Goal: Information Seeking & Learning: Compare options

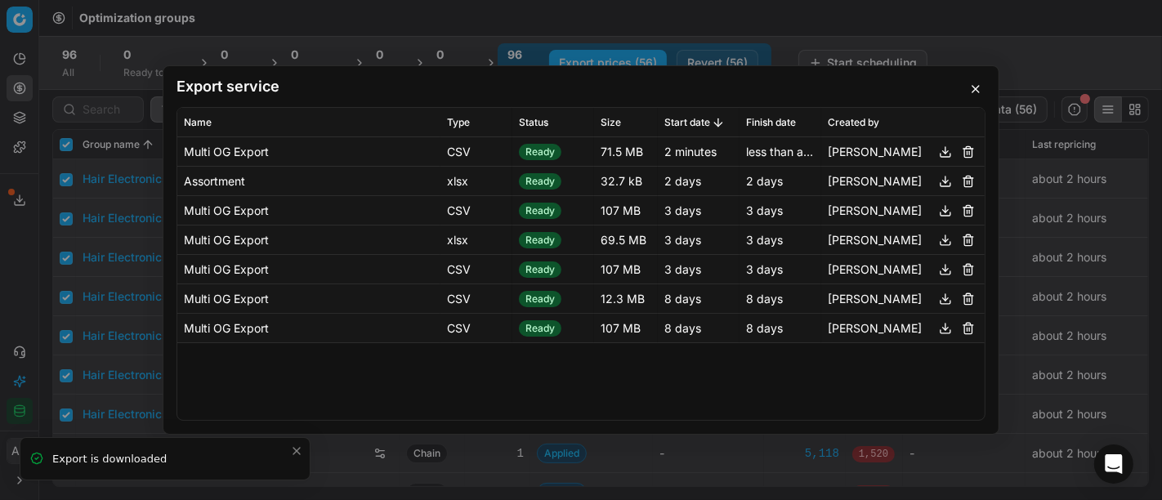
click at [90, 164] on div "Export service Name Type Status Size Start date Finish date Created by Multi OG…" at bounding box center [581, 250] width 1162 height 500
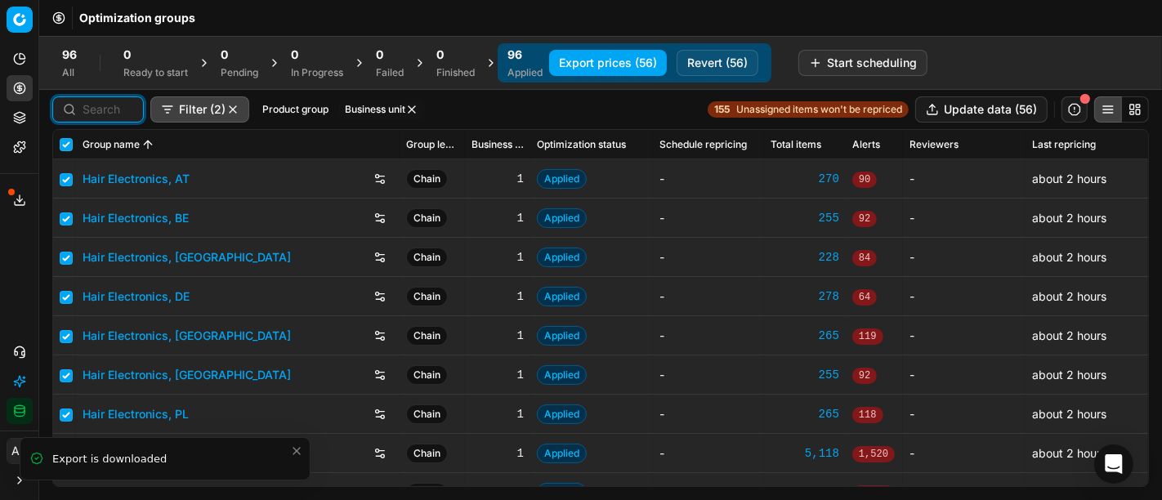
click at [104, 111] on input at bounding box center [108, 109] width 51 height 16
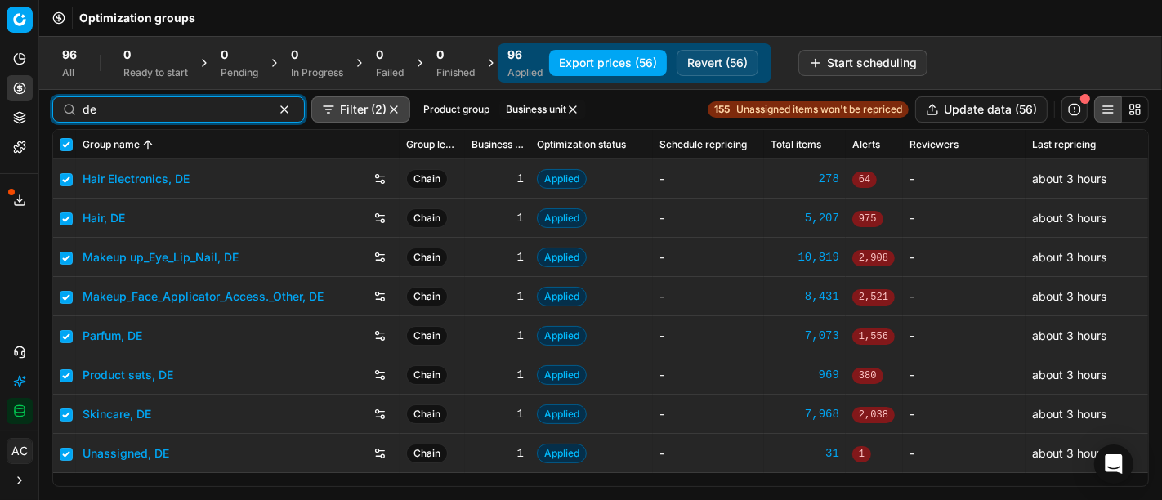
type input "de"
click at [121, 337] on link "Parfum, DE" at bounding box center [113, 336] width 60 height 16
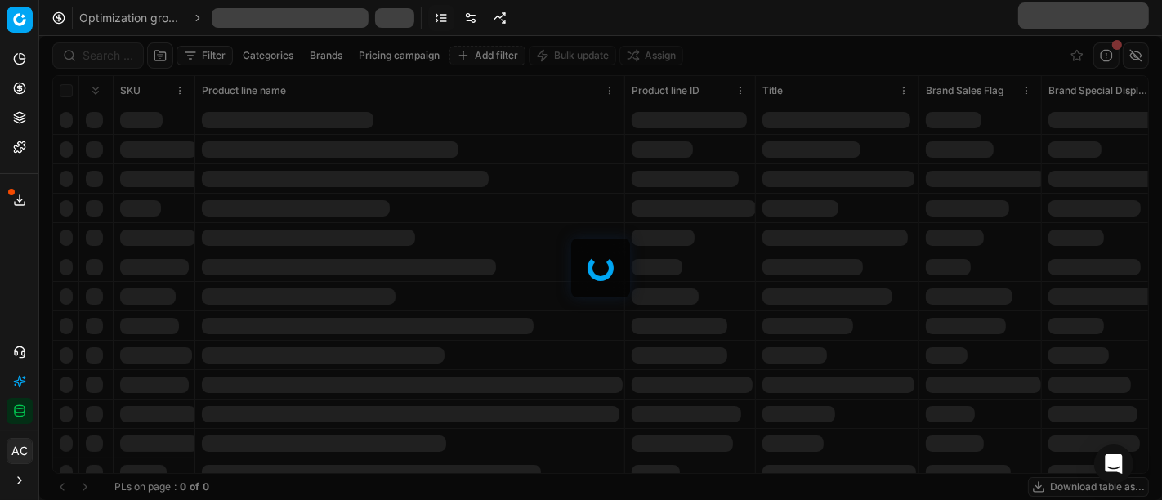
click at [116, 46] on div at bounding box center [600, 268] width 1122 height 464
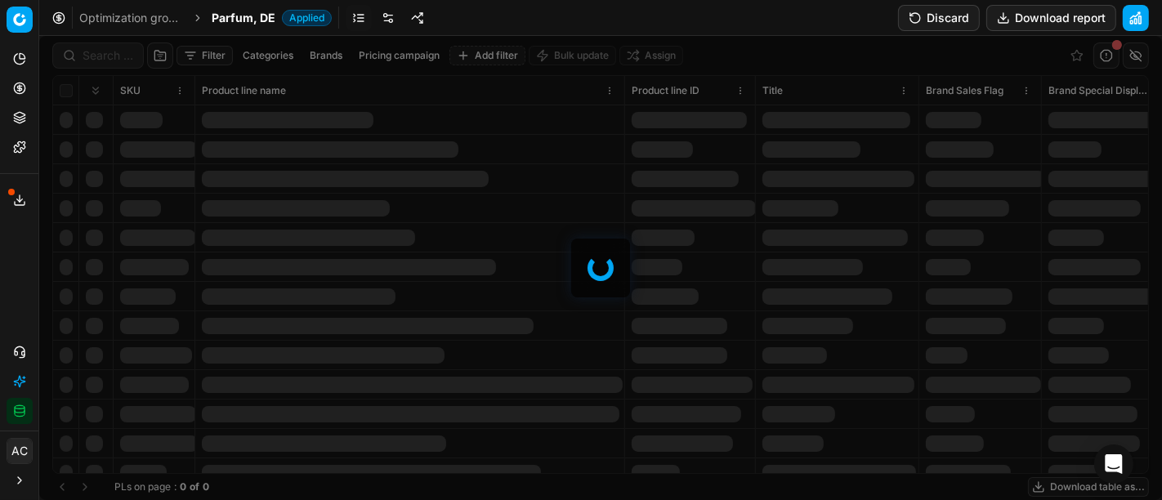
click at [116, 53] on div at bounding box center [600, 268] width 1122 height 464
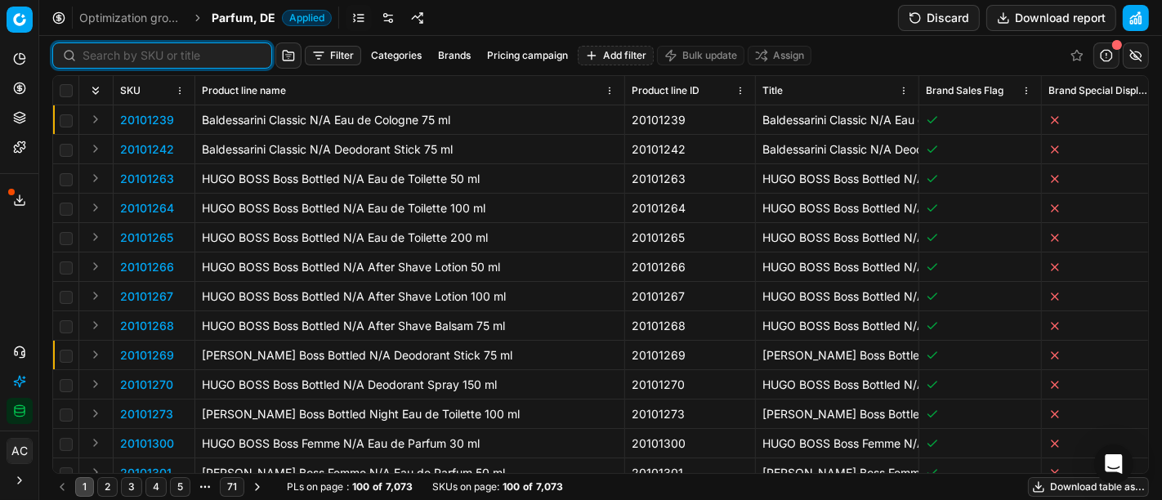
click at [116, 53] on input at bounding box center [172, 55] width 179 height 16
paste input "80028138-125"
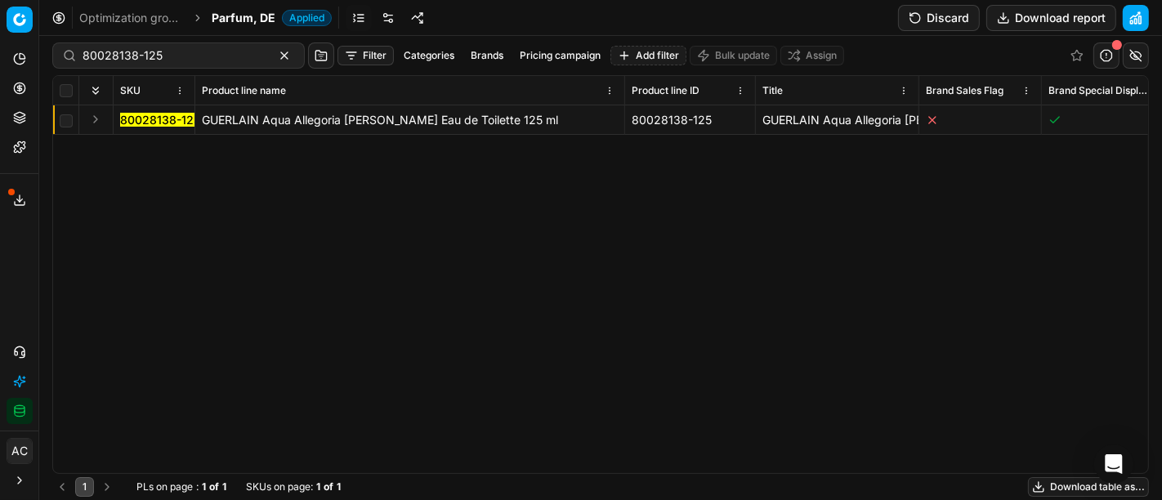
click at [99, 115] on button "Expand" at bounding box center [96, 119] width 20 height 20
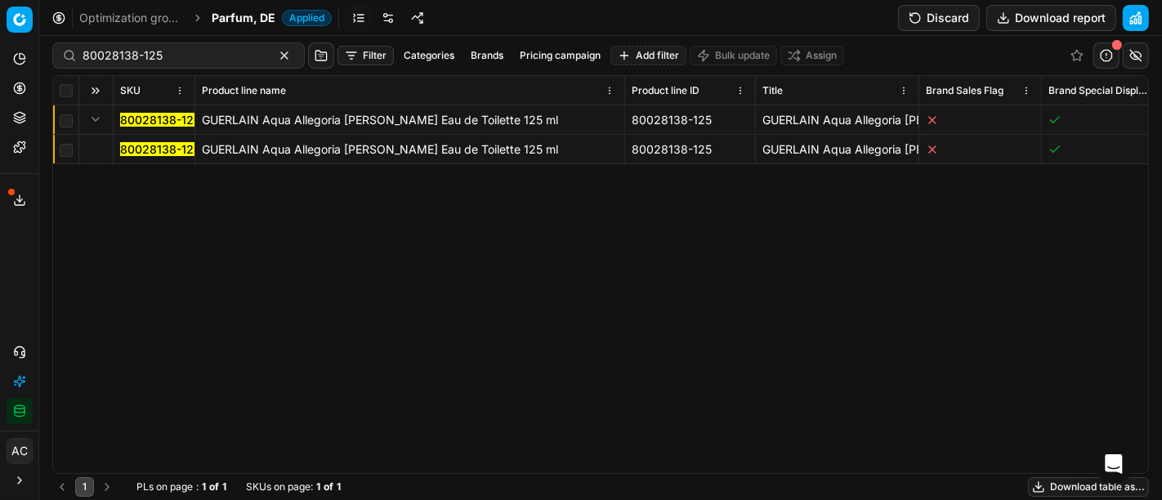
click at [132, 150] on mark "80028138-125" at bounding box center [160, 149] width 80 height 14
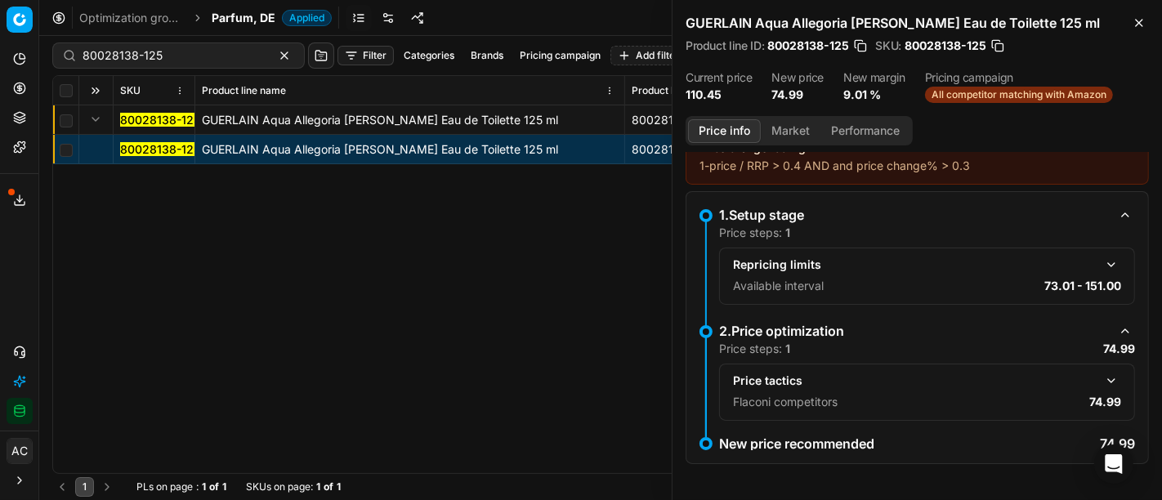
scroll to position [23, 0]
click at [1101, 377] on button "button" at bounding box center [1111, 381] width 20 height 20
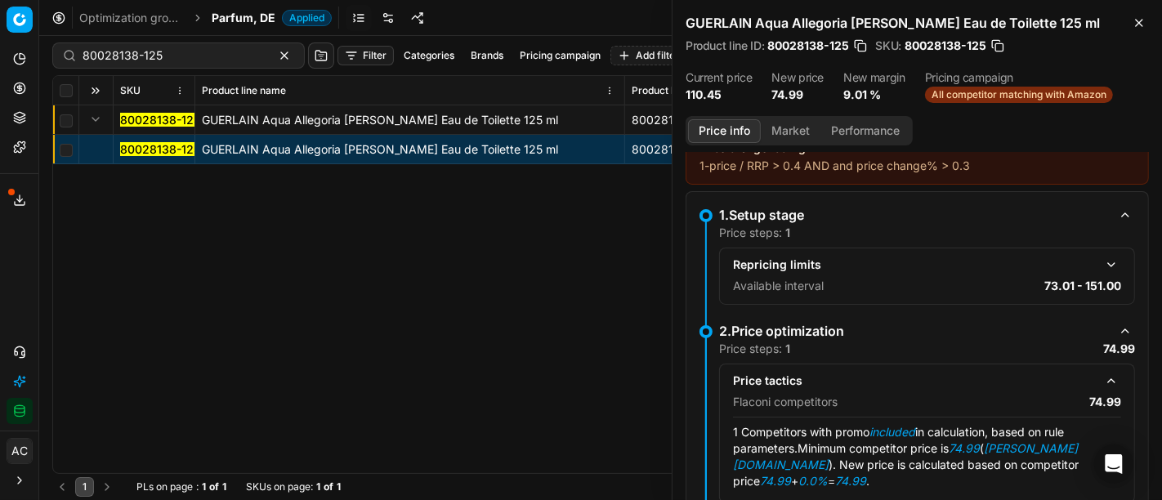
scroll to position [89, 0]
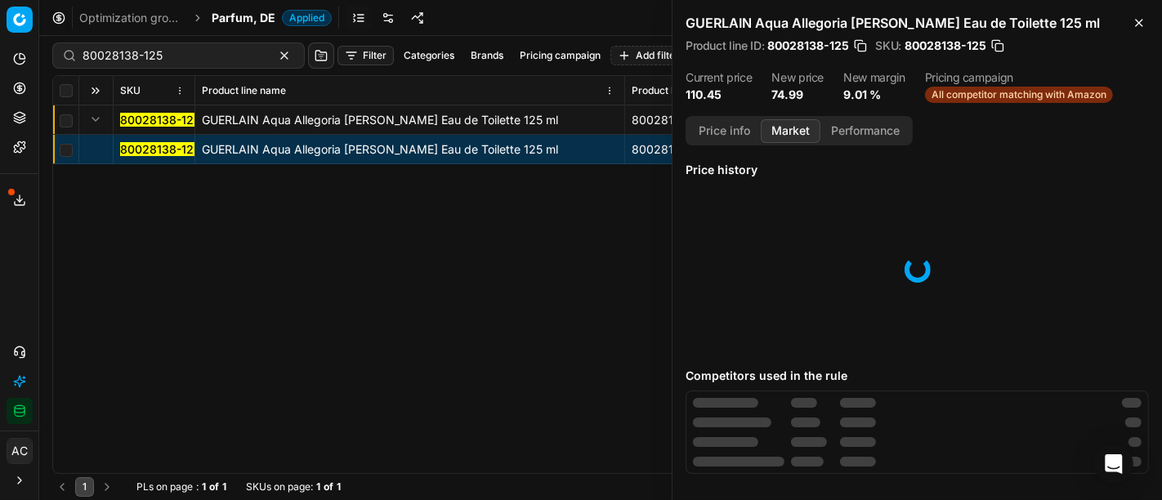
click at [787, 124] on button "Market" at bounding box center [791, 131] width 60 height 24
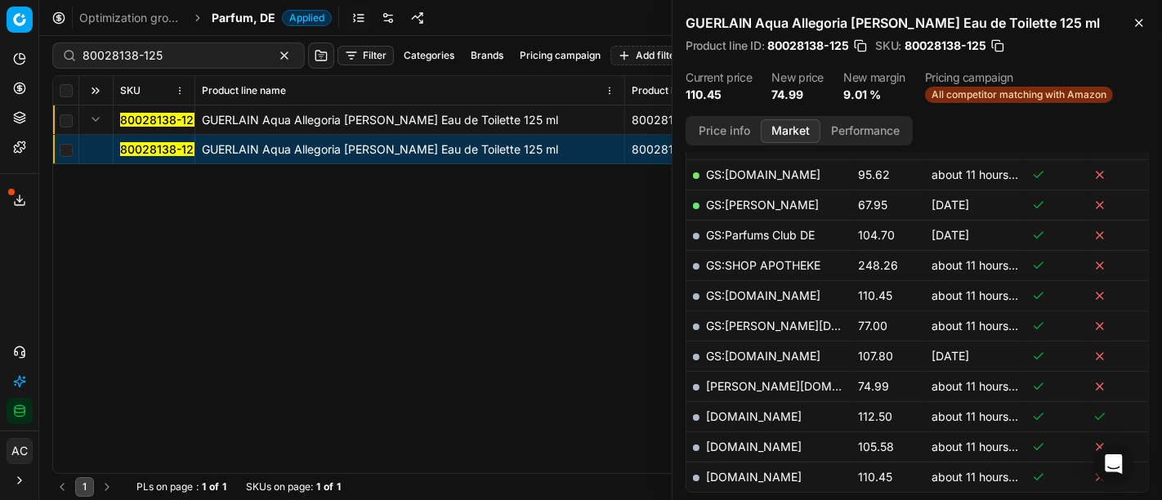
scroll to position [414, 0]
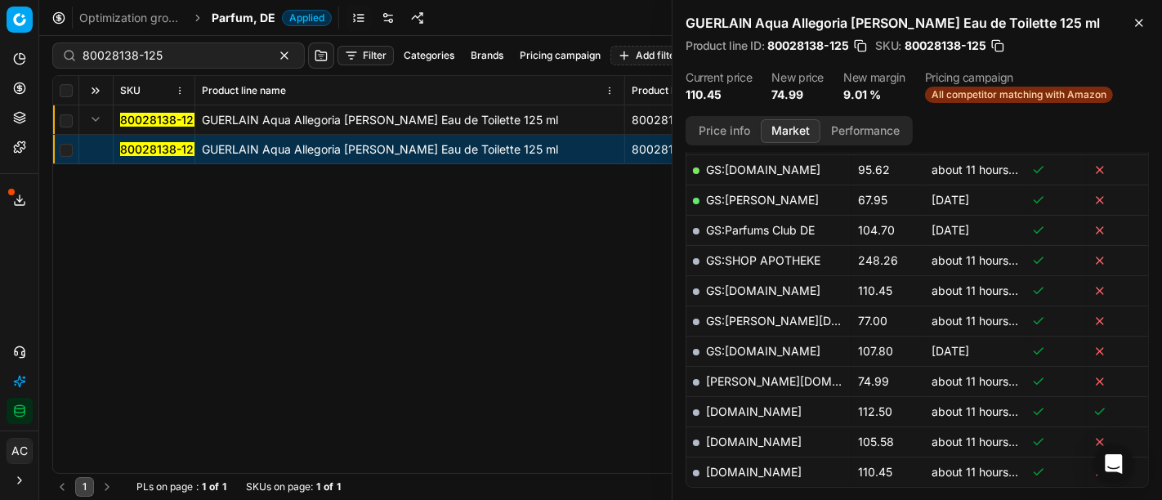
click at [749, 377] on link "[PERSON_NAME][DOMAIN_NAME]" at bounding box center [801, 381] width 190 height 14
click at [107, 62] on input "80028138-125" at bounding box center [172, 55] width 179 height 16
paste input "08431-200"
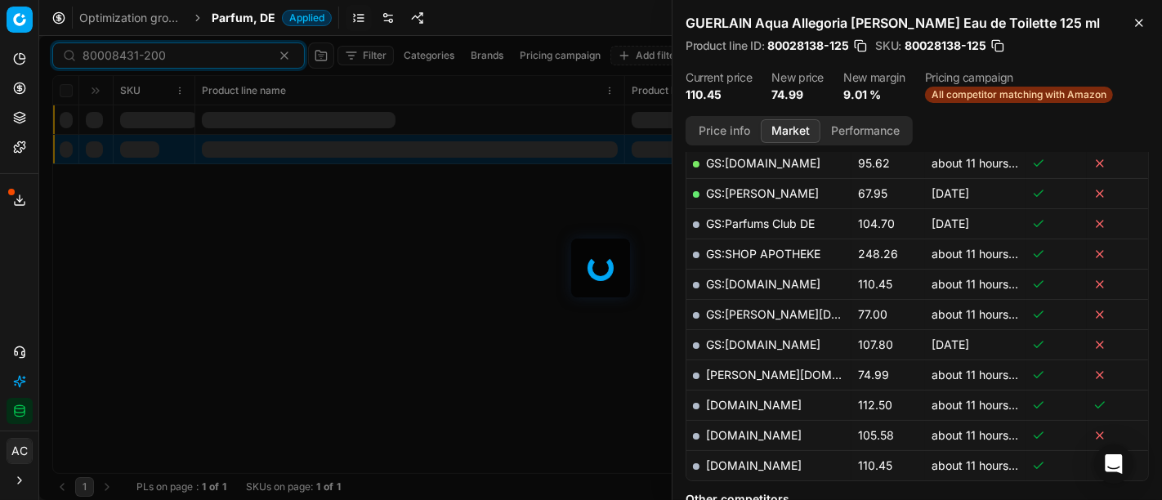
scroll to position [414, 0]
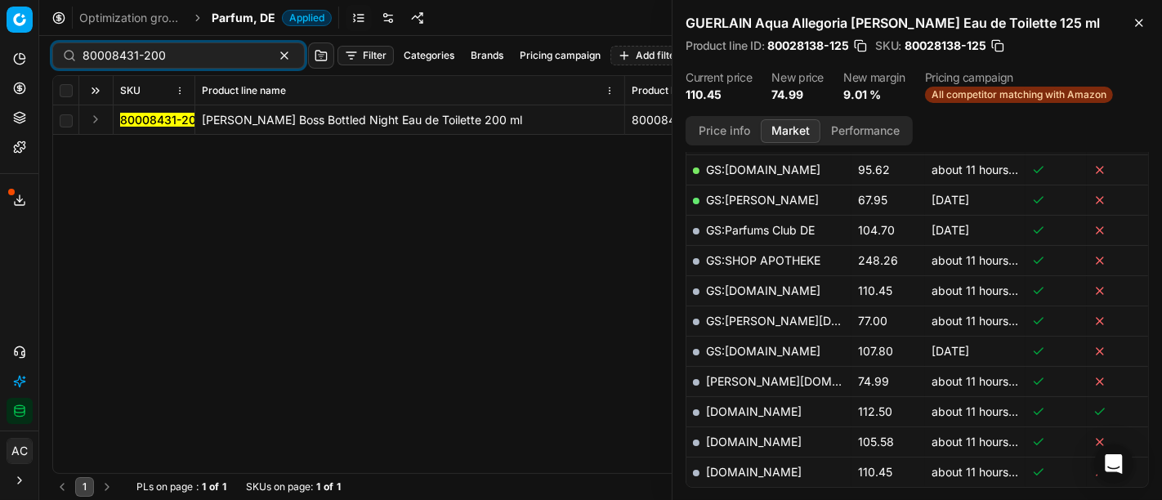
click at [95, 121] on button "Expand" at bounding box center [96, 119] width 20 height 20
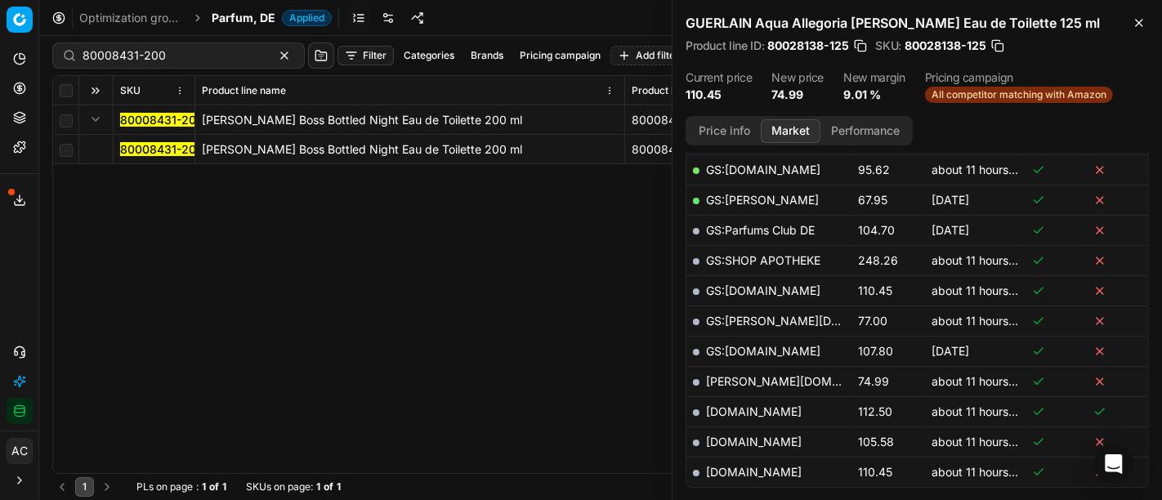
click at [145, 156] on span "80008431-200" at bounding box center [161, 149] width 83 height 16
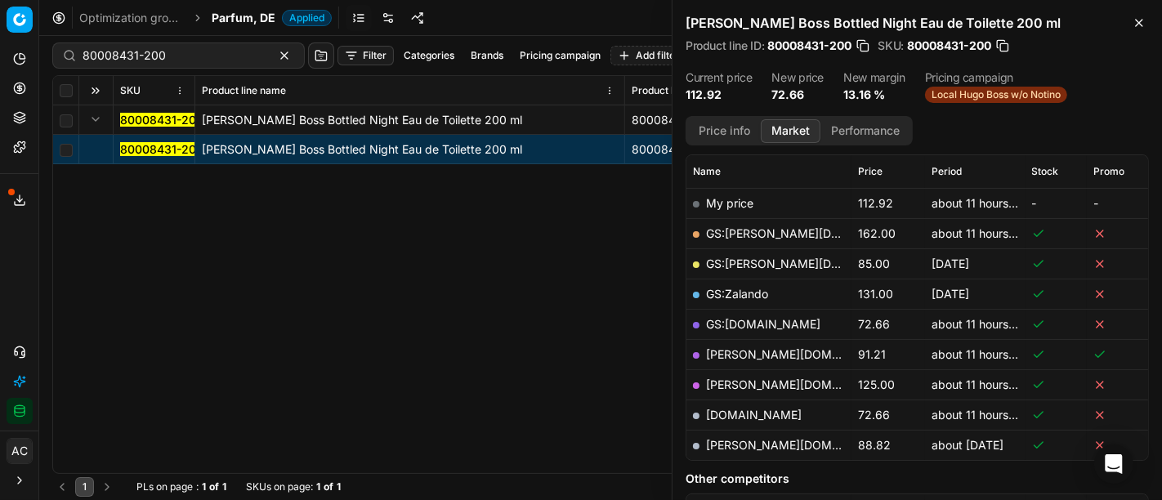
scroll to position [230, 0]
click at [740, 414] on link "[DOMAIN_NAME]" at bounding box center [754, 415] width 96 height 14
click at [155, 51] on input "80008431-200" at bounding box center [172, 55] width 179 height 16
paste input "70412-15"
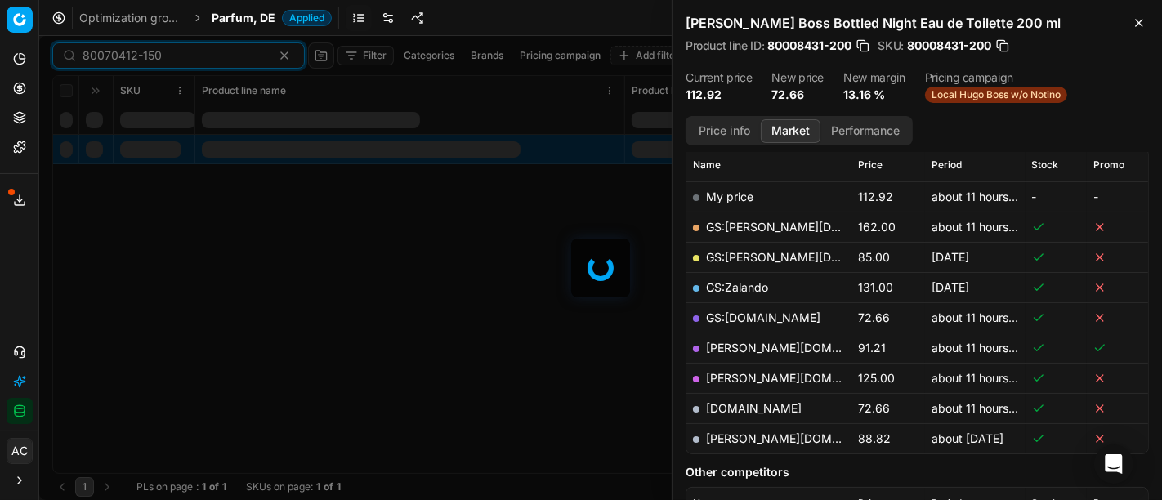
scroll to position [230, 0]
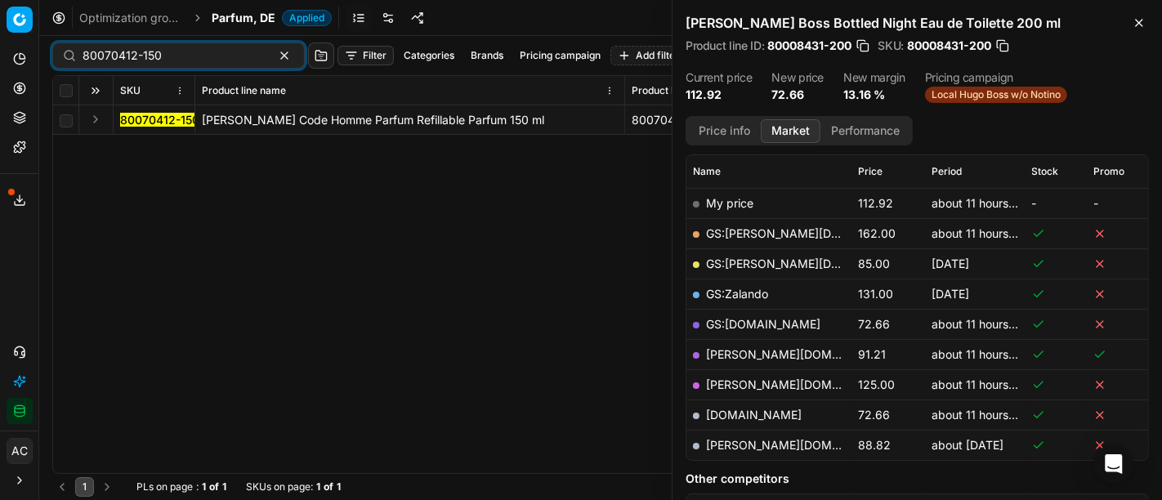
click at [96, 109] on button "Expand" at bounding box center [96, 119] width 20 height 20
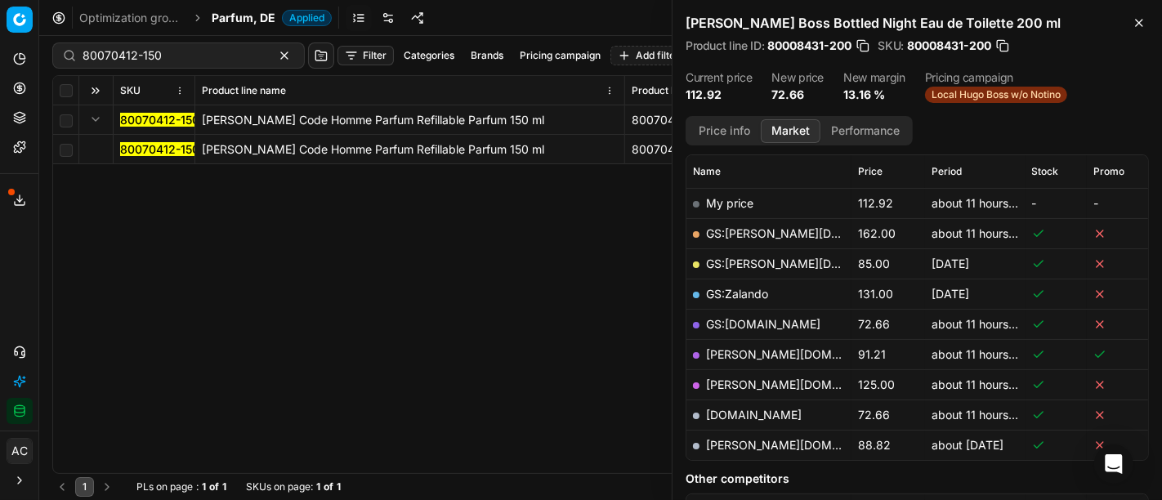
click at [145, 145] on mark "80070412-150" at bounding box center [159, 149] width 79 height 14
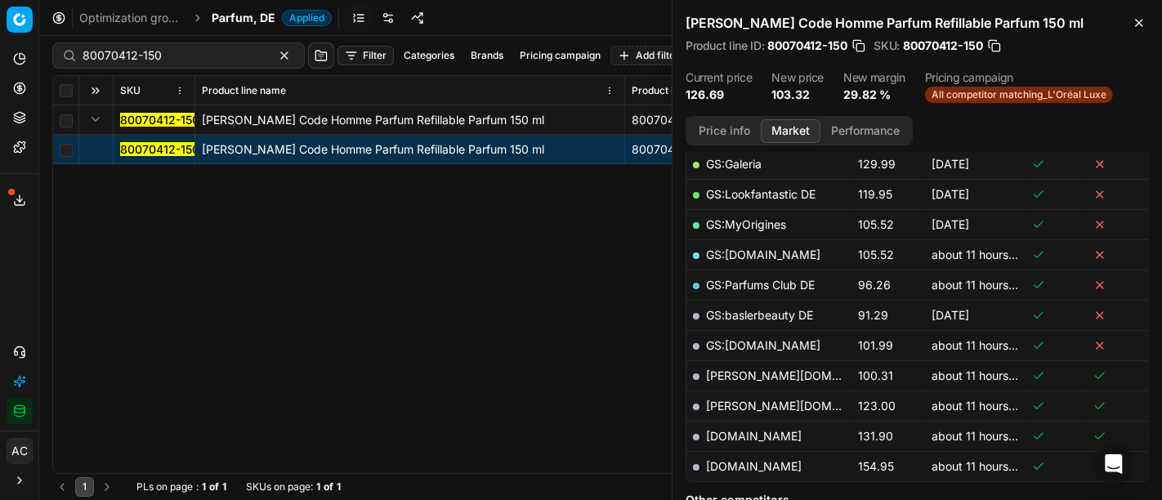
scroll to position [331, 0]
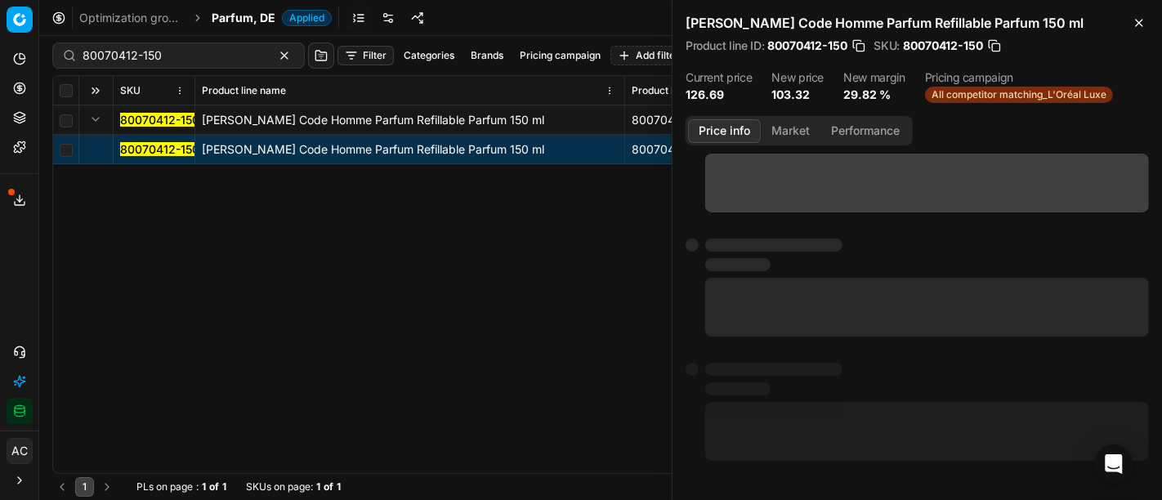
click at [728, 132] on button "Price info" at bounding box center [724, 131] width 73 height 24
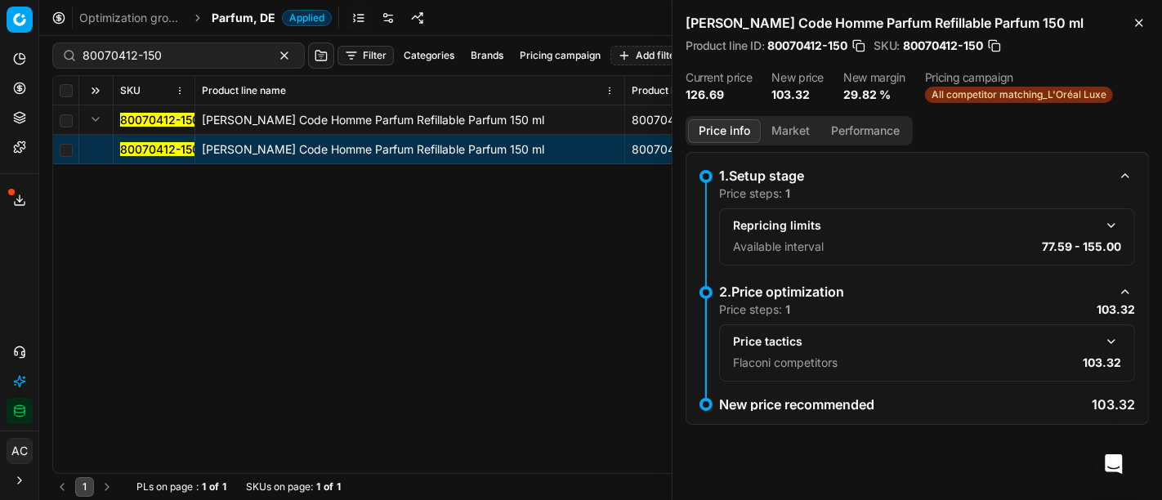
scroll to position [0, 0]
click at [1111, 343] on button "button" at bounding box center [1111, 342] width 20 height 20
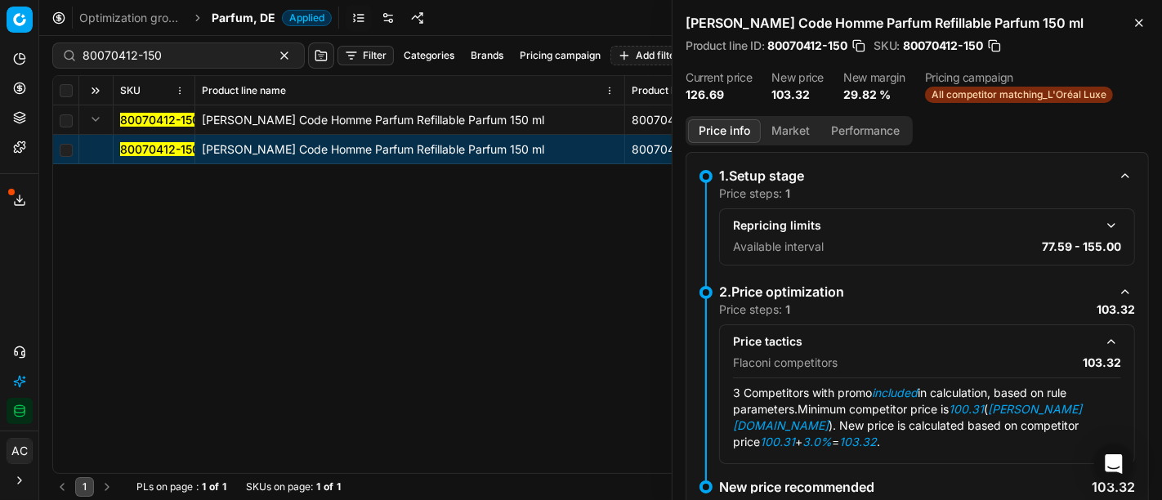
click at [788, 132] on button "Market" at bounding box center [791, 131] width 60 height 24
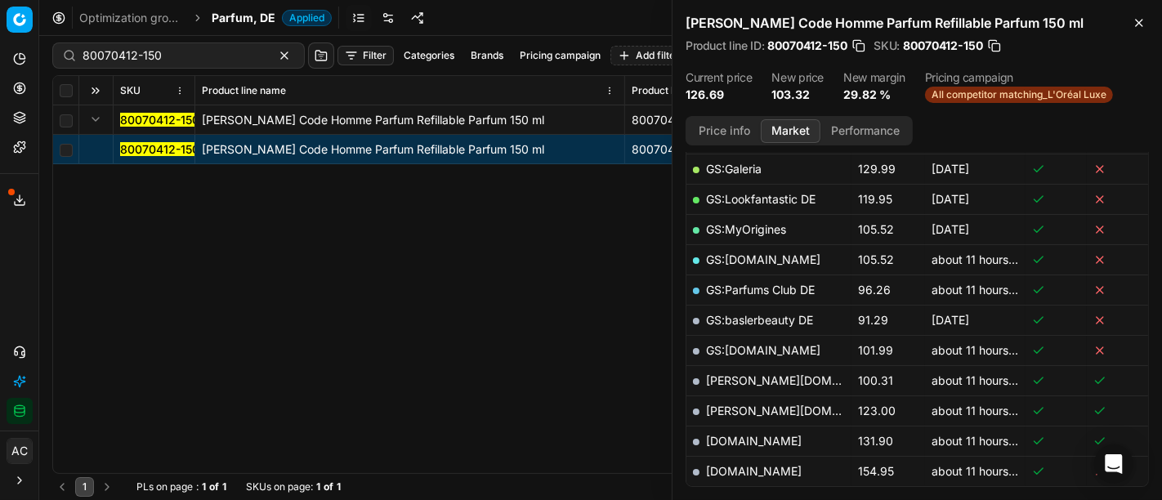
scroll to position [328, 0]
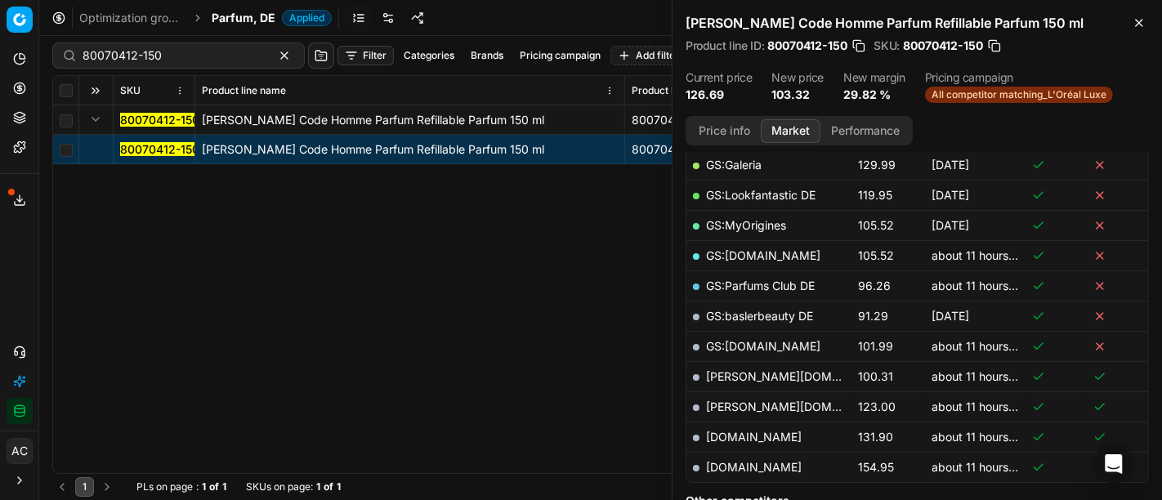
click at [783, 374] on link "[PERSON_NAME][DOMAIN_NAME]" at bounding box center [801, 376] width 190 height 14
click at [175, 62] on input "80070412-150" at bounding box center [172, 55] width 179 height 16
paste input "58745-8"
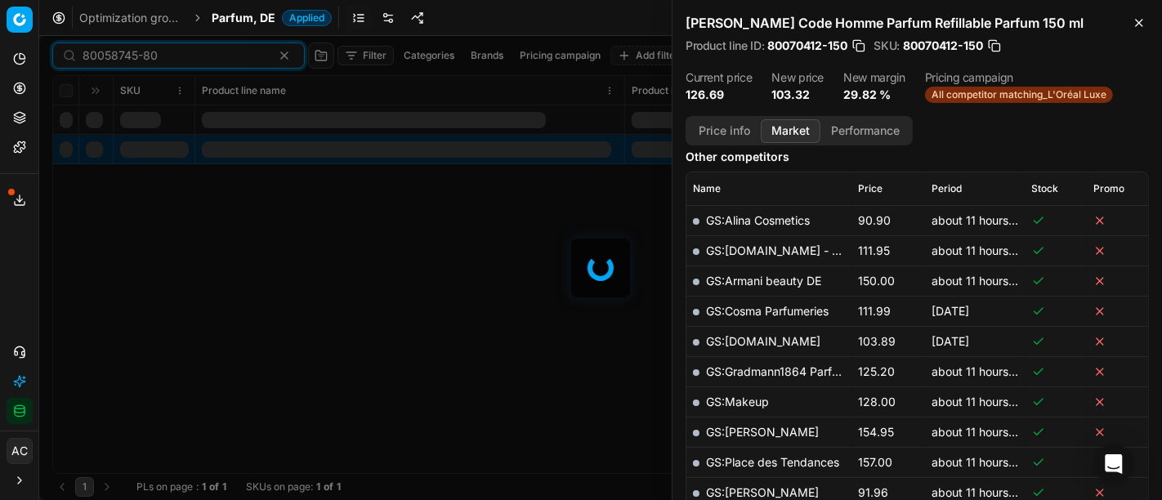
scroll to position [328, 0]
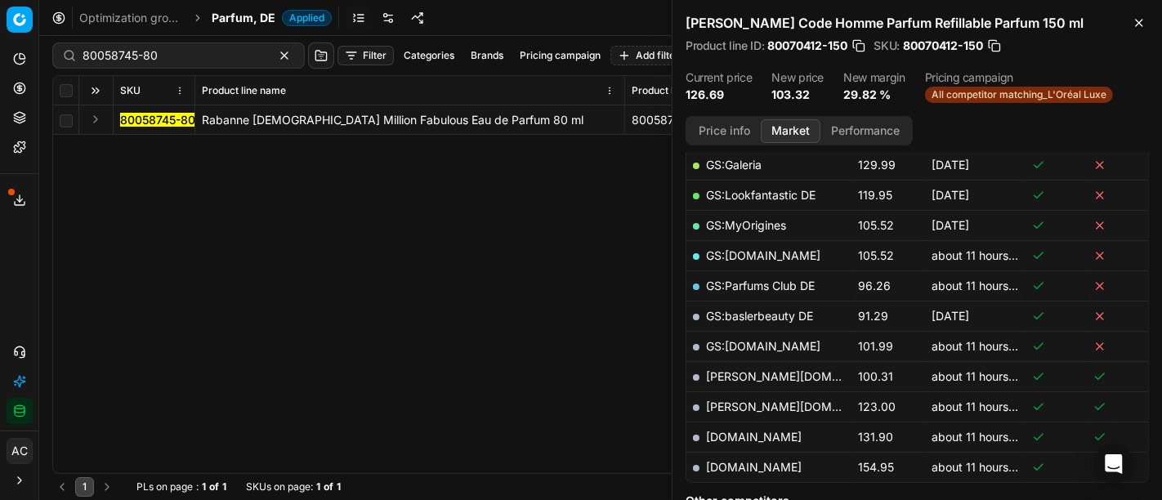
click at [100, 122] on button "Expand" at bounding box center [96, 119] width 20 height 20
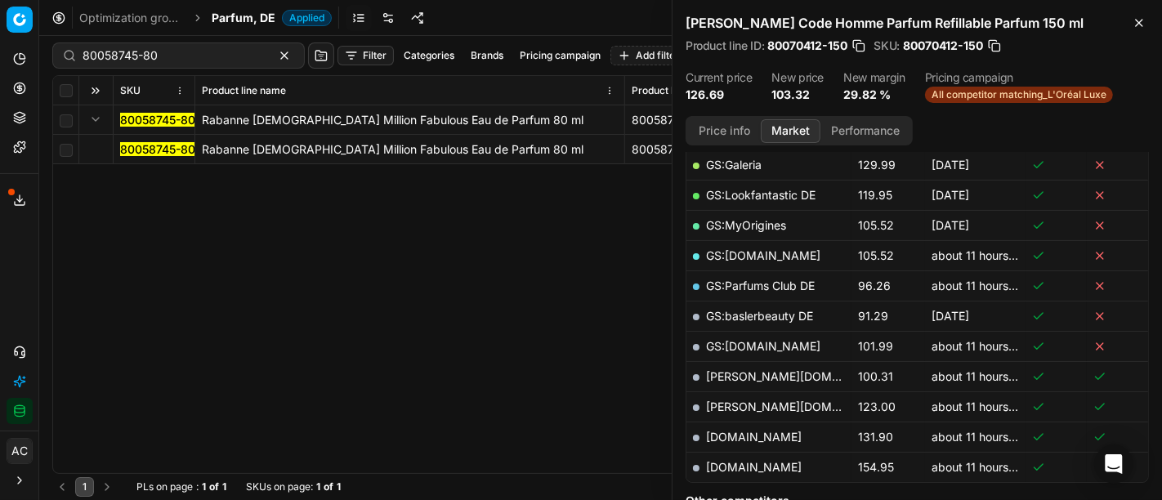
click at [136, 145] on mark "80058745-80" at bounding box center [157, 149] width 75 height 14
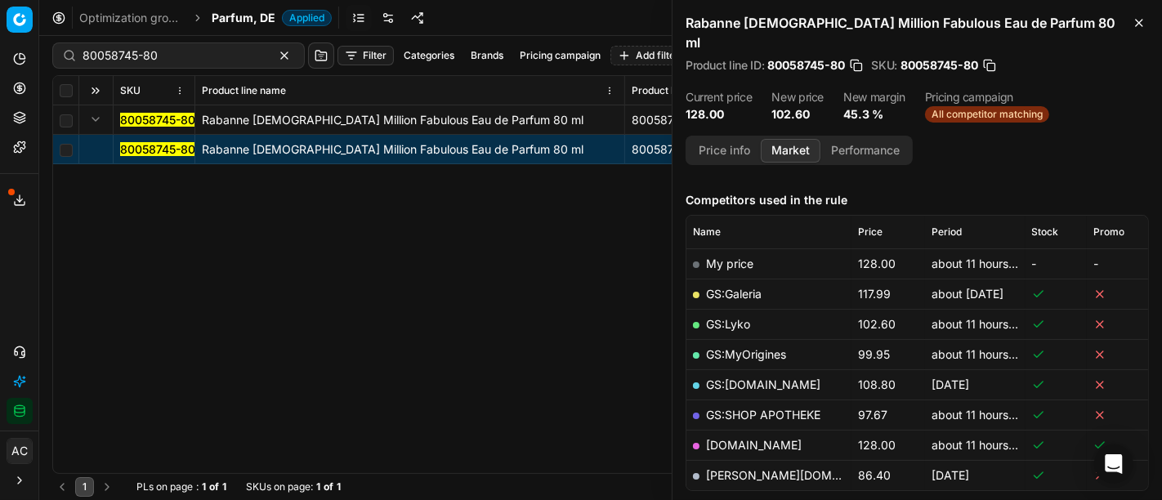
scroll to position [190, 0]
click at [748, 466] on link "[PERSON_NAME][DOMAIN_NAME]" at bounding box center [801, 473] width 190 height 14
click at [507, 302] on div "80058745-80 Rabanne Lady Million Fabulous Eau de Parfum 80 ml 80058745-80 Raban…" at bounding box center [600, 289] width 1095 height 368
click at [782, 406] on link "GS:SHOP APOTHEKE" at bounding box center [763, 413] width 114 height 14
click at [738, 315] on link "GS:Lyko" at bounding box center [728, 322] width 44 height 14
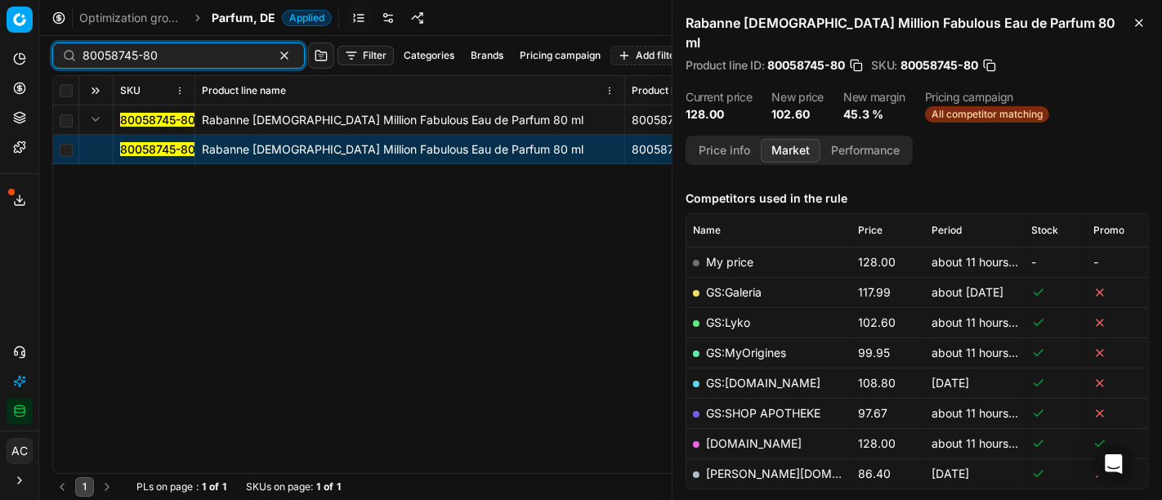
click at [182, 60] on input "80058745-80" at bounding box center [172, 55] width 179 height 16
paste input "07136-10"
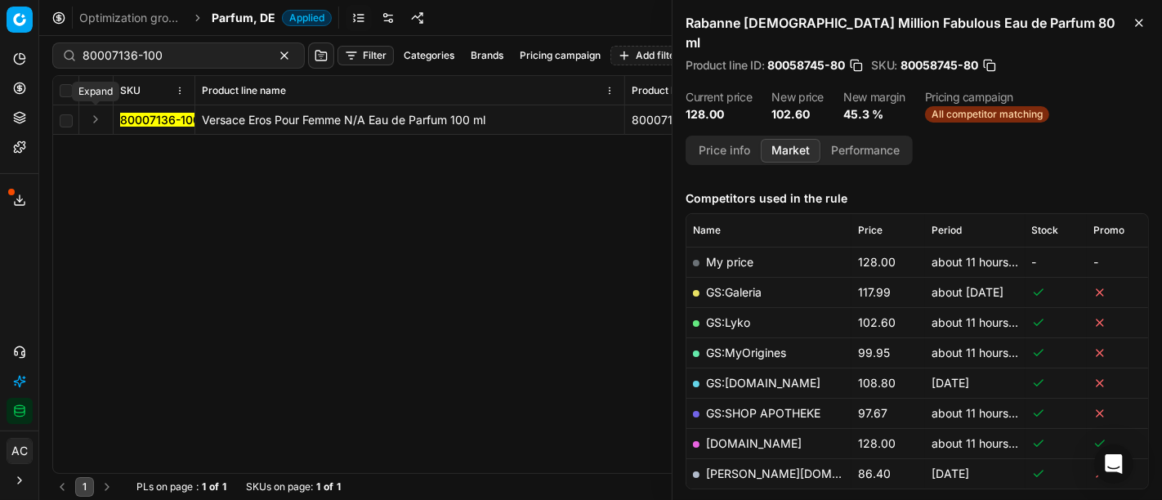
click at [94, 116] on button "Expand" at bounding box center [96, 119] width 20 height 20
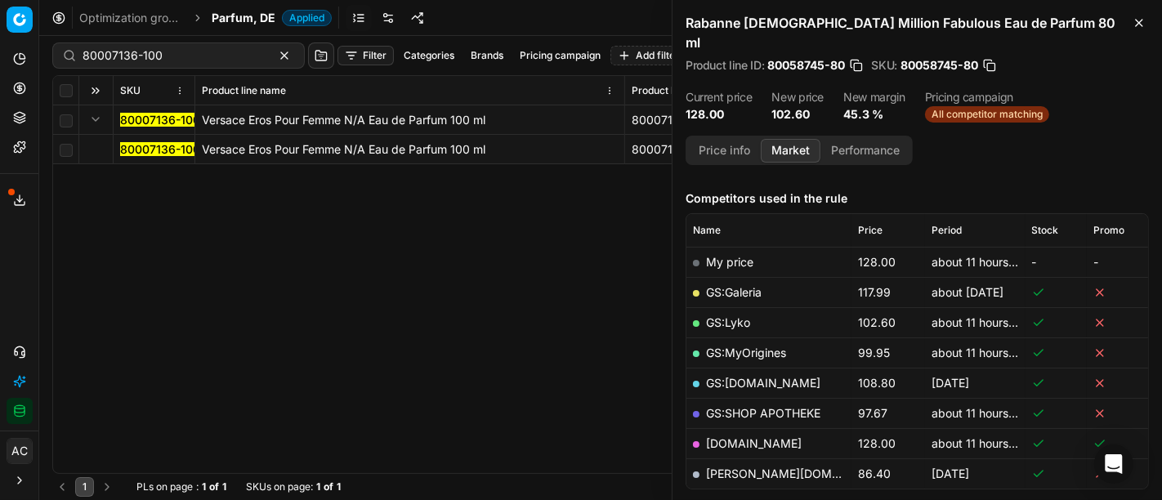
click at [139, 145] on mark "80007136-100" at bounding box center [160, 149] width 80 height 14
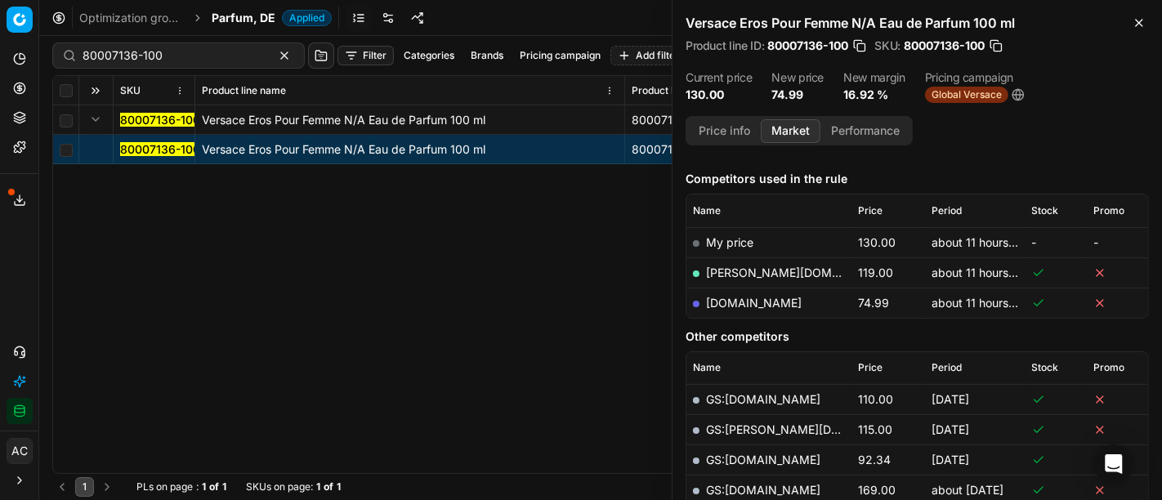
click at [732, 301] on link "[DOMAIN_NAME]" at bounding box center [754, 303] width 96 height 14
click at [205, 57] on input "80007136-100" at bounding box center [172, 55] width 179 height 16
paste input "325-125"
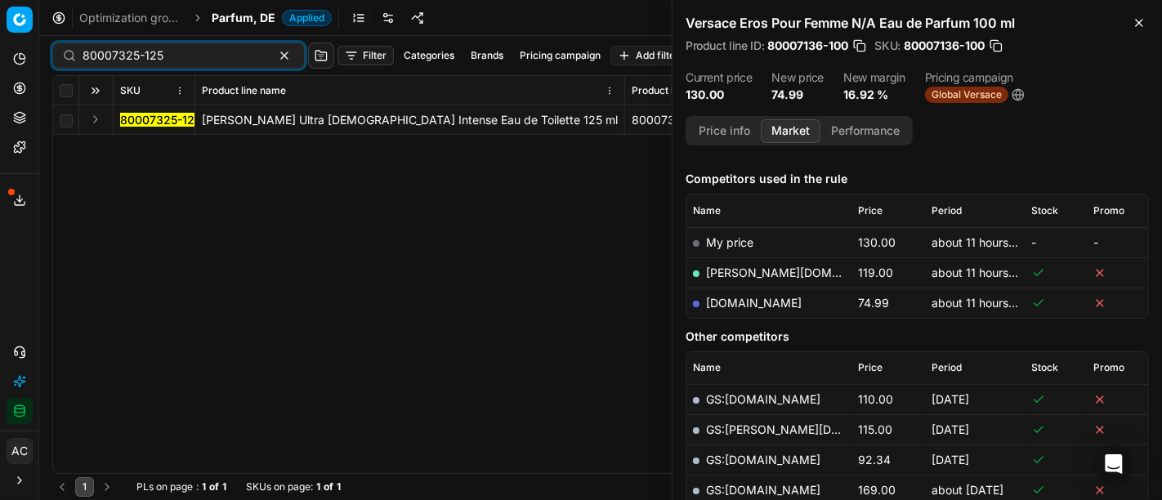
click at [90, 119] on button "Expand" at bounding box center [96, 119] width 20 height 20
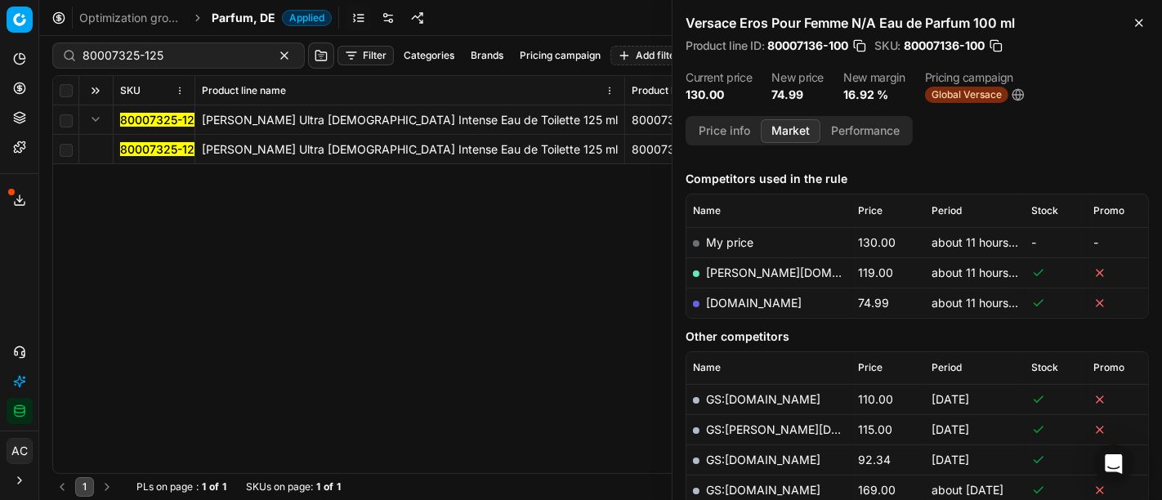
click at [163, 150] on mark "80007325-125" at bounding box center [160, 149] width 81 height 14
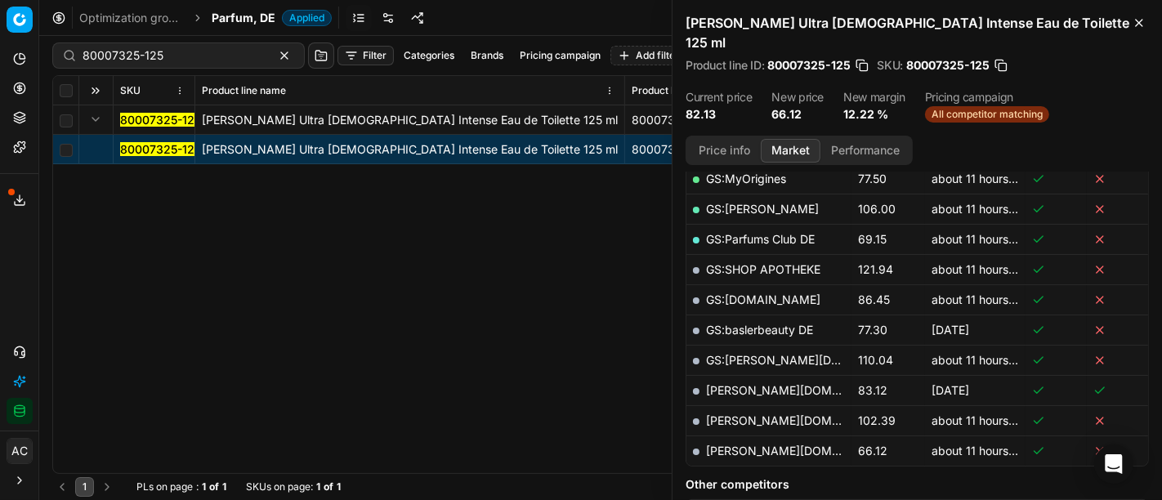
scroll to position [394, 0]
click at [734, 444] on link "[PERSON_NAME][DOMAIN_NAME]" at bounding box center [801, 451] width 190 height 14
click at [199, 56] on input "80007325-125" at bounding box center [172, 55] width 179 height 16
paste input "44062-50"
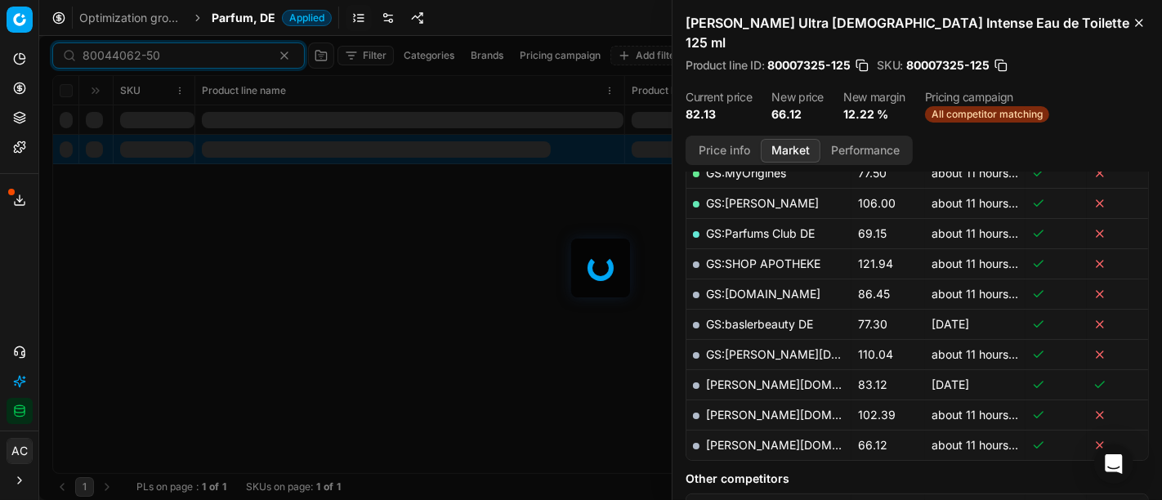
scroll to position [394, 0]
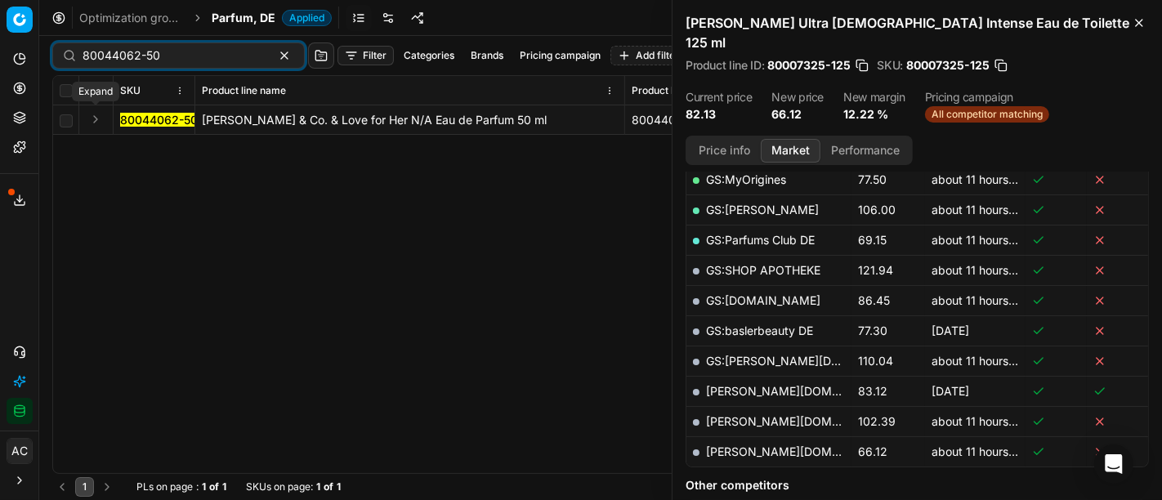
click at [99, 120] on button "Expand" at bounding box center [96, 119] width 20 height 20
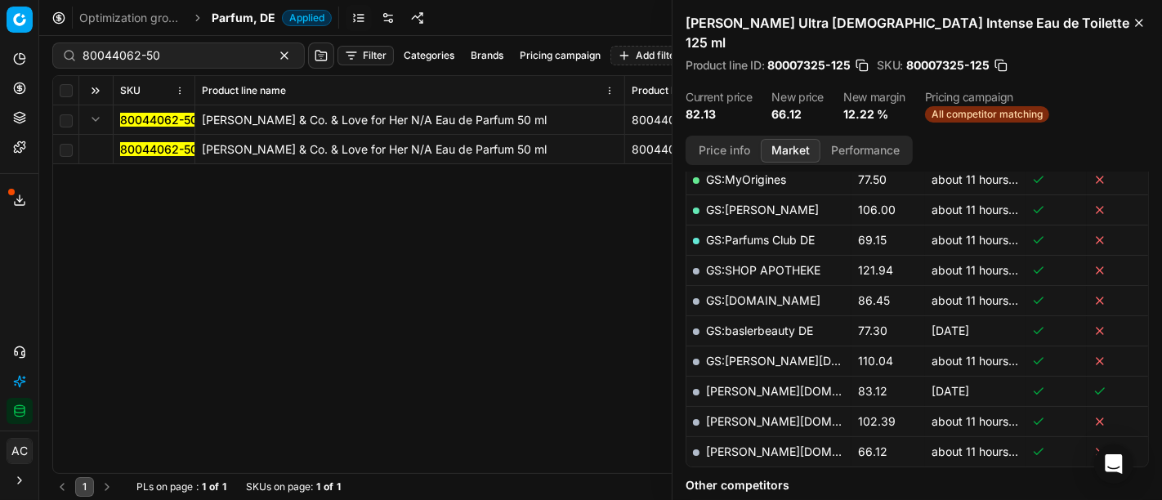
click at [141, 155] on mark "80044062-50" at bounding box center [159, 149] width 78 height 14
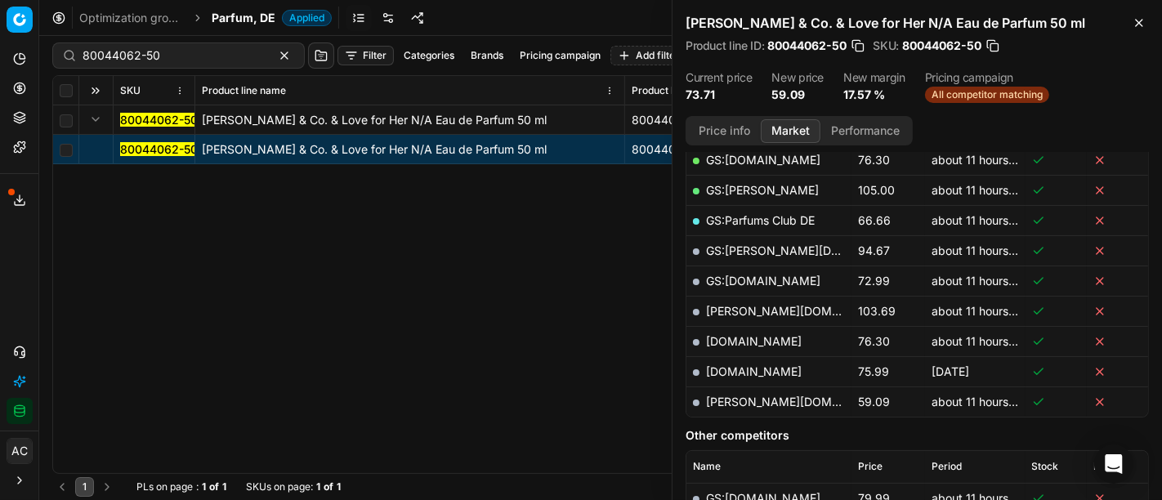
click at [726, 133] on button "Price info" at bounding box center [724, 131] width 73 height 24
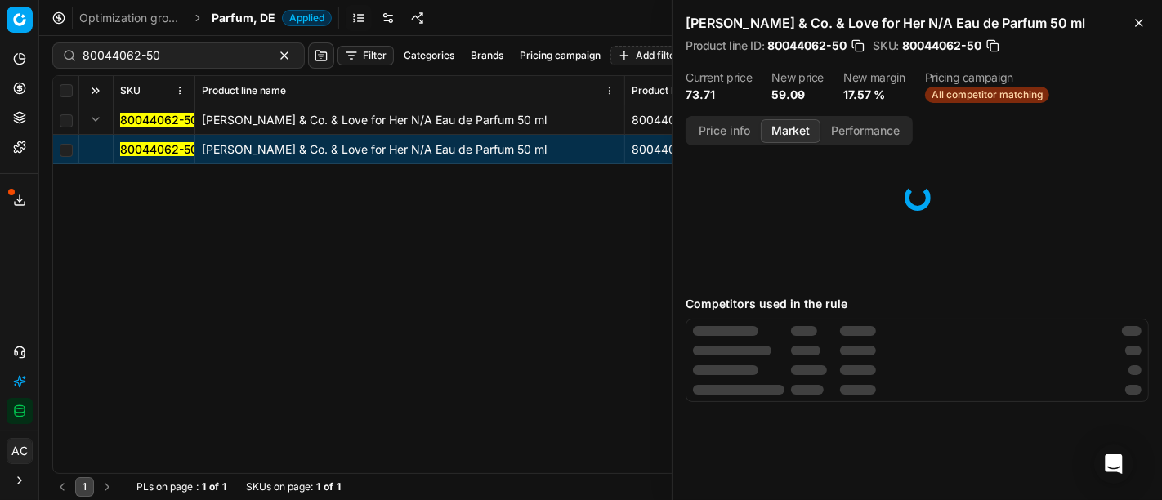
click at [782, 123] on button "Market" at bounding box center [791, 131] width 60 height 24
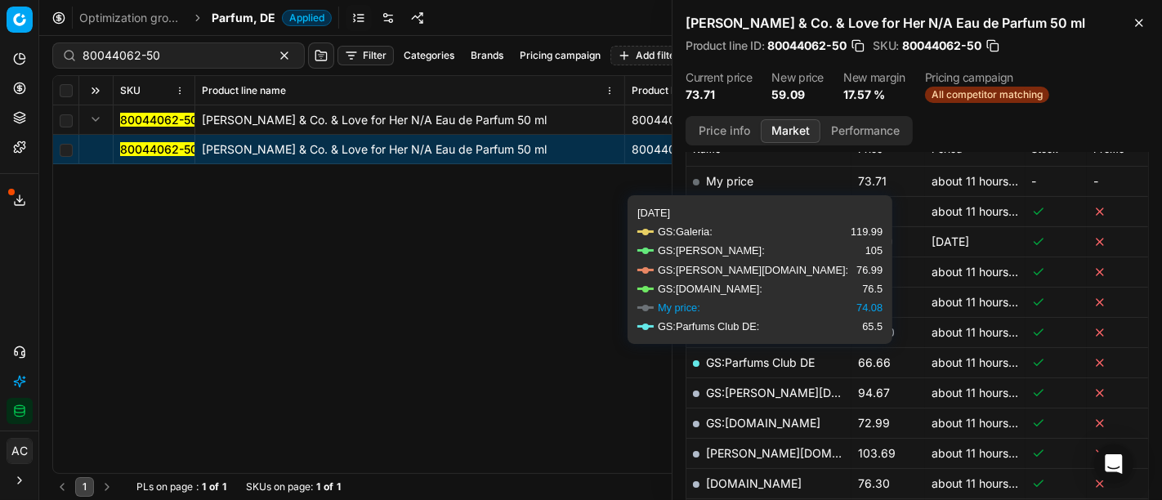
click at [813, 323] on td "GS:[PERSON_NAME]" at bounding box center [768, 332] width 165 height 30
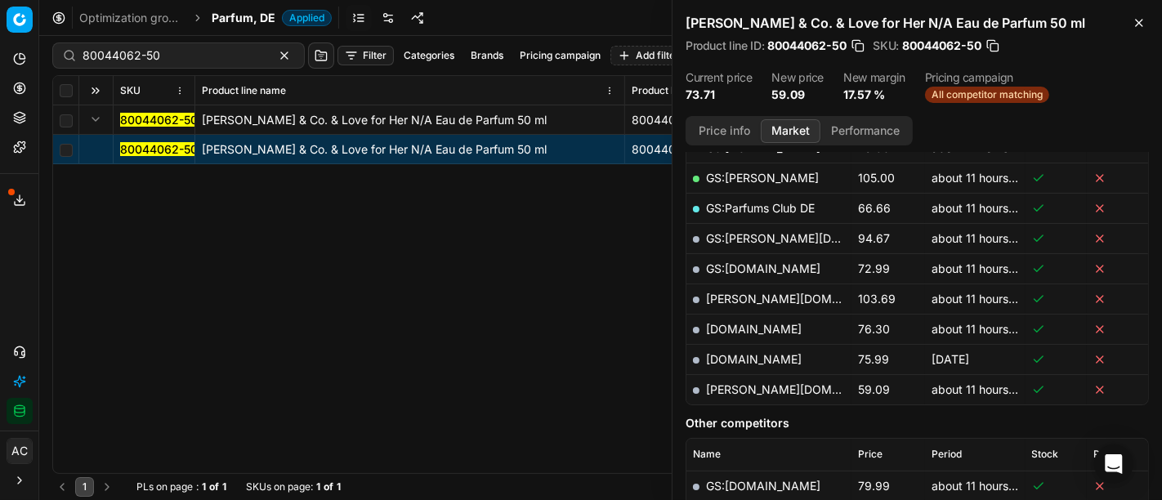
scroll to position [417, 0]
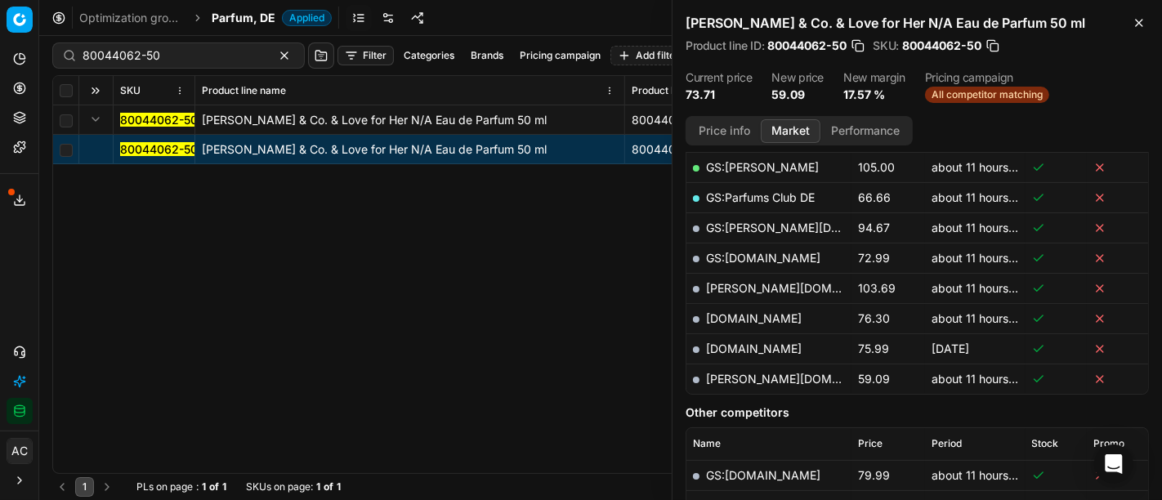
click at [737, 373] on link "[PERSON_NAME][DOMAIN_NAME]" at bounding box center [801, 379] width 190 height 14
click at [560, 319] on div "80044062-50 Tiffany & Co. & Love for Her N/A Eau de Parfum 50 ml 80044062-50 Ti…" at bounding box center [600, 289] width 1095 height 368
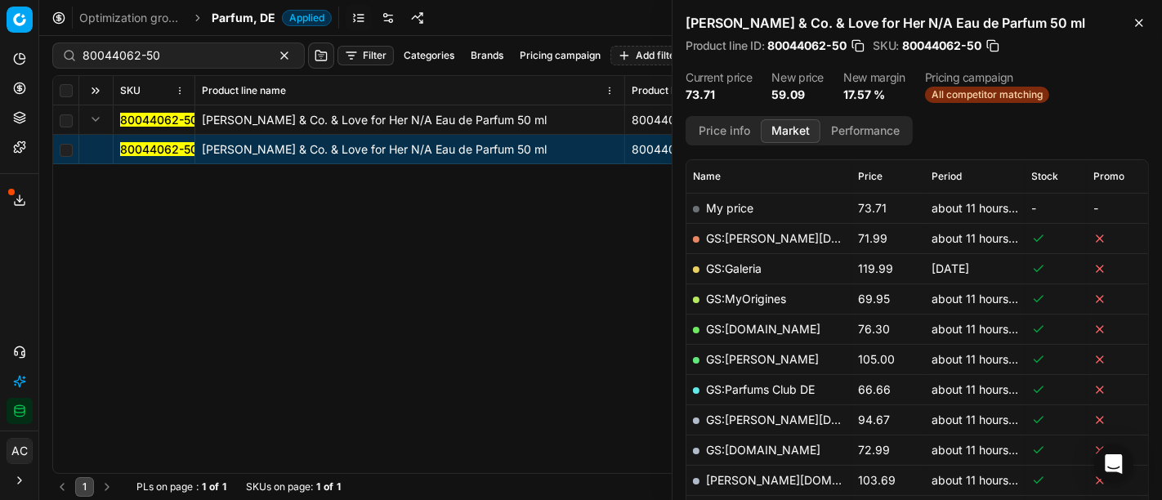
scroll to position [224, 0]
click at [177, 56] on input "80044062-50" at bounding box center [172, 55] width 179 height 16
paste input "20101273"
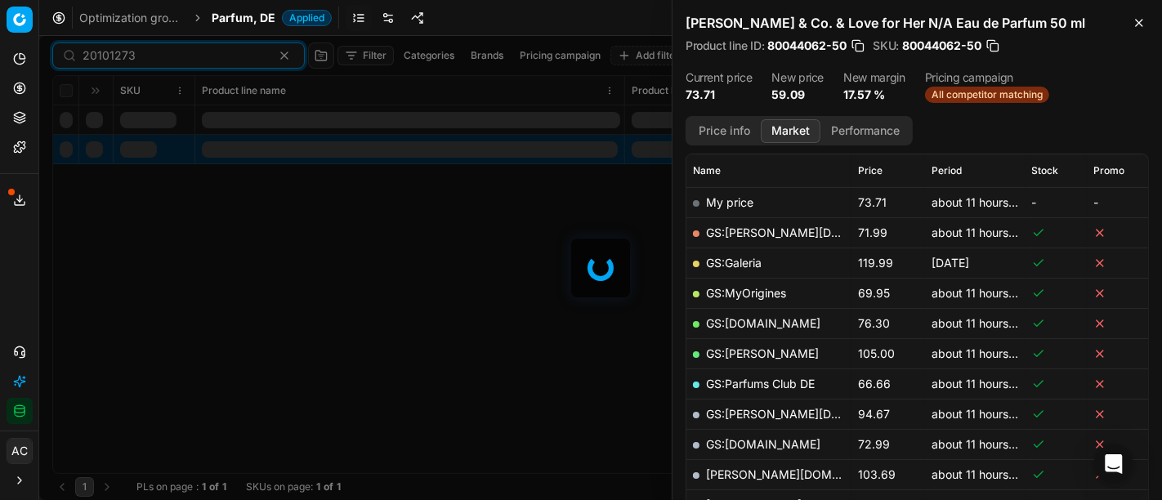
scroll to position [224, 0]
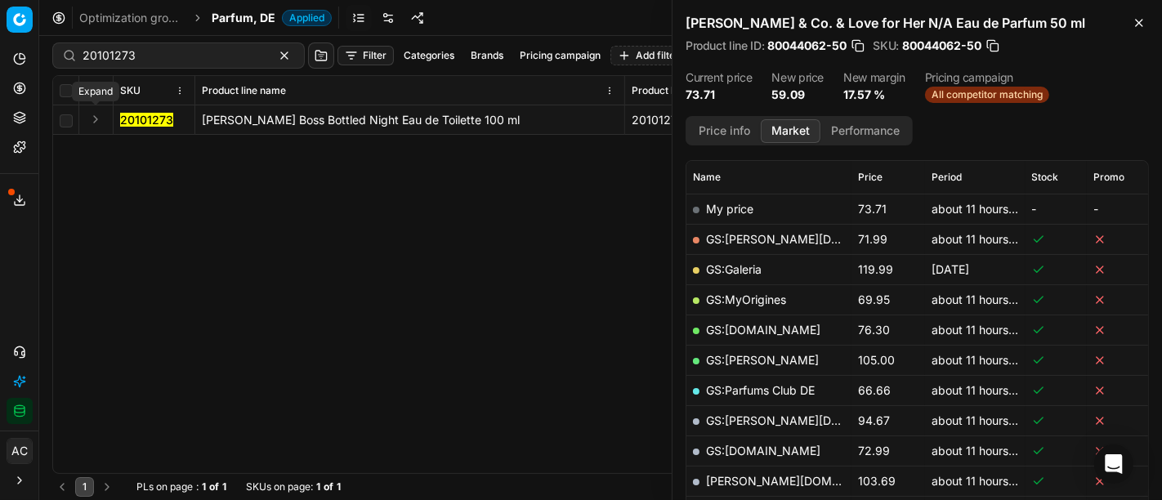
click at [96, 125] on button "Expand" at bounding box center [96, 119] width 20 height 20
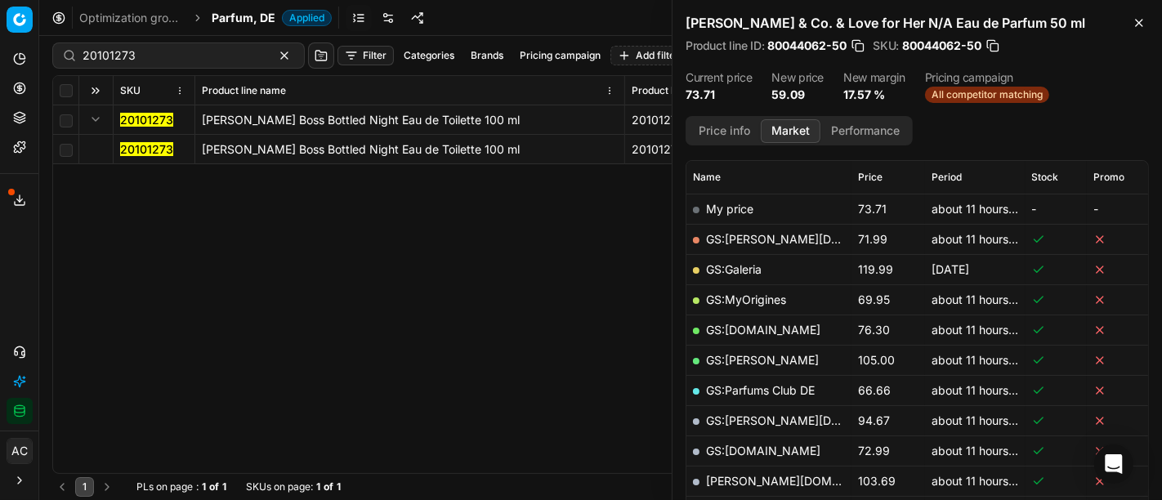
click at [135, 157] on td "20101273" at bounding box center [155, 149] width 82 height 29
click at [136, 150] on mark "20101273" at bounding box center [146, 149] width 53 height 14
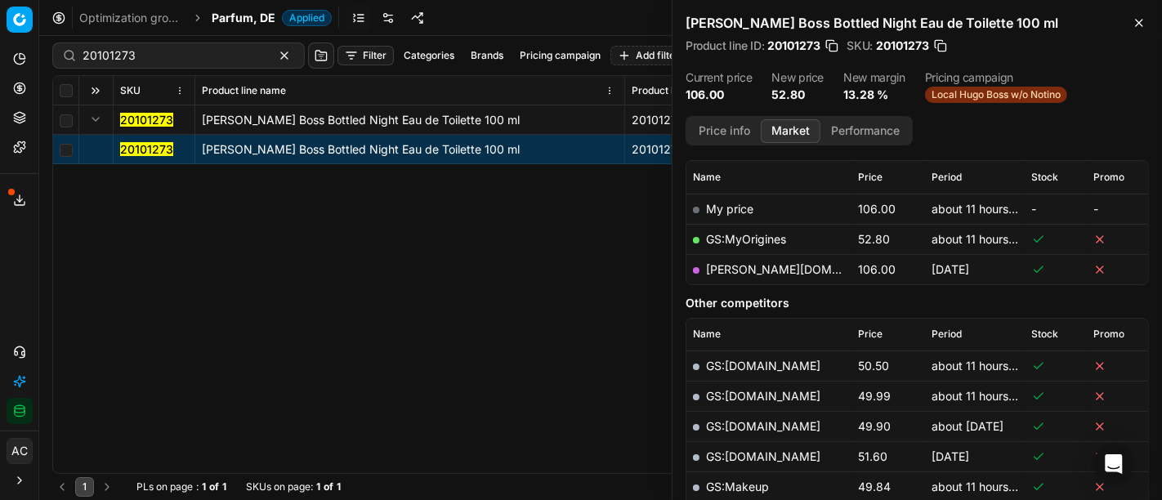
click at [728, 238] on link "GS:MyOrigines" at bounding box center [746, 239] width 80 height 14
click at [149, 53] on input "20101273" at bounding box center [172, 55] width 179 height 16
paste input "90004514-0006724"
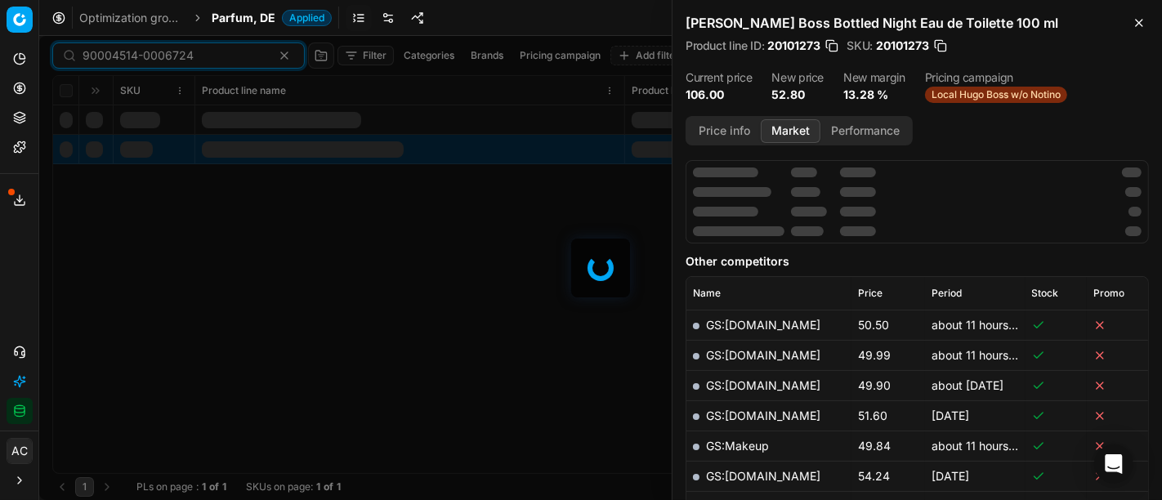
scroll to position [224, 0]
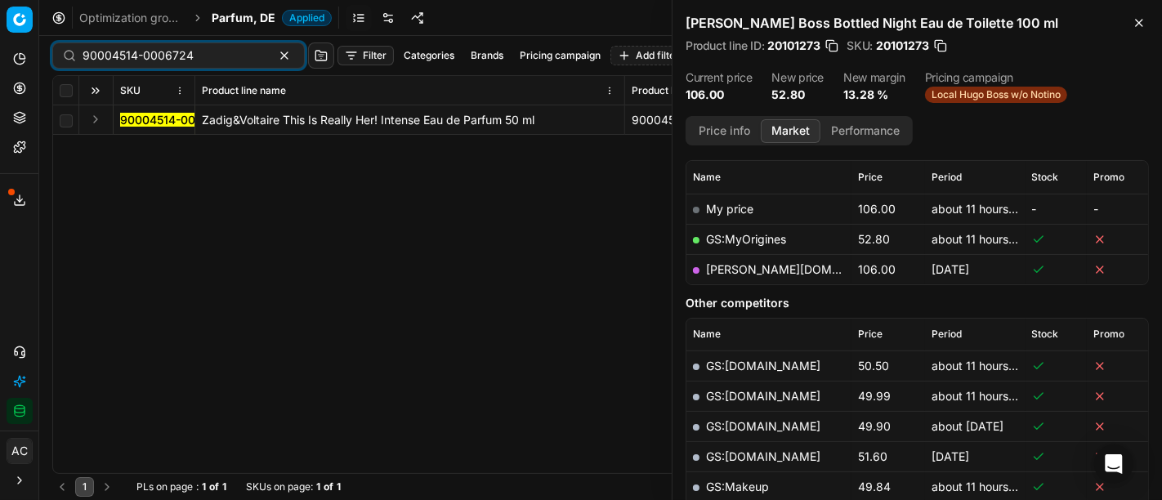
click at [105, 119] on button "Expand" at bounding box center [96, 119] width 20 height 20
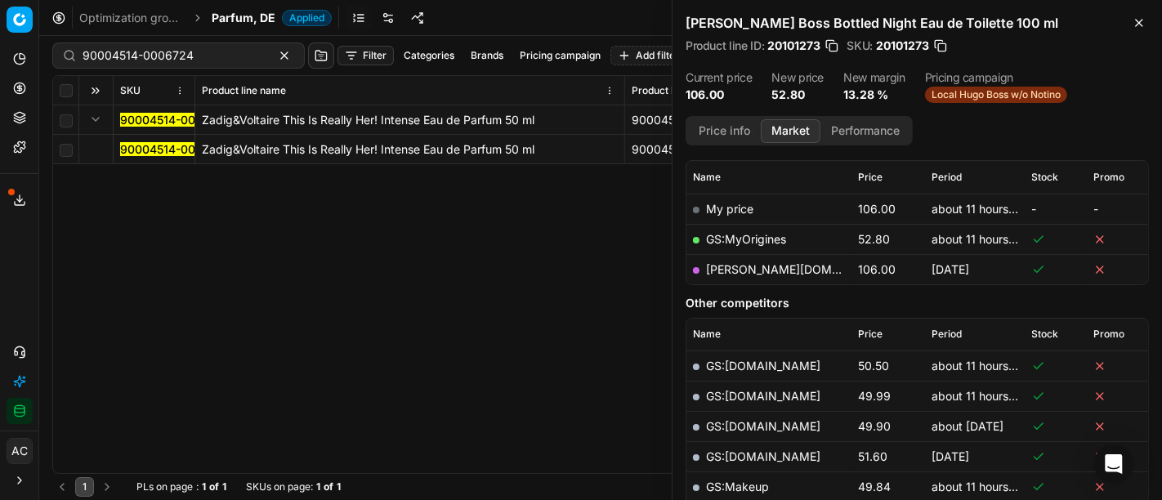
click at [144, 150] on mark "90004514-0006724" at bounding box center [175, 149] width 111 height 14
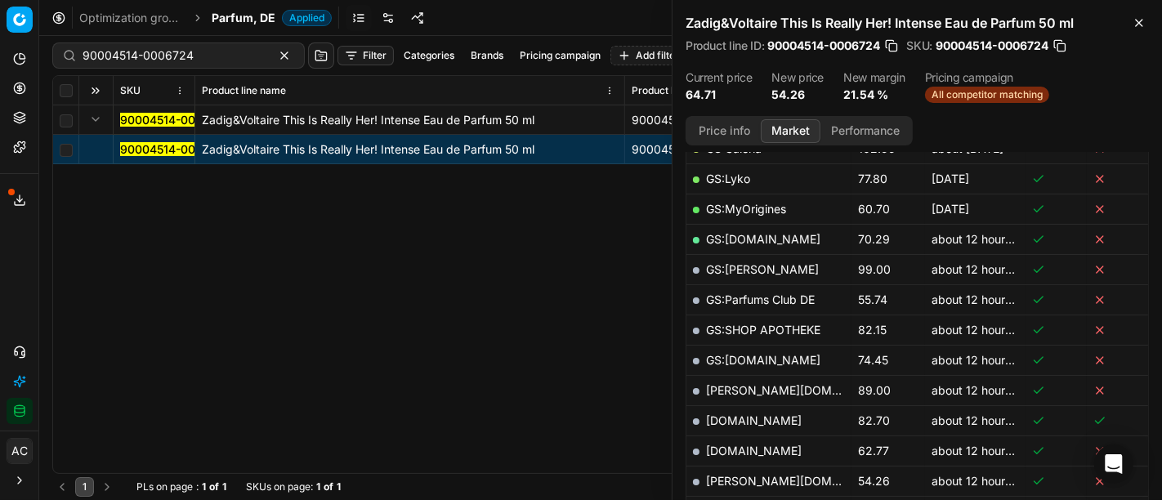
scroll to position [379, 0]
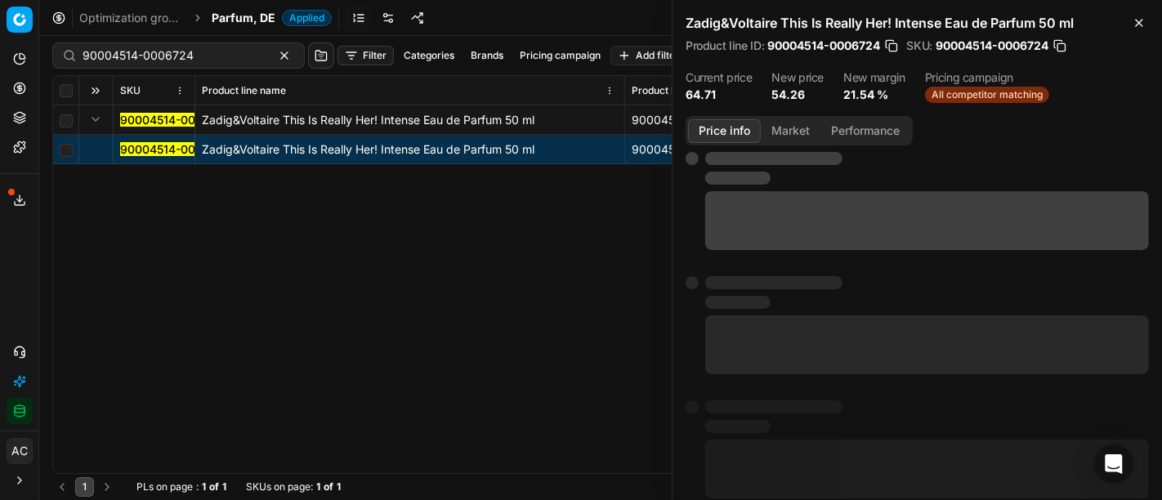
click at [732, 130] on button "Price info" at bounding box center [724, 131] width 73 height 24
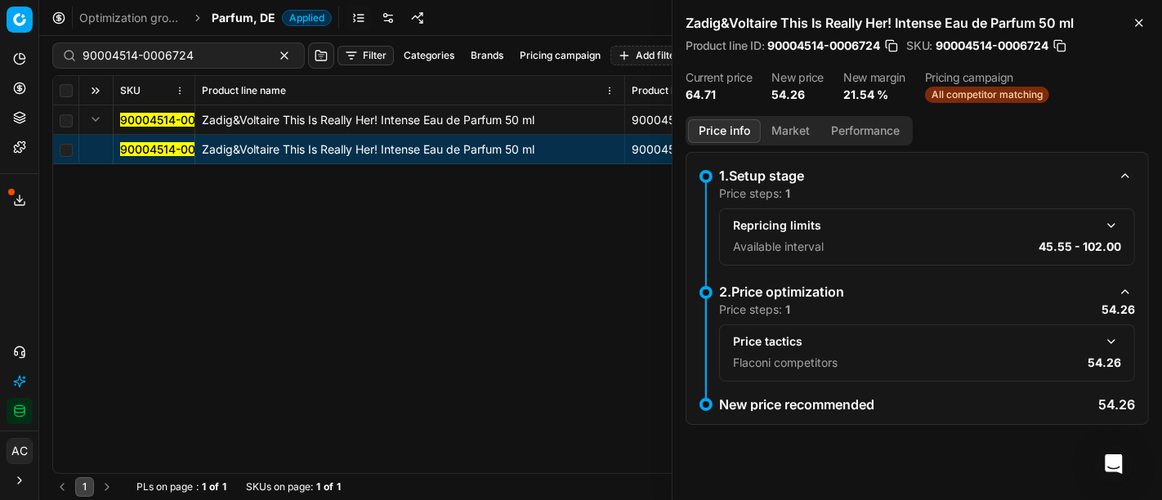
click at [776, 128] on button "Market" at bounding box center [791, 131] width 60 height 24
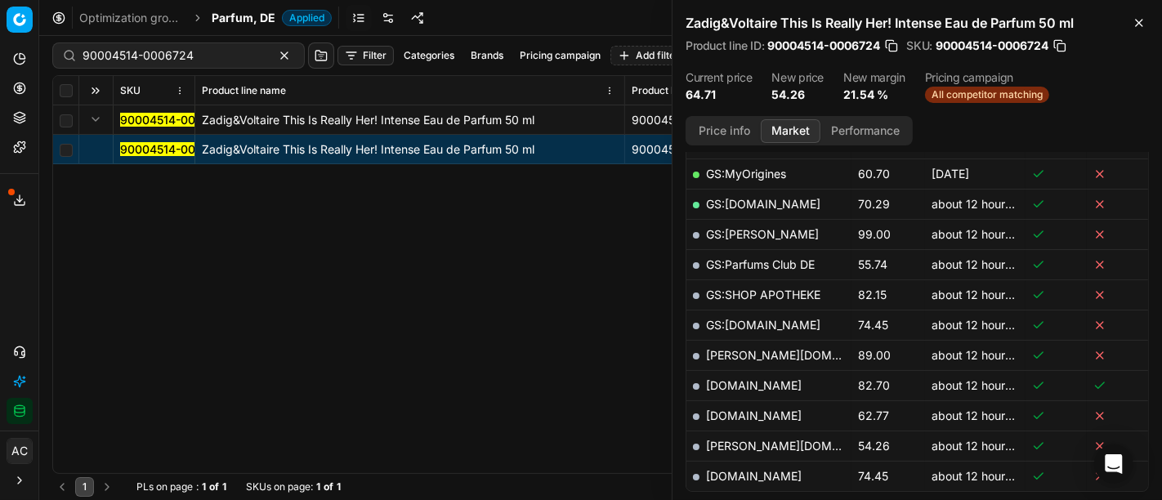
scroll to position [476, 0]
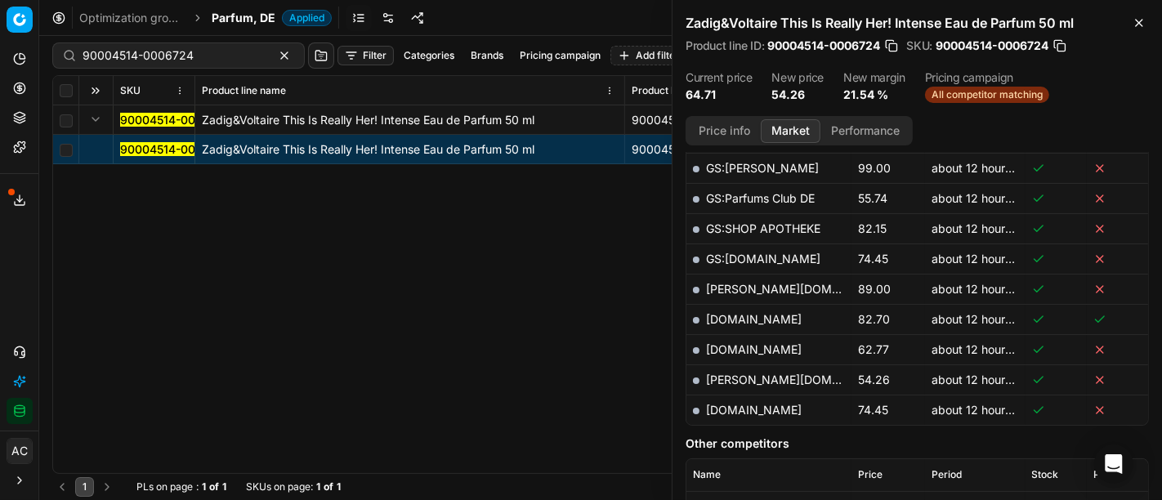
click at [739, 379] on link "[PERSON_NAME][DOMAIN_NAME]" at bounding box center [801, 380] width 190 height 14
click at [524, 221] on div "90004514-0006724 Zadig&Voltaire This Is Really Her! Intense Eau de Parfum 50 ml…" at bounding box center [600, 289] width 1095 height 368
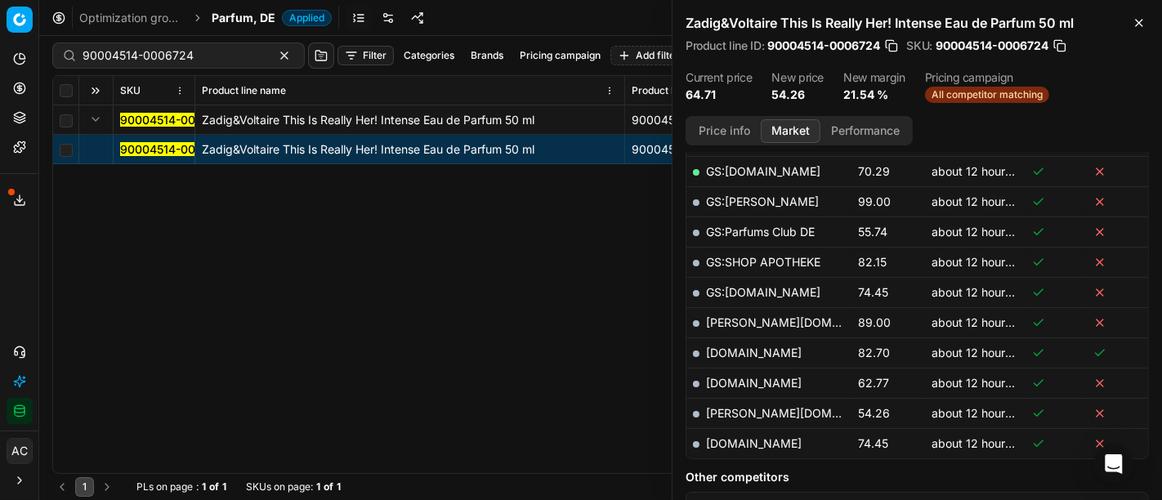
scroll to position [442, 0]
click at [765, 377] on link "[DOMAIN_NAME]" at bounding box center [754, 384] width 96 height 14
click at [166, 145] on mark "90004514-0006724" at bounding box center [175, 149] width 111 height 14
click at [748, 409] on link "[PERSON_NAME][DOMAIN_NAME]" at bounding box center [801, 414] width 190 height 14
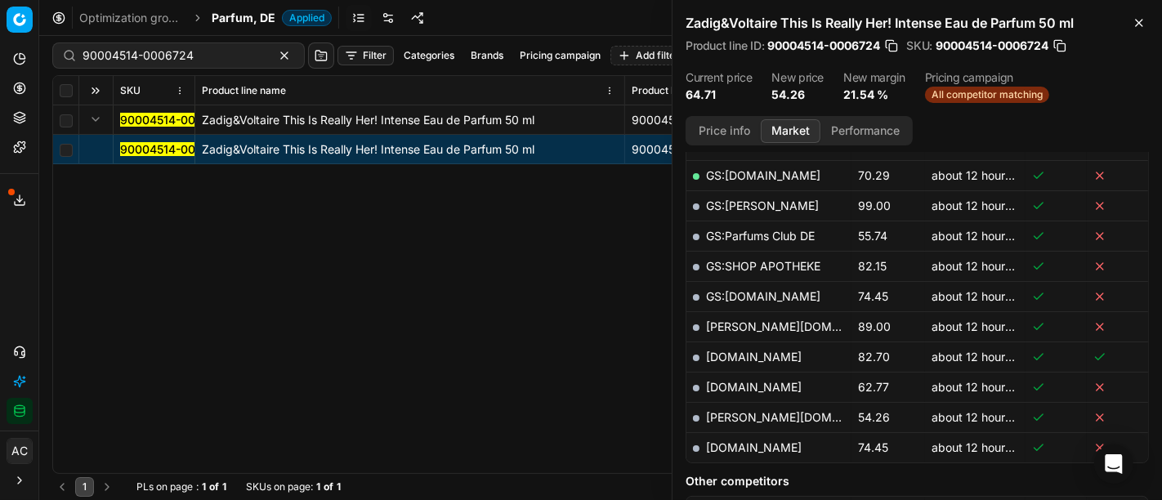
scroll to position [439, 0]
click at [774, 382] on link "[DOMAIN_NAME]" at bounding box center [754, 387] width 96 height 14
click at [146, 55] on input "90004514-0006724" at bounding box center [172, 55] width 179 height 16
paste input "20101451"
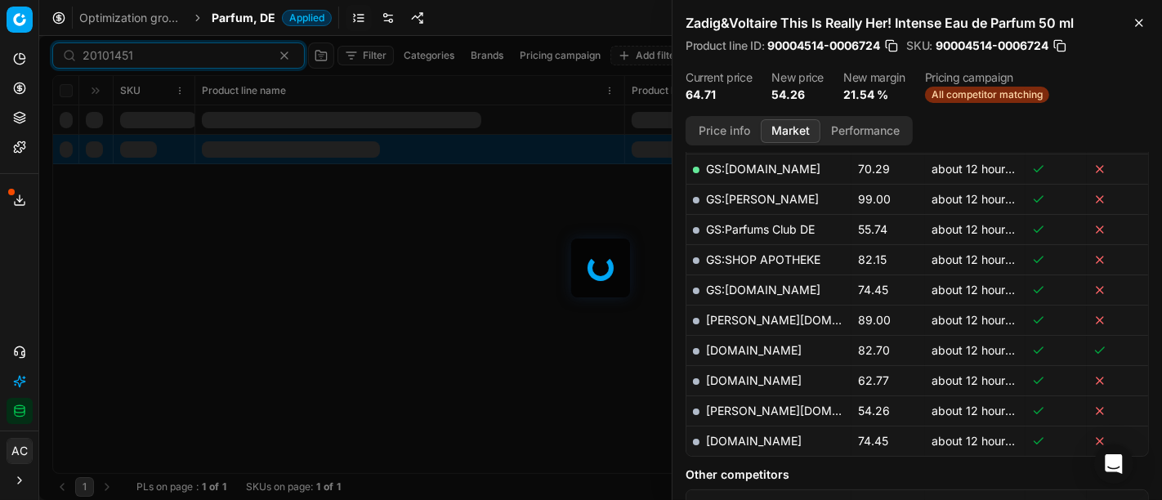
scroll to position [439, 0]
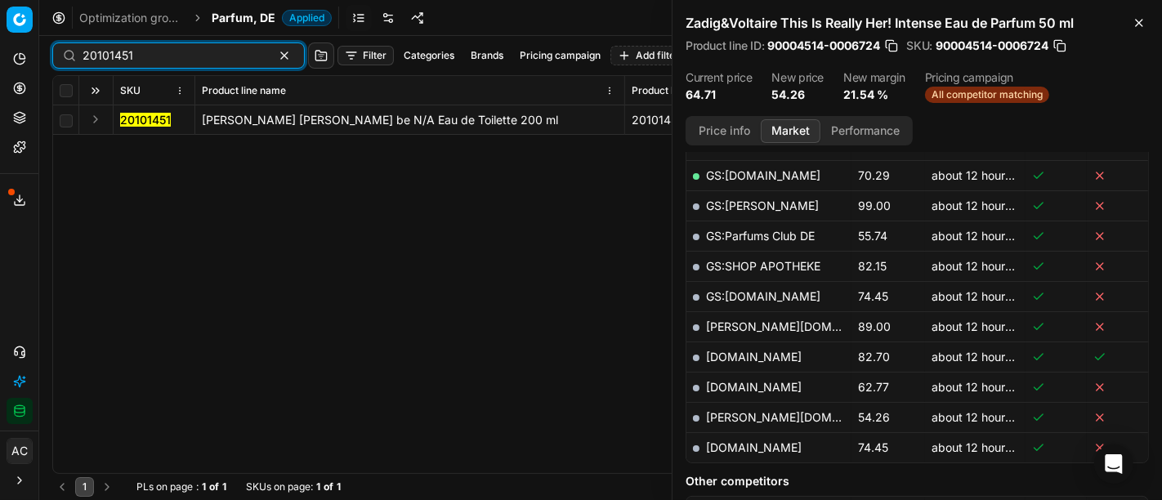
type input "20101451"
click at [96, 118] on button "Expand" at bounding box center [96, 119] width 20 height 20
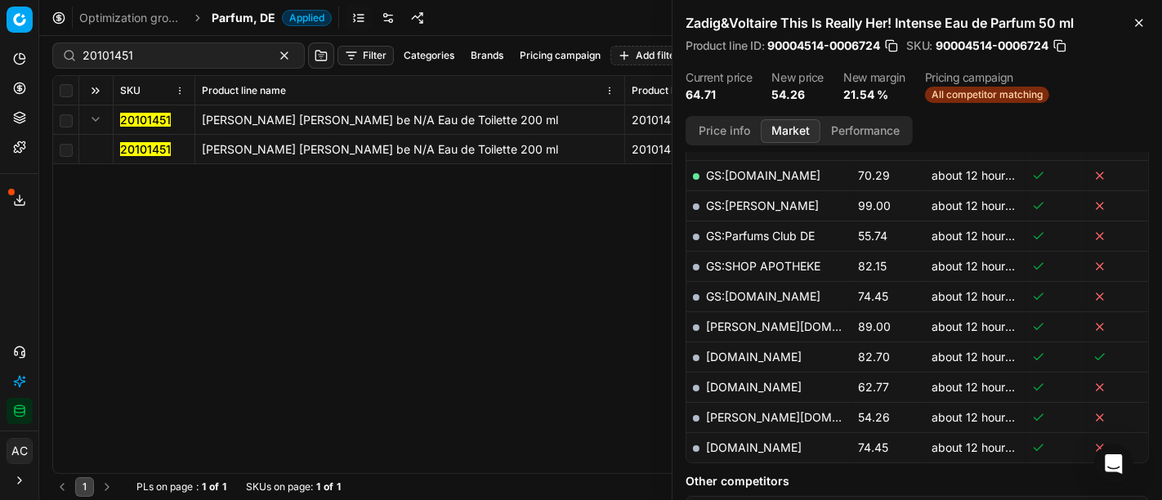
click at [128, 146] on mark "20101451" at bounding box center [145, 149] width 51 height 14
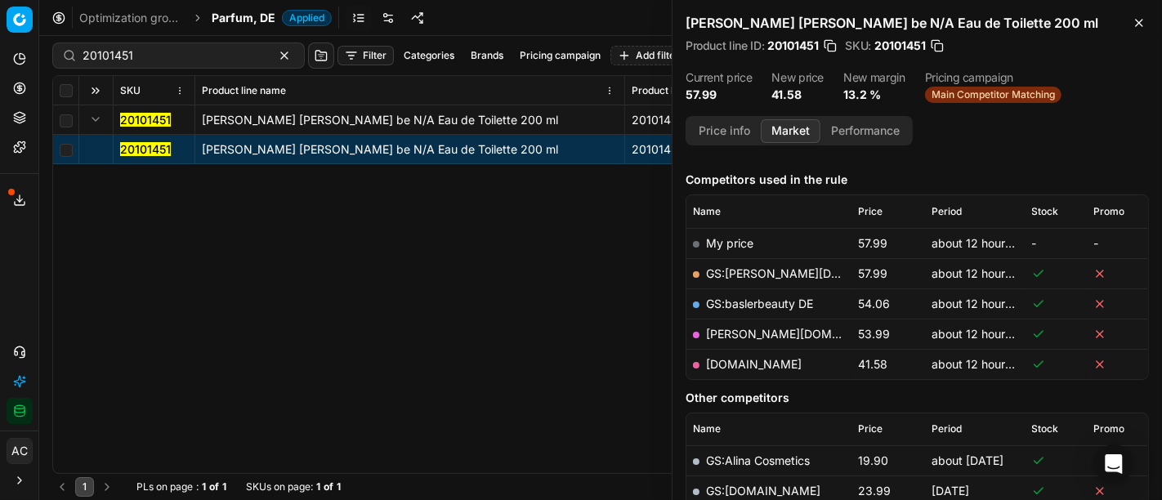
scroll to position [185, 0]
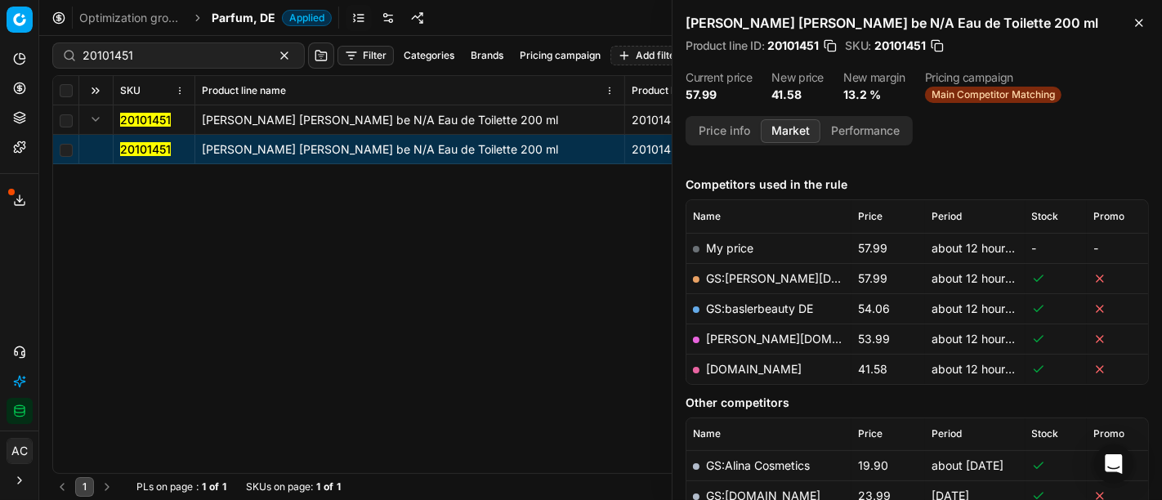
click at [784, 370] on link "[DOMAIN_NAME]" at bounding box center [754, 369] width 96 height 14
click at [239, 17] on span "Parfum, DE" at bounding box center [244, 18] width 64 height 16
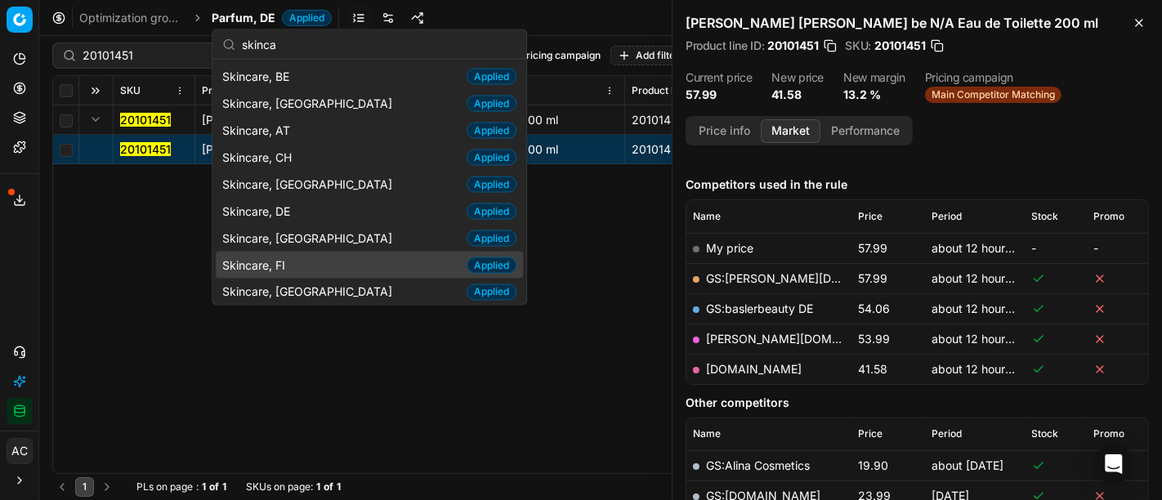
scroll to position [1, 0]
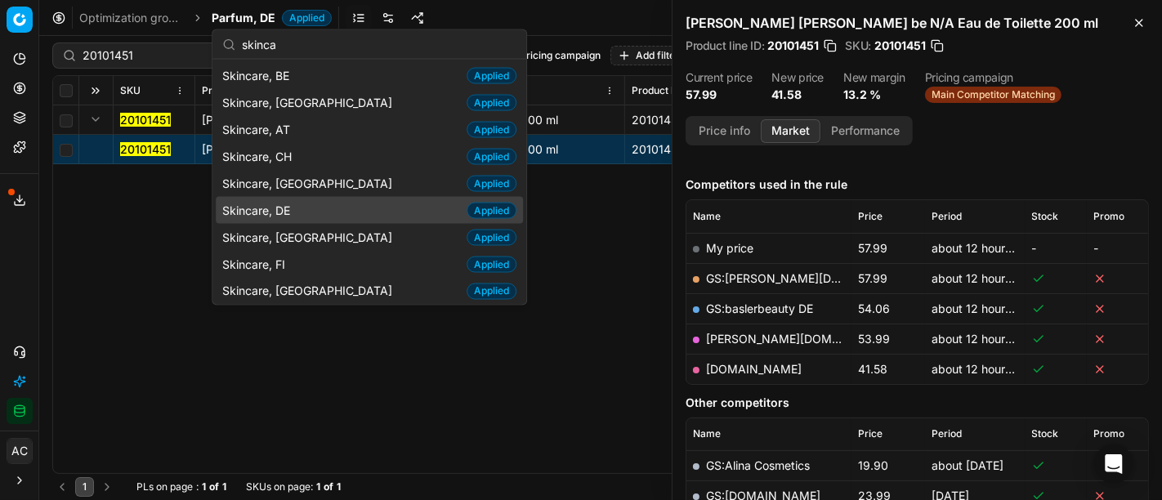
type input "skinca"
click at [307, 211] on div "Skincare, DE Applied" at bounding box center [369, 210] width 307 height 27
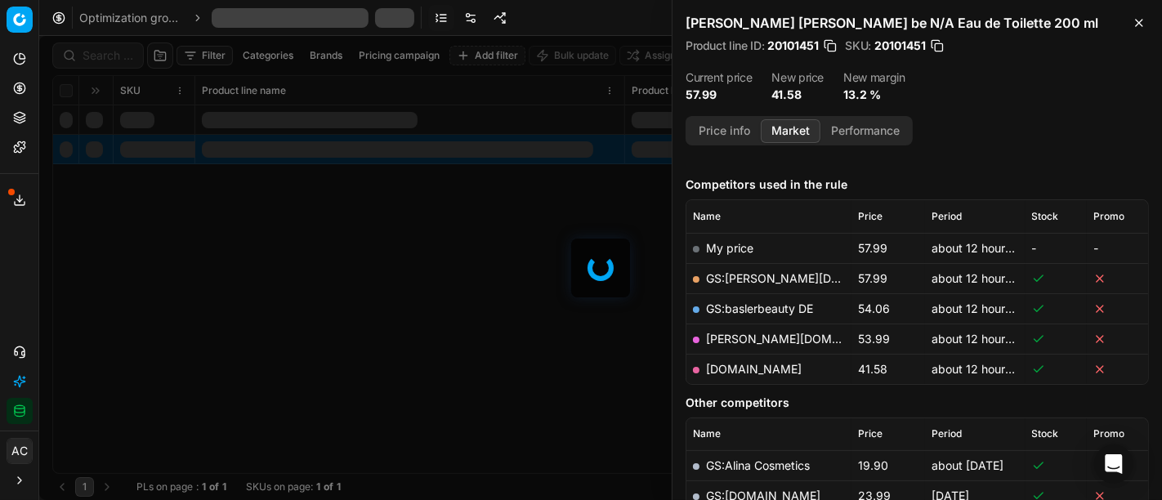
click at [100, 57] on div at bounding box center [600, 268] width 1122 height 464
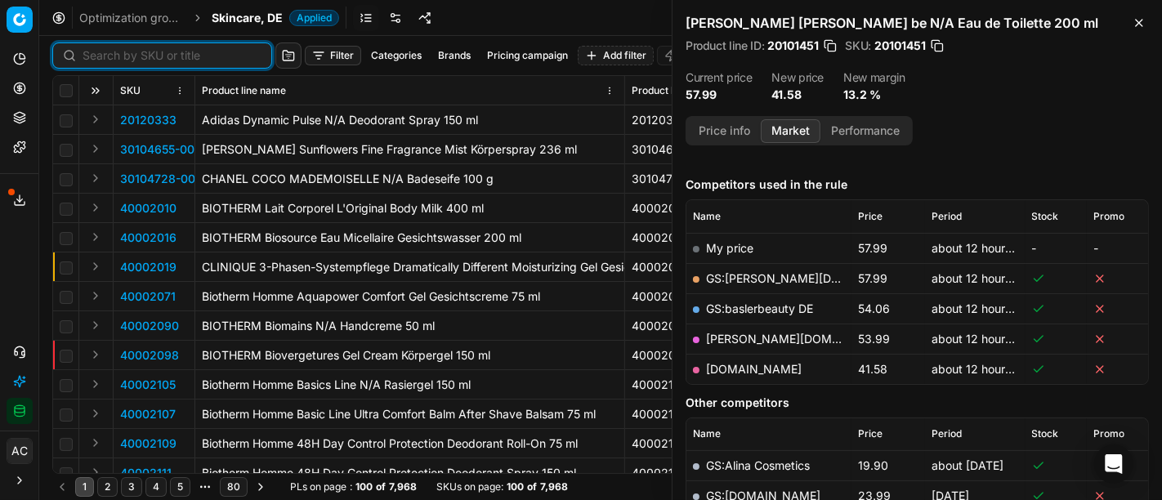
click at [100, 57] on input at bounding box center [172, 55] width 179 height 16
paste input "80002227-75"
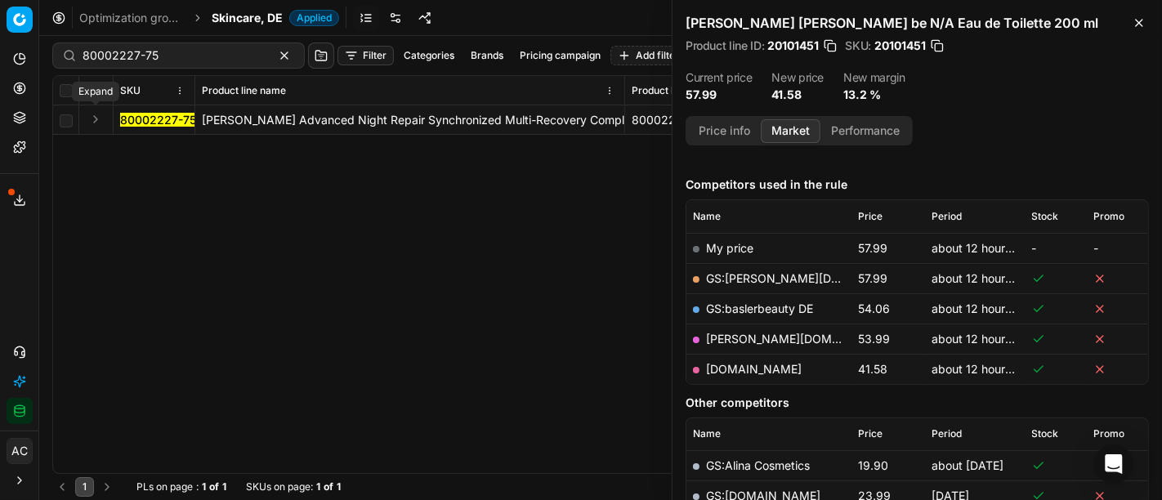
click at [96, 117] on button "Expand" at bounding box center [96, 119] width 20 height 20
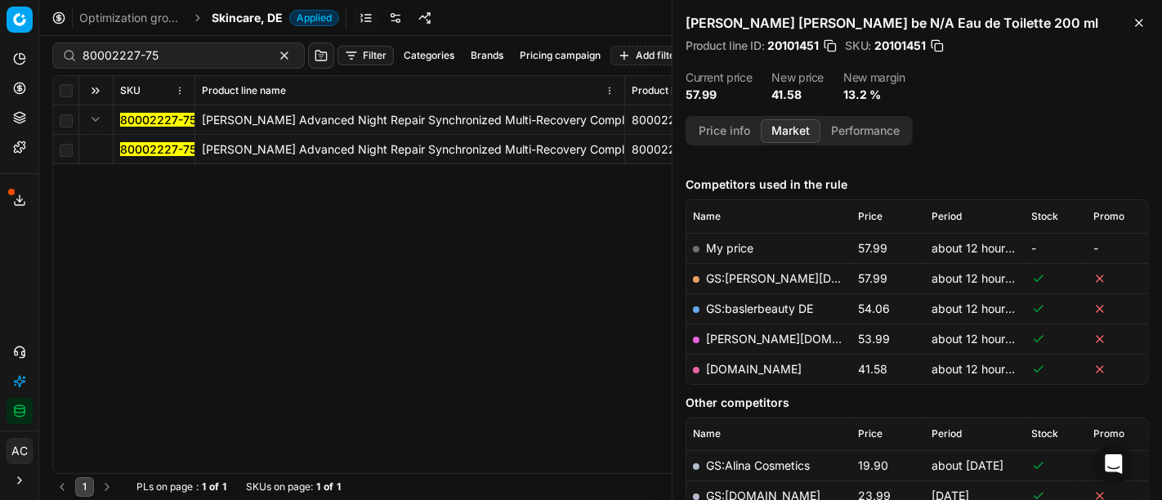
click at [145, 158] on td "80002227-75" at bounding box center [155, 149] width 82 height 29
click at [142, 154] on mark "80002227-75" at bounding box center [158, 149] width 76 height 14
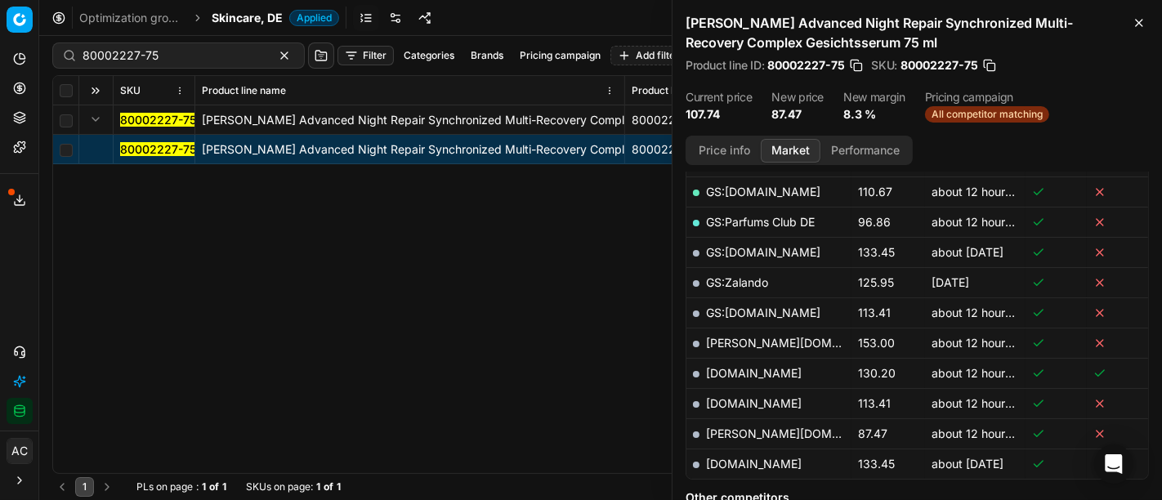
scroll to position [459, 0]
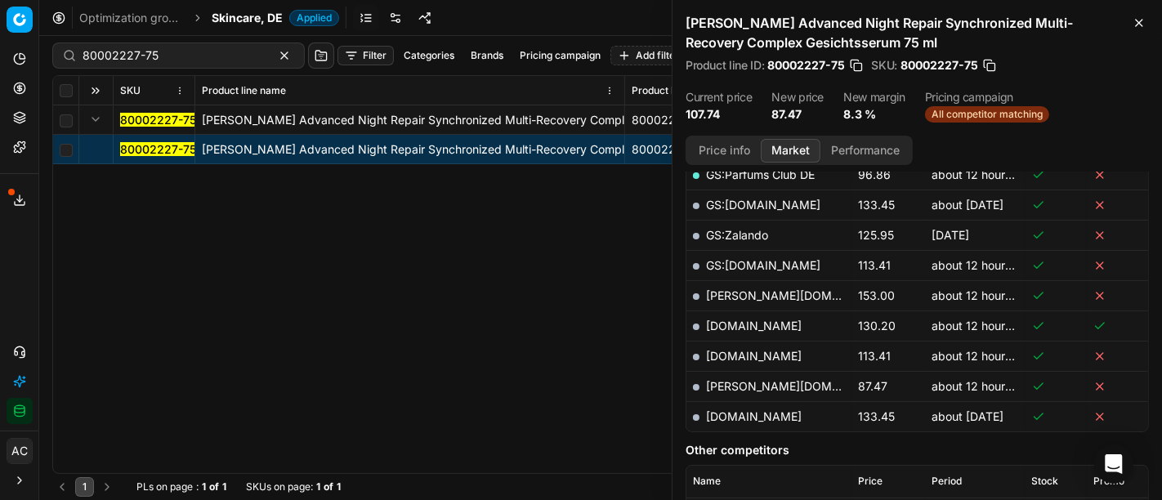
click at [744, 380] on link "[PERSON_NAME][DOMAIN_NAME]" at bounding box center [801, 386] width 190 height 14
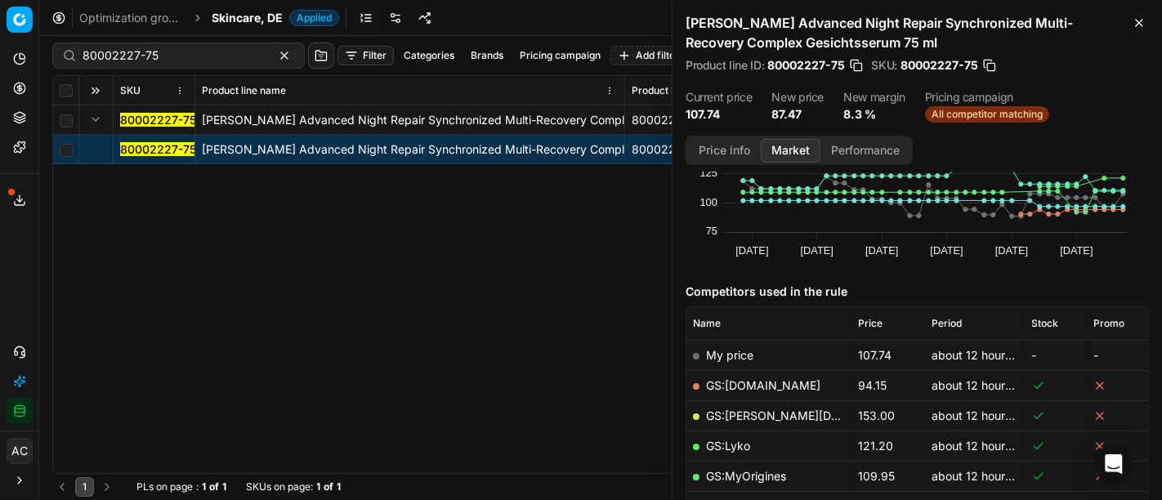
scroll to position [97, 0]
click at [189, 52] on input "80002227-75" at bounding box center [172, 55] width 179 height 16
paste input "42580-100"
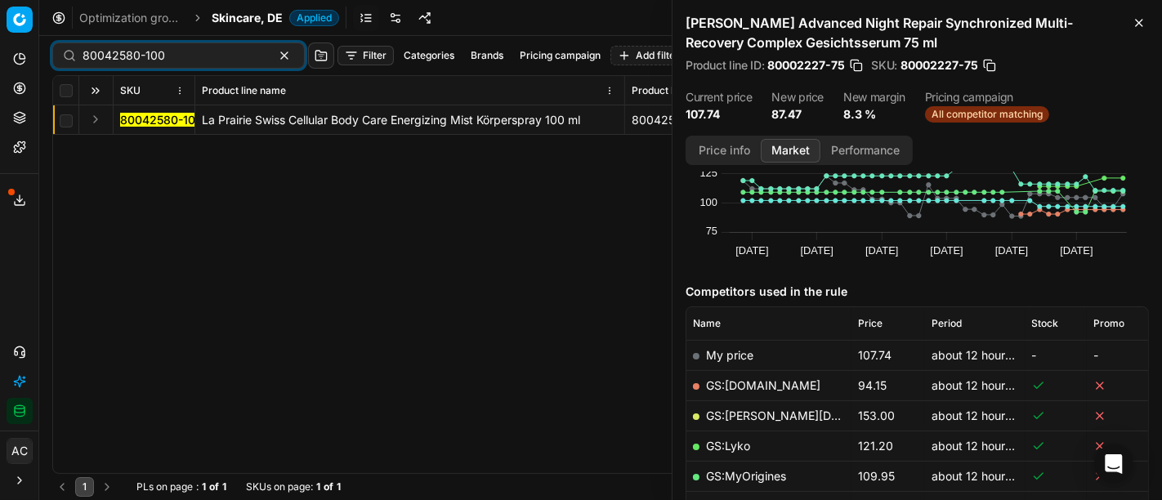
click at [86, 119] on button "Expand" at bounding box center [96, 119] width 20 height 20
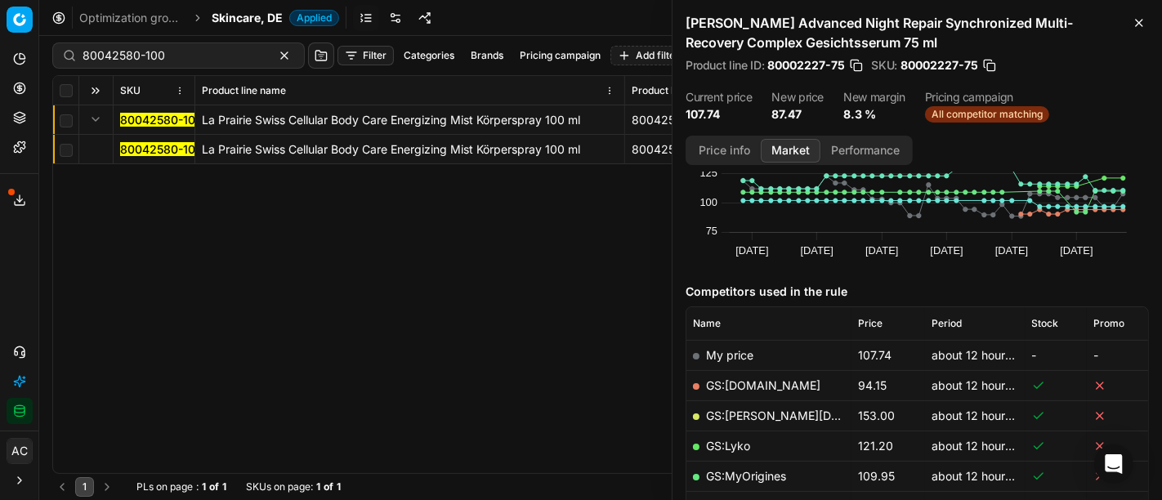
click at [149, 155] on mark "80042580-100" at bounding box center [161, 149] width 83 height 14
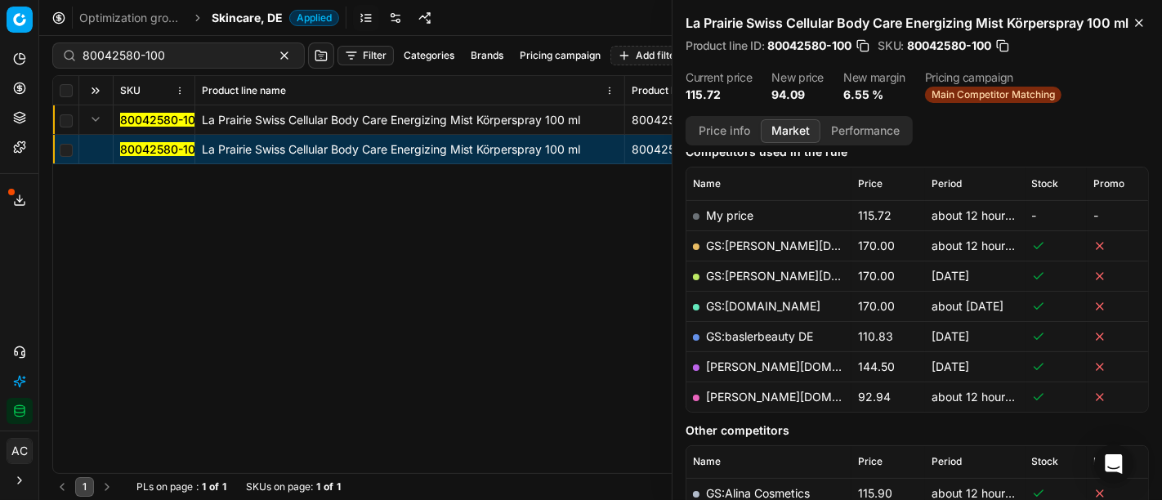
scroll to position [219, 0]
click at [725, 402] on link "[PERSON_NAME][DOMAIN_NAME]" at bounding box center [801, 395] width 190 height 14
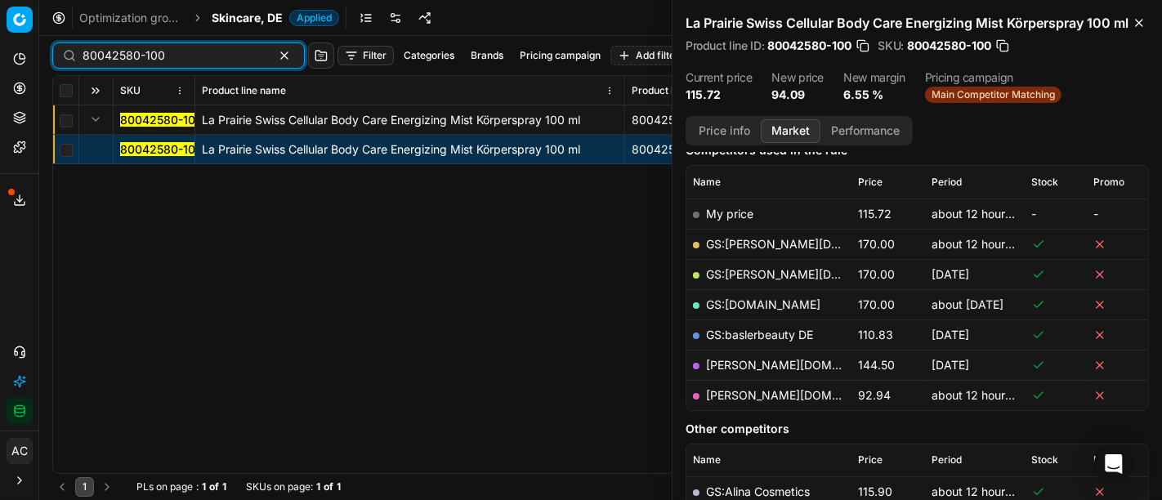
click at [188, 54] on input "80042580-100" at bounding box center [172, 55] width 179 height 16
paste input "76-125"
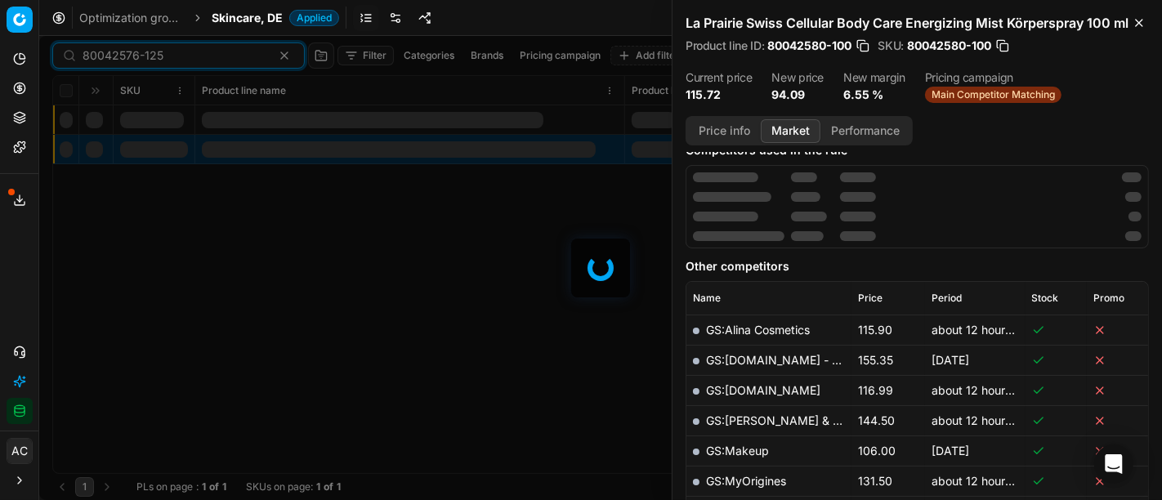
scroll to position [219, 0]
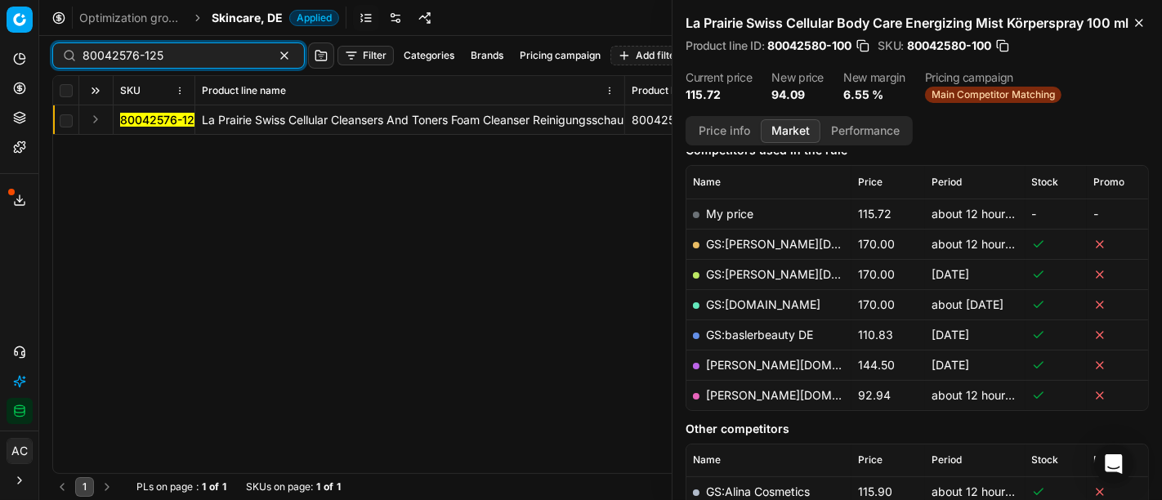
type input "80042576-125"
click at [100, 118] on button "Expand" at bounding box center [96, 119] width 20 height 20
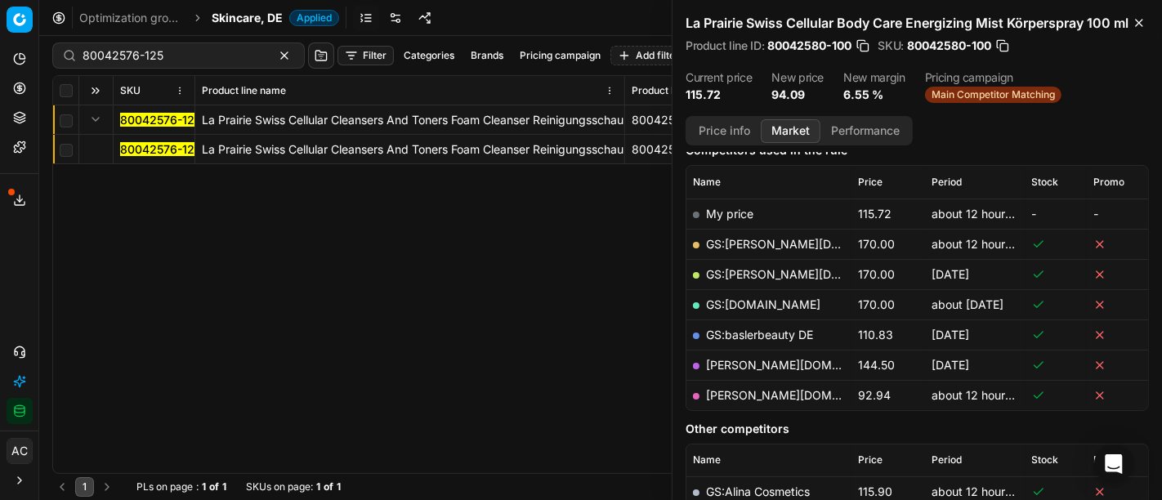
click at [142, 150] on mark "80042576-125" at bounding box center [160, 149] width 81 height 14
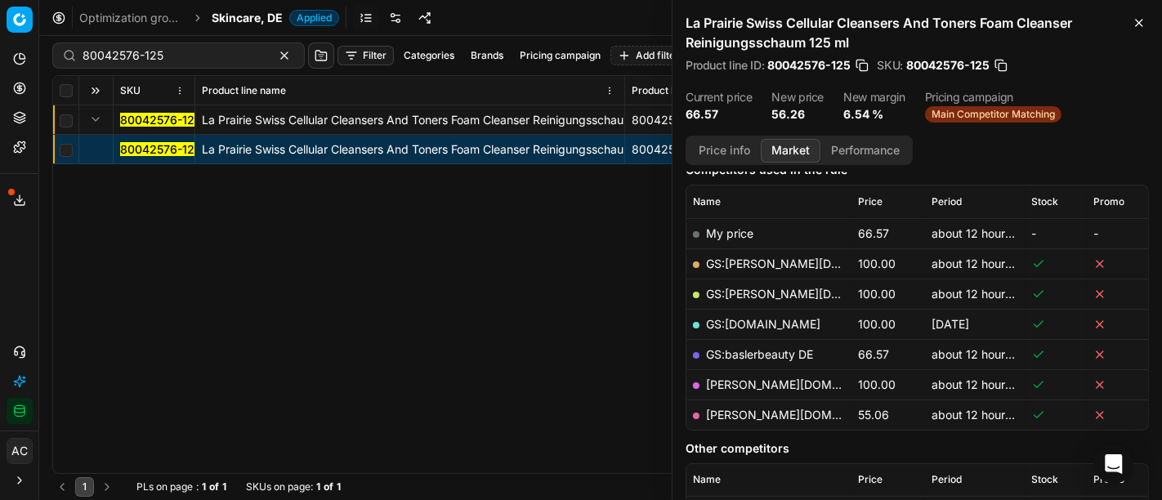
click at [741, 410] on link "[PERSON_NAME][DOMAIN_NAME]" at bounding box center [801, 415] width 190 height 14
click at [260, 20] on span "Skincare, DE" at bounding box center [247, 18] width 71 height 16
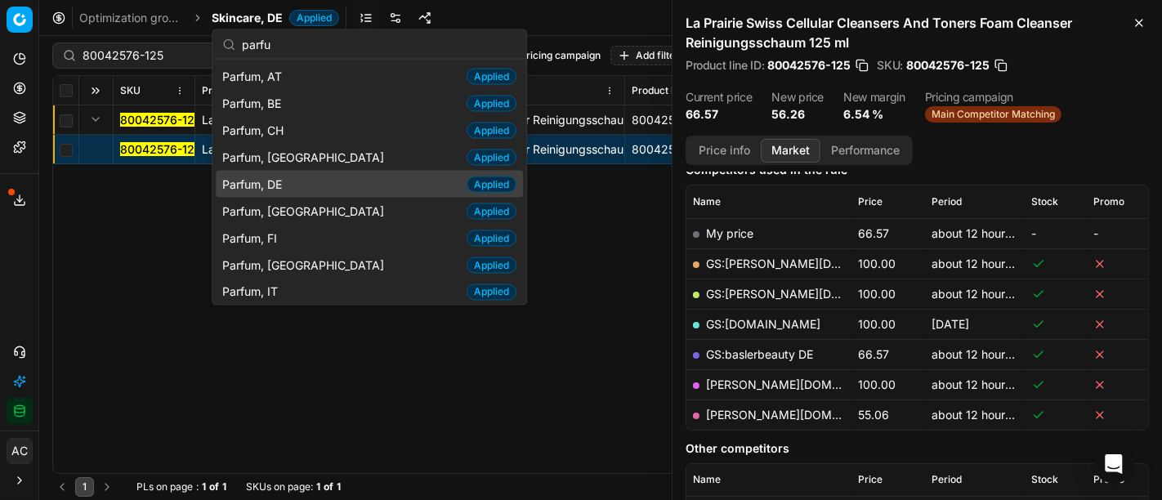
type input "parfu"
click at [291, 190] on div "Parfum, DE Applied" at bounding box center [369, 184] width 307 height 27
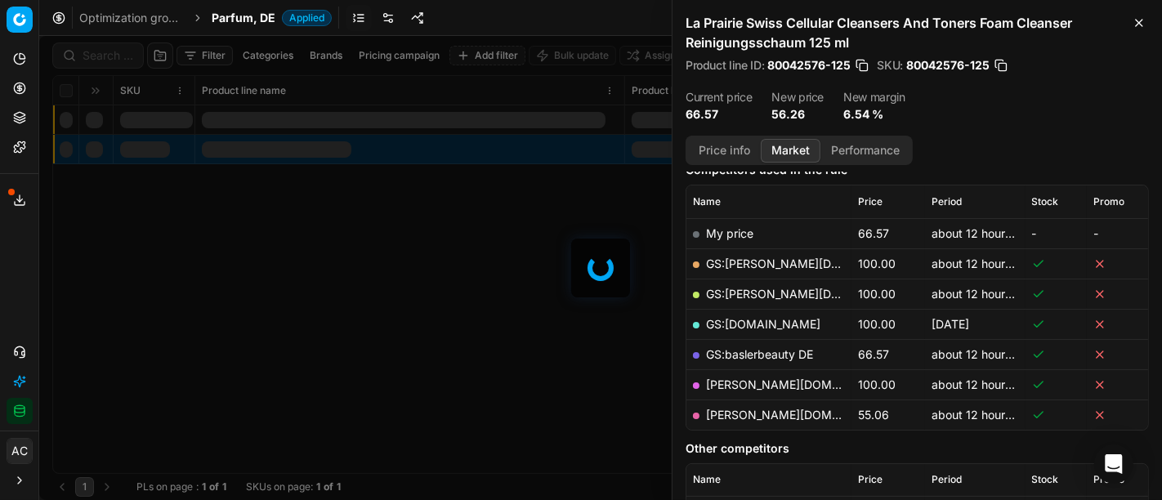
click at [112, 58] on div at bounding box center [600, 268] width 1122 height 464
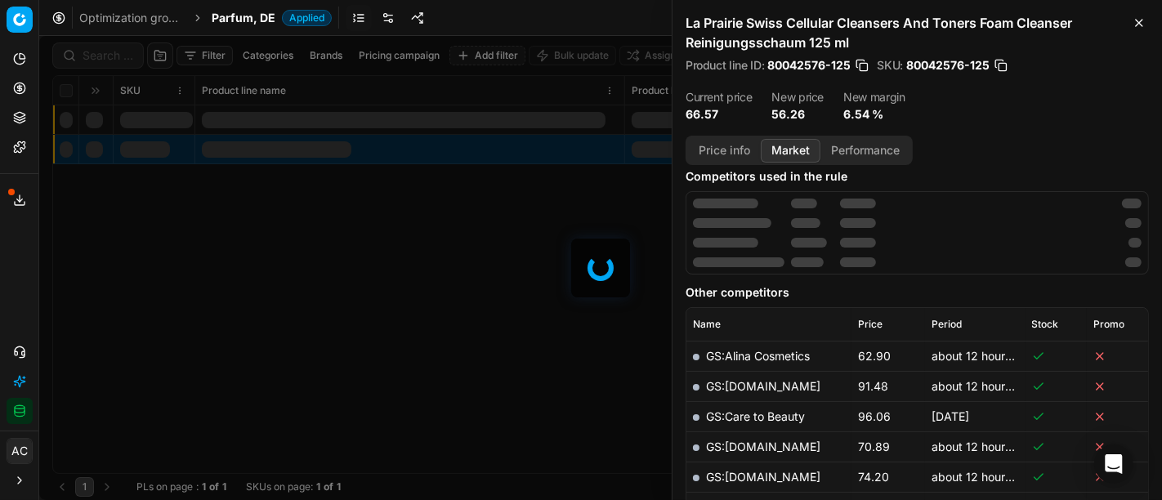
click at [112, 58] on div at bounding box center [600, 268] width 1122 height 464
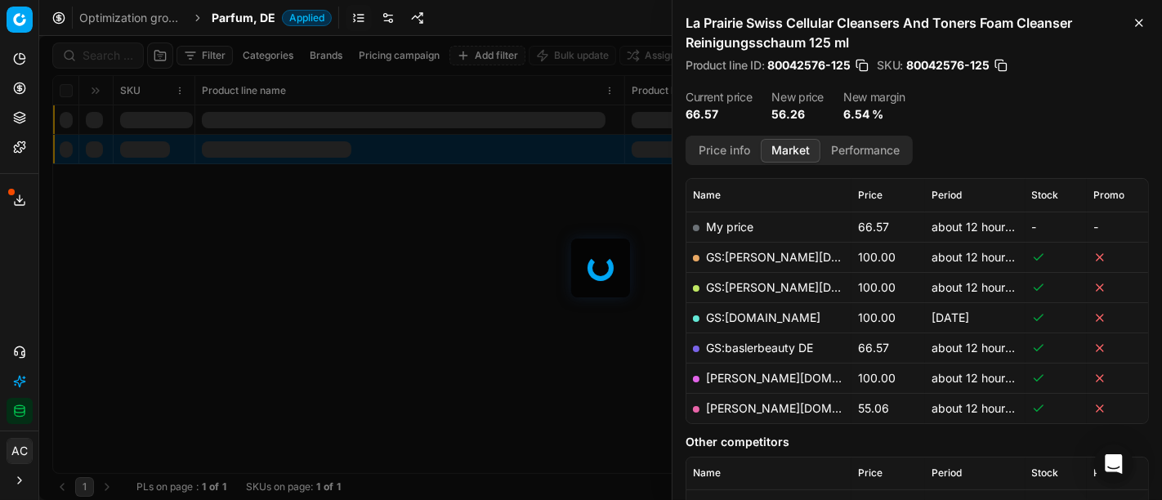
scroll to position [219, 0]
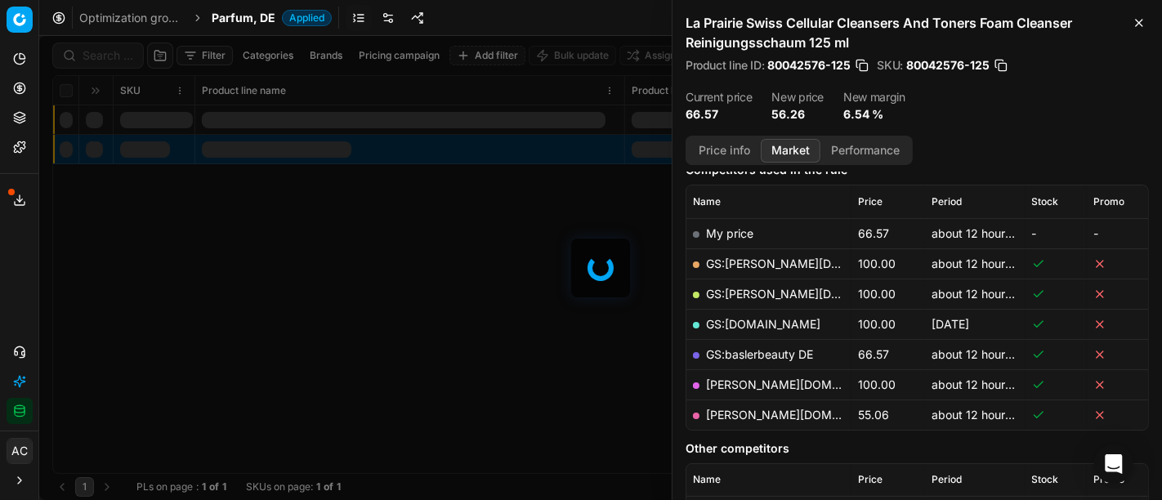
click at [112, 58] on div at bounding box center [600, 268] width 1122 height 464
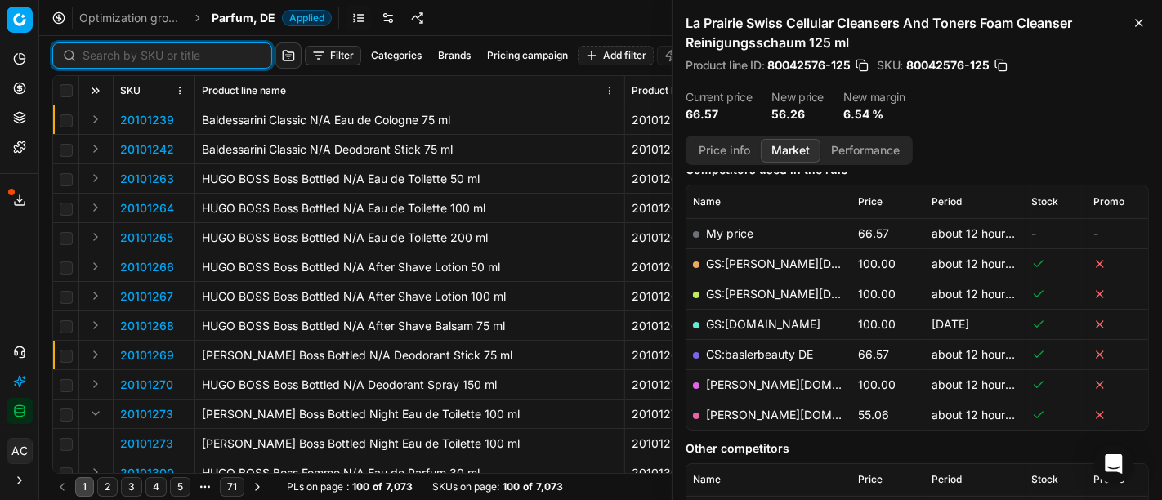
click at [112, 58] on input at bounding box center [172, 55] width 179 height 16
paste input "90011122-0017628"
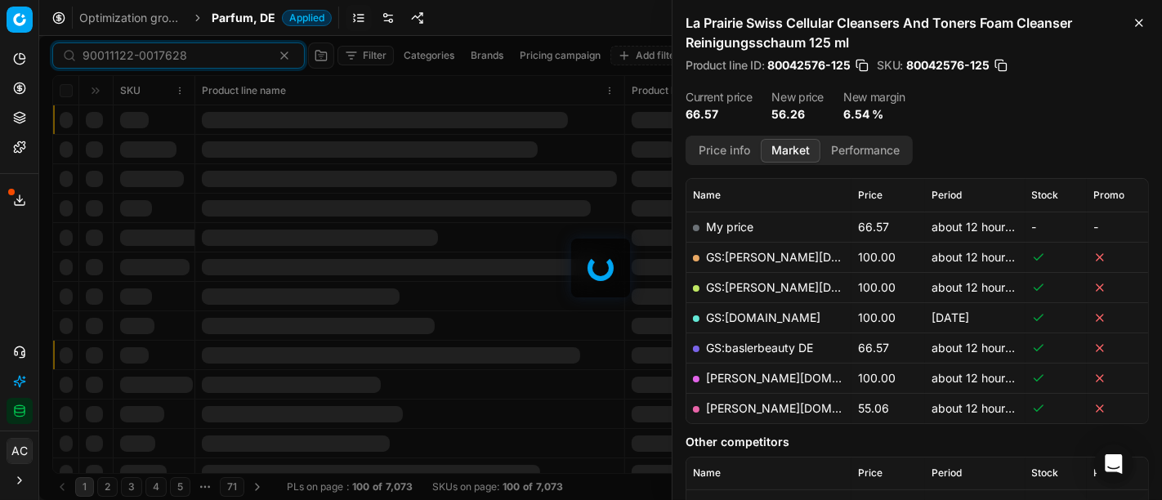
scroll to position [219, 0]
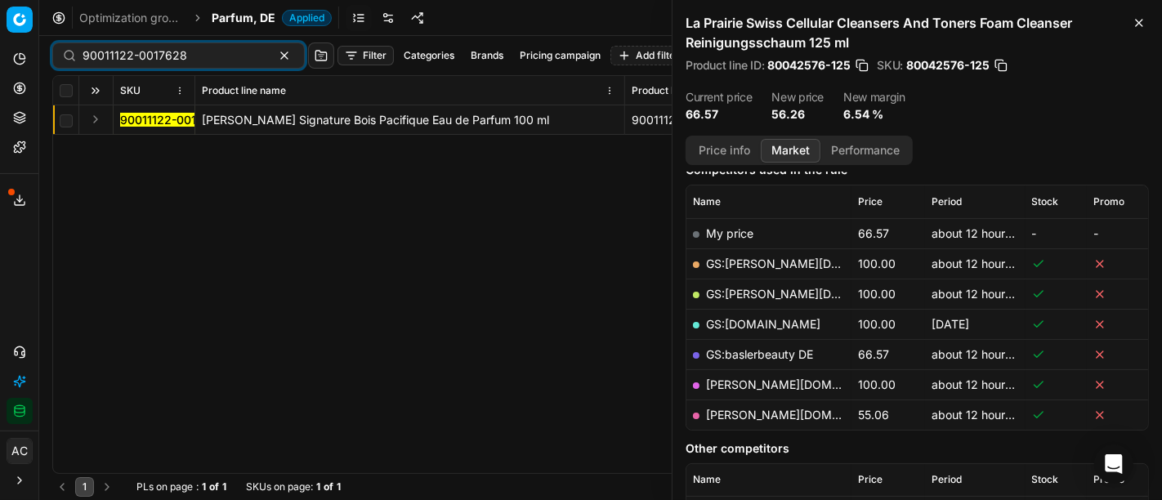
click at [96, 115] on button "Expand" at bounding box center [96, 119] width 20 height 20
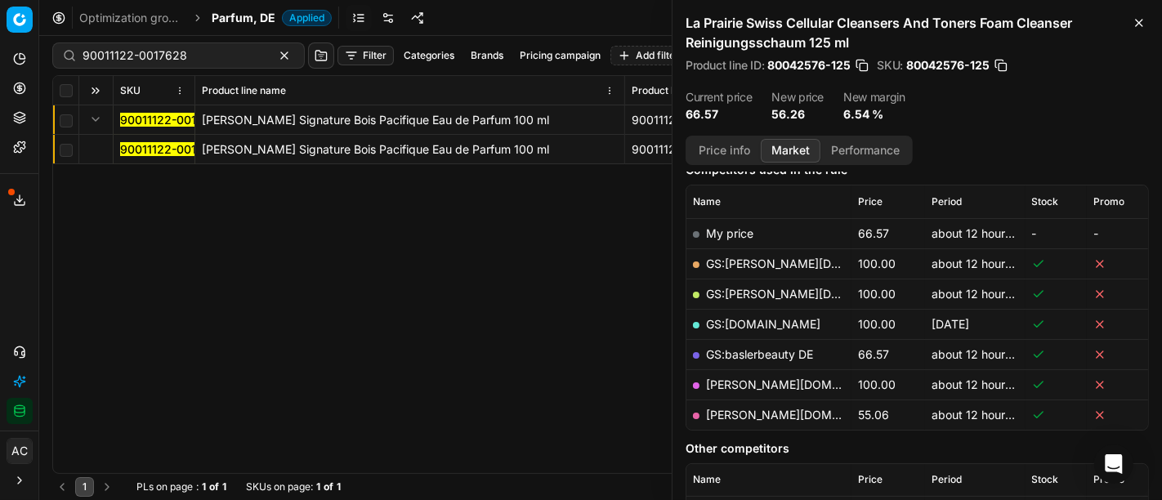
click at [122, 145] on mark "90011122-0017628" at bounding box center [172, 149] width 105 height 14
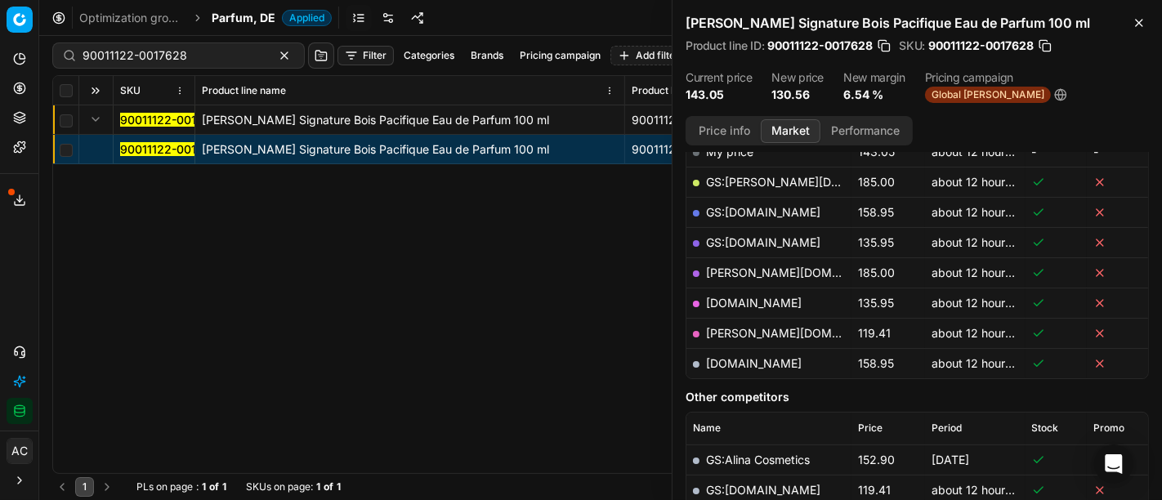
scroll to position [288, 0]
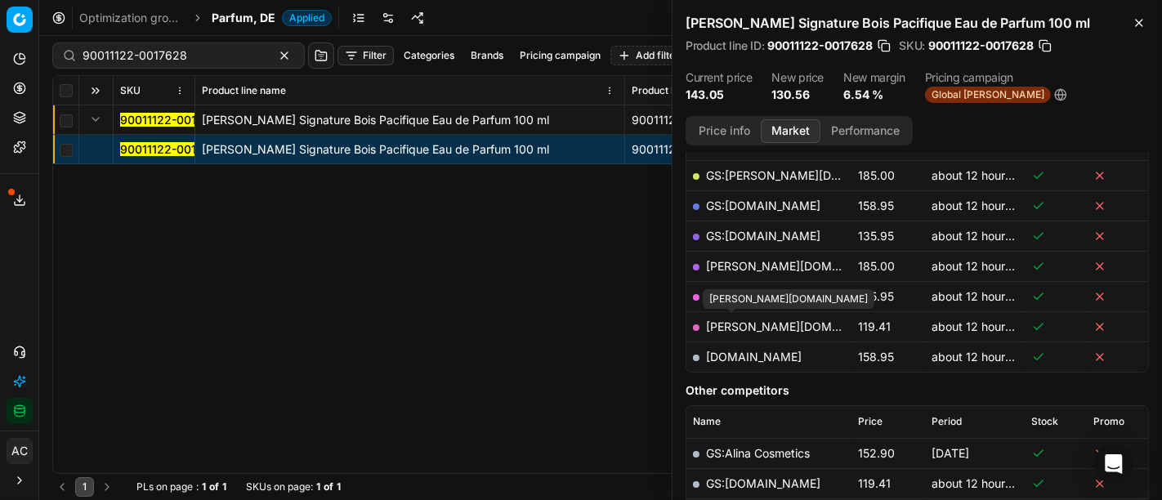
click at [749, 319] on link "[PERSON_NAME][DOMAIN_NAME]" at bounding box center [801, 326] width 190 height 14
click at [568, 337] on div "90011122-0017628 TOM FORD Signature Bois Pacifique Eau de Parfum 100 ml 9001112…" at bounding box center [600, 289] width 1095 height 368
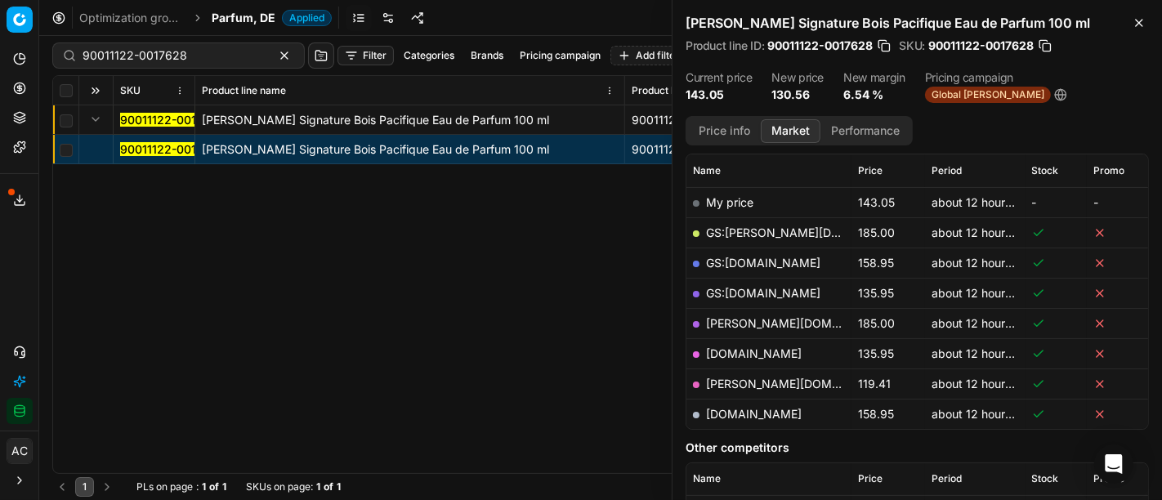
click at [773, 361] on td "[DOMAIN_NAME]" at bounding box center [768, 353] width 165 height 30
click at [765, 352] on link "[DOMAIN_NAME]" at bounding box center [754, 353] width 96 height 14
click at [200, 57] on input "90011122-0017628" at bounding box center [172, 55] width 179 height 16
paste input "01449-000209"
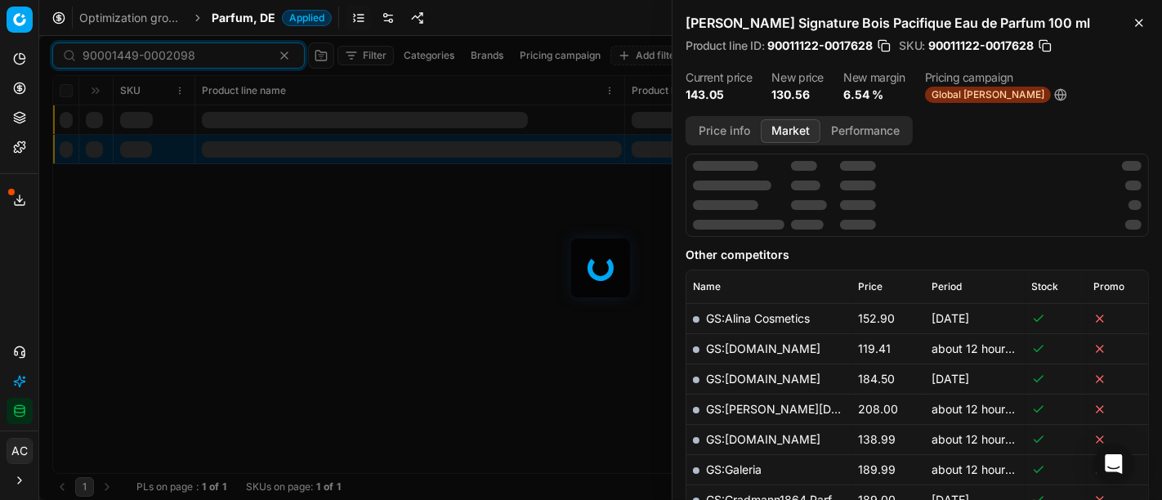
scroll to position [230, 0]
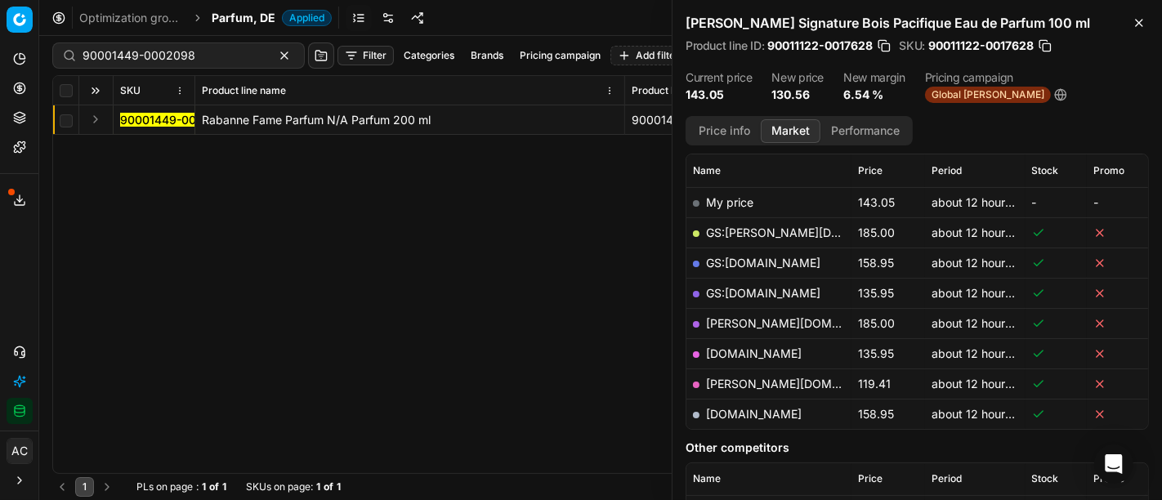
click at [97, 115] on button "Expand" at bounding box center [96, 119] width 20 height 20
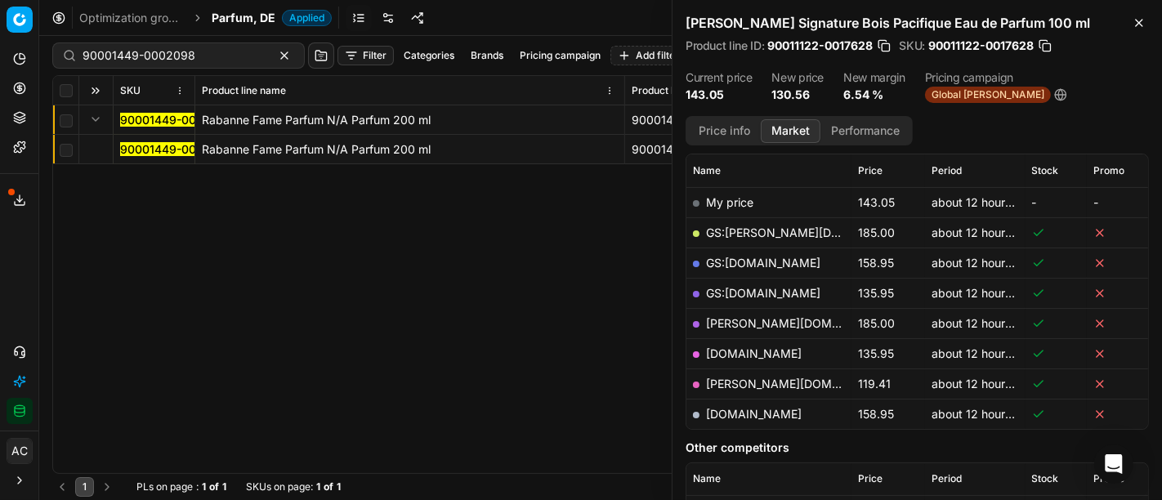
click at [151, 147] on mark "90001449-0002098" at bounding box center [176, 149] width 113 height 14
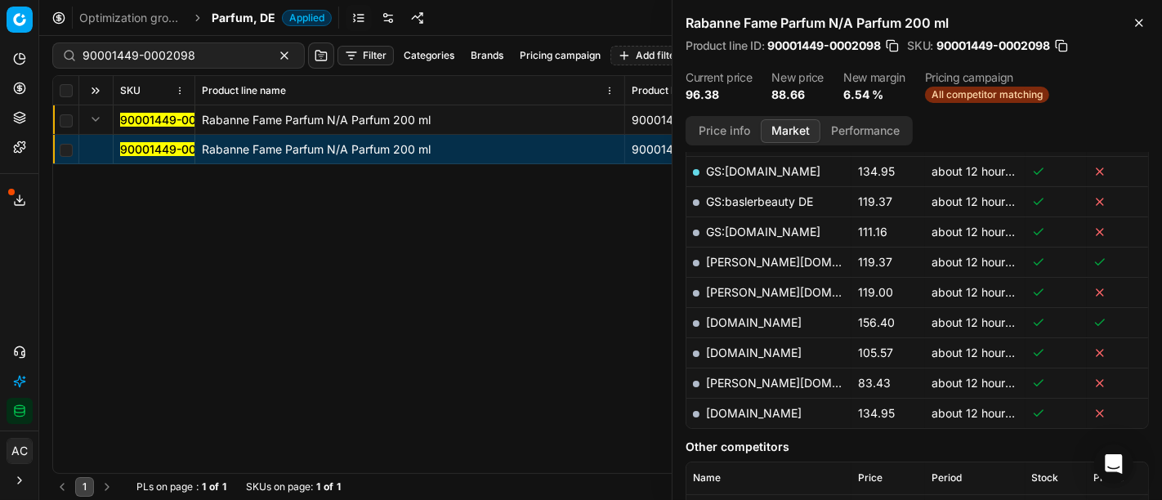
scroll to position [455, 0]
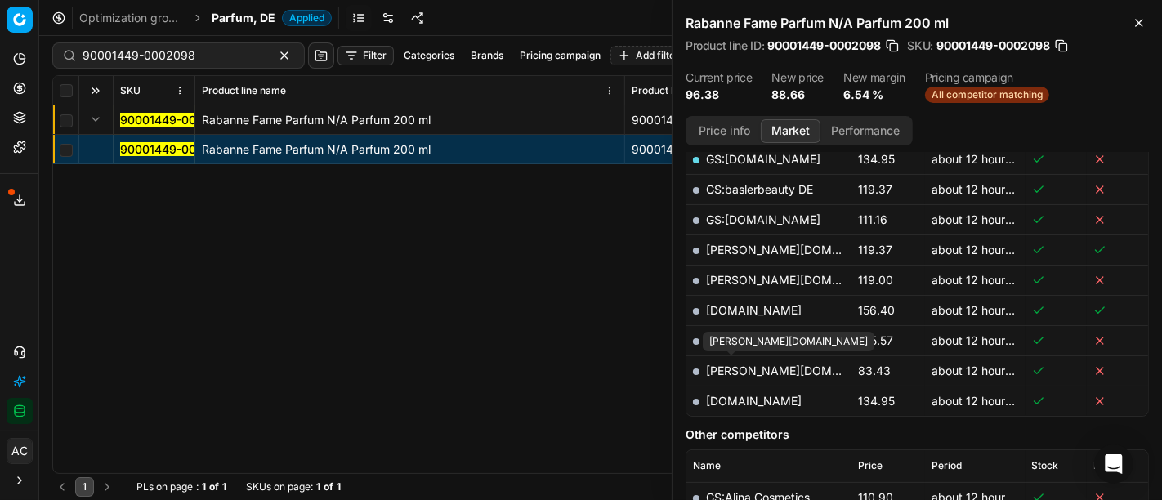
click at [738, 368] on link "[PERSON_NAME][DOMAIN_NAME]" at bounding box center [801, 371] width 190 height 14
click at [483, 226] on div "90001449-0002098 Rabanne Fame Parfum N/A Parfum 200 ml 90001449-0002098 Rabanne…" at bounding box center [600, 289] width 1095 height 368
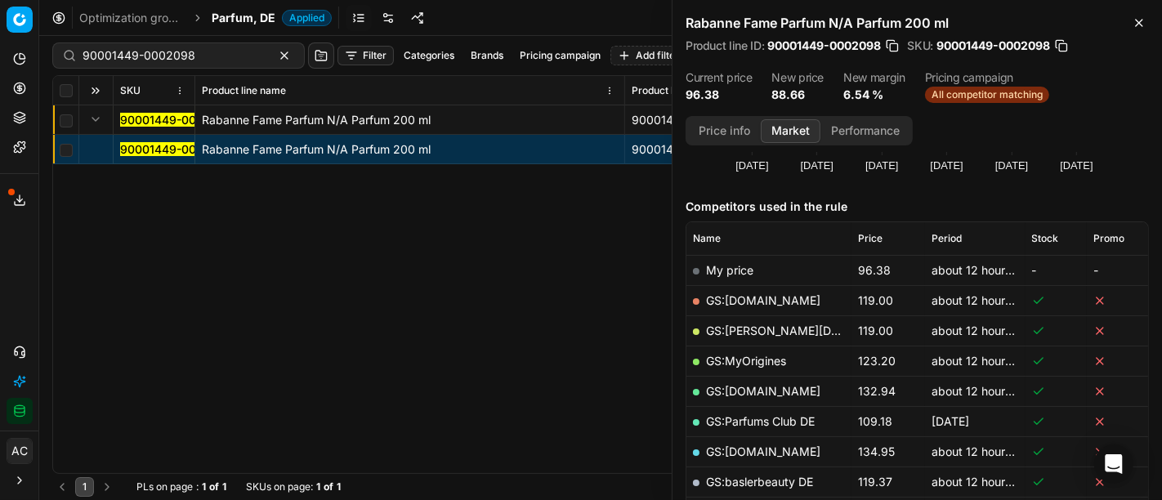
scroll to position [161, 0]
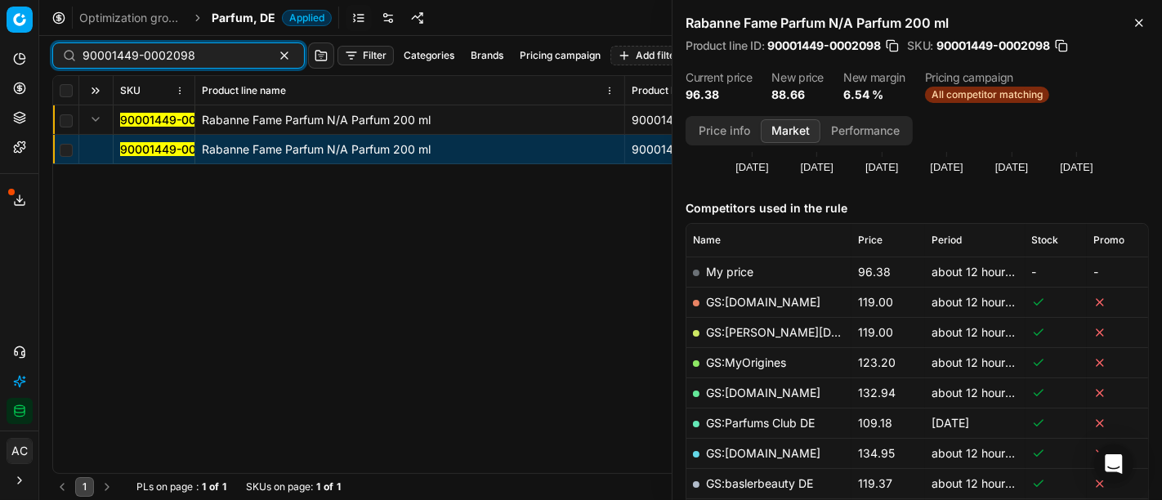
click at [186, 61] on input "90001449-0002098" at bounding box center [172, 55] width 179 height 16
paste input "80048868-75"
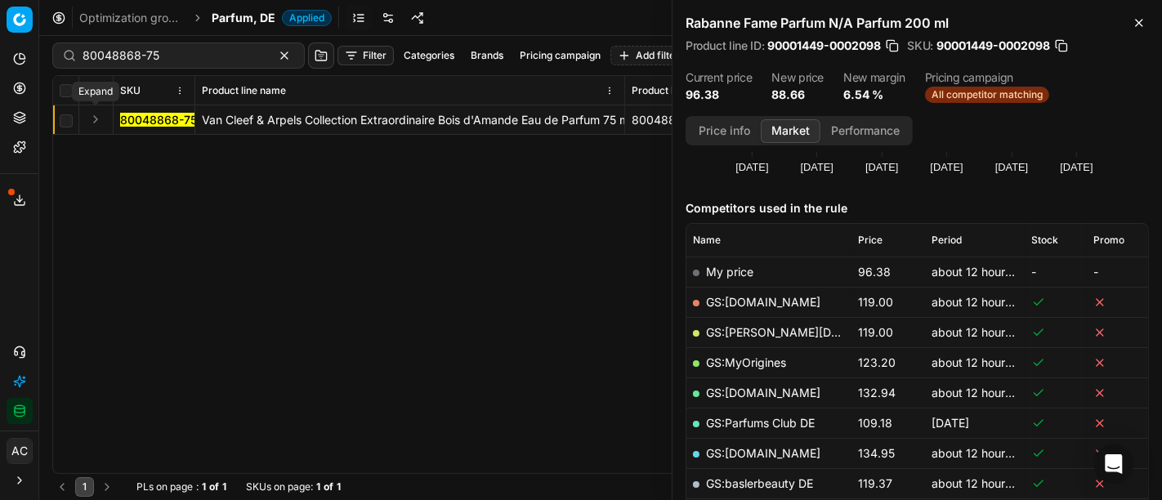
click at [97, 118] on button "Expand" at bounding box center [96, 119] width 20 height 20
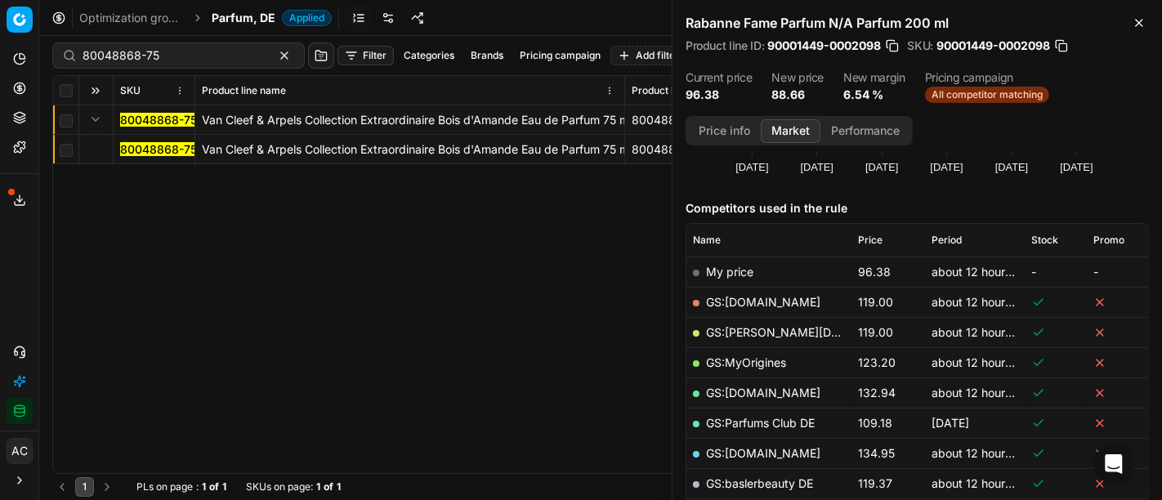
click at [153, 150] on mark "80048868-75" at bounding box center [158, 149] width 77 height 14
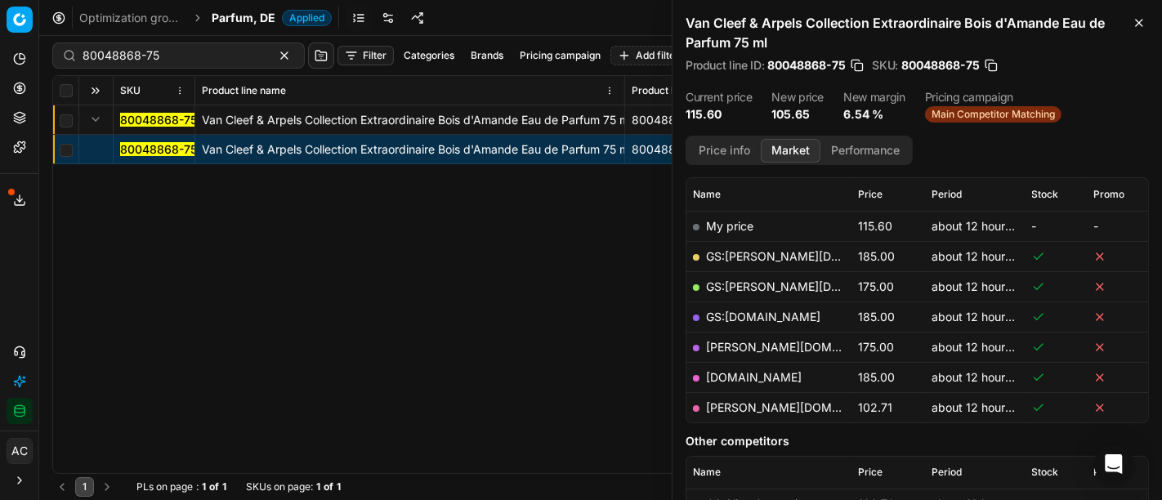
scroll to position [226, 0]
click at [739, 402] on link "[PERSON_NAME][DOMAIN_NAME]" at bounding box center [801, 407] width 190 height 14
click at [135, 60] on input "80048868-75" at bounding box center [172, 55] width 179 height 16
paste input "27469"
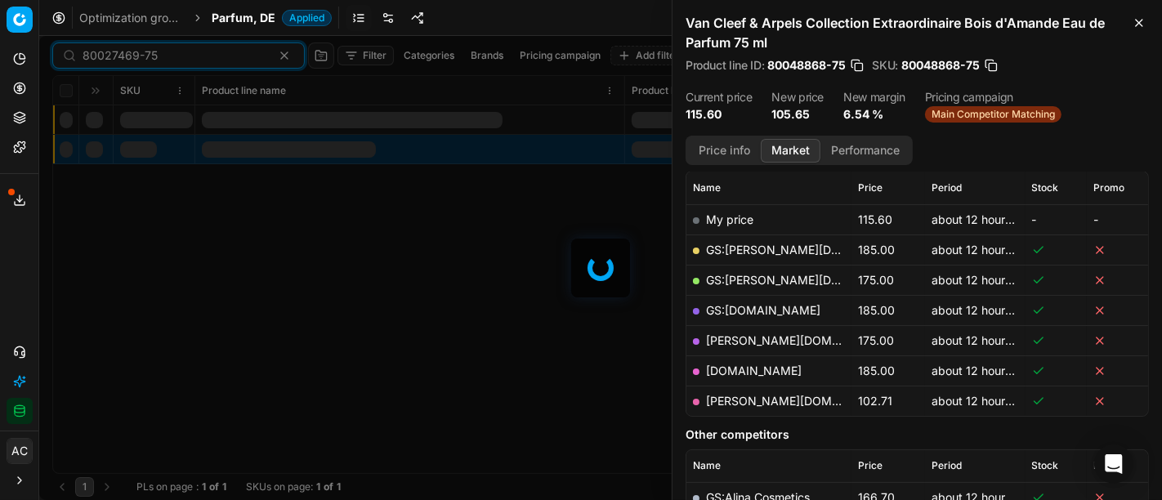
scroll to position [226, 0]
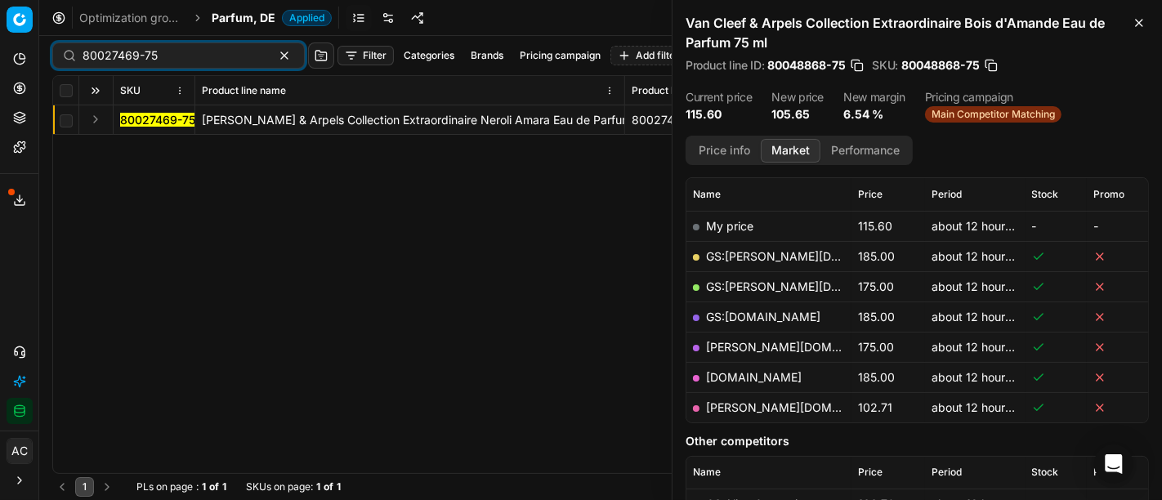
click at [93, 118] on button "Expand" at bounding box center [96, 119] width 20 height 20
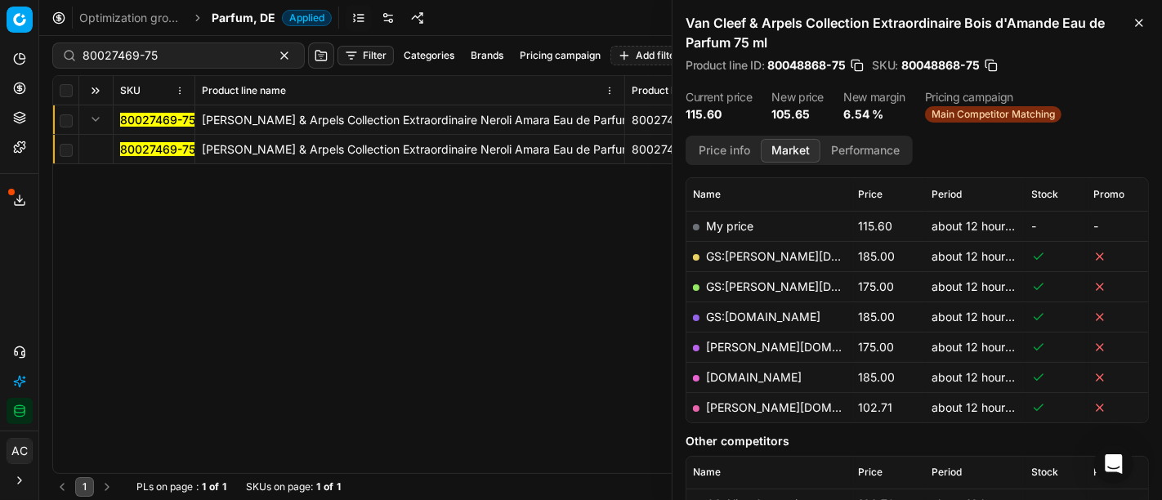
click at [131, 150] on mark "80027469-75" at bounding box center [157, 149] width 75 height 14
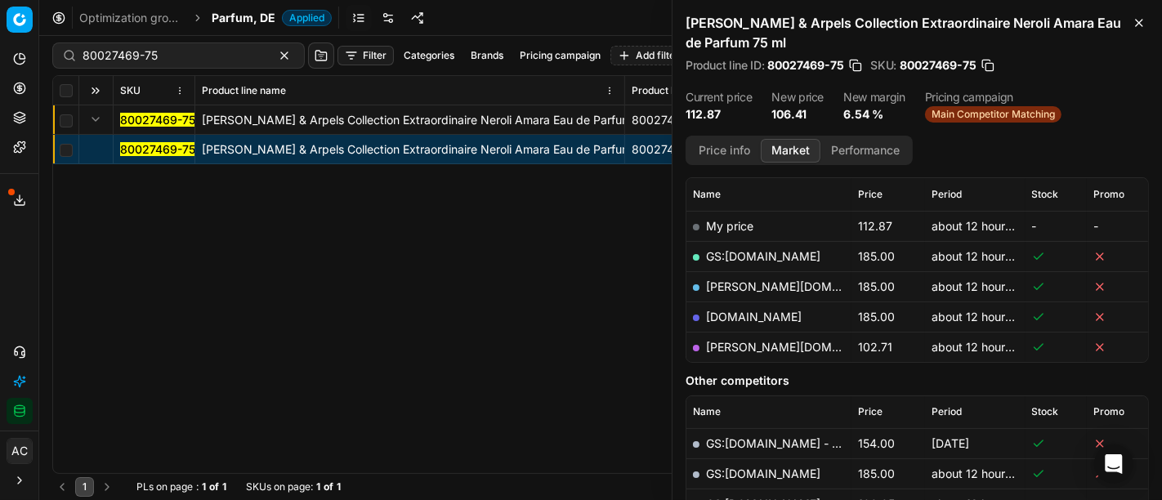
click at [728, 349] on link "[PERSON_NAME][DOMAIN_NAME]" at bounding box center [801, 347] width 190 height 14
click at [147, 61] on input "80027469-75" at bounding box center [172, 55] width 179 height 16
paste input "39156"
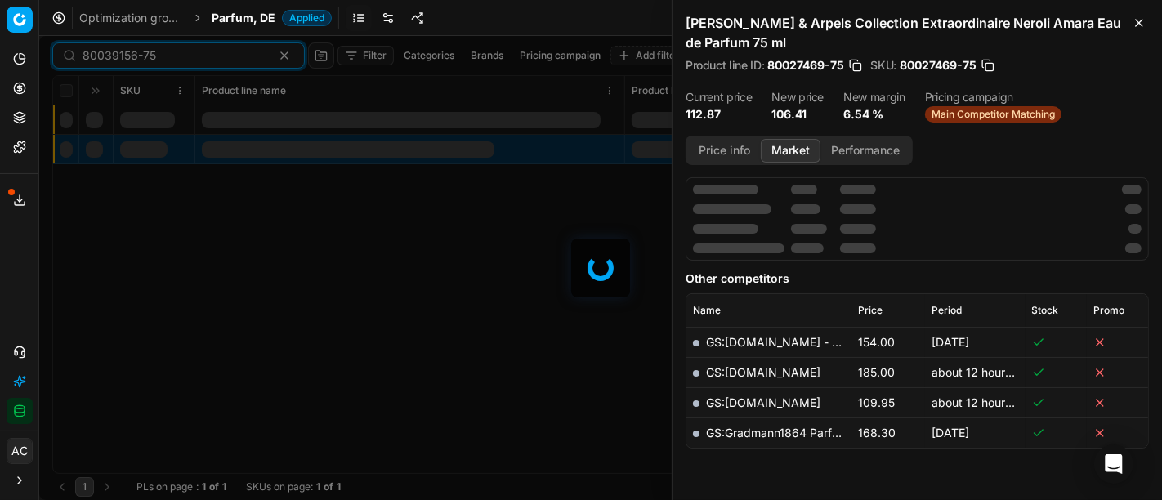
scroll to position [226, 0]
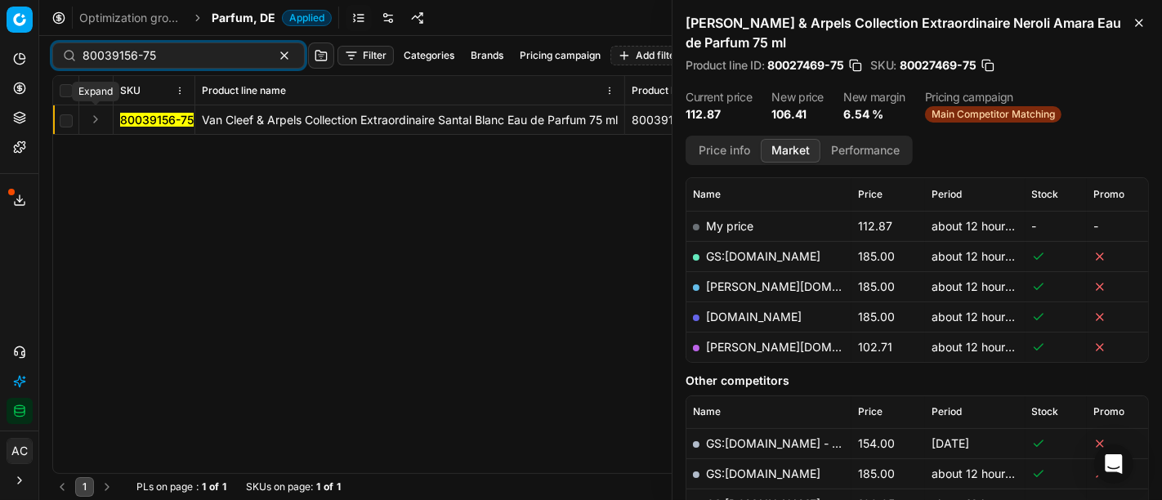
click at [99, 120] on button "Expand" at bounding box center [96, 119] width 20 height 20
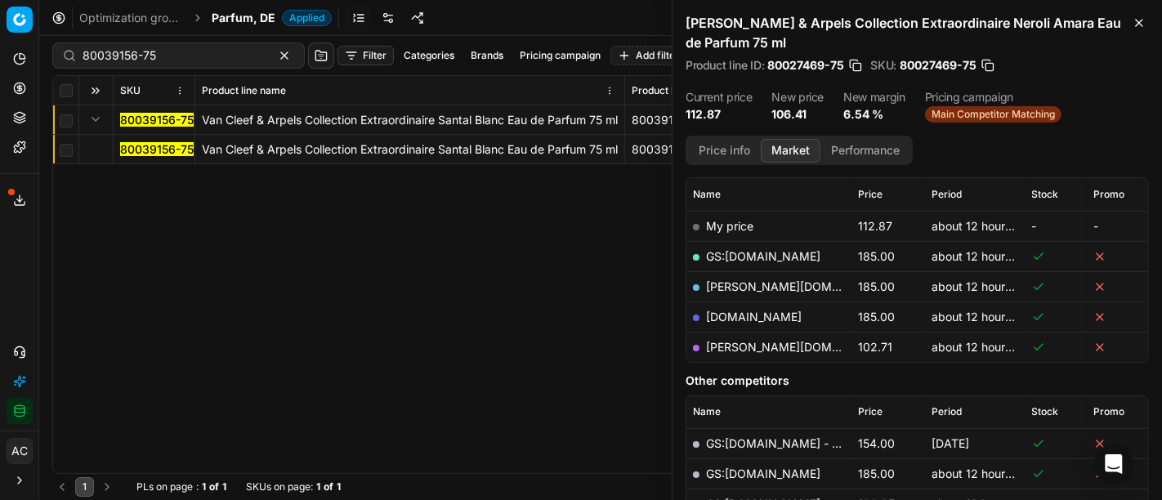
click at [149, 150] on mark "80039156-75" at bounding box center [157, 149] width 74 height 14
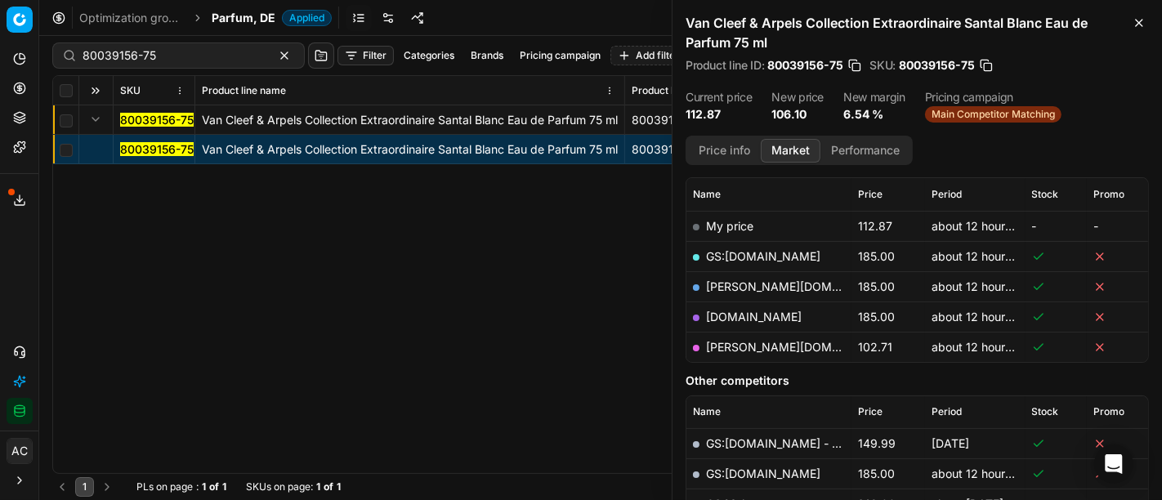
click at [725, 344] on link "[PERSON_NAME][DOMAIN_NAME]" at bounding box center [801, 347] width 190 height 14
click at [156, 66] on div "80039156-75" at bounding box center [178, 55] width 252 height 26
paste input "90004901-0007409"
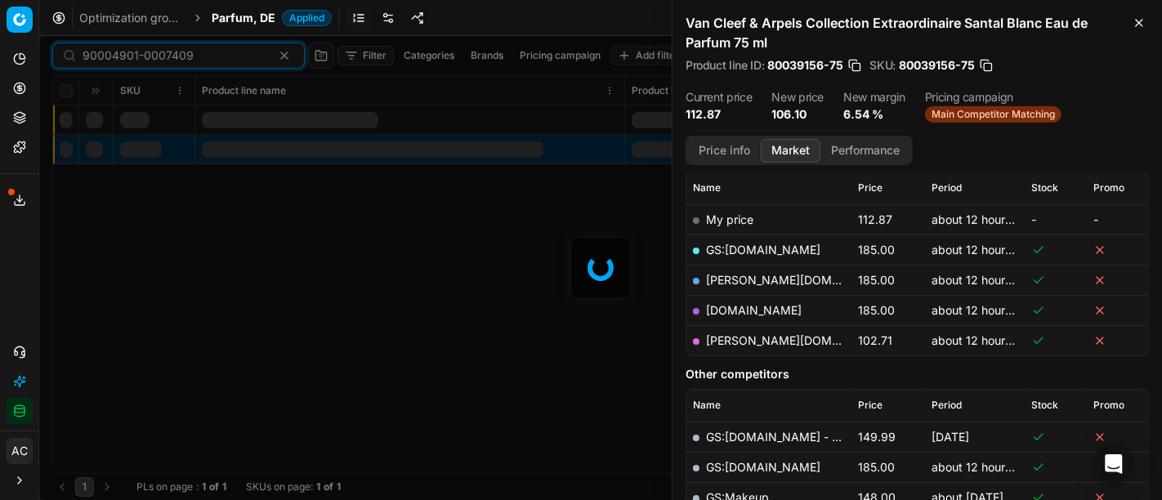
scroll to position [226, 0]
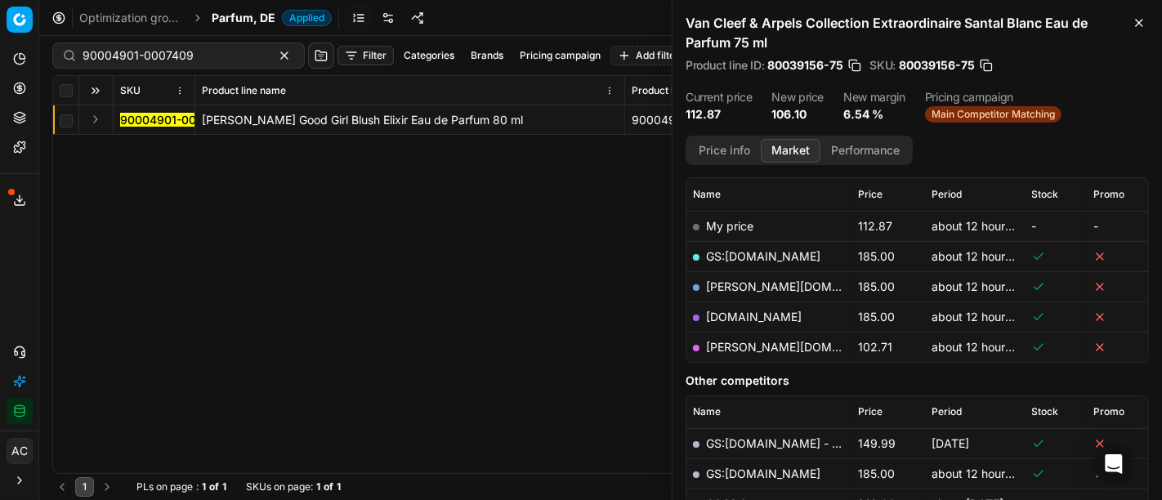
click at [100, 116] on button "Expand" at bounding box center [96, 119] width 20 height 20
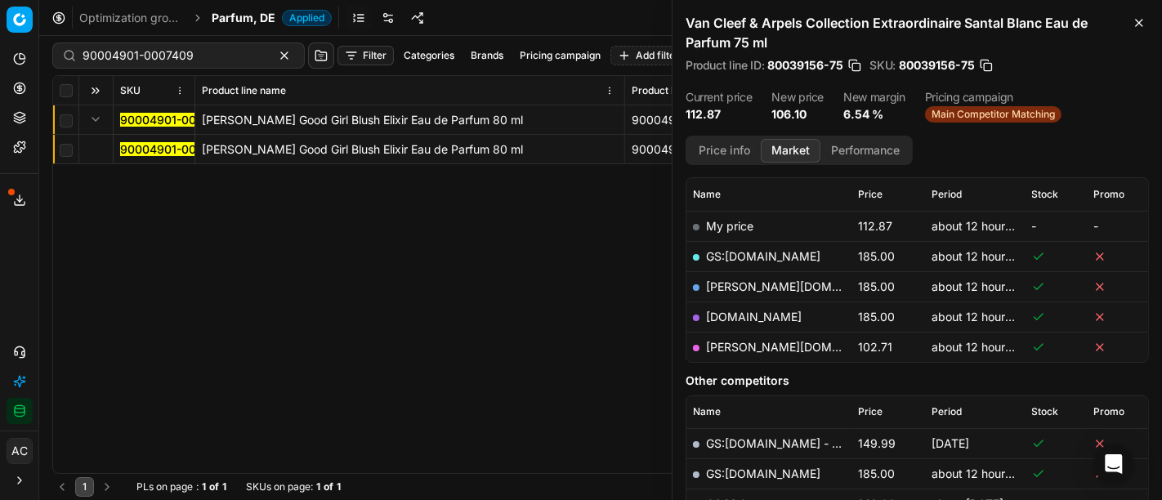
click at [132, 146] on mark "90004901-0007409" at bounding box center [175, 149] width 111 height 14
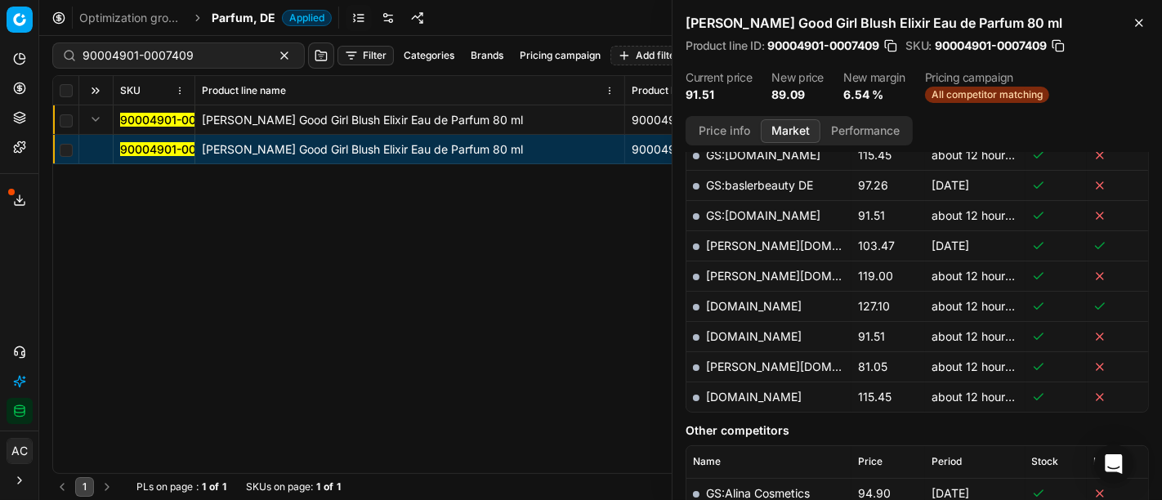
scroll to position [497, 0]
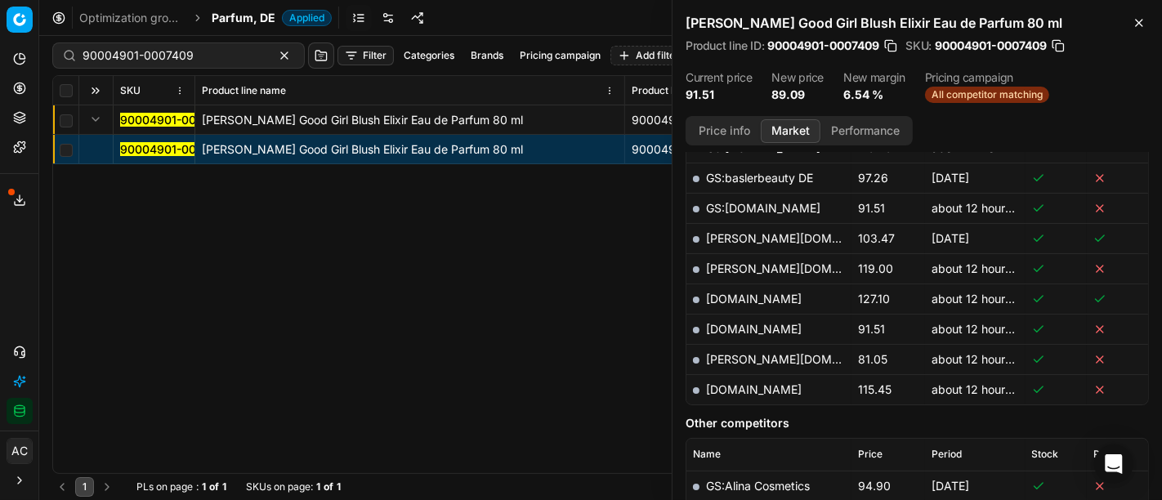
click at [743, 355] on link "[PERSON_NAME][DOMAIN_NAME]" at bounding box center [801, 359] width 190 height 14
click at [505, 275] on div "90004901-0007409 Carolina Herrera Good Girl Blush Elixir Eau de Parfum 80 ml 90…" at bounding box center [600, 289] width 1095 height 368
click at [210, 43] on div "Parfum, DE" at bounding box center [242, 44] width 65 height 20
click at [204, 50] on input "90004901-0007409" at bounding box center [172, 55] width 179 height 16
paste input "80075520-80"
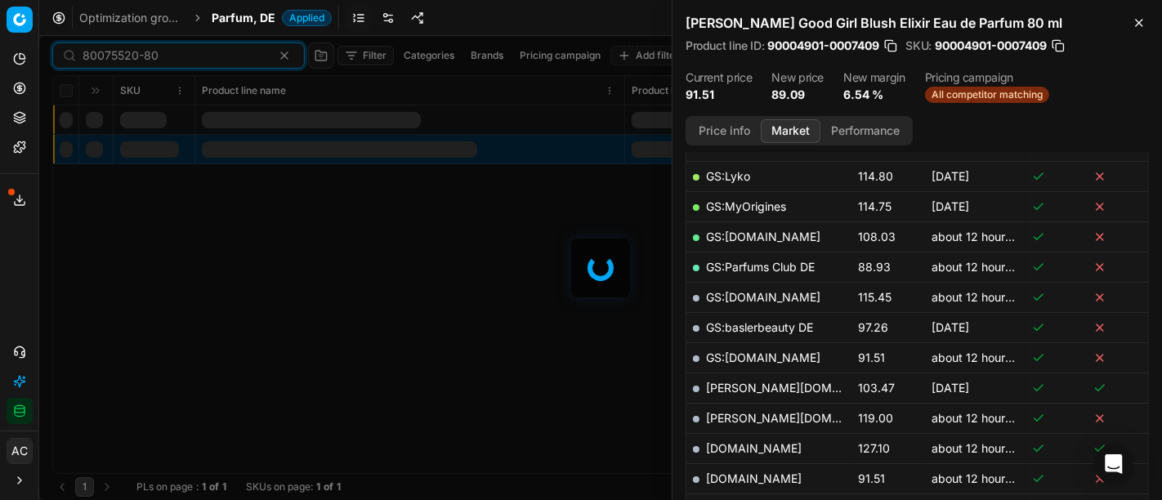
scroll to position [497, 0]
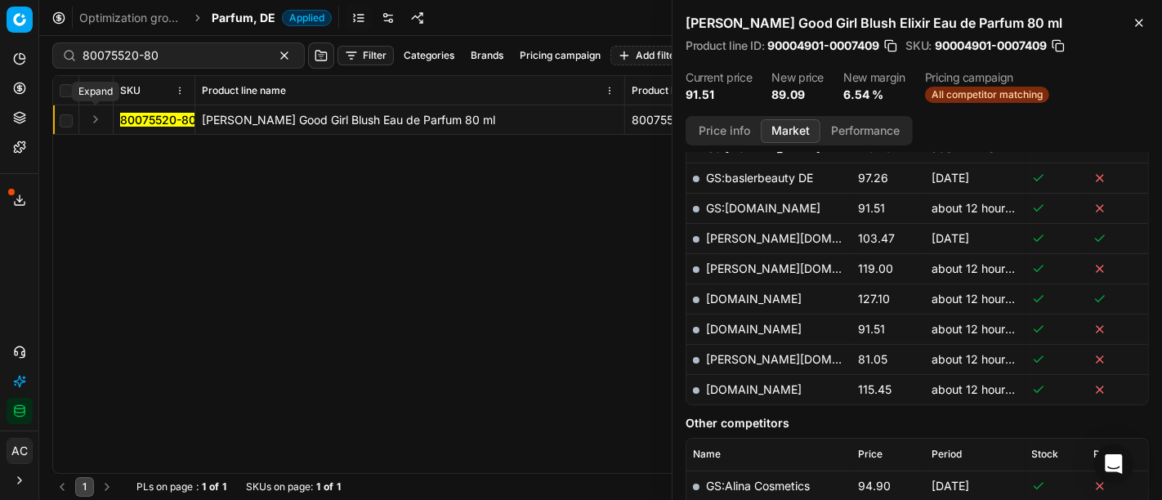
click at [96, 115] on button "Expand" at bounding box center [96, 119] width 20 height 20
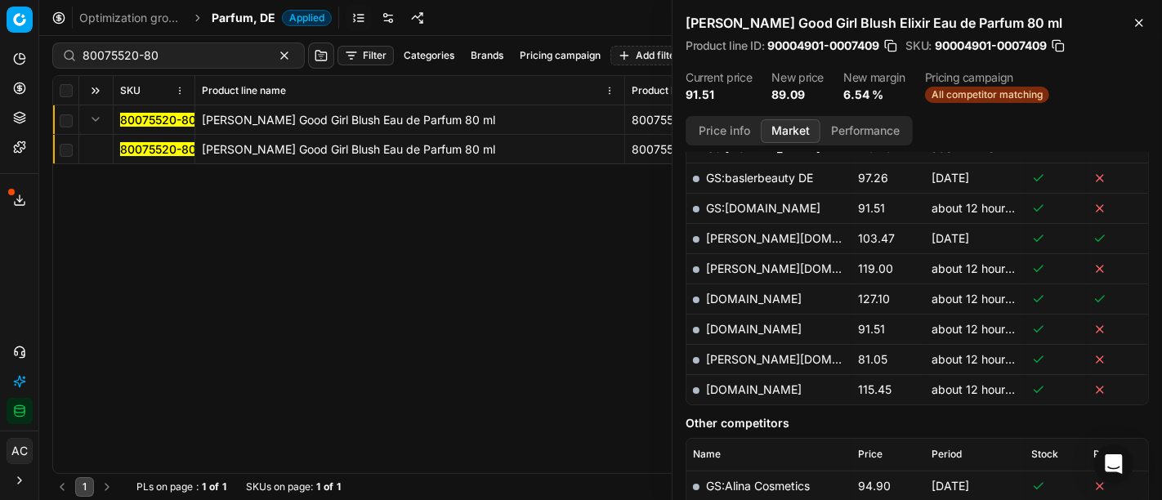
click at [175, 154] on mark "80075520-80" at bounding box center [158, 149] width 76 height 14
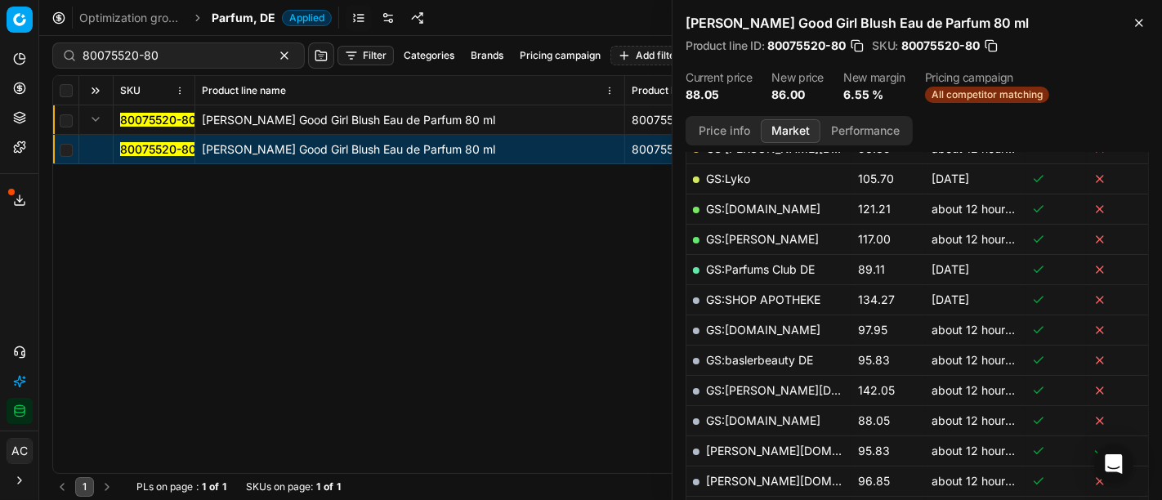
scroll to position [344, 0]
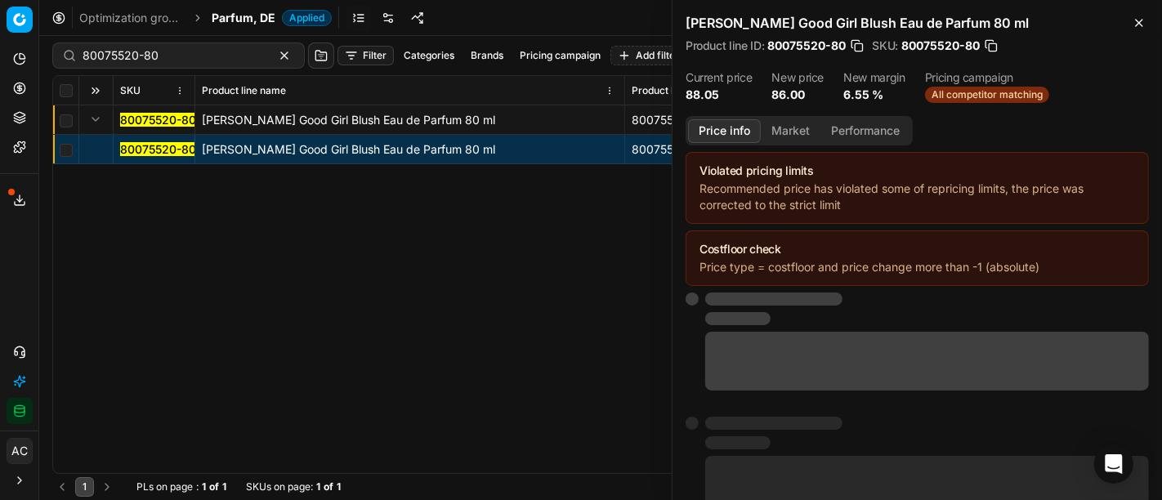
click at [725, 133] on button "Price info" at bounding box center [724, 131] width 73 height 24
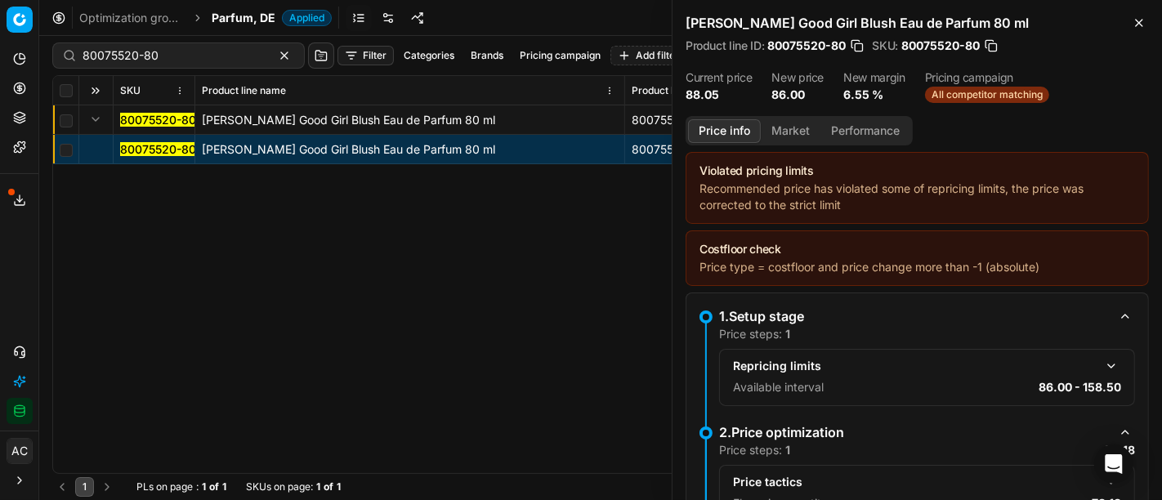
scroll to position [236, 0]
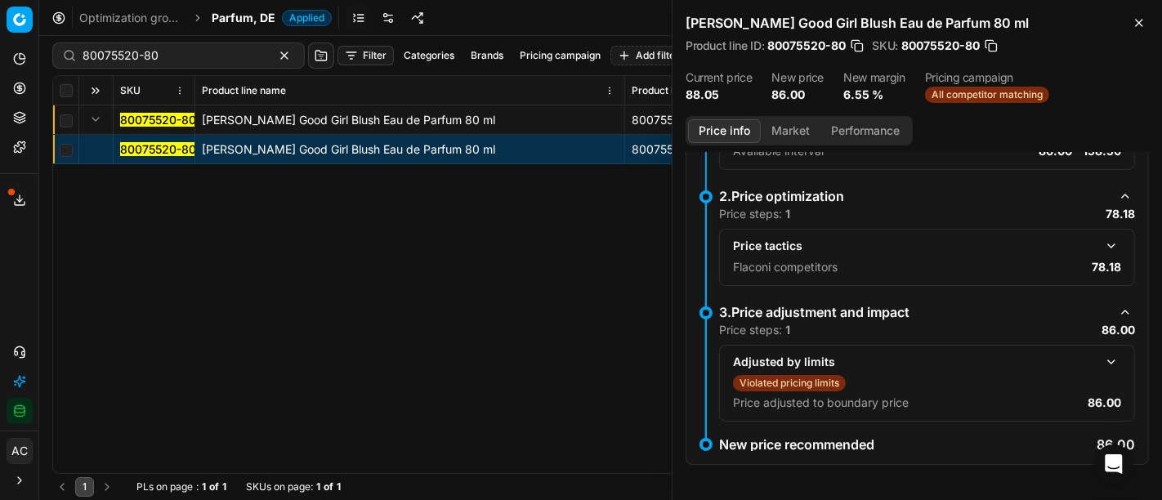
click at [1101, 241] on button "button" at bounding box center [1111, 246] width 20 height 20
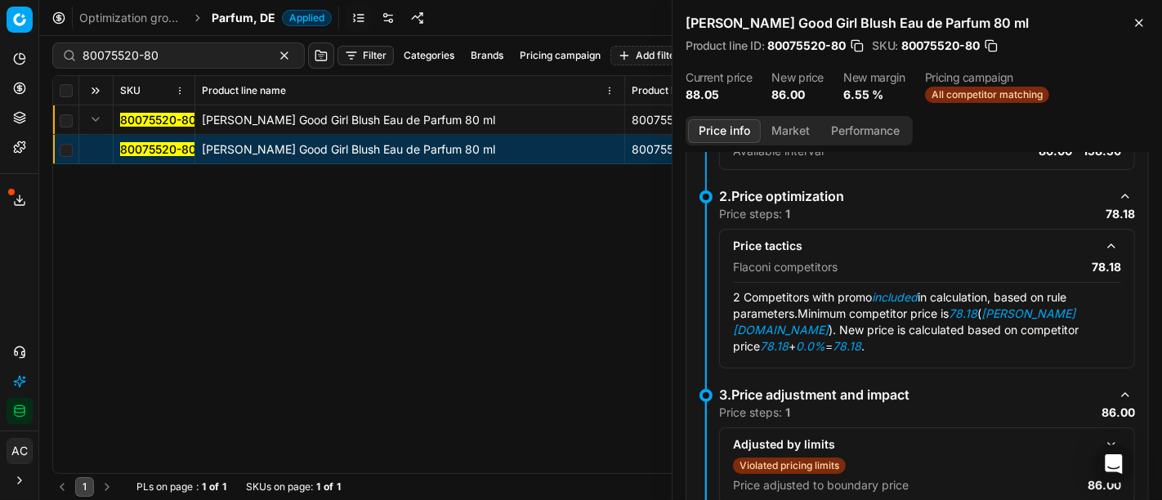
click at [796, 125] on button "Market" at bounding box center [791, 131] width 60 height 24
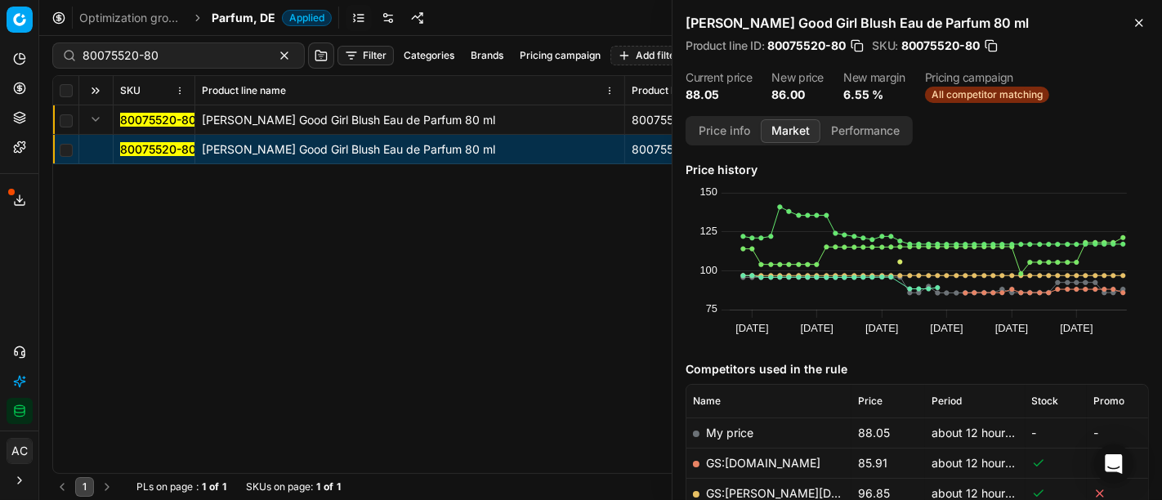
scroll to position [475, 0]
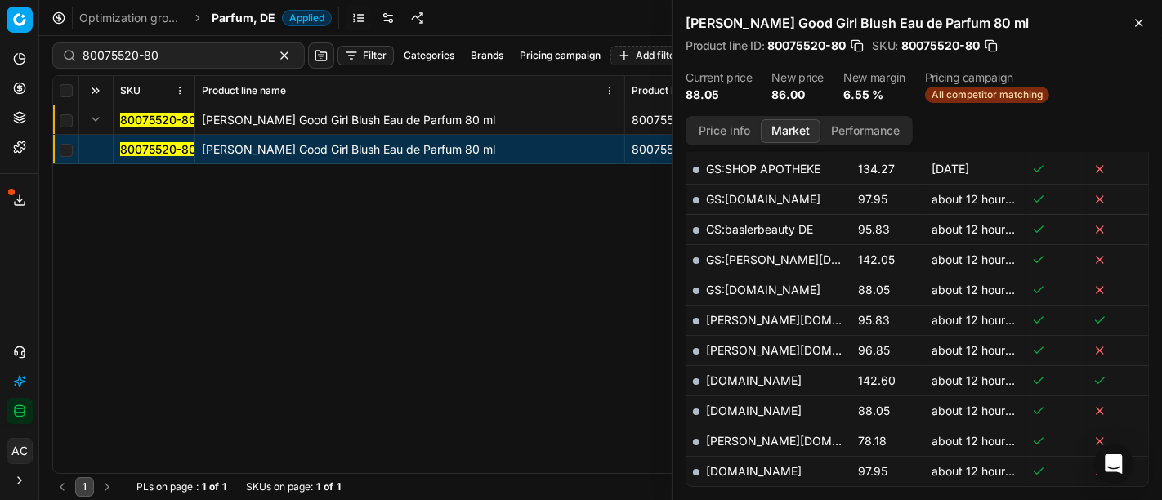
click at [743, 436] on link "[PERSON_NAME][DOMAIN_NAME]" at bounding box center [801, 441] width 190 height 14
click at [544, 352] on div "80075520-80 Carolina Herrera Good Girl Blush Eau de Parfum 80 ml 80075520-80 Ca…" at bounding box center [600, 289] width 1095 height 368
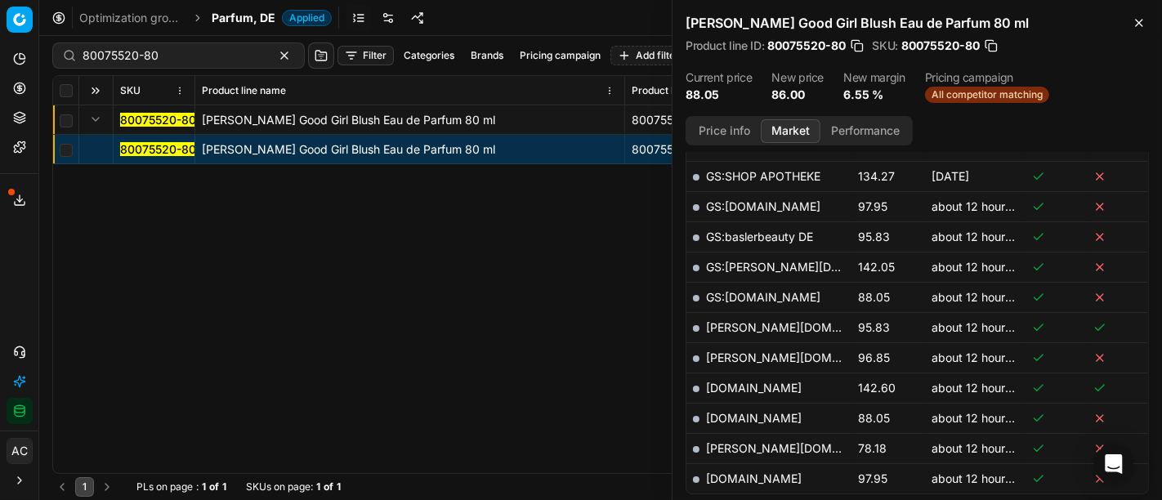
scroll to position [395, 0]
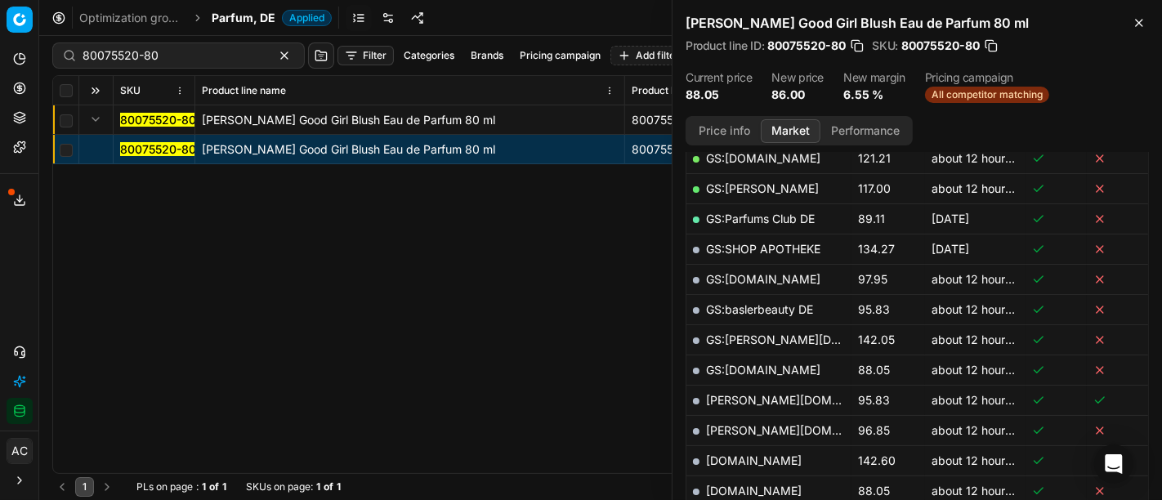
click at [234, 42] on div "80075520-80" at bounding box center [178, 55] width 252 height 26
paste input "52962-5"
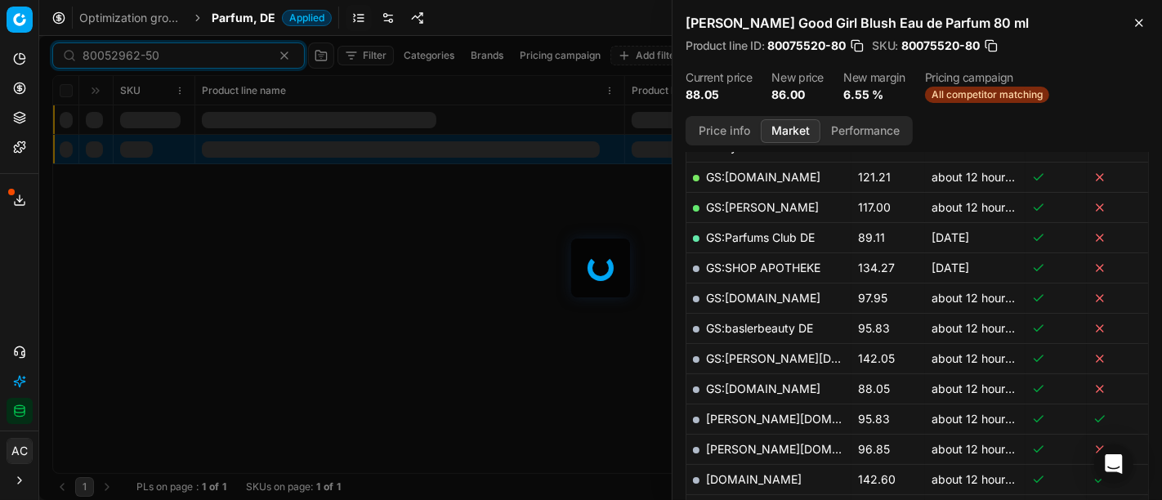
scroll to position [395, 0]
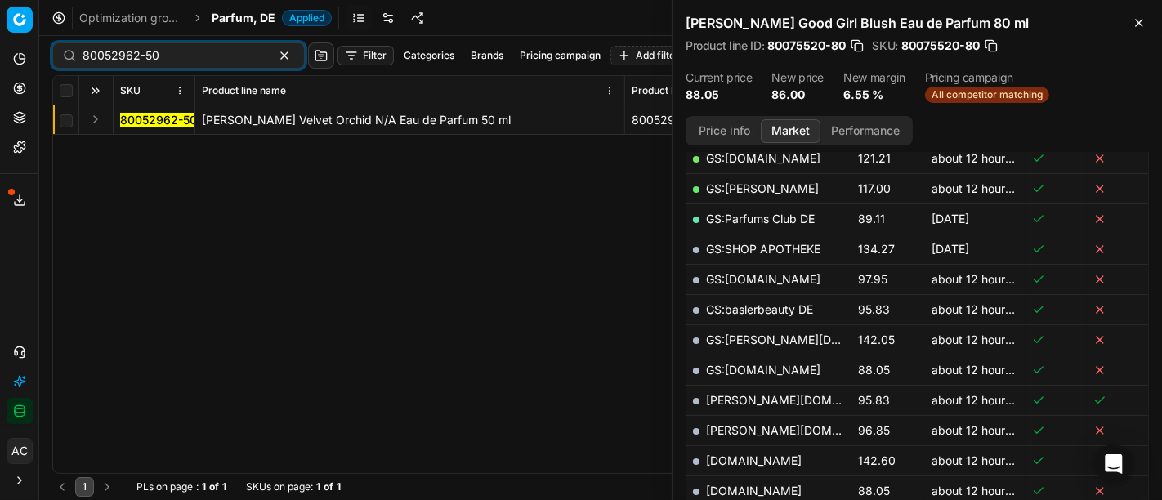
click at [96, 120] on button "Expand" at bounding box center [96, 119] width 20 height 20
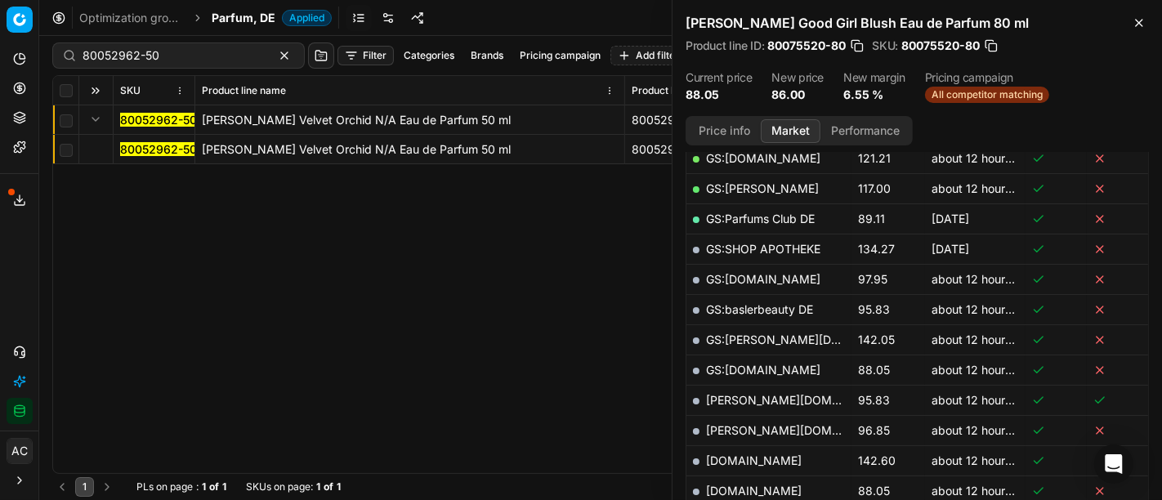
click at [137, 148] on mark "80052962-50" at bounding box center [158, 149] width 77 height 14
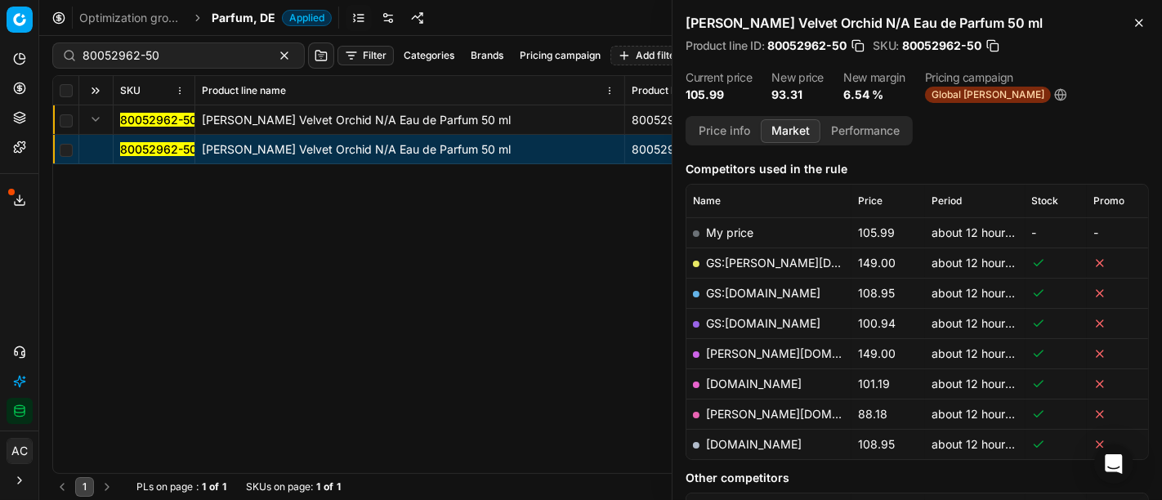
scroll to position [199, 0]
click at [730, 410] on link "[PERSON_NAME][DOMAIN_NAME]" at bounding box center [801, 415] width 190 height 14
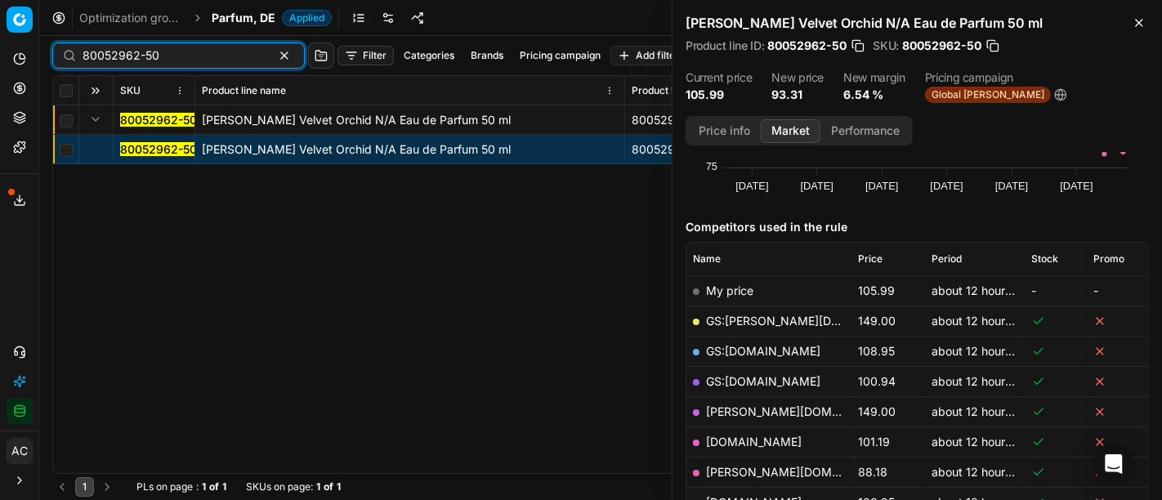
click at [208, 53] on input "80052962-50" at bounding box center [172, 55] width 179 height 16
paste input "90001597-0002297"
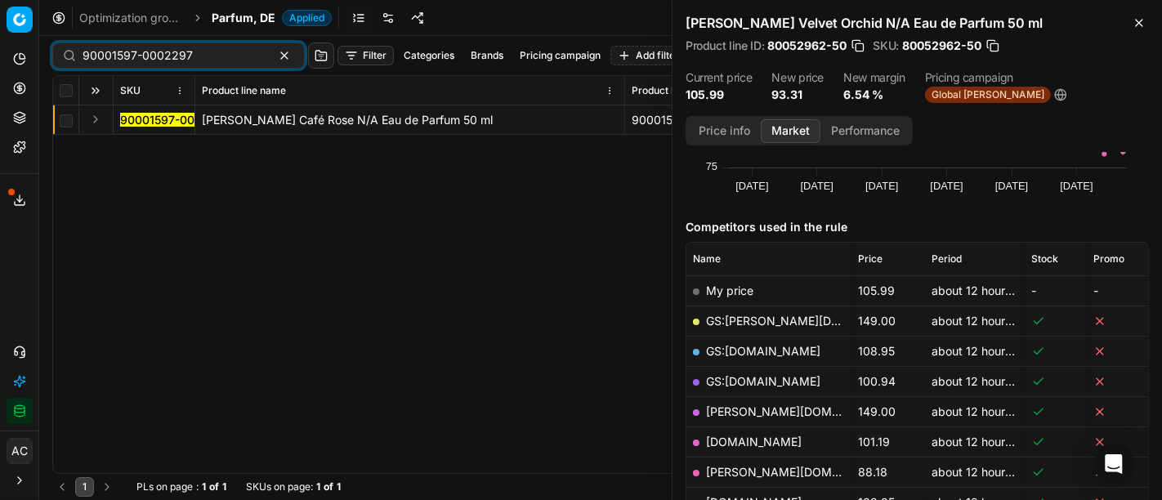
click at [91, 120] on button "Expand" at bounding box center [96, 119] width 20 height 20
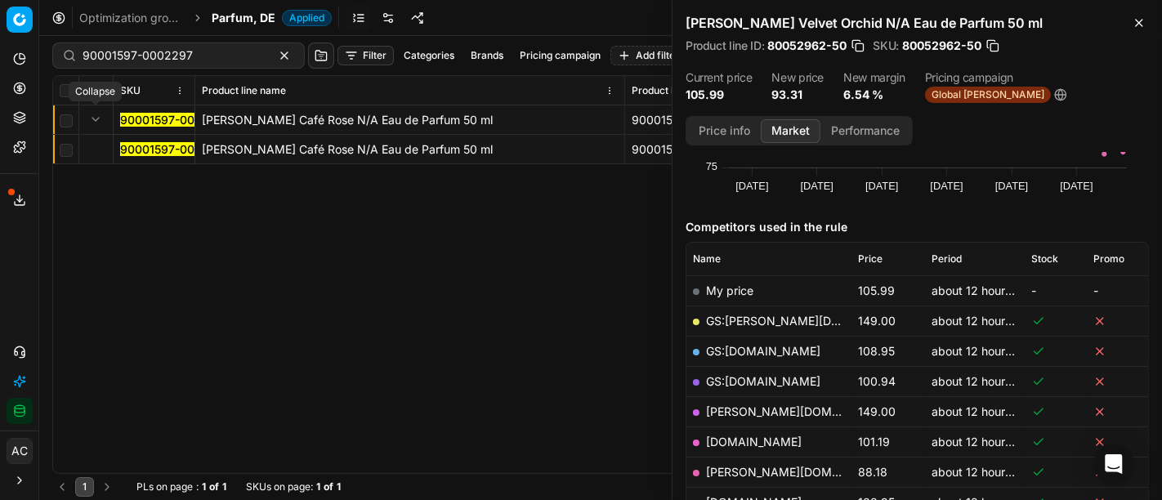
click at [147, 147] on mark "90001597-0002297" at bounding box center [175, 149] width 110 height 14
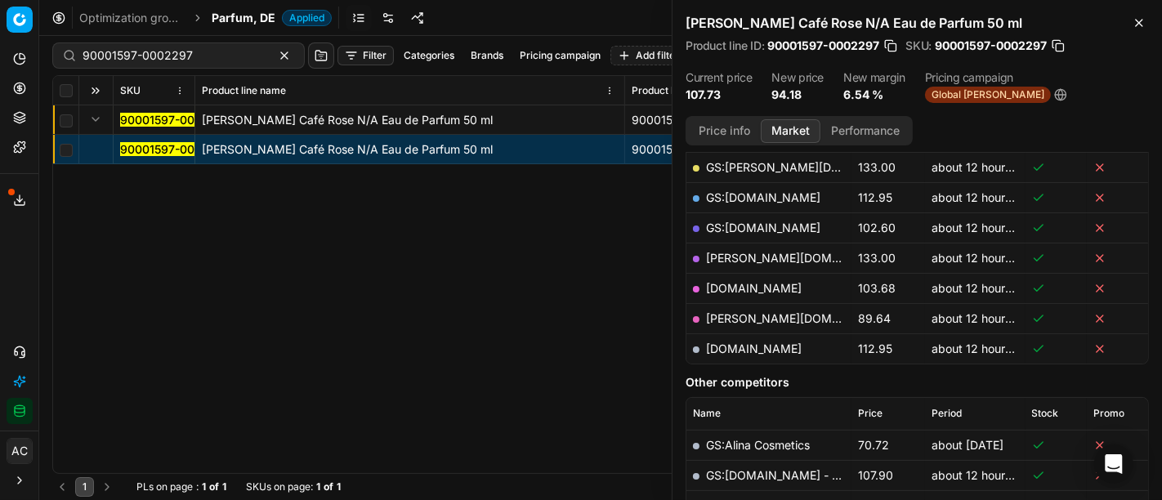
scroll to position [289, 0]
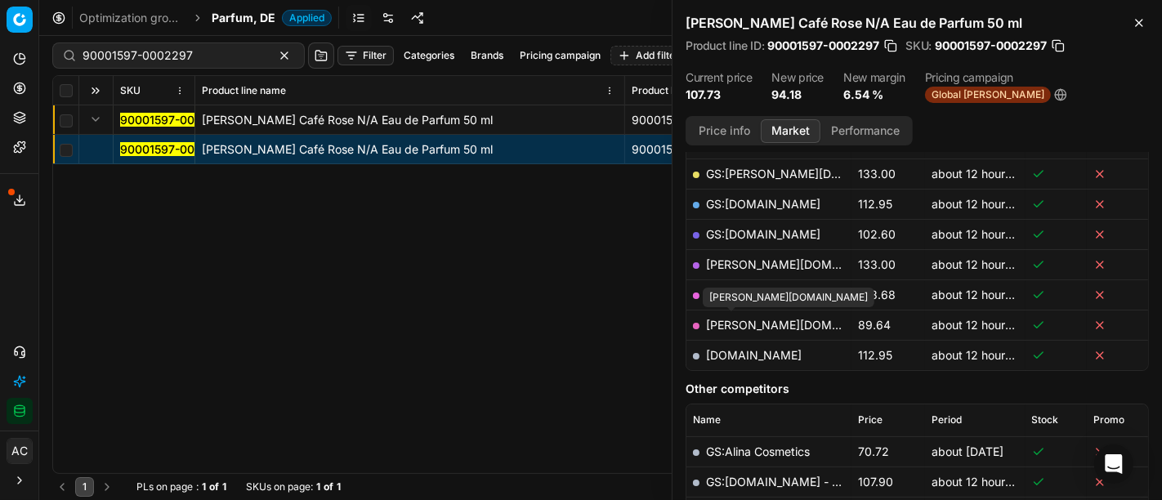
click at [725, 319] on link "[PERSON_NAME][DOMAIN_NAME]" at bounding box center [801, 325] width 190 height 14
click at [564, 366] on div "90001597-0002297 TOM FORD Café Rose N/A Eau de Parfum 50 ml 90001597-0002297 TO…" at bounding box center [600, 289] width 1095 height 368
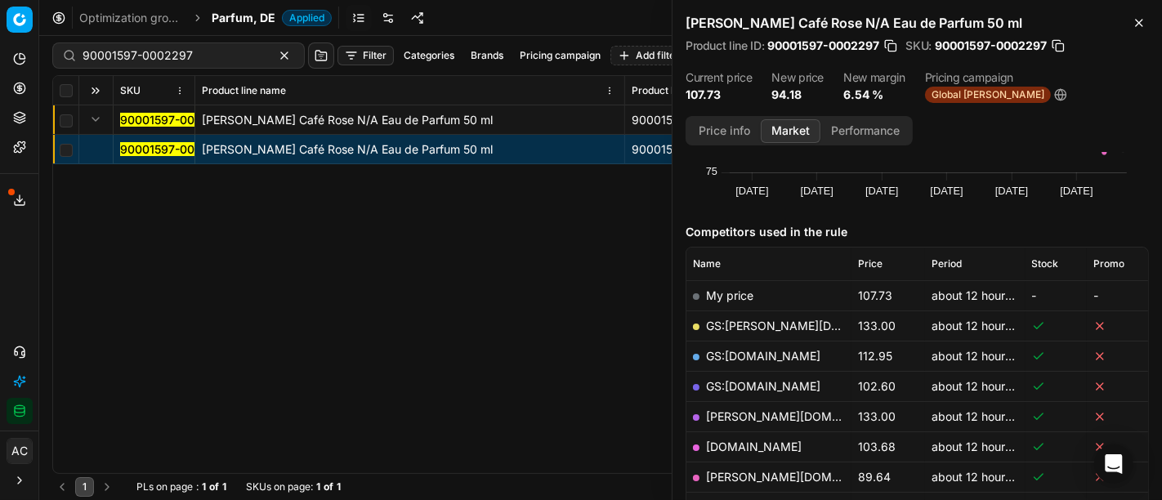
scroll to position [208, 0]
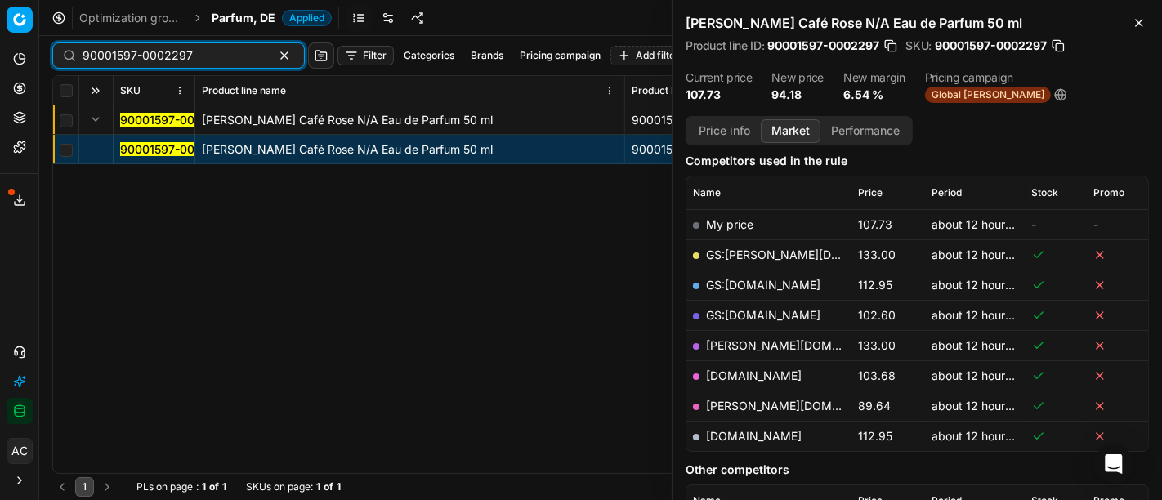
click at [177, 59] on input "90001597-0002297" at bounding box center [172, 55] width 179 height 16
paste input "80052964-50"
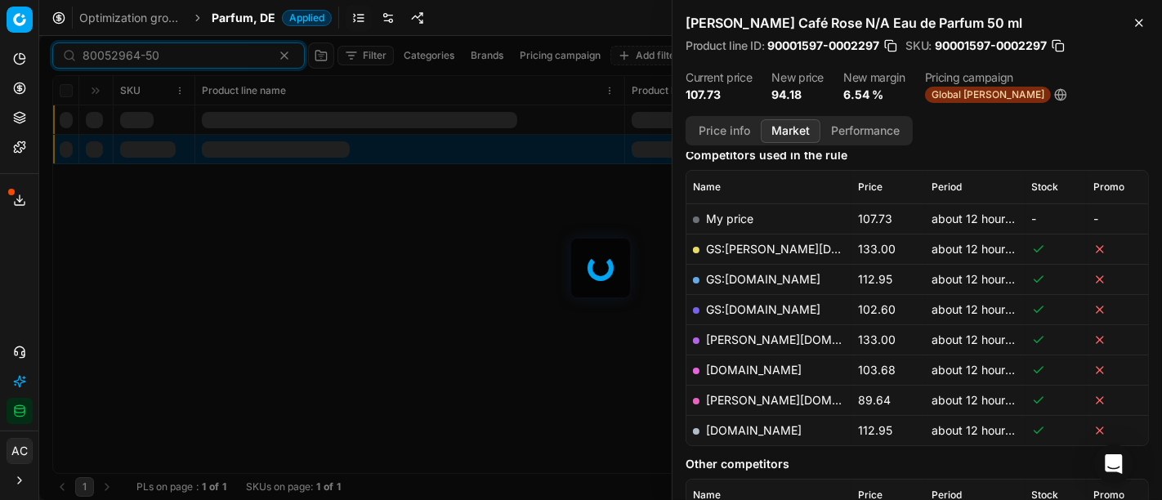
scroll to position [208, 0]
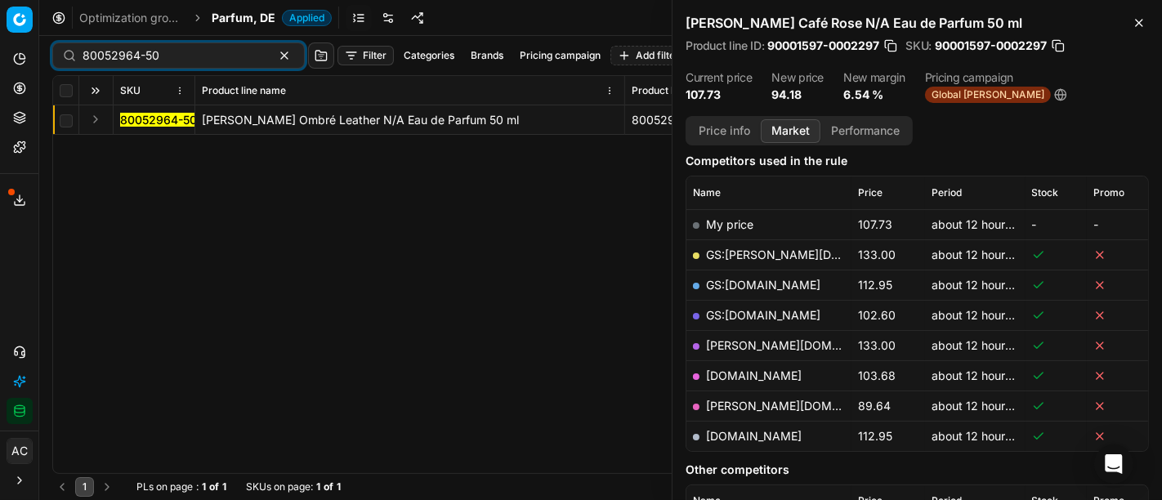
click at [96, 121] on button "Expand" at bounding box center [96, 119] width 20 height 20
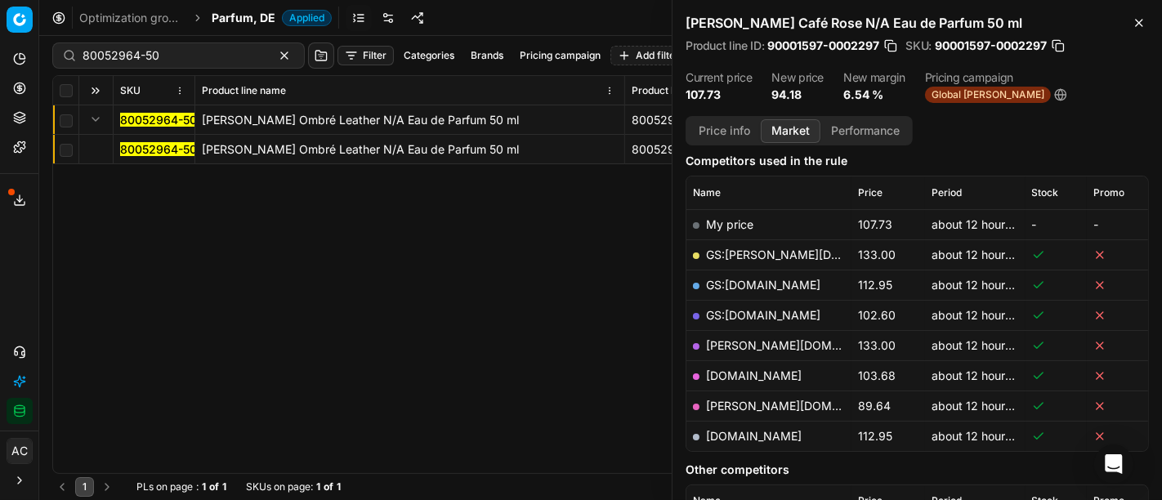
click at [145, 145] on mark "80052964-50" at bounding box center [158, 149] width 77 height 14
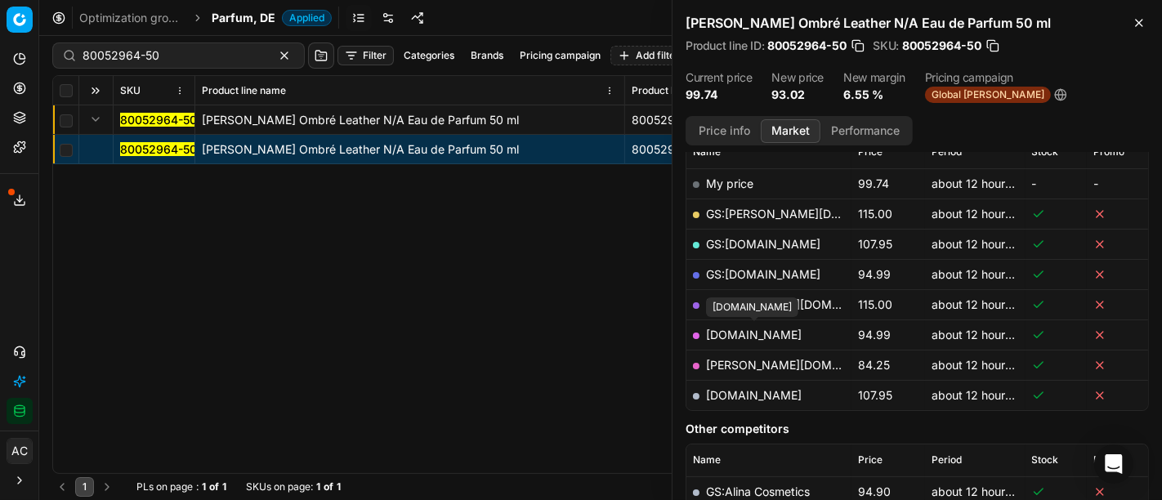
scroll to position [248, 0]
click at [751, 359] on link "[PERSON_NAME][DOMAIN_NAME]" at bounding box center [801, 366] width 190 height 14
click at [201, 52] on input "80052964-50" at bounding box center [172, 55] width 179 height 16
paste input "90004172-0006187"
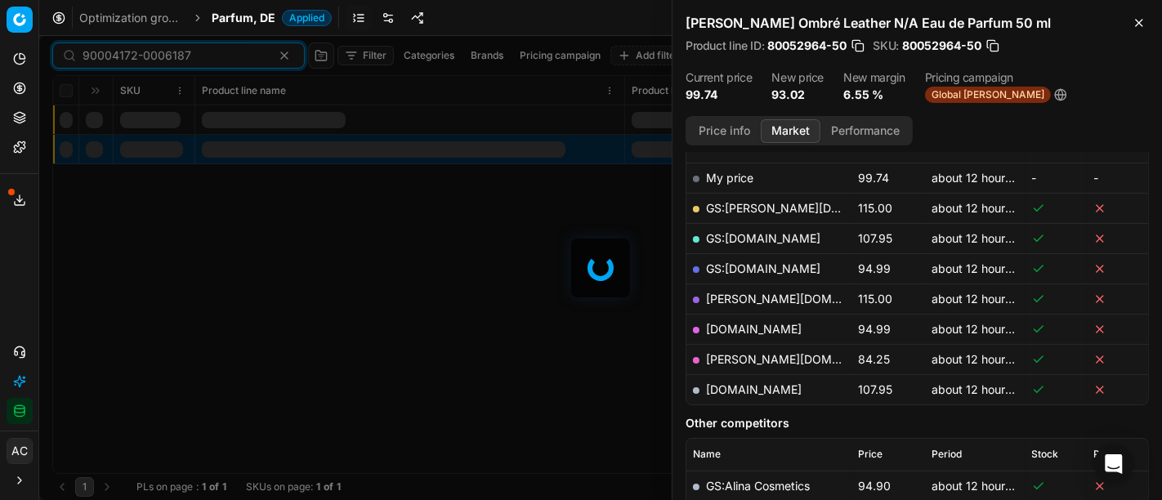
scroll to position [248, 0]
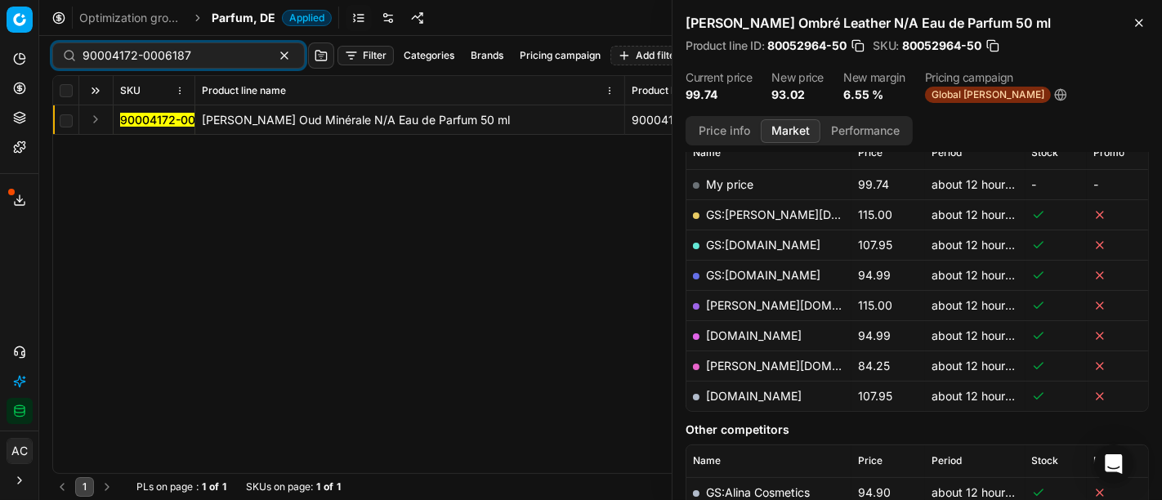
click at [102, 118] on button "Expand" at bounding box center [96, 119] width 20 height 20
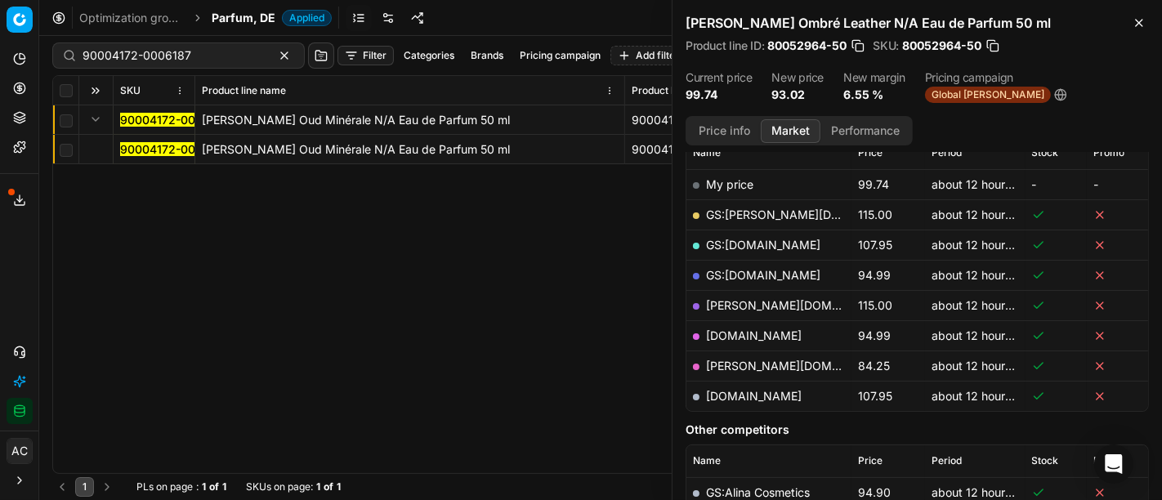
click at [135, 150] on mark "90004172-0006187" at bounding box center [174, 149] width 109 height 14
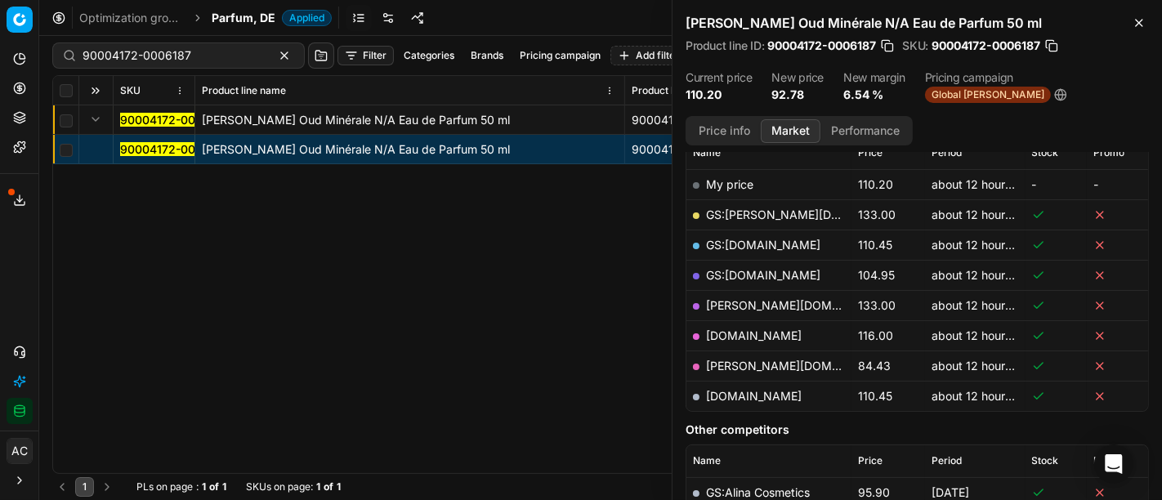
click at [733, 368] on link "[PERSON_NAME][DOMAIN_NAME]" at bounding box center [801, 366] width 190 height 14
click at [195, 56] on input "90004172-0006187" at bounding box center [172, 55] width 179 height 16
paste input "11815-0018753"
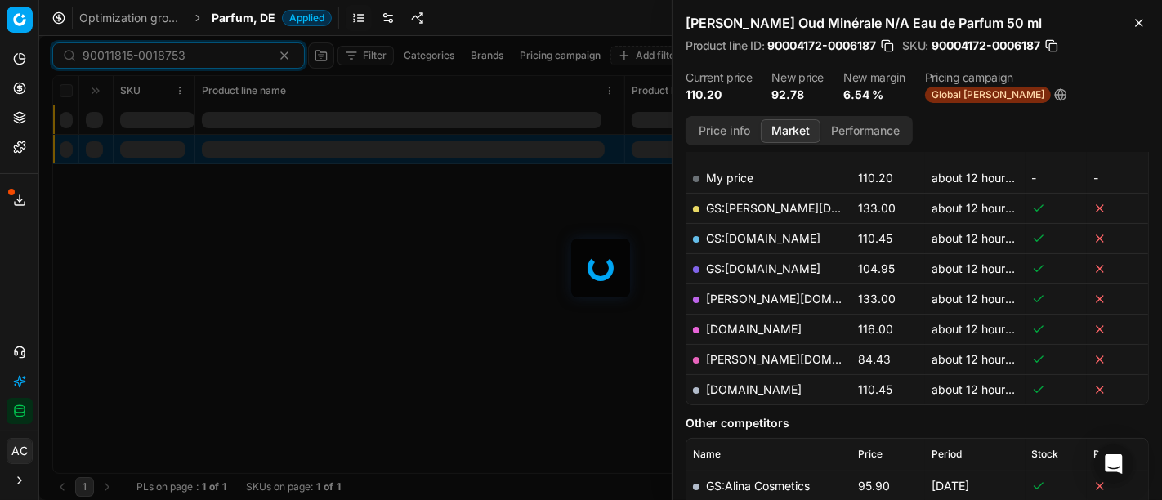
scroll to position [248, 0]
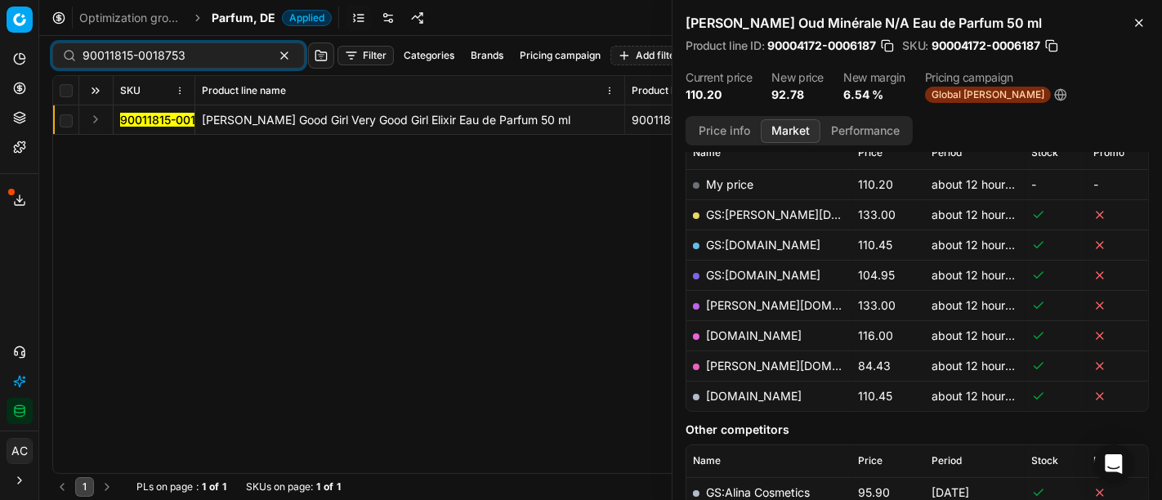
click at [98, 122] on button "Expand" at bounding box center [96, 119] width 20 height 20
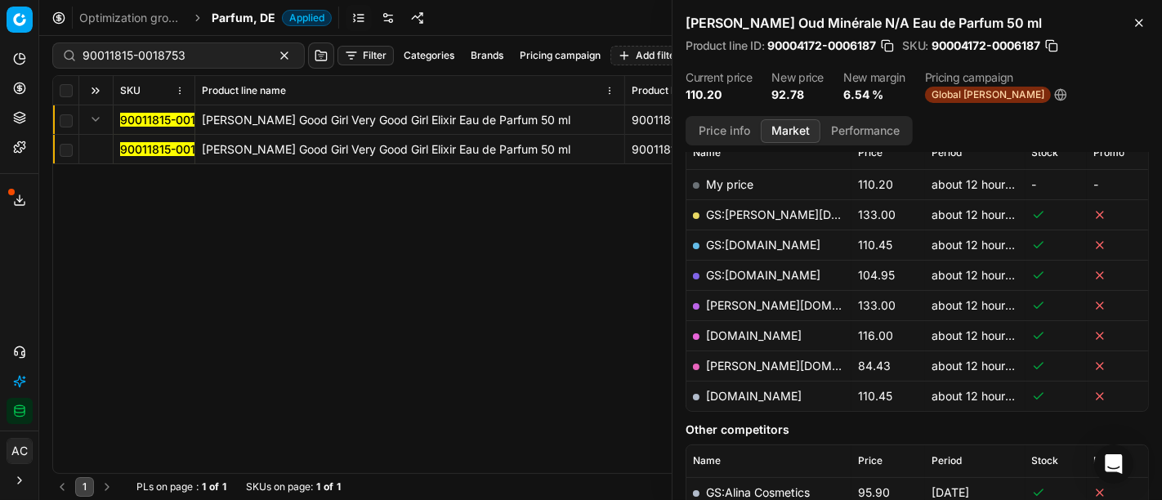
click at [136, 144] on mark "90011815-0018753" at bounding box center [171, 149] width 103 height 14
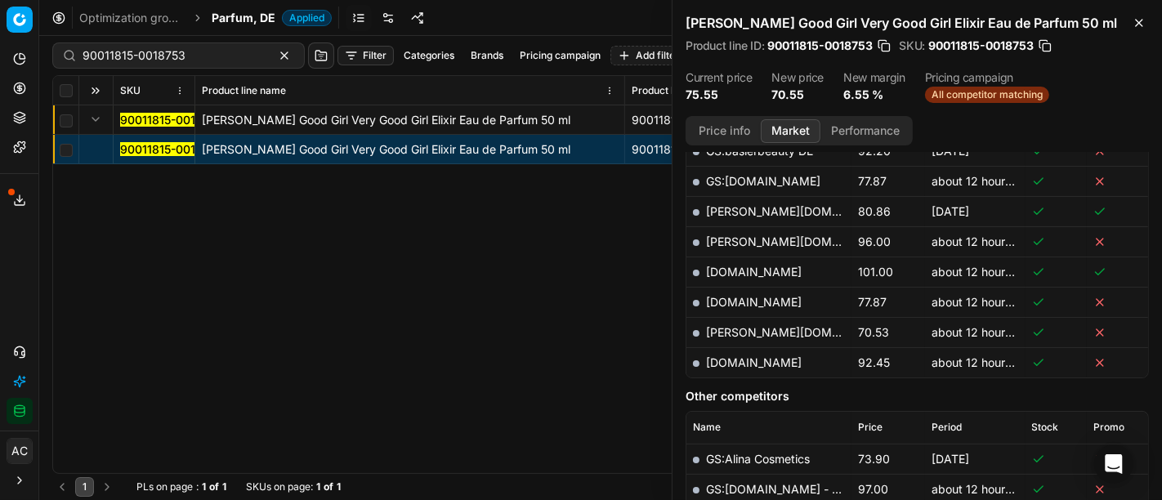
scroll to position [522, 0]
click at [737, 327] on link "[PERSON_NAME][DOMAIN_NAME]" at bounding box center [801, 334] width 190 height 14
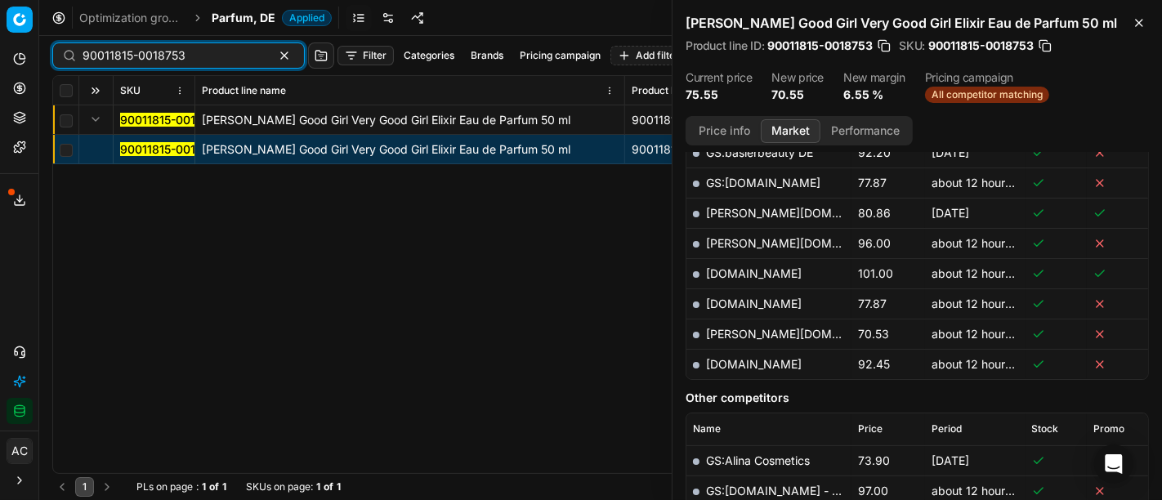
click at [171, 60] on input "90011815-0018753" at bounding box center [172, 55] width 179 height 16
paste input "80067350-50"
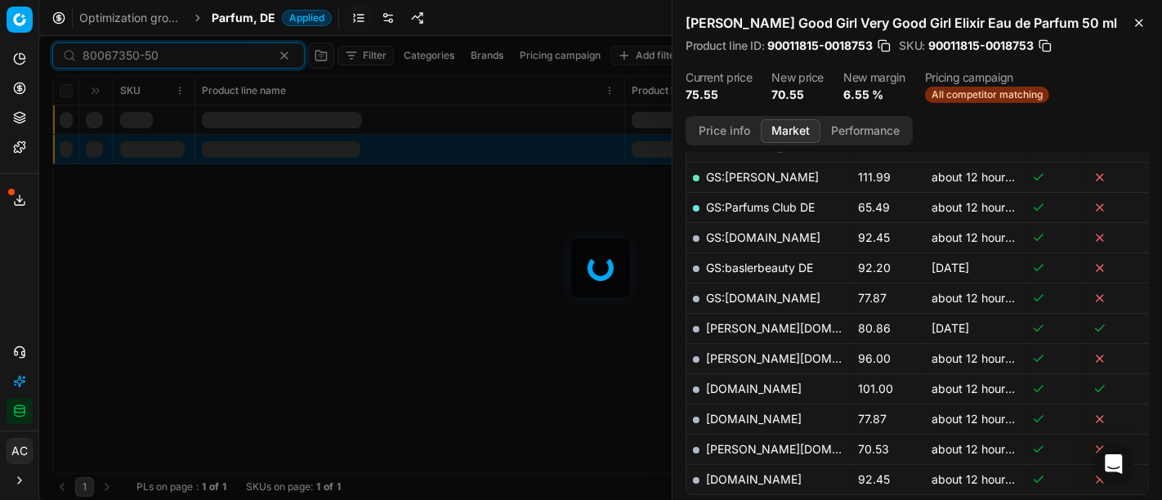
scroll to position [522, 0]
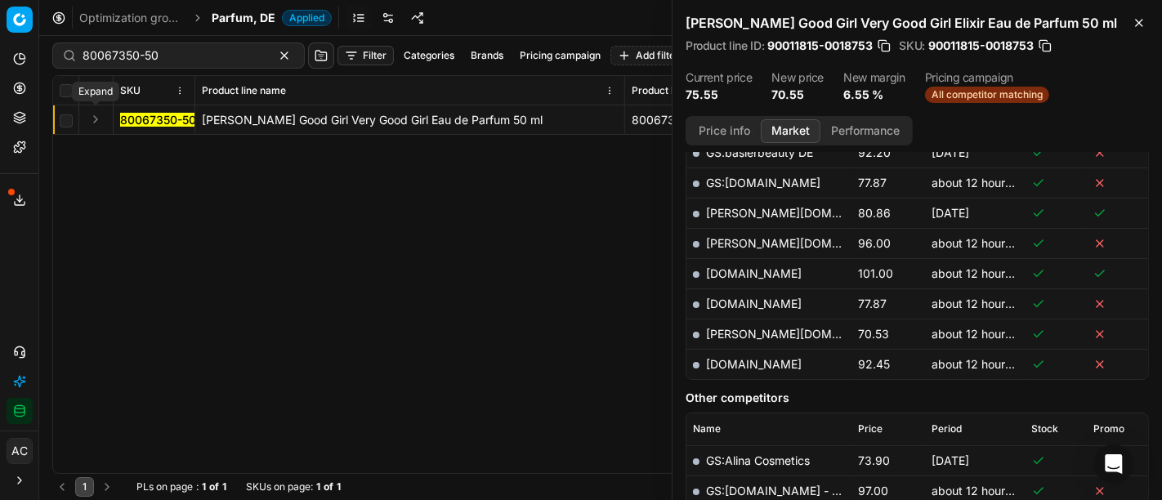
click at [96, 118] on button "Expand" at bounding box center [96, 119] width 20 height 20
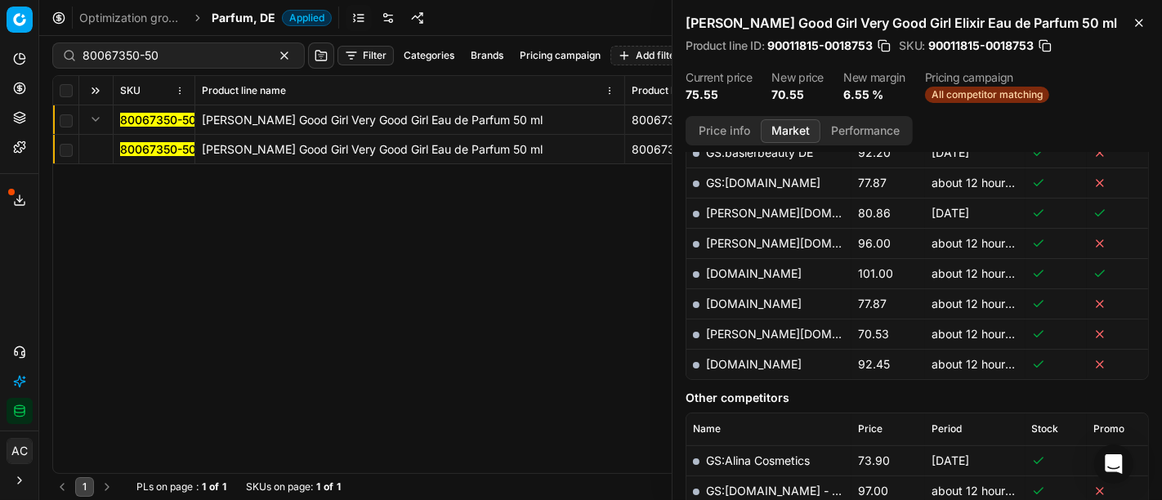
click at [161, 146] on mark "80067350-50" at bounding box center [158, 149] width 76 height 14
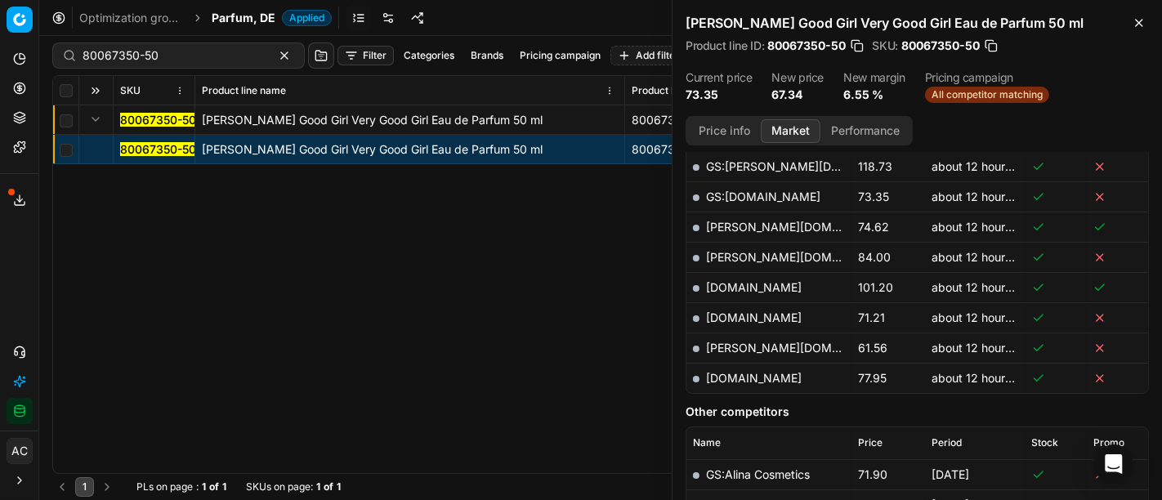
scroll to position [573, 0]
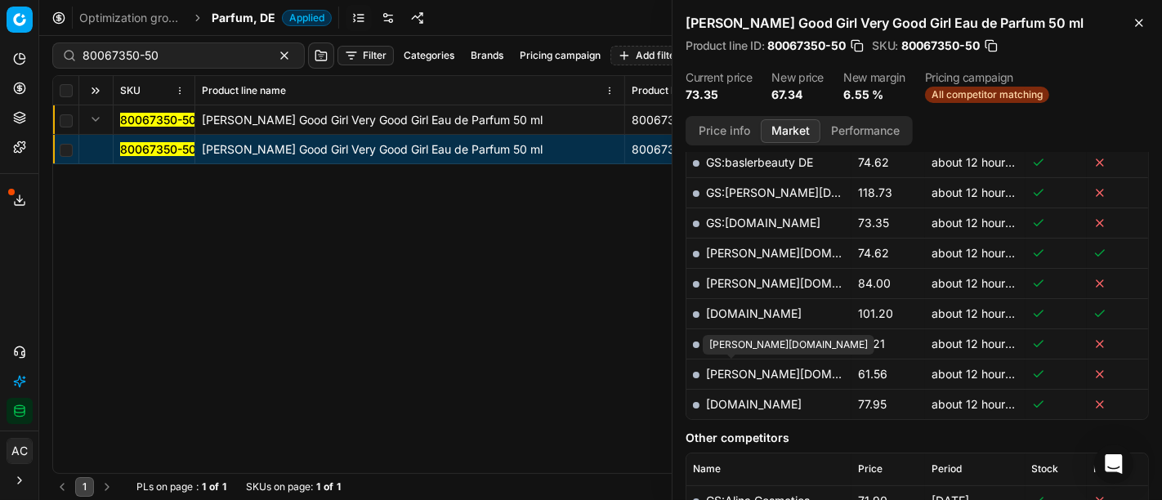
click at [737, 370] on link "[PERSON_NAME][DOMAIN_NAME]" at bounding box center [801, 374] width 190 height 14
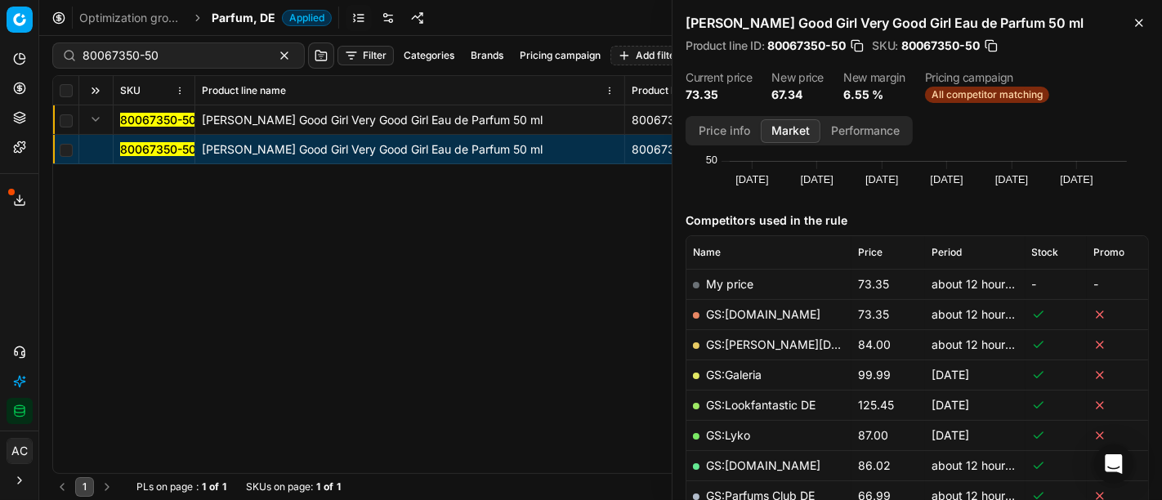
scroll to position [150, 0]
click at [181, 54] on input "80067350-50" at bounding box center [172, 55] width 179 height 16
paste input "90006610-001004"
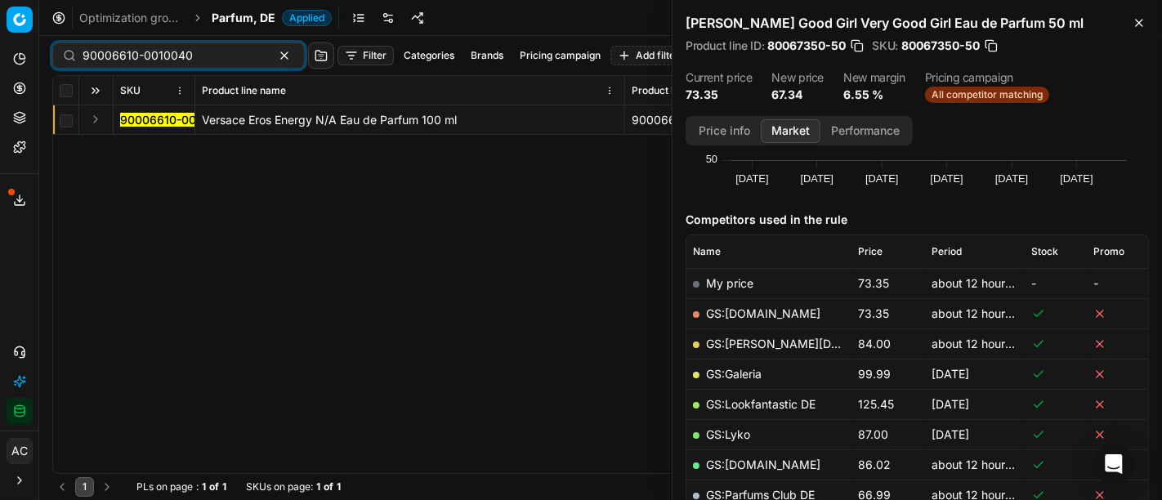
click at [93, 124] on button "Expand" at bounding box center [96, 119] width 20 height 20
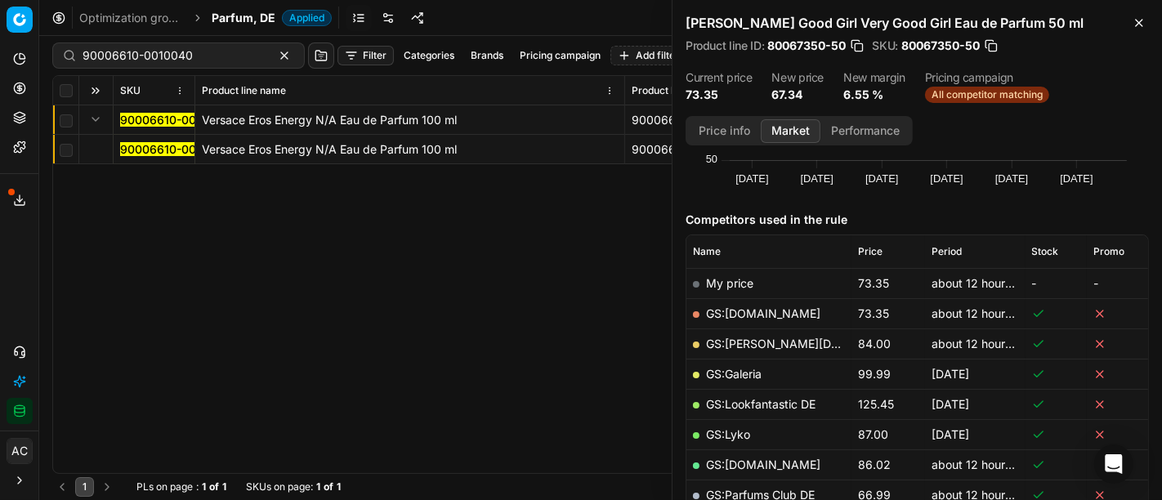
click at [136, 150] on mark "90006610-0010040" at bounding box center [175, 149] width 110 height 14
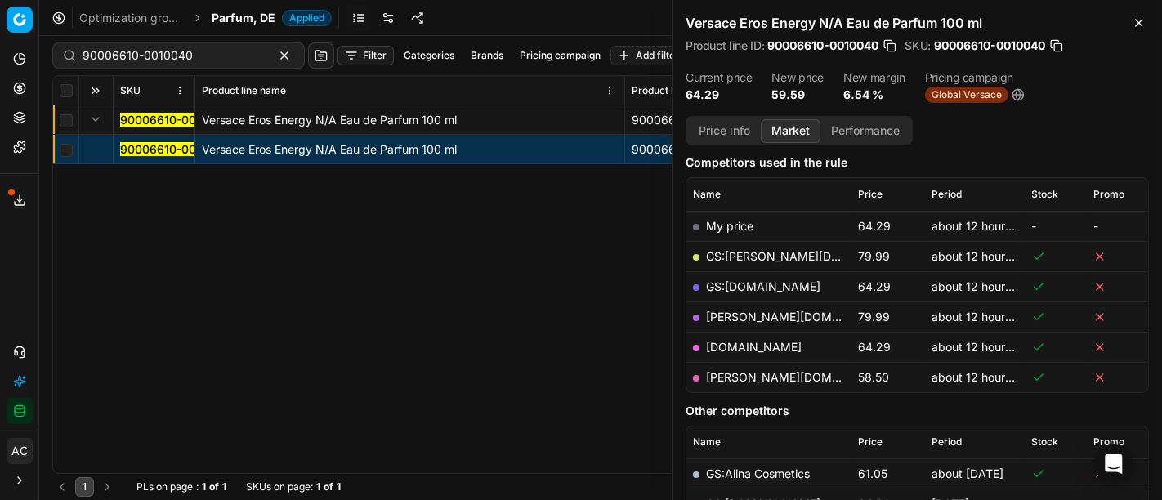
scroll to position [205, 0]
click at [746, 377] on link "[PERSON_NAME][DOMAIN_NAME]" at bounding box center [801, 379] width 190 height 14
click at [193, 44] on div "90006610-0010040" at bounding box center [178, 55] width 252 height 26
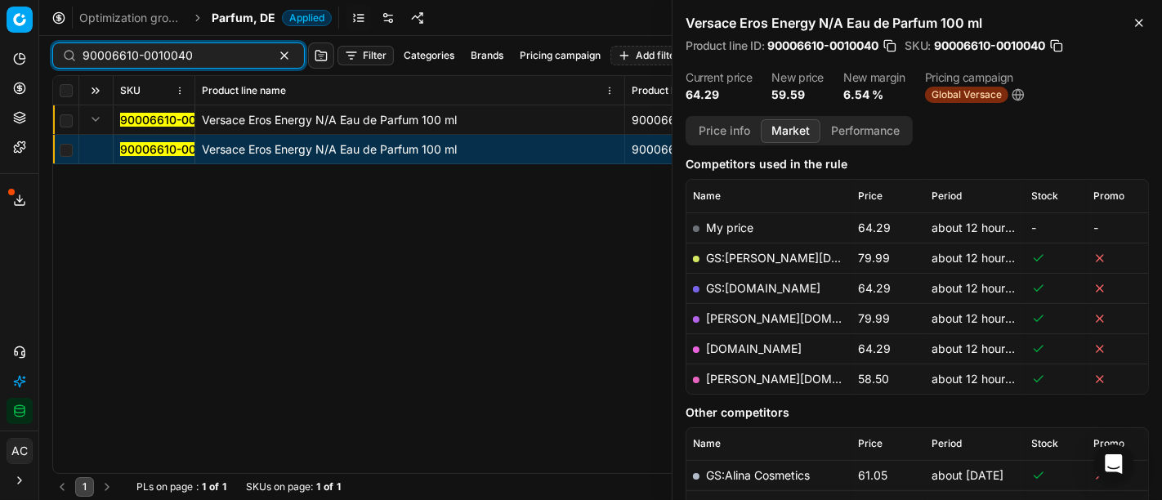
paste input "80067347-5"
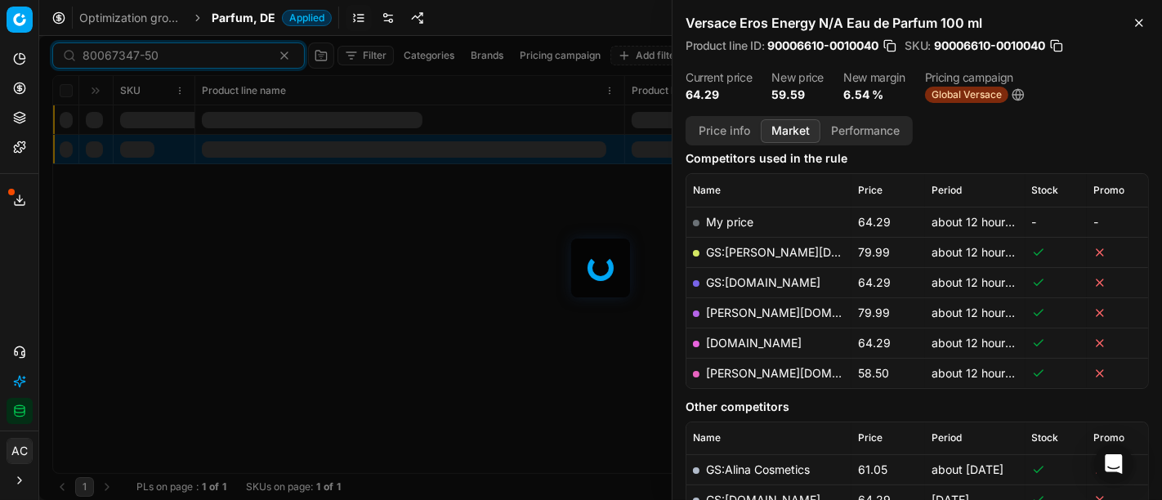
scroll to position [205, 0]
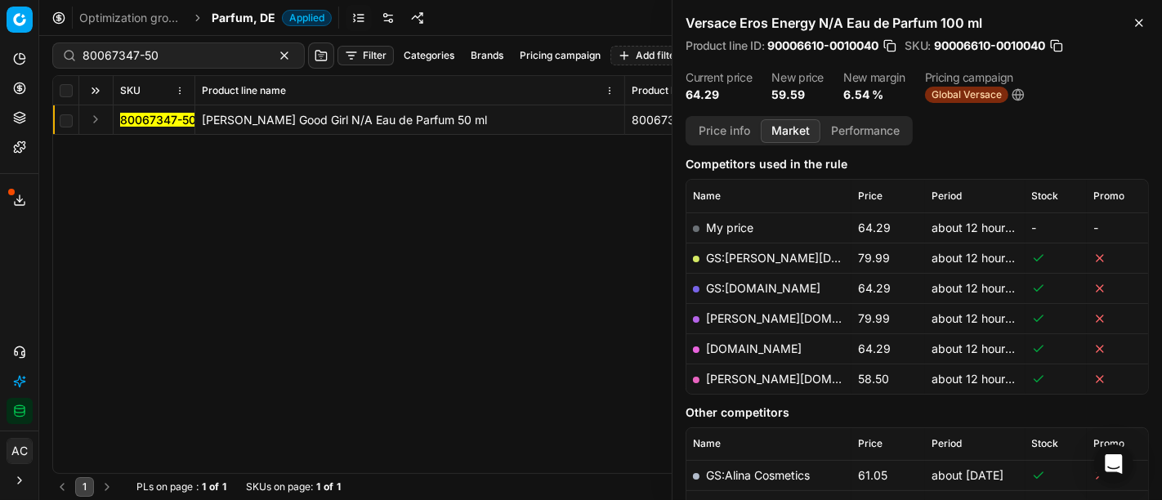
click at [87, 110] on button "Expand" at bounding box center [96, 119] width 20 height 20
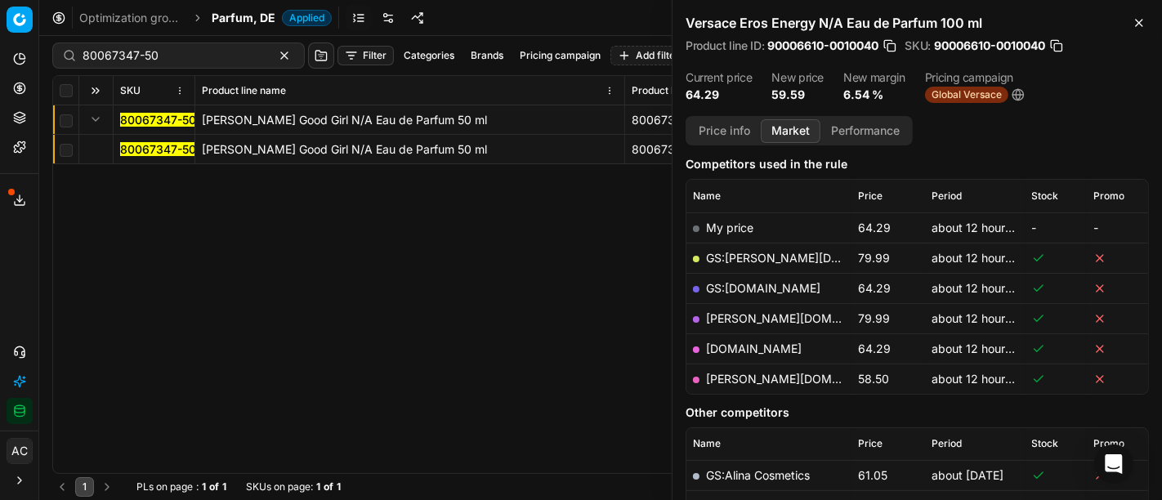
click at [140, 150] on mark "80067347-50" at bounding box center [158, 149] width 76 height 14
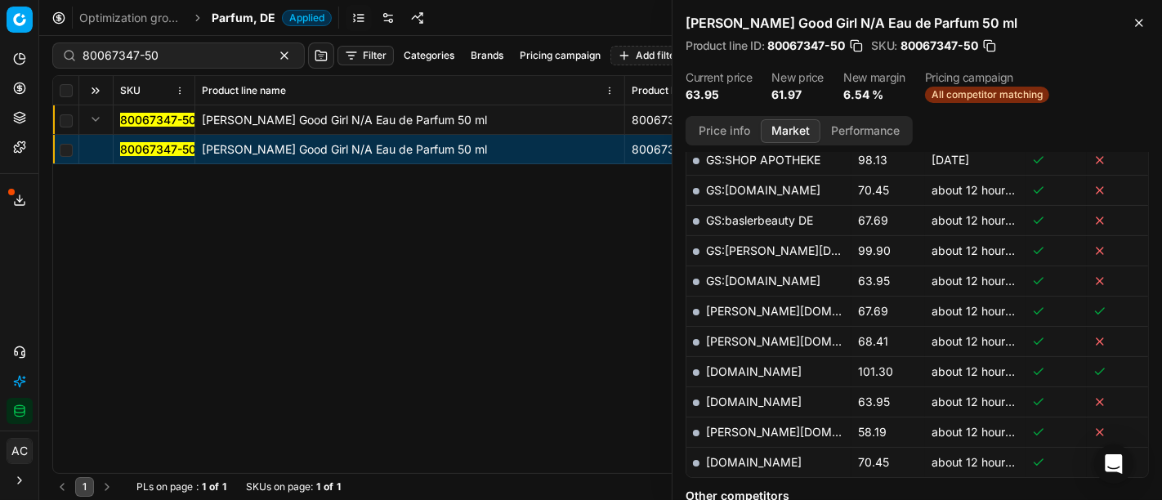
scroll to position [533, 0]
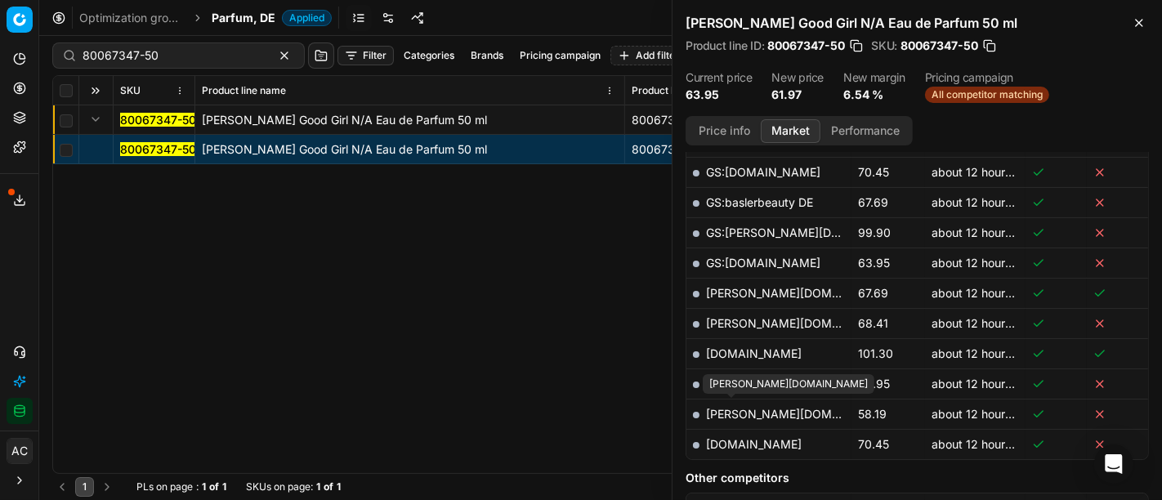
click at [733, 407] on link "[PERSON_NAME][DOMAIN_NAME]" at bounding box center [801, 414] width 190 height 14
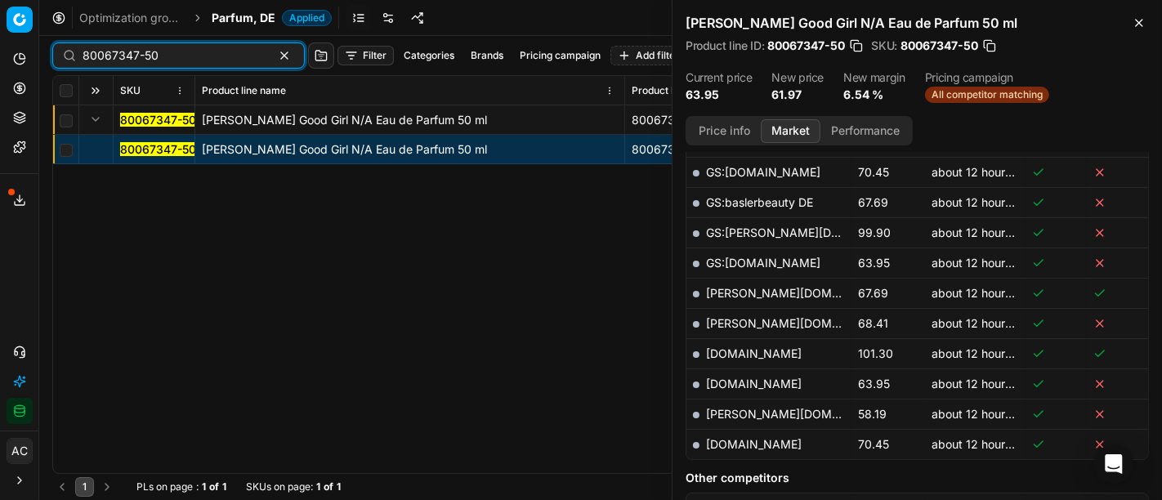
click at [184, 63] on input "80067347-50" at bounding box center [172, 55] width 179 height 16
paste input "31367-6"
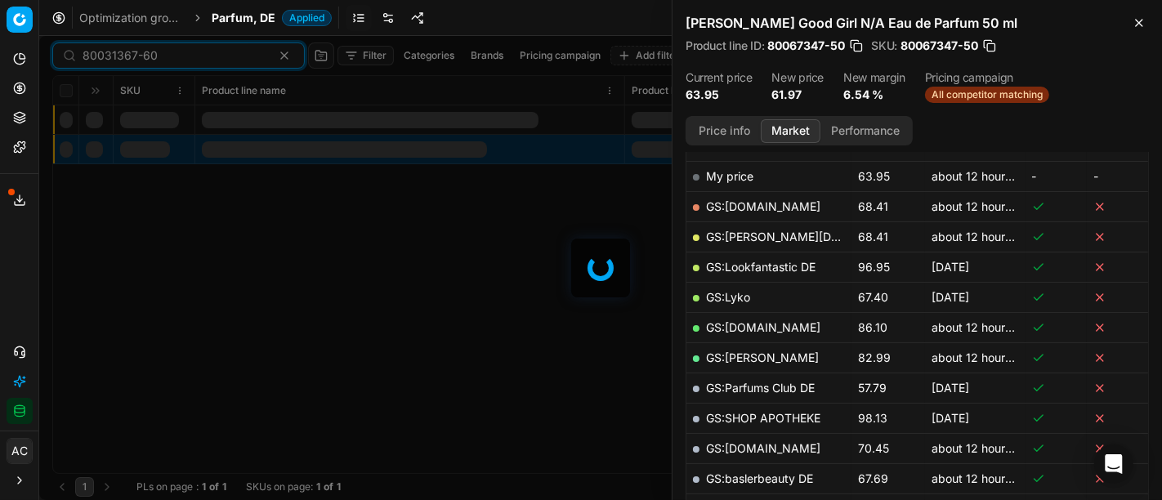
scroll to position [533, 0]
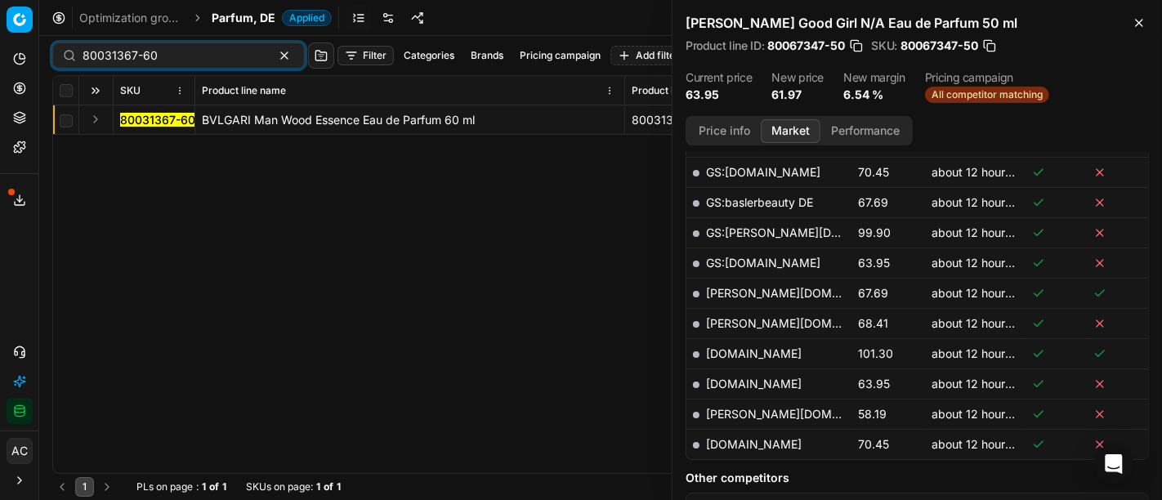
click at [104, 117] on button "Expand" at bounding box center [96, 119] width 20 height 20
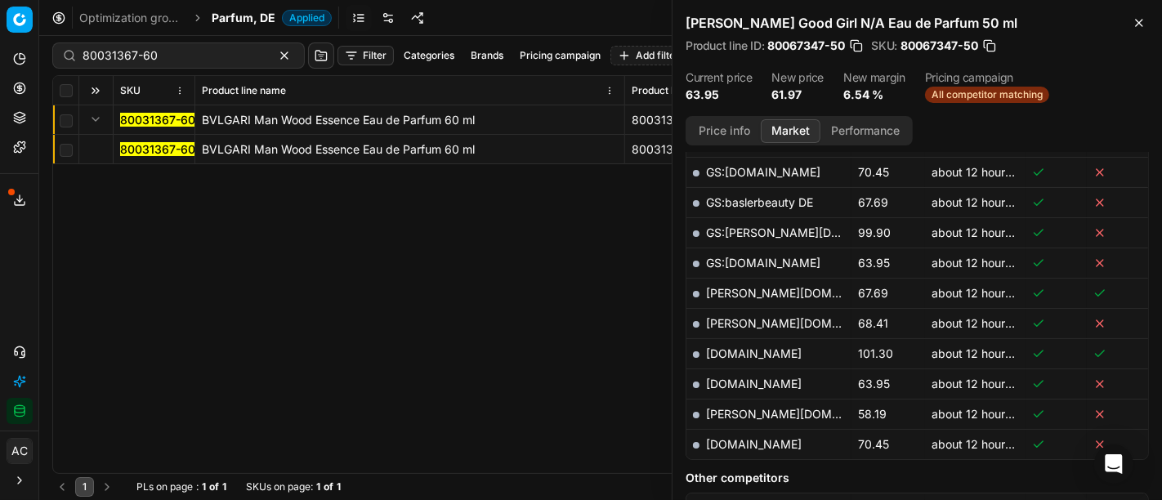
click at [150, 153] on mark "80031367-60" at bounding box center [157, 149] width 75 height 14
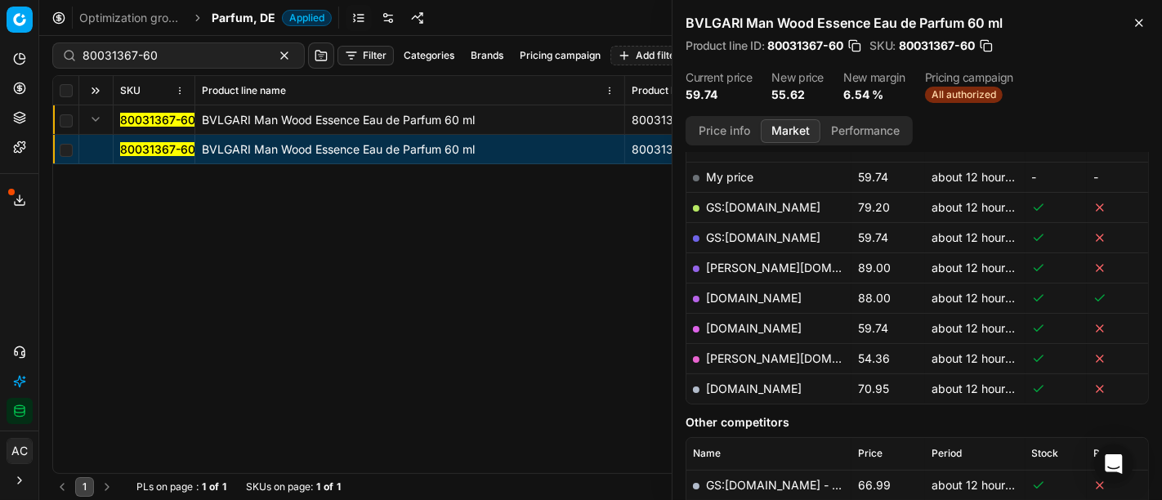
scroll to position [231, 0]
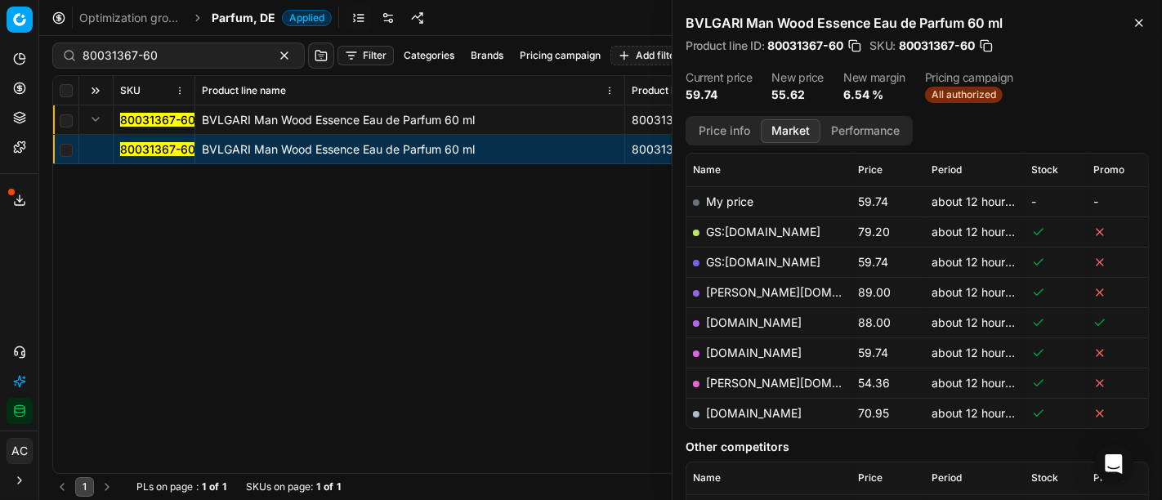
click at [736, 383] on link "[PERSON_NAME][DOMAIN_NAME]" at bounding box center [801, 383] width 190 height 14
click at [154, 61] on input "80031367-60" at bounding box center [172, 55] width 179 height 16
paste input "54493-5"
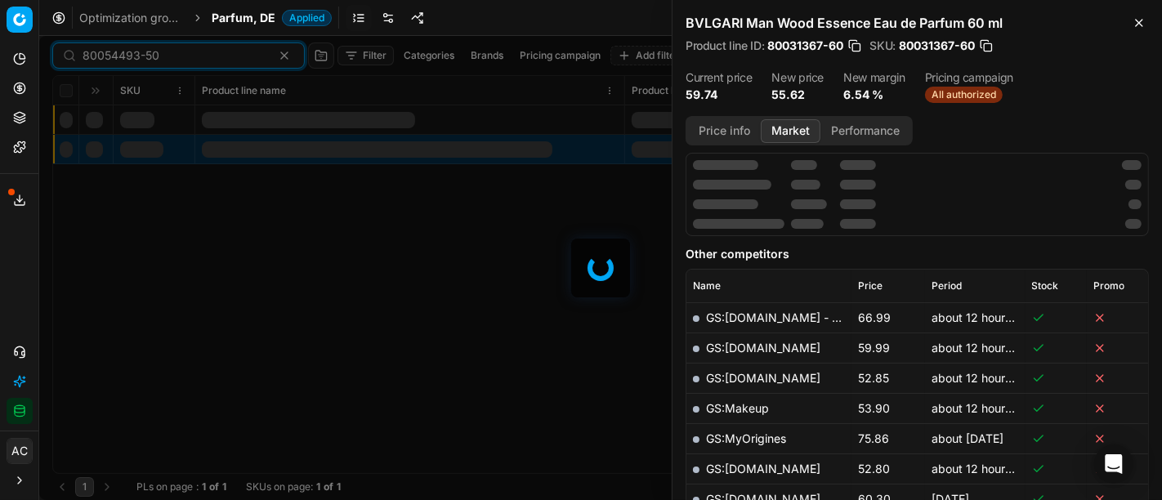
scroll to position [231, 0]
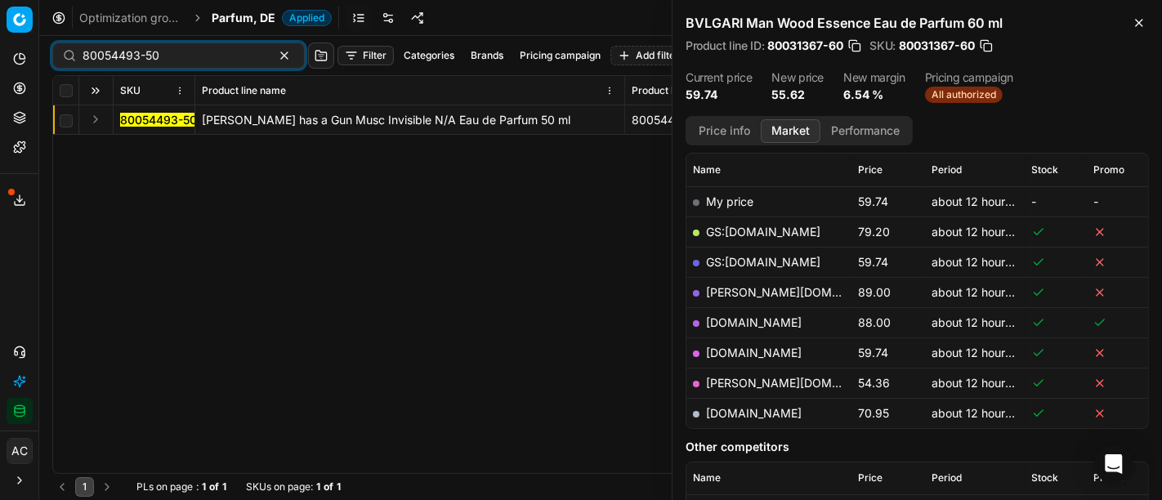
click at [91, 110] on button "Expand" at bounding box center [96, 119] width 20 height 20
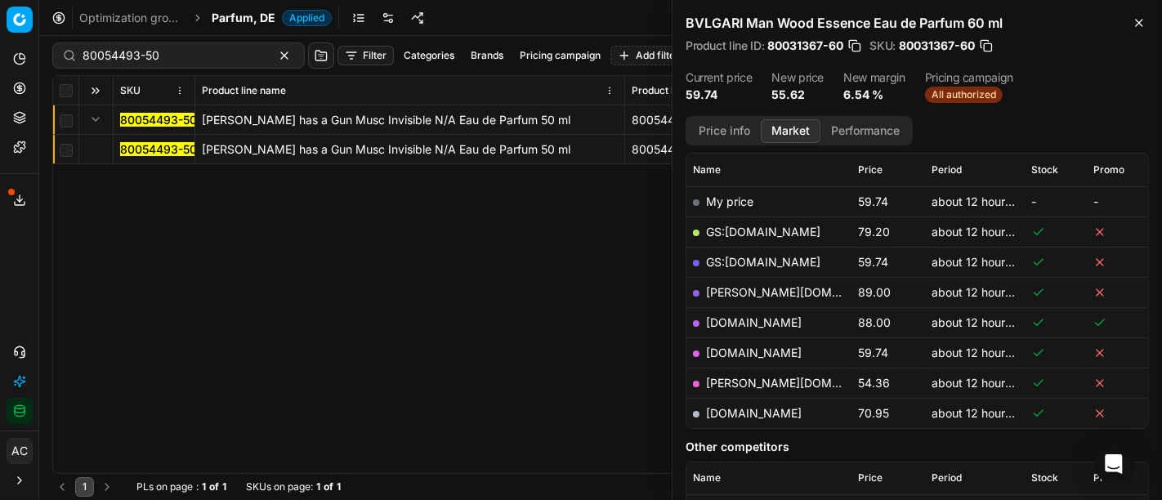
click at [142, 150] on mark "80054493-50" at bounding box center [158, 149] width 77 height 14
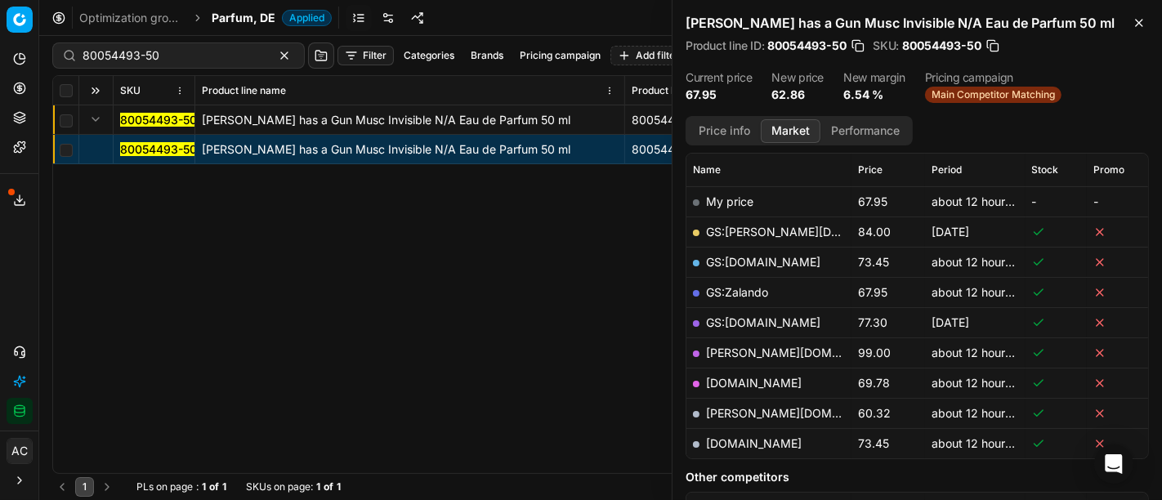
click at [750, 414] on link "[PERSON_NAME][DOMAIN_NAME]" at bounding box center [801, 413] width 190 height 14
click at [430, 332] on div "80054493-50 Juliette has a Gun Musc Invisible N/A Eau de Parfum 50 ml 80054493-…" at bounding box center [600, 289] width 1095 height 368
click at [183, 51] on input "80054493-50" at bounding box center [172, 55] width 179 height 16
paste input "2963-3"
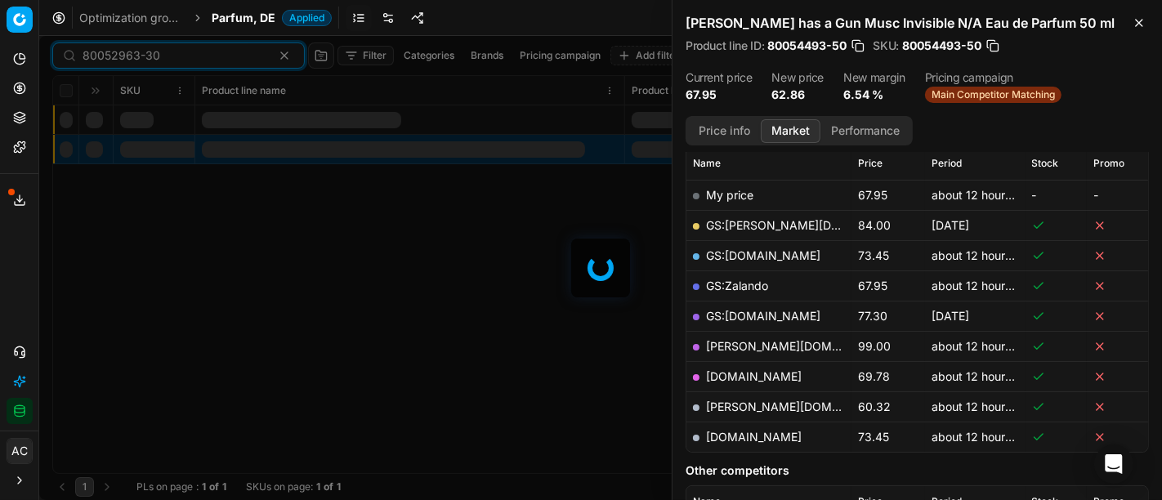
scroll to position [231, 0]
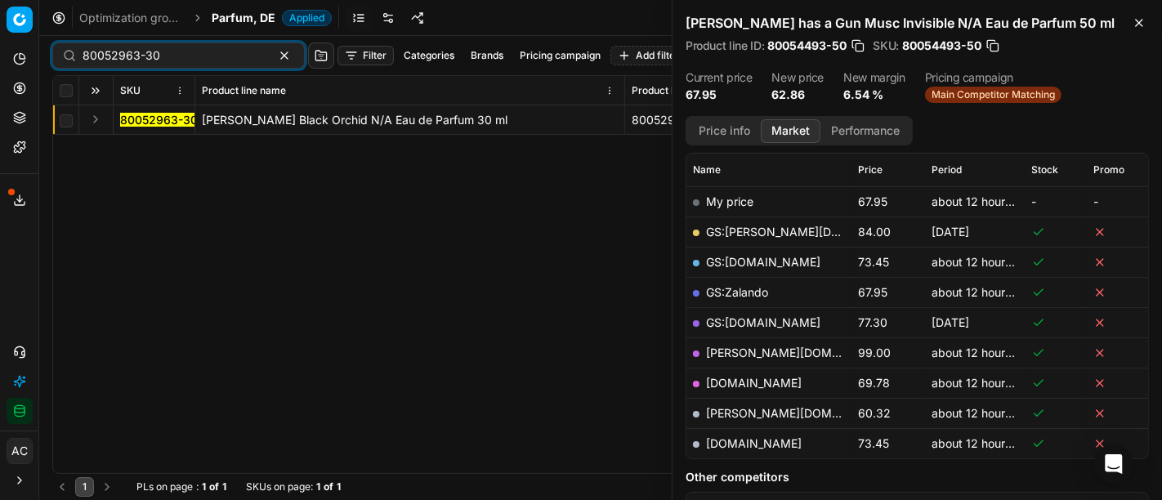
click at [94, 119] on button "Expand" at bounding box center [96, 119] width 20 height 20
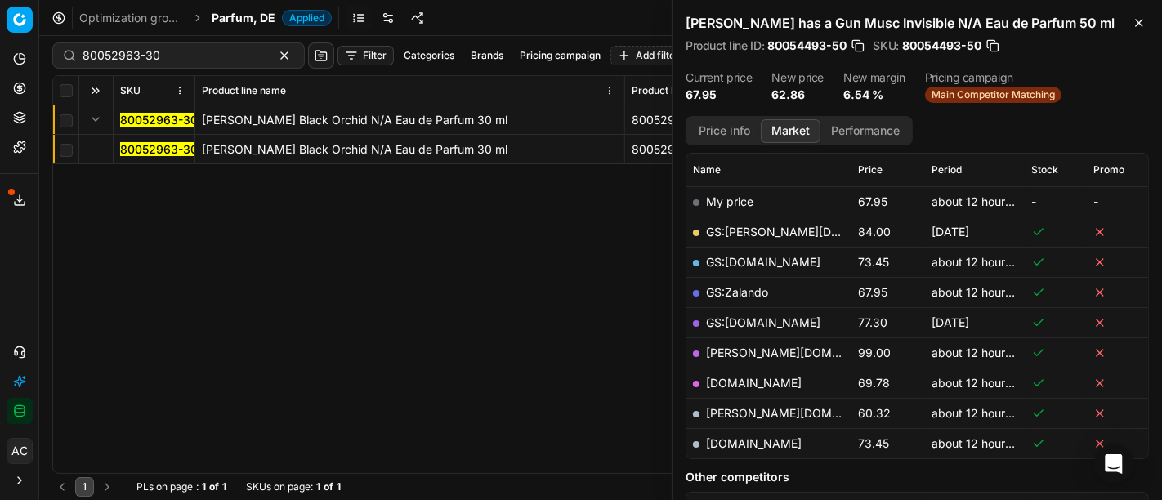
click at [154, 154] on mark "80052963-30" at bounding box center [159, 149] width 78 height 14
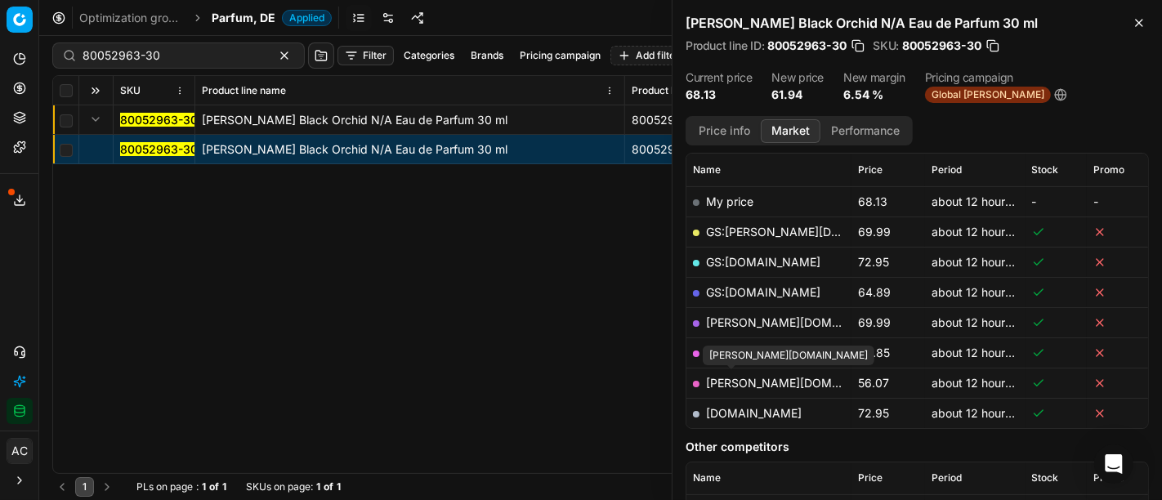
click at [737, 377] on link "[PERSON_NAME][DOMAIN_NAME]" at bounding box center [801, 383] width 190 height 14
click at [450, 295] on div "80052963-30 TOM FORD Black Orchid N/A Eau de Parfum 30 ml 80052963-30 TOM FORD …" at bounding box center [600, 289] width 1095 height 368
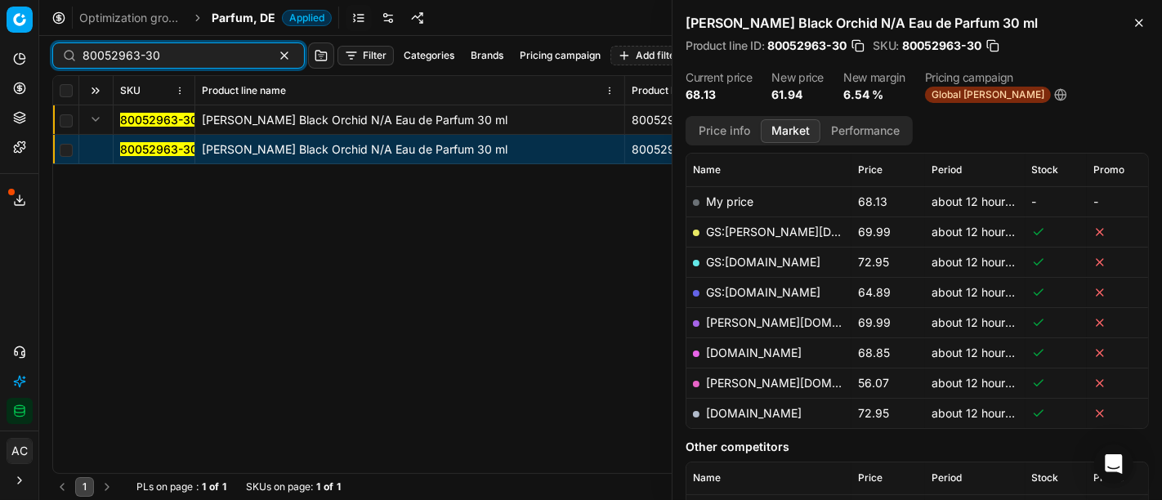
click at [172, 49] on input "80052963-30" at bounding box center [172, 55] width 179 height 16
paste input "77379-15"
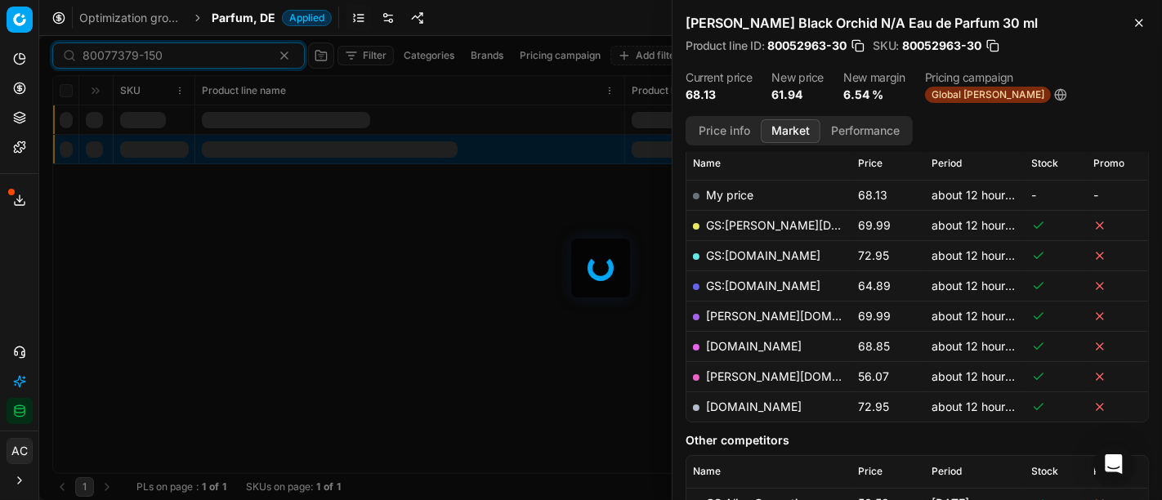
scroll to position [231, 0]
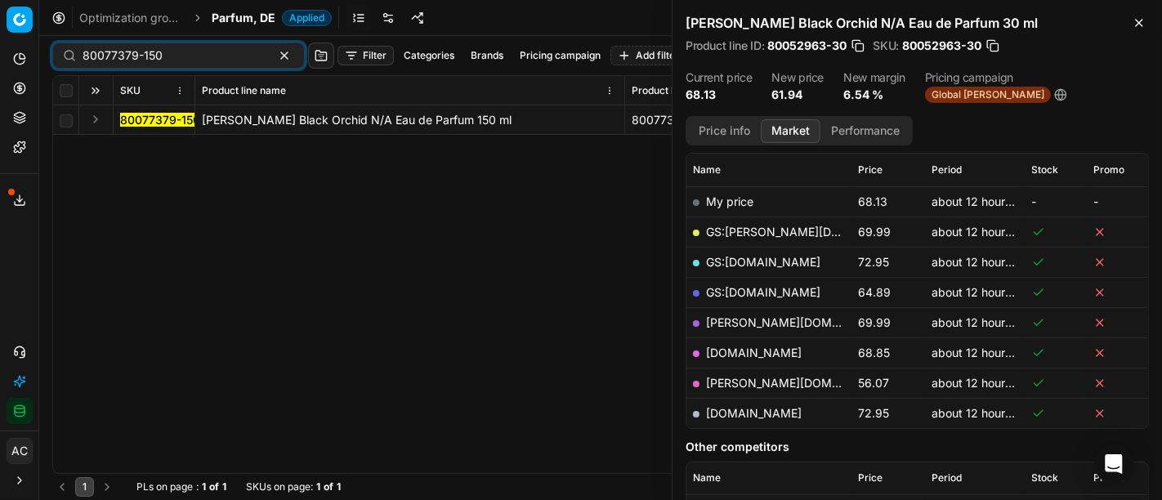
click at [91, 120] on button "Expand" at bounding box center [96, 119] width 20 height 20
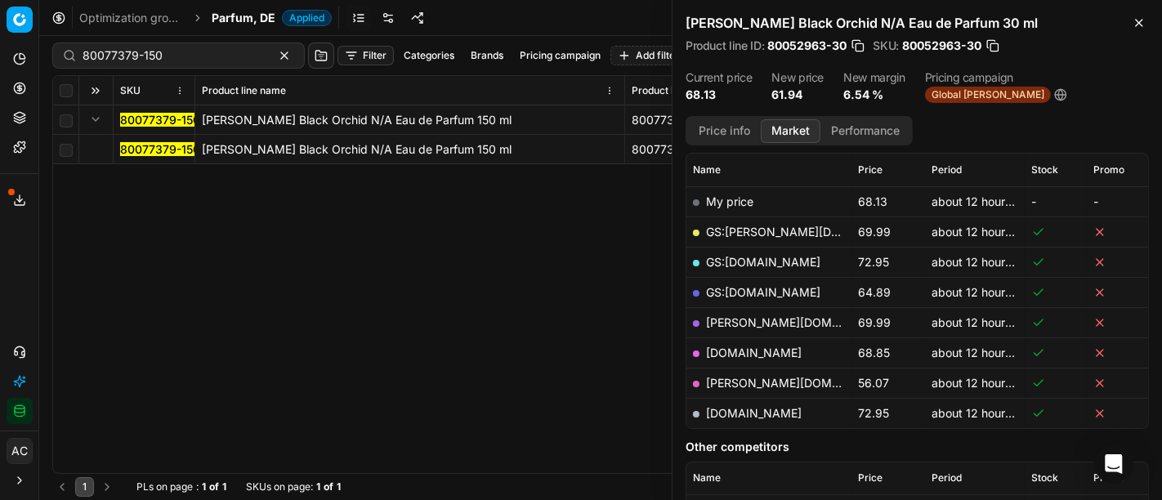
click at [140, 150] on mark "80077379-150" at bounding box center [160, 149] width 80 height 14
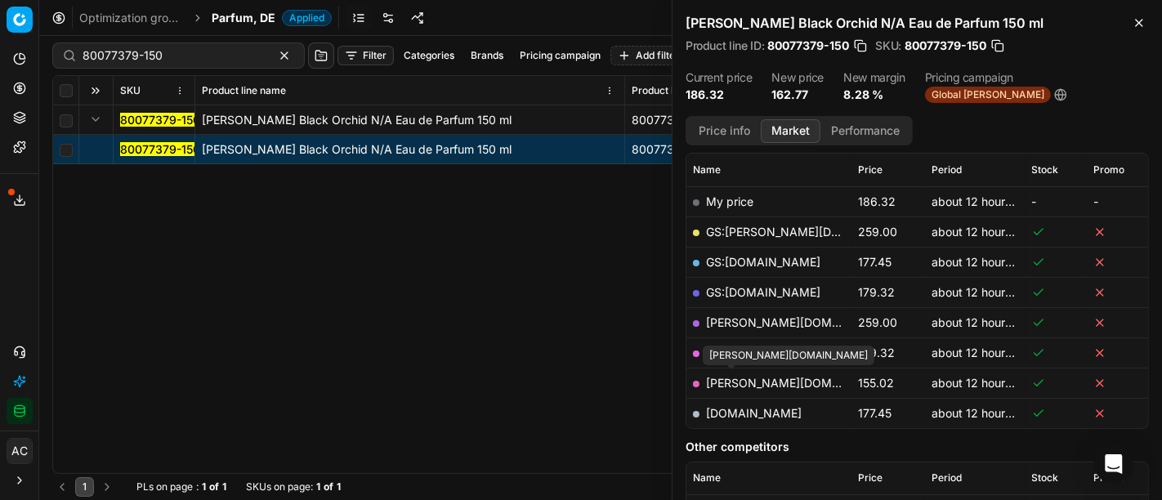
click at [743, 376] on link "[PERSON_NAME][DOMAIN_NAME]" at bounding box center [801, 383] width 190 height 14
click at [515, 353] on div "80077379-150 TOM FORD Black Orchid N/A Eau de Parfum 150 ml 80077379-150 TOM FO…" at bounding box center [600, 289] width 1095 height 368
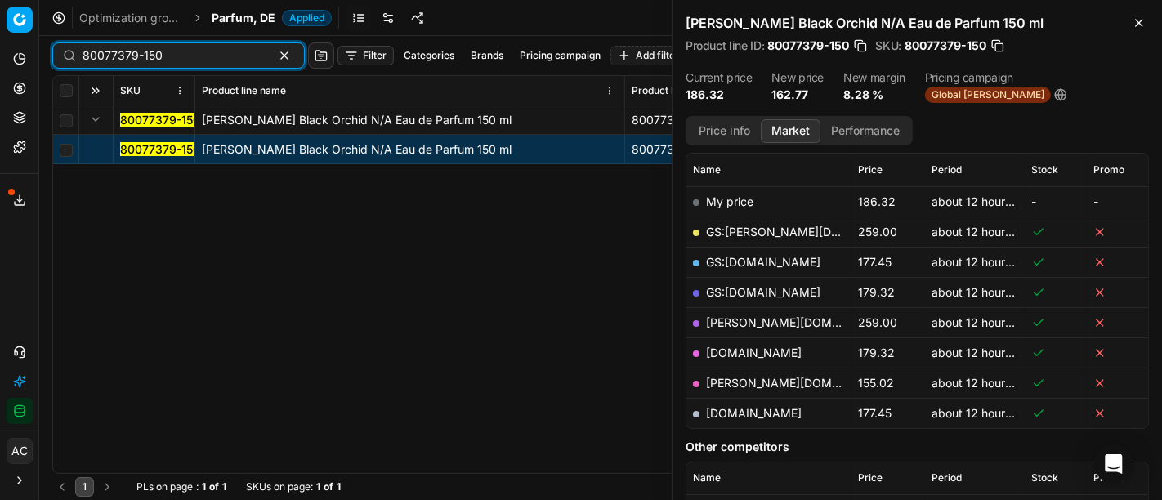
click at [175, 56] on input "80077379-150" at bounding box center [172, 55] width 179 height 16
paste input "90015712-002451"
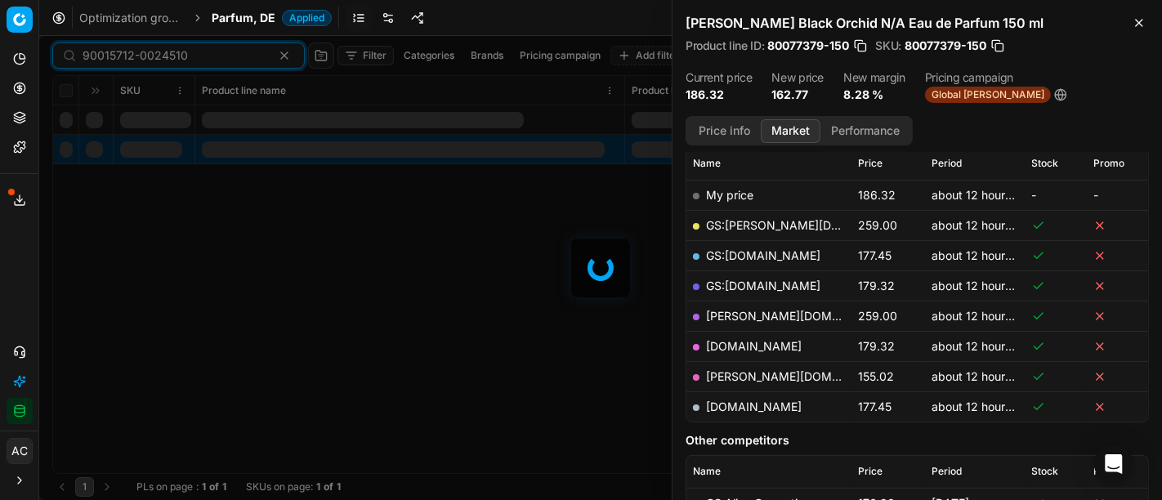
scroll to position [231, 0]
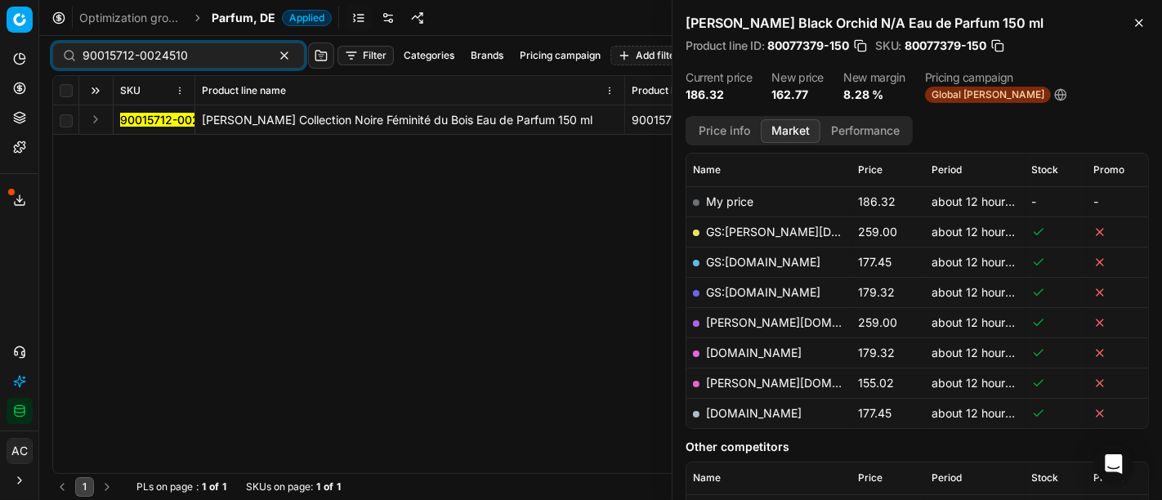
click at [93, 115] on button "Expand" at bounding box center [96, 119] width 20 height 20
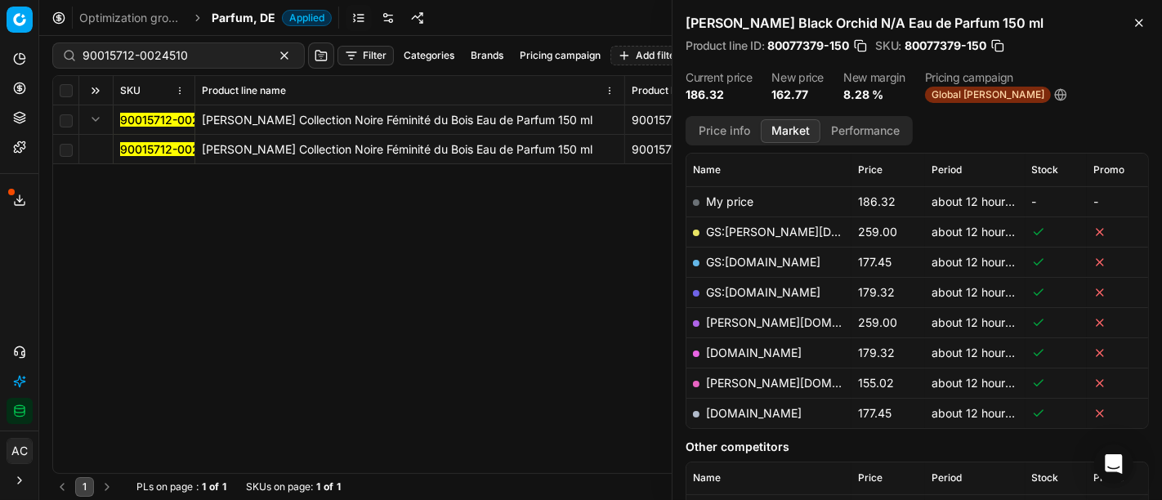
click at [137, 148] on mark "90015712-0024510" at bounding box center [172, 149] width 105 height 14
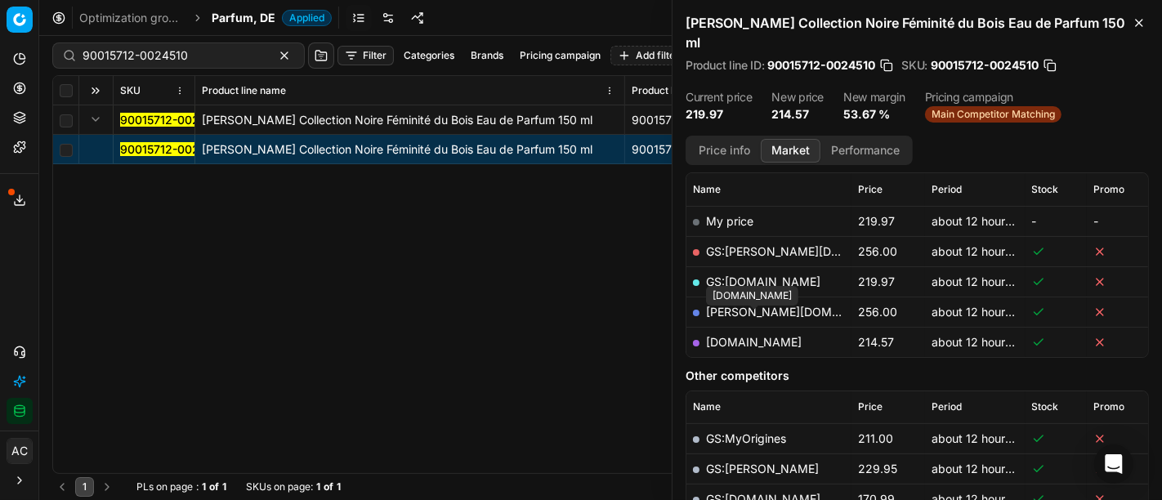
click at [749, 335] on link "[DOMAIN_NAME]" at bounding box center [754, 342] width 96 height 14
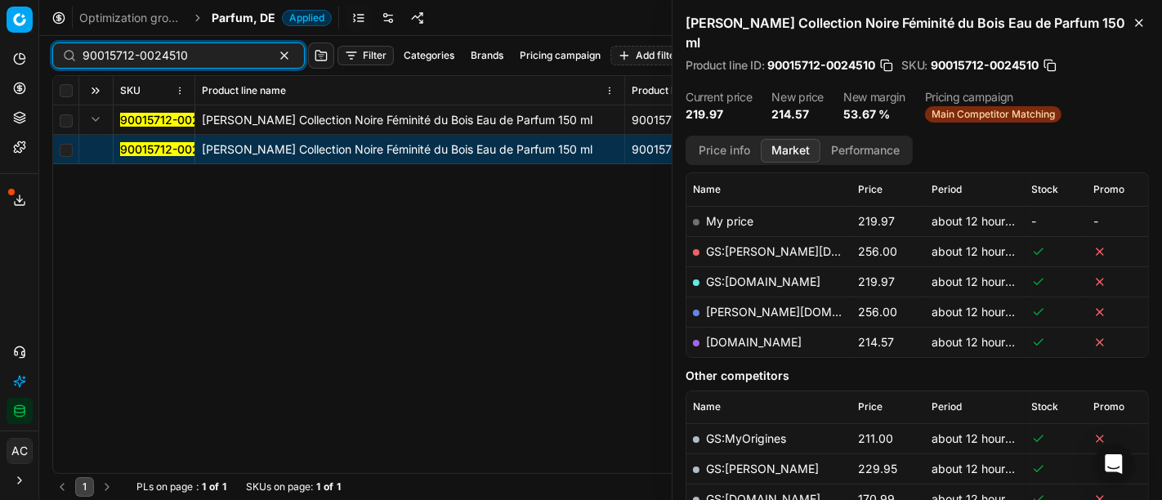
click at [167, 59] on input "90015712-0024510" at bounding box center [172, 55] width 179 height 16
paste input "80066206-0005782"
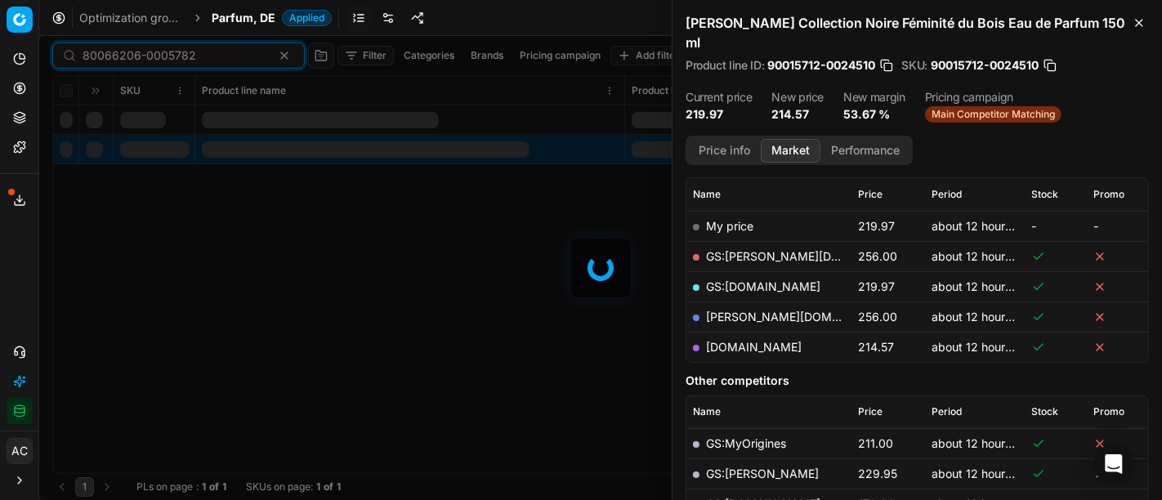
scroll to position [231, 0]
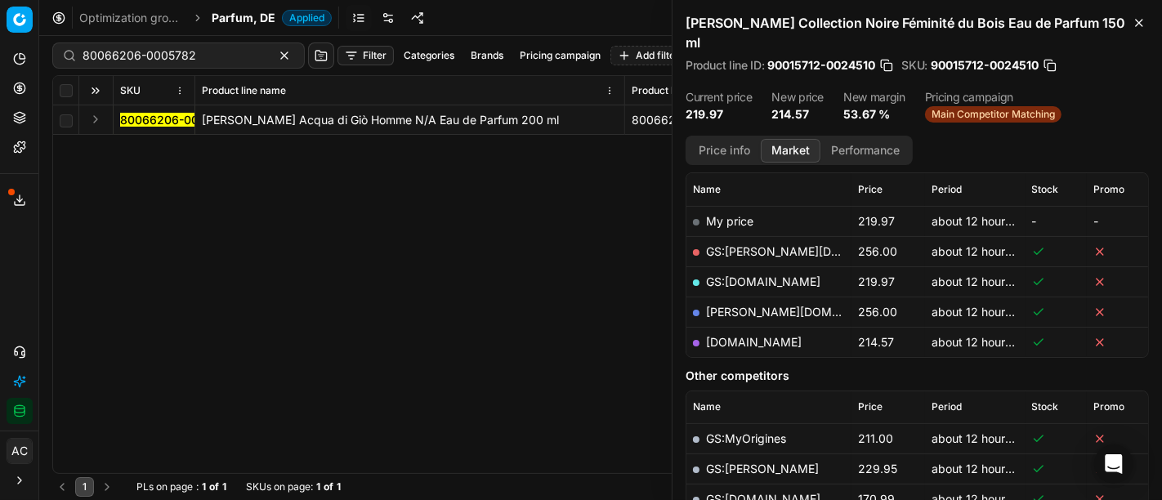
click at [92, 118] on button "Expand" at bounding box center [96, 119] width 20 height 20
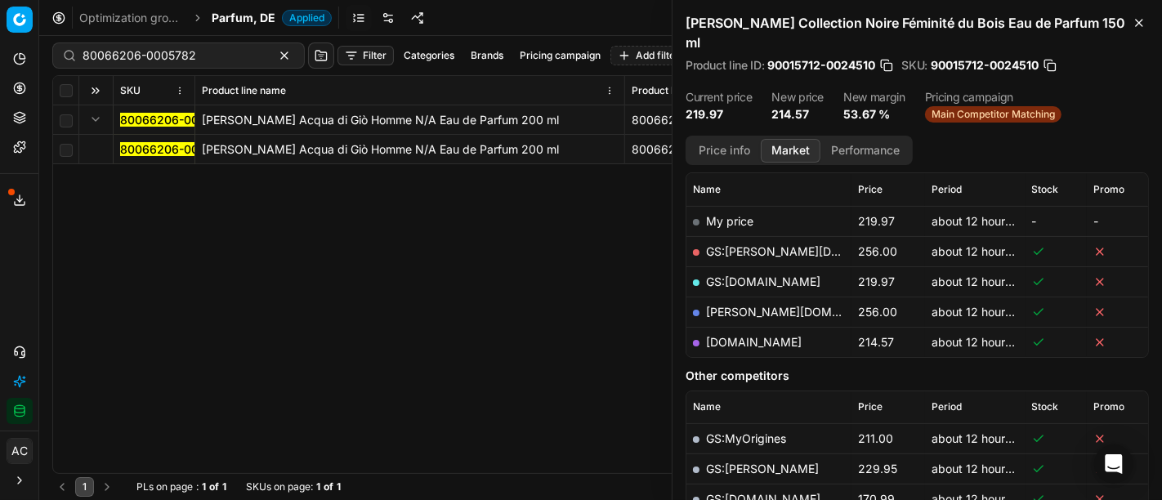
click at [142, 145] on mark "80066206-0005782" at bounding box center [177, 149] width 114 height 14
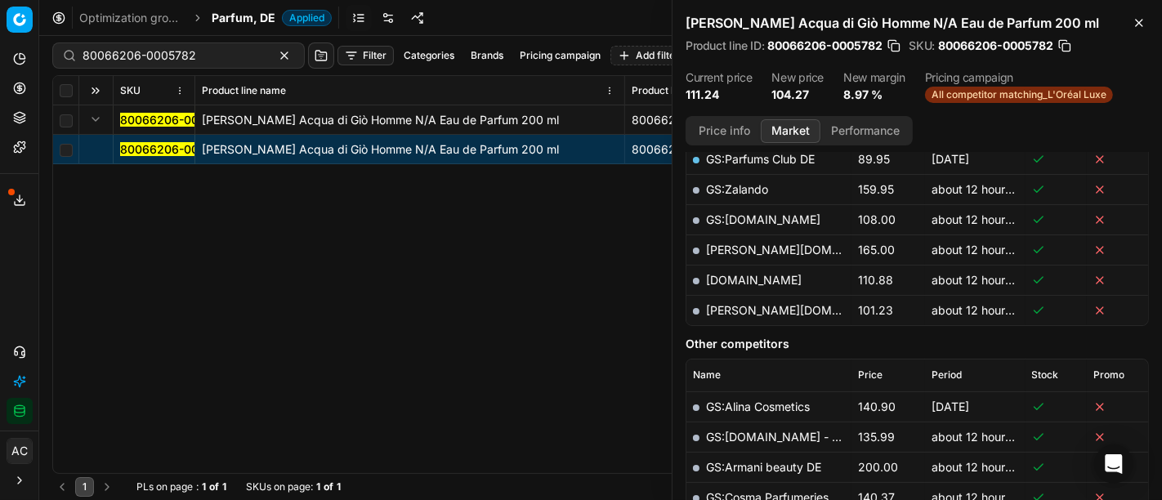
scroll to position [428, 0]
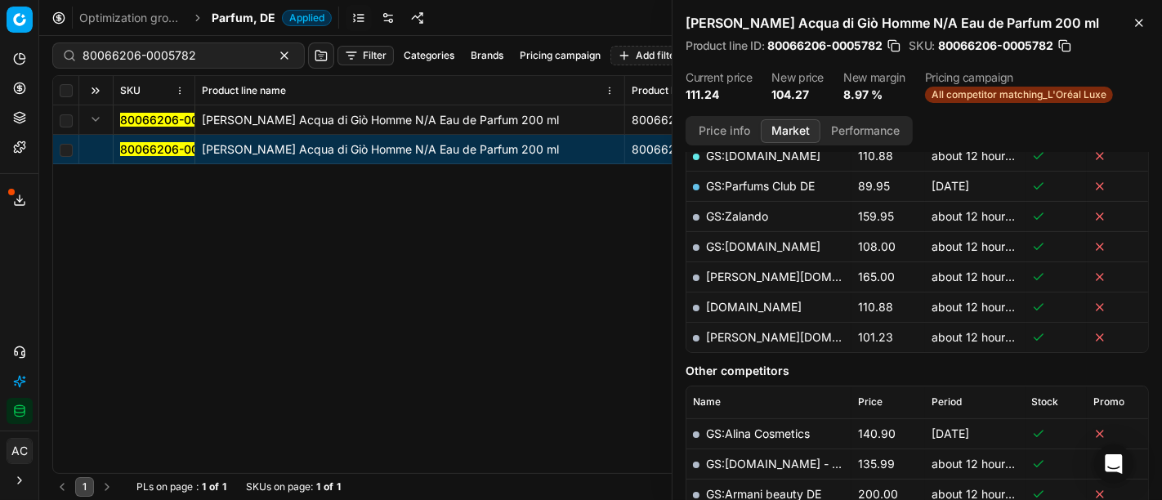
click at [747, 330] on link "[PERSON_NAME][DOMAIN_NAME]" at bounding box center [801, 337] width 190 height 14
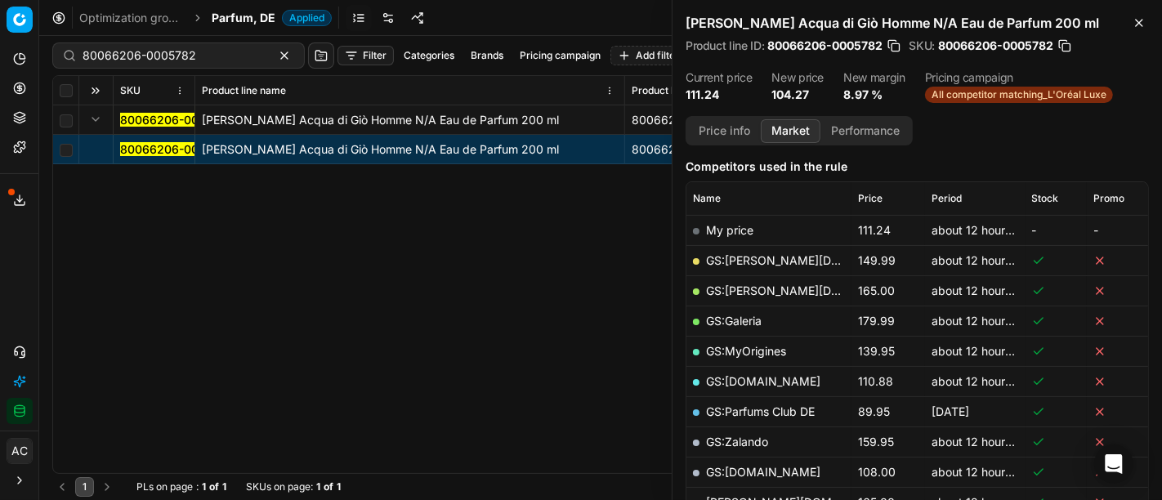
scroll to position [203, 0]
click at [177, 59] on input "80066206-0005782" at bounding box center [172, 55] width 179 height 16
paste input "90008102-0012631"
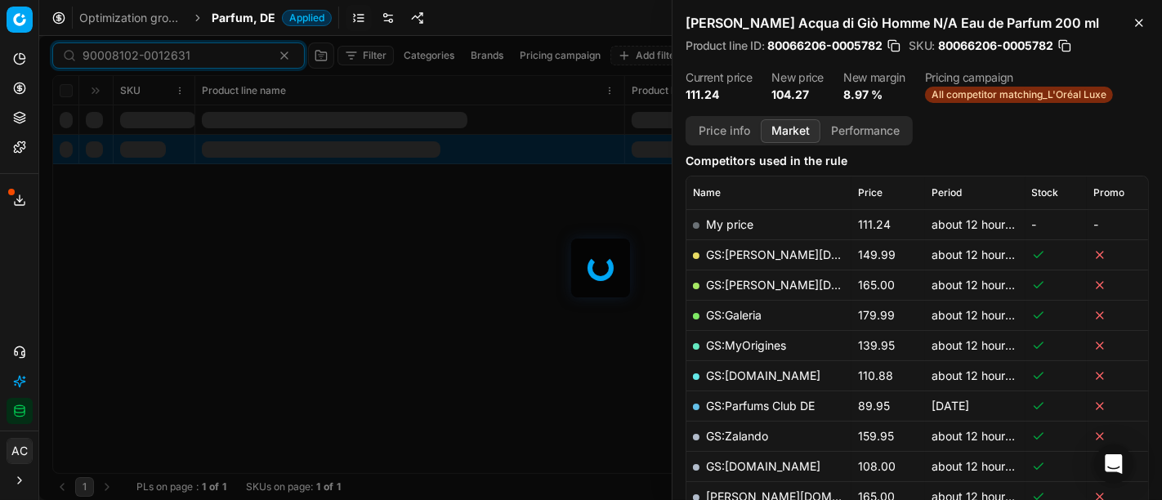
scroll to position [203, 0]
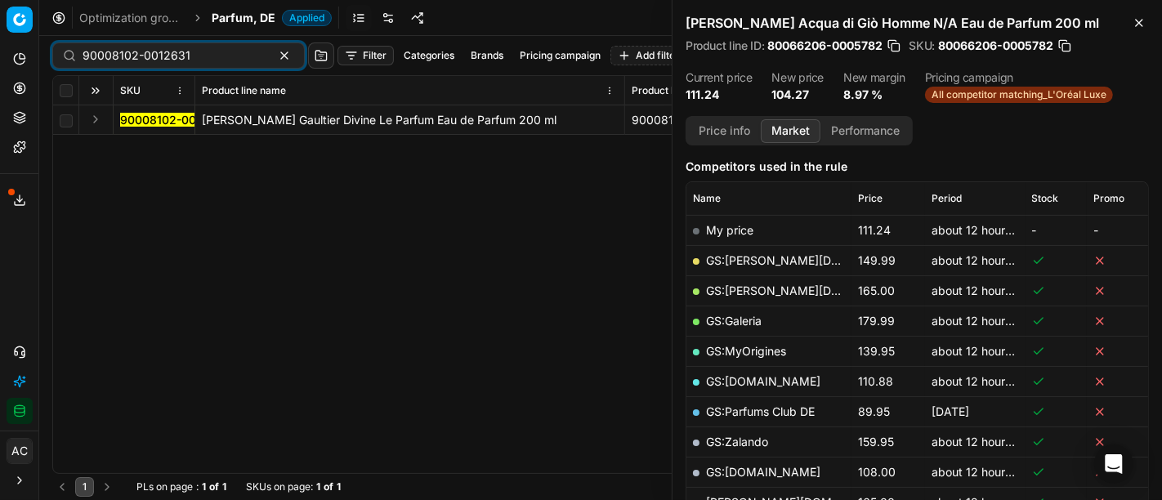
click at [94, 120] on button "Expand" at bounding box center [96, 119] width 20 height 20
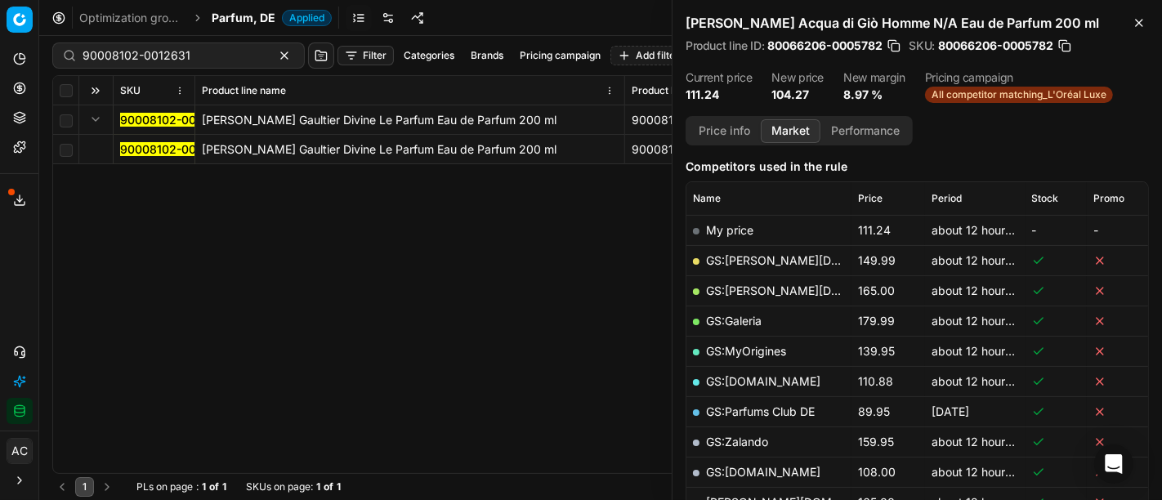
click at [137, 148] on mark "90008102-0012631" at bounding box center [174, 149] width 108 height 14
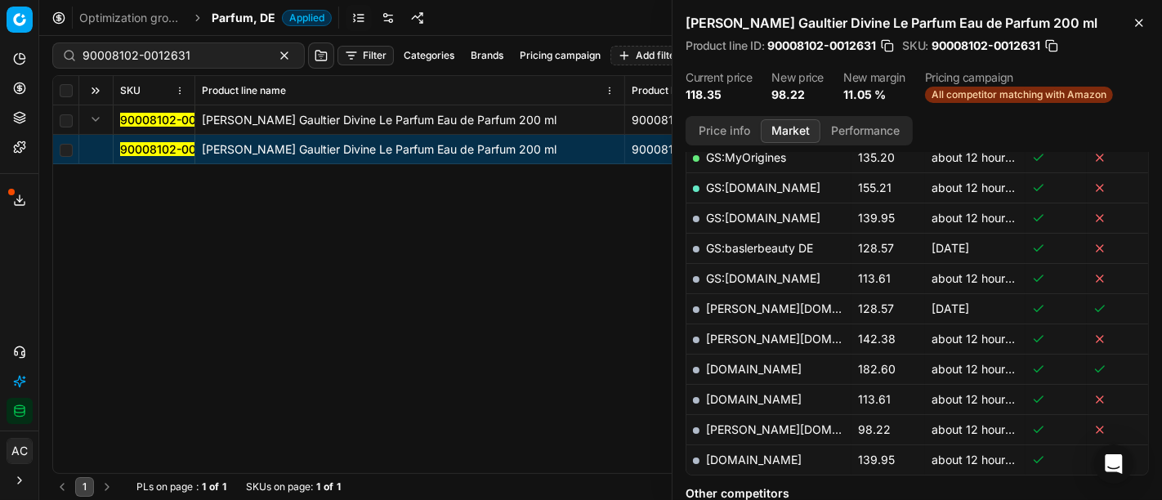
scroll to position [479, 0]
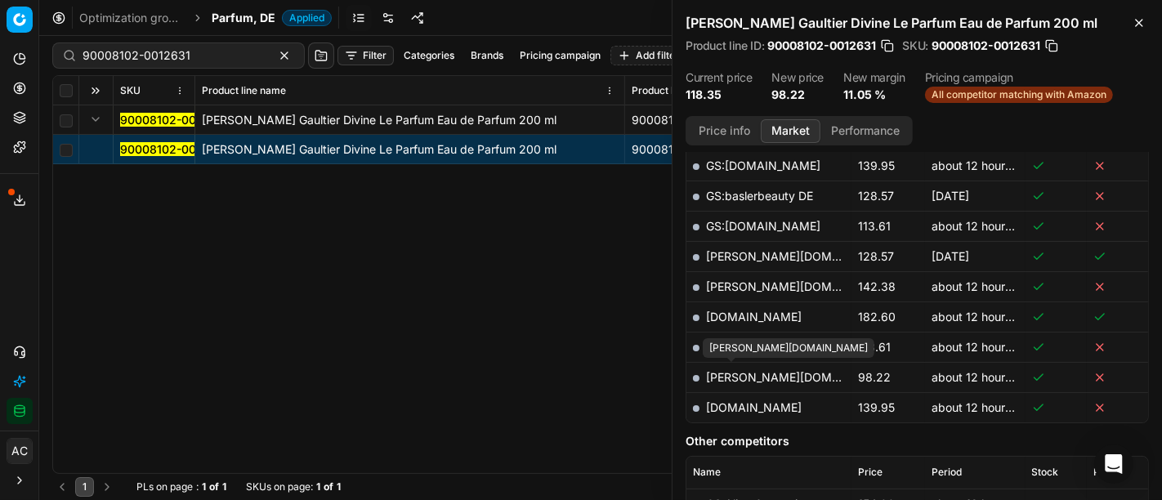
click at [741, 371] on link "[PERSON_NAME][DOMAIN_NAME]" at bounding box center [801, 377] width 190 height 14
click at [426, 332] on div "90008102-0012631 Jean Paul Gaultier Gaultier Divine Le Parfum Eau de Parfum 200…" at bounding box center [600, 289] width 1095 height 368
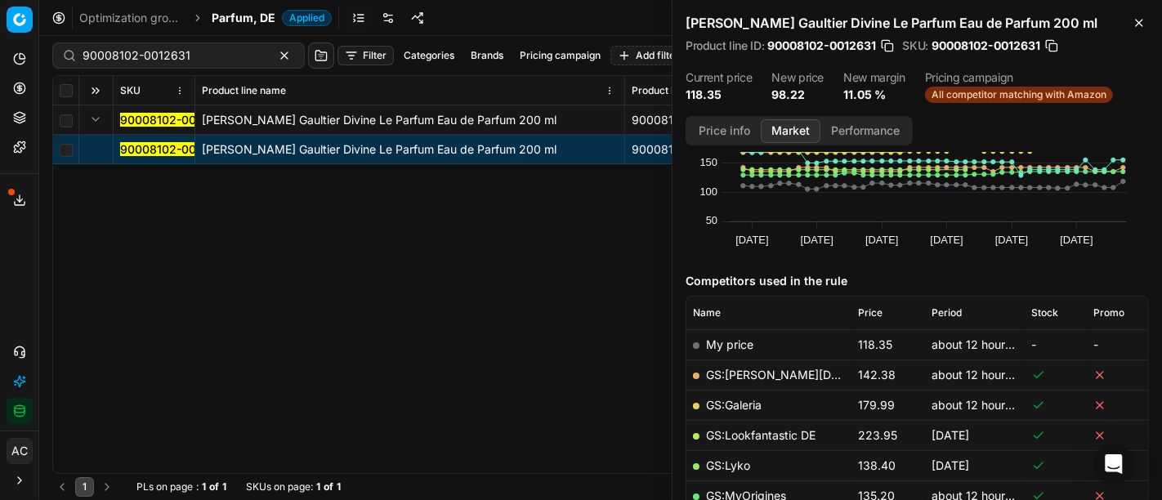
scroll to position [88, 0]
click at [219, 41] on div "90008102-0012631 Filter Categories Brands Pricing campaign Add filter Bulk upda…" at bounding box center [600, 55] width 1096 height 39
click at [219, 52] on input "90008102-0012631" at bounding box center [172, 55] width 179 height 16
paste input "80002549-200"
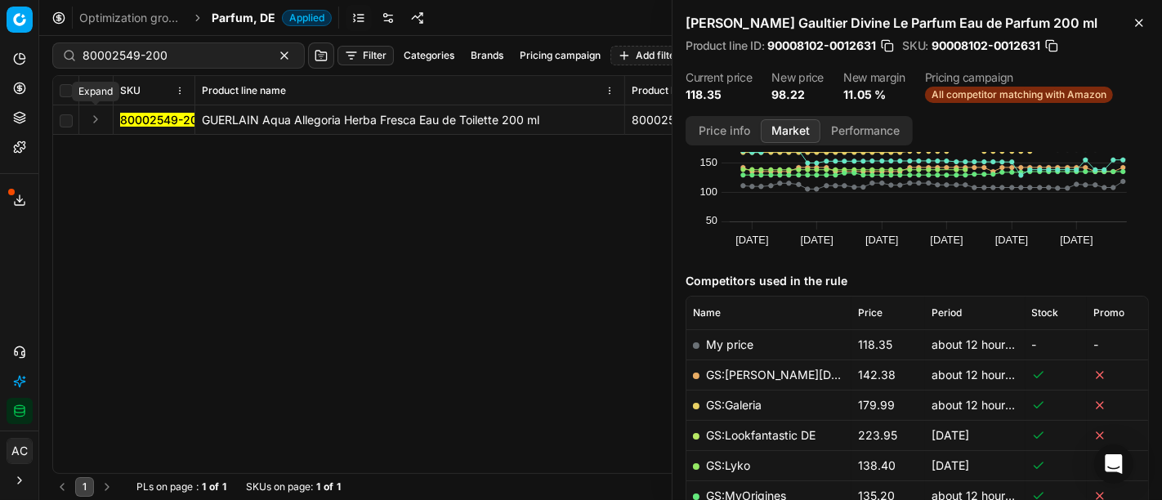
click at [94, 118] on button "Expand" at bounding box center [96, 119] width 20 height 20
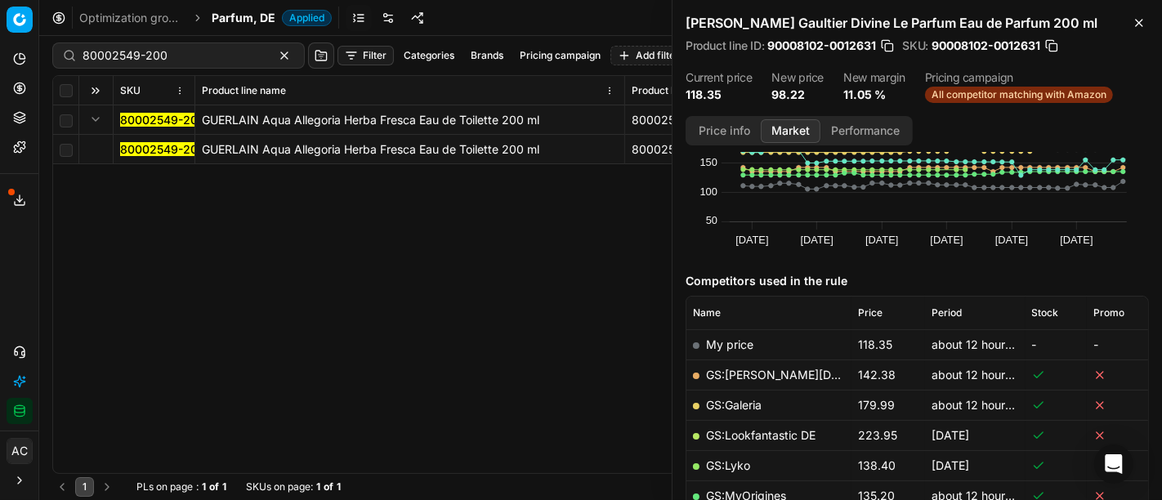
click at [140, 156] on span "80002549-200" at bounding box center [162, 149] width 85 height 16
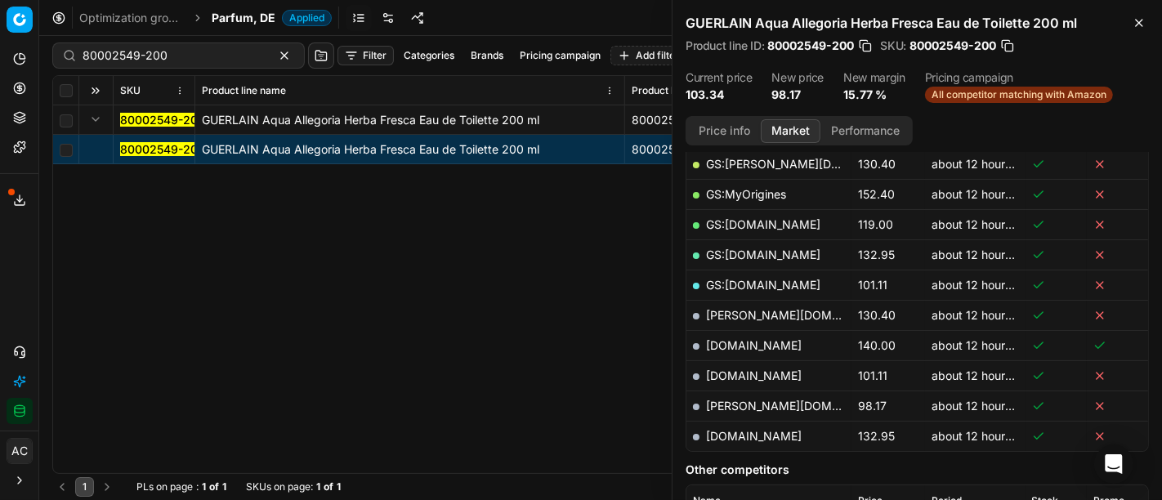
scroll to position [347, 0]
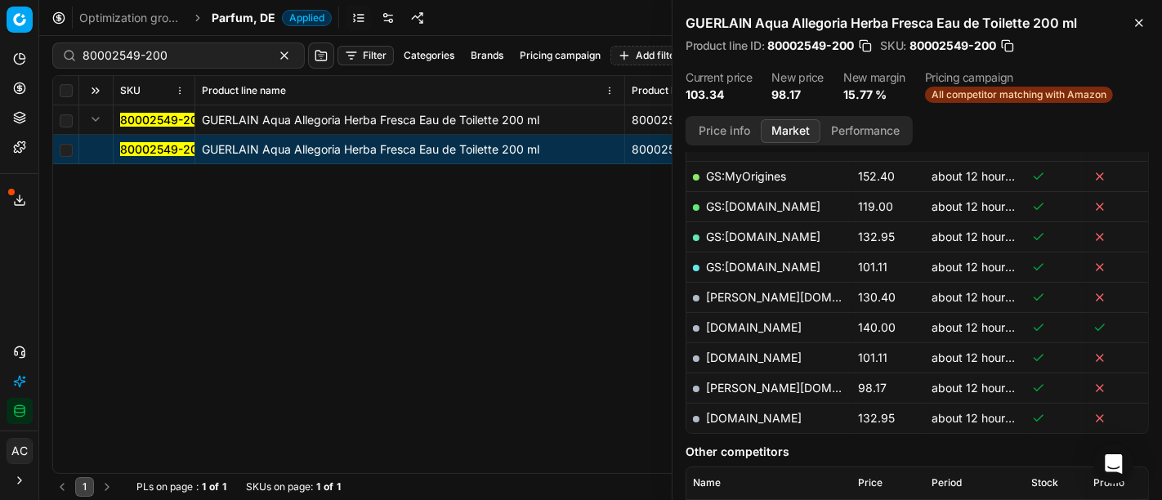
click at [732, 382] on link "[PERSON_NAME][DOMAIN_NAME]" at bounding box center [801, 388] width 190 height 14
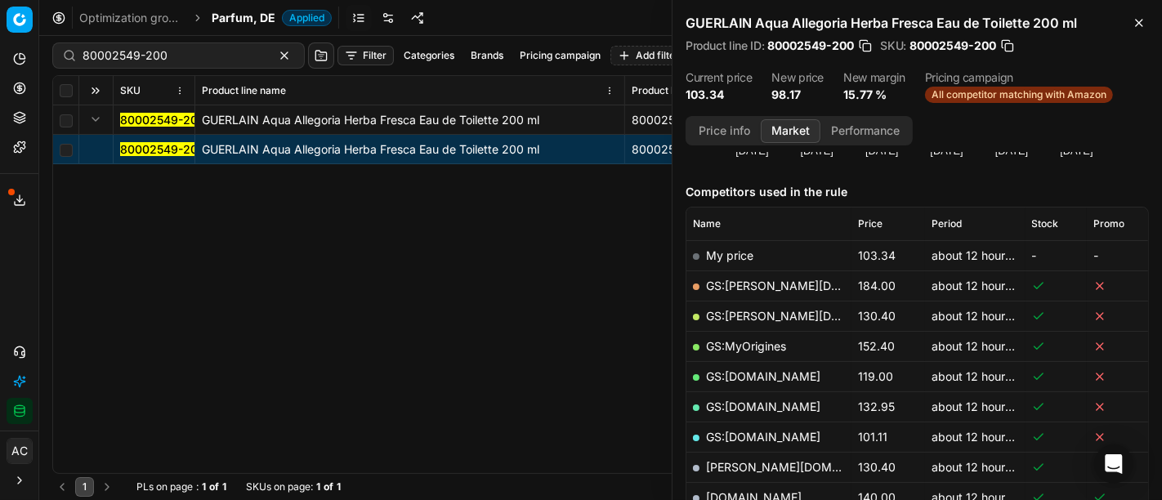
scroll to position [179, 0]
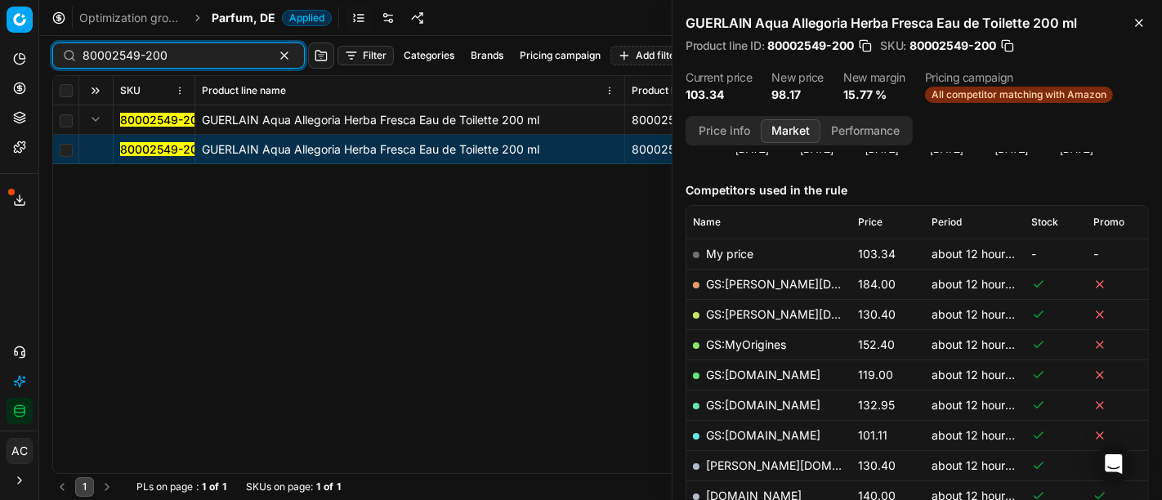
click at [163, 47] on input "80002549-200" at bounding box center [172, 55] width 179 height 16
paste input "90007224-0010972"
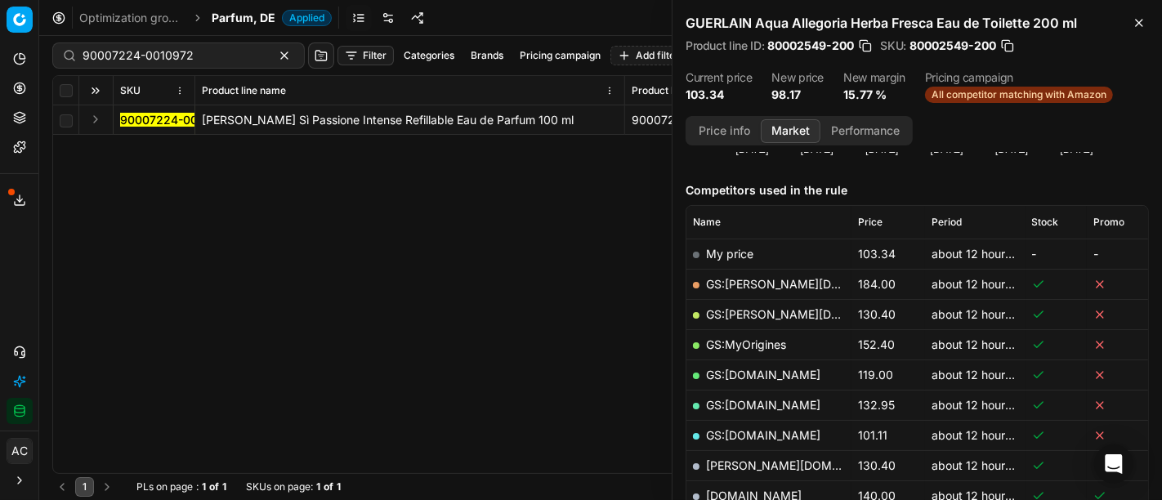
click at [91, 116] on button "Expand" at bounding box center [96, 119] width 20 height 20
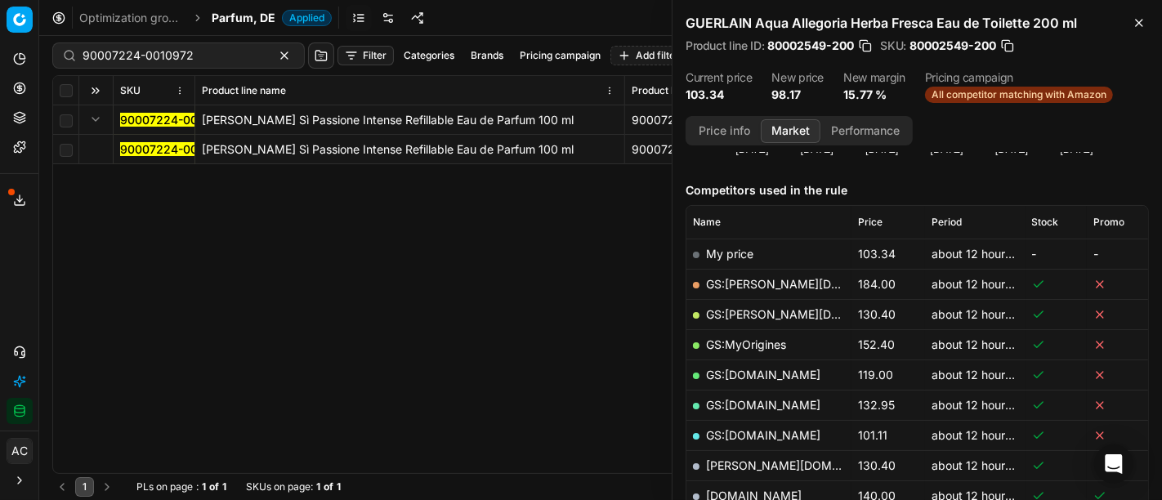
click at [145, 152] on mark "90007224-0010972" at bounding box center [175, 149] width 111 height 14
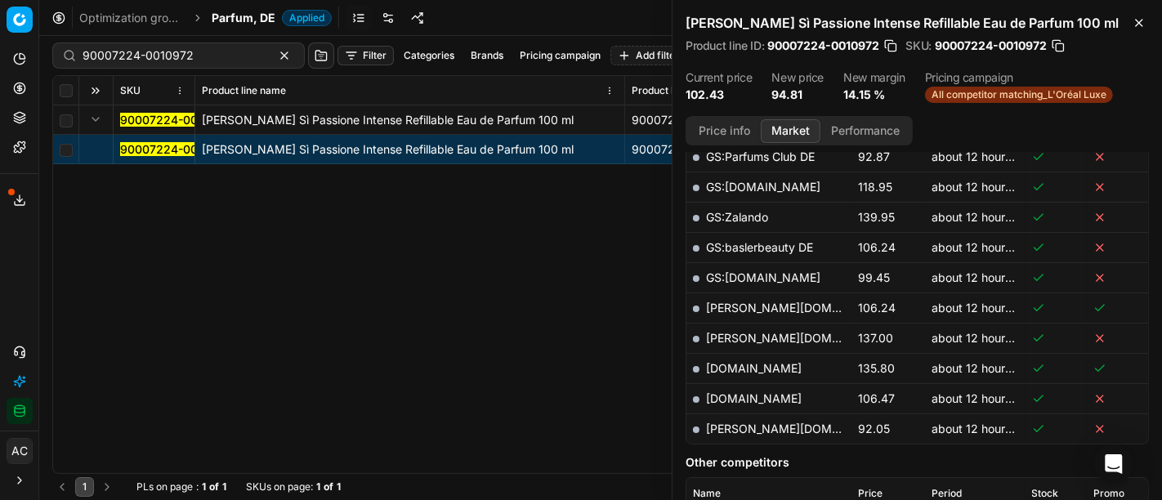
scroll to position [493, 0]
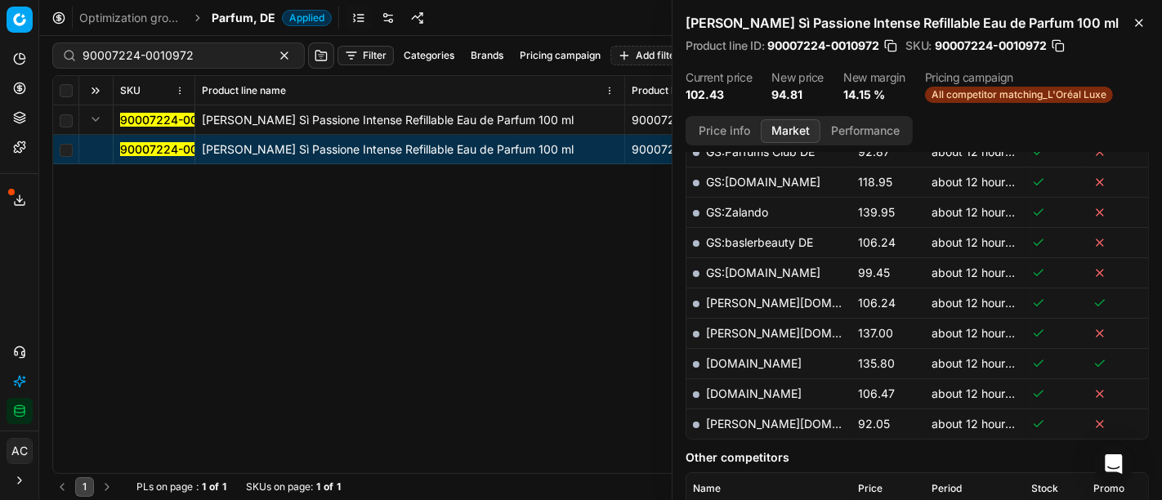
click at [735, 418] on link "[PERSON_NAME][DOMAIN_NAME]" at bounding box center [801, 424] width 190 height 14
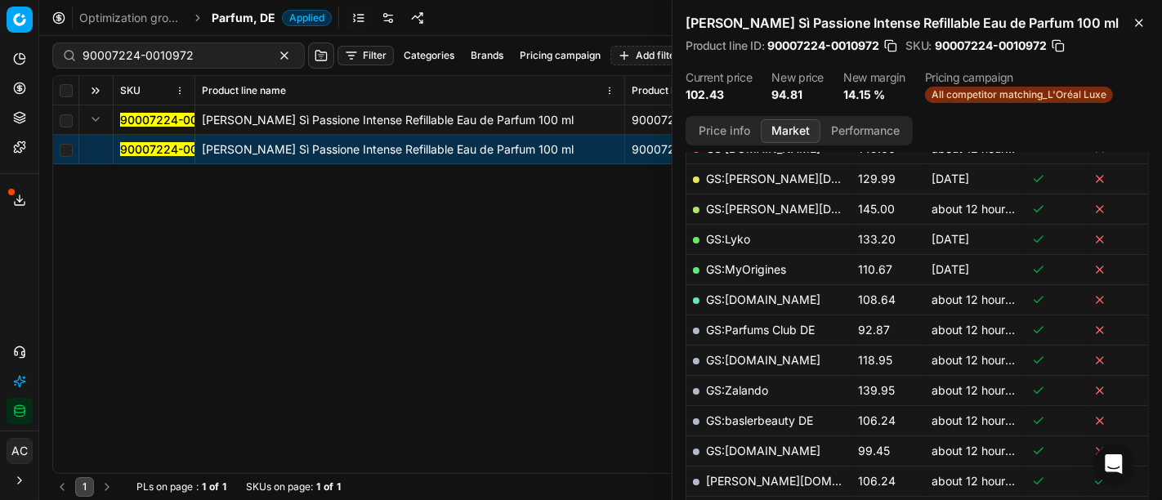
scroll to position [364, 0]
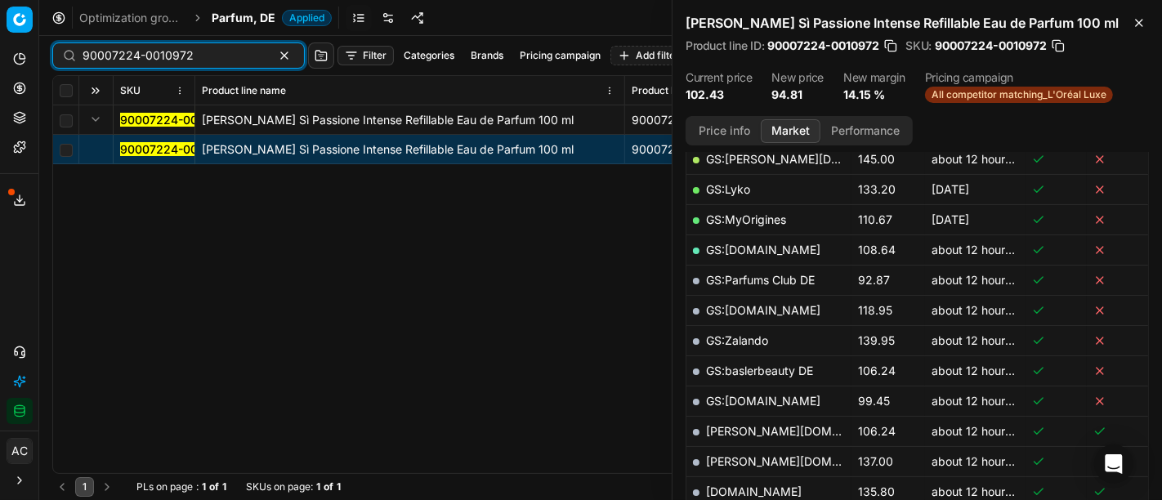
click at [204, 55] on input "90007224-0010972" at bounding box center [172, 55] width 179 height 16
paste input "1446-0002096"
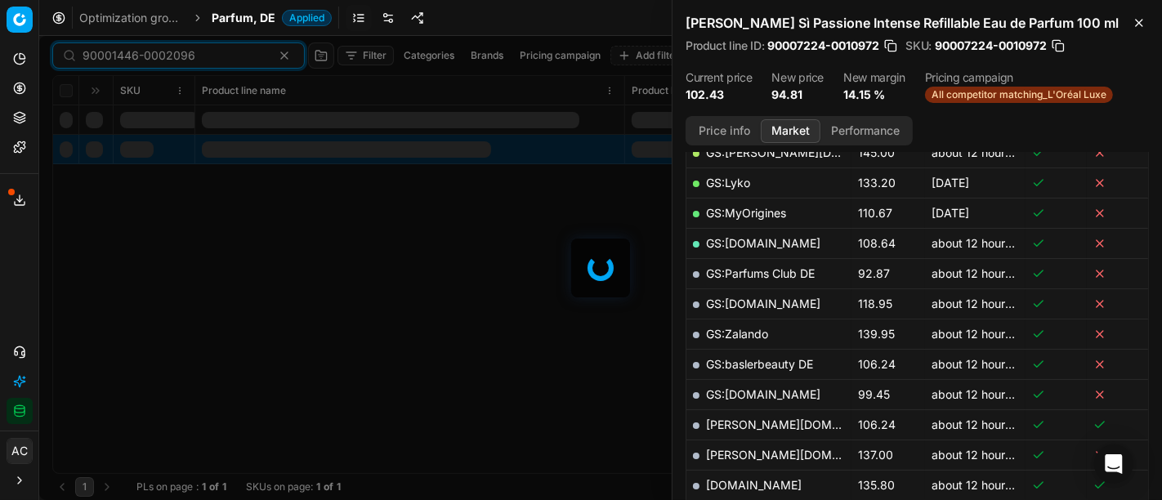
scroll to position [364, 0]
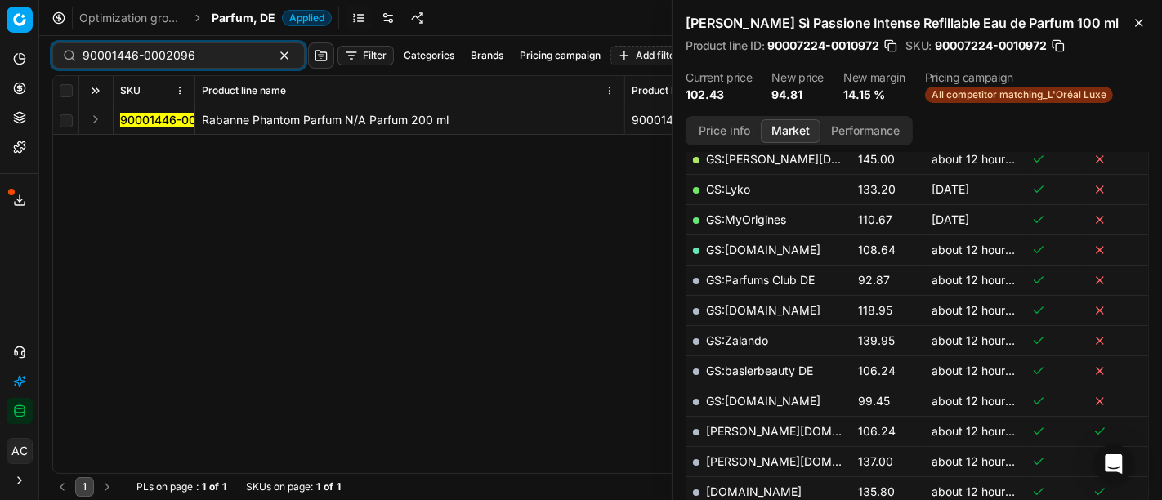
click at [96, 121] on button "Expand" at bounding box center [96, 119] width 20 height 20
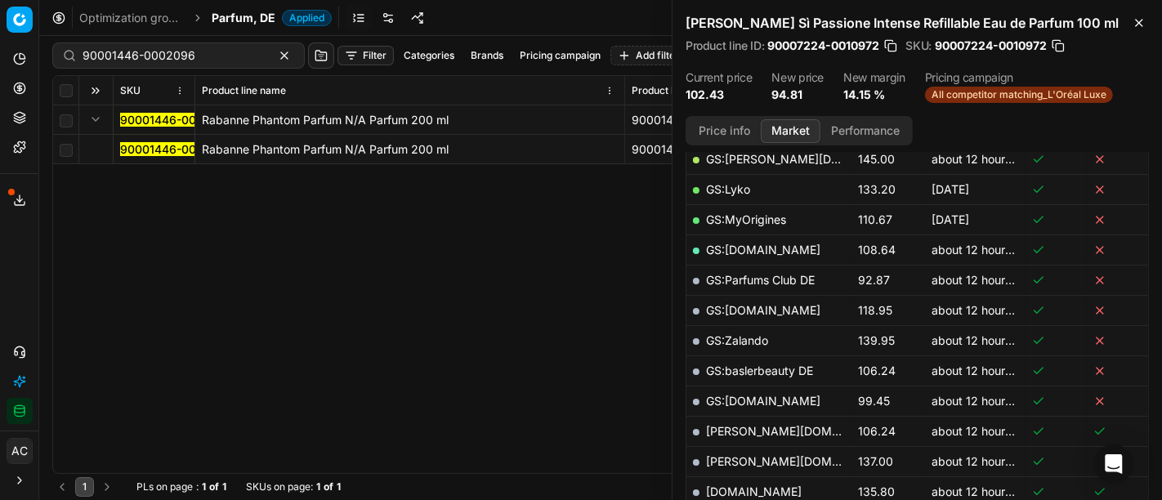
click at [137, 153] on mark "90001446-0002096" at bounding box center [176, 149] width 113 height 14
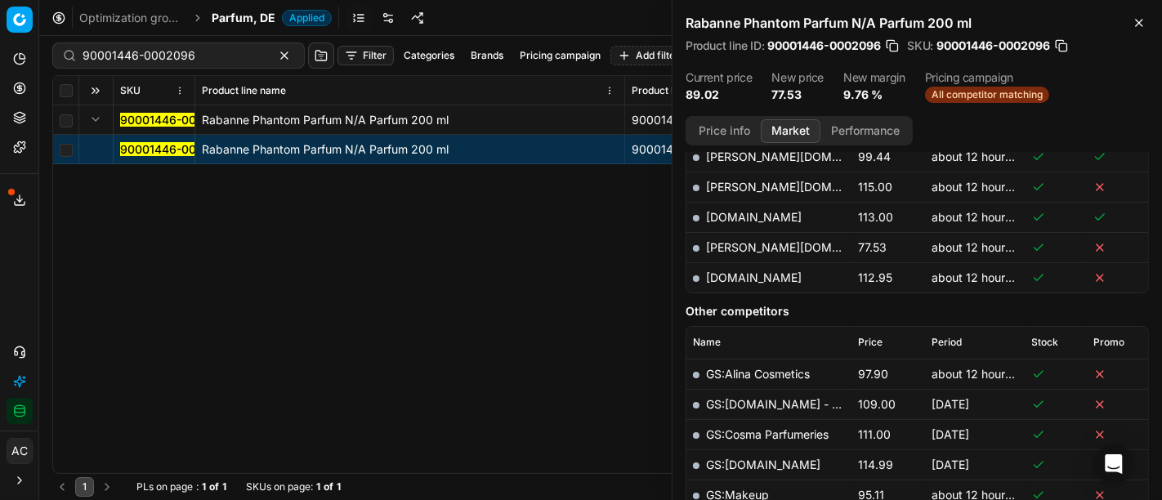
scroll to position [638, 0]
click at [737, 241] on link "[PERSON_NAME][DOMAIN_NAME]" at bounding box center [801, 248] width 190 height 14
click at [170, 64] on div "90001446-0002096" at bounding box center [178, 55] width 252 height 26
paste input "80006107-100"
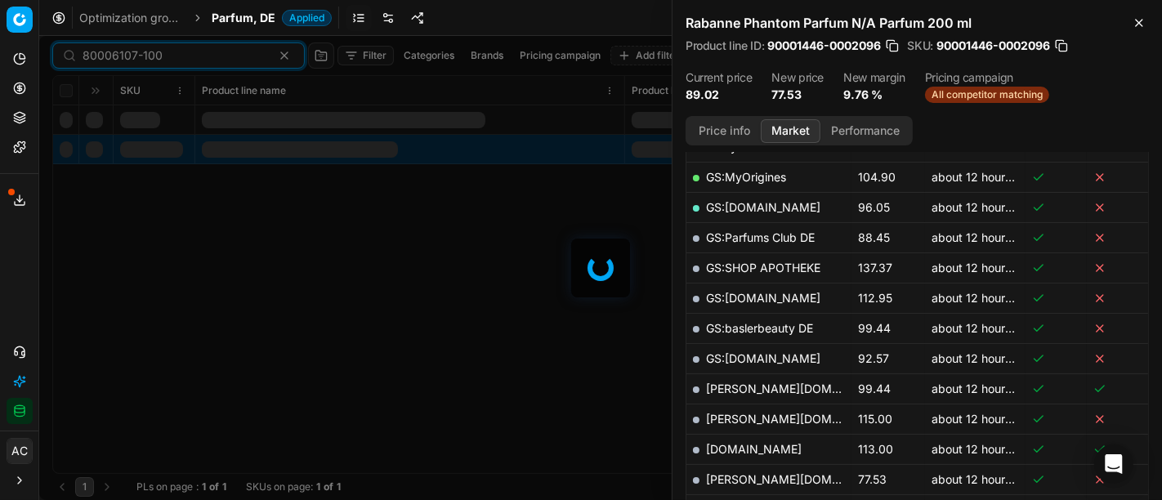
scroll to position [638, 0]
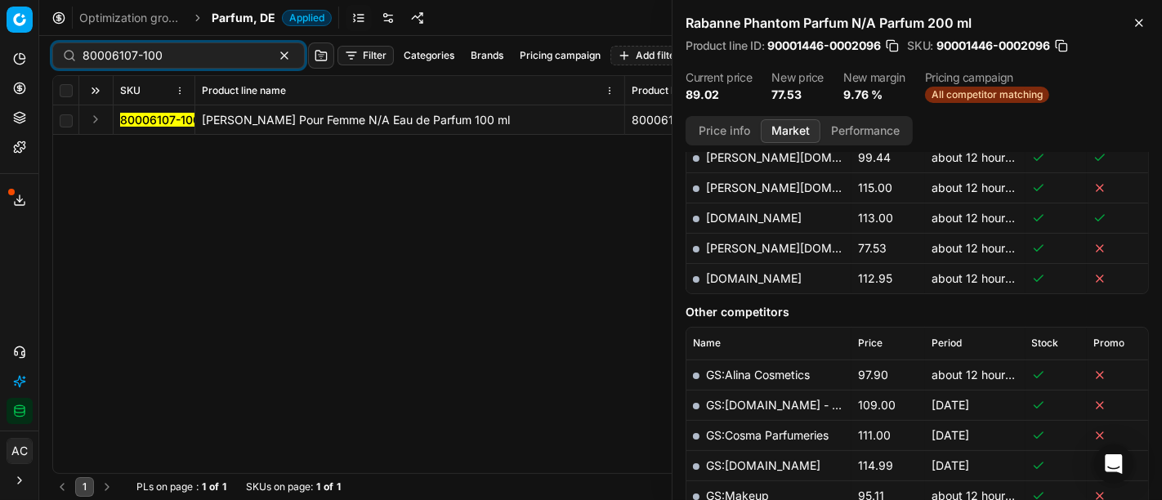
click at [92, 118] on button "Expand" at bounding box center [96, 119] width 20 height 20
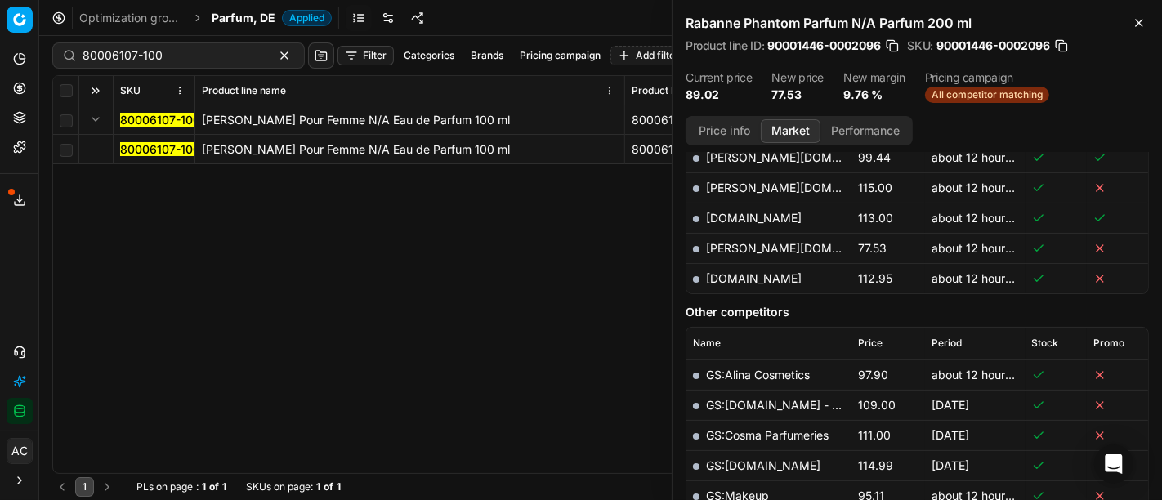
click at [142, 154] on mark "80006107-100" at bounding box center [160, 149] width 80 height 14
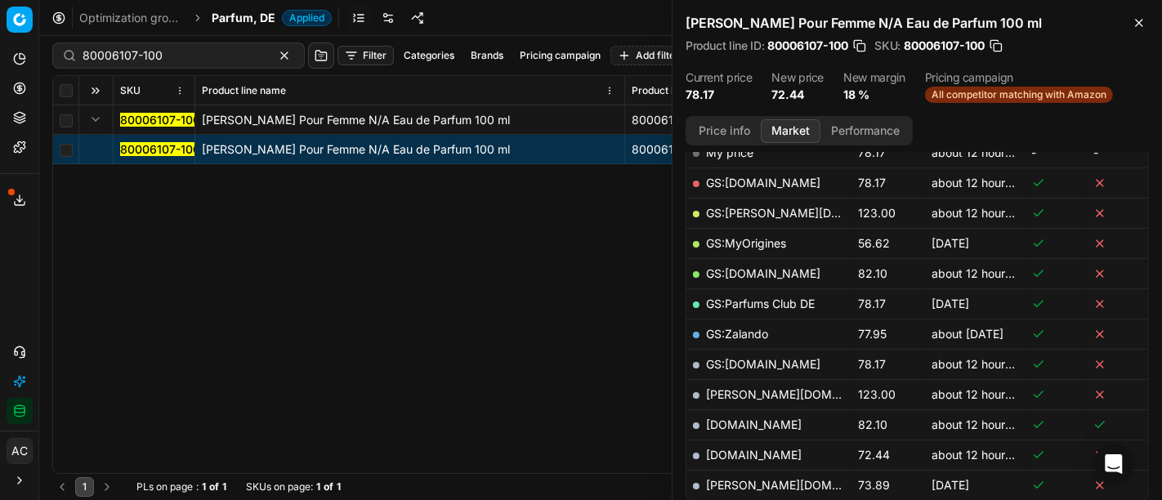
scroll to position [281, 0]
click at [772, 455] on link "[DOMAIN_NAME]" at bounding box center [754, 454] width 96 height 14
click at [180, 66] on div "80006107-100" at bounding box center [178, 55] width 252 height 26
paste input "90004650-0006976"
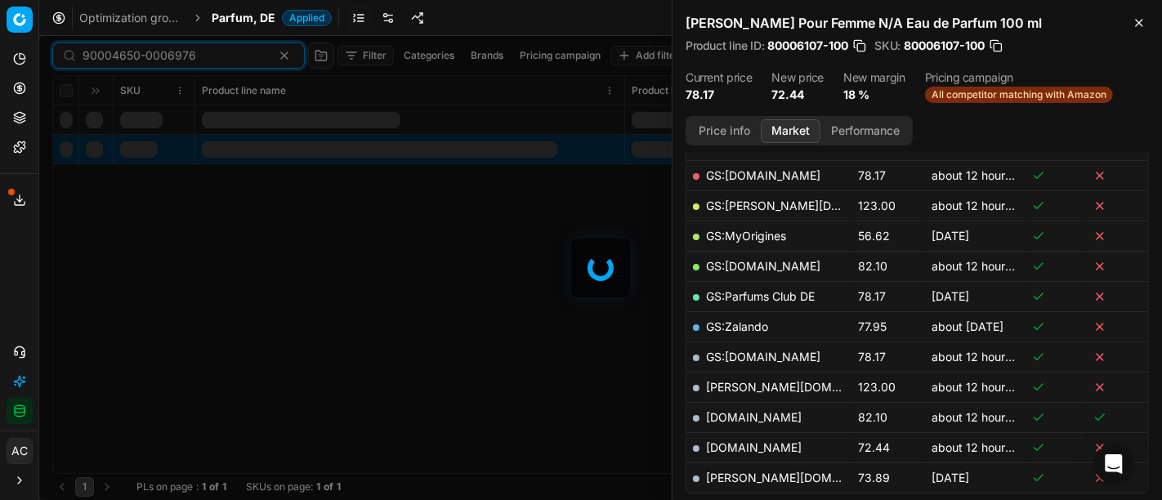
scroll to position [281, 0]
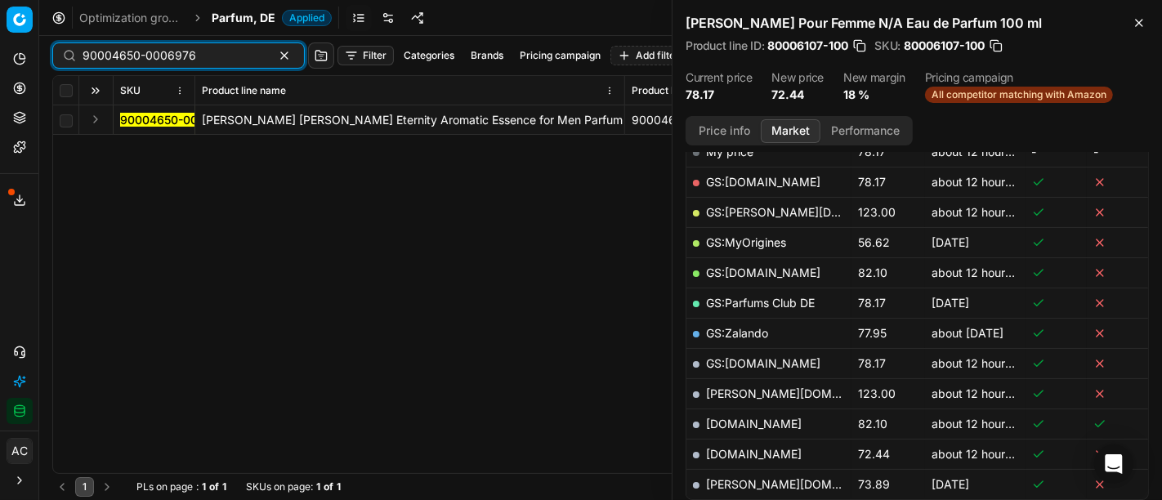
click at [224, 51] on input "90004650-0006976" at bounding box center [172, 55] width 179 height 16
paste input "80070650-100"
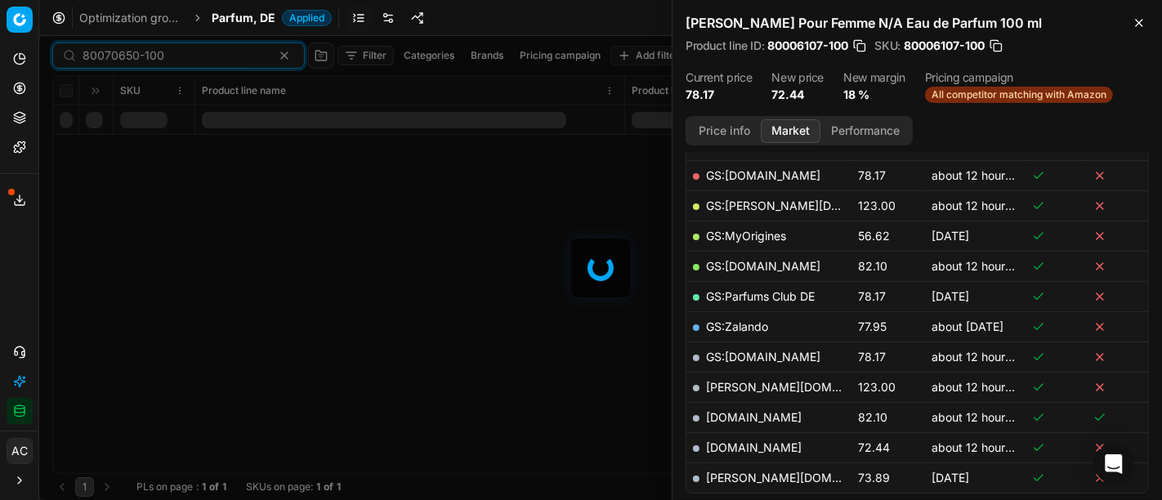
scroll to position [281, 0]
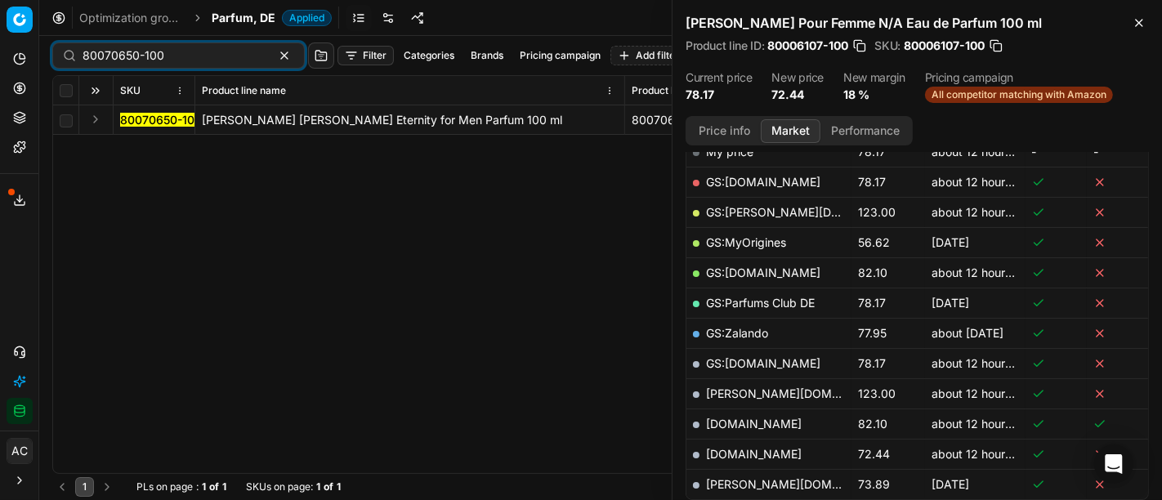
click at [92, 120] on button "Expand" at bounding box center [96, 119] width 20 height 20
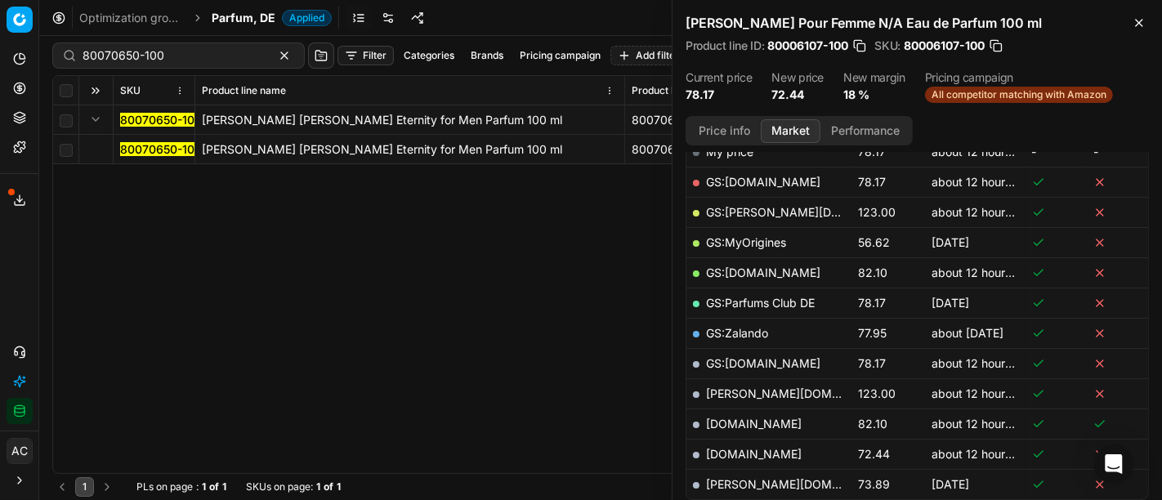
click at [133, 150] on mark "80070650-100" at bounding box center [161, 149] width 82 height 14
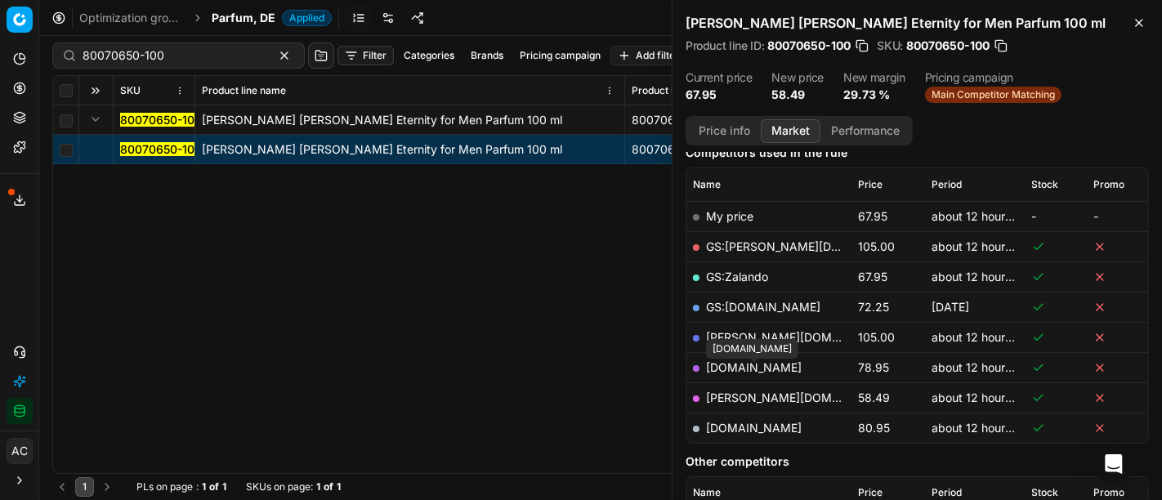
scroll to position [210, 0]
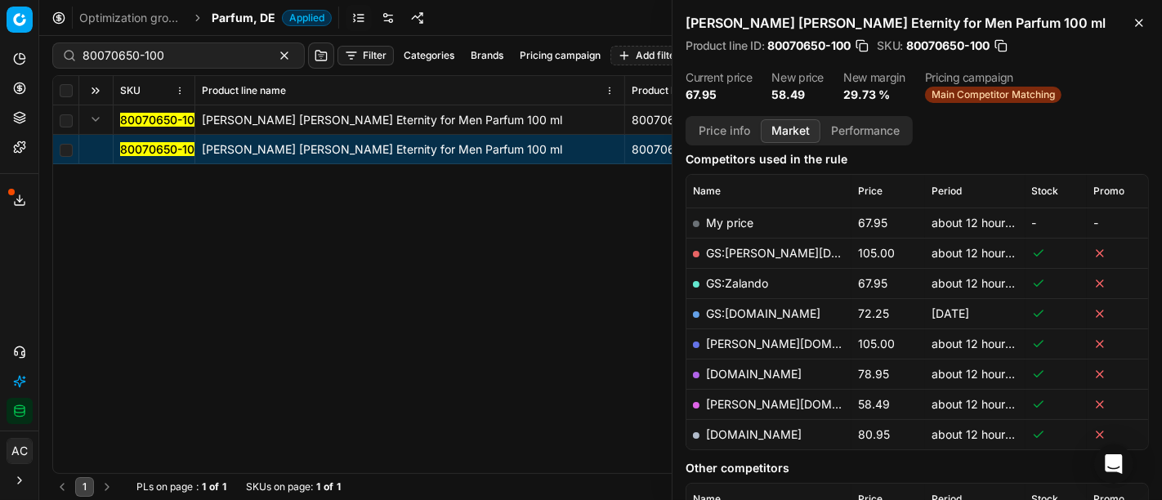
click at [745, 402] on link "[PERSON_NAME][DOMAIN_NAME]" at bounding box center [801, 404] width 190 height 14
click at [191, 65] on div "80070650-100" at bounding box center [178, 55] width 252 height 26
paste input "5897-6"
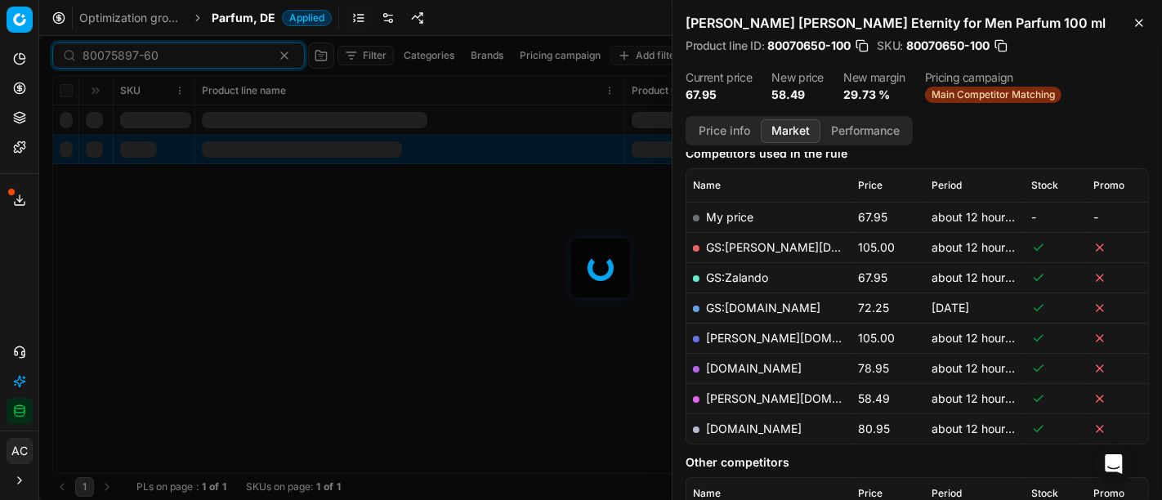
scroll to position [210, 0]
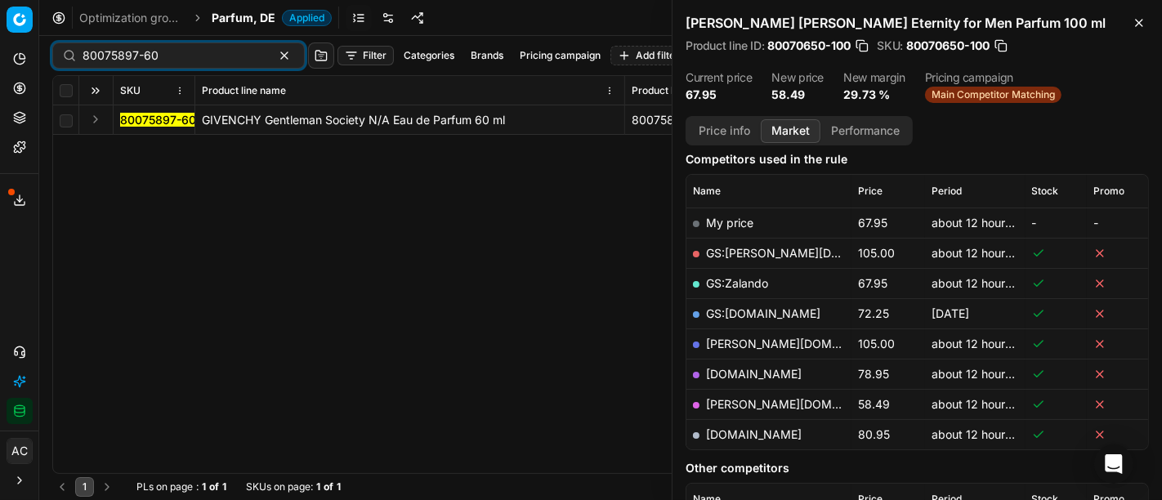
click at [99, 120] on button "Expand" at bounding box center [96, 119] width 20 height 20
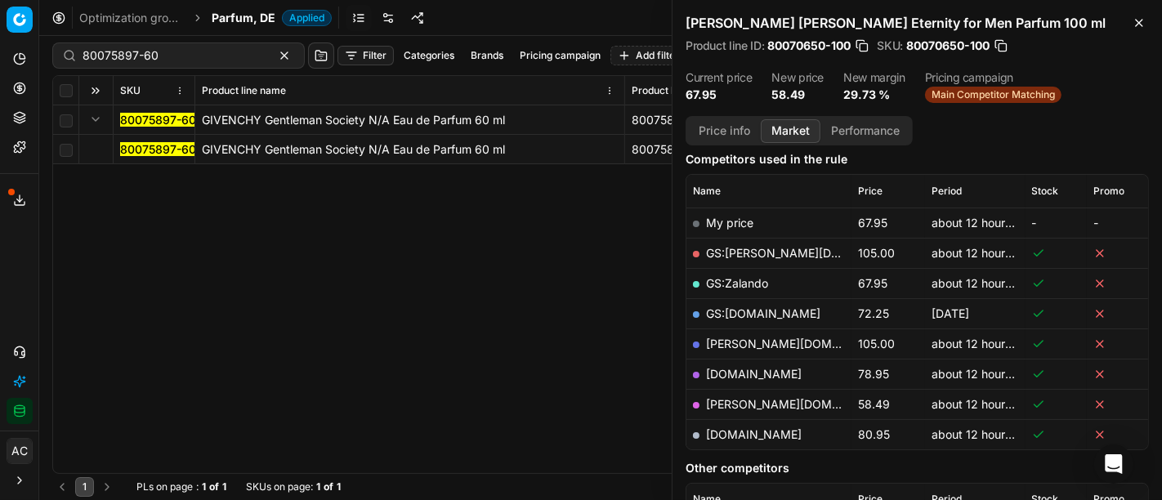
click at [143, 147] on mark "80075897-60" at bounding box center [158, 149] width 76 height 14
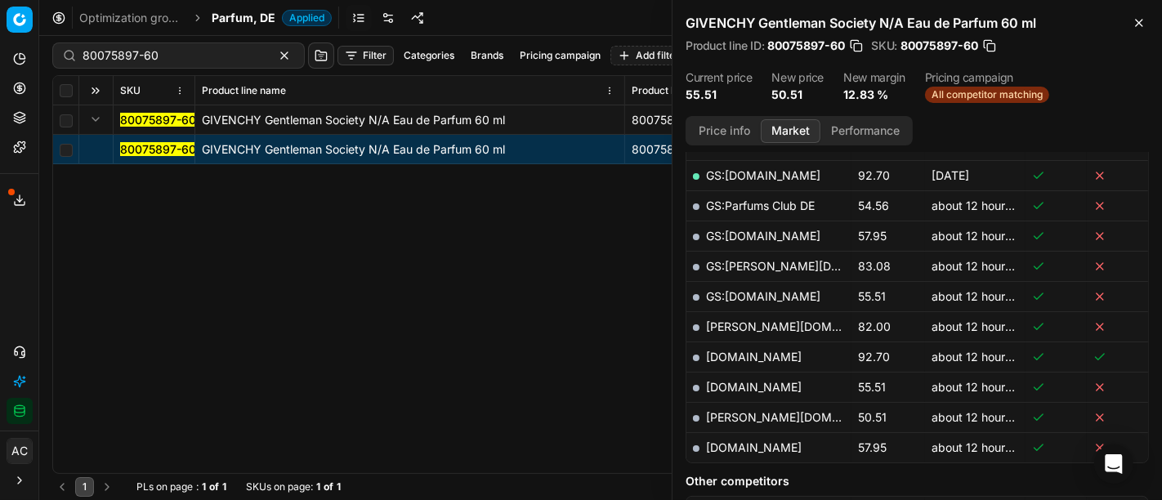
scroll to position [484, 0]
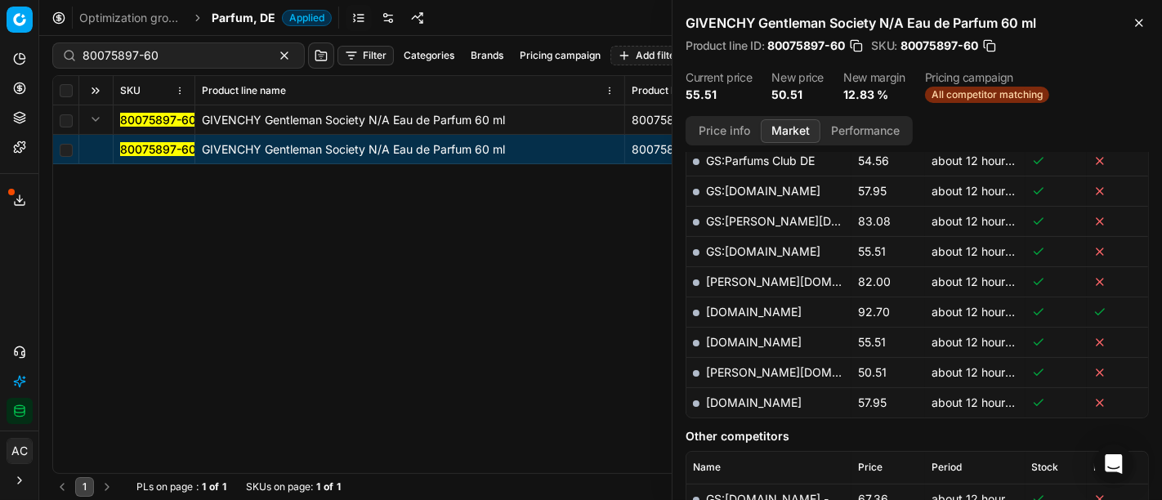
click at [739, 365] on link "[PERSON_NAME][DOMAIN_NAME]" at bounding box center [801, 372] width 190 height 14
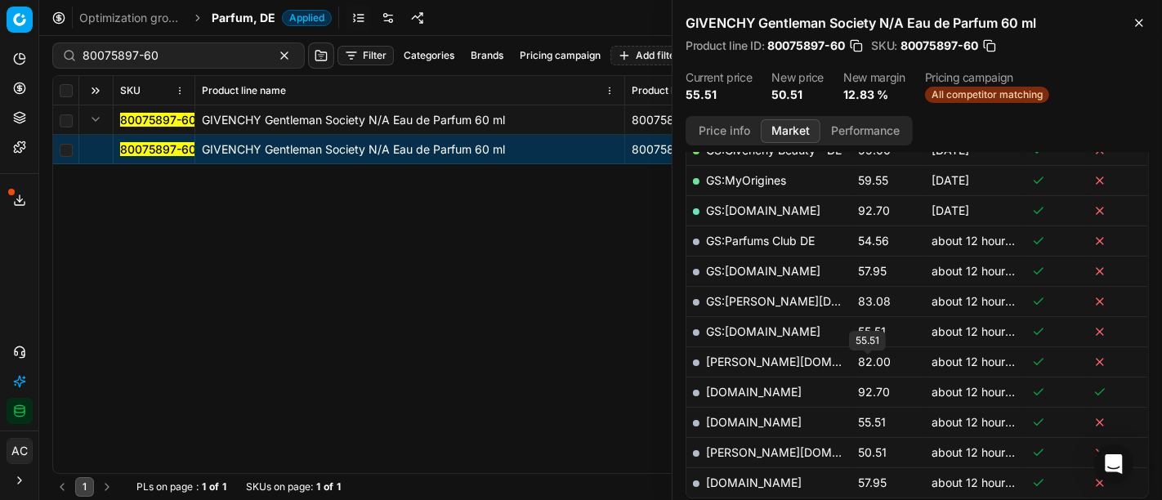
scroll to position [401, 0]
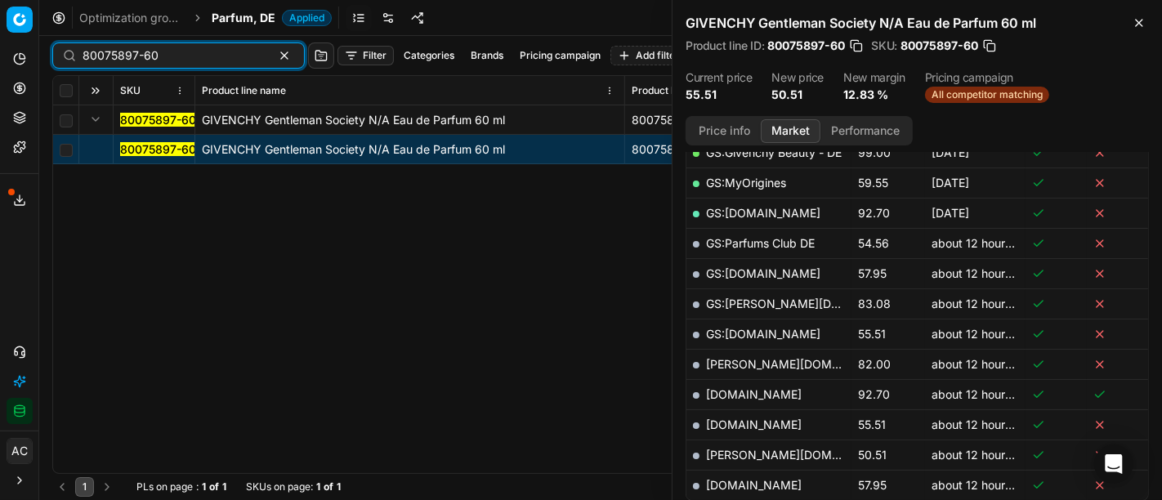
click at [175, 64] on div "80075897-60" at bounding box center [178, 55] width 252 height 26
paste input "40547-5"
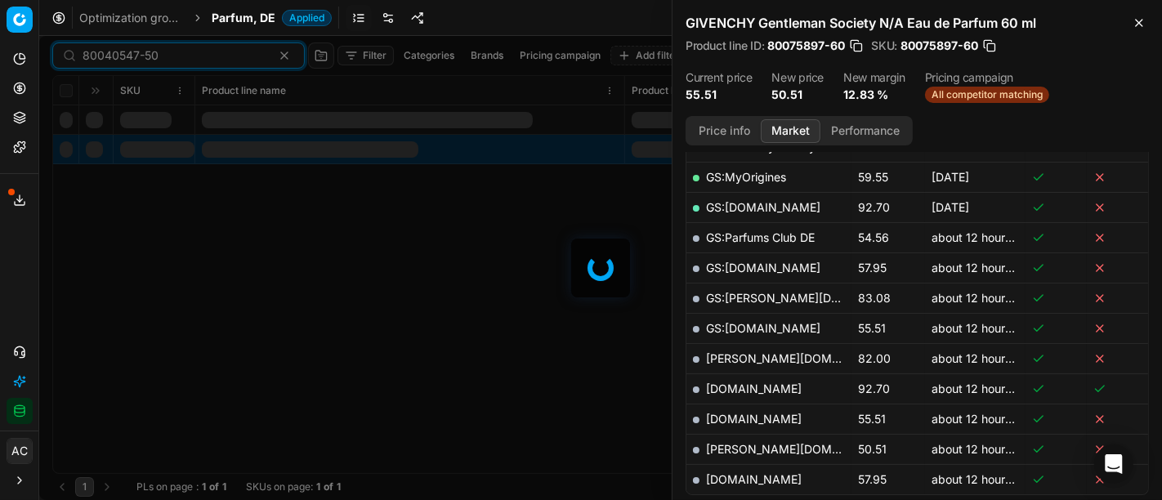
scroll to position [401, 0]
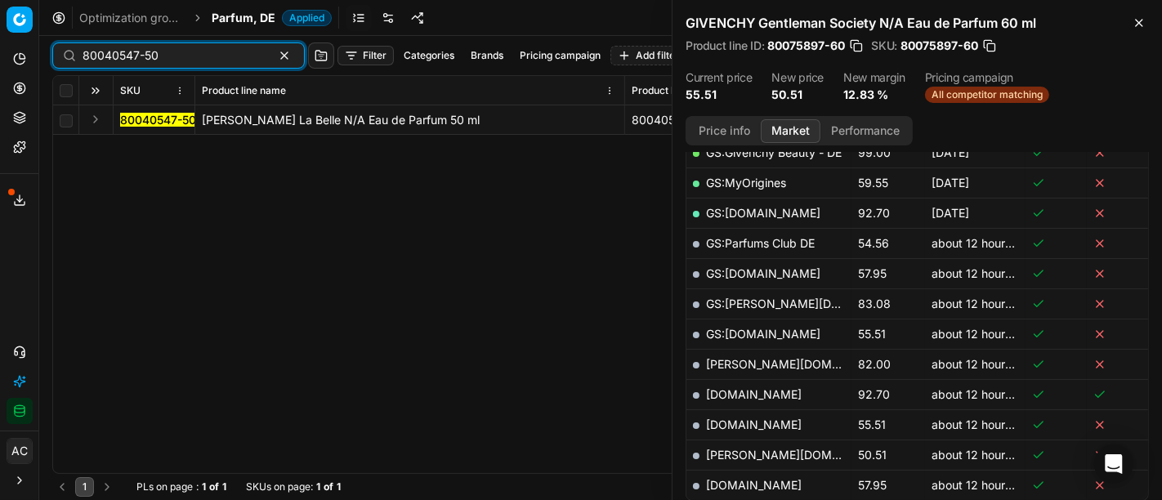
type input "80040547-50"
click at [86, 118] on button "Expand" at bounding box center [96, 119] width 20 height 20
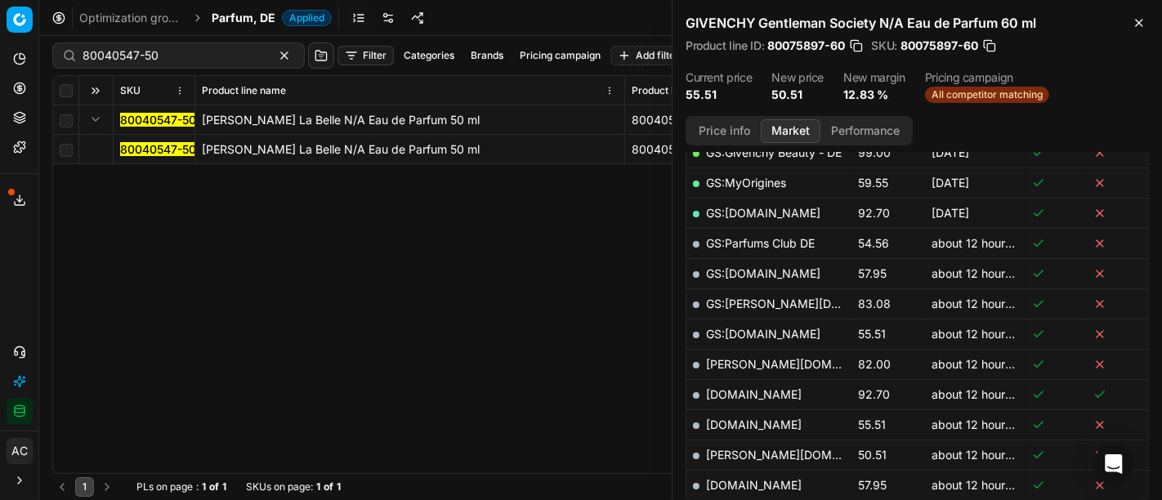
click at [147, 150] on mark "80040547-50" at bounding box center [158, 149] width 76 height 14
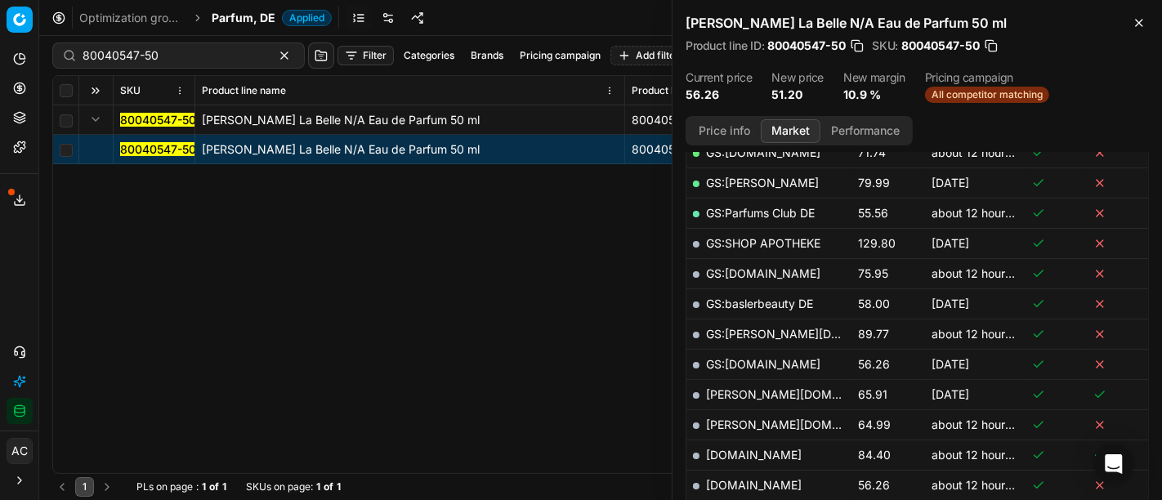
scroll to position [317, 0]
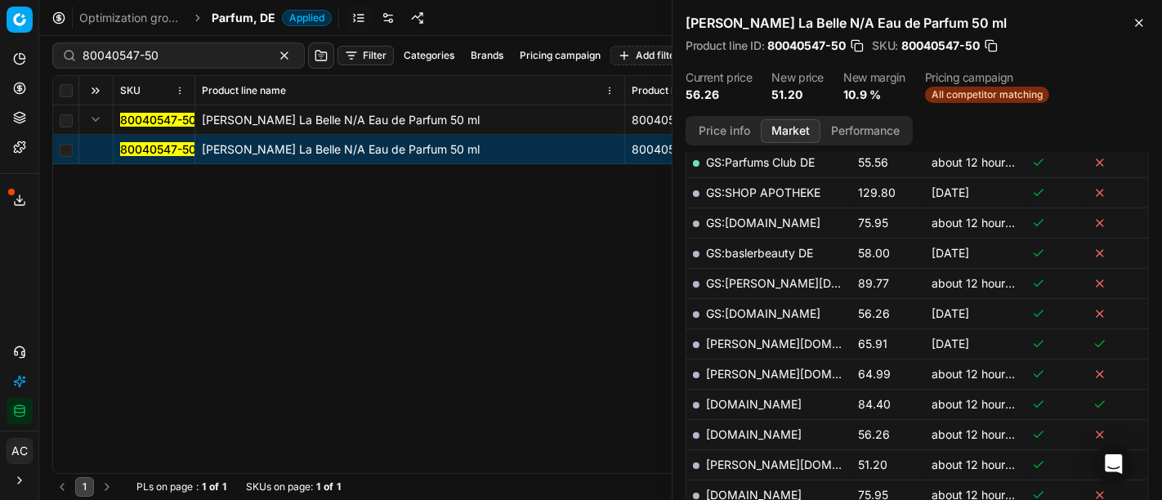
scroll to position [607, 0]
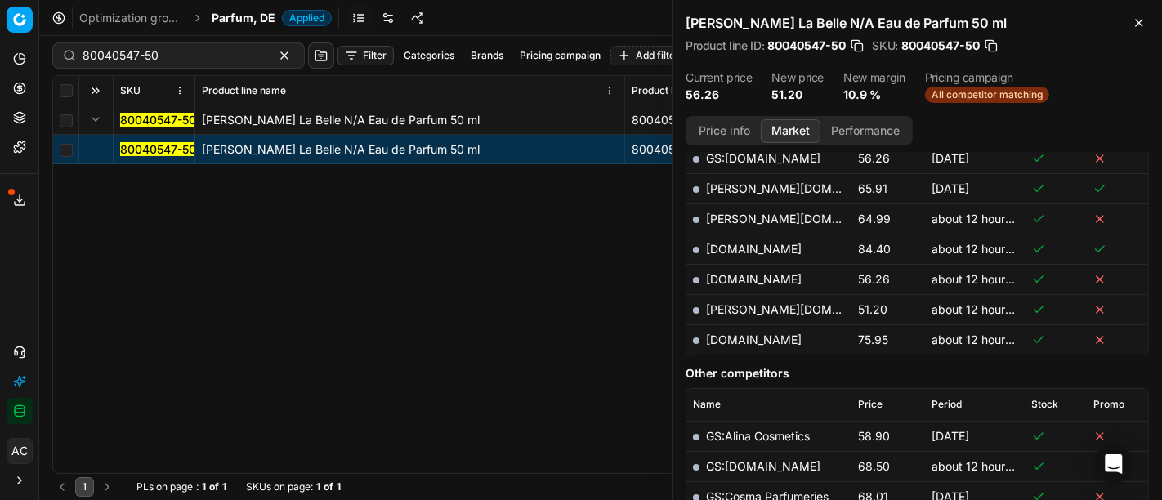
click at [732, 302] on link "[PERSON_NAME][DOMAIN_NAME]" at bounding box center [801, 309] width 190 height 14
click at [198, 52] on input "80040547-50" at bounding box center [172, 55] width 179 height 16
paste input "25983"
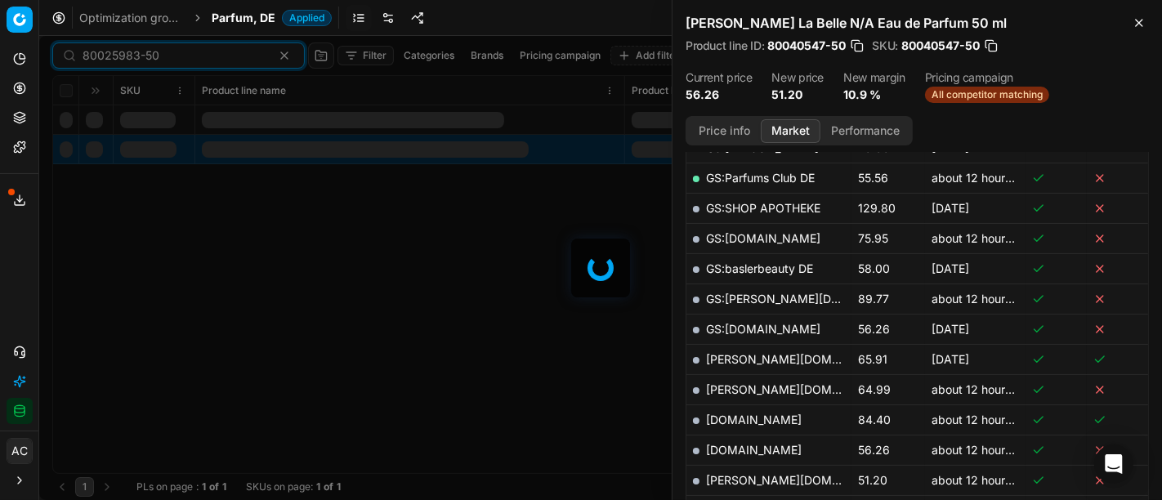
scroll to position [607, 0]
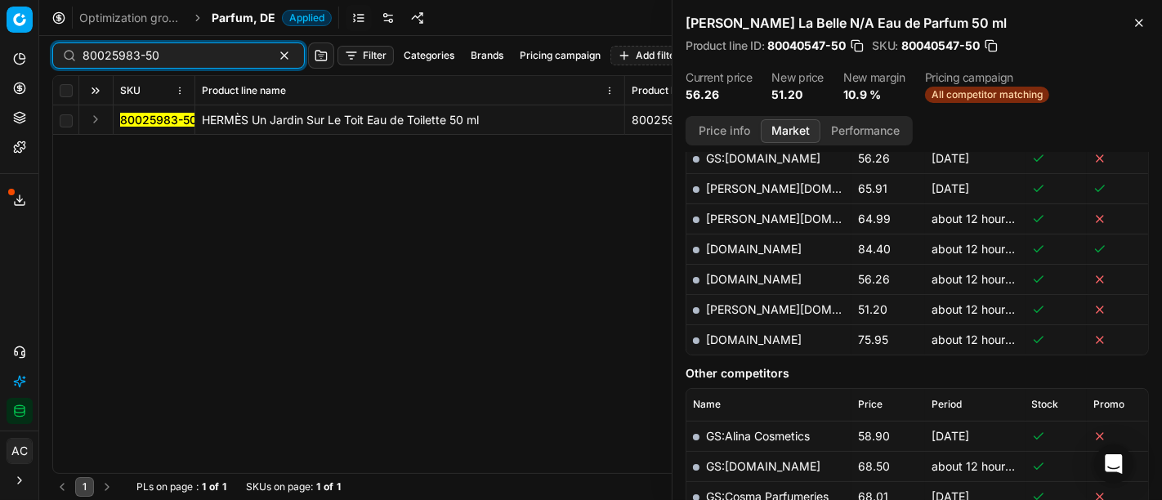
type input "80025983-50"
click at [93, 120] on button "Expand" at bounding box center [96, 119] width 20 height 20
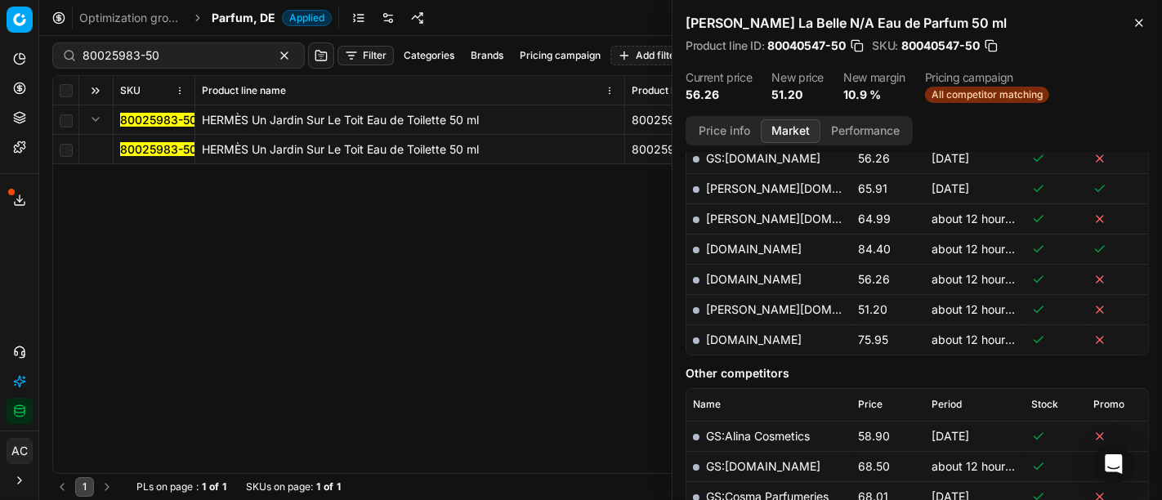
click at [146, 150] on mark "80025983-50" at bounding box center [158, 149] width 77 height 14
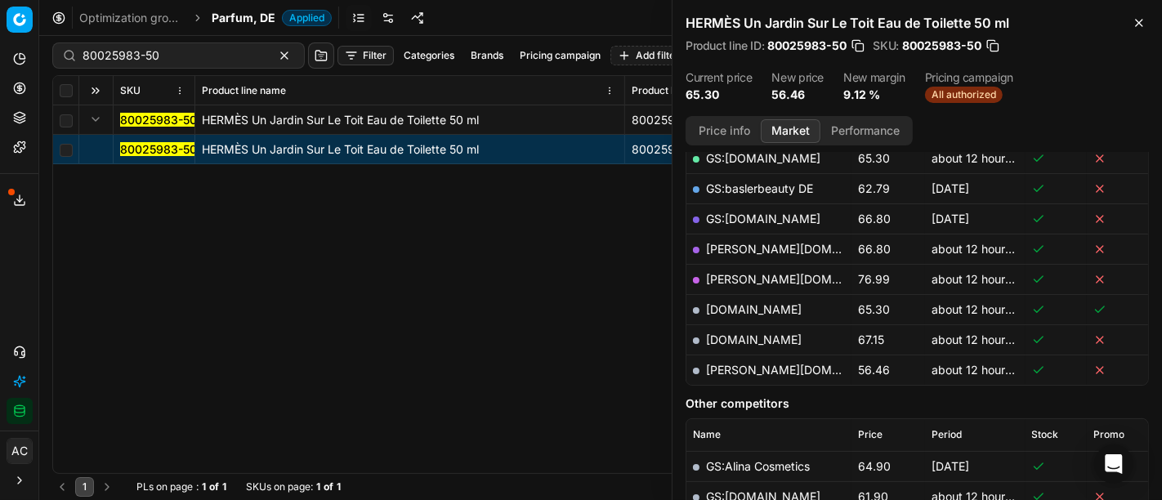
scroll to position [326, 0]
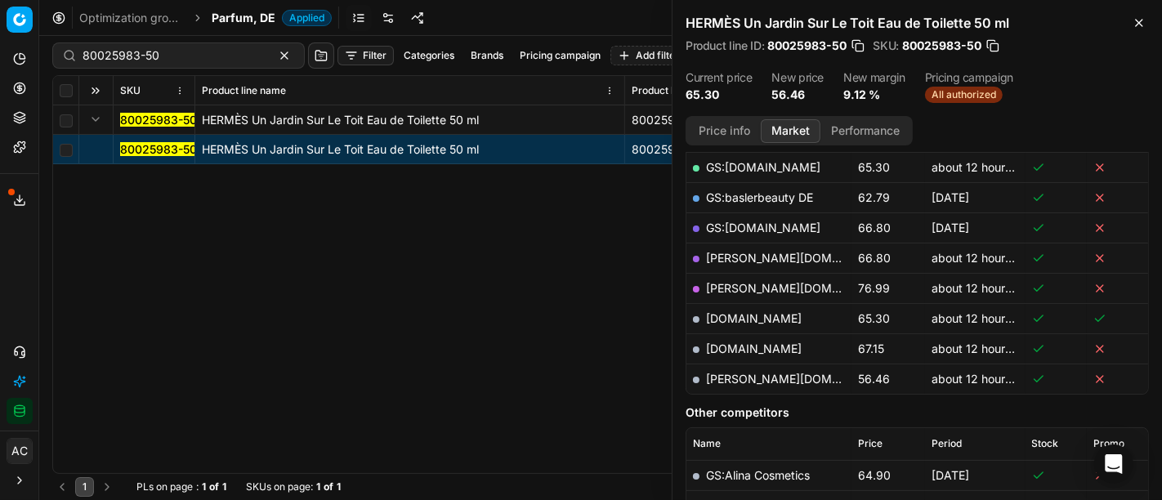
click at [744, 377] on link "[PERSON_NAME][DOMAIN_NAME]" at bounding box center [801, 379] width 190 height 14
click at [263, 20] on span "Parfum, DE" at bounding box center [244, 18] width 64 height 16
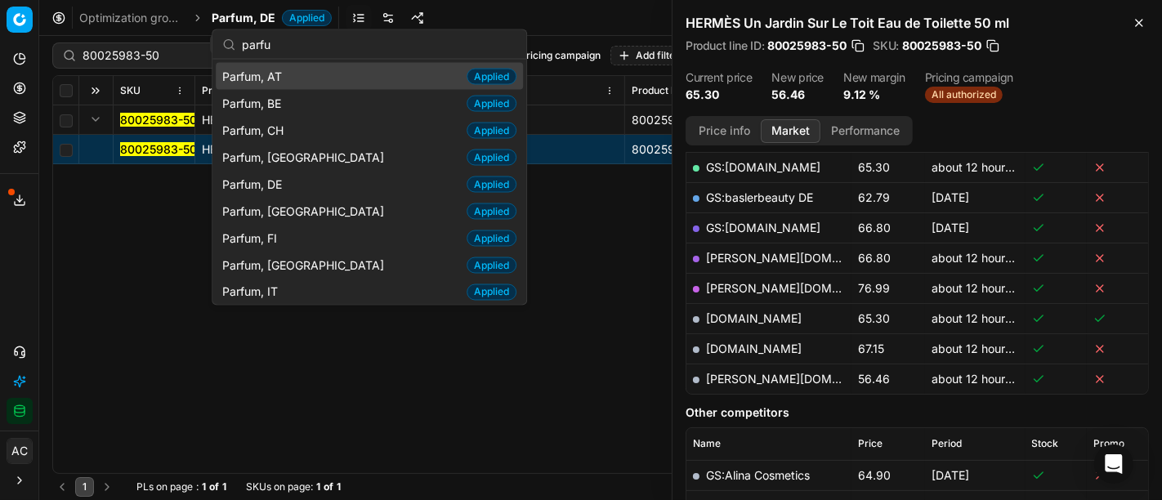
type input "parfu"
click at [294, 85] on div "Parfum, AT Applied" at bounding box center [369, 76] width 307 height 27
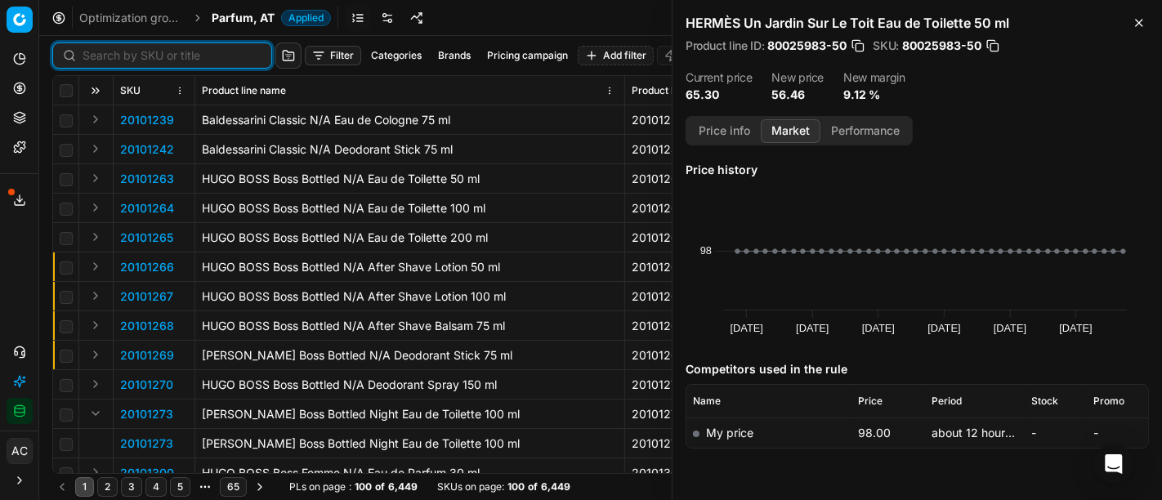
click at [114, 63] on input at bounding box center [172, 55] width 179 height 16
paste input "80070878-100"
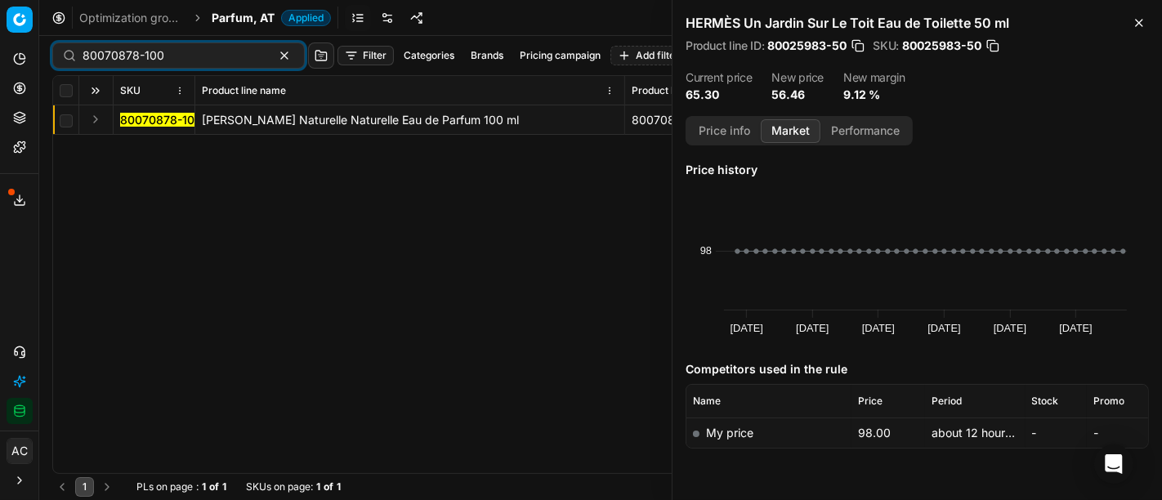
click at [102, 114] on button "Expand" at bounding box center [96, 119] width 20 height 20
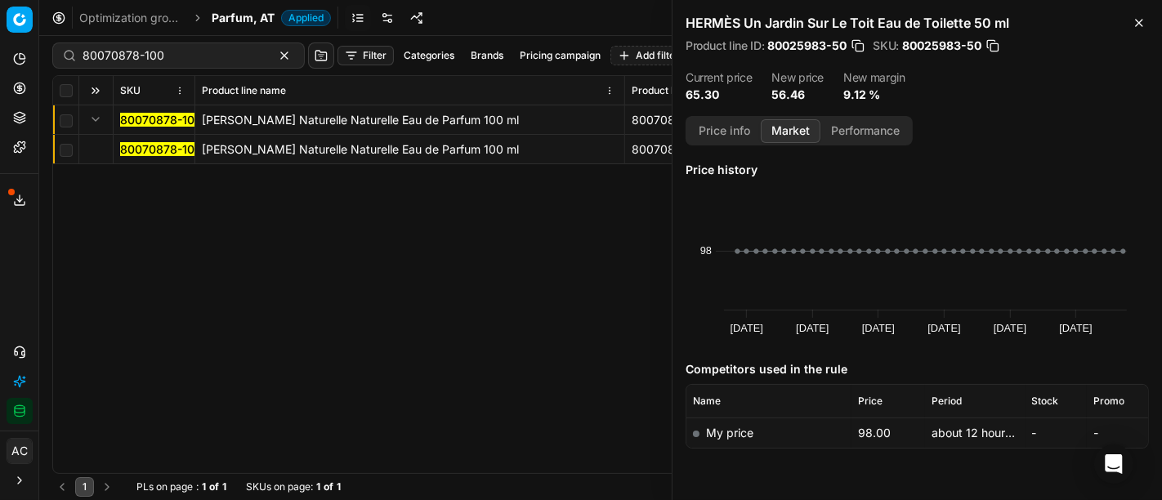
click at [141, 144] on mark "80070878-100" at bounding box center [161, 149] width 82 height 14
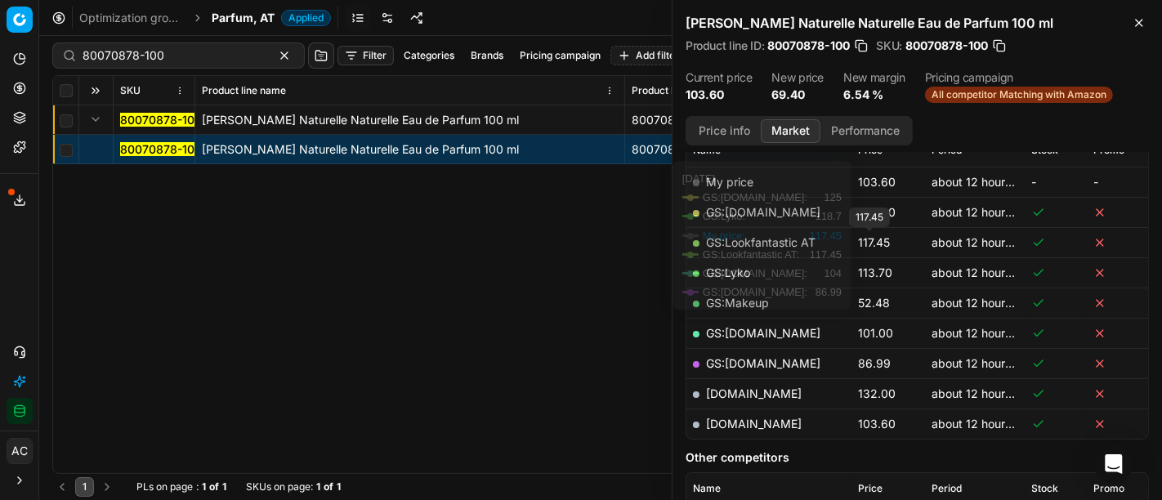
scroll to position [249, 0]
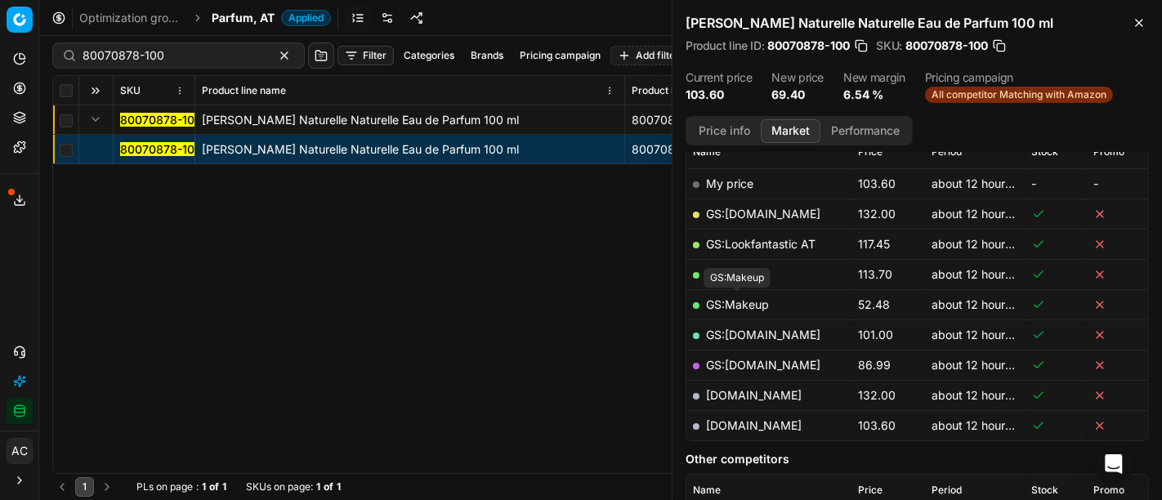
click at [752, 298] on link "GS:Makeup" at bounding box center [737, 304] width 63 height 14
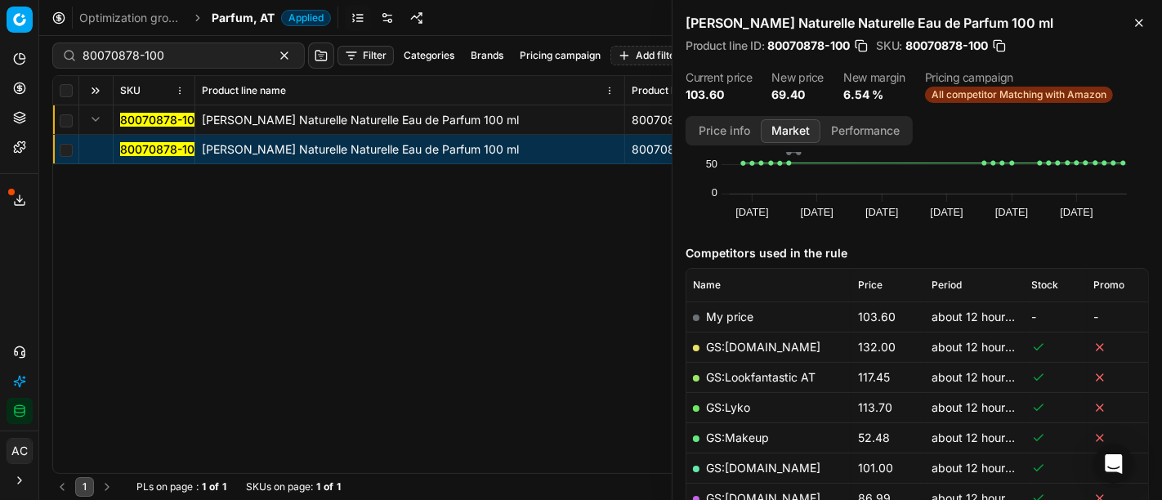
scroll to position [362, 0]
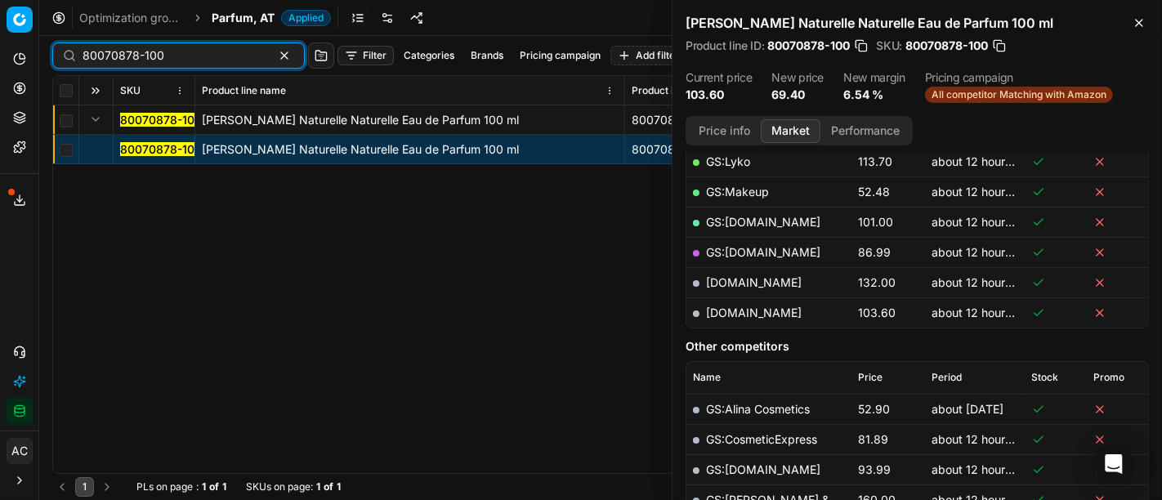
click at [216, 48] on input "80070878-100" at bounding box center [172, 55] width 179 height 16
paste input "1870-5"
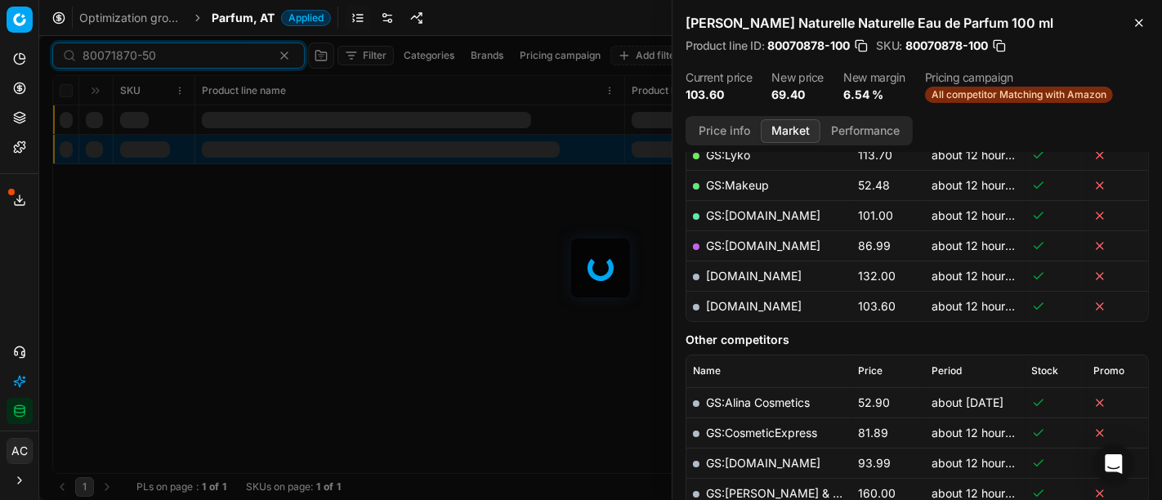
scroll to position [362, 0]
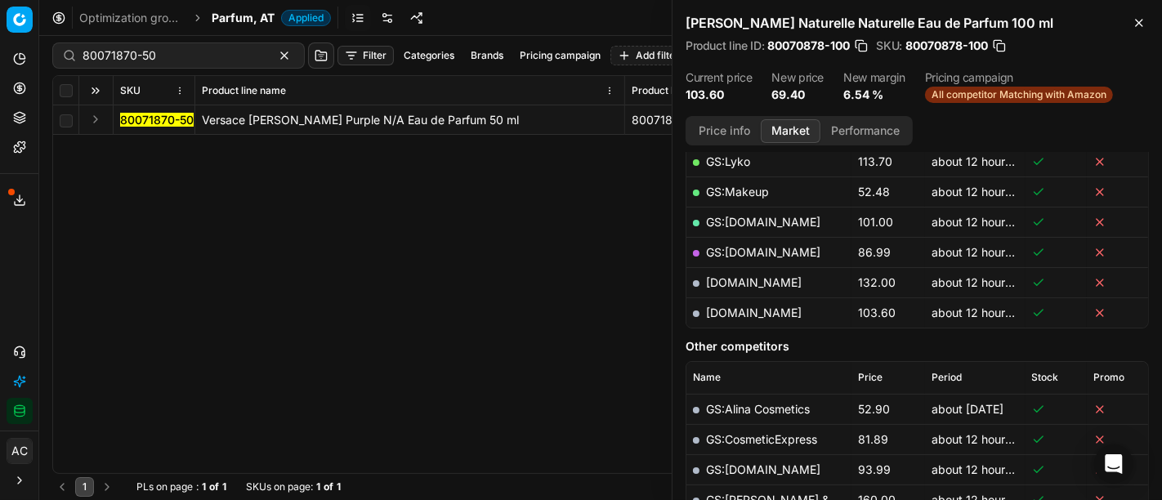
click at [90, 118] on button "Expand" at bounding box center [96, 119] width 20 height 20
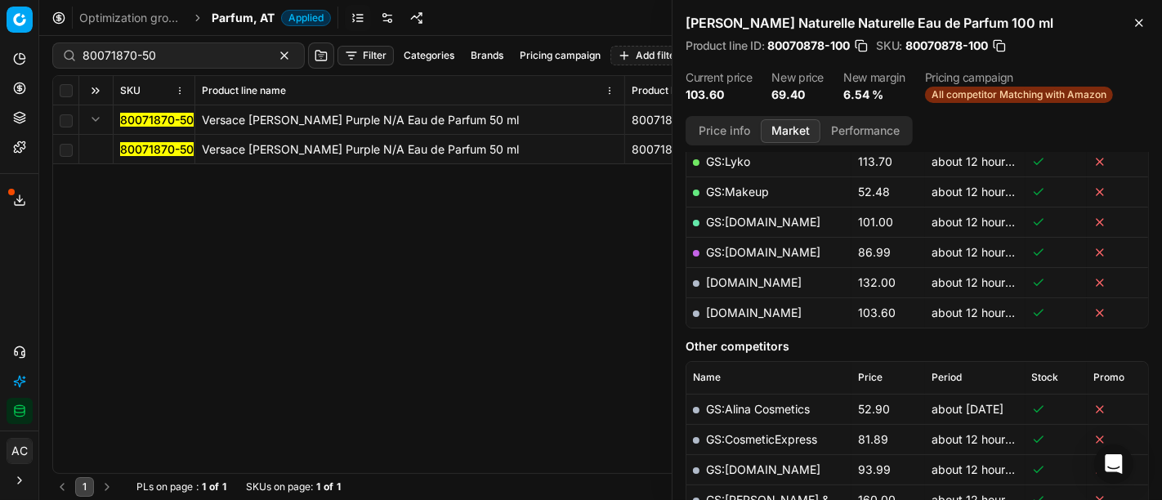
click at [134, 148] on mark "80071870-50" at bounding box center [157, 149] width 74 height 14
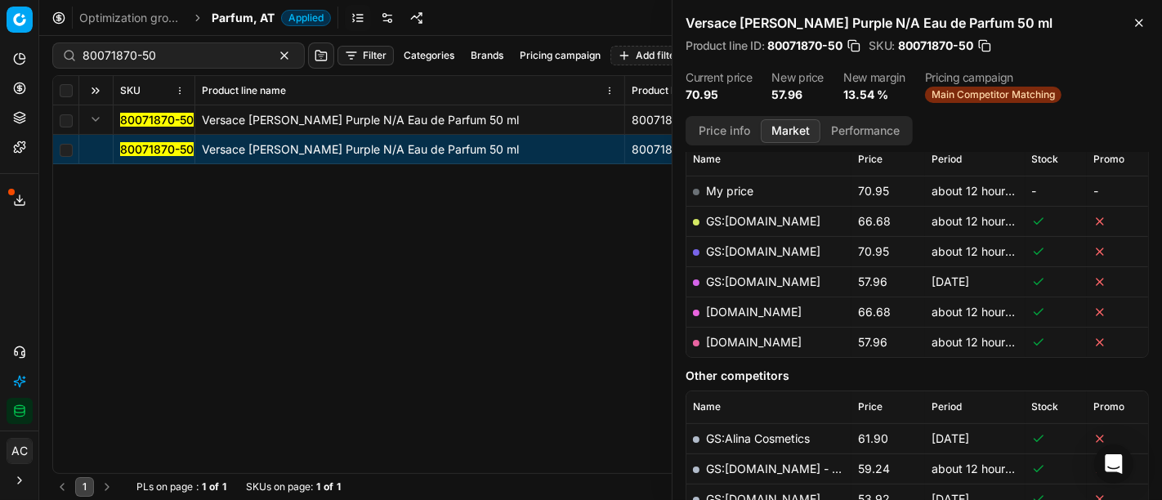
scroll to position [236, 0]
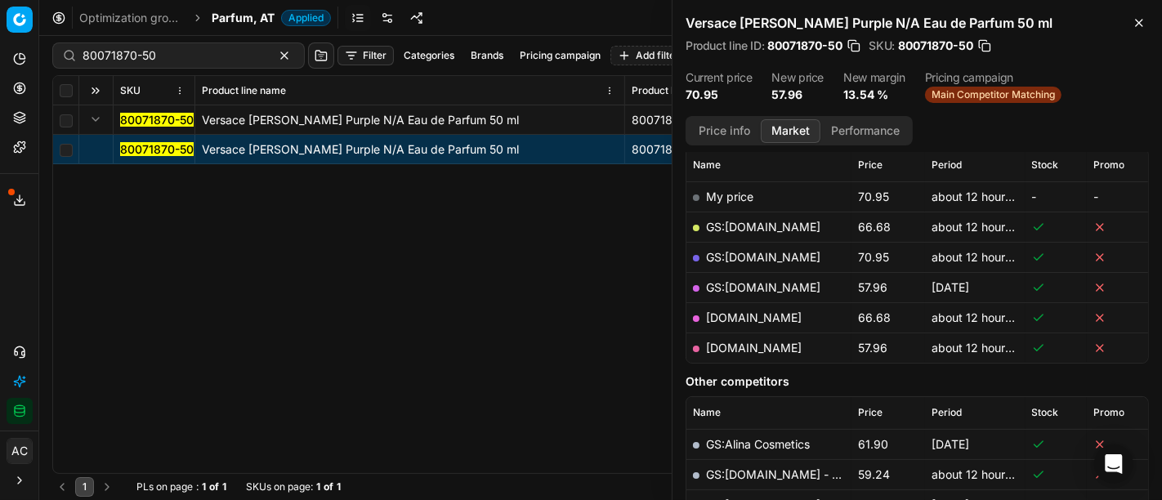
click at [750, 346] on link "[DOMAIN_NAME]" at bounding box center [754, 348] width 96 height 14
click at [159, 55] on input "80071870-50" at bounding box center [172, 55] width 179 height 16
paste input "10170-6"
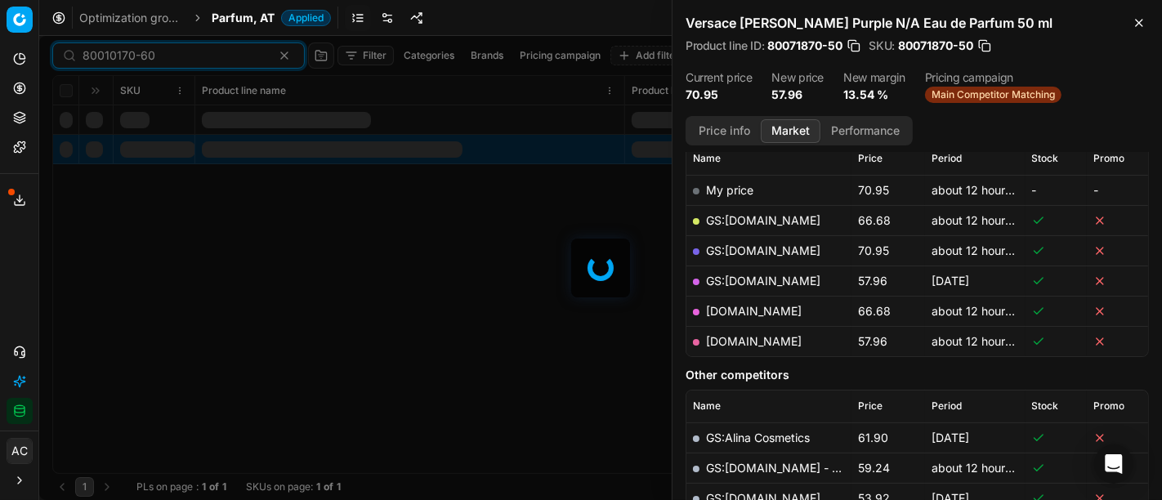
scroll to position [236, 0]
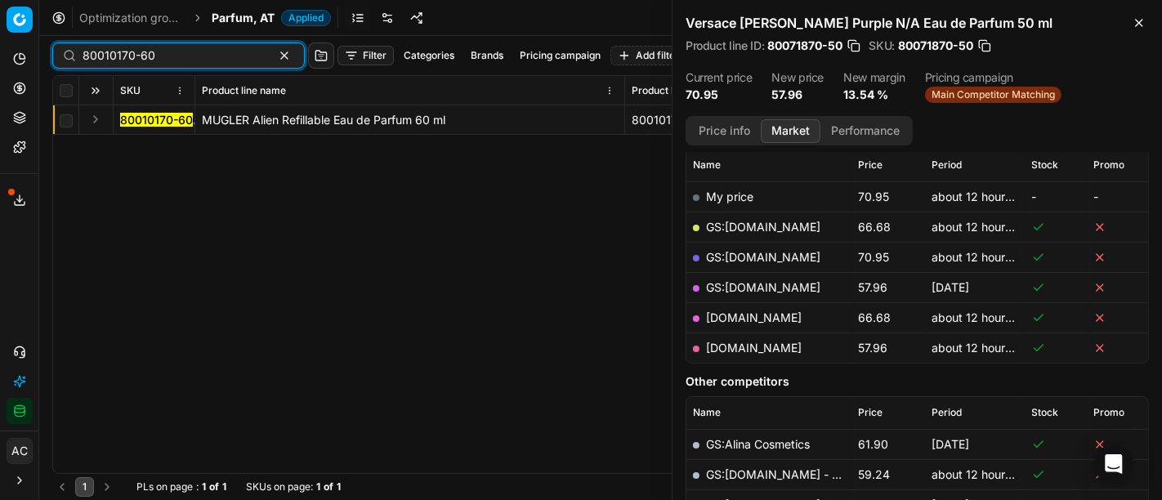
type input "80010170-60"
click at [91, 122] on button "Expand" at bounding box center [96, 119] width 20 height 20
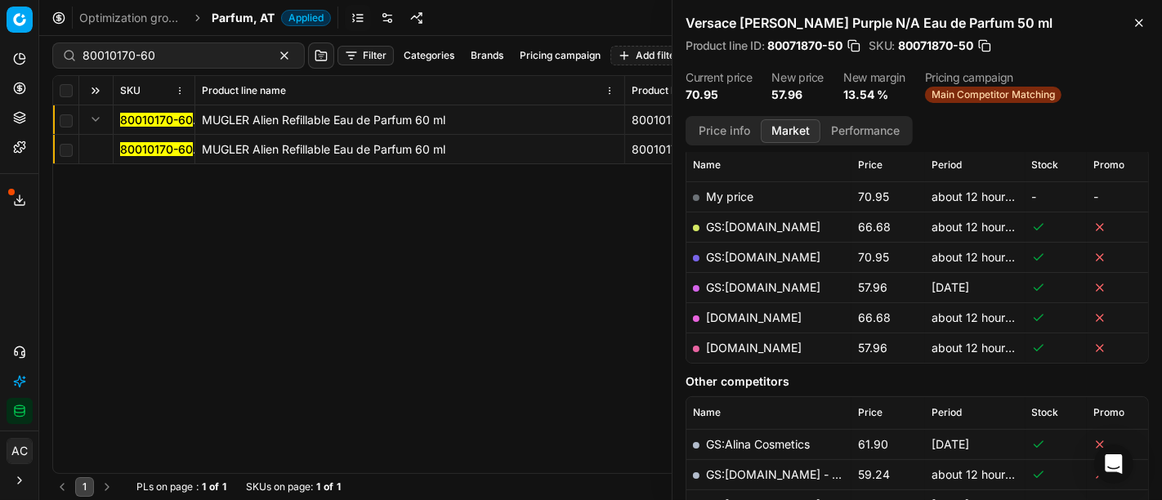
click at [161, 157] on span "80010170-60" at bounding box center [156, 149] width 73 height 16
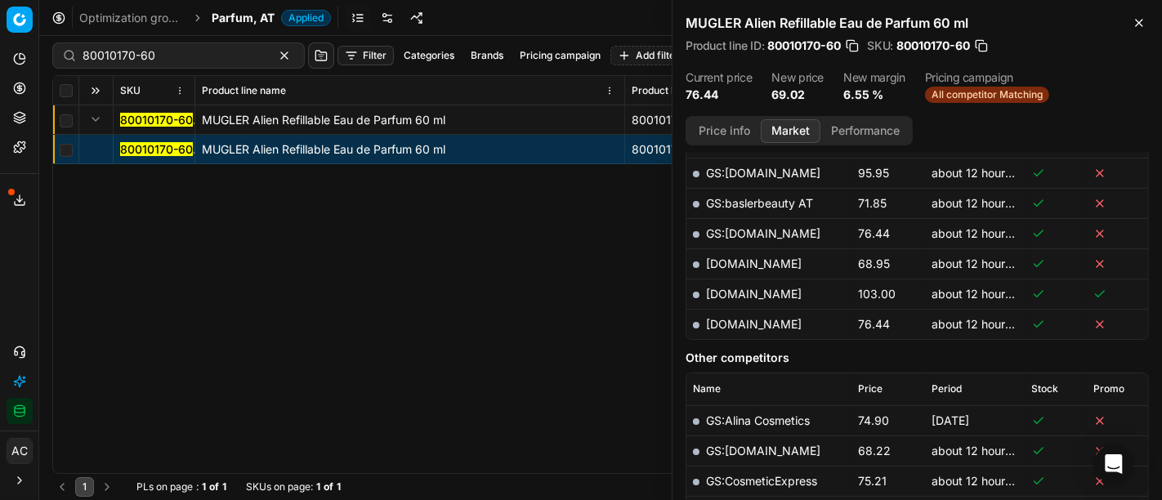
scroll to position [466, 0]
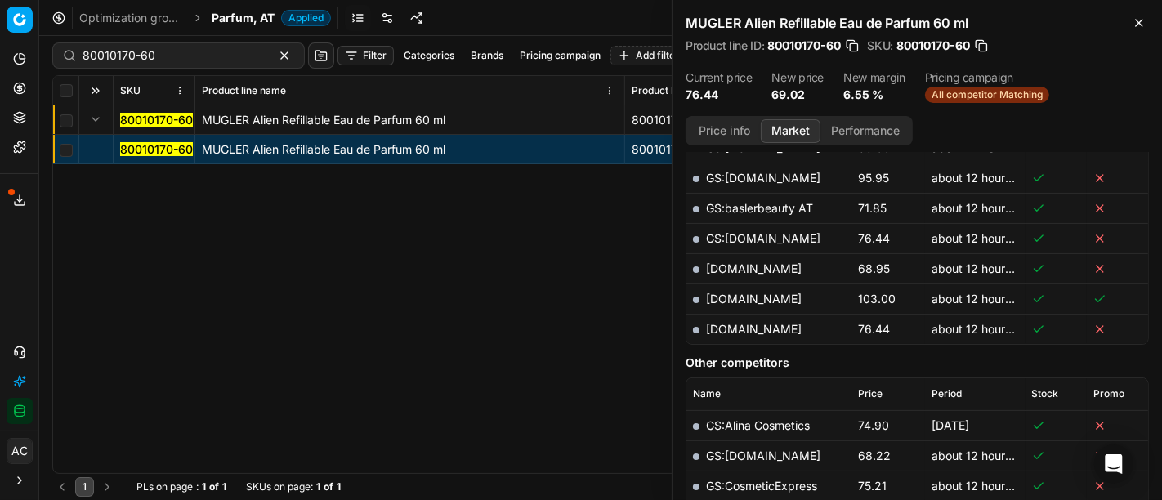
click at [737, 257] on td "[DOMAIN_NAME]" at bounding box center [768, 268] width 165 height 30
click at [739, 261] on link "[DOMAIN_NAME]" at bounding box center [754, 268] width 96 height 14
click at [444, 288] on div "80010170-60 MUGLER Alien Refillable Eau de Parfum 60 ml 80010170-60 MUGLER Alie…" at bounding box center [600, 289] width 1095 height 368
click at [213, 29] on div "Optimization groups Parfum, AT Applied Discard Download report" at bounding box center [600, 18] width 1122 height 36
click at [242, 16] on span "Parfum, AT" at bounding box center [243, 18] width 63 height 16
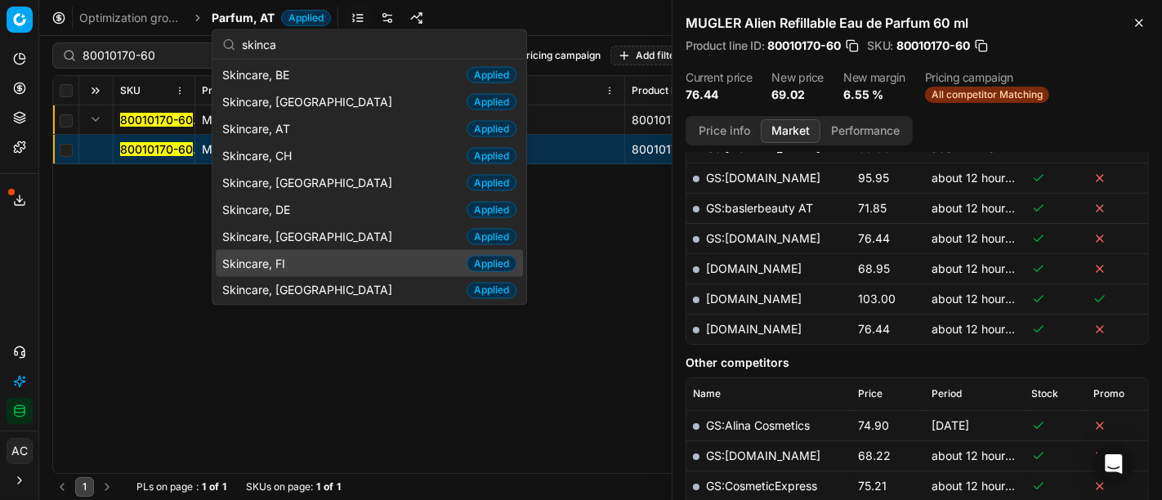
scroll to position [0, 0]
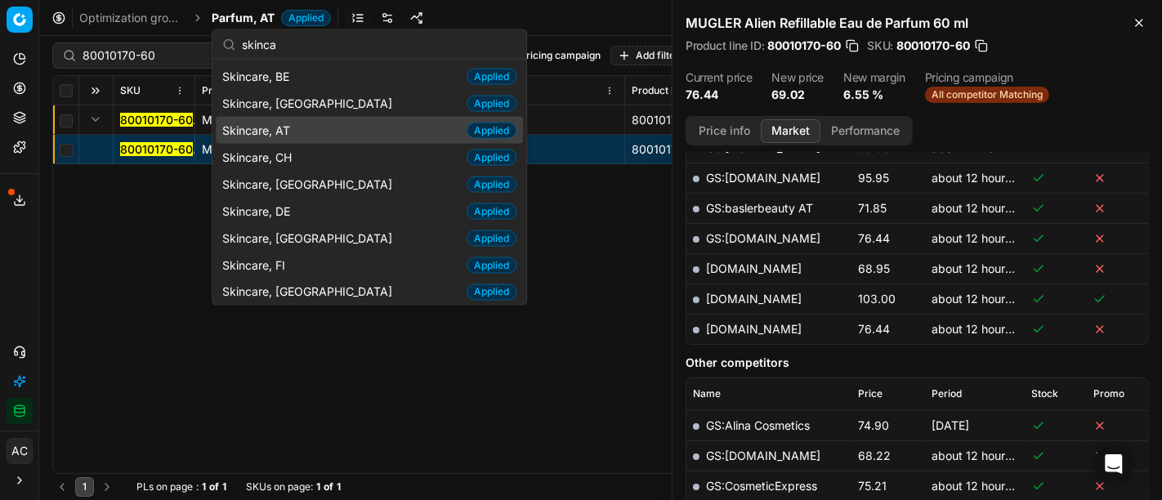
type input "skinca"
click at [294, 129] on span "Skincare, AT" at bounding box center [259, 130] width 74 height 16
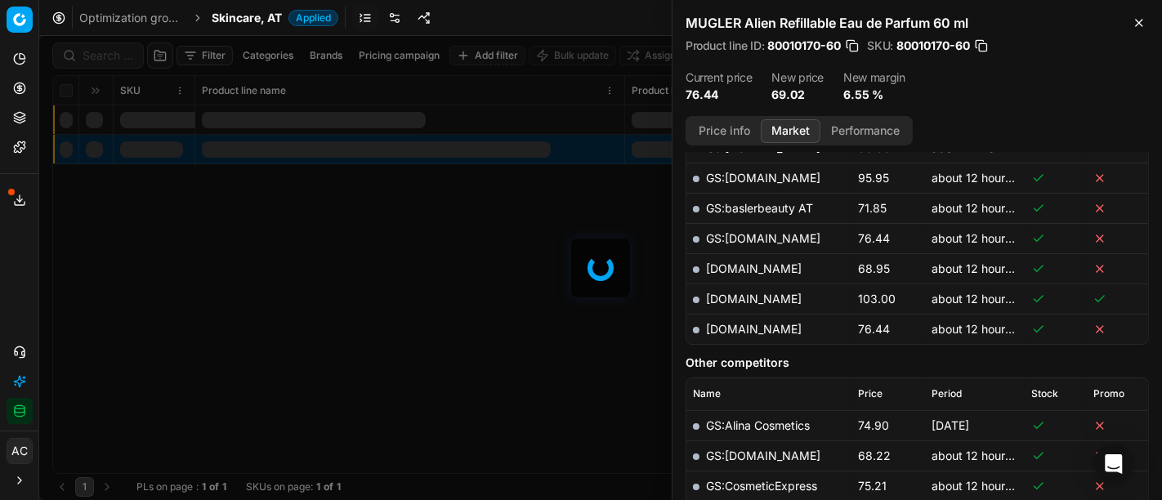
click at [113, 46] on div at bounding box center [600, 268] width 1122 height 464
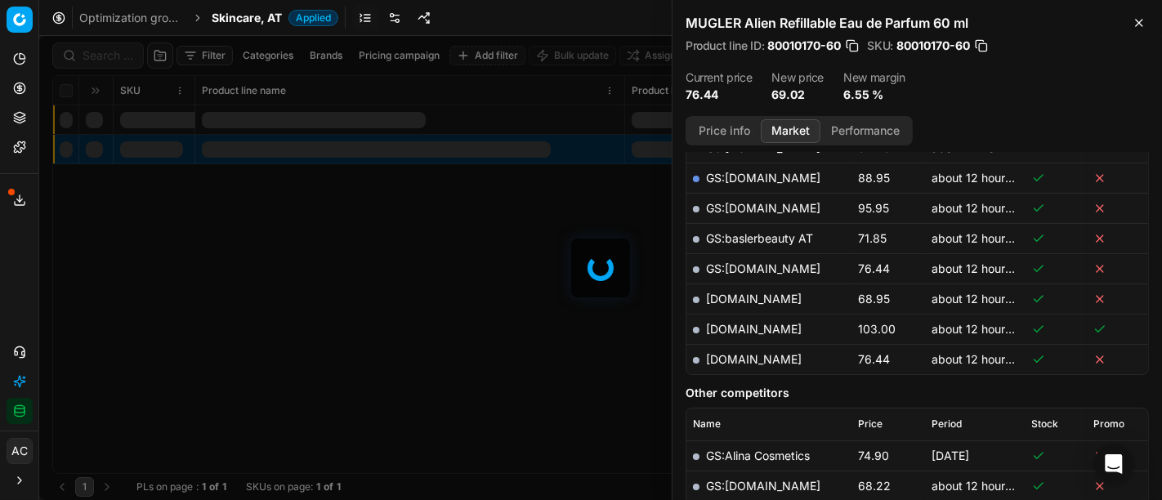
click at [113, 46] on div at bounding box center [600, 268] width 1122 height 464
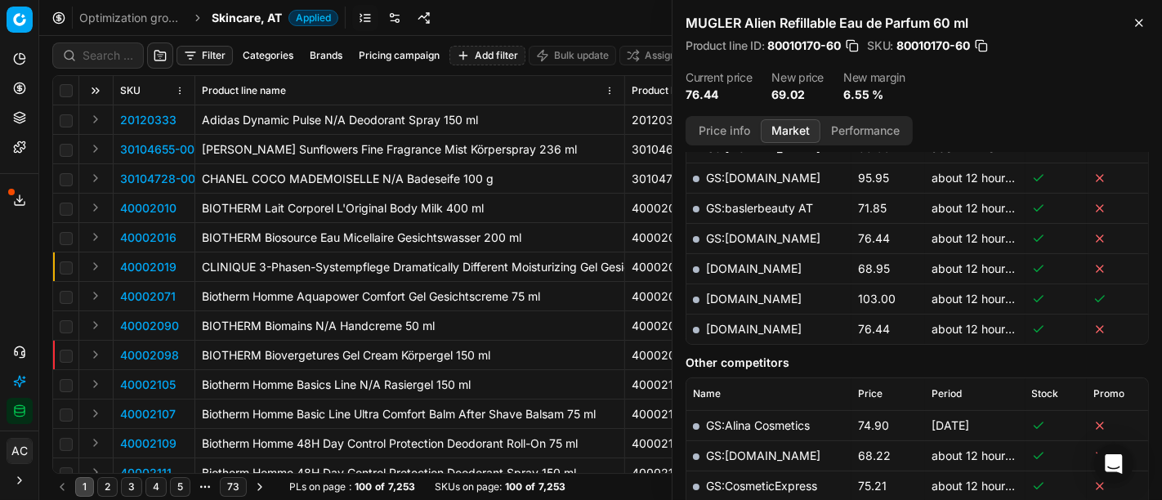
click at [111, 55] on div "Filter Categories Brands Pricing campaign Add filter Bulk update Assign SKU Pro…" at bounding box center [600, 268] width 1122 height 464
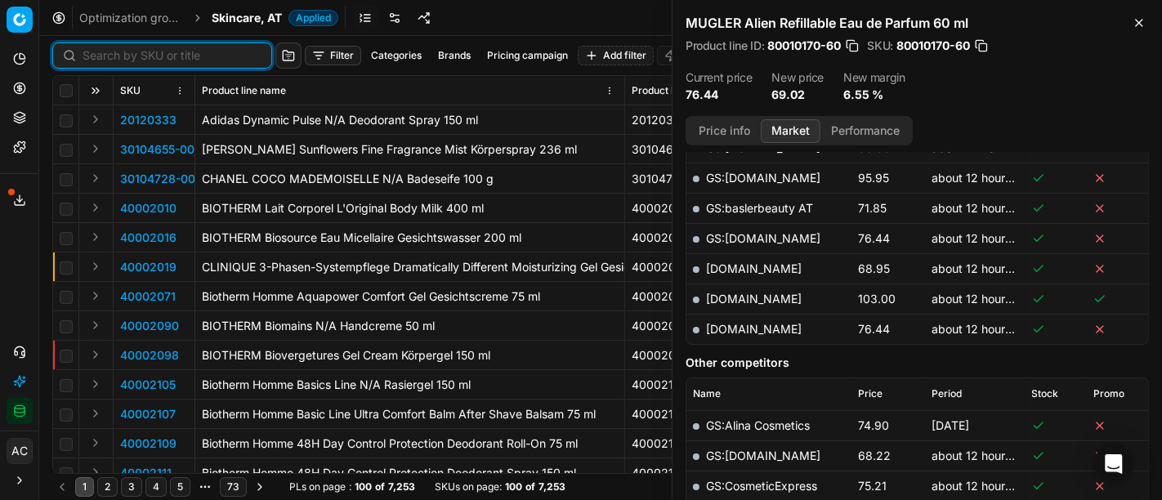
paste input "50002086-0010799"
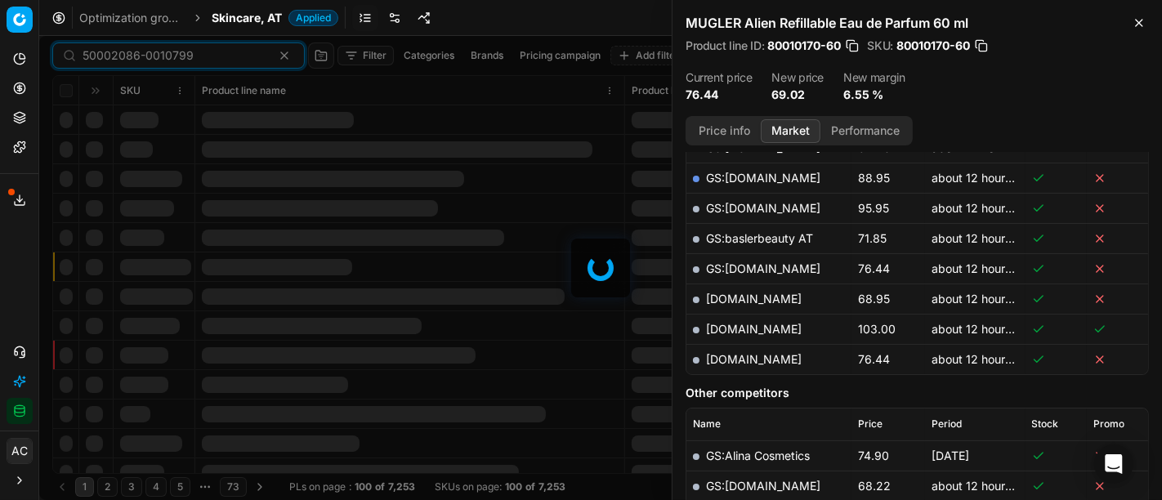
scroll to position [466, 0]
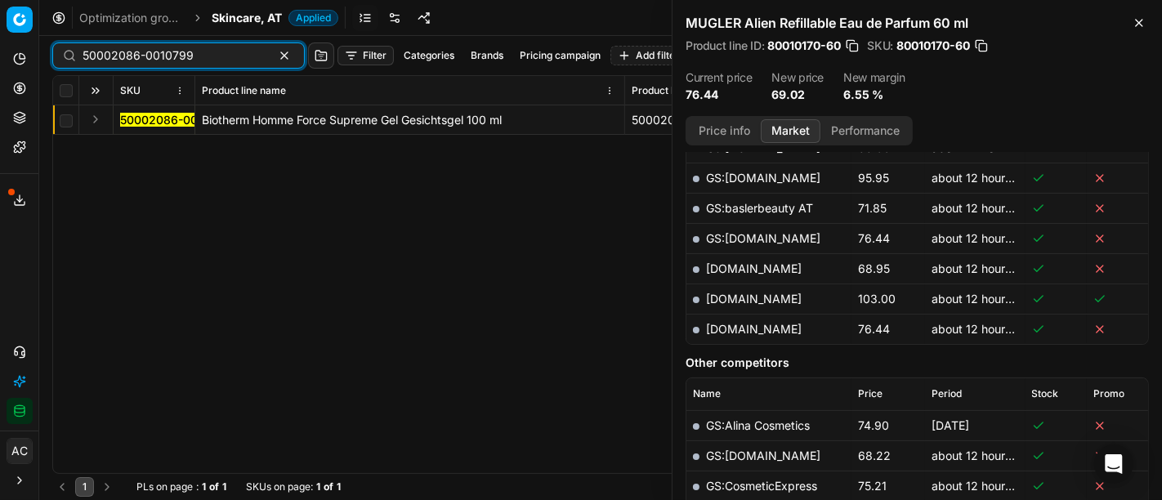
type input "50002086-0010799"
click at [93, 118] on button "Expand" at bounding box center [96, 119] width 20 height 20
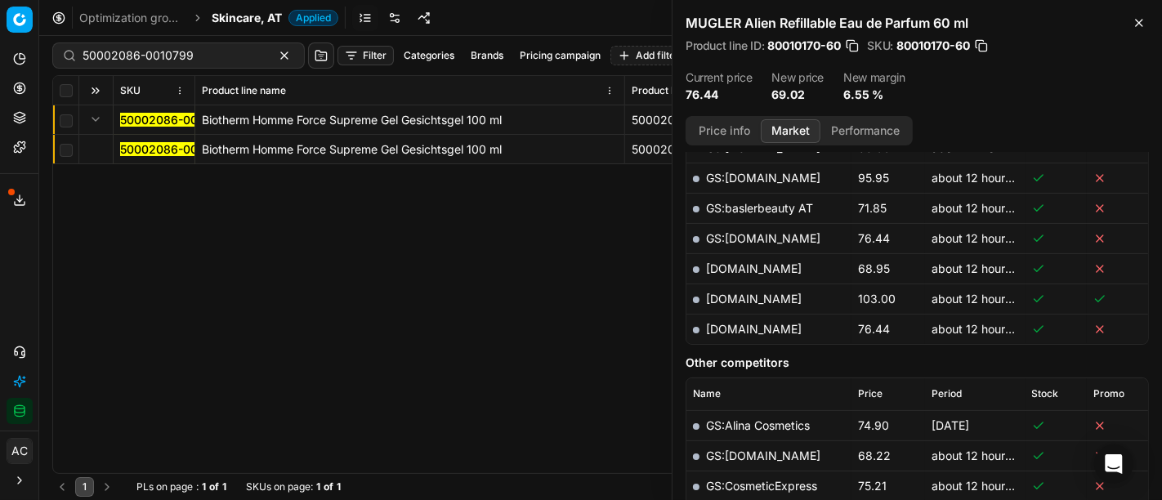
click at [151, 148] on mark "50002086-0010799" at bounding box center [175, 149] width 111 height 14
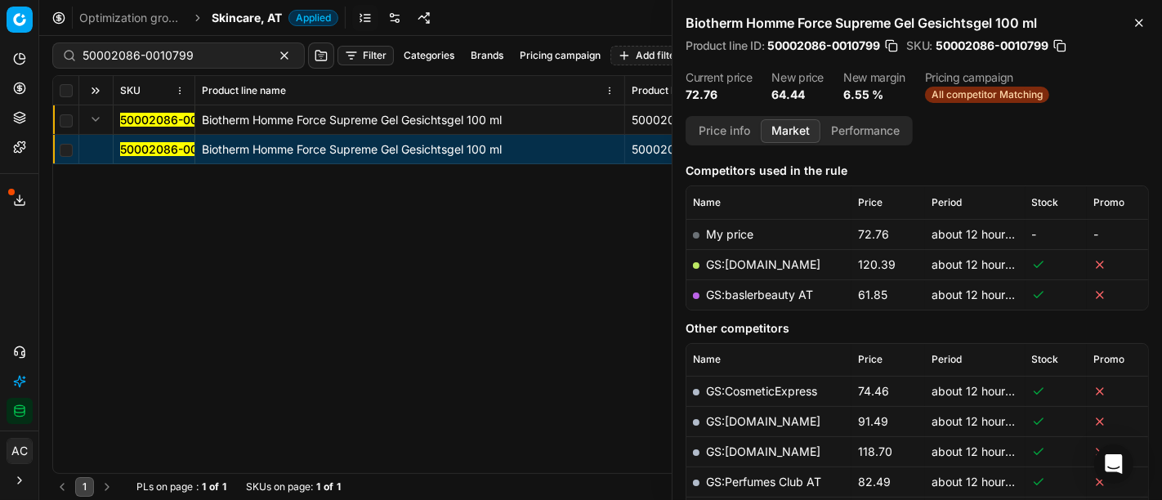
scroll to position [198, 0]
click at [761, 295] on link "GS:baslerbeauty AT" at bounding box center [759, 295] width 107 height 14
click at [152, 58] on input "50002086-0010799" at bounding box center [172, 55] width 179 height 16
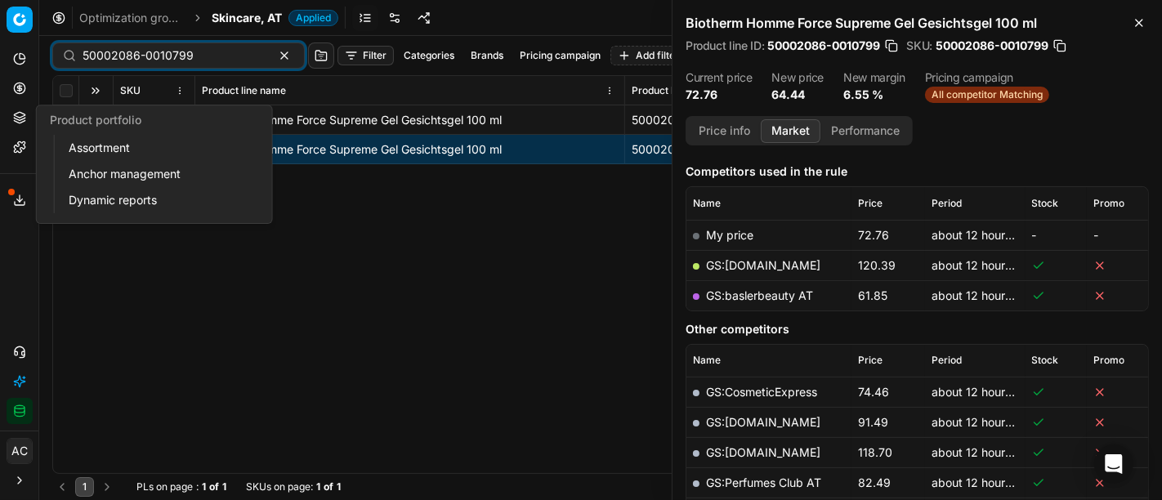
click at [20, 118] on icon at bounding box center [19, 117] width 13 height 13
click at [112, 143] on link "Assortment" at bounding box center [157, 147] width 190 height 23
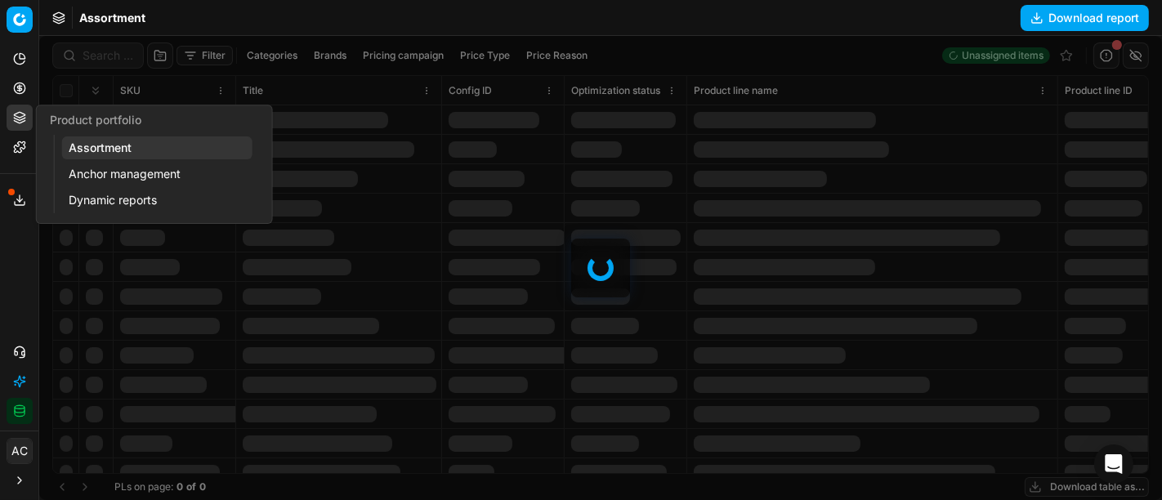
click at [104, 56] on div at bounding box center [600, 268] width 1122 height 464
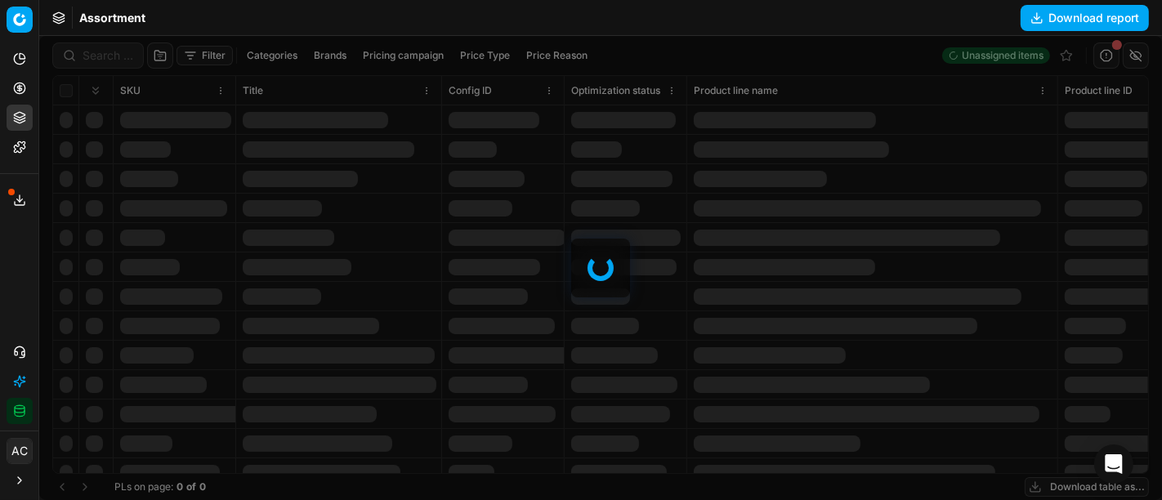
click at [104, 56] on div at bounding box center [600, 268] width 1122 height 464
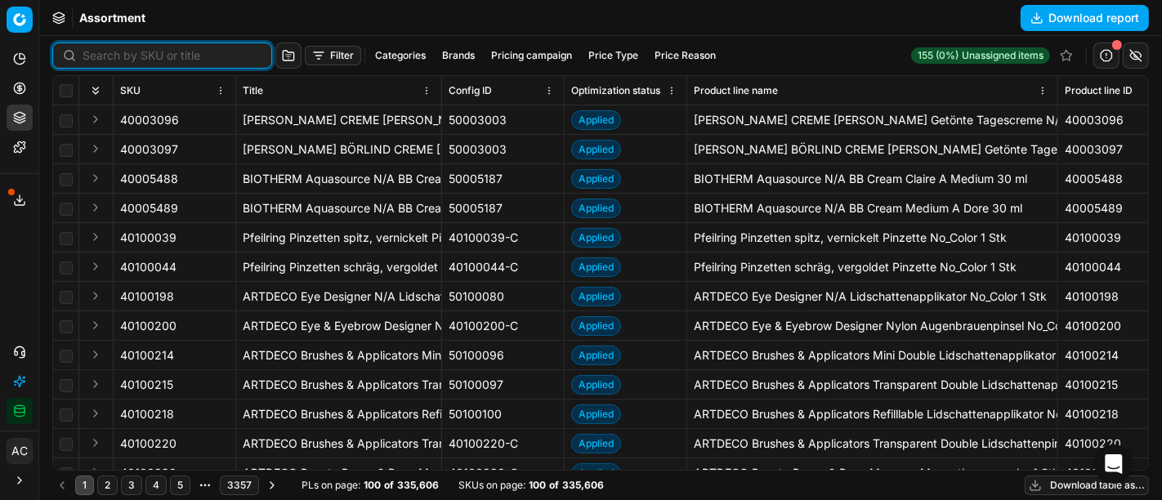
click at [104, 56] on input at bounding box center [172, 55] width 179 height 16
paste input "90016068-0025428"
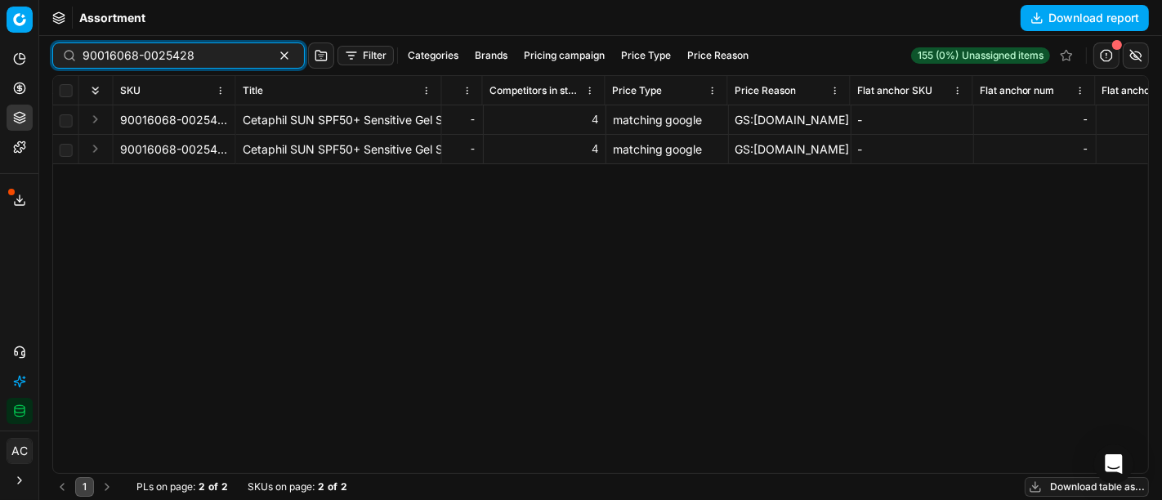
scroll to position [0, 6871]
click at [667, 202] on div "SKU Title Config ID Optimization status Product line name Product line ID CD mi…" at bounding box center [600, 274] width 1095 height 397
click at [157, 51] on input "90016068-0025428" at bounding box center [172, 55] width 179 height 16
paste input "5733-0024534"
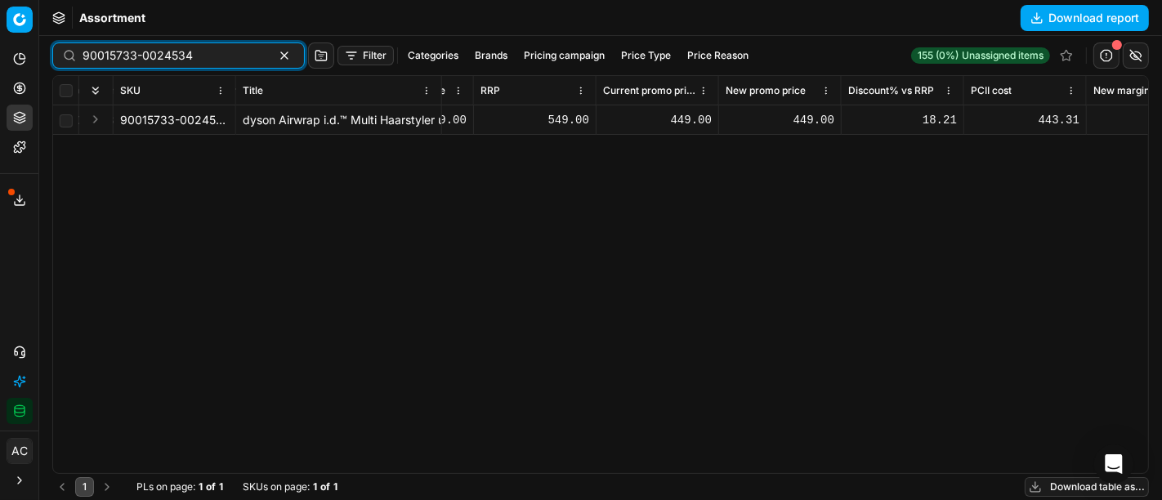
scroll to position [0, 998]
click at [170, 43] on div "90015733-0024534" at bounding box center [178, 55] width 252 height 26
paste input "8139-0028317"
click at [1147, 227] on div "SKU Title Config ID Optimization status Product line name Product line ID CD mi…" at bounding box center [600, 274] width 1095 height 397
click at [161, 53] on input "90018139-0028317" at bounding box center [172, 55] width 179 height 16
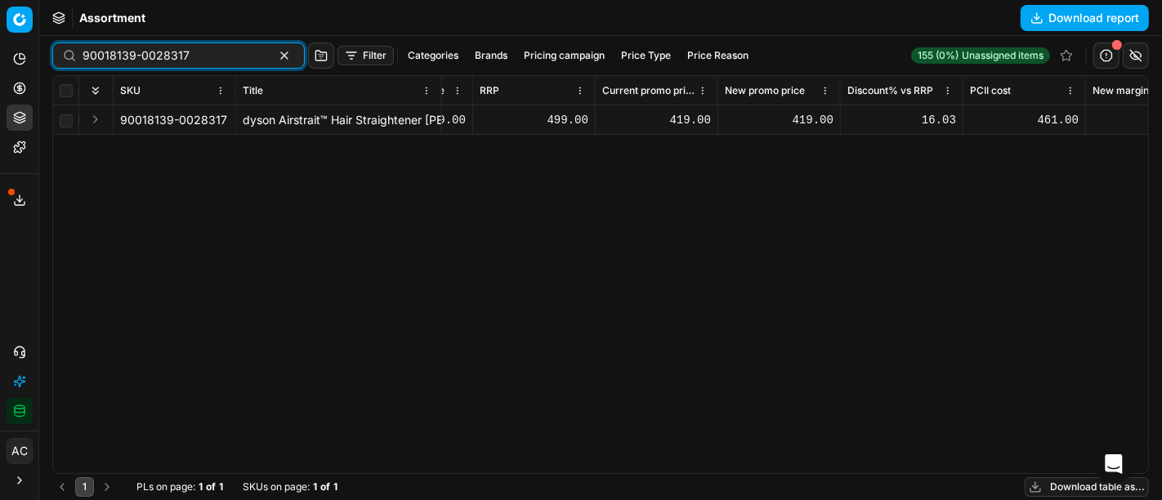
paste input "05711-0008546"
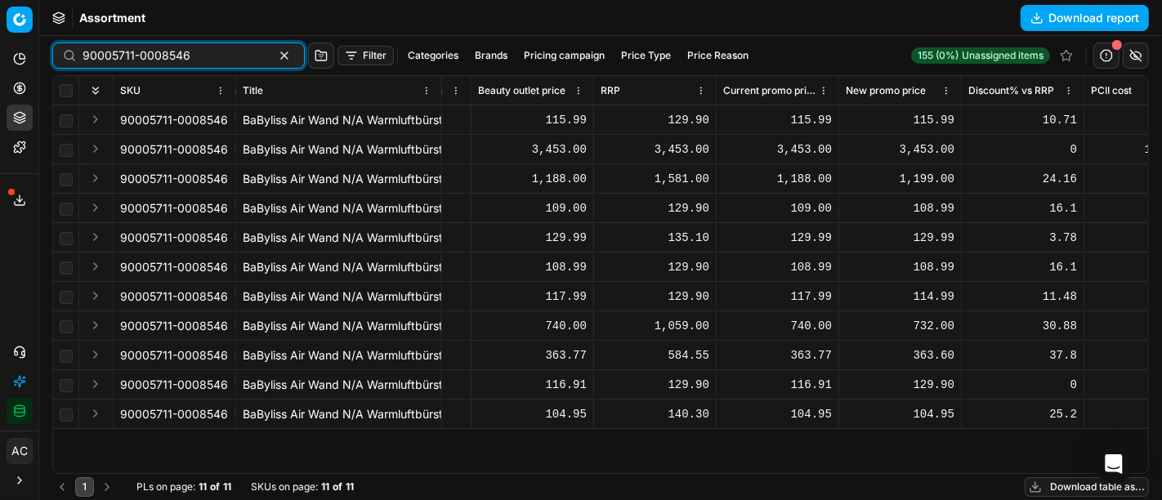
scroll to position [0, 880]
type input "90005711-0008546"
click at [16, 86] on icon at bounding box center [19, 88] width 13 height 13
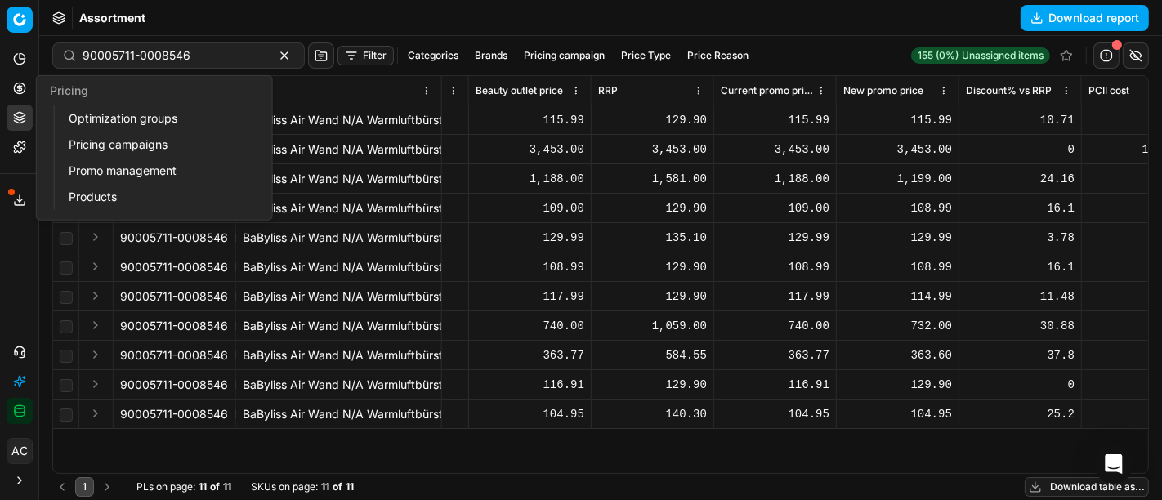
click at [93, 115] on link "Optimization groups" at bounding box center [157, 118] width 190 height 23
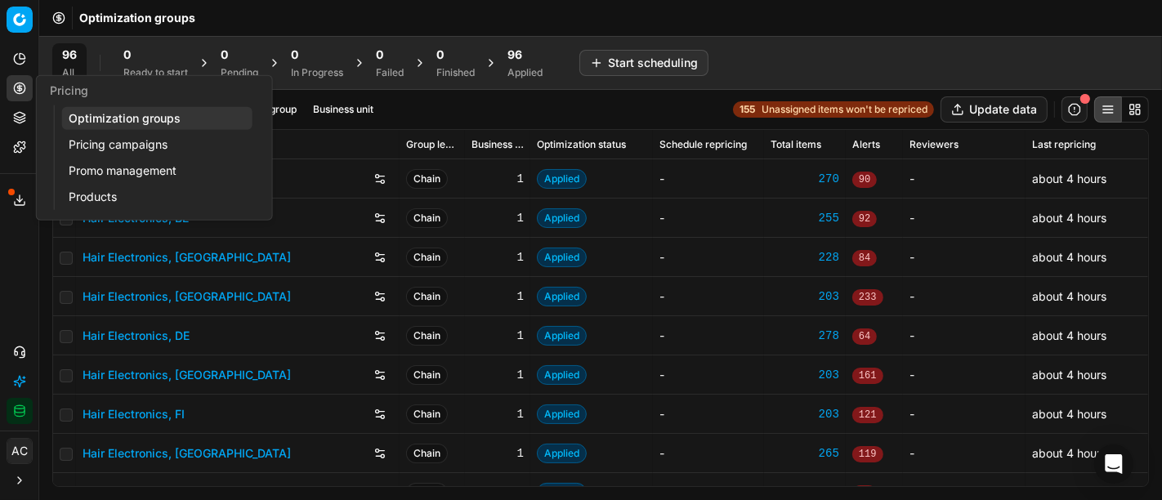
click at [417, 115] on div "Filter Product group Business unit 155 Unassigned items won't be repriced Updat…" at bounding box center [600, 109] width 1096 height 26
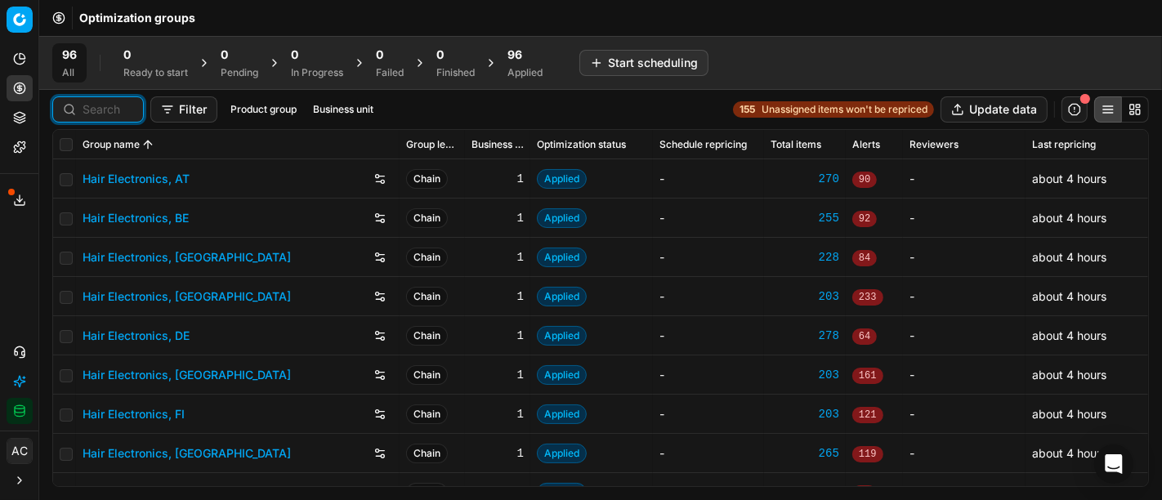
click at [100, 109] on input at bounding box center [108, 109] width 51 height 16
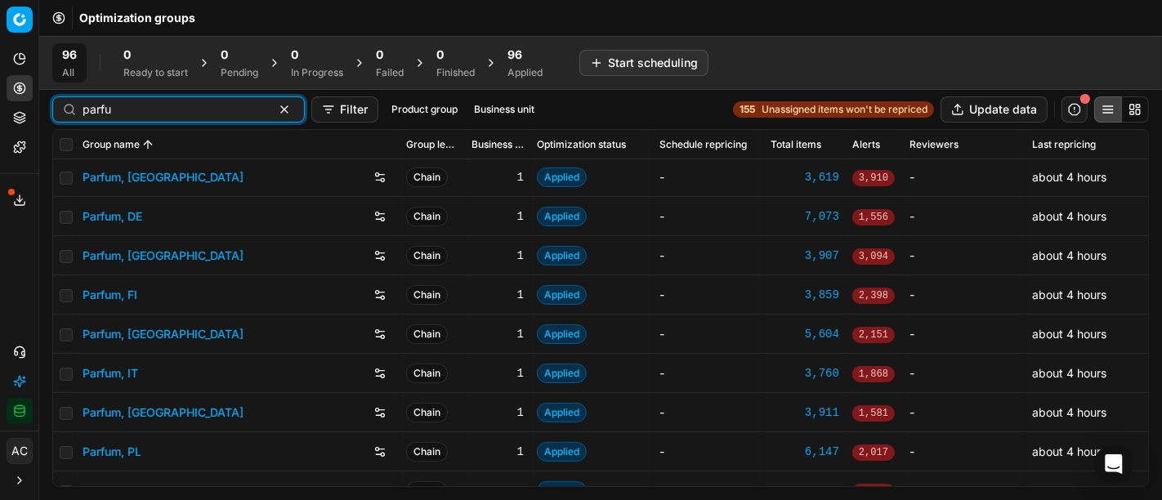
scroll to position [142, 0]
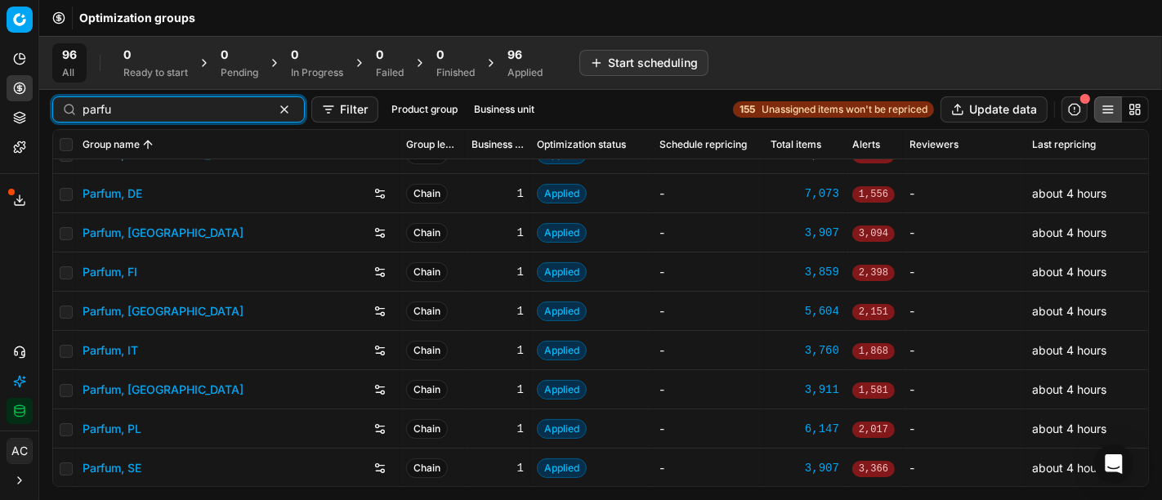
type input "parfu"
click at [126, 428] on link "Parfum, PL" at bounding box center [112, 429] width 59 height 16
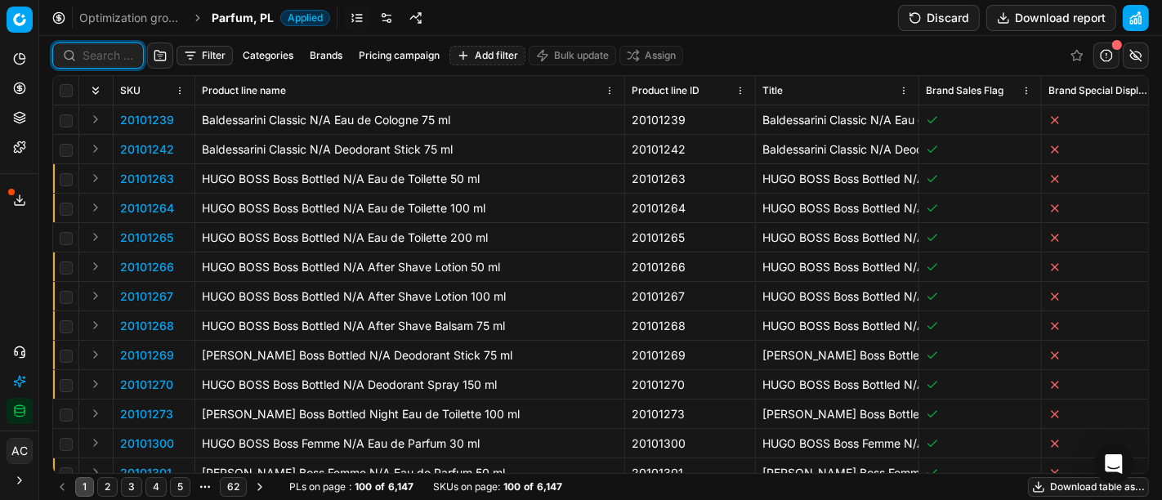
click at [107, 60] on input at bounding box center [108, 55] width 51 height 16
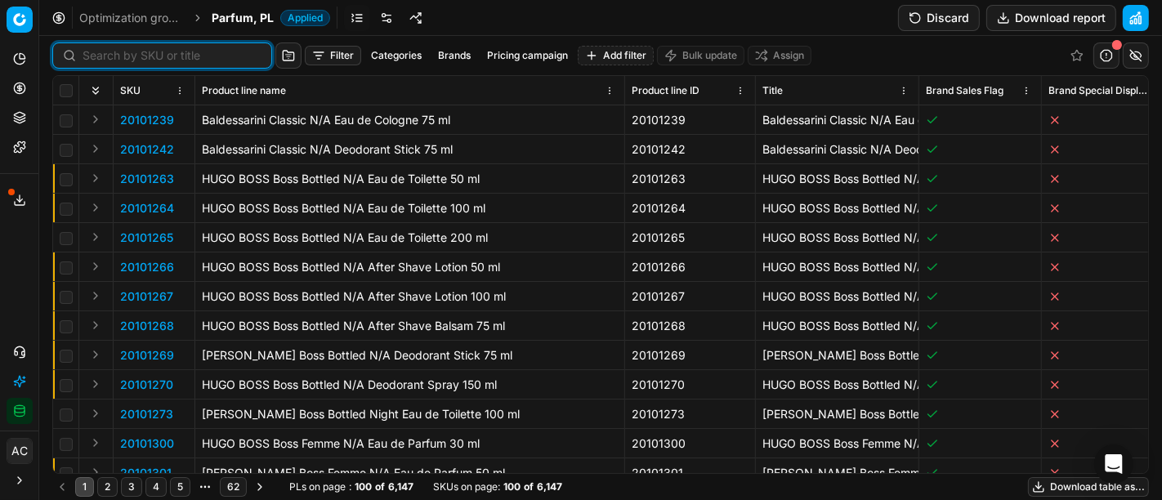
paste input "80045864-100"
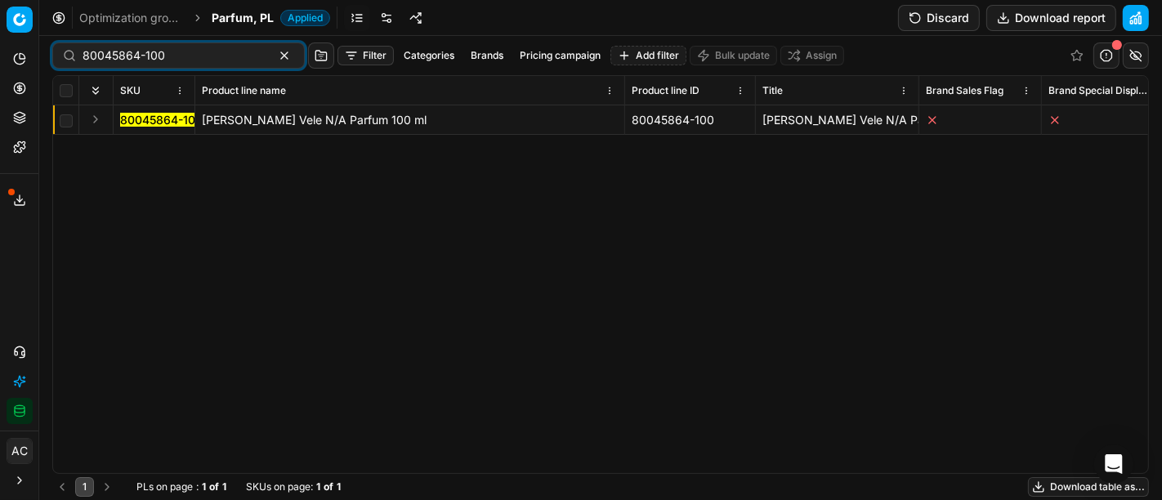
click at [96, 117] on button "Expand" at bounding box center [96, 119] width 20 height 20
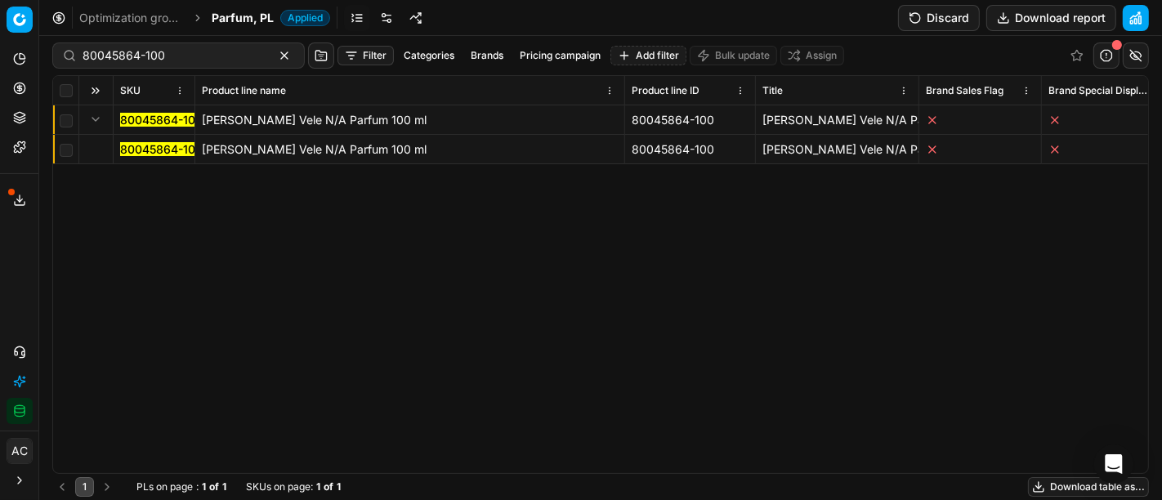
click at [170, 151] on mark "80045864-100" at bounding box center [161, 149] width 83 height 14
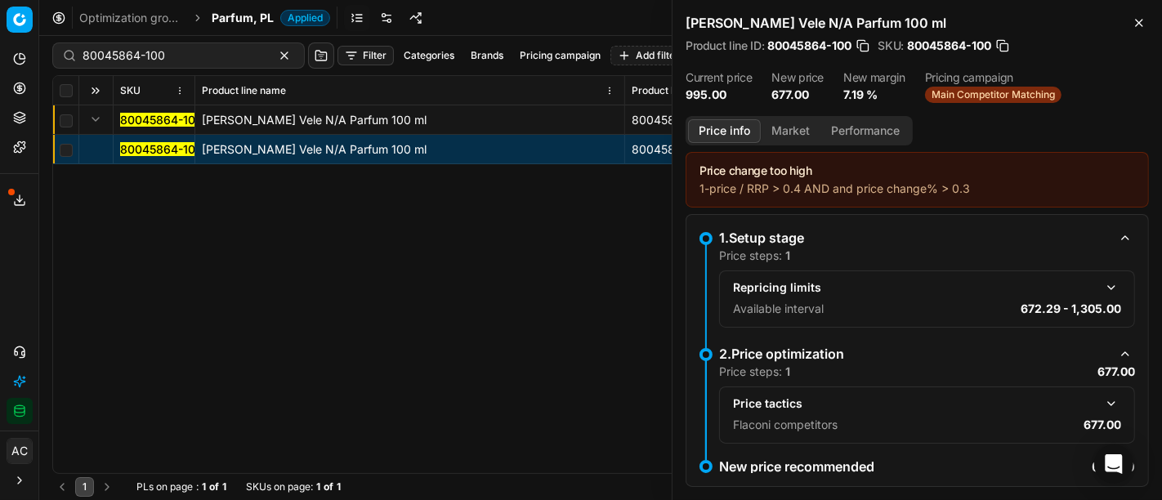
scroll to position [23, 0]
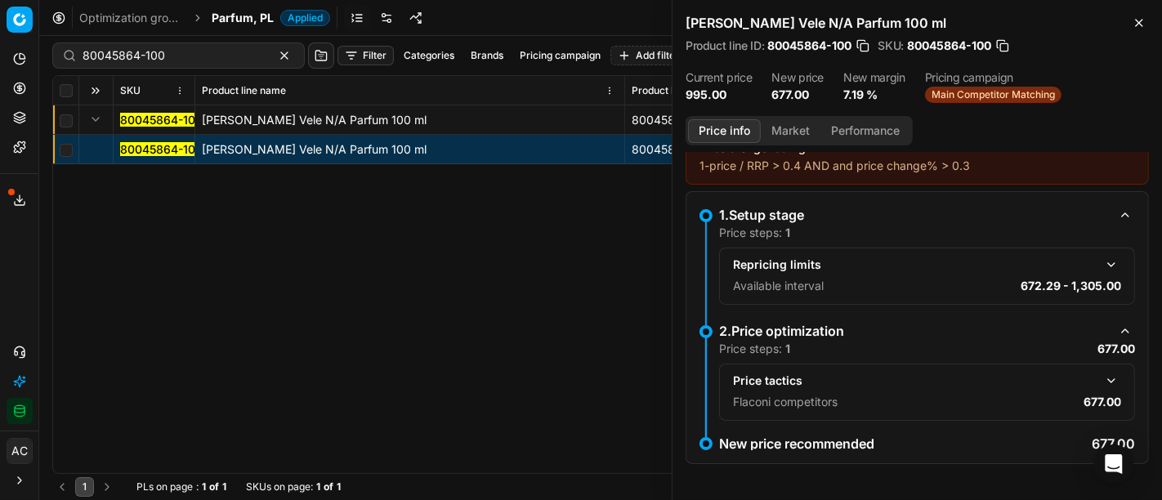
click at [1101, 377] on button "button" at bounding box center [1111, 381] width 20 height 20
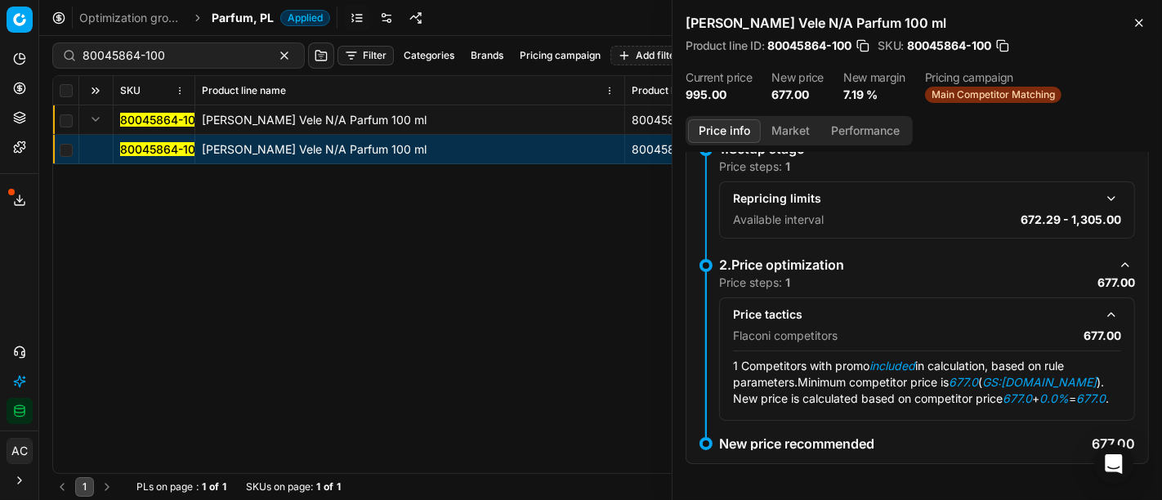
scroll to position [88, 0]
click at [797, 133] on button "Market" at bounding box center [791, 131] width 60 height 24
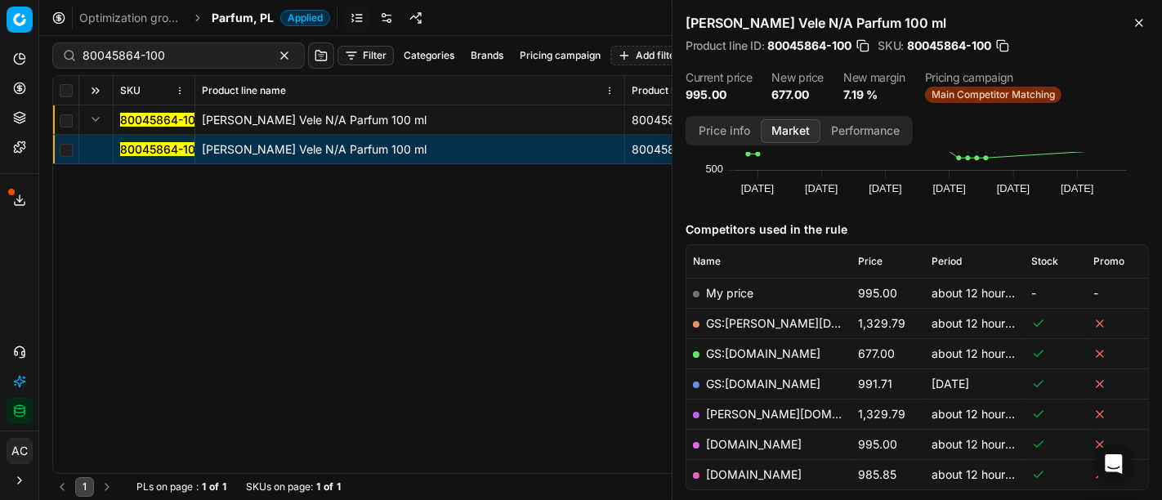
scroll to position [139, 0]
click at [740, 351] on link "GS:[DOMAIN_NAME]" at bounding box center [763, 354] width 114 height 14
click at [596, 411] on div "80045864-100 [PERSON_NAME] Vele N/A Parfum 100 ml 80045864-100 [PERSON_NAME] Ve…" at bounding box center [600, 289] width 1095 height 368
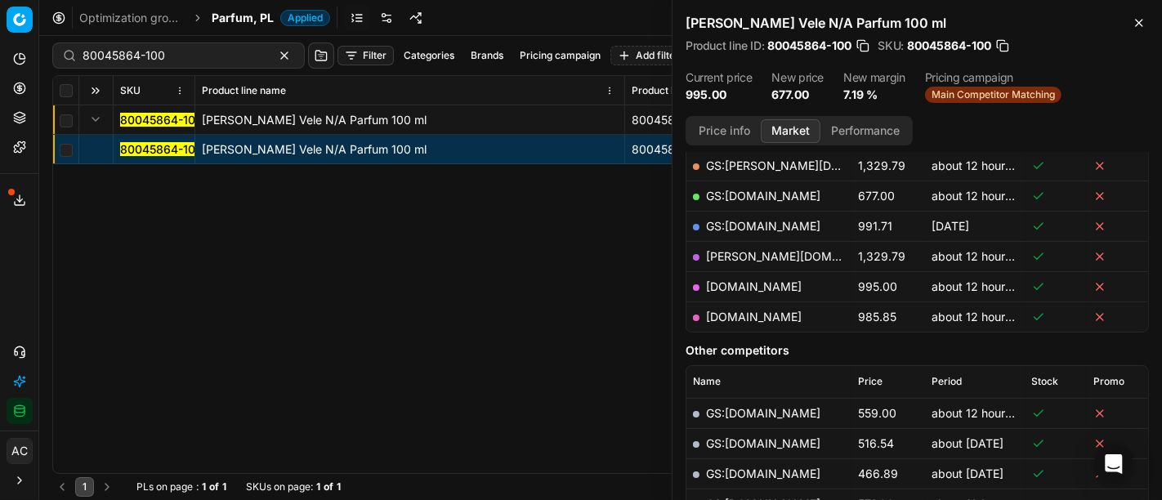
scroll to position [297, 0]
click at [756, 310] on link "[DOMAIN_NAME]" at bounding box center [754, 317] width 96 height 14
click at [128, 50] on input "80045864-100" at bounding box center [172, 55] width 179 height 16
paste input "90006089-0009182"
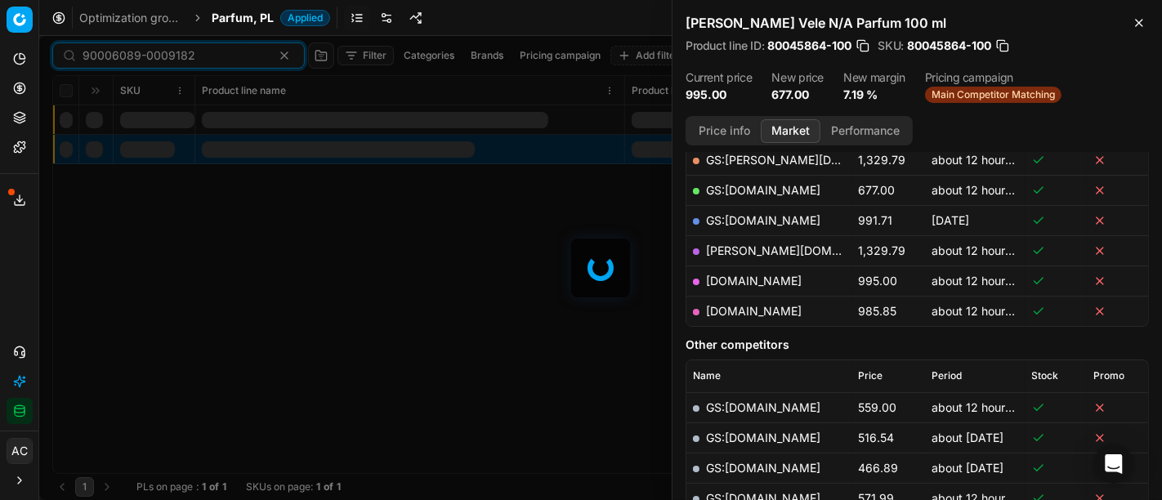
scroll to position [297, 0]
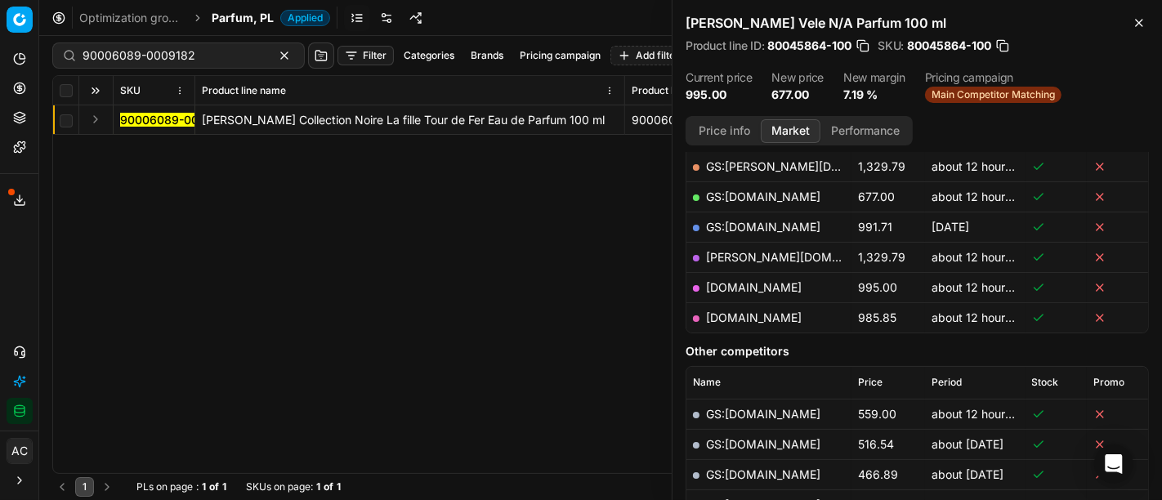
click at [96, 118] on button "Expand" at bounding box center [96, 119] width 20 height 20
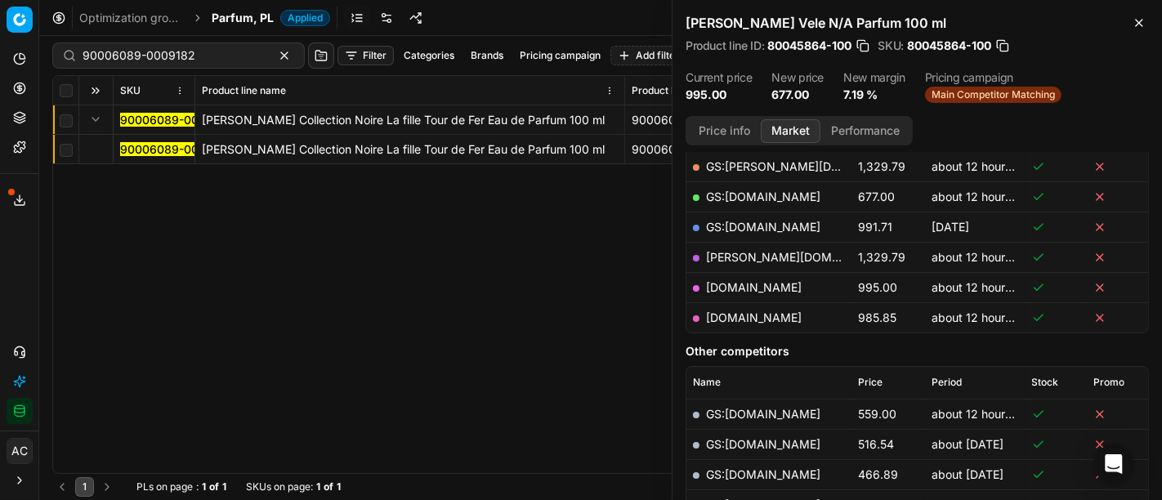
click at [135, 142] on mark "90006089-0009182" at bounding box center [176, 149] width 113 height 14
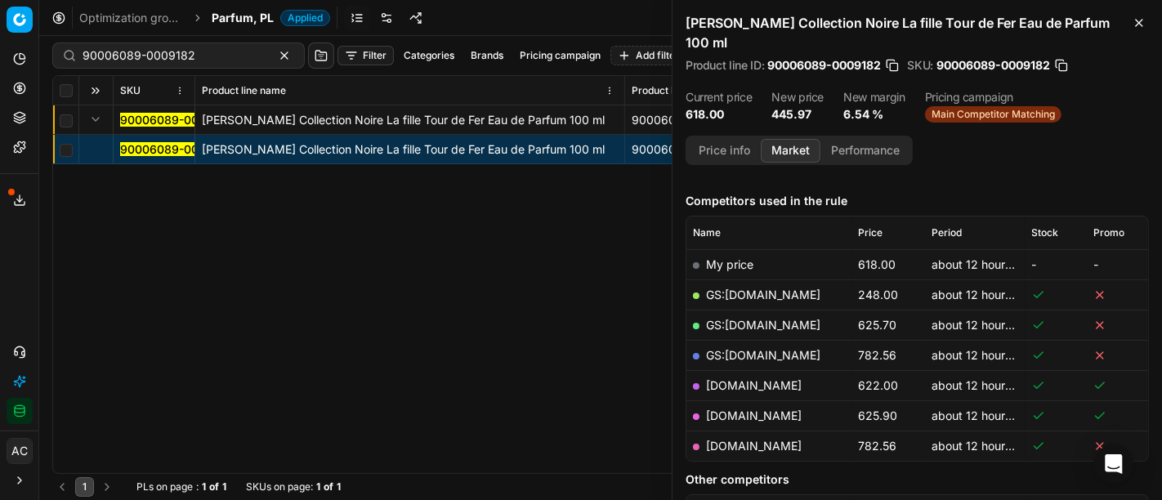
scroll to position [186, 0]
click at [194, 57] on input "90006089-0009182" at bounding box center [172, 55] width 179 height 16
paste input "4937-0007443"
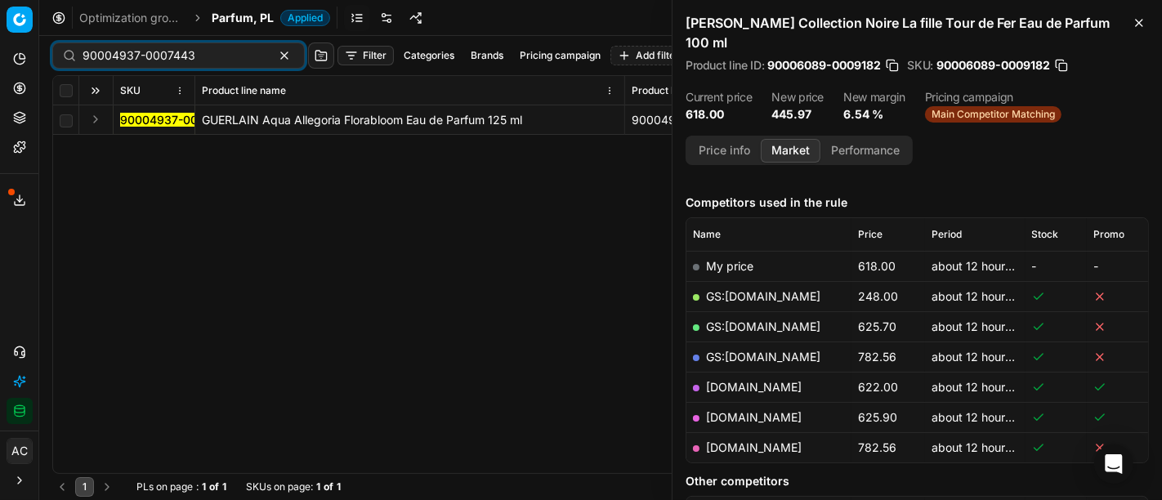
click at [95, 119] on button "Expand" at bounding box center [96, 119] width 20 height 20
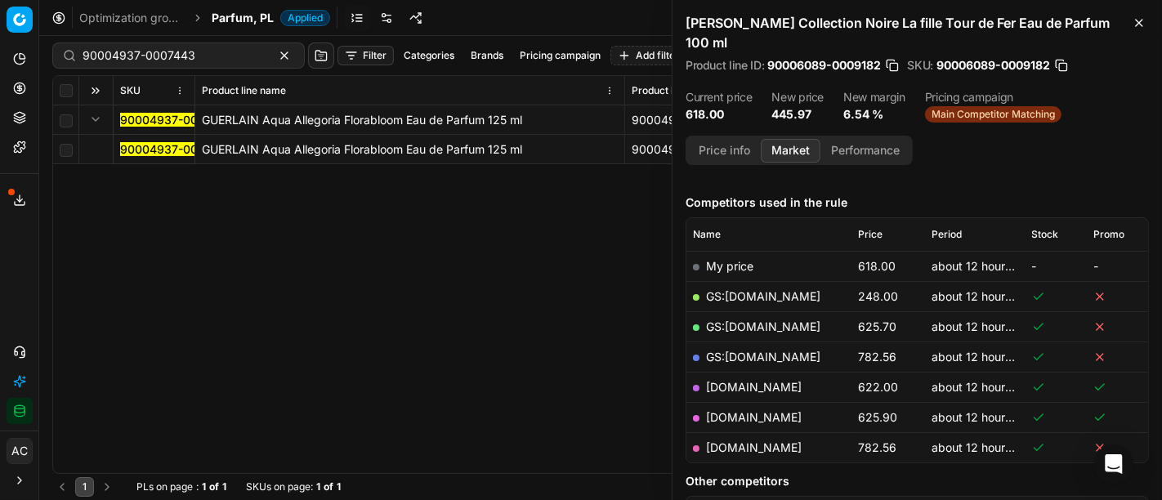
click at [163, 152] on mark "90004937-0007443" at bounding box center [176, 149] width 113 height 14
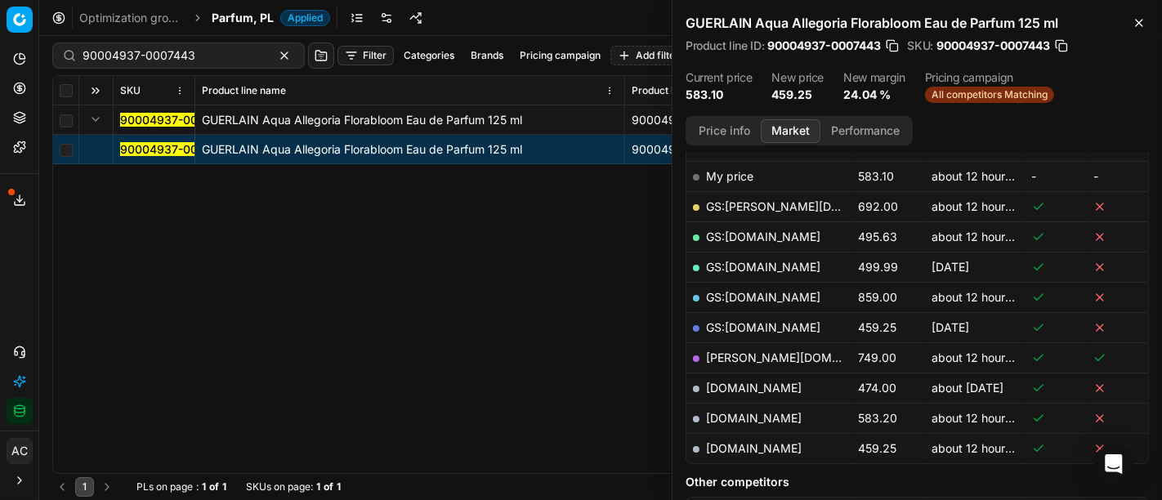
scroll to position [257, 0]
click at [754, 444] on link "[DOMAIN_NAME]" at bounding box center [754, 447] width 96 height 14
click at [204, 66] on div "90004937-0007443" at bounding box center [178, 55] width 252 height 26
paste input "80070032-200"
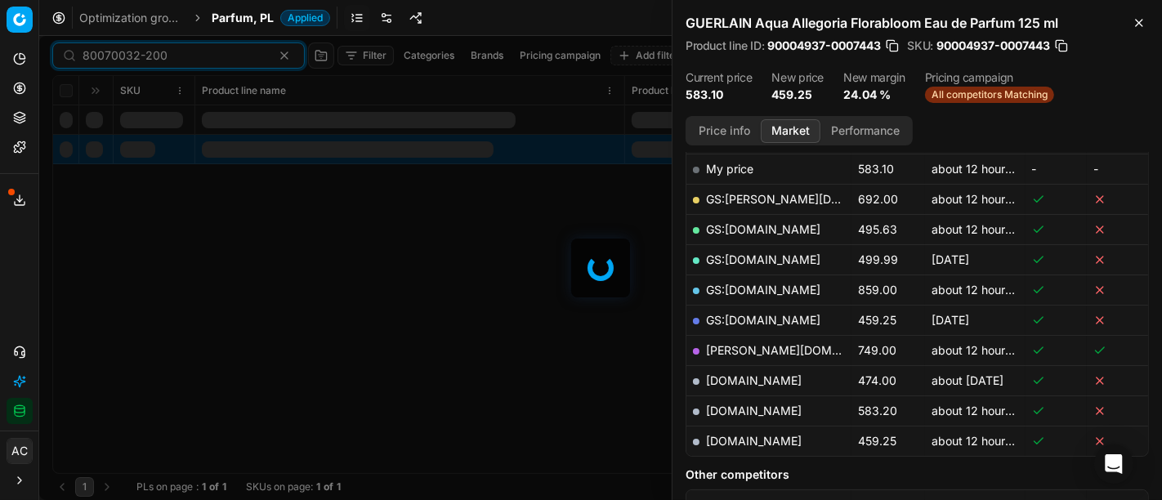
scroll to position [257, 0]
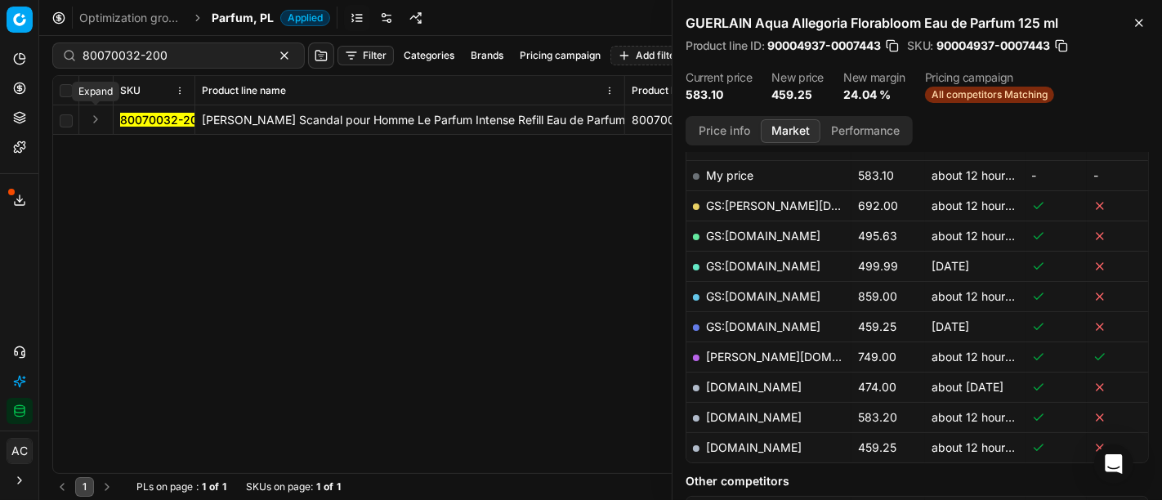
click at [100, 116] on button "Expand" at bounding box center [96, 119] width 20 height 20
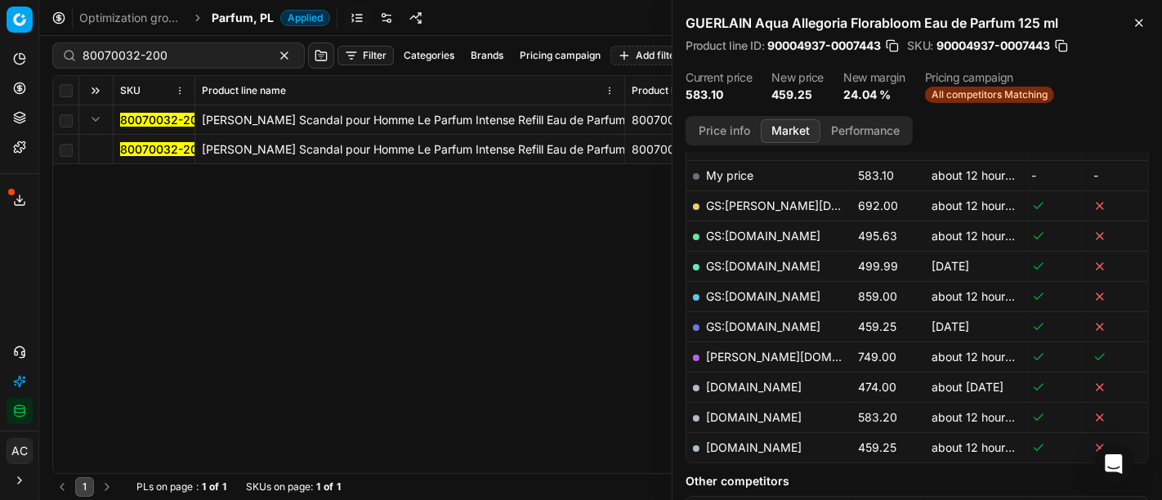
click at [128, 146] on mark "80070032-200" at bounding box center [162, 149] width 85 height 14
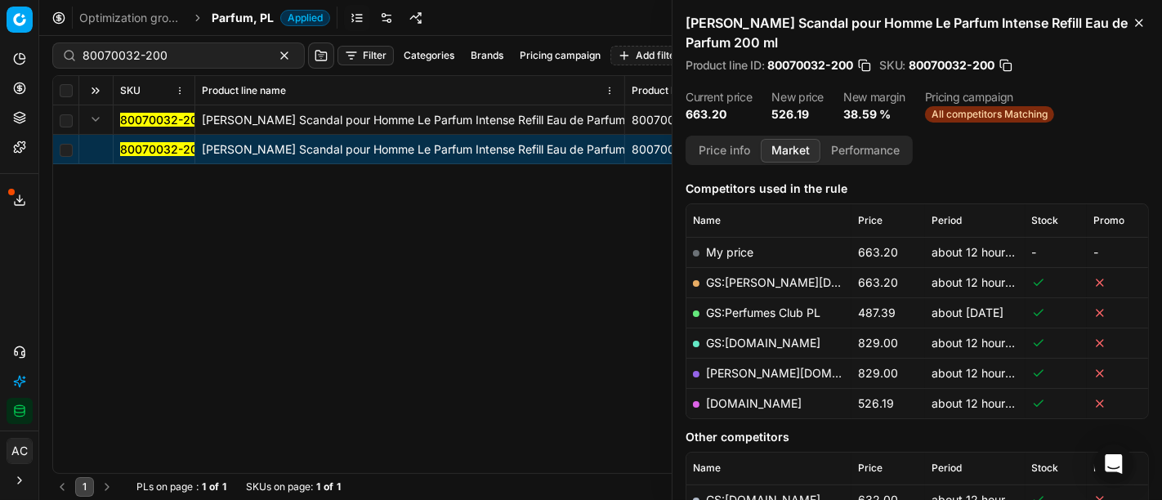
scroll to position [199, 0]
click at [765, 404] on link "[DOMAIN_NAME]" at bounding box center [754, 404] width 96 height 14
click at [184, 61] on input "80070032-200" at bounding box center [172, 55] width 179 height 16
paste input "20102973"
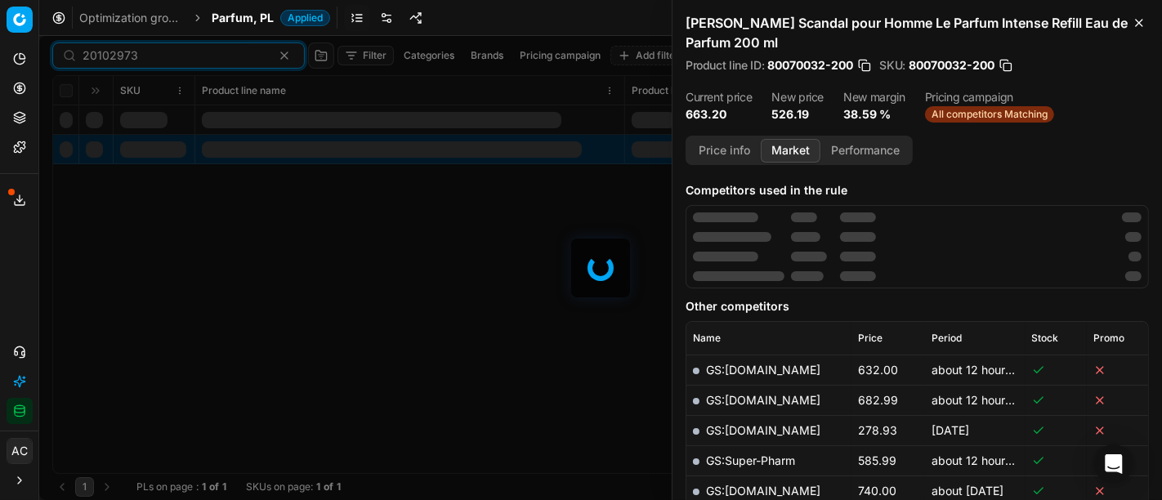
scroll to position [199, 0]
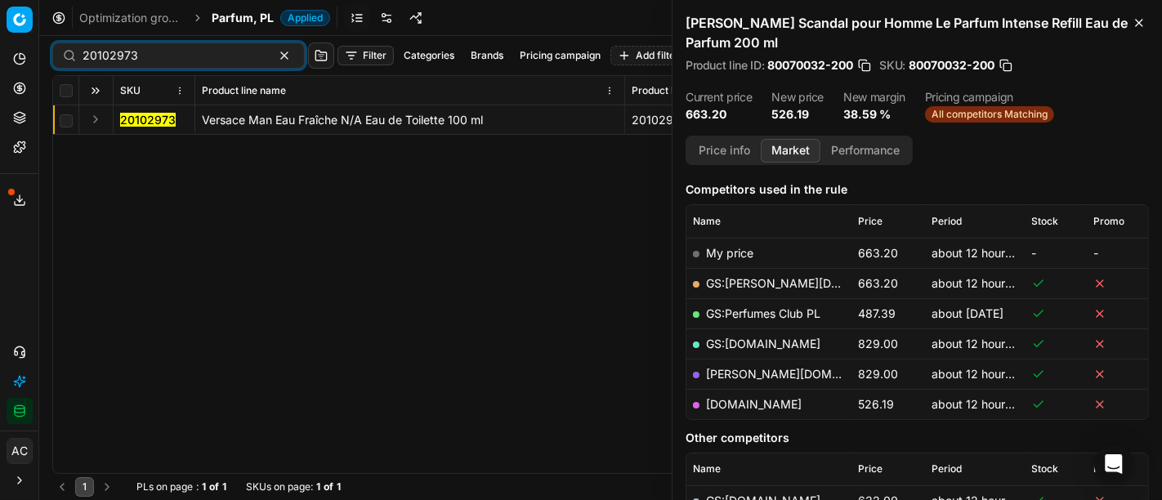
click at [104, 119] on button "Expand" at bounding box center [96, 119] width 20 height 20
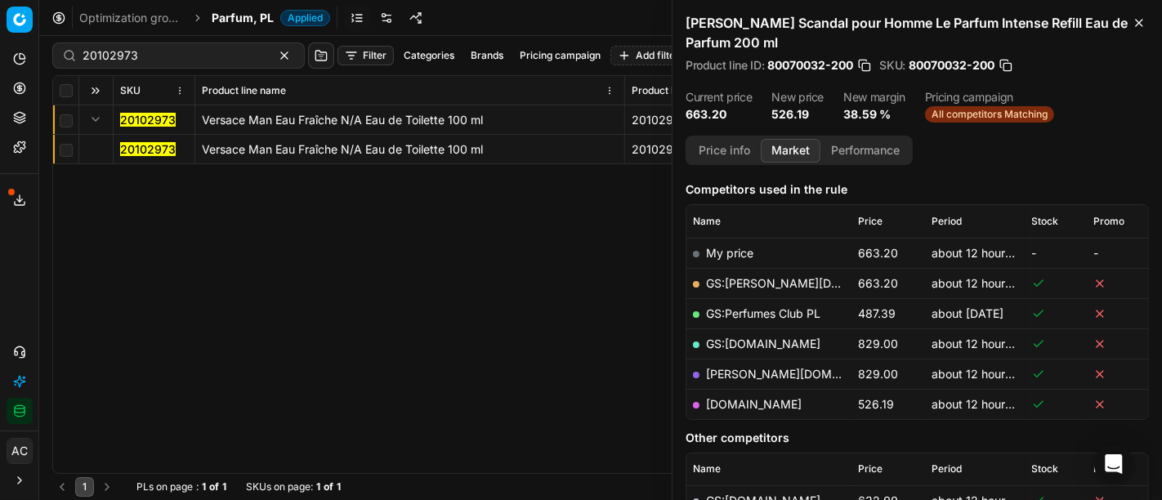
click at [145, 151] on mark "20102973" at bounding box center [148, 149] width 56 height 14
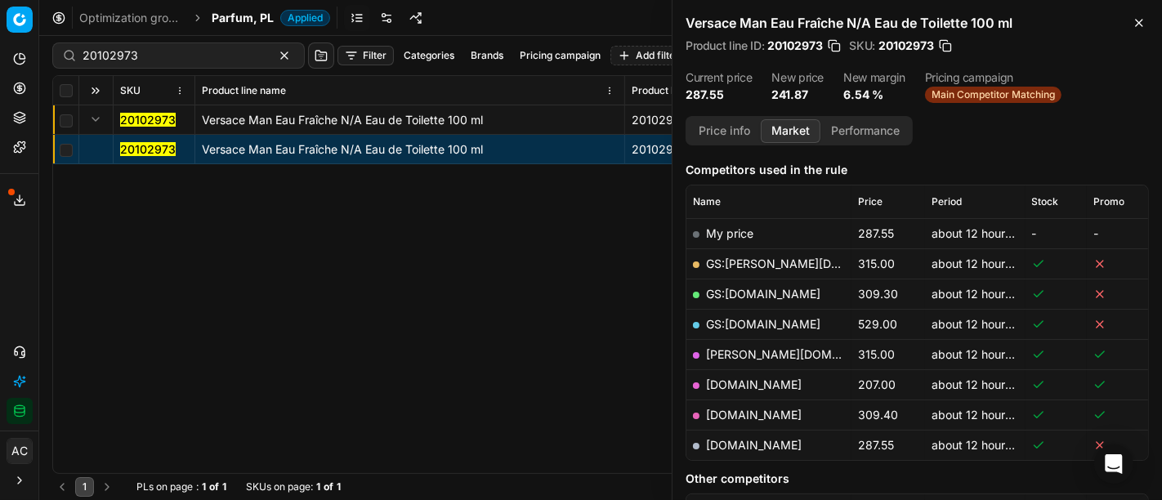
click at [733, 382] on link "[DOMAIN_NAME]" at bounding box center [754, 384] width 96 height 14
click at [375, 359] on div "20102973 Versace Man Eau Fraîche N/A Eau de Toilette 100 ml 20102973 Versace Ma…" at bounding box center [600, 289] width 1095 height 368
click at [183, 70] on div "20102973 Filter Categories Brands Pricing campaign Add filter Bulk update Assign" at bounding box center [600, 55] width 1096 height 39
click at [183, 64] on div "20102973" at bounding box center [178, 55] width 252 height 26
paste input "80076617-100"
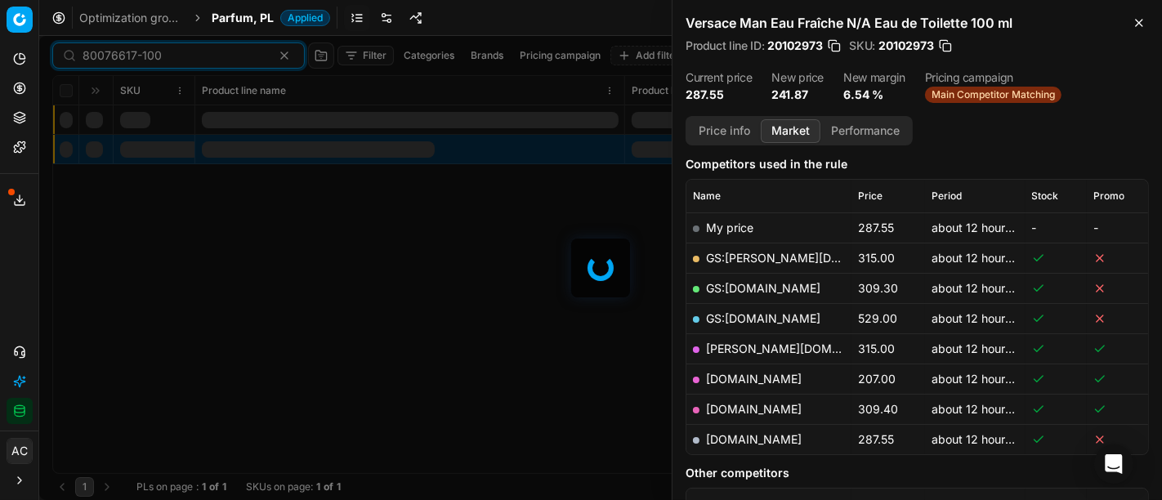
scroll to position [199, 0]
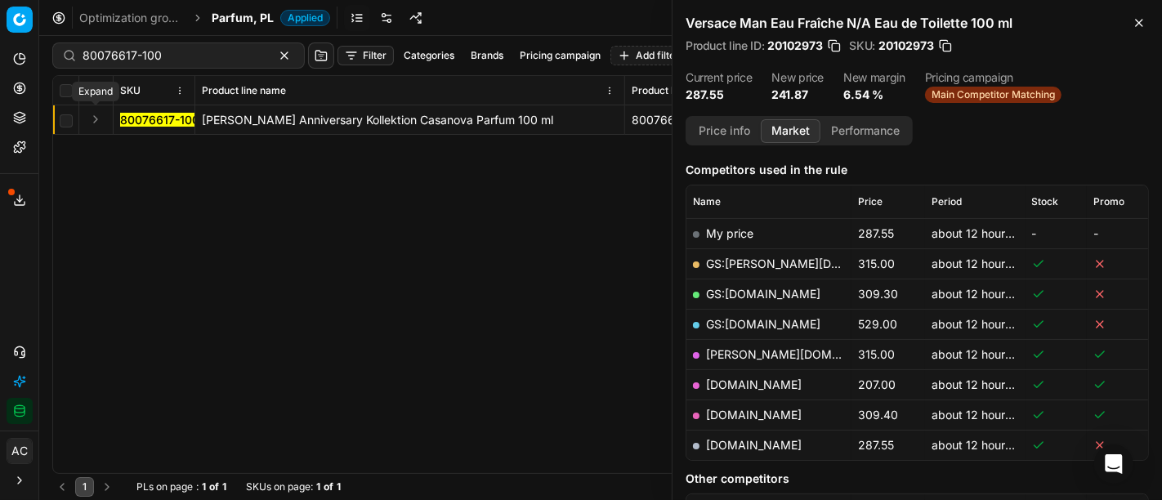
click at [96, 120] on button "Expand" at bounding box center [96, 119] width 20 height 20
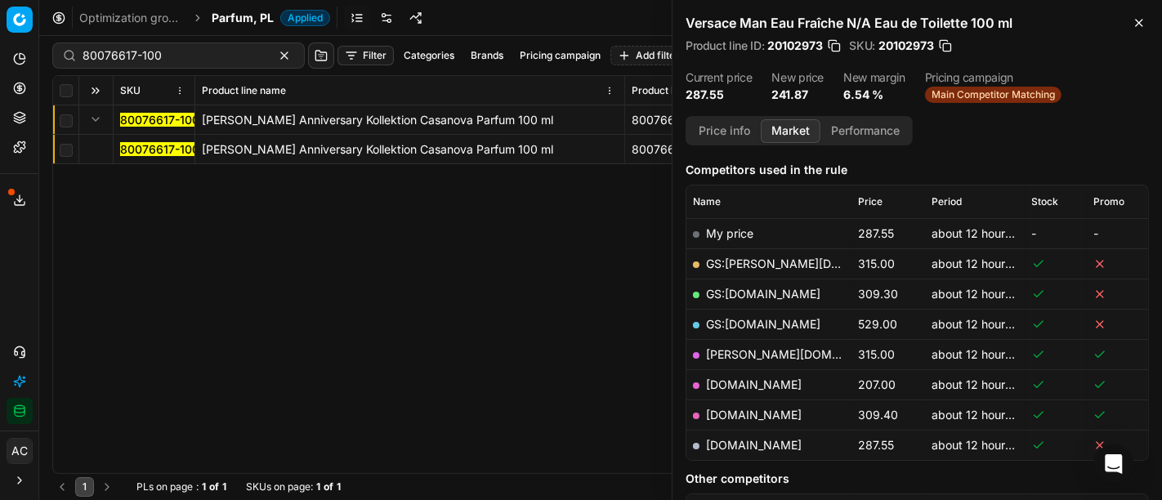
click at [138, 148] on mark "80076617-100" at bounding box center [159, 149] width 79 height 14
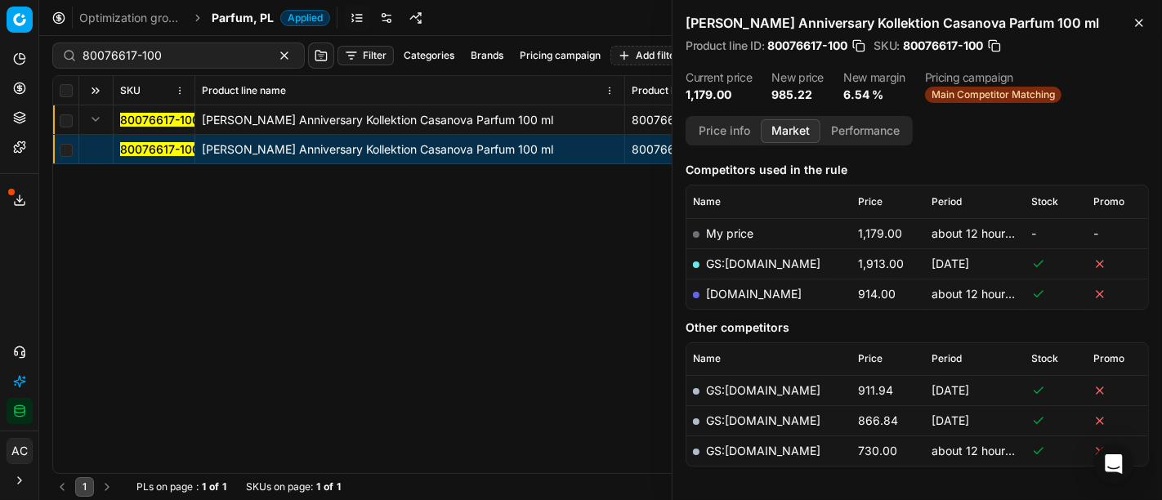
click at [728, 300] on td "[DOMAIN_NAME]" at bounding box center [768, 294] width 165 height 30
click at [727, 292] on link "[DOMAIN_NAME]" at bounding box center [754, 294] width 96 height 14
click at [188, 58] on input "80076617-100" at bounding box center [172, 55] width 179 height 16
paste input "10380-125"
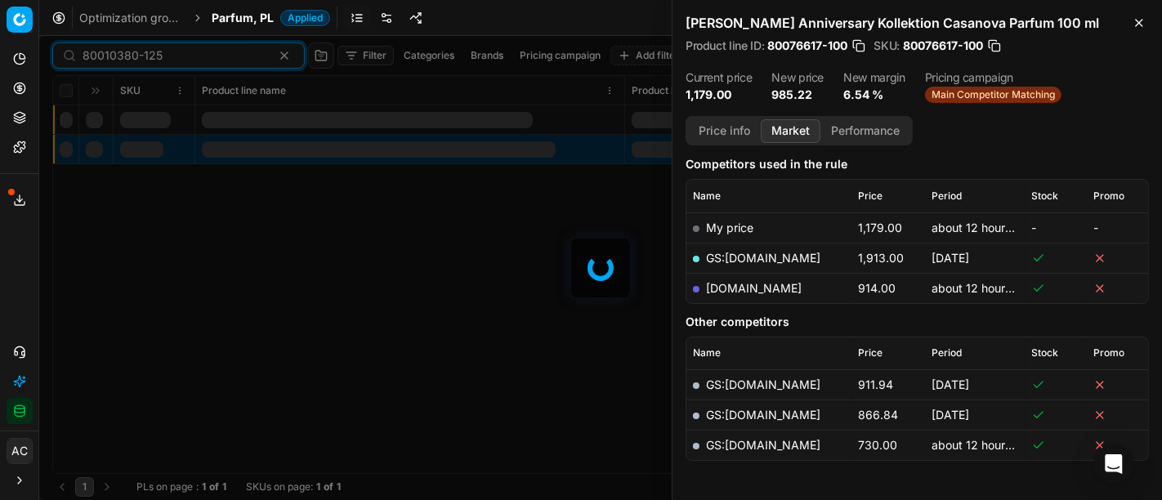
scroll to position [199, 0]
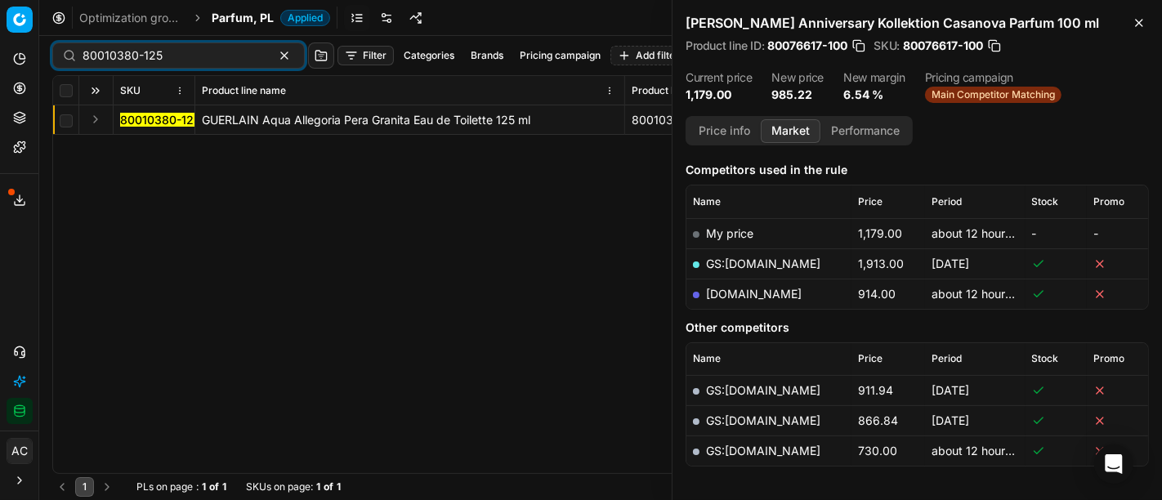
click at [96, 117] on button "Expand" at bounding box center [96, 119] width 20 height 20
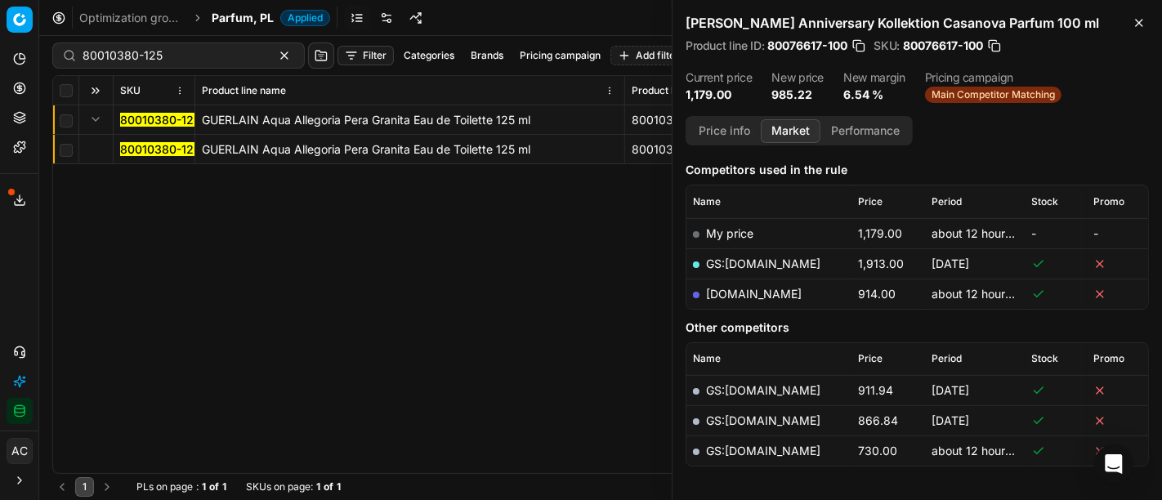
click at [147, 150] on mark "80010380-125" at bounding box center [160, 149] width 80 height 14
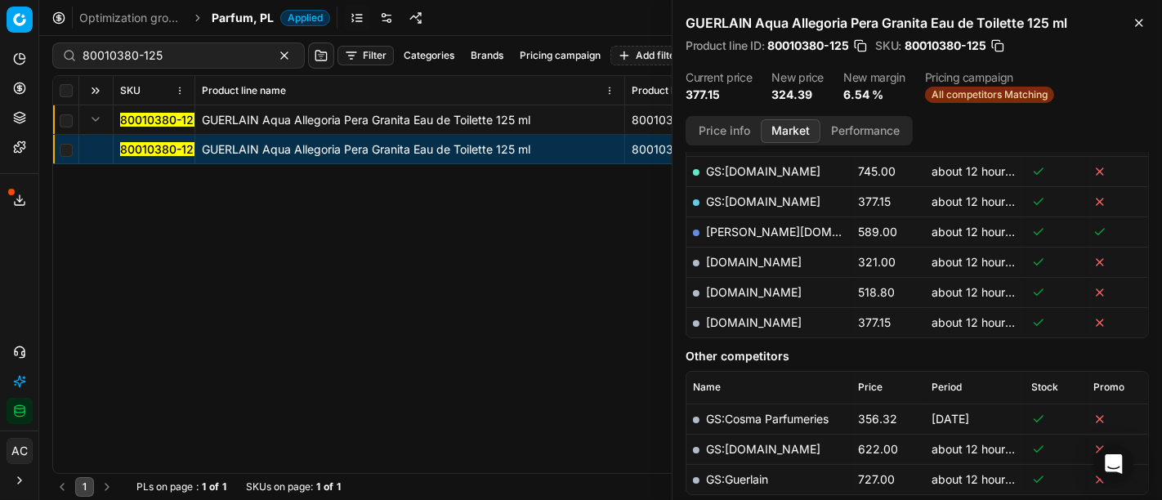
scroll to position [381, 0]
click at [744, 257] on link "[DOMAIN_NAME]" at bounding box center [754, 264] width 96 height 14
click at [513, 363] on div "80010380-125 GUERLAIN Aqua Allegoria Pera Granita Eau de Toilette 125 ml 800103…" at bounding box center [600, 289] width 1095 height 368
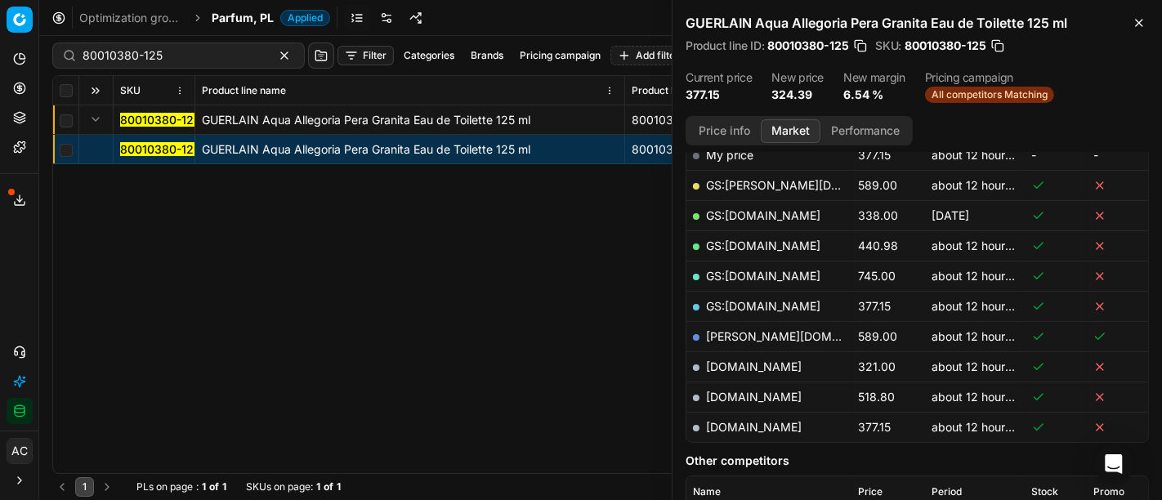
scroll to position [244, 0]
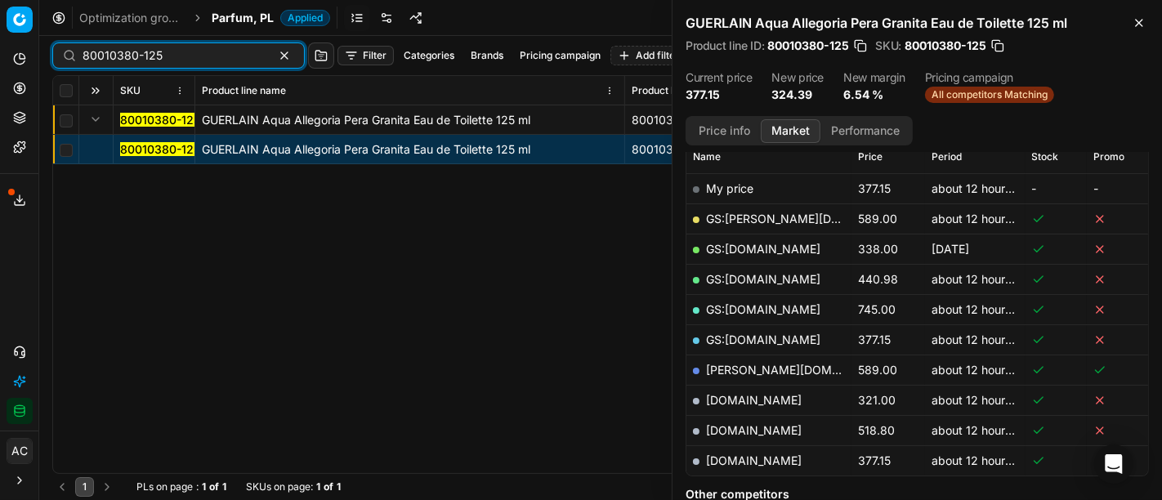
click at [174, 63] on input "80010380-125" at bounding box center [172, 55] width 179 height 16
paste input "57172-7"
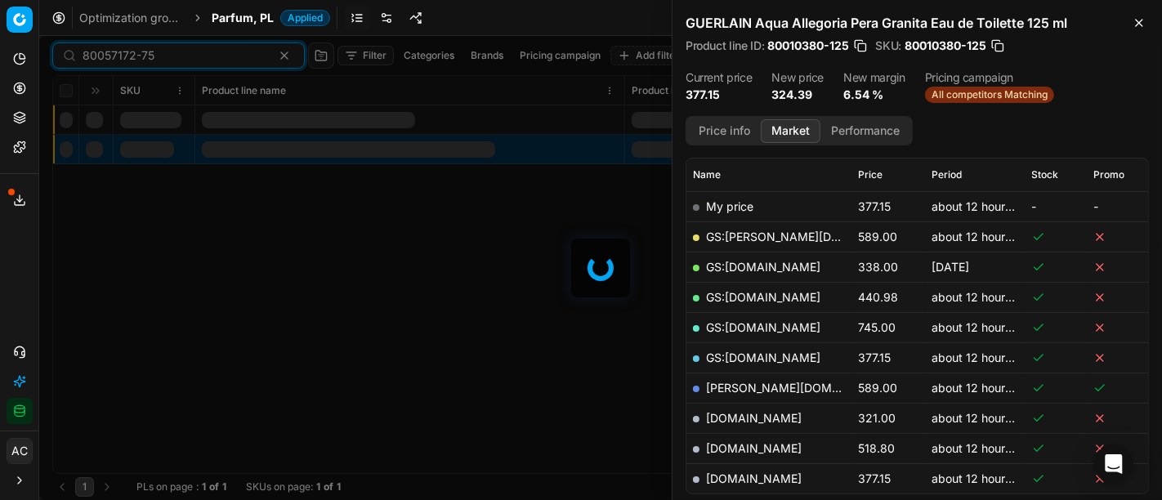
scroll to position [244, 0]
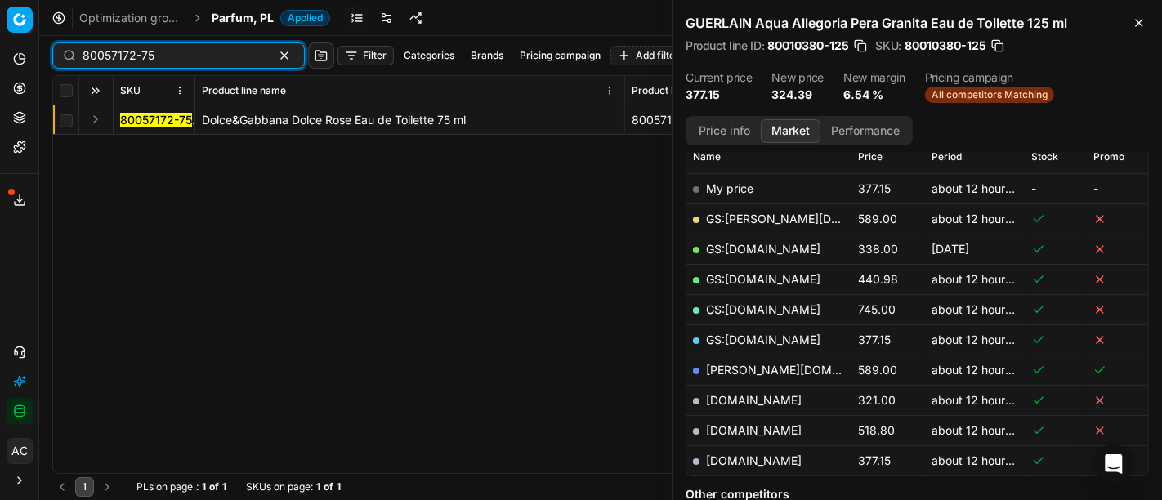
type input "80057172-75"
click at [98, 120] on button "Expand" at bounding box center [96, 119] width 20 height 20
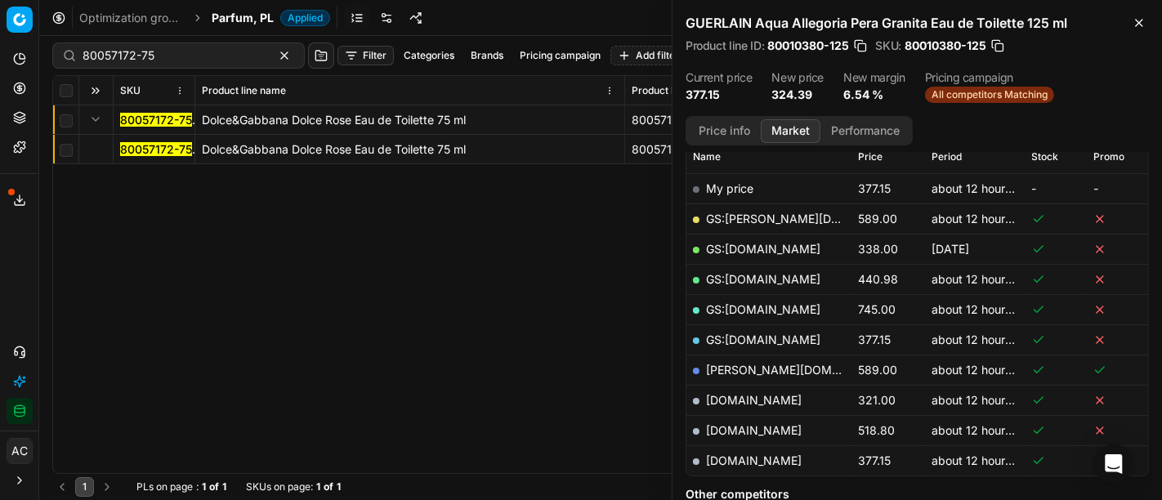
click at [156, 150] on mark "80057172-75" at bounding box center [156, 149] width 72 height 14
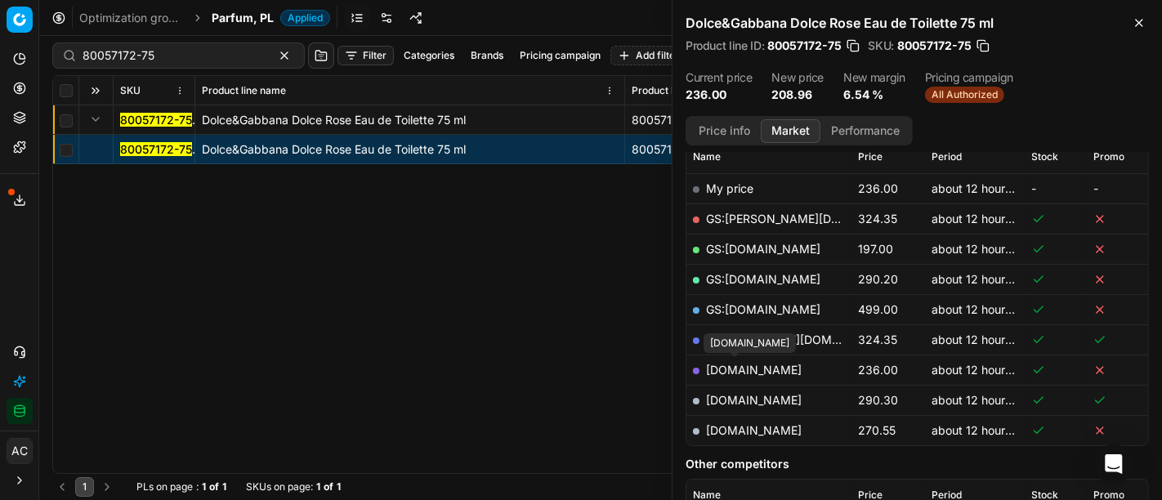
click at [759, 364] on link "[DOMAIN_NAME]" at bounding box center [754, 370] width 96 height 14
click at [216, 50] on input "80057172-75" at bounding box center [172, 55] width 179 height 16
click at [226, 25] on span "Parfum, PL" at bounding box center [243, 18] width 62 height 16
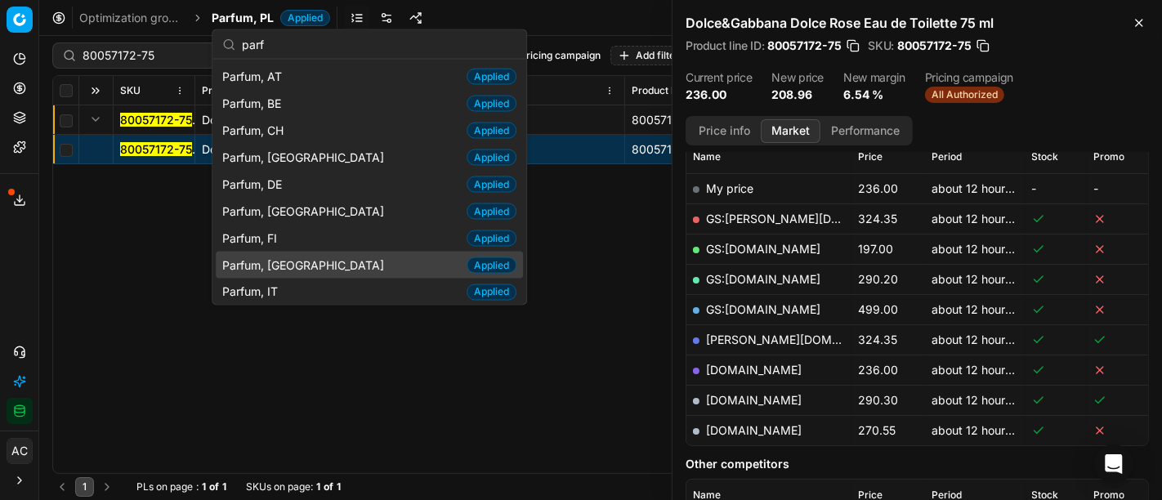
type input "parf"
click at [292, 267] on div "Parfum, FR Applied" at bounding box center [369, 265] width 307 height 27
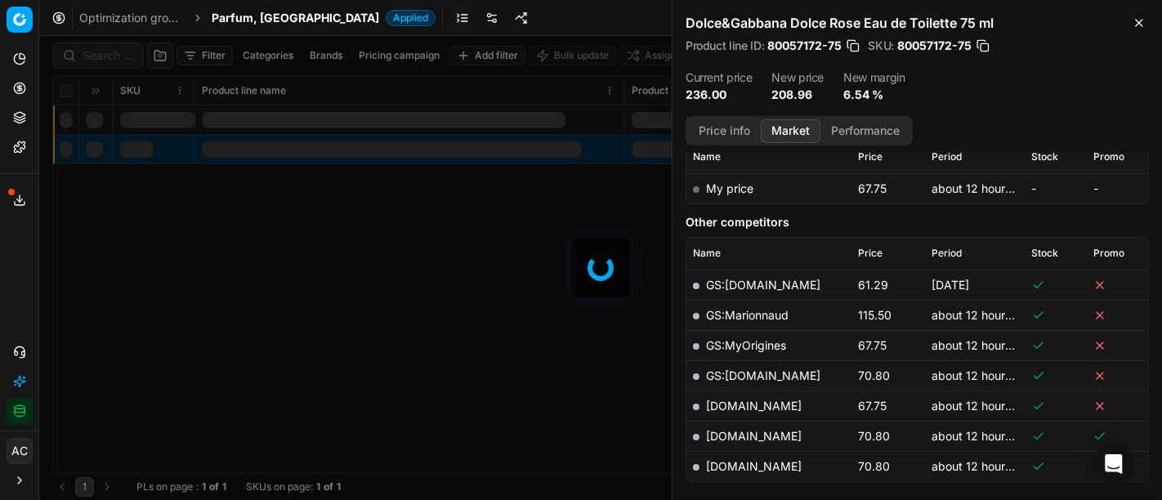
click at [106, 54] on div at bounding box center [600, 268] width 1122 height 464
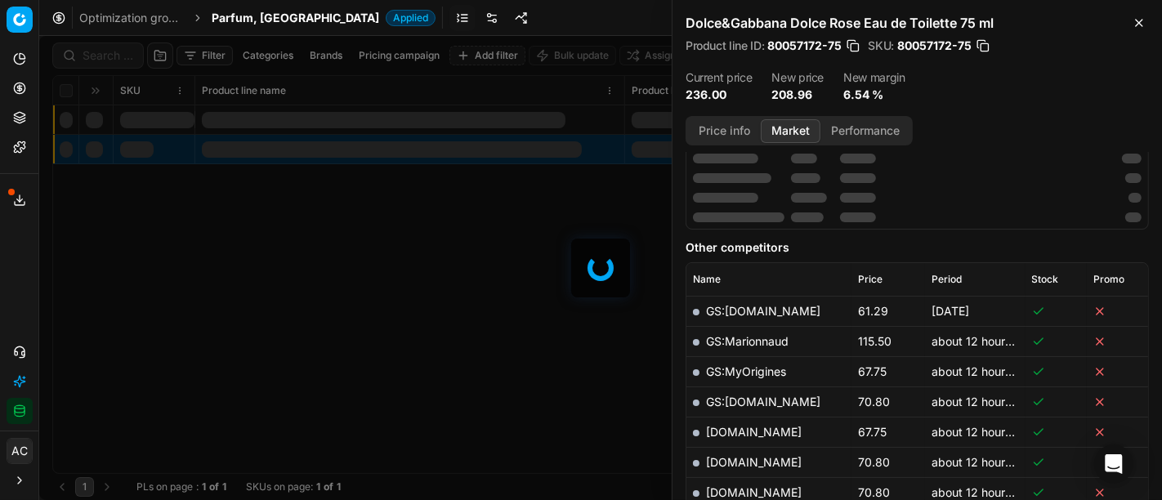
scroll to position [244, 0]
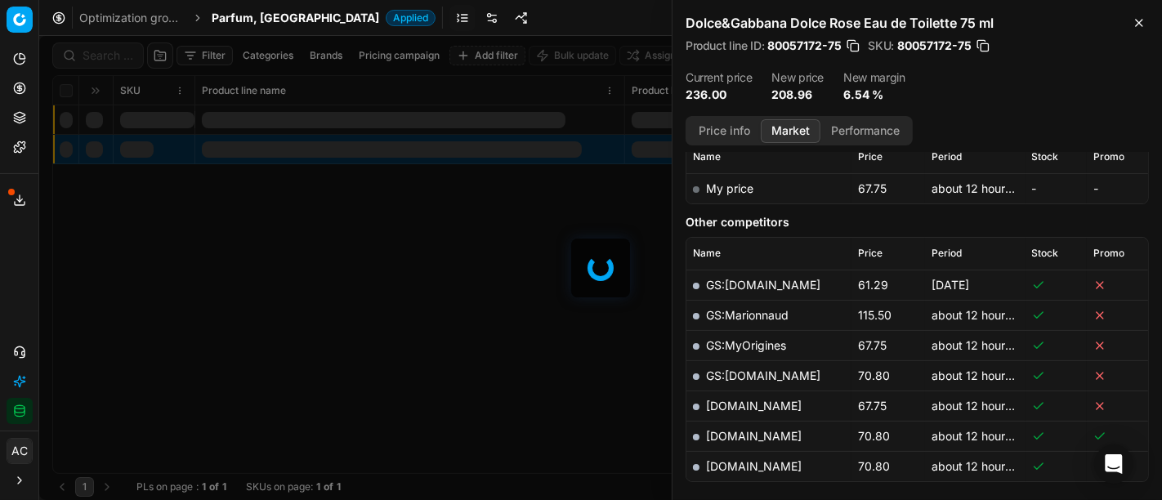
click at [106, 54] on div at bounding box center [600, 268] width 1122 height 464
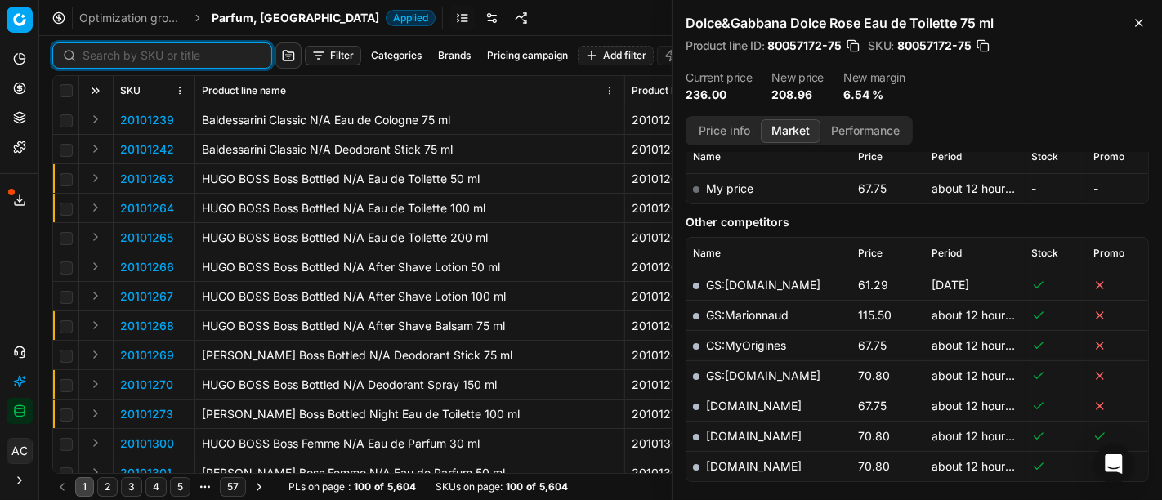
click at [106, 54] on input at bounding box center [172, 55] width 179 height 16
paste input "20101328"
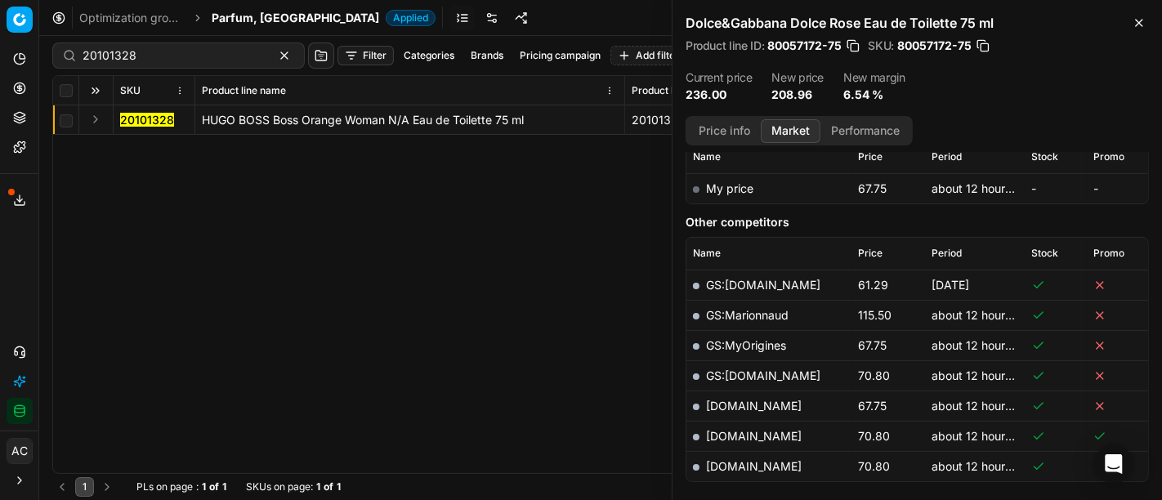
click at [98, 114] on button "Expand" at bounding box center [96, 119] width 20 height 20
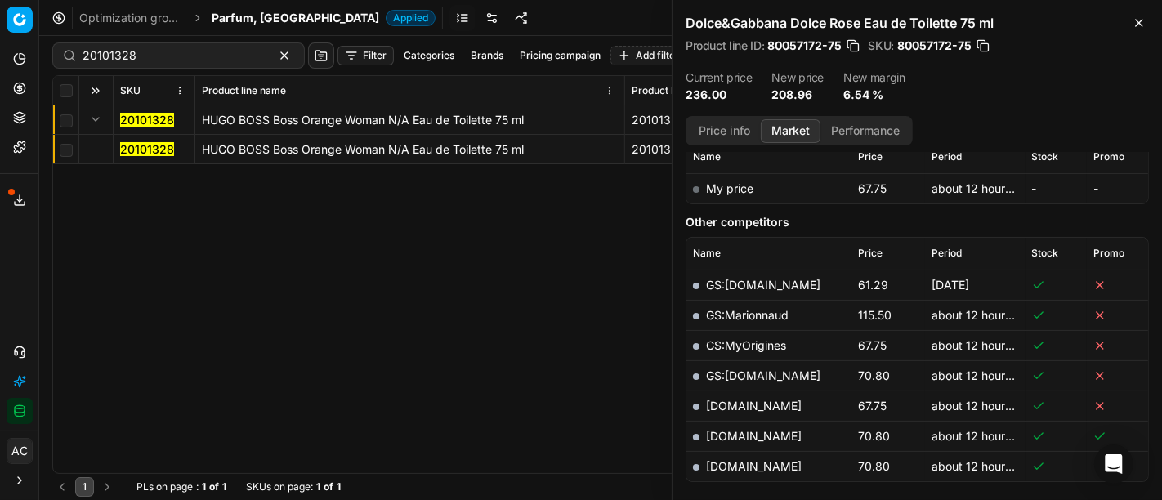
click at [153, 145] on mark "20101328" at bounding box center [147, 149] width 54 height 14
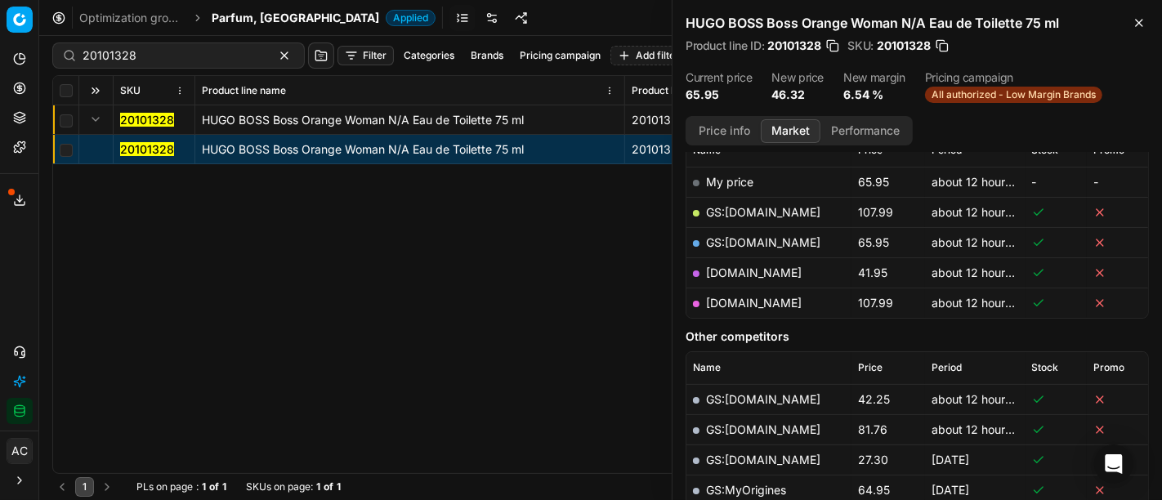
scroll to position [244, 0]
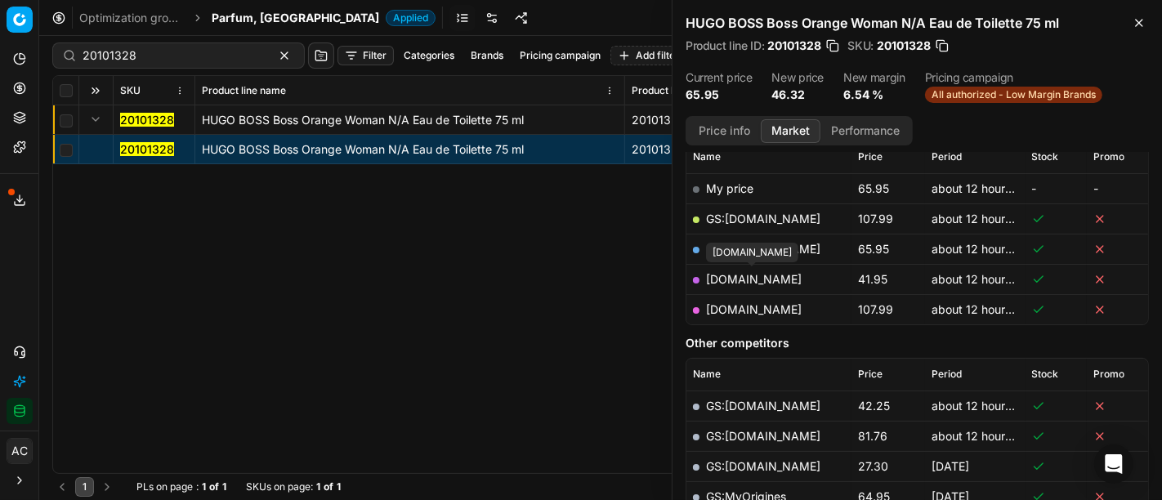
click at [746, 276] on link "[DOMAIN_NAME]" at bounding box center [754, 279] width 96 height 14
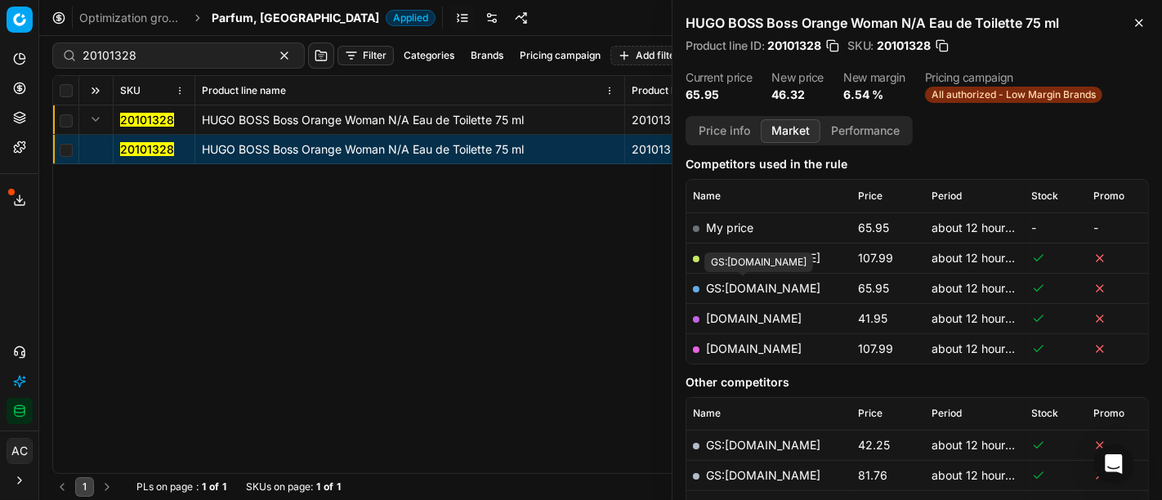
click at [739, 287] on link "GS:[DOMAIN_NAME]" at bounding box center [763, 288] width 114 height 14
click at [498, 281] on div "20101328 [PERSON_NAME] Boss Orange Woman N/A Eau de Toilette 75 ml 20101328 HUG…" at bounding box center [600, 289] width 1095 height 368
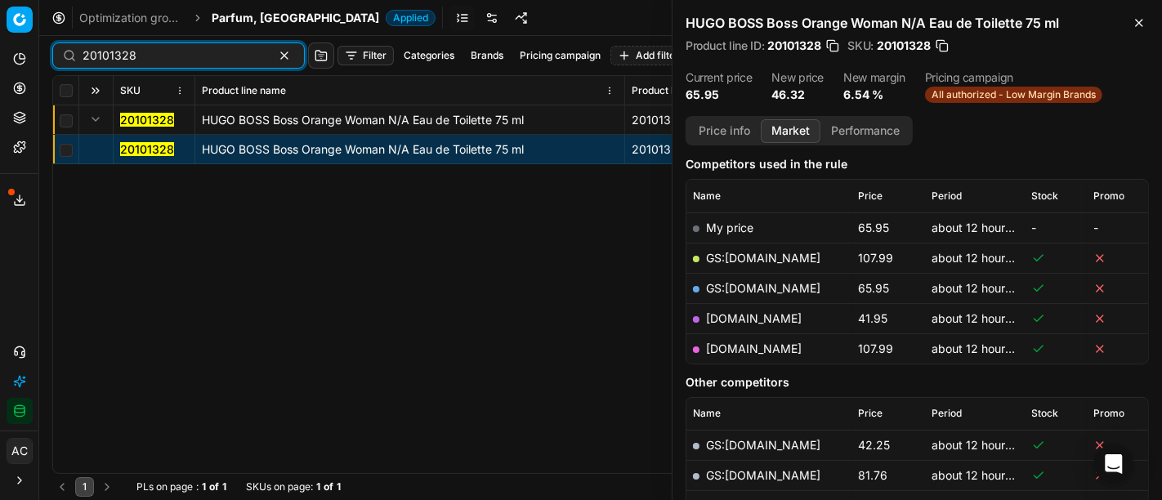
click at [203, 55] on input "20101328" at bounding box center [172, 55] width 179 height 16
paste input "80075515-100"
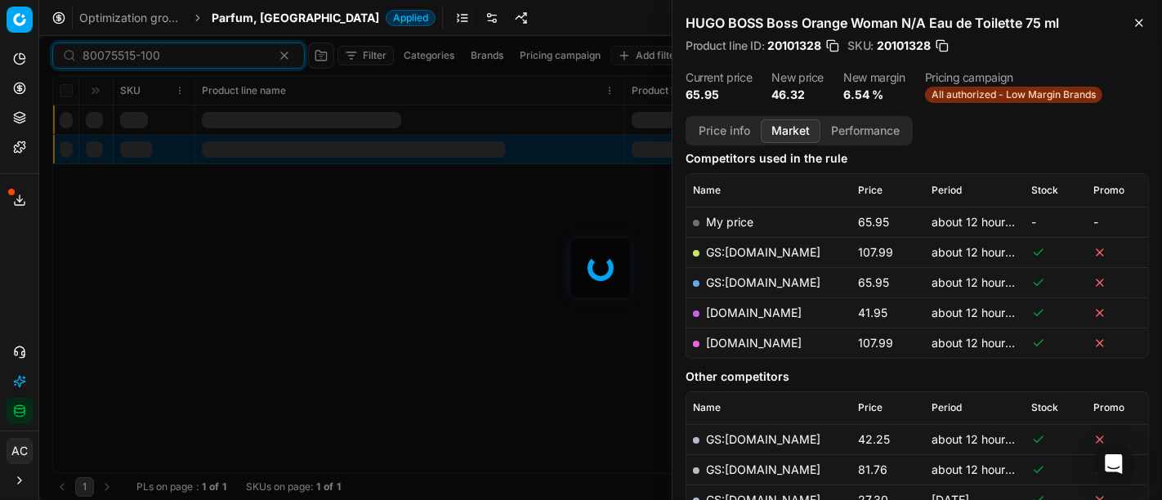
scroll to position [205, 0]
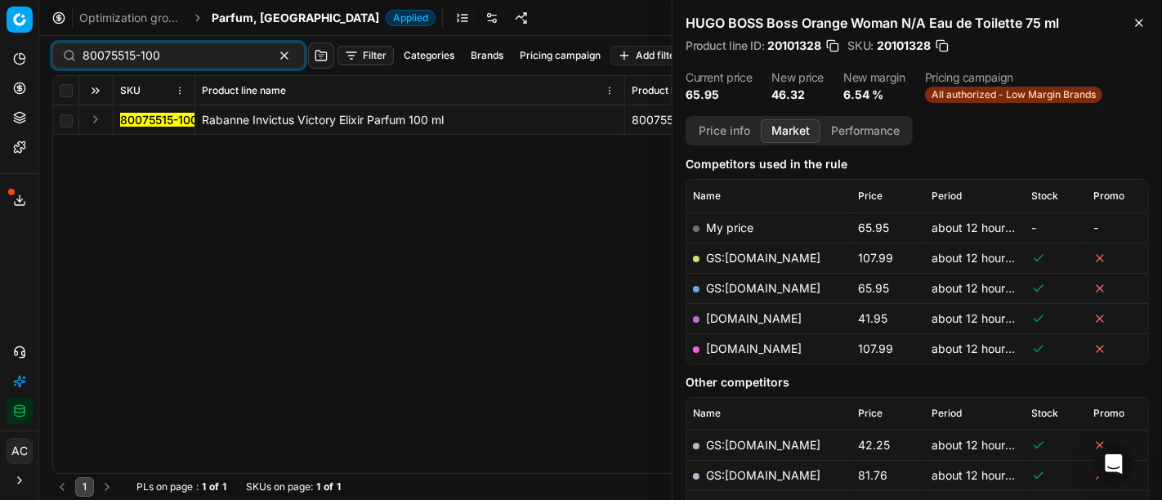
click at [96, 123] on button "Expand" at bounding box center [96, 119] width 20 height 20
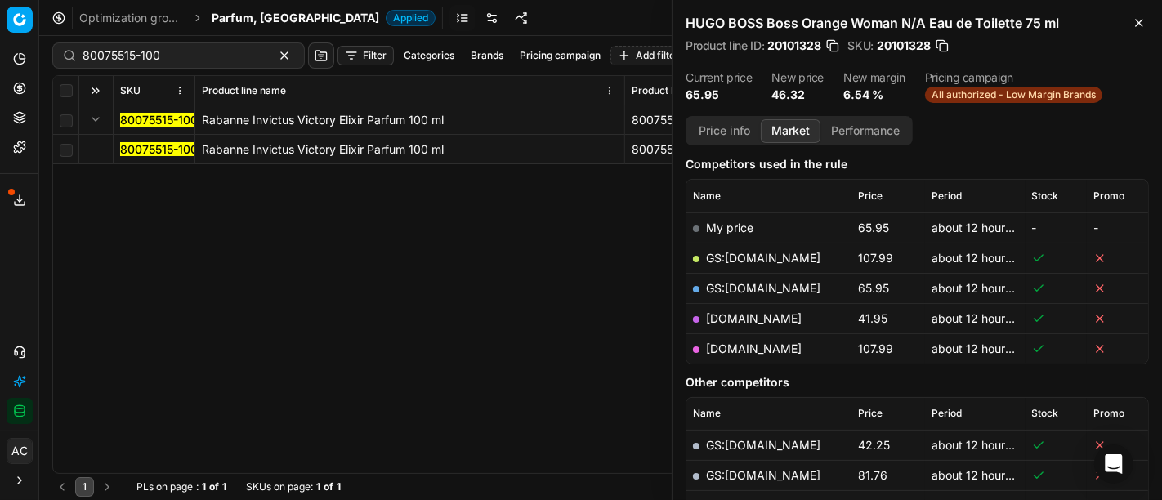
click at [149, 153] on mark "80075515-100" at bounding box center [159, 149] width 78 height 14
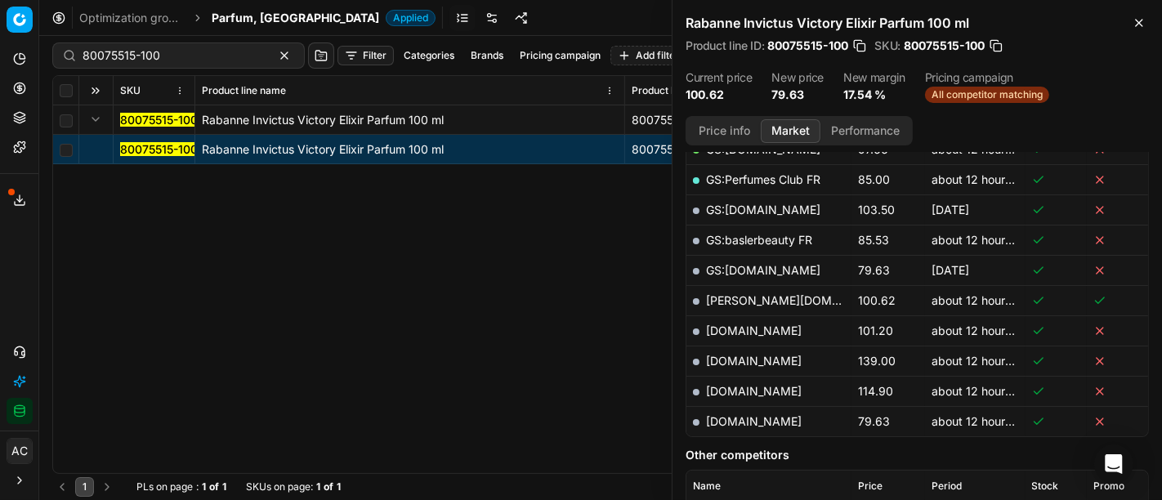
scroll to position [464, 0]
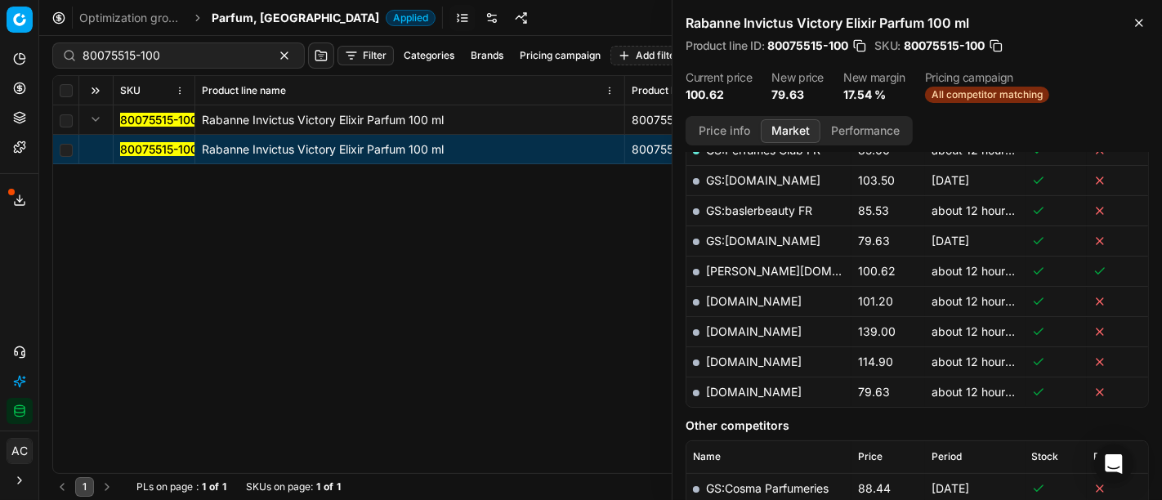
click at [726, 128] on button "Price info" at bounding box center [724, 131] width 73 height 24
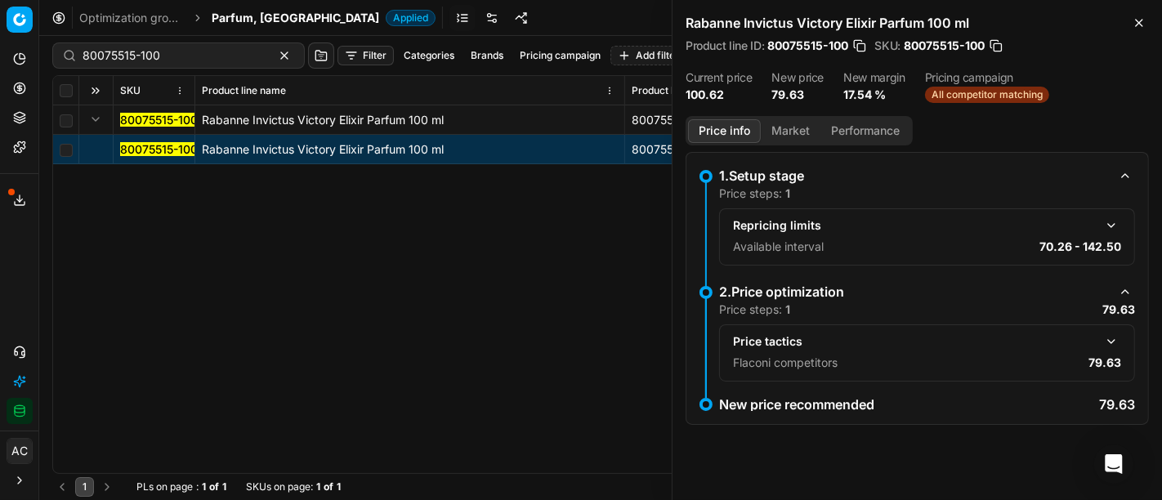
scroll to position [0, 0]
click at [797, 127] on button "Market" at bounding box center [791, 131] width 60 height 24
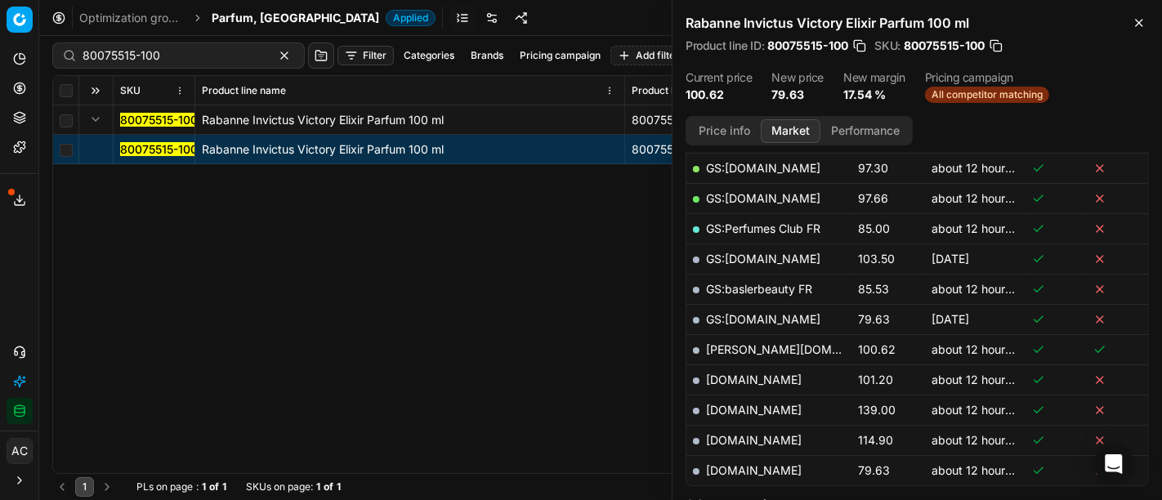
scroll to position [386, 0]
click at [752, 466] on link "[DOMAIN_NAME]" at bounding box center [754, 469] width 96 height 14
click at [484, 306] on div "80075515-100 Rabanne Invictus Victory Elixir Parfum 100 ml 80075515-100 Rabanne…" at bounding box center [600, 289] width 1095 height 368
click at [185, 71] on div "80075515-100 Filter Categories Brands Pricing campaign Add filter Bulk update A…" at bounding box center [600, 55] width 1096 height 39
click at [190, 66] on div "80075515-100" at bounding box center [178, 55] width 252 height 26
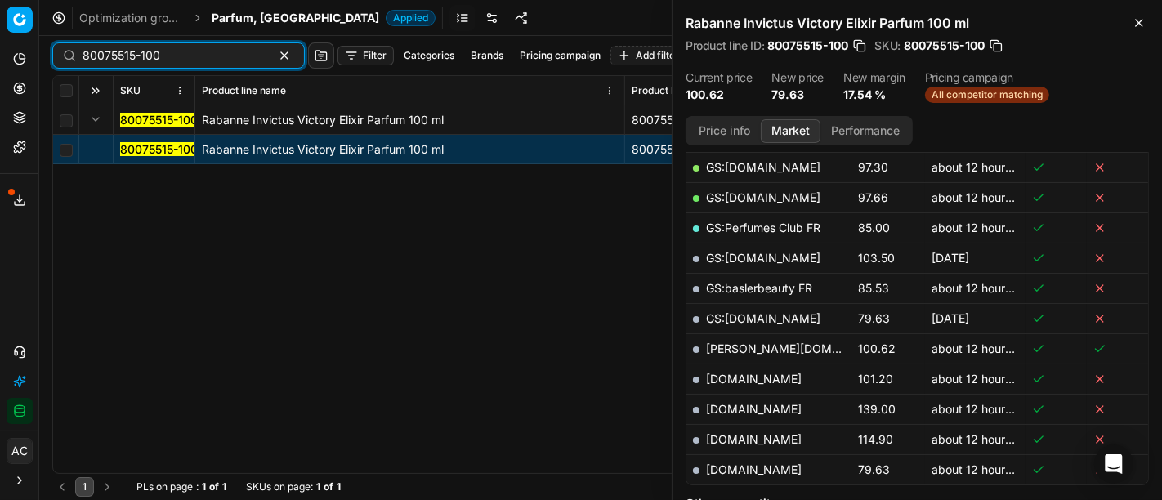
paste input "90006188-0009328"
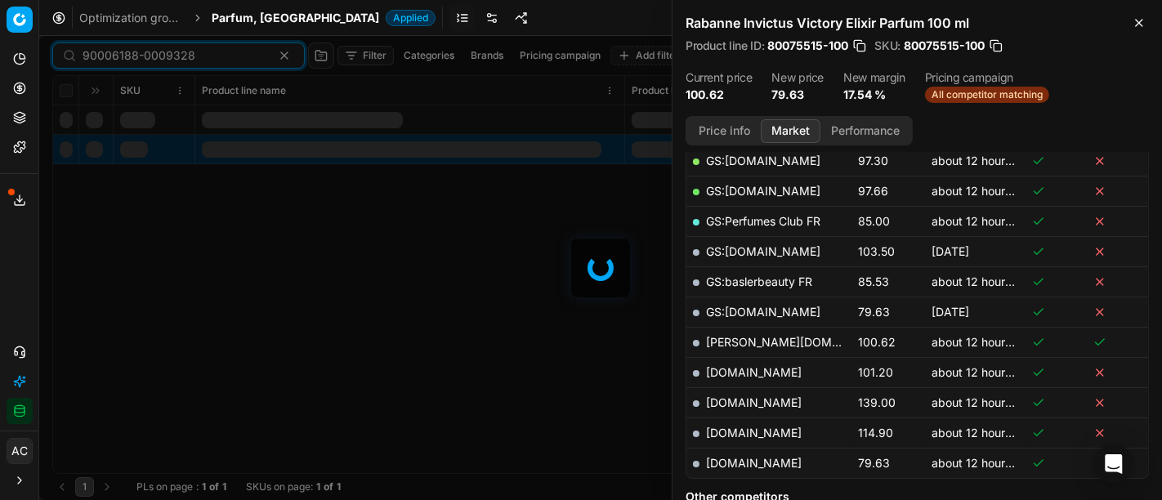
scroll to position [386, 0]
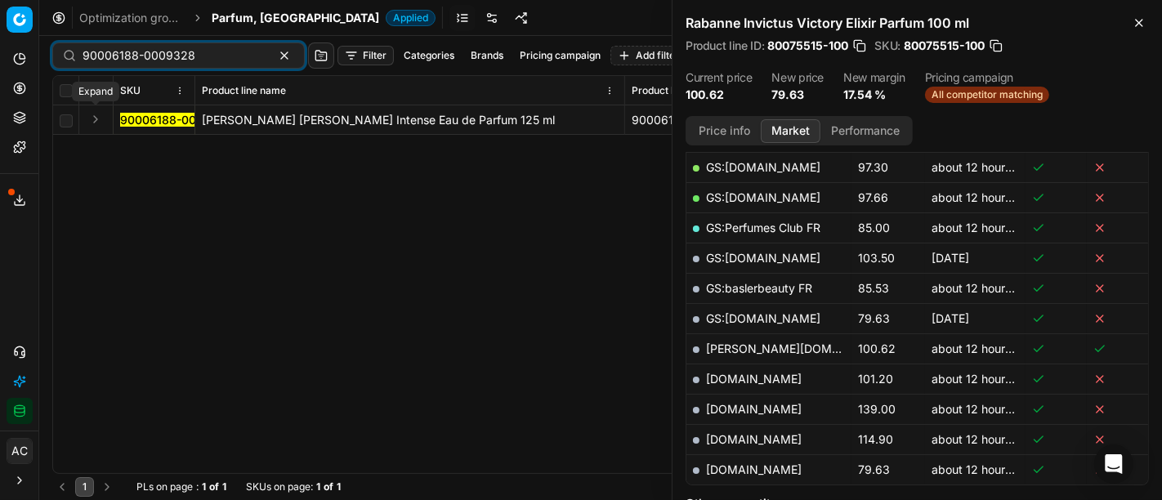
click at [89, 118] on button "Expand" at bounding box center [96, 119] width 20 height 20
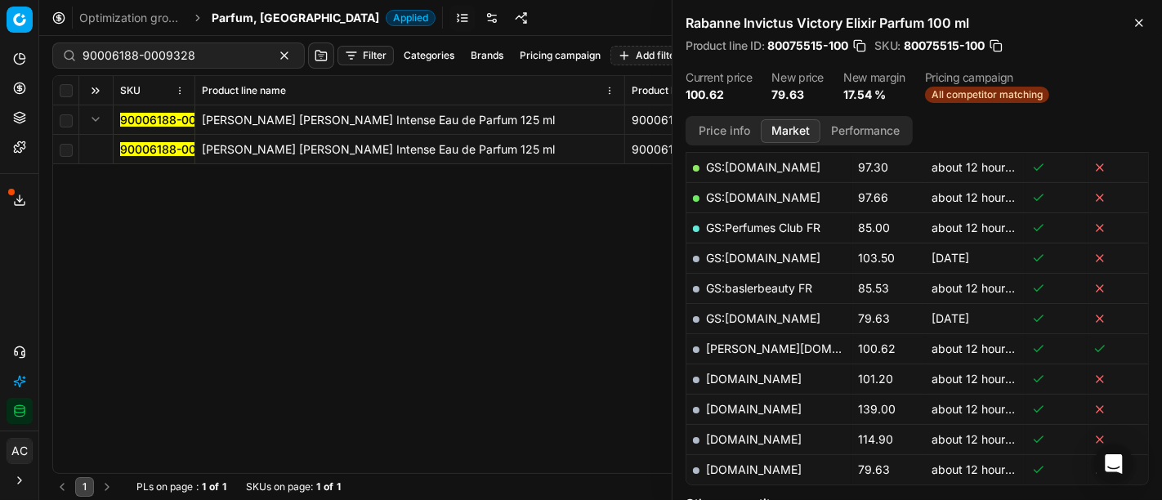
click at [149, 150] on mark "90006188-0009328" at bounding box center [176, 149] width 113 height 14
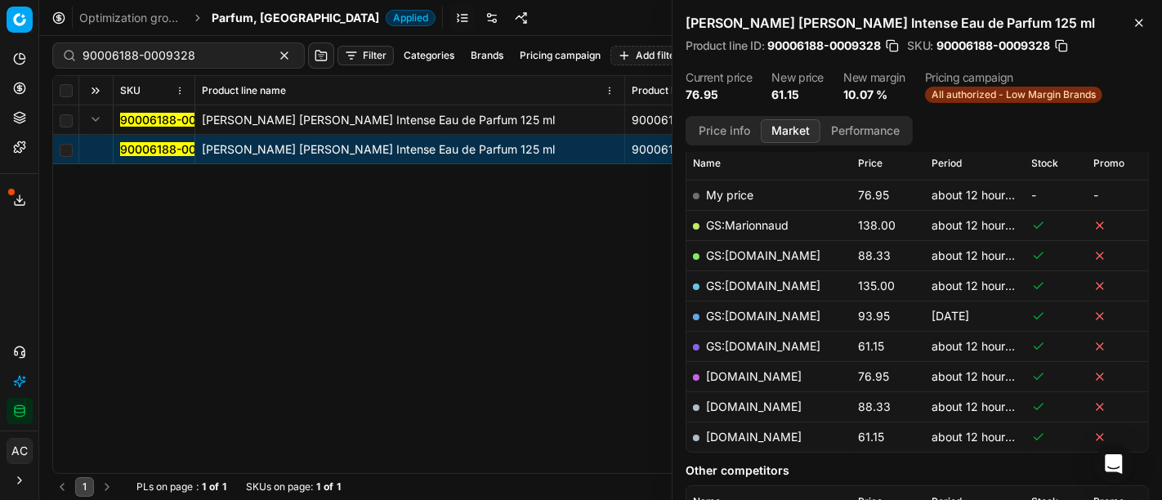
scroll to position [237, 0]
click at [770, 435] on link "[DOMAIN_NAME]" at bounding box center [754, 438] width 96 height 14
click at [200, 59] on input "90006188-0009328" at bounding box center [172, 55] width 179 height 16
paste input "1658-0002362"
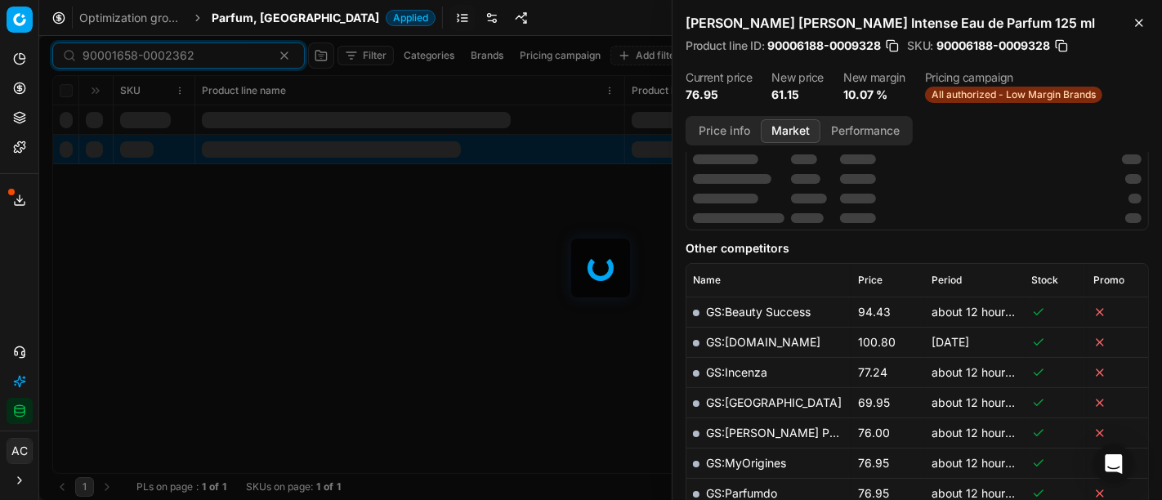
scroll to position [237, 0]
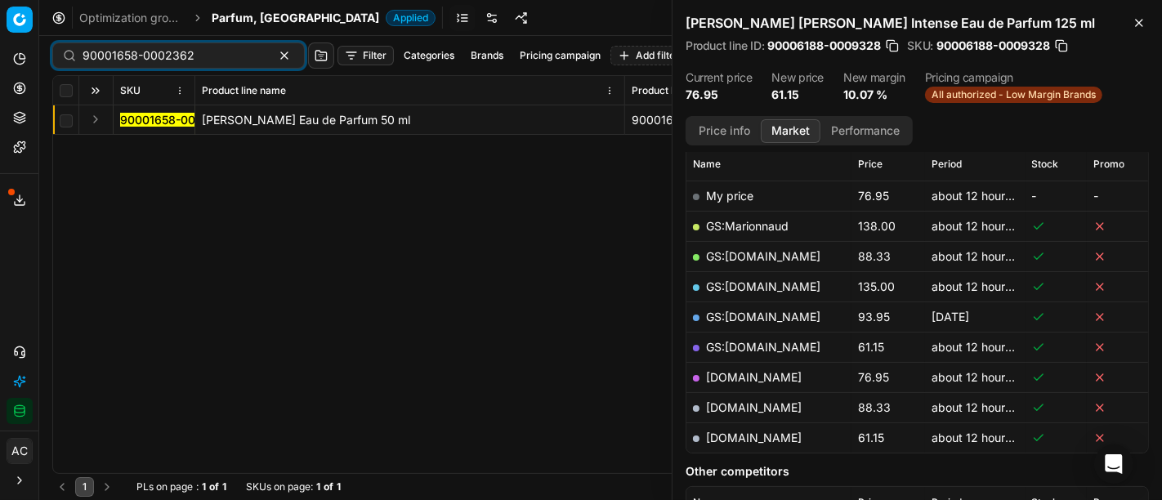
click at [91, 121] on button "Expand" at bounding box center [96, 119] width 20 height 20
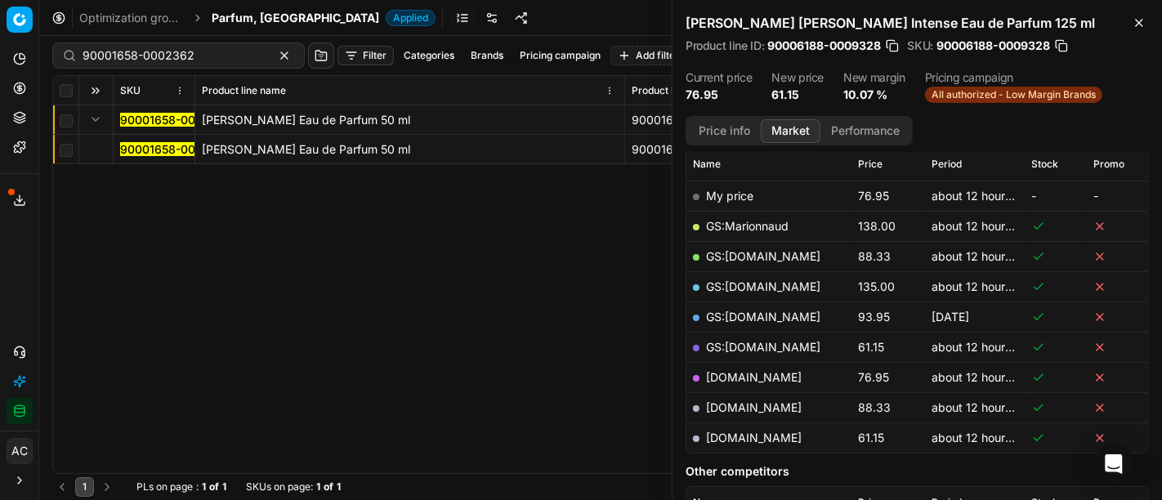
click at [135, 156] on span "90001658-0002362" at bounding box center [176, 149] width 112 height 16
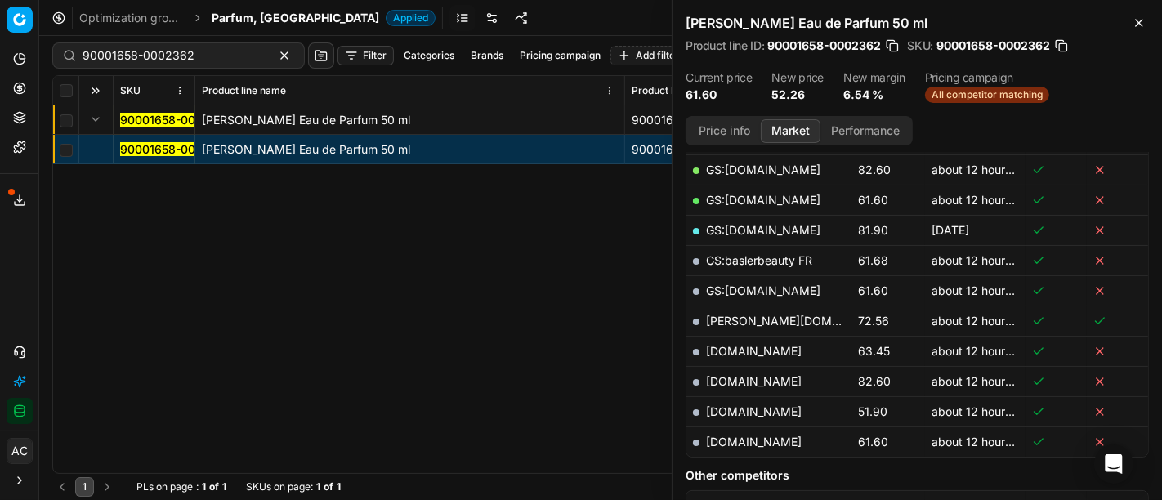
scroll to position [384, 0]
click at [736, 404] on link "[DOMAIN_NAME]" at bounding box center [754, 411] width 96 height 14
click at [207, 56] on input "90001658-0002362" at bounding box center [172, 55] width 179 height 16
paste input "0848-0003050"
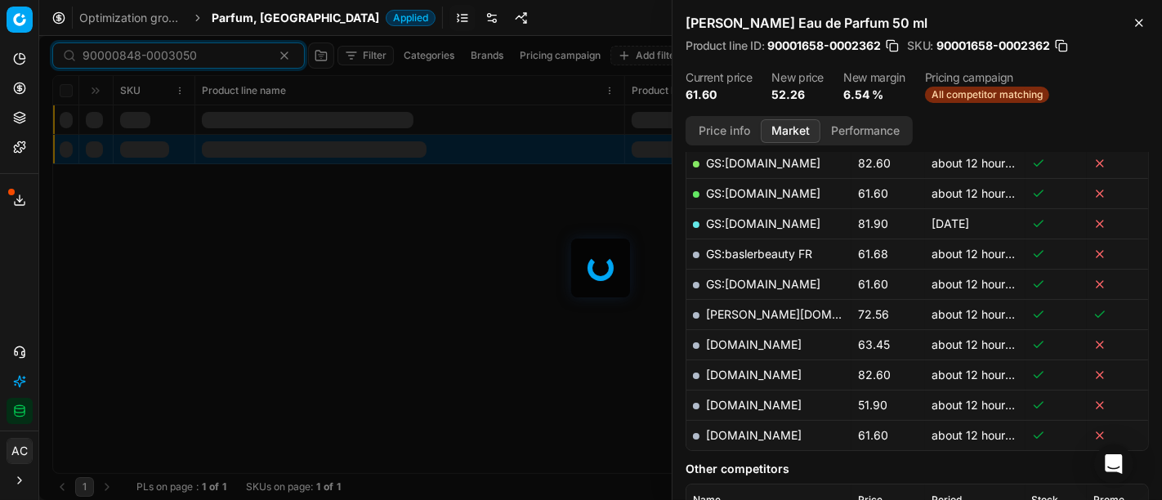
scroll to position [384, 0]
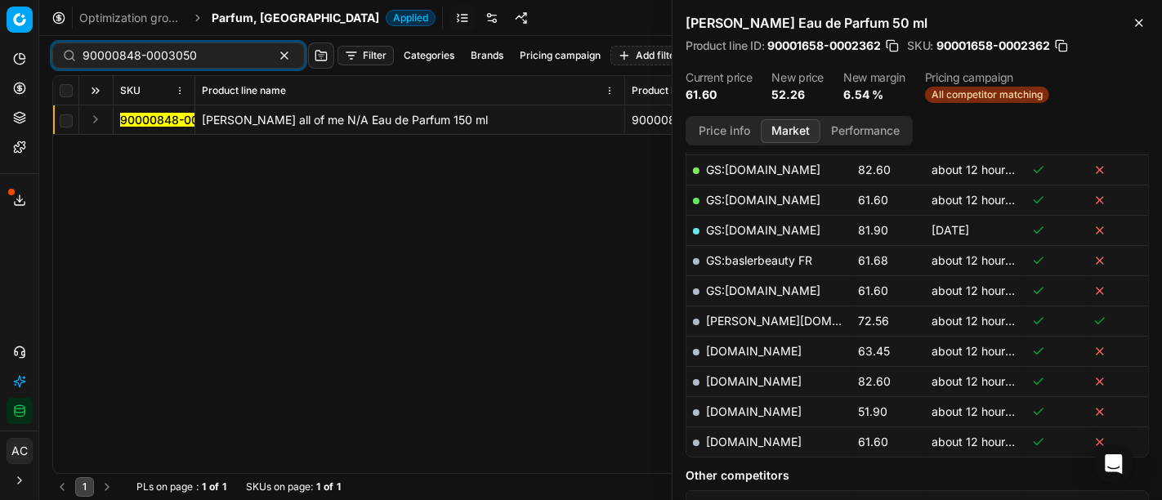
click at [98, 118] on button "Expand" at bounding box center [96, 119] width 20 height 20
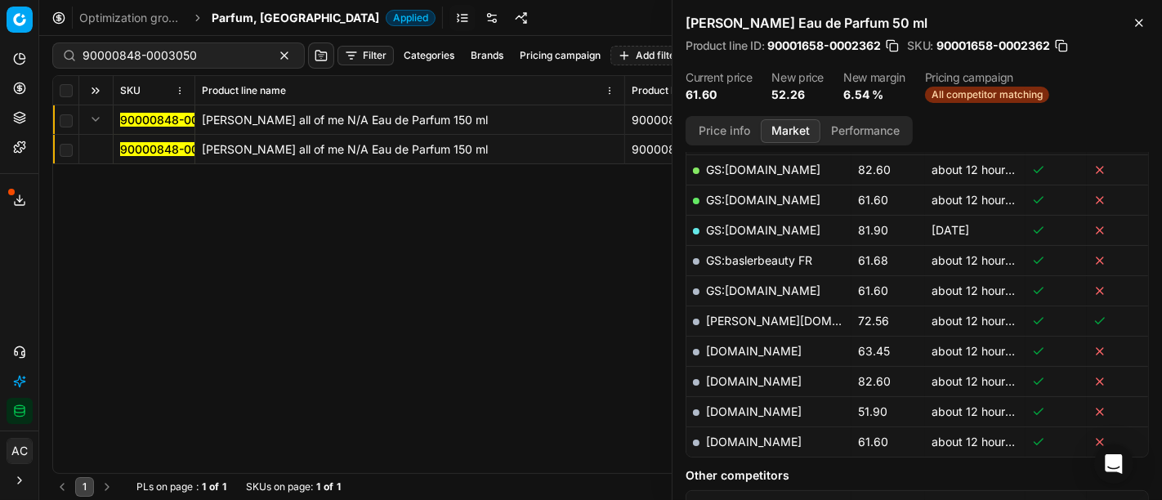
click at [161, 153] on mark "90000848-0003050" at bounding box center [177, 149] width 114 height 14
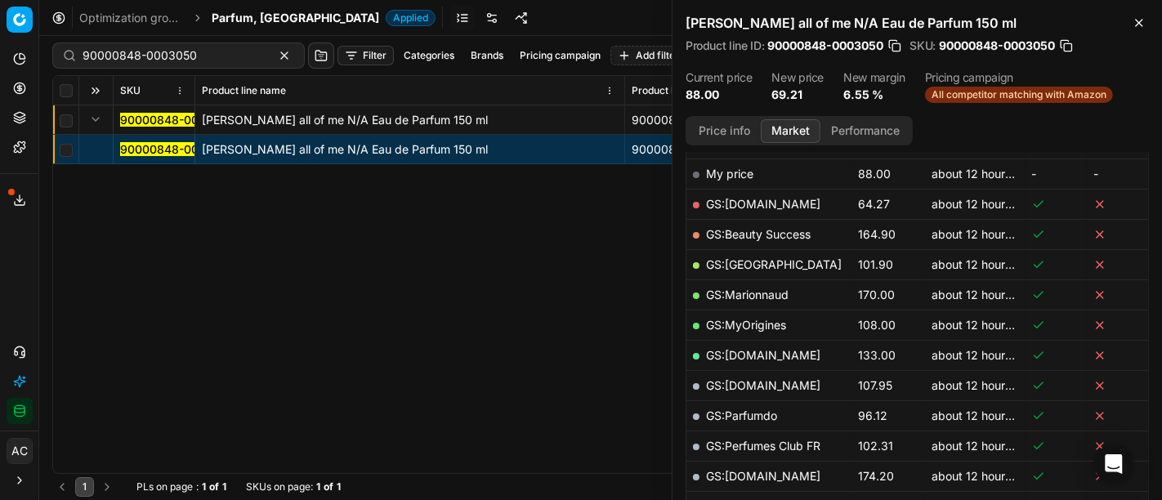
scroll to position [252, 0]
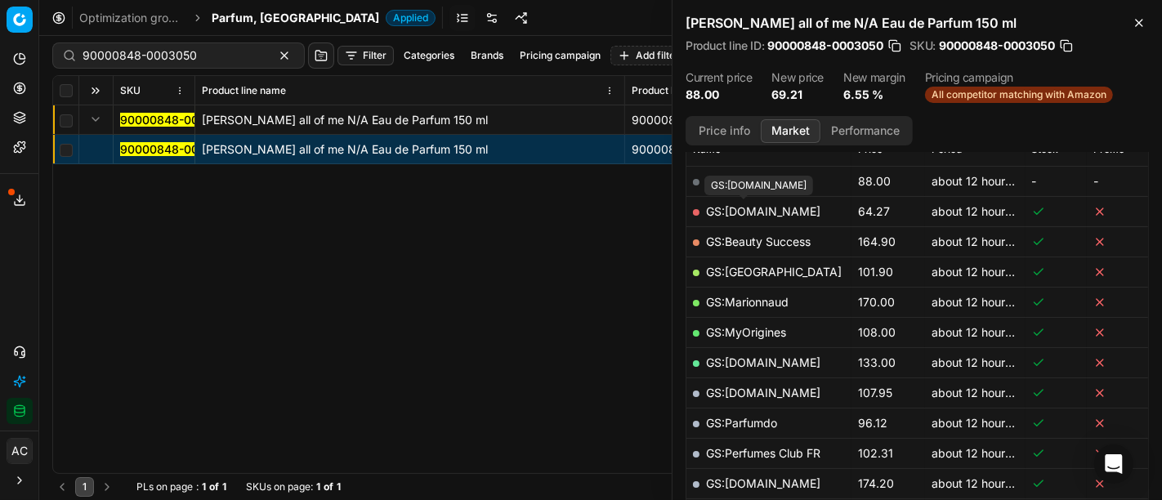
click at [756, 211] on link "GS:[DOMAIN_NAME]" at bounding box center [763, 211] width 114 height 14
click at [474, 386] on div "90000848-0003050 [PERSON_NAME] all of me N/A Eau de Parfum 150 ml 90000848-0003…" at bounding box center [600, 289] width 1095 height 368
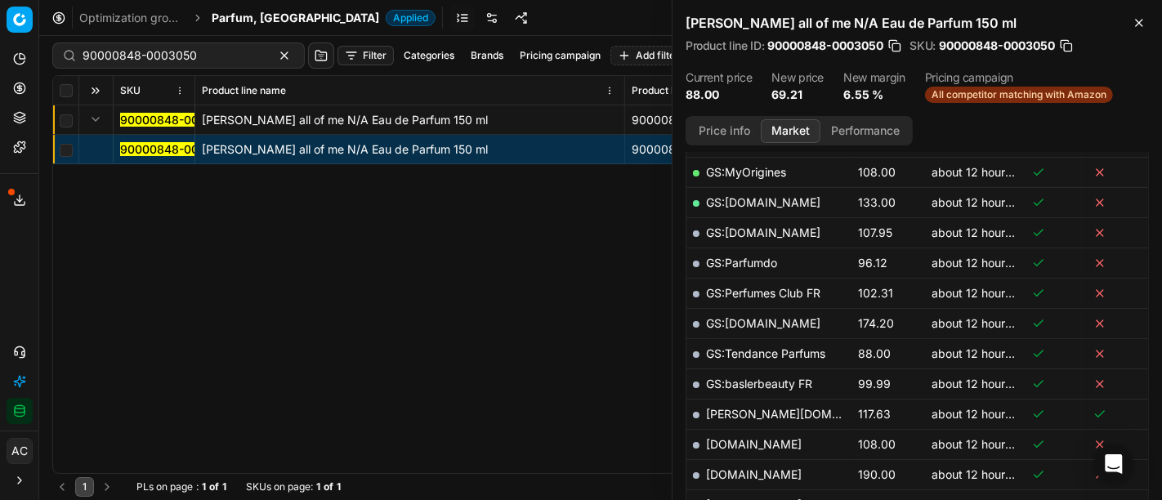
scroll to position [417, 0]
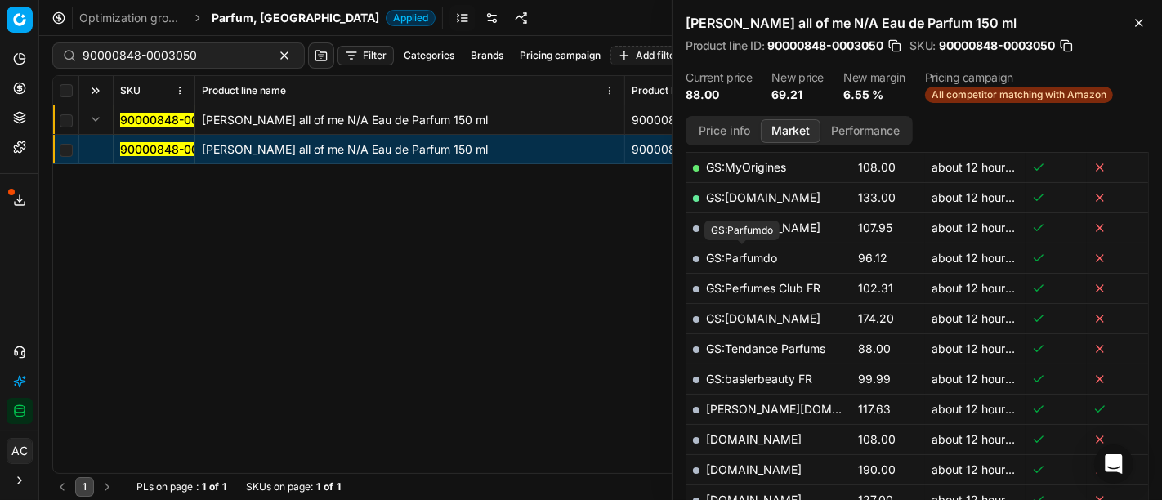
click at [777, 252] on link "GS:Parfumdo" at bounding box center [741, 258] width 71 height 14
click at [209, 62] on input "90000848-0003050" at bounding box center [172, 55] width 179 height 16
paste input "80075248-125"
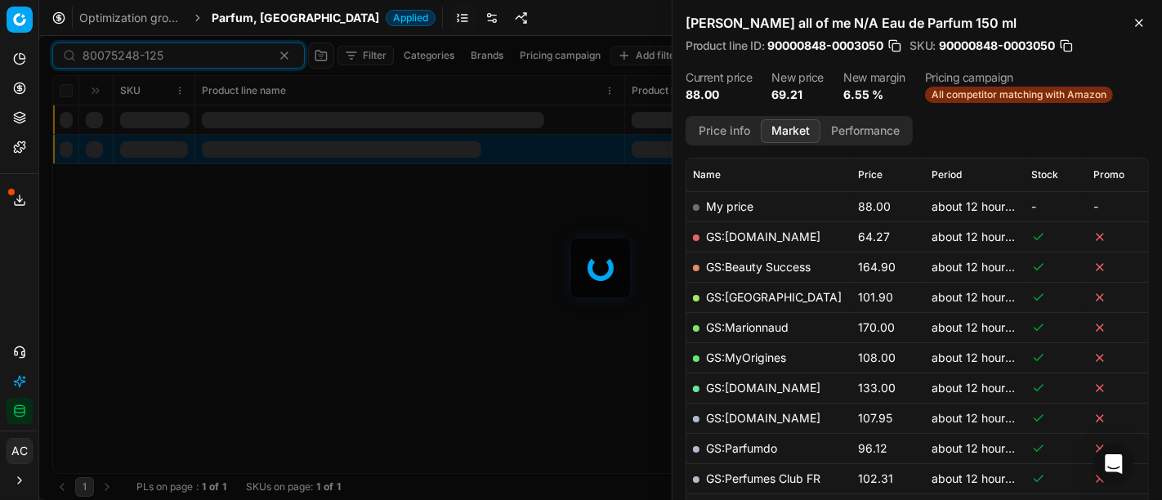
scroll to position [417, 0]
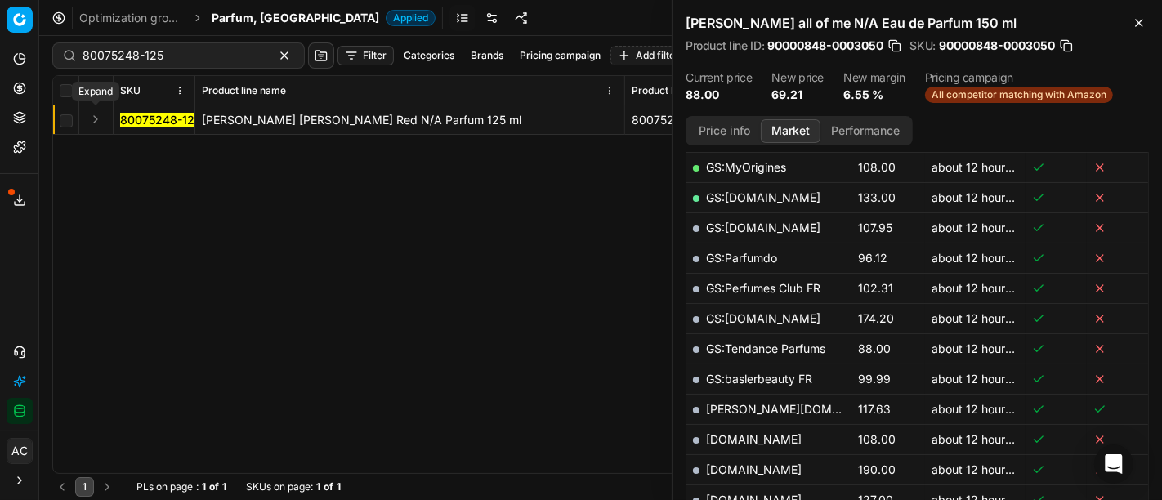
click at [97, 120] on button "Expand" at bounding box center [96, 119] width 20 height 20
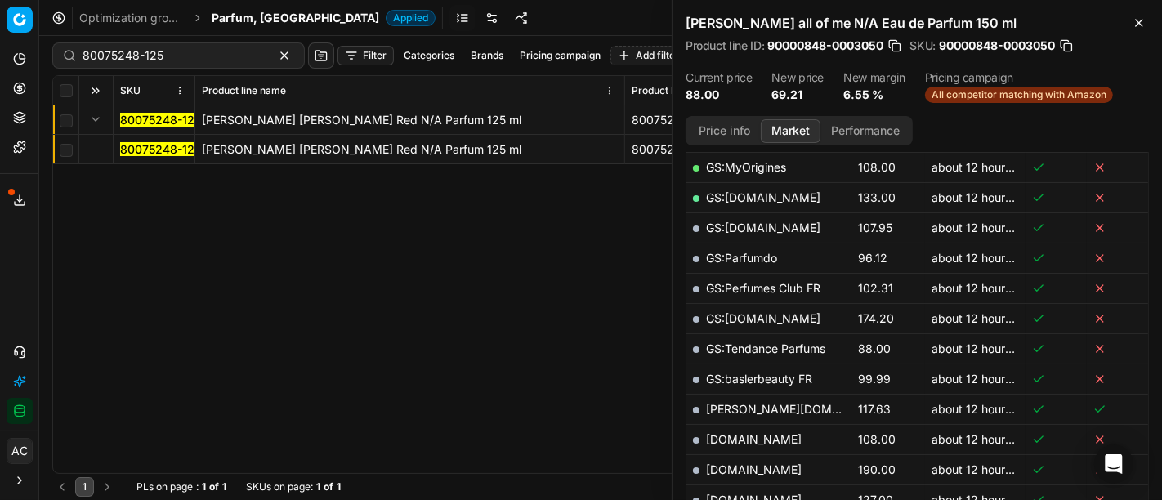
click at [154, 150] on mark "80075248-125" at bounding box center [160, 149] width 81 height 14
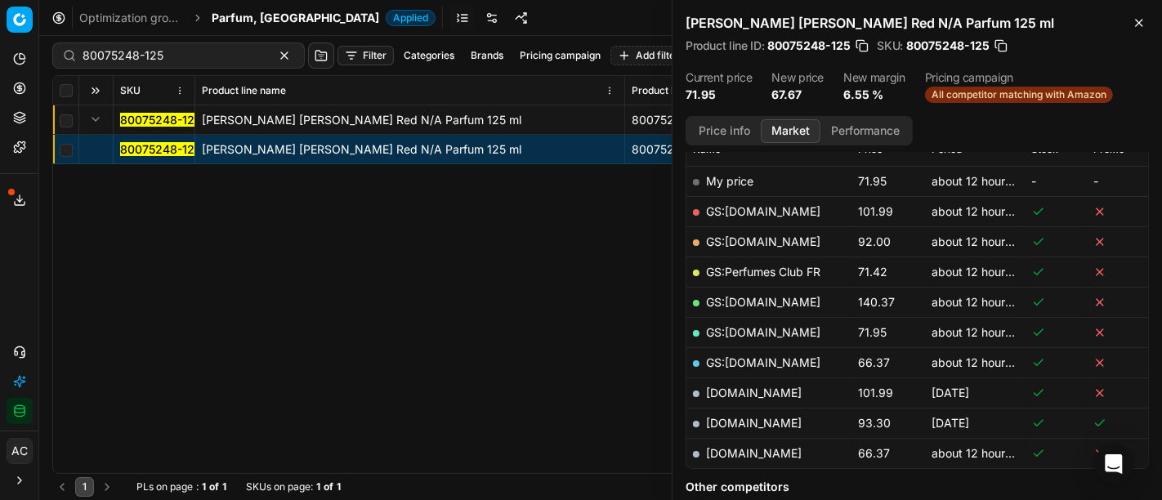
scroll to position [254, 0]
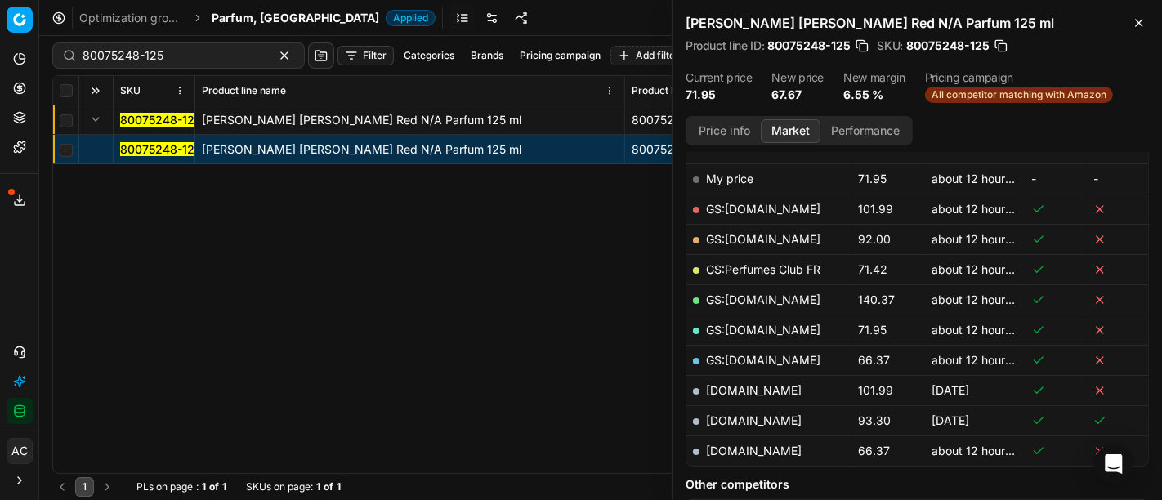
click at [185, 65] on div "80075248-125" at bounding box center [178, 55] width 252 height 26
paste input "20101302"
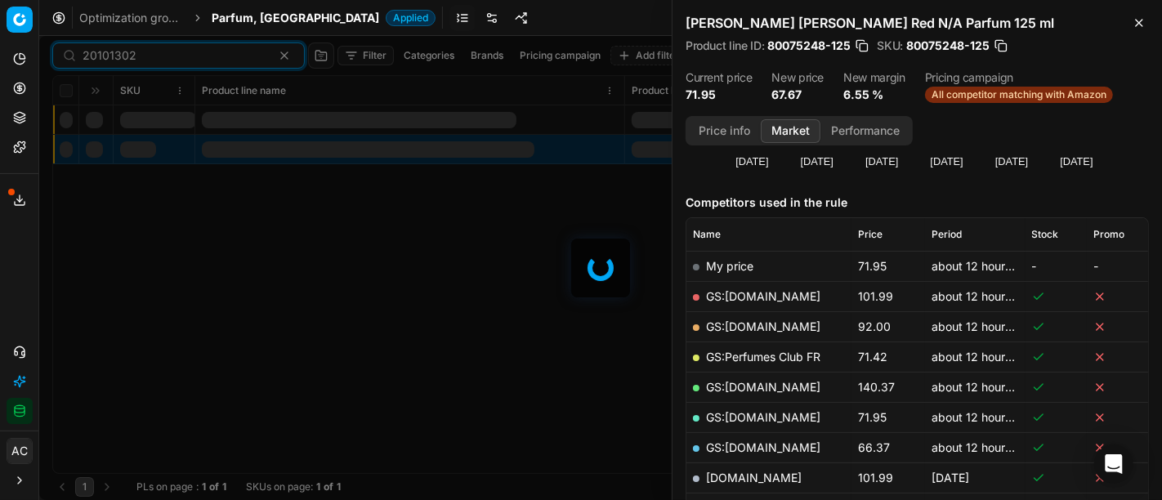
scroll to position [254, 0]
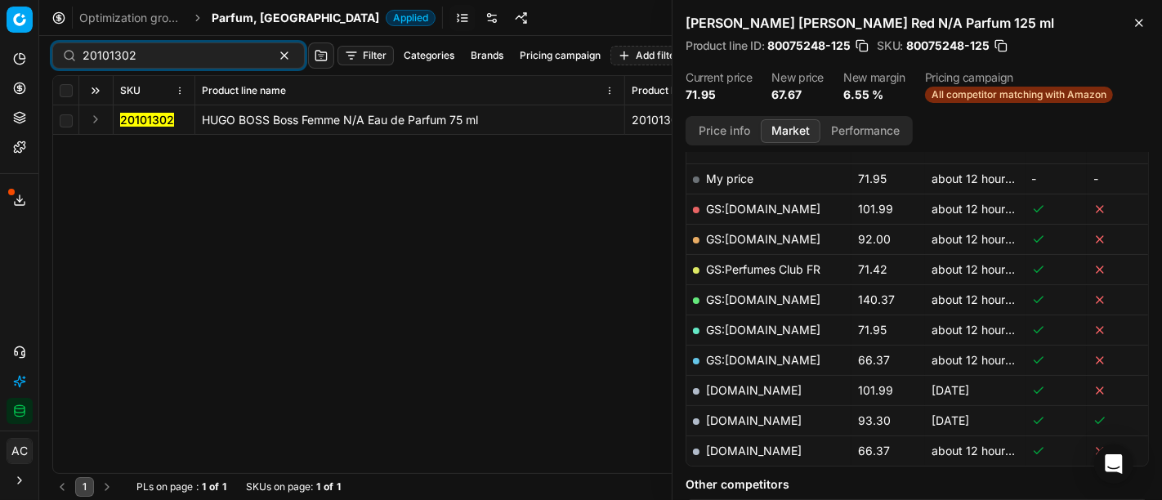
click at [88, 119] on button "Expand" at bounding box center [96, 119] width 20 height 20
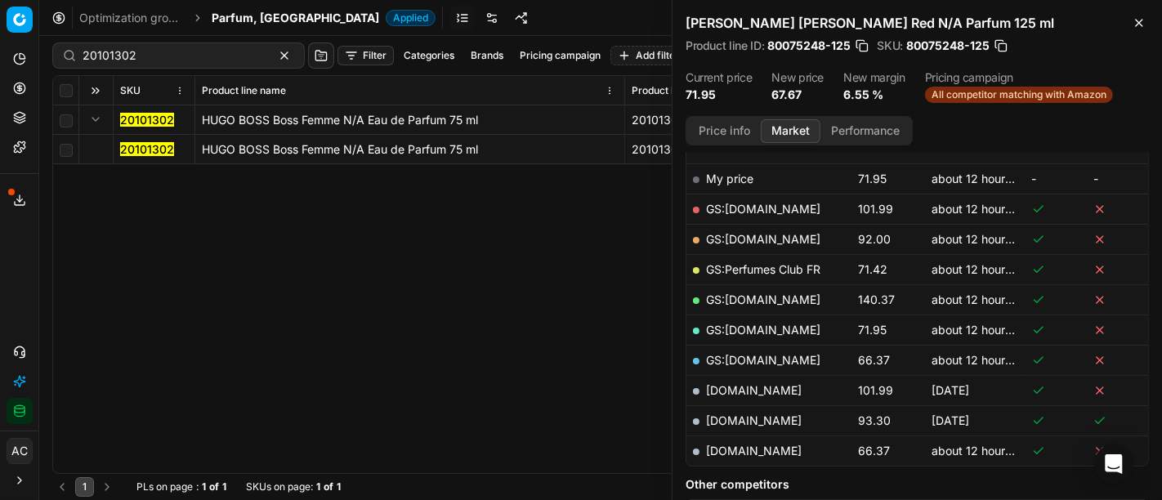
click at [148, 148] on mark "20101302" at bounding box center [147, 149] width 54 height 14
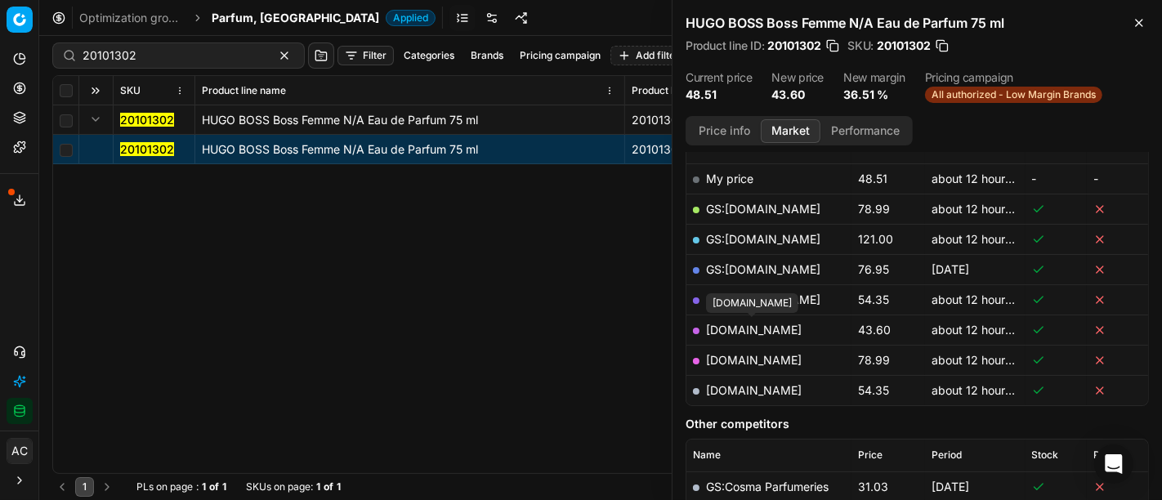
click at [761, 332] on link "[DOMAIN_NAME]" at bounding box center [754, 330] width 96 height 14
click at [168, 56] on input "20101302" at bounding box center [172, 55] width 179 height 16
paste input "80020945-100"
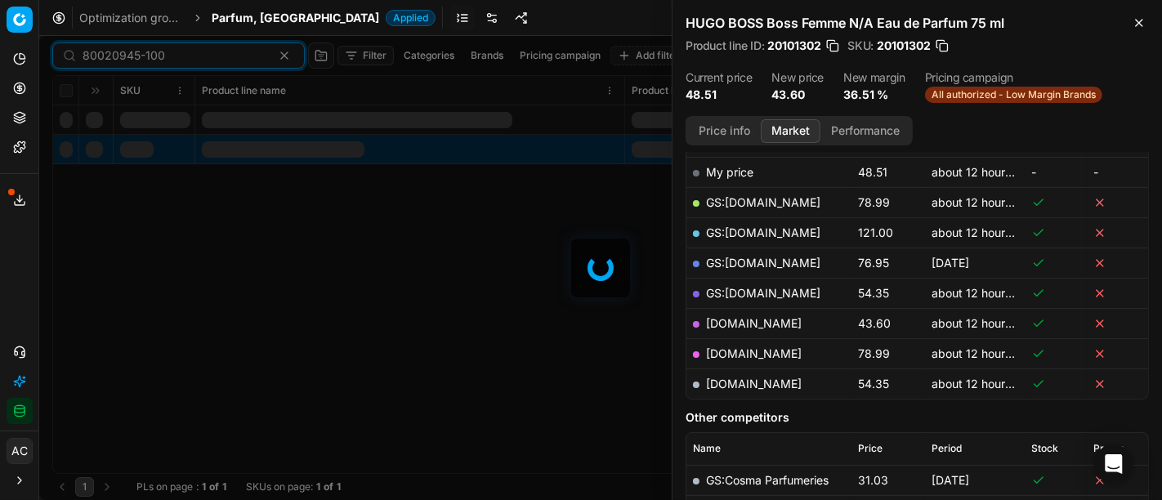
scroll to position [254, 0]
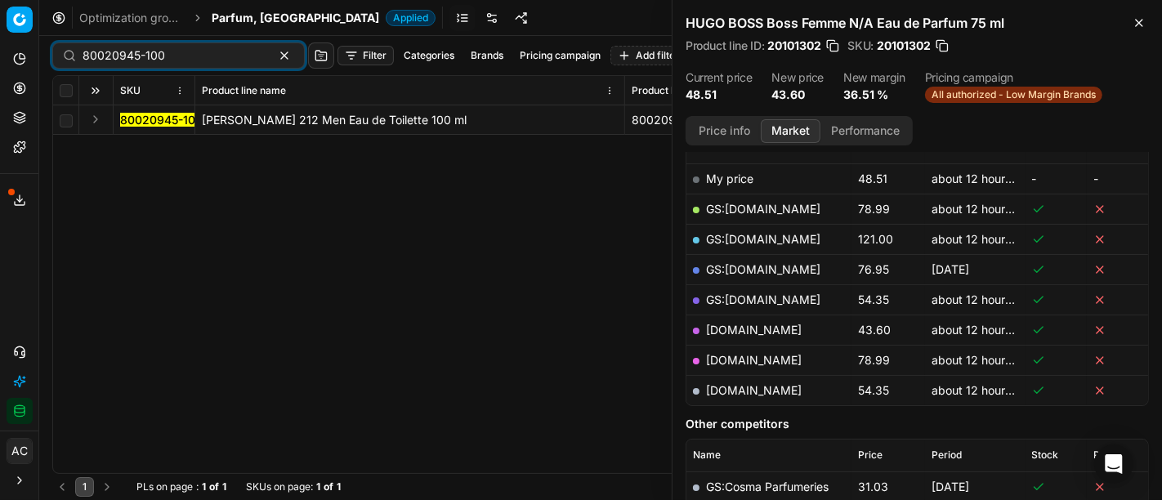
click at [93, 123] on button "Expand" at bounding box center [96, 119] width 20 height 20
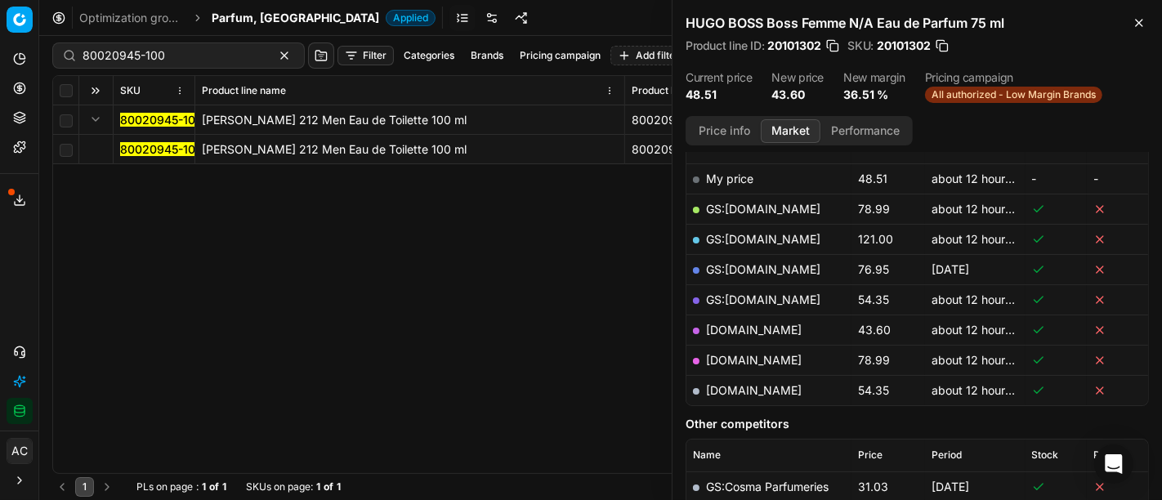
click at [148, 145] on mark "80020945-100" at bounding box center [161, 149] width 83 height 14
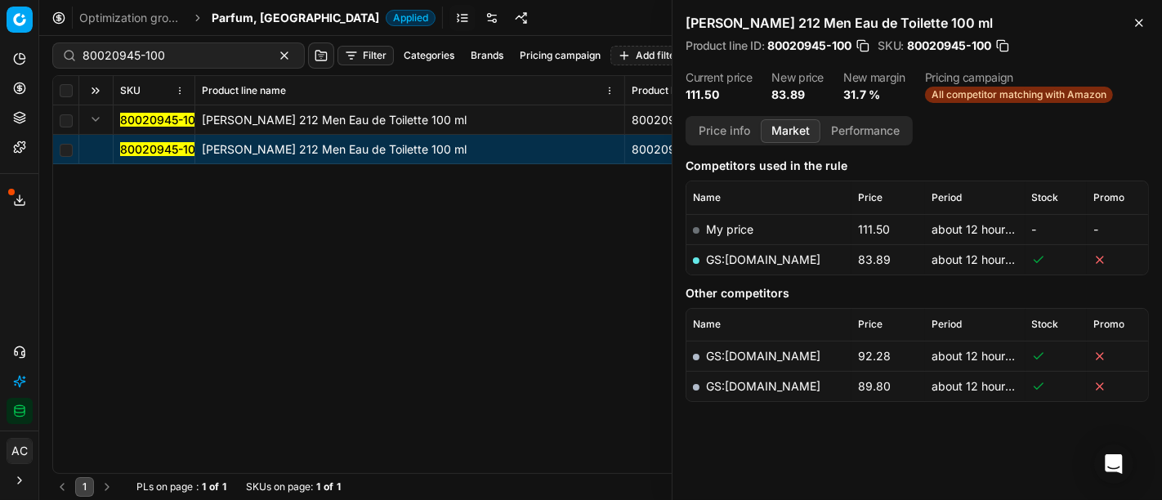
scroll to position [201, 0]
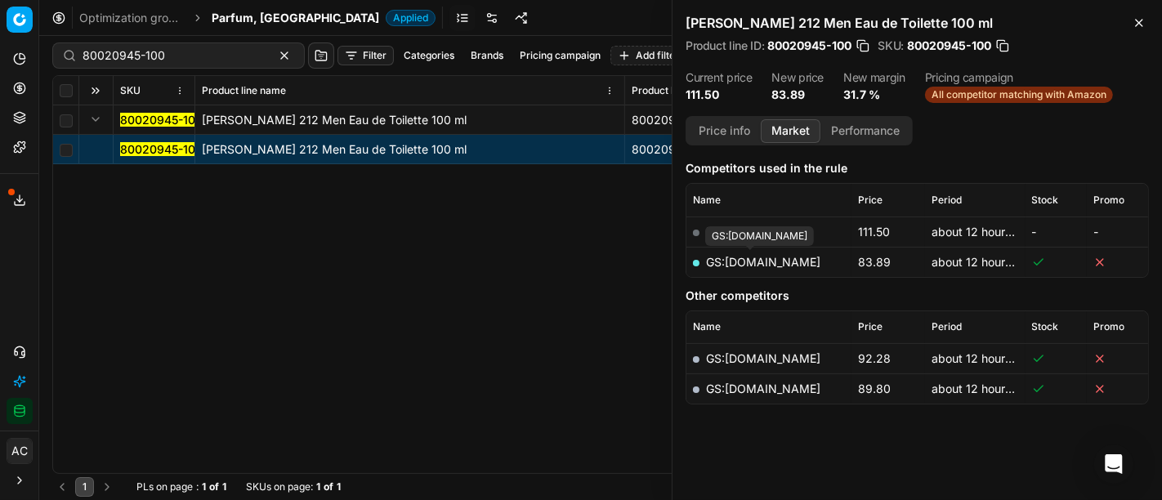
click at [772, 257] on link "GS:[DOMAIN_NAME]" at bounding box center [763, 262] width 114 height 14
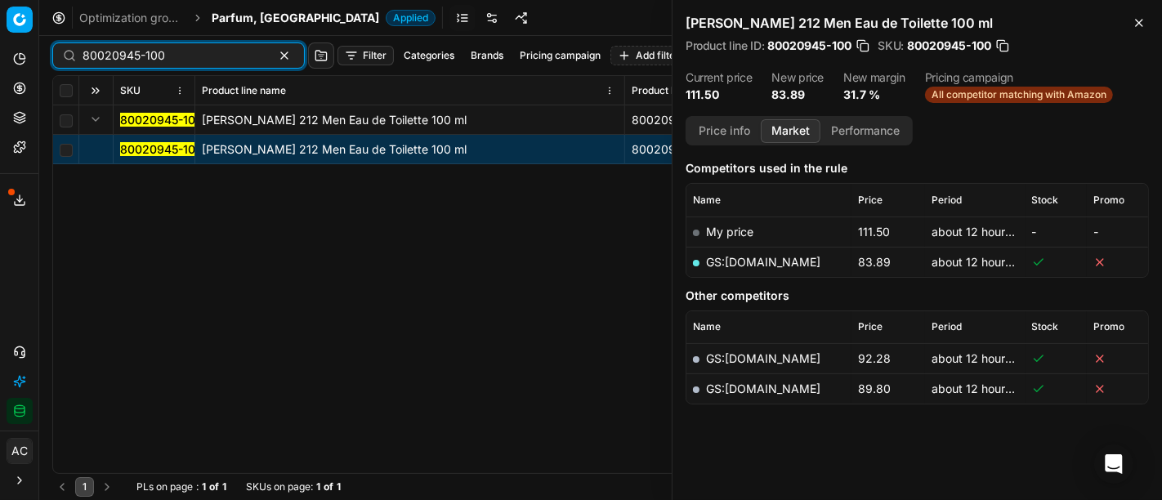
click at [199, 61] on input "80020945-100" at bounding box center [172, 55] width 179 height 16
paste input "62854-2"
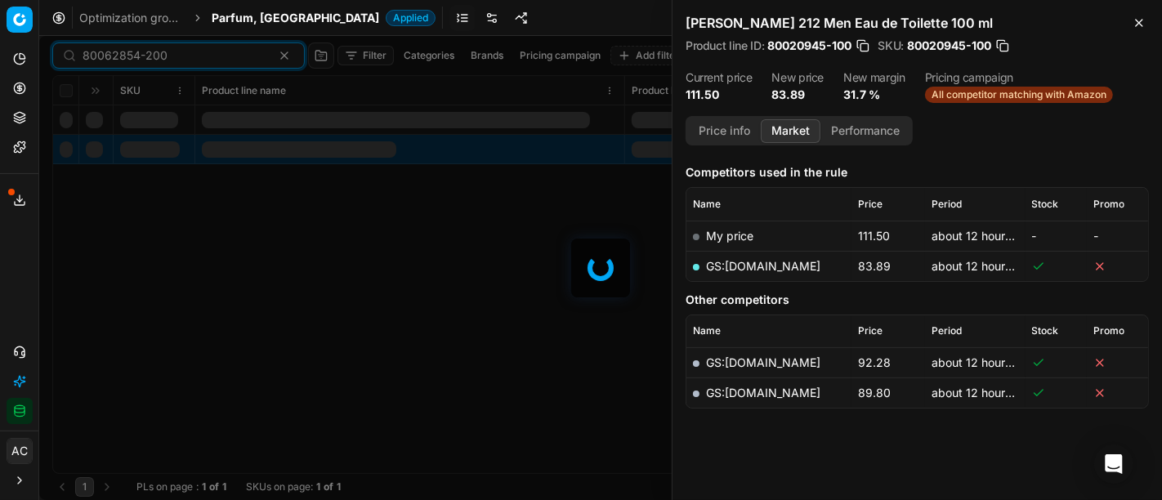
scroll to position [201, 0]
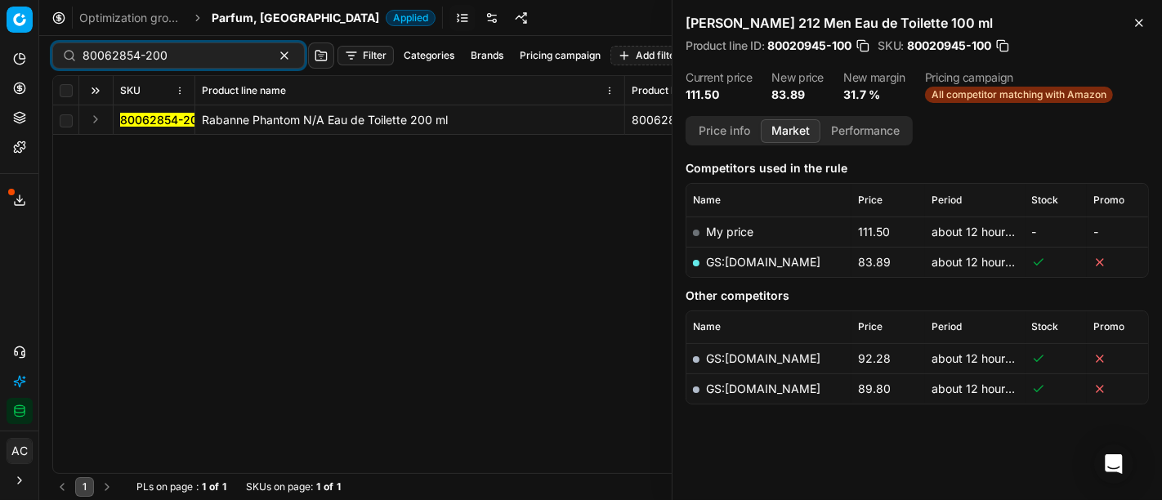
click at [88, 121] on button "Expand" at bounding box center [96, 119] width 20 height 20
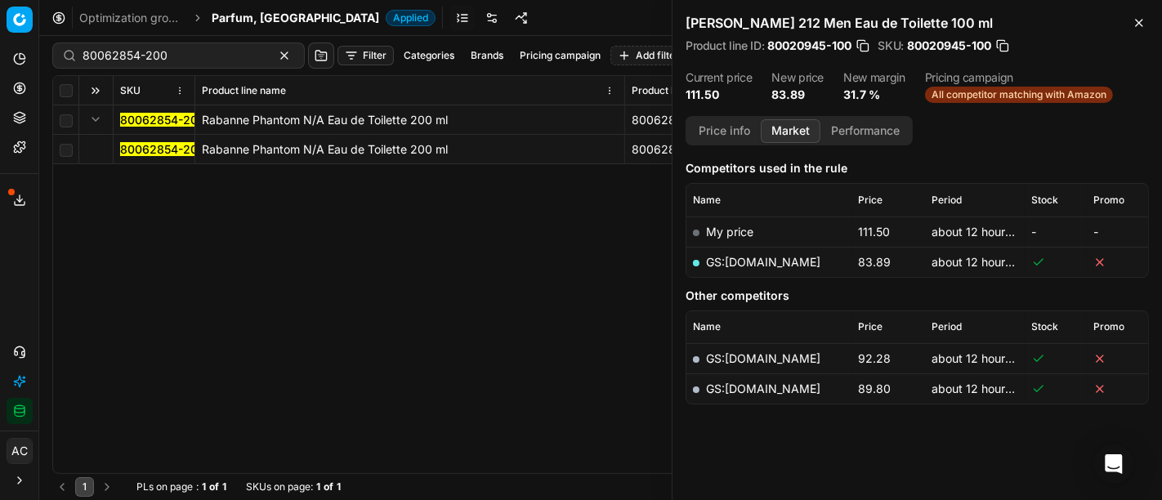
click at [156, 150] on mark "80062854-200" at bounding box center [162, 149] width 85 height 14
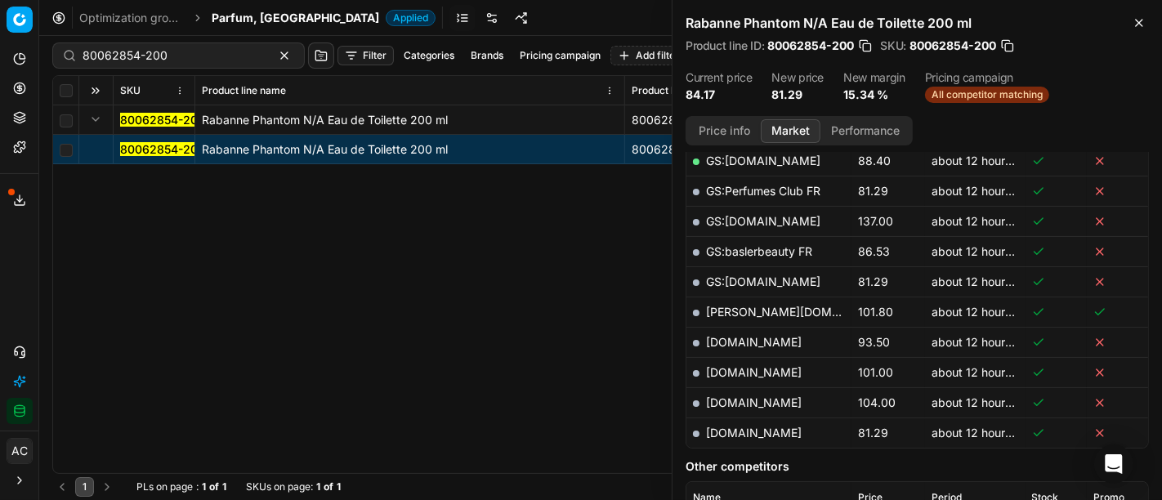
scroll to position [455, 0]
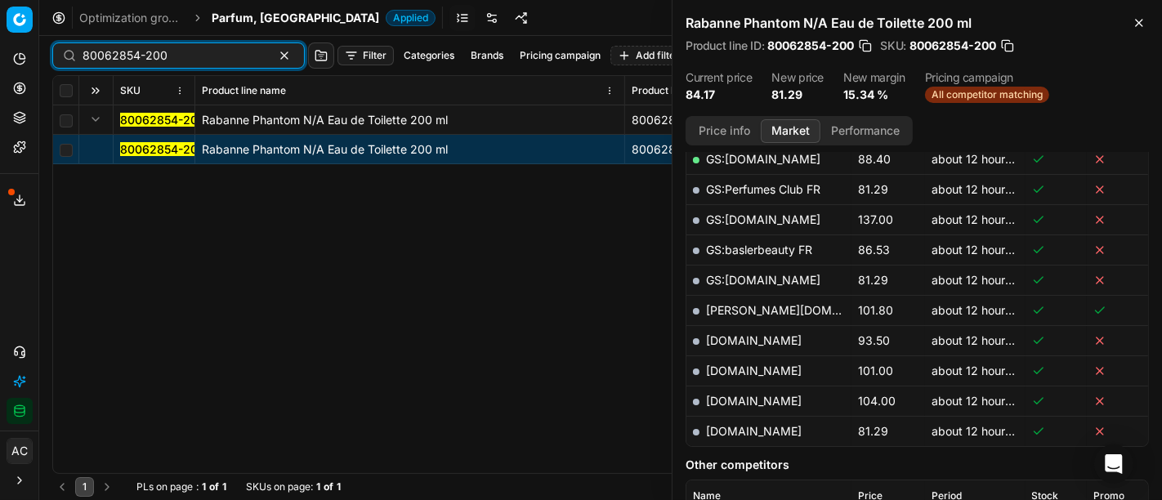
click at [205, 59] on input "80062854-200" at bounding box center [172, 55] width 179 height 16
paste input "35331-1"
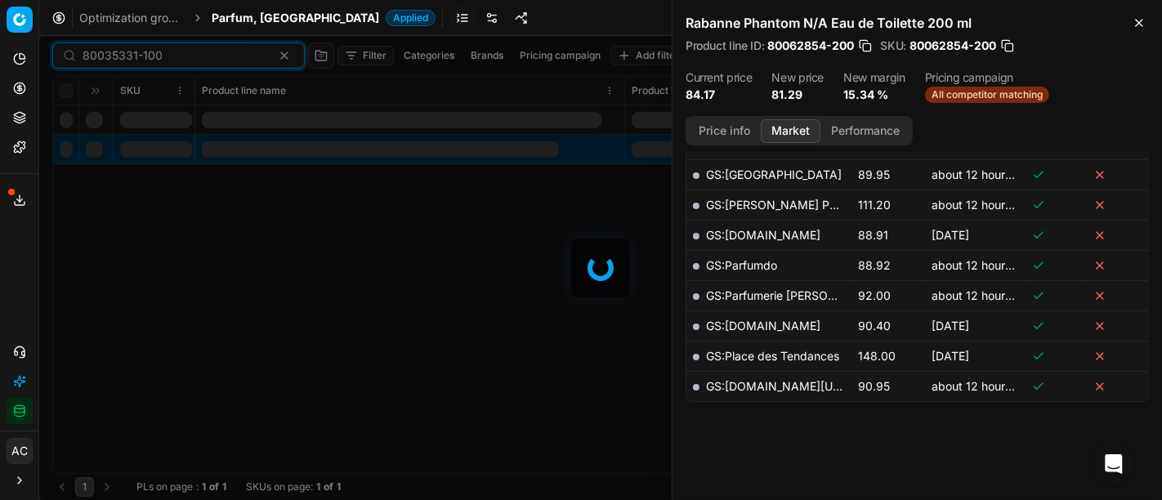
type input "80035331-100"
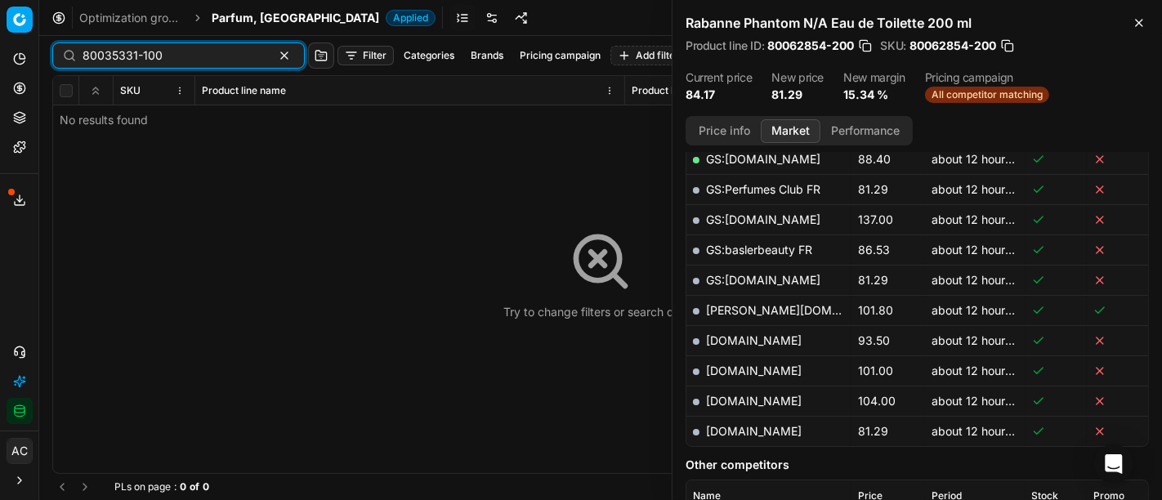
scroll to position [455, 0]
click at [237, 16] on span "Parfum, [GEOGRAPHIC_DATA]" at bounding box center [295, 18] width 167 height 16
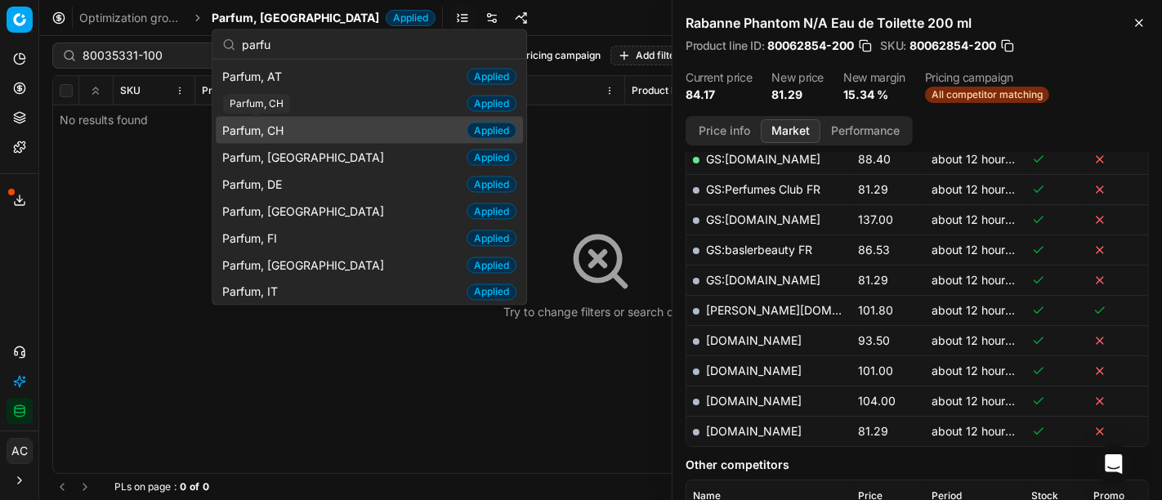
type input "parfu"
click at [290, 124] on span "Parfum, CH" at bounding box center [256, 130] width 68 height 16
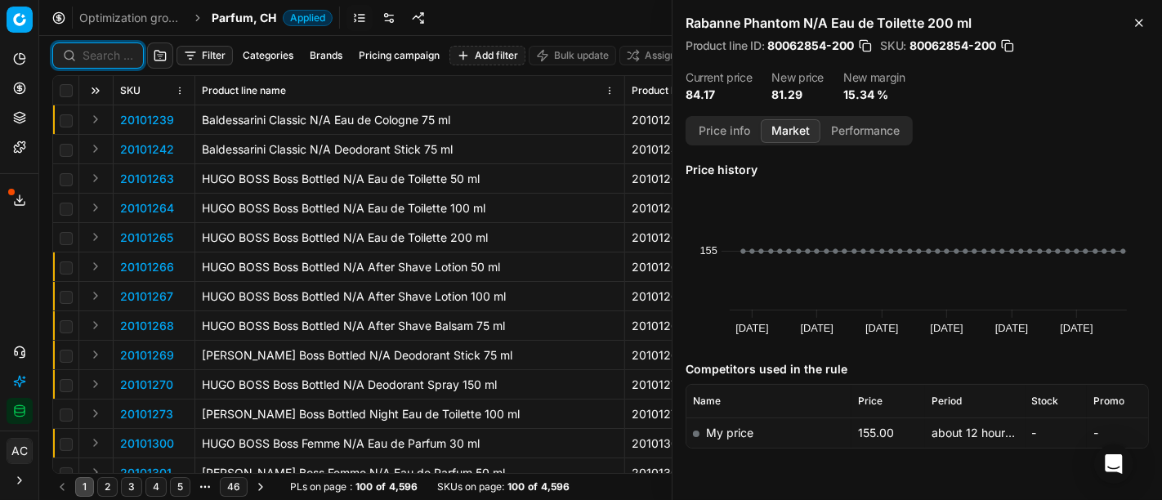
click at [112, 52] on input at bounding box center [108, 55] width 51 height 16
paste input "80035331-100"
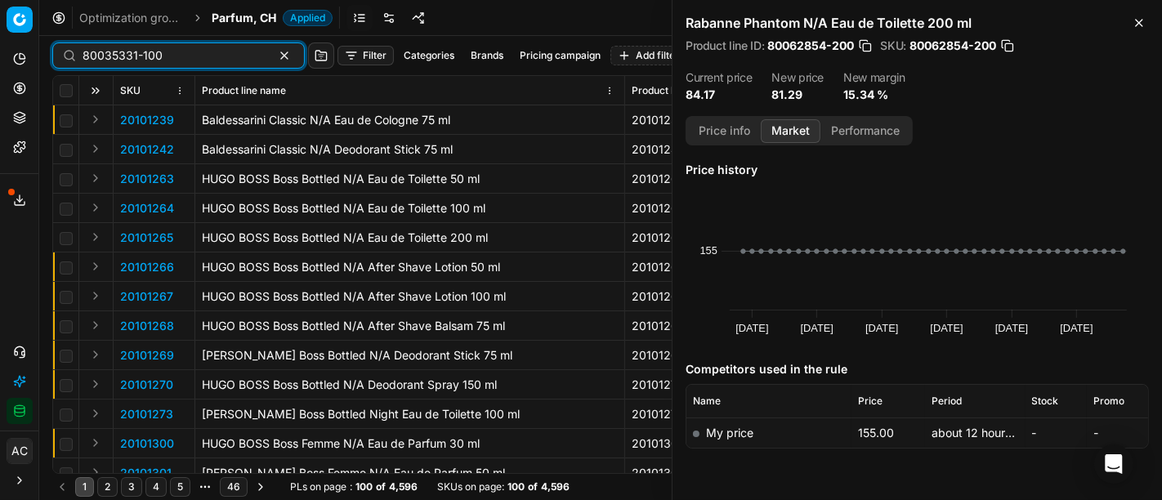
type input "80035331-100"
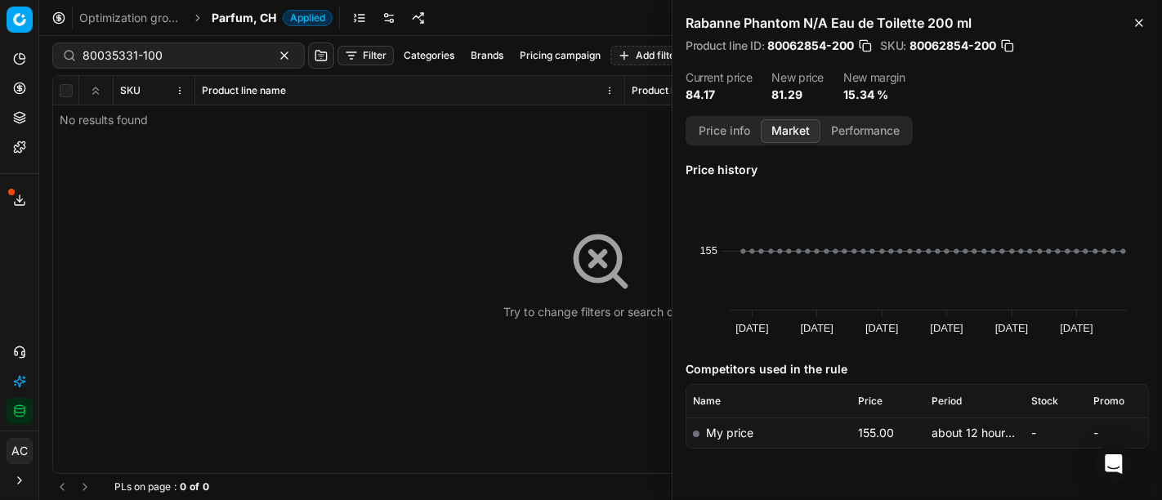
click at [213, 17] on span "Parfum, CH" at bounding box center [244, 18] width 65 height 16
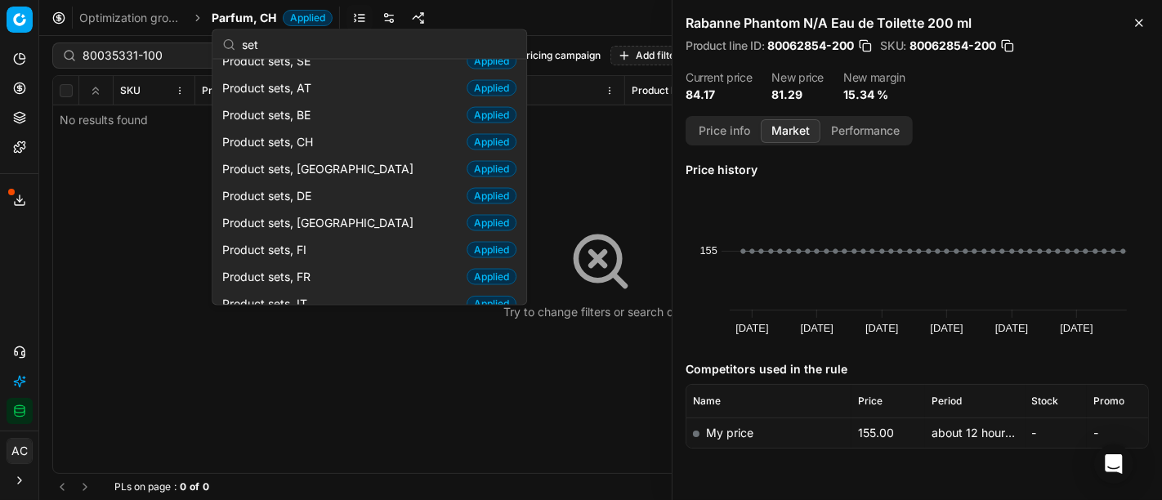
scroll to position [16, 0]
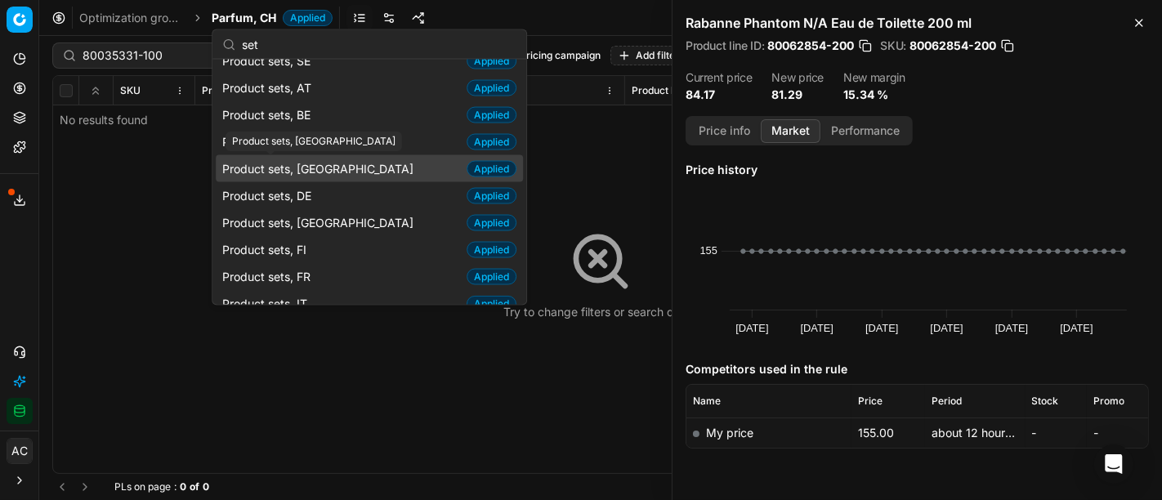
type input "set"
click at [305, 136] on div "Product sets, [GEOGRAPHIC_DATA]" at bounding box center [313, 142] width 176 height 20
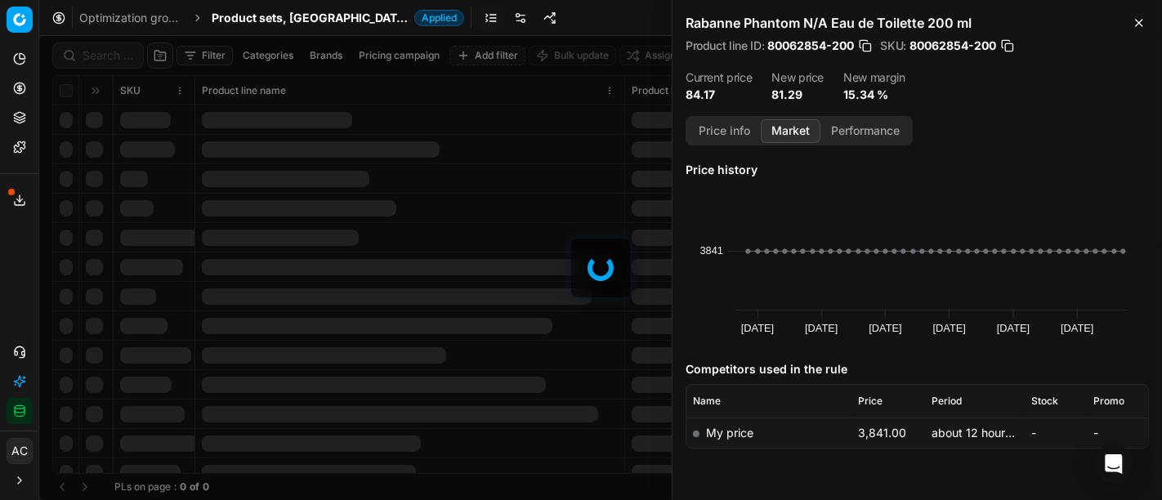
click at [271, 20] on span "Product sets, [GEOGRAPHIC_DATA]" at bounding box center [310, 18] width 196 height 16
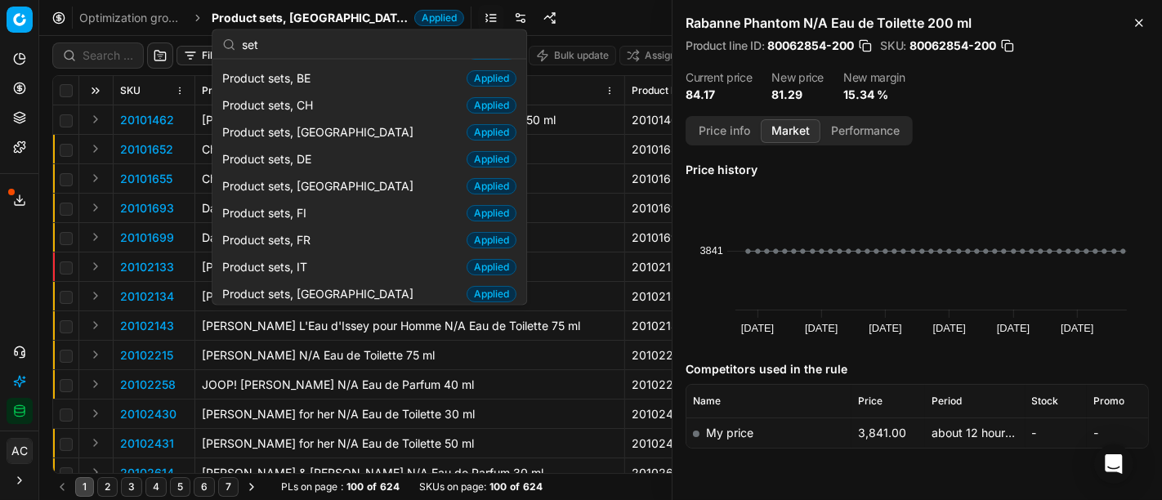
scroll to position [51, 0]
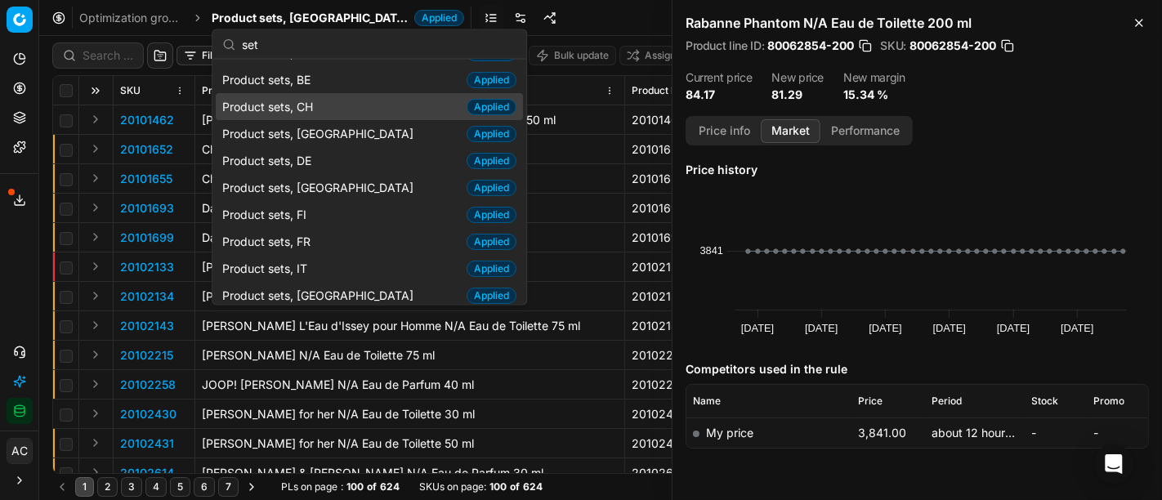
type input "set"
click at [343, 103] on div "Product sets, CH Applied" at bounding box center [369, 106] width 307 height 27
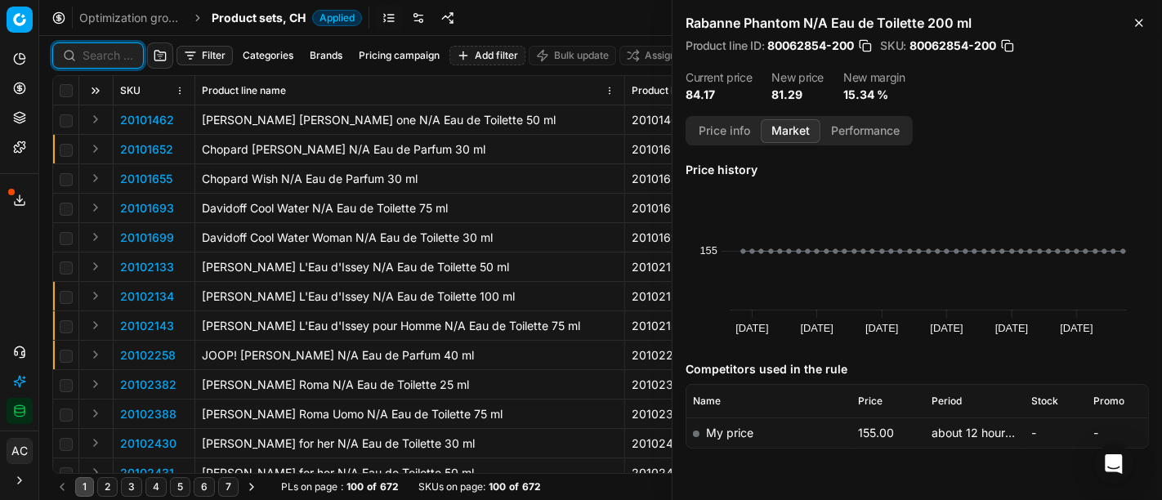
click at [107, 52] on input at bounding box center [108, 55] width 51 height 16
paste input "80035331-100"
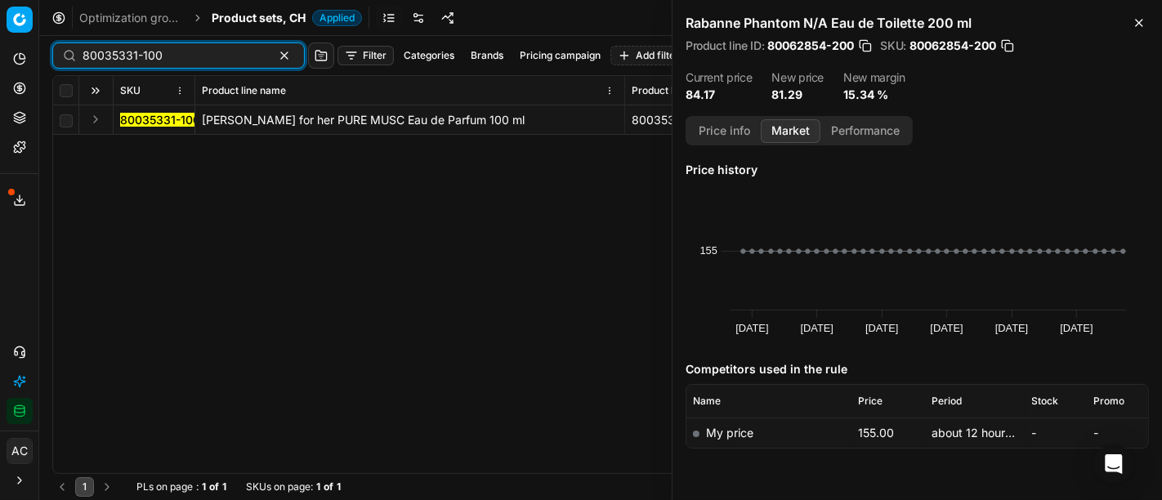
type input "80035331-100"
click at [98, 123] on button "Expand" at bounding box center [96, 119] width 20 height 20
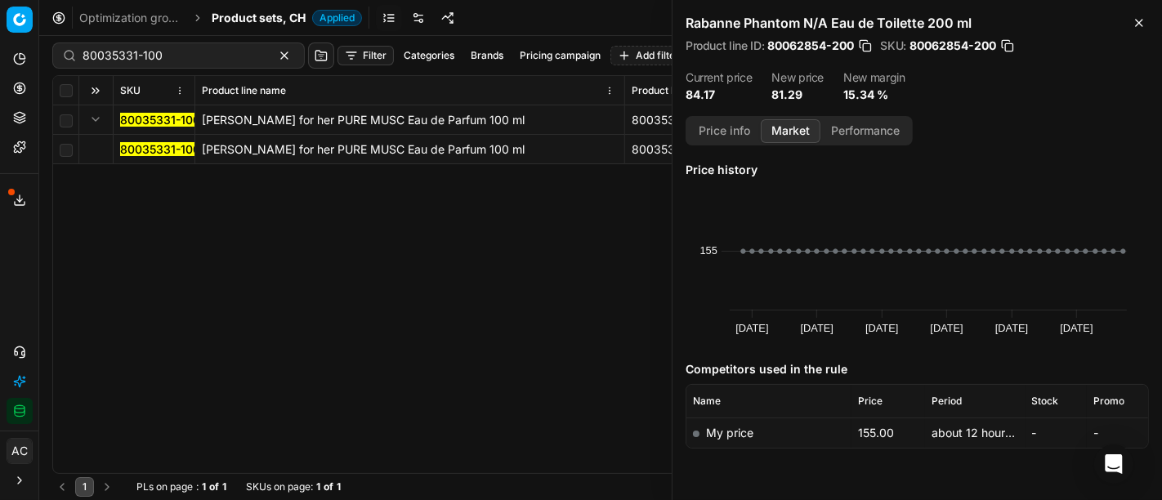
click at [141, 153] on mark "80035331-100" at bounding box center [160, 149] width 80 height 14
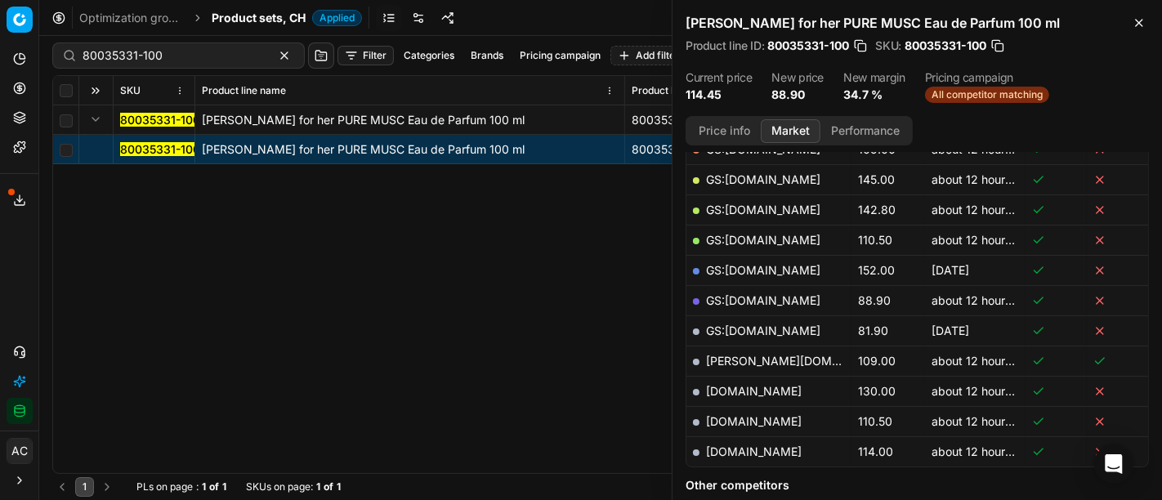
scroll to position [268, 0]
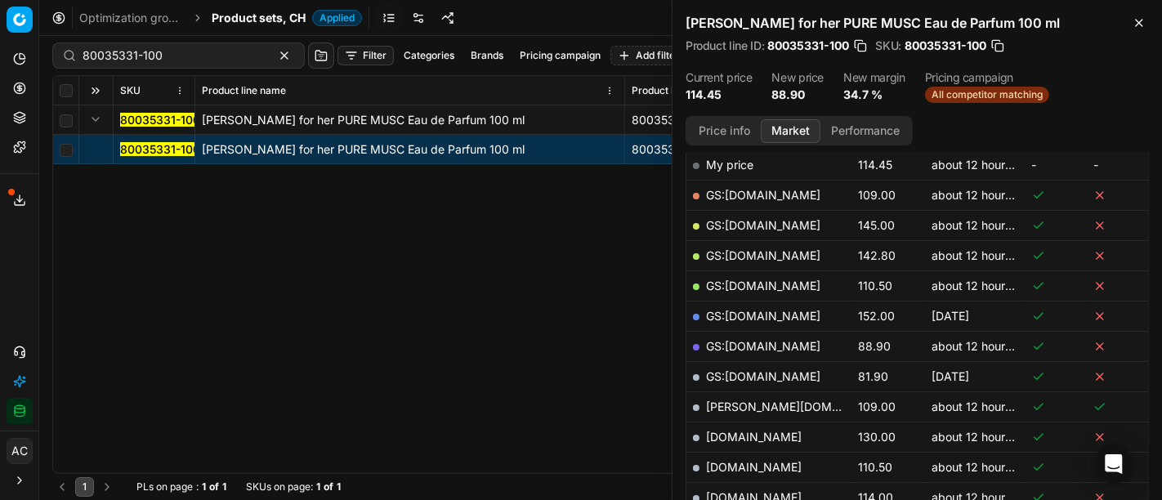
click at [737, 341] on link "GS:[DOMAIN_NAME]" at bounding box center [763, 346] width 114 height 14
click at [199, 58] on input "80035331-100" at bounding box center [172, 55] width 179 height 16
click at [247, 20] on span "Product sets, CH" at bounding box center [259, 18] width 94 height 16
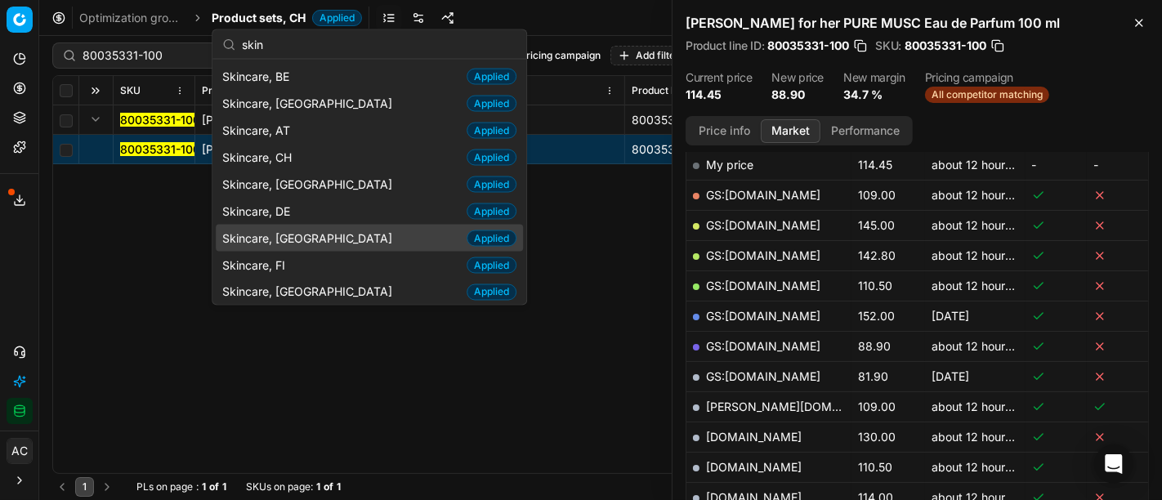
scroll to position [1, 0]
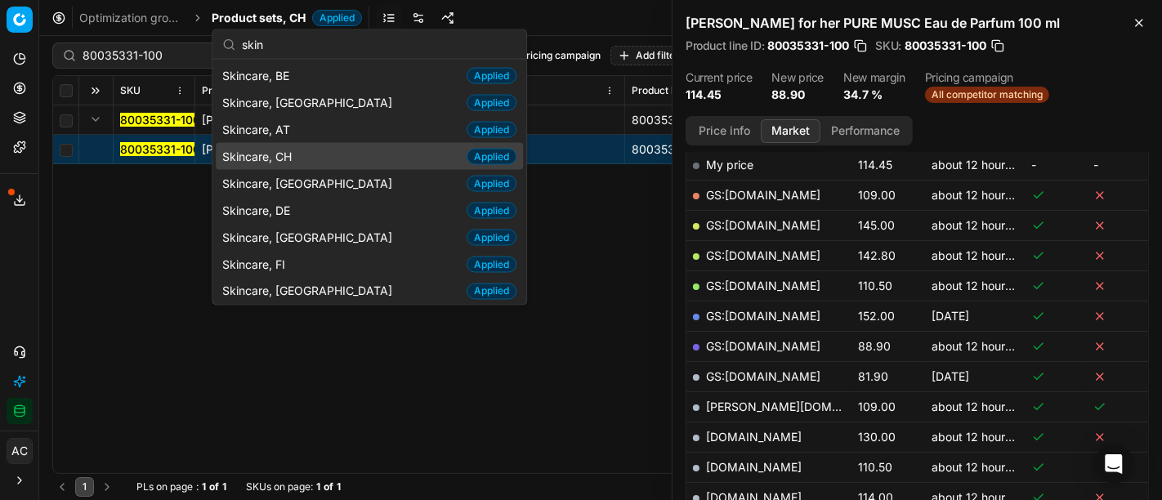
type input "skin"
click at [303, 155] on div "Skincare, CH Applied" at bounding box center [369, 156] width 307 height 27
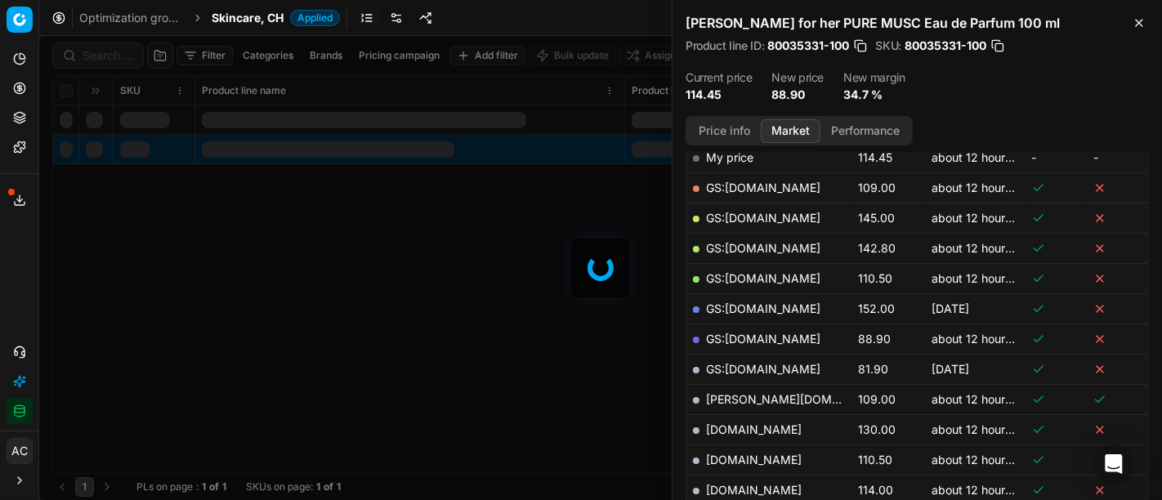
scroll to position [268, 0]
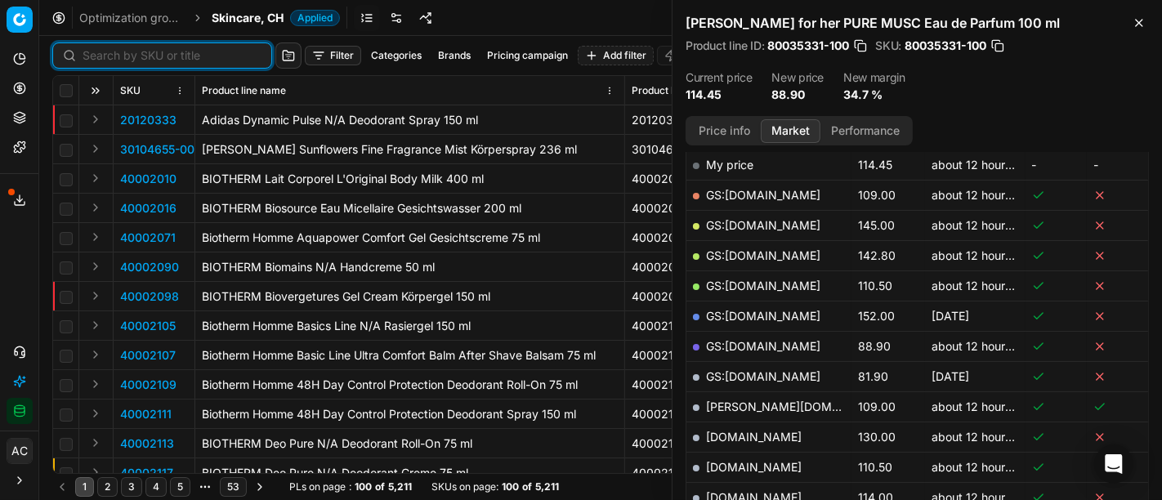
click at [93, 53] on input at bounding box center [172, 55] width 179 height 16
paste input "90008238-0012813"
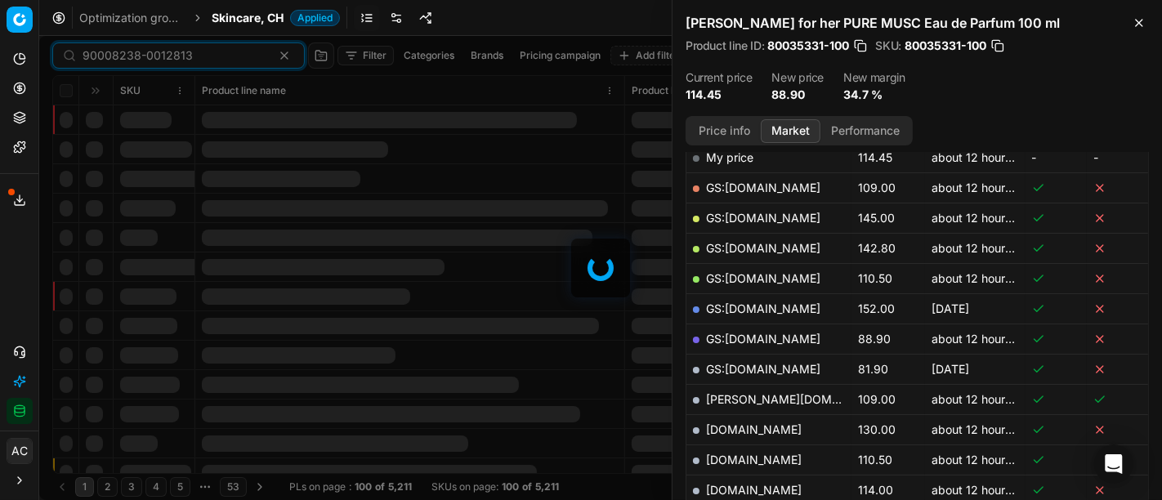
scroll to position [268, 0]
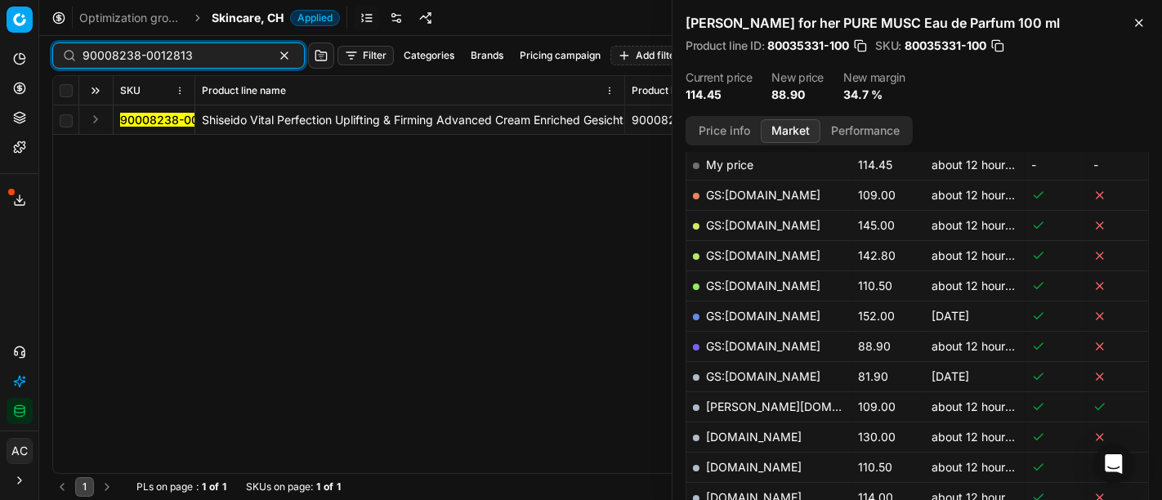
type input "90008238-0012813"
click at [102, 122] on button "Expand" at bounding box center [96, 119] width 20 height 20
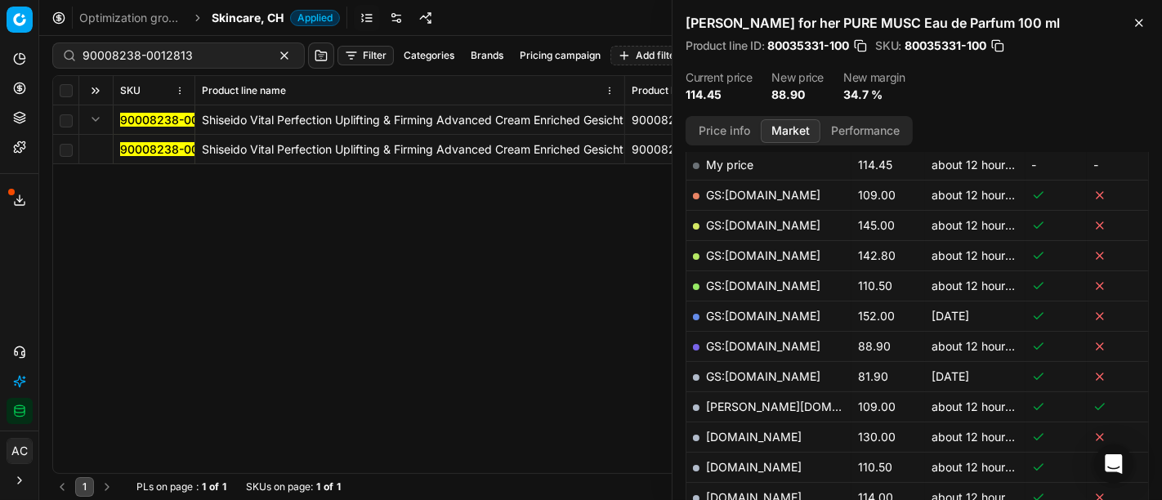
click at [138, 150] on mark "90008238-0012813" at bounding box center [175, 149] width 110 height 14
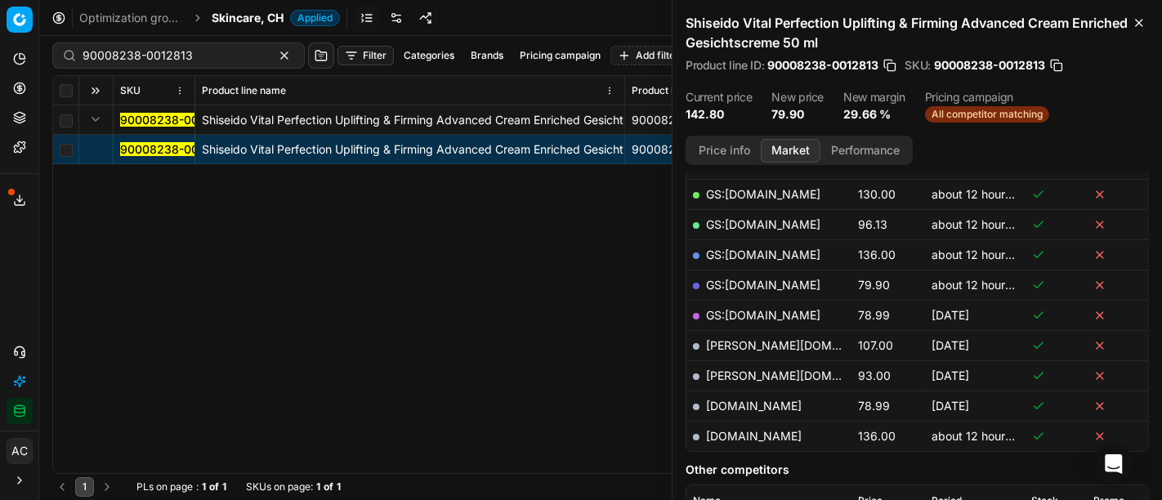
scroll to position [319, 0]
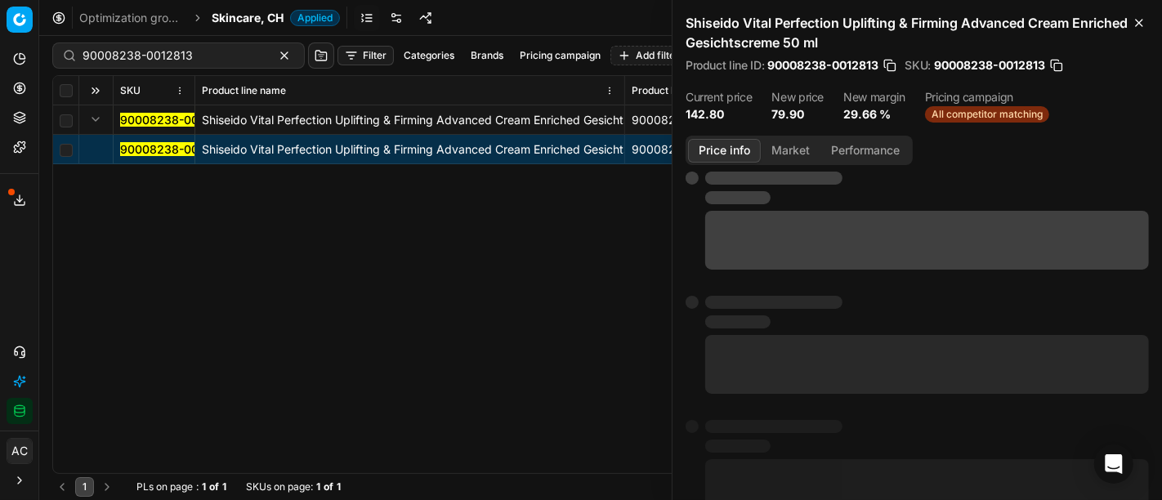
click at [731, 154] on button "Price info" at bounding box center [724, 151] width 73 height 24
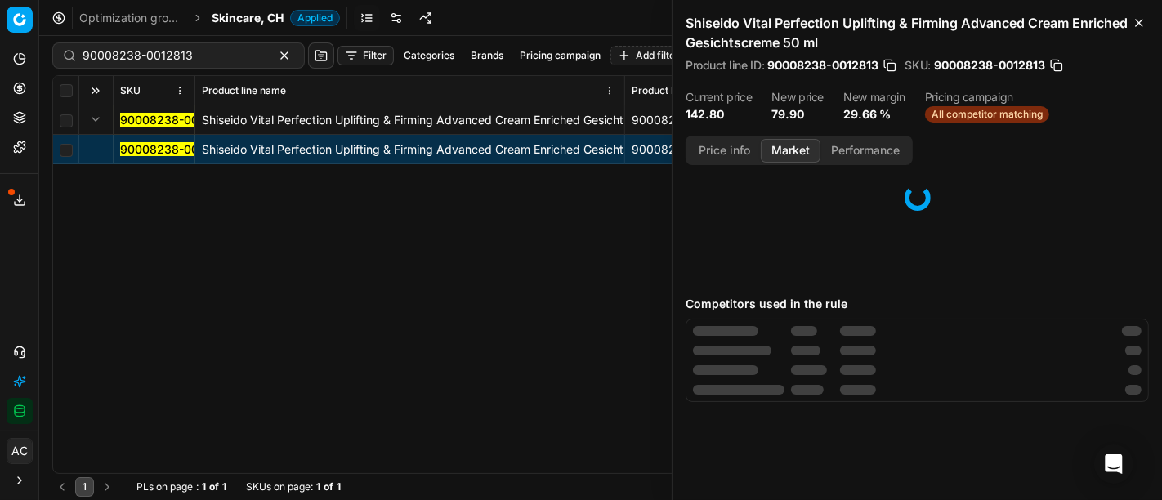
scroll to position [0, 0]
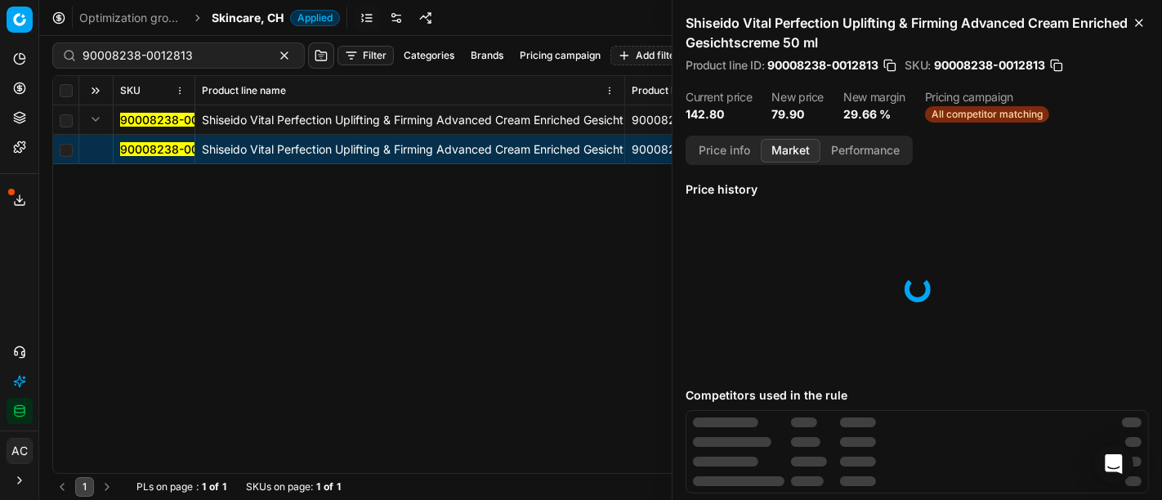
click at [788, 148] on button "Market" at bounding box center [791, 151] width 60 height 24
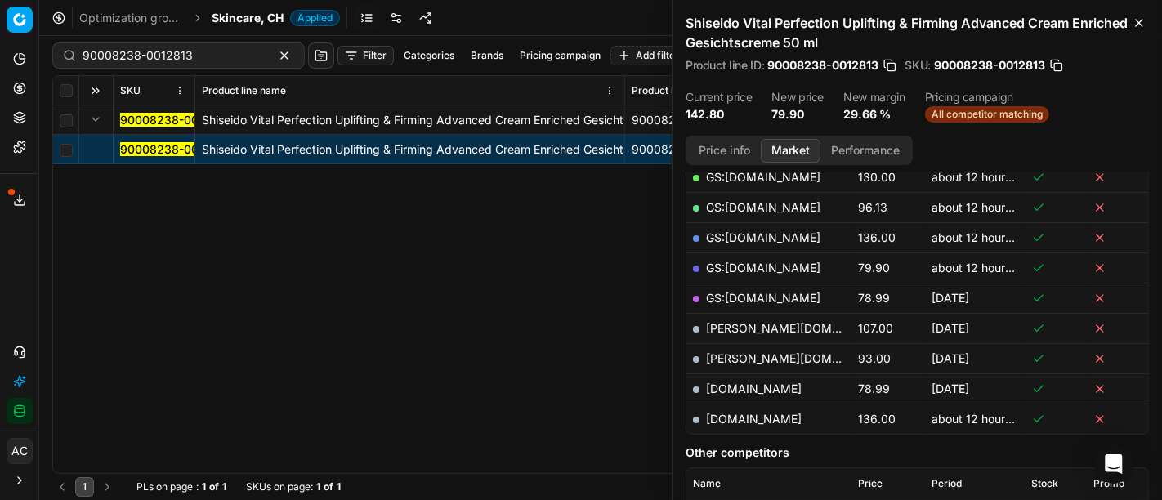
scroll to position [336, 0]
click at [761, 261] on link "GS:[DOMAIN_NAME]" at bounding box center [763, 268] width 114 height 14
click at [237, 17] on span "Skincare, CH" at bounding box center [248, 18] width 72 height 16
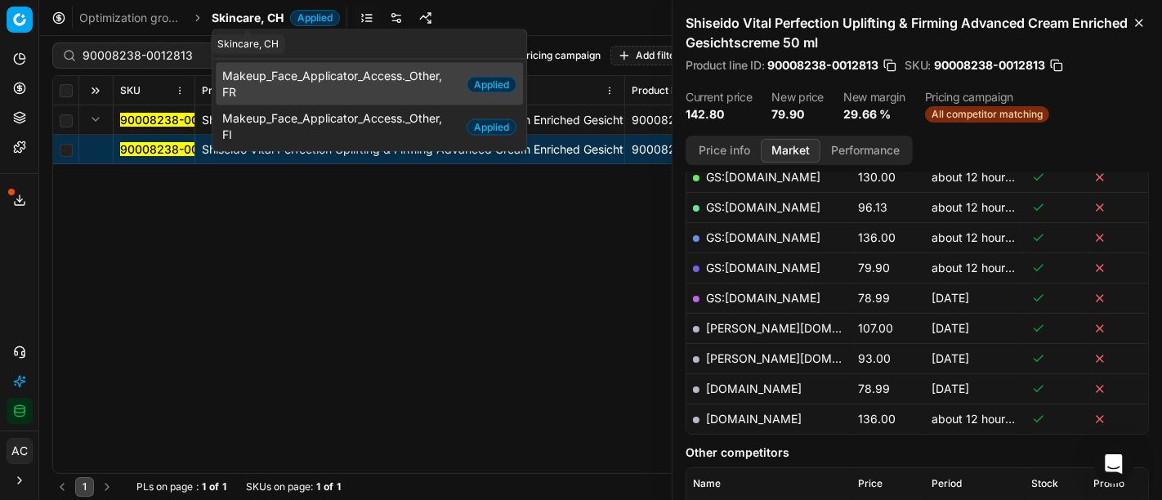
scroll to position [0, 0]
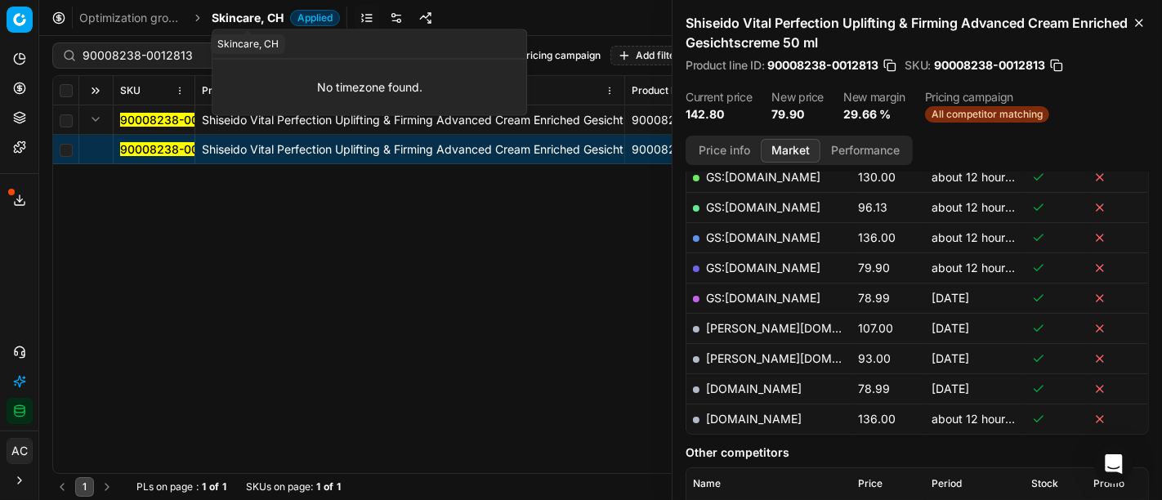
type input "oarfum"
click at [313, 37] on input "oarfum" at bounding box center [379, 44] width 274 height 33
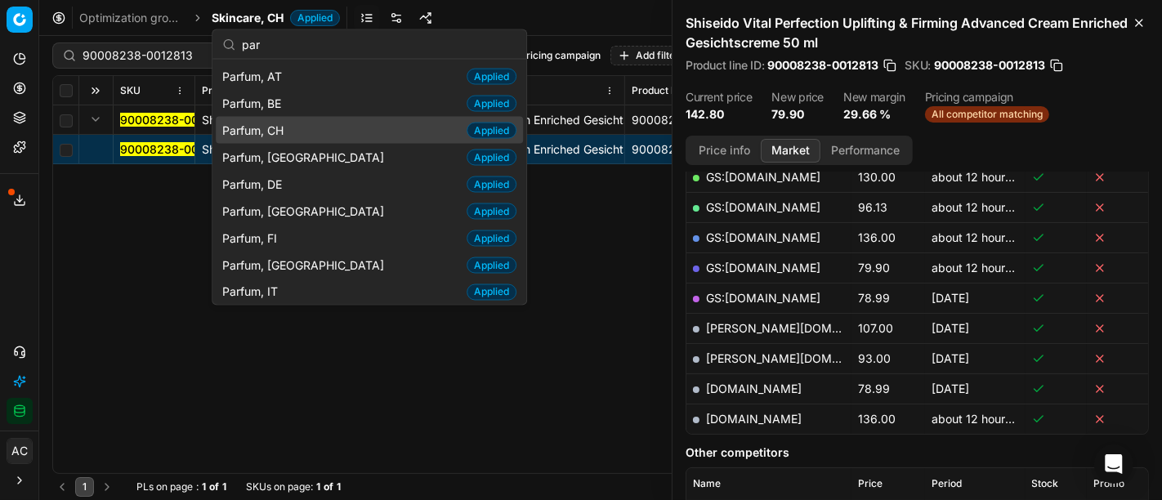
type input "par"
click at [310, 135] on div "Parfum, CH Applied" at bounding box center [369, 130] width 307 height 27
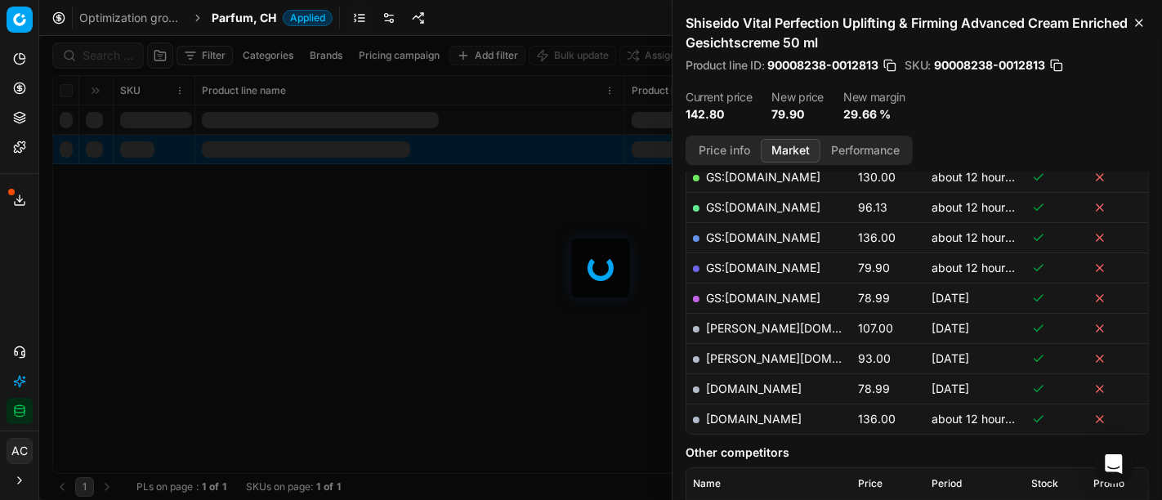
click at [107, 48] on div at bounding box center [600, 268] width 1122 height 464
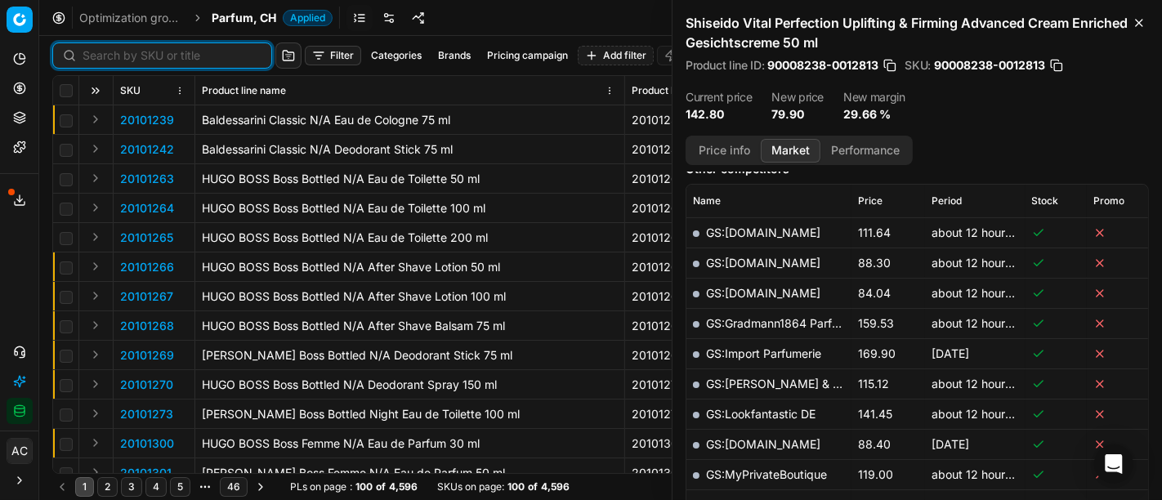
click at [107, 48] on input at bounding box center [172, 55] width 179 height 16
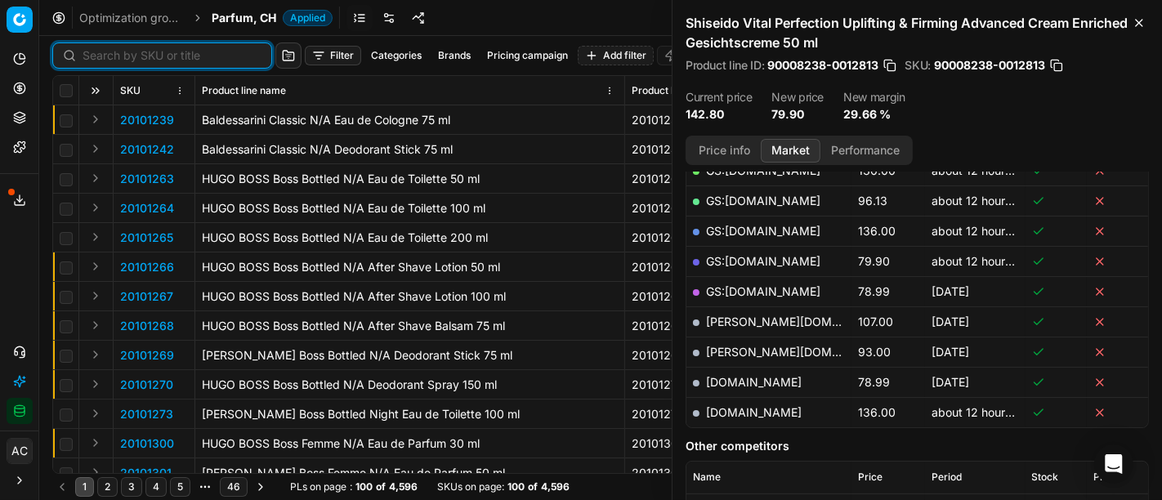
scroll to position [336, 0]
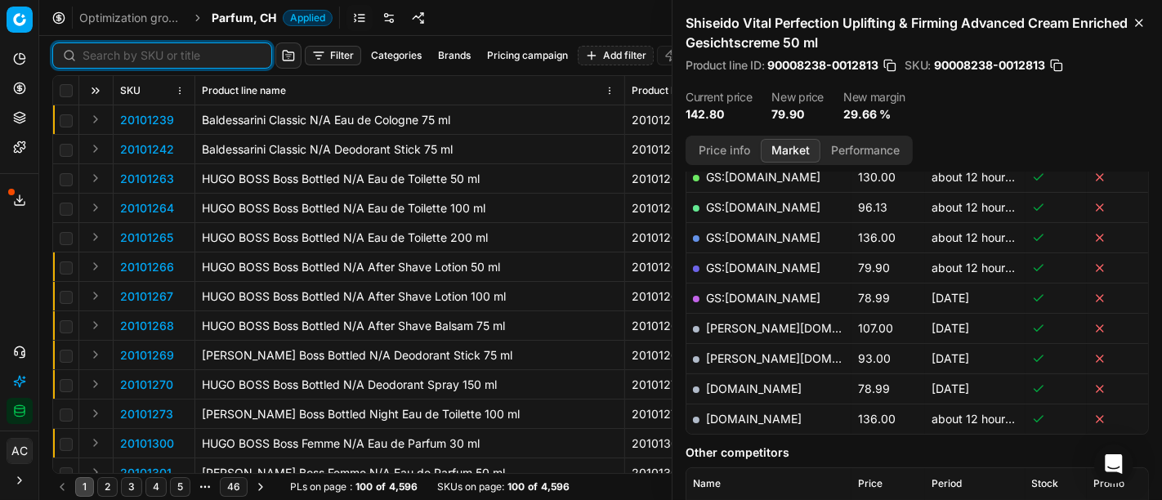
paste input "80070684-100"
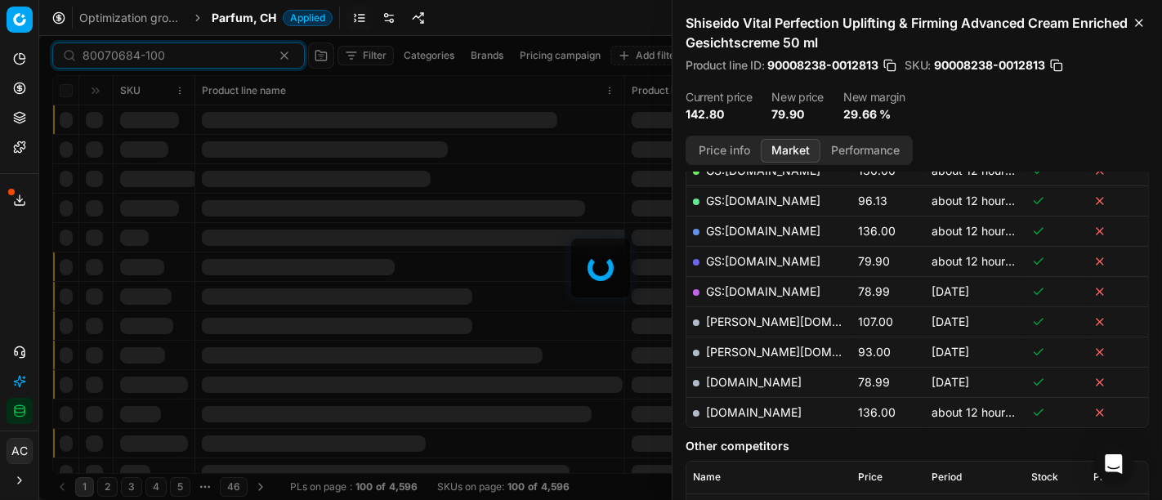
scroll to position [336, 0]
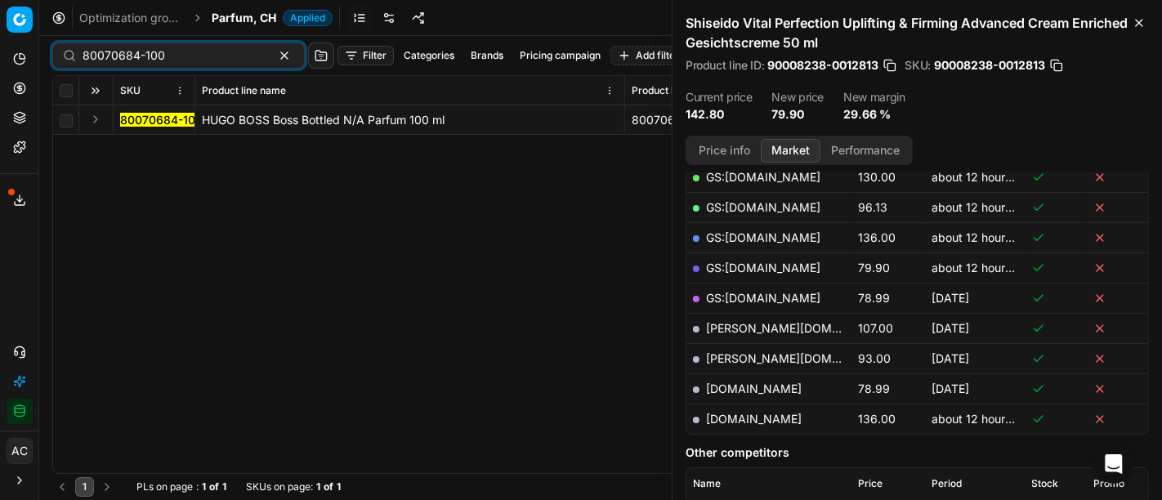
click at [91, 120] on button "Expand" at bounding box center [96, 119] width 20 height 20
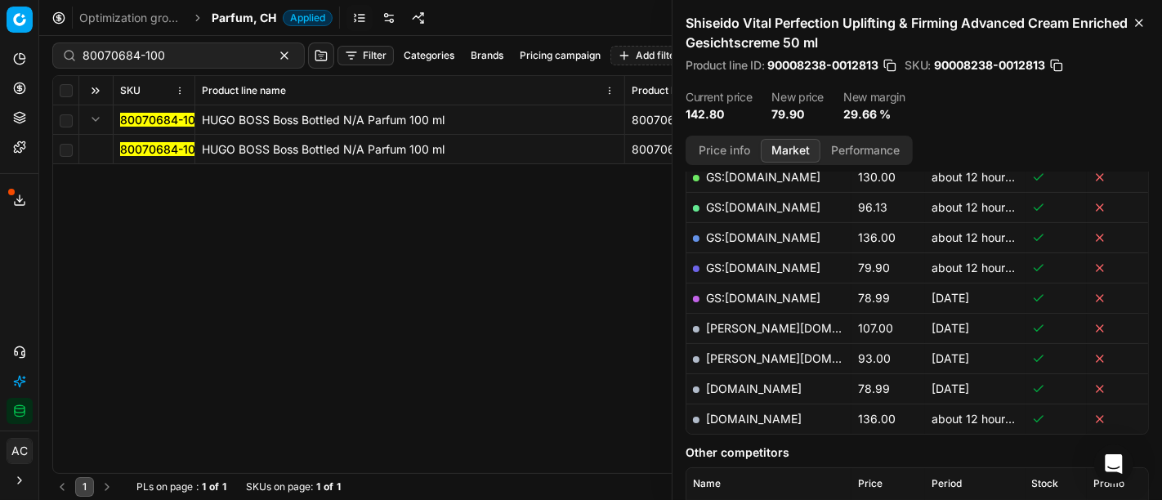
click at [135, 150] on mark "80070684-100" at bounding box center [161, 149] width 83 height 14
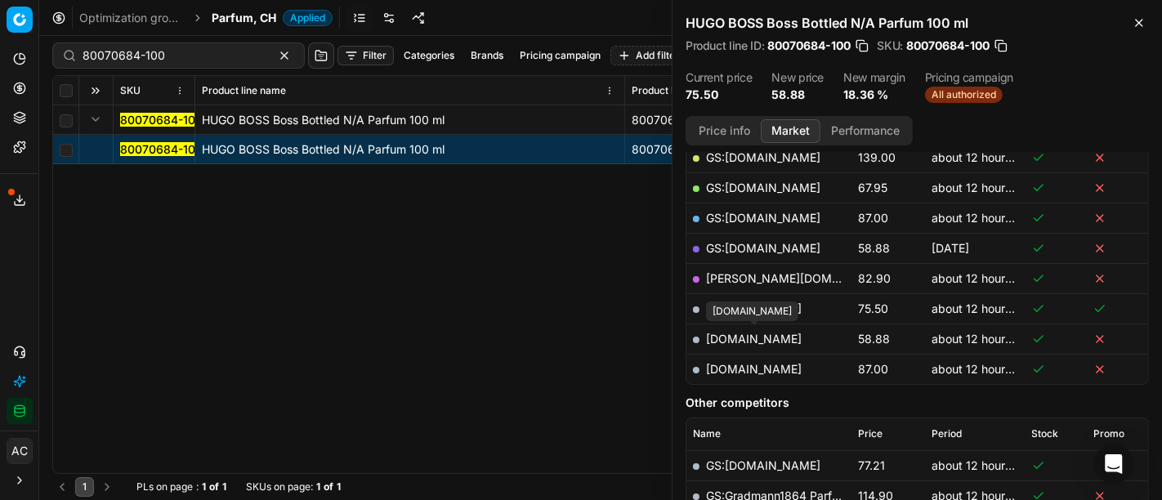
click at [779, 341] on link "[DOMAIN_NAME]" at bounding box center [754, 339] width 96 height 14
click at [189, 52] on input "80070684-100" at bounding box center [172, 55] width 179 height 16
paste input "90015101-0023636"
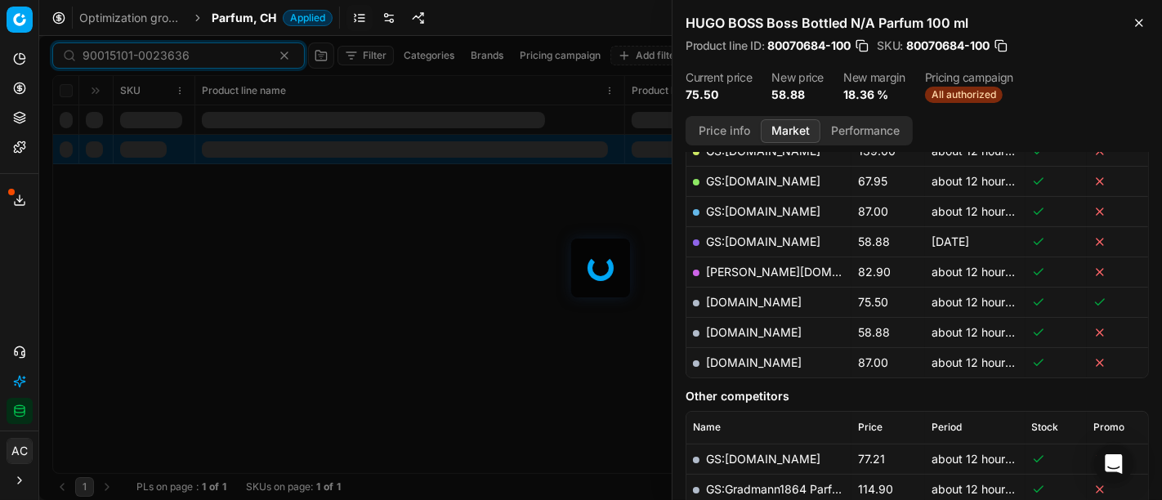
scroll to position [336, 0]
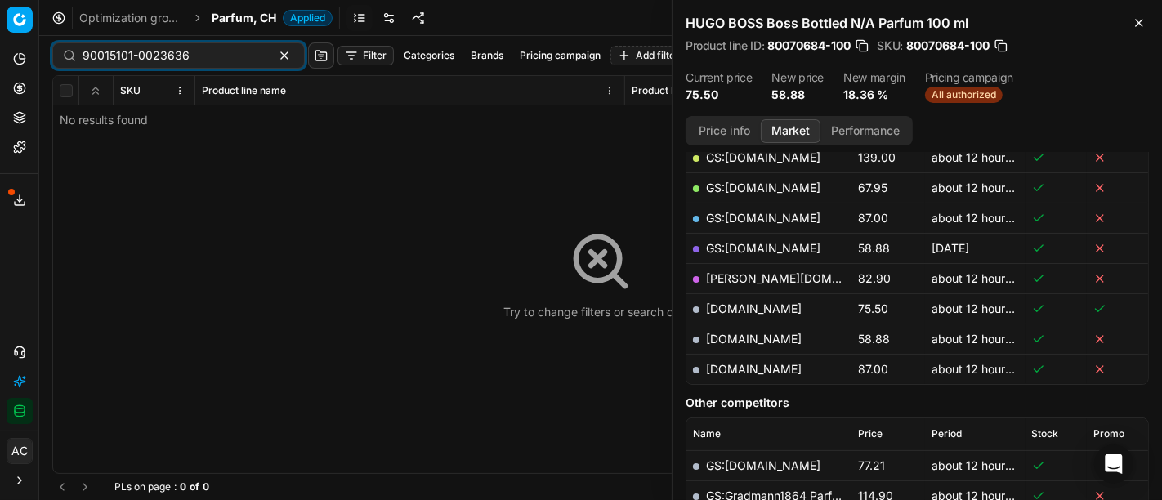
click at [229, 22] on span "Parfum, CH" at bounding box center [244, 18] width 65 height 16
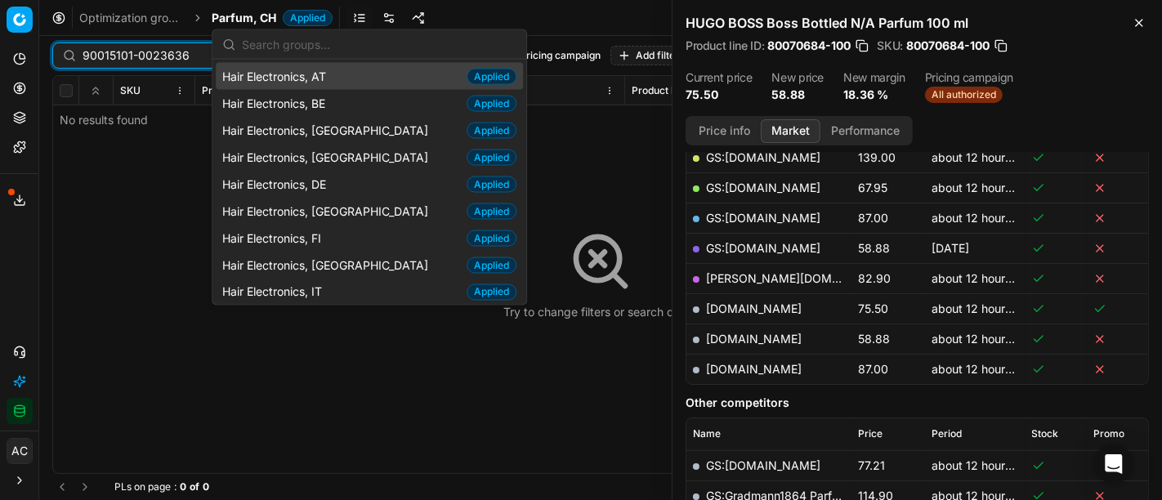
click at [142, 54] on input "90015101-0023636" at bounding box center [172, 55] width 179 height 16
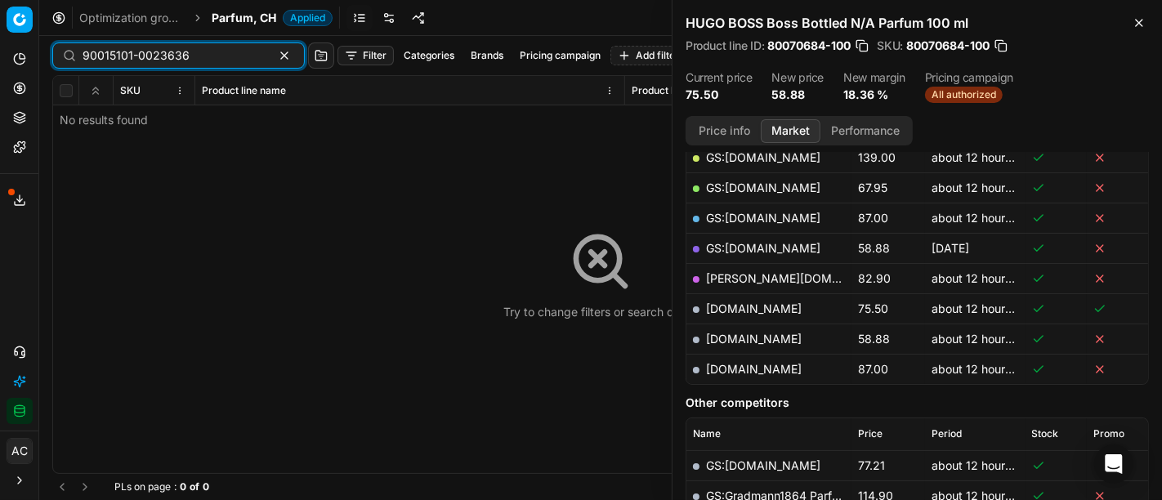
paste input "[US_EMPLOYER_IDENTIFICATION_NUMBER]"
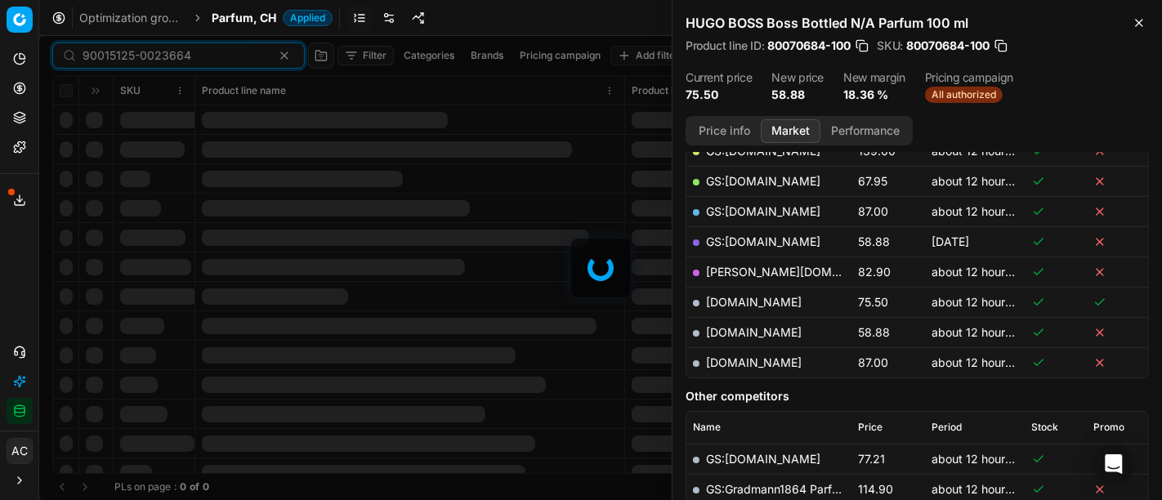
scroll to position [336, 0]
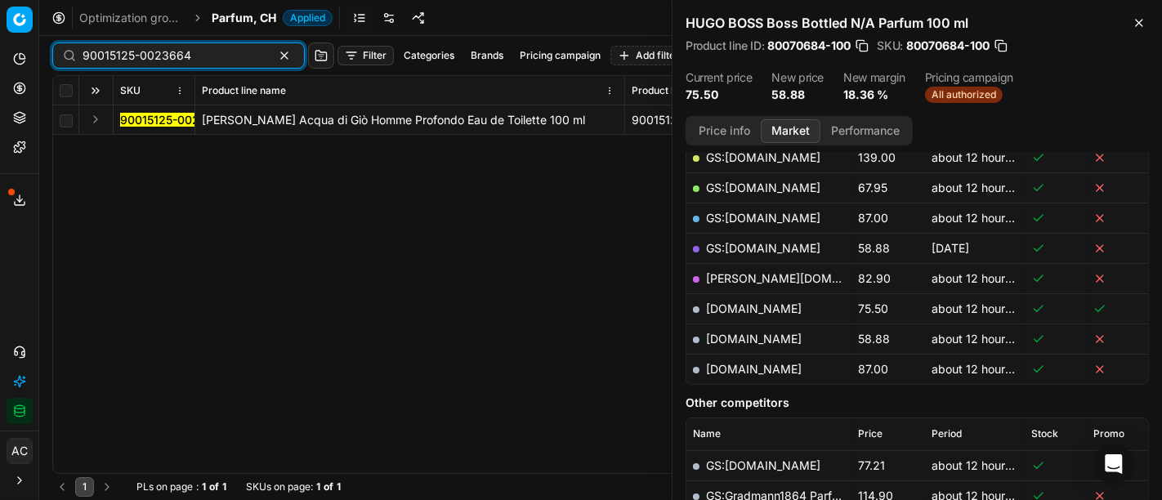
type input "90015125-0023664"
click at [95, 121] on button "Expand" at bounding box center [96, 119] width 20 height 20
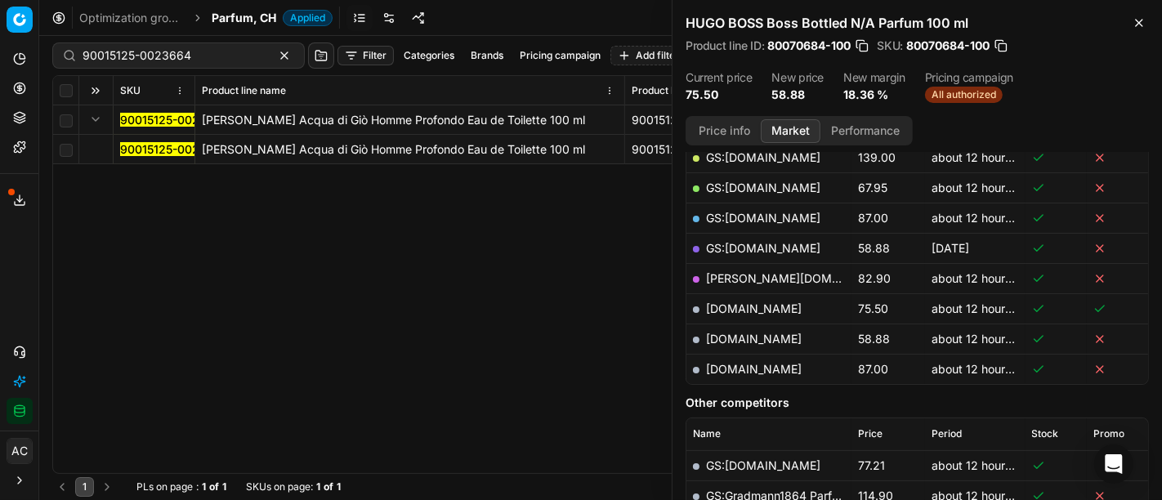
click at [158, 150] on mark "90015125-0023664" at bounding box center [174, 149] width 109 height 14
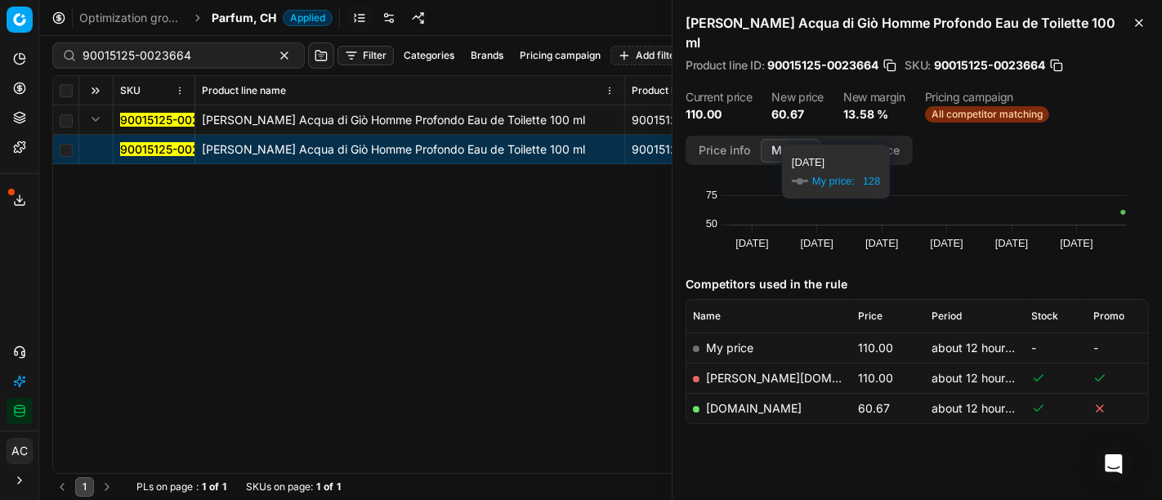
scroll to position [103, 0]
click at [758, 403] on link "[DOMAIN_NAME]" at bounding box center [754, 410] width 96 height 14
click at [249, 8] on div "Optimization groups Parfum, CH Applied Discard Download report" at bounding box center [600, 18] width 1122 height 36
click at [251, 23] on span "Parfum, CH" at bounding box center [244, 18] width 65 height 16
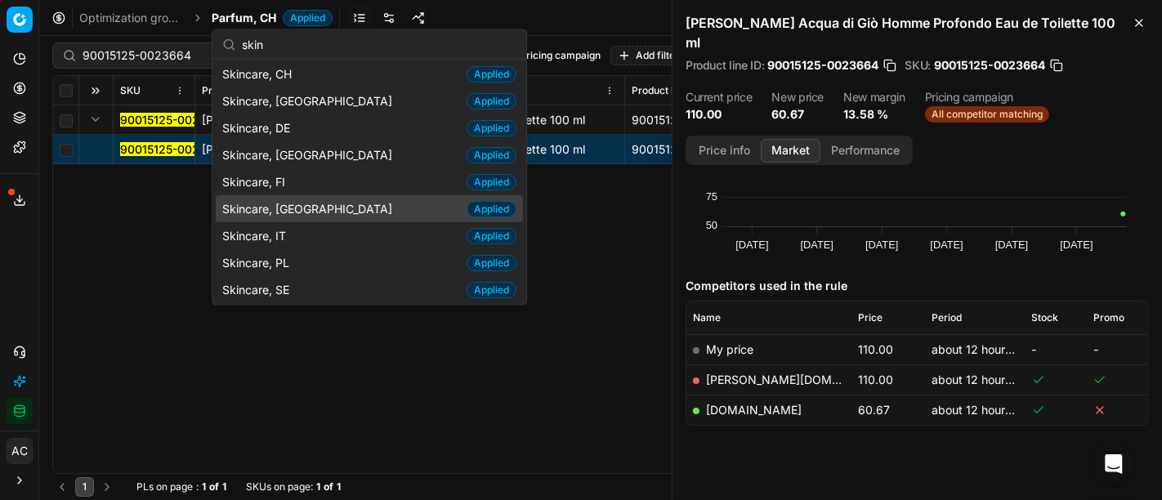
scroll to position [0, 0]
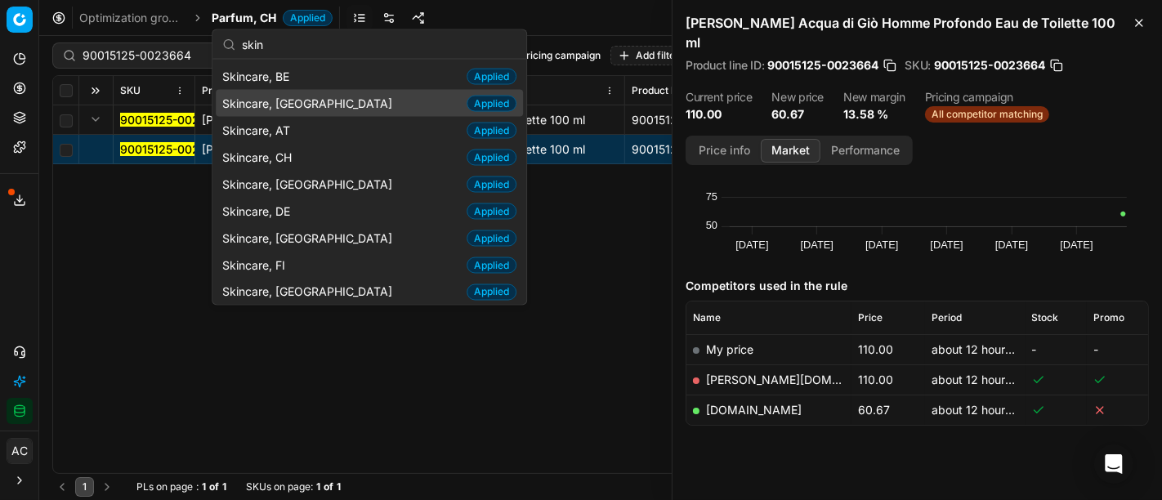
type input "skin"
click at [313, 98] on div "Skincare, NL Applied" at bounding box center [369, 103] width 307 height 27
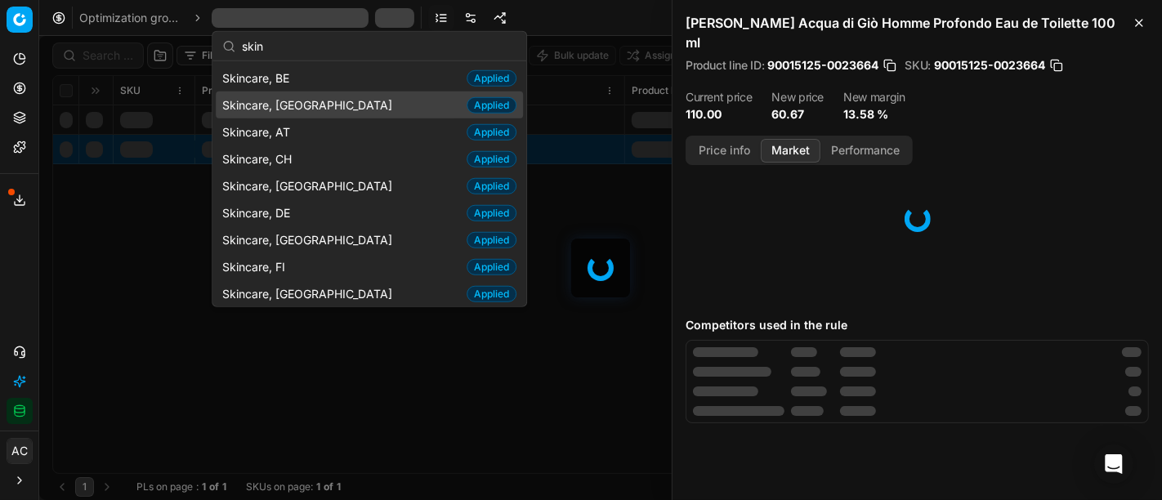
scroll to position [103, 0]
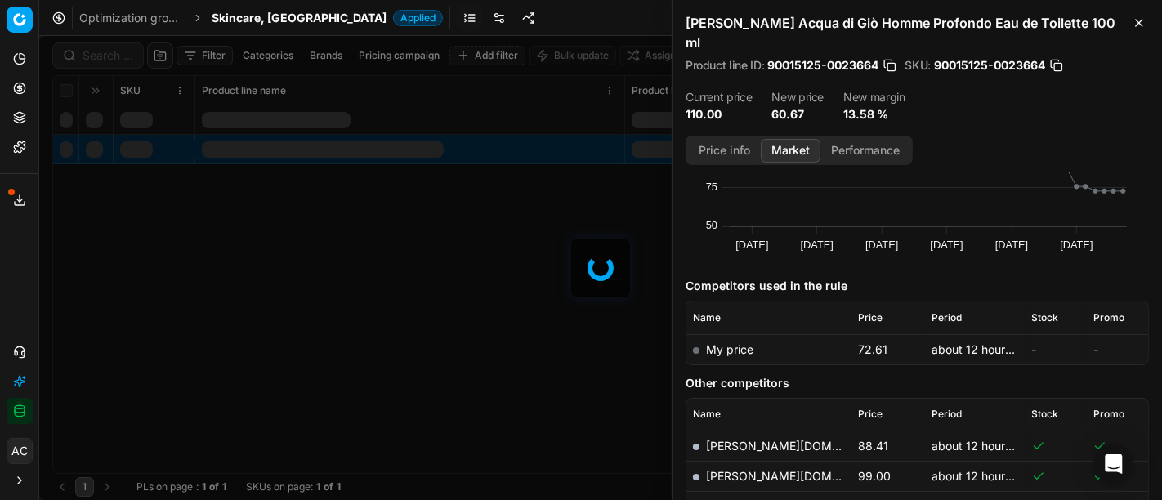
click at [105, 51] on div at bounding box center [600, 268] width 1122 height 464
click at [105, 51] on div "Filter Categories Brands Pricing campaign Add filter Bulk update Assign SKU Pro…" at bounding box center [600, 268] width 1122 height 464
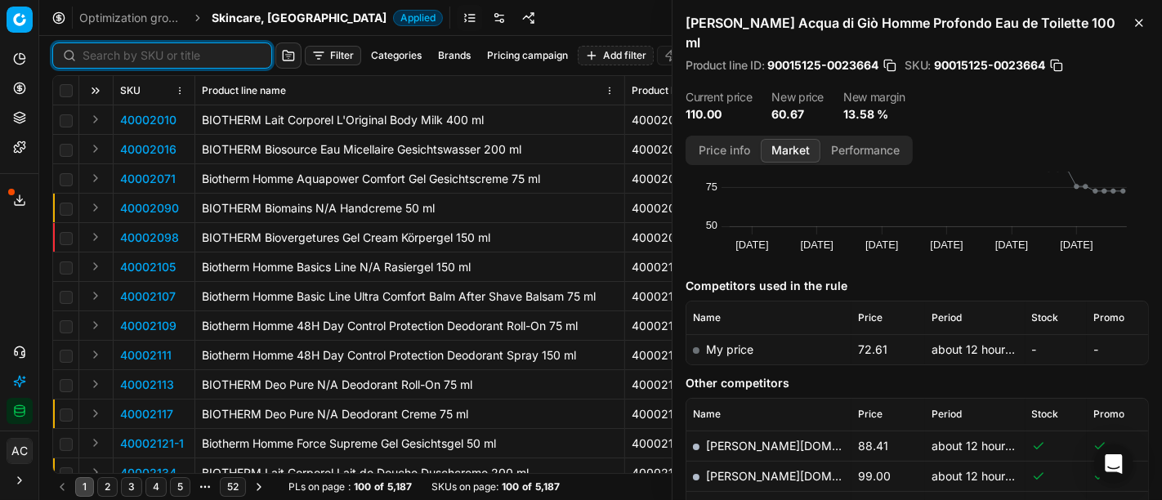
paste input "80001582-30"
click at [105, 51] on input at bounding box center [172, 55] width 179 height 16
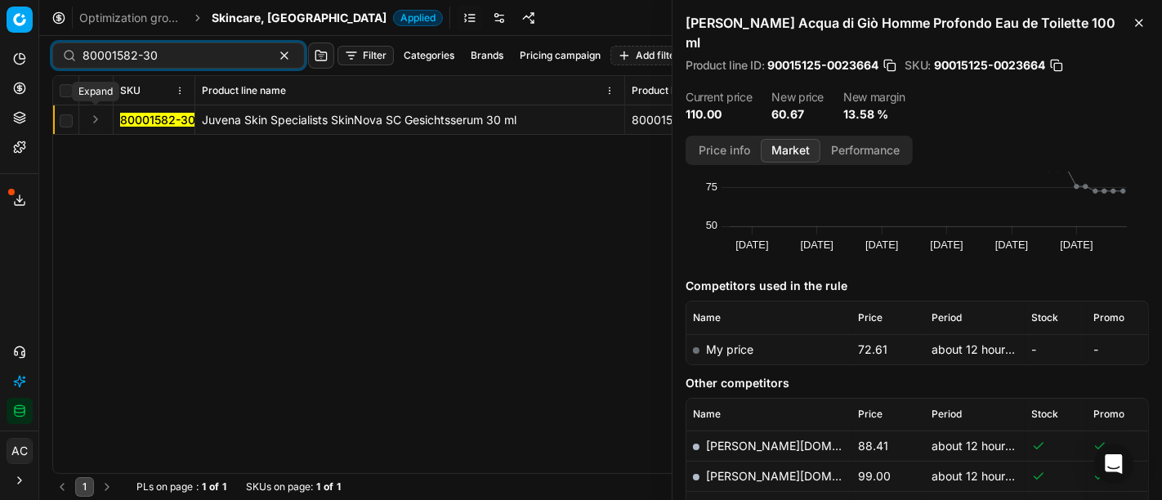
click at [87, 118] on button "Expand" at bounding box center [96, 119] width 20 height 20
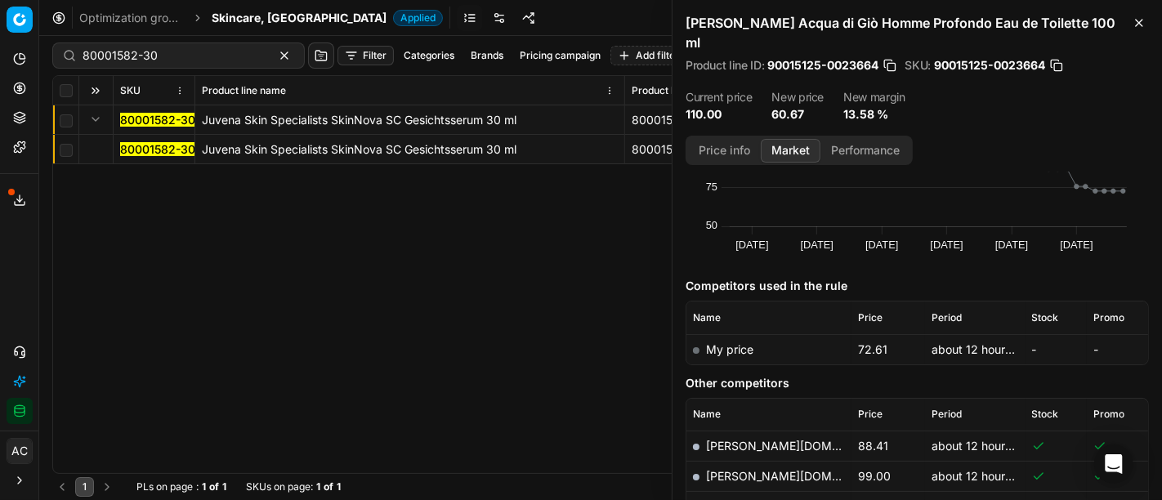
click at [136, 148] on mark "80001582-30" at bounding box center [157, 149] width 75 height 14
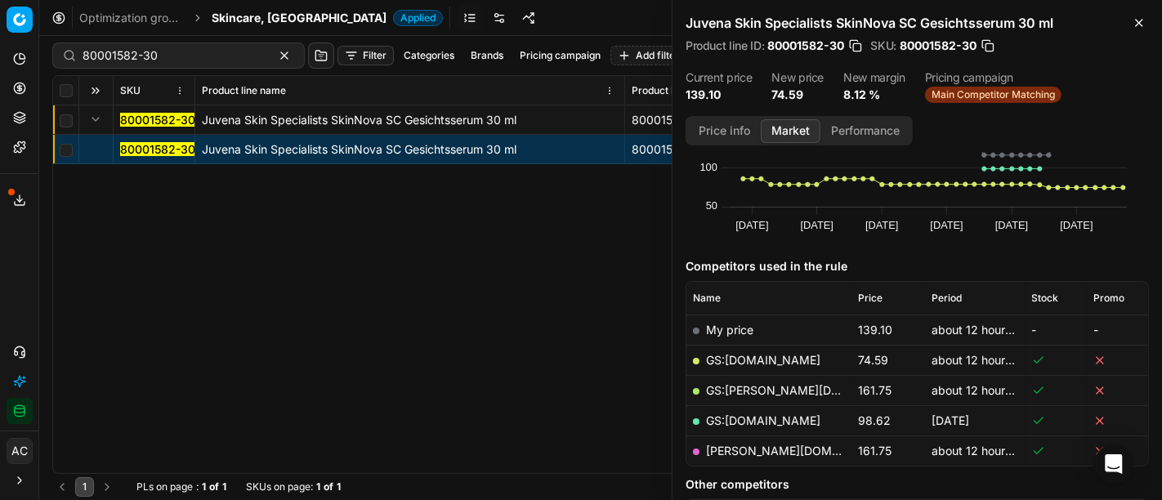
scroll to position [147, 0]
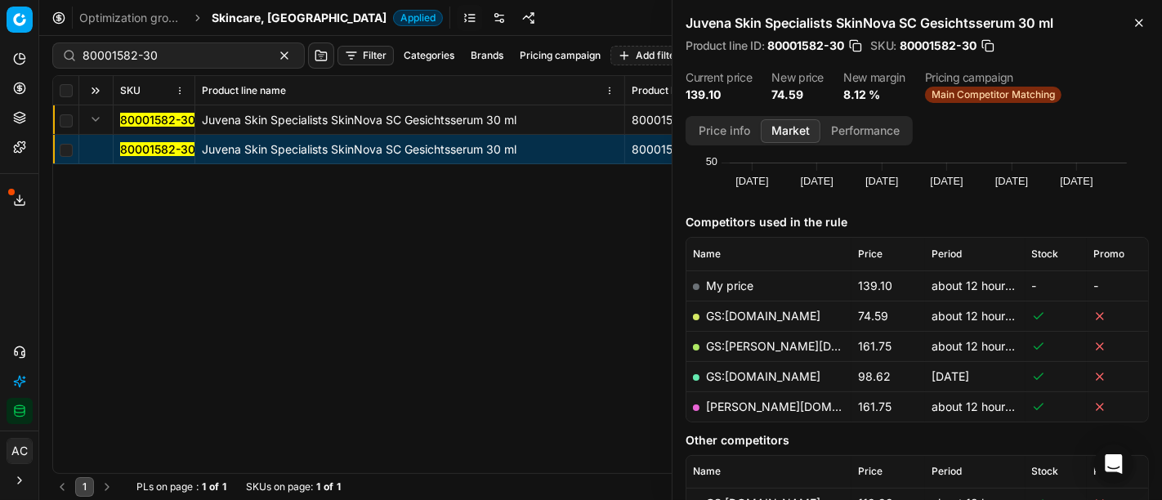
click at [752, 313] on link "GS:[DOMAIN_NAME]" at bounding box center [763, 316] width 114 height 14
click at [543, 341] on div "80001582-30 Juvena Skin Specialists SkinNova SC Gesichtsserum 30 ml 80001582-30…" at bounding box center [600, 289] width 1095 height 368
click at [198, 57] on input "80001582-30" at bounding box center [172, 55] width 179 height 16
paste input "90008238-0012813"
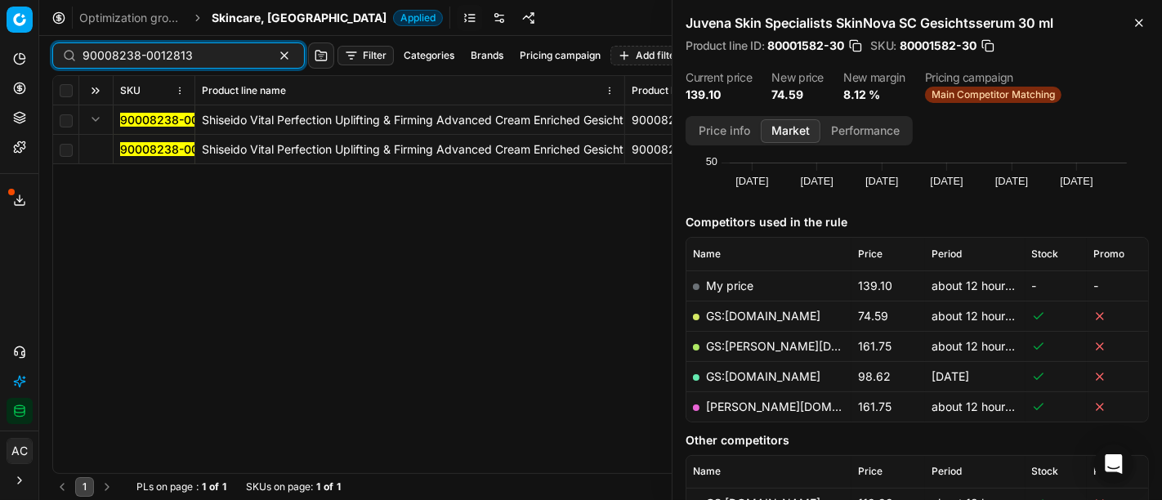
type input "90008238-0012813"
click at [149, 145] on mark "90008238-0012813" at bounding box center [175, 149] width 110 height 14
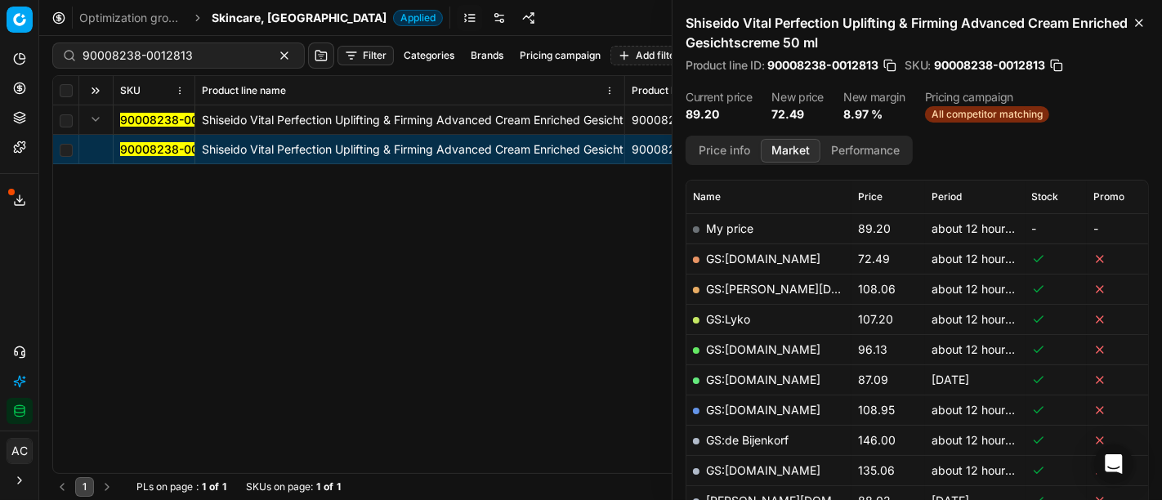
scroll to position [223, 0]
click at [752, 257] on link "GS:[DOMAIN_NAME]" at bounding box center [763, 259] width 114 height 14
click at [261, 17] on span "Skincare, [GEOGRAPHIC_DATA]" at bounding box center [299, 18] width 175 height 16
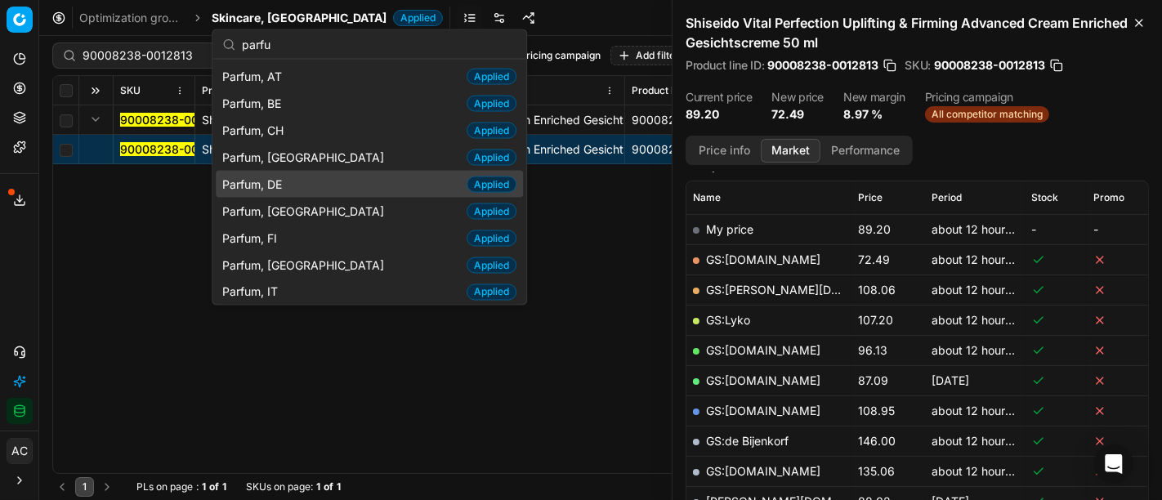
scroll to position [83, 0]
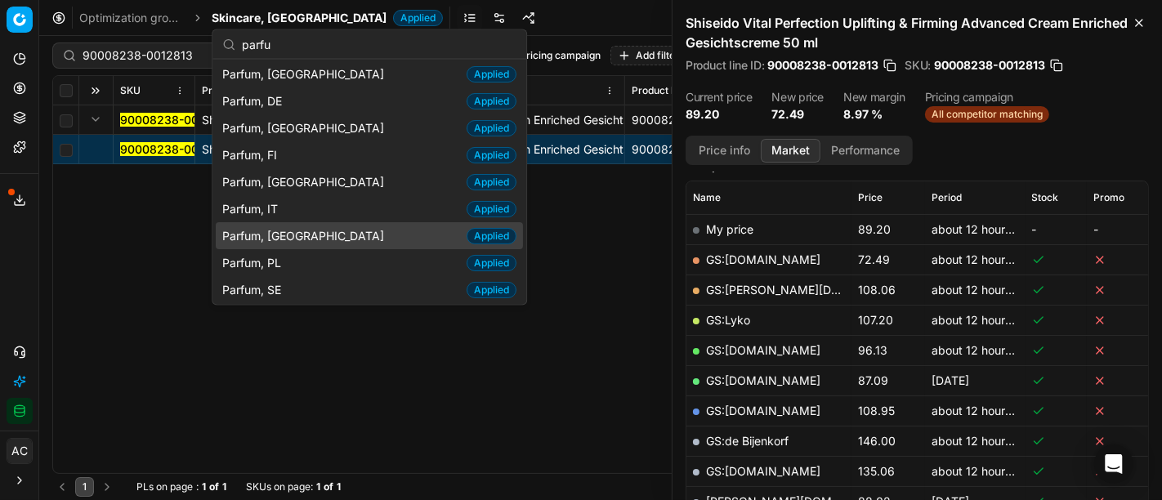
type input "parfu"
click at [287, 232] on span "Parfum, [GEOGRAPHIC_DATA]" at bounding box center [306, 235] width 168 height 16
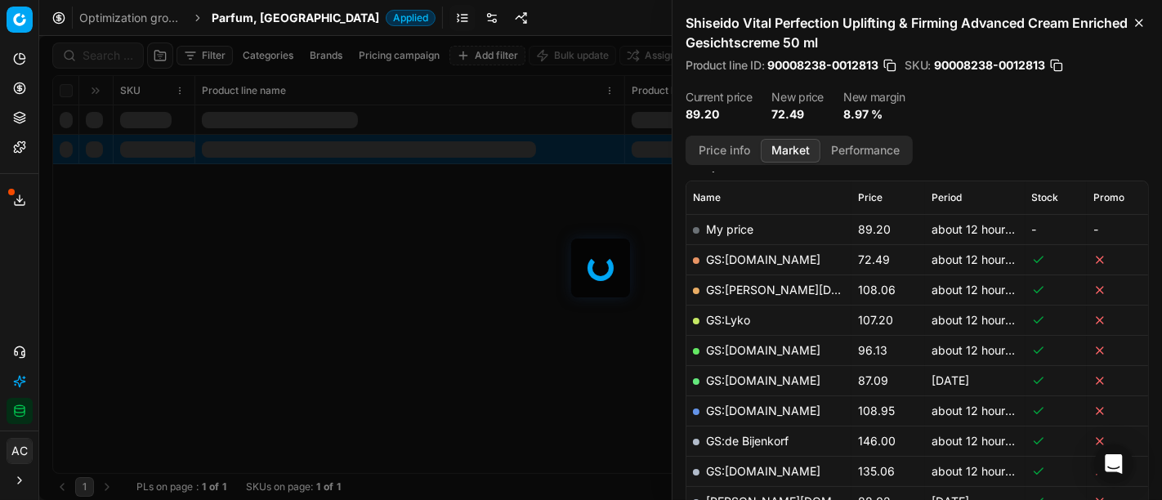
click at [110, 60] on div at bounding box center [600, 268] width 1122 height 464
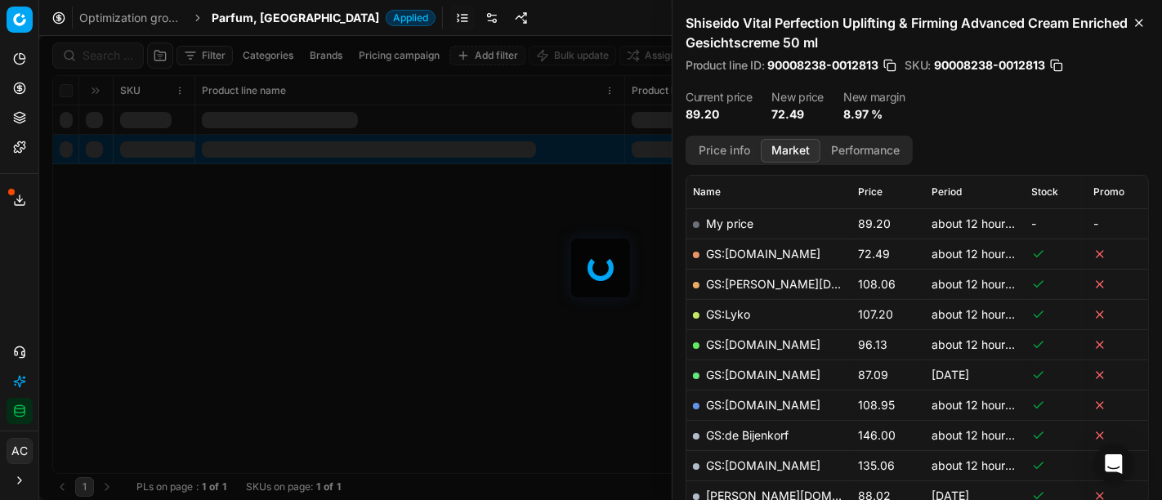
scroll to position [223, 0]
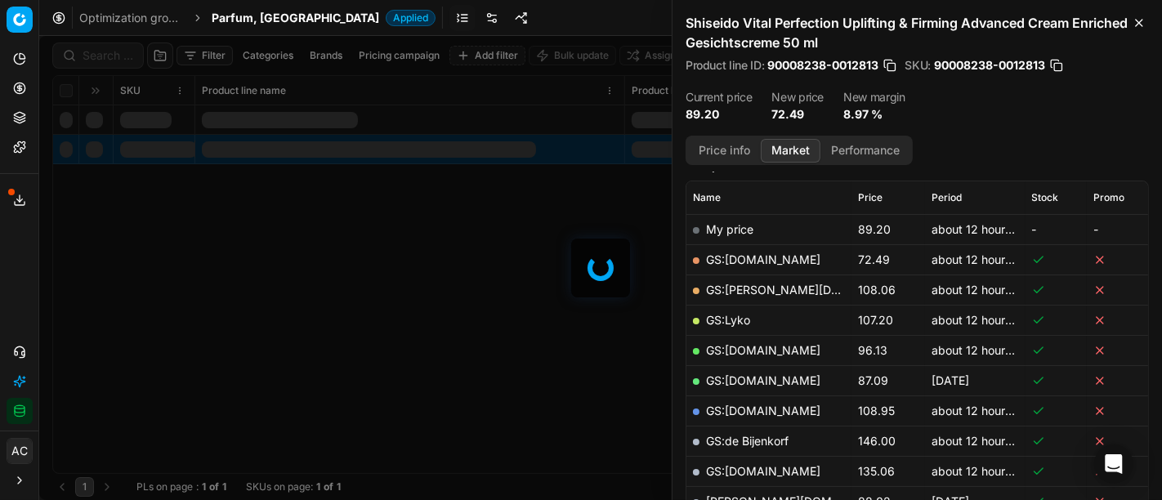
click at [110, 60] on div at bounding box center [600, 268] width 1122 height 464
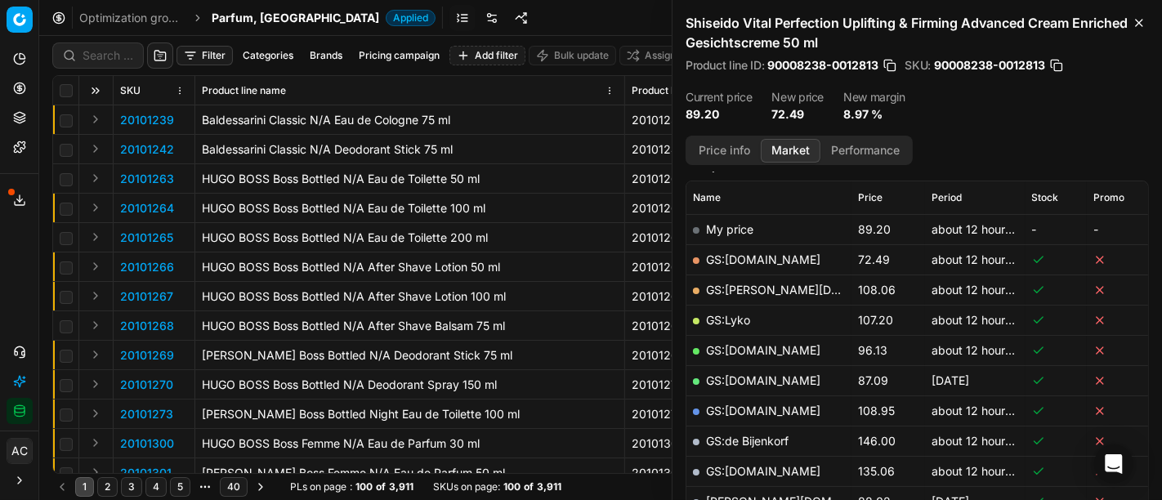
click at [110, 60] on div "Filter Categories Brands Pricing campaign Add filter Bulk update Assign SKU Pro…" at bounding box center [600, 268] width 1122 height 464
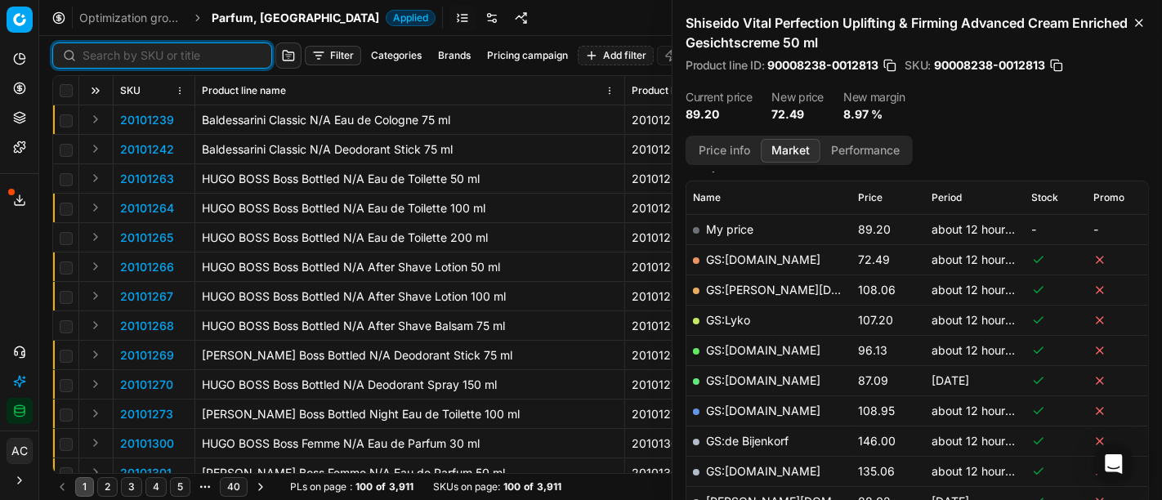
click at [110, 60] on input at bounding box center [172, 55] width 179 height 16
paste input "80002035-100"
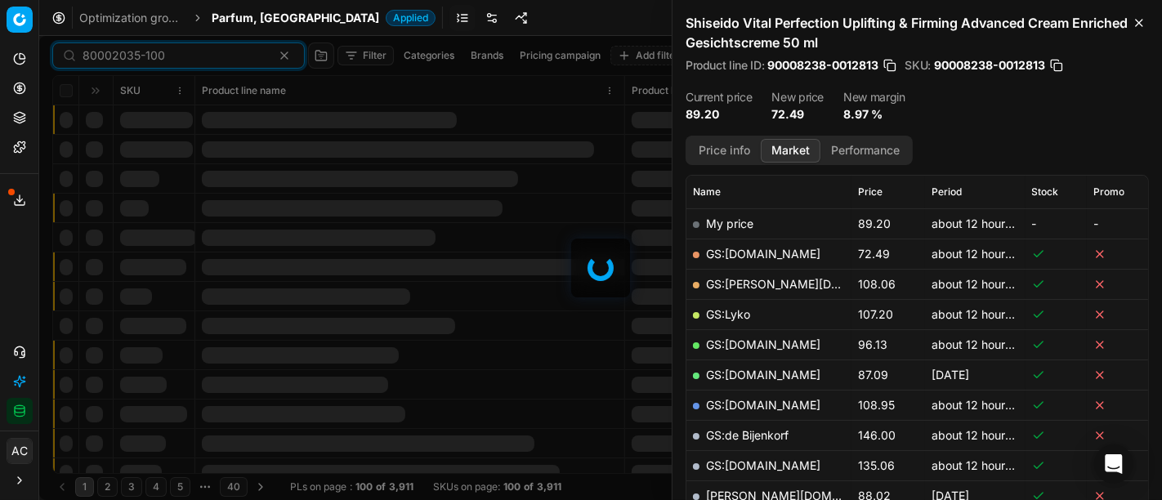
scroll to position [223, 0]
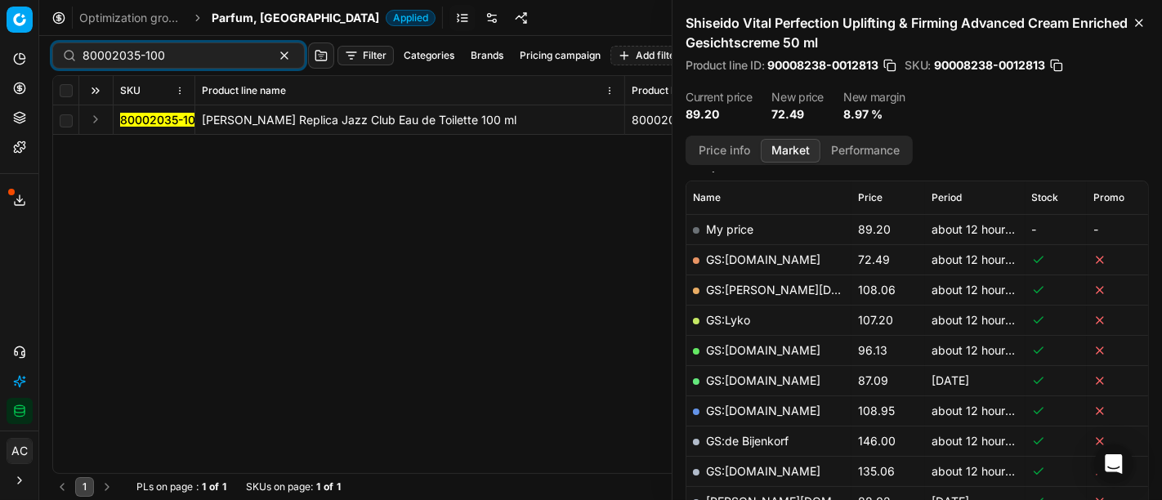
click at [98, 114] on button "Expand" at bounding box center [96, 119] width 20 height 20
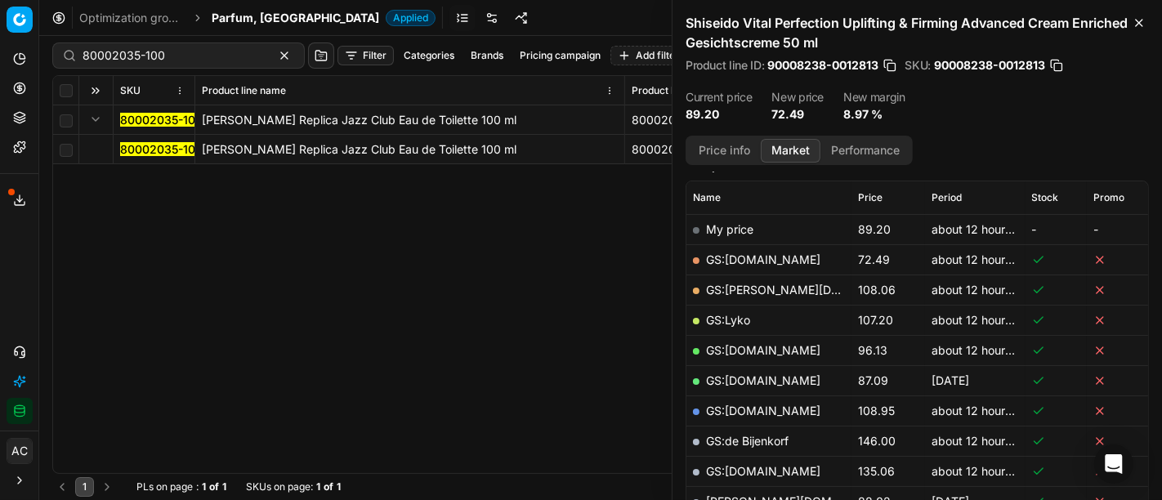
click at [141, 145] on mark "80002035-100" at bounding box center [161, 149] width 83 height 14
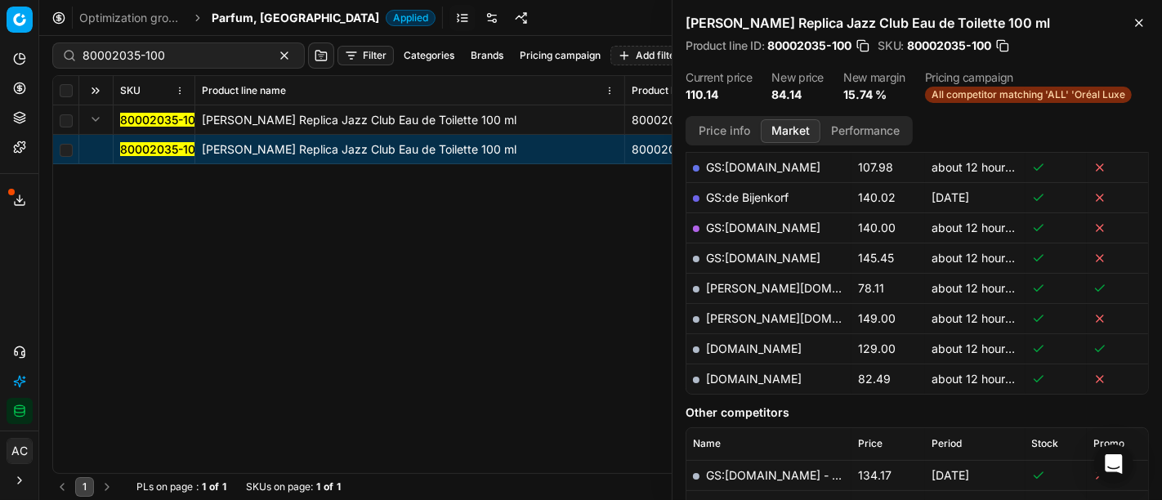
scroll to position [386, 0]
click at [753, 291] on link "[PERSON_NAME][DOMAIN_NAME]" at bounding box center [801, 289] width 190 height 14
click at [220, 65] on div "80002035-100" at bounding box center [178, 55] width 252 height 26
paste input "90006003-000901"
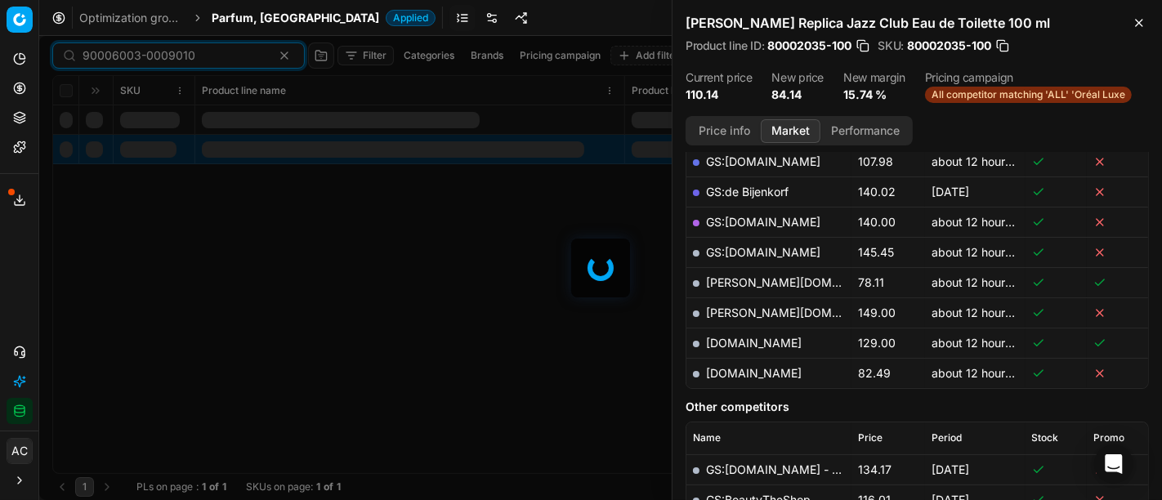
scroll to position [386, 0]
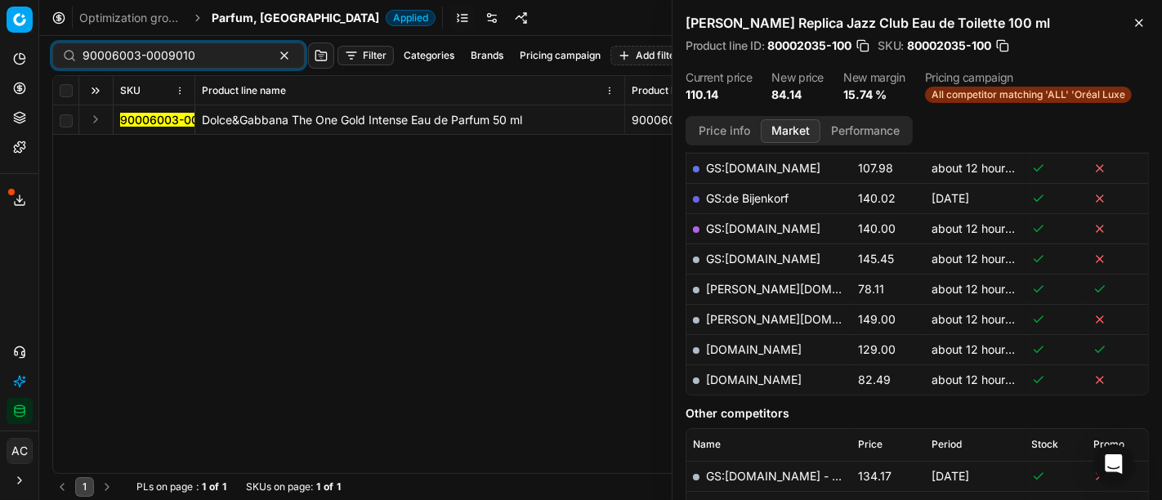
click at [92, 115] on button "Expand" at bounding box center [96, 119] width 20 height 20
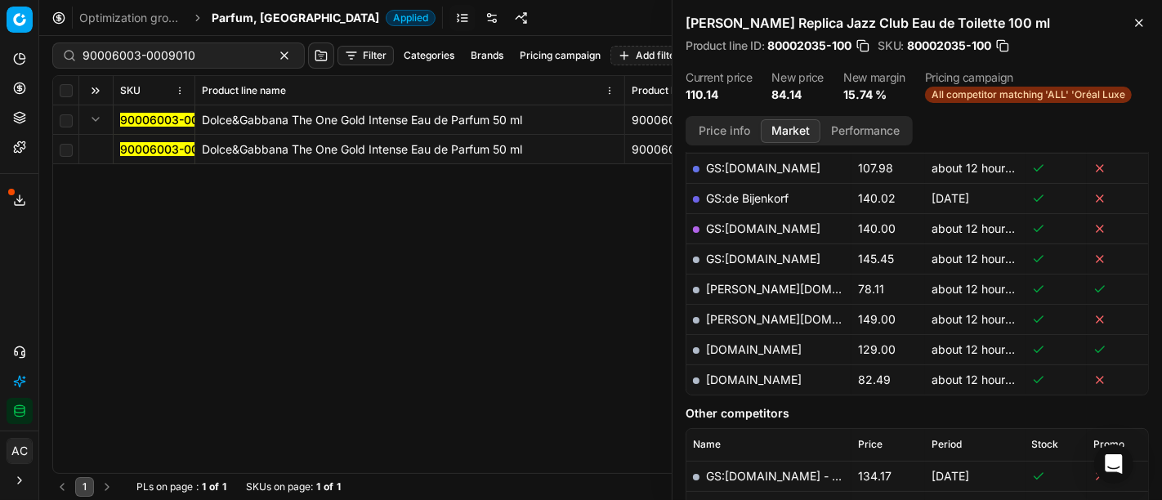
click at [145, 150] on mark "90006003-0009010" at bounding box center [176, 149] width 113 height 14
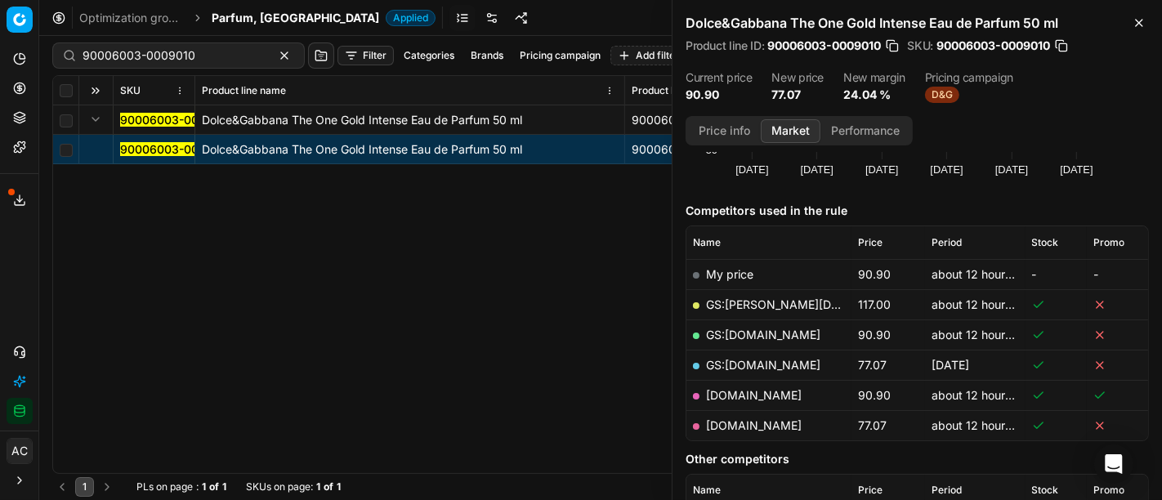
scroll to position [163, 0]
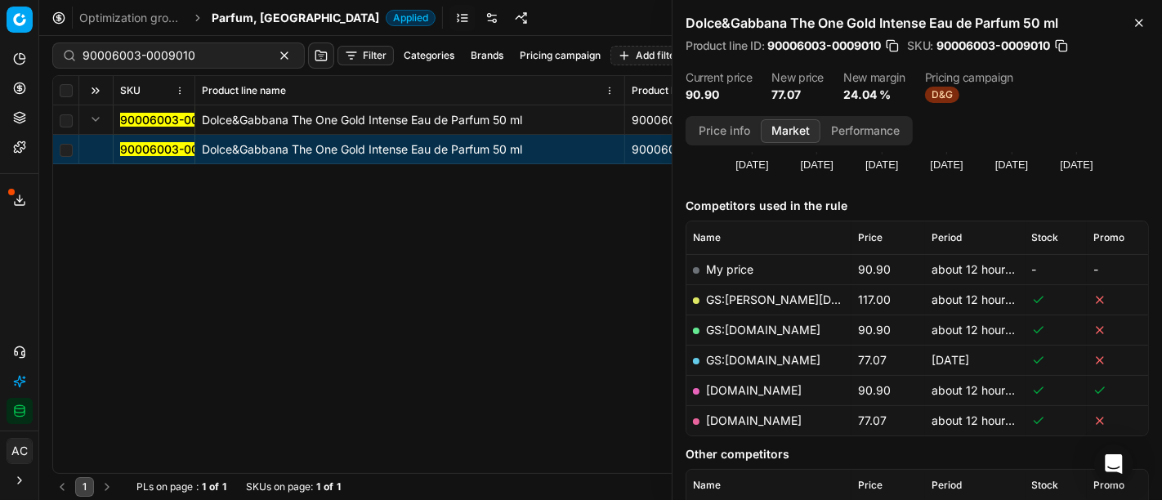
click at [758, 418] on link "[DOMAIN_NAME]" at bounding box center [754, 420] width 96 height 14
click at [196, 54] on input "90006003-0009010" at bounding box center [172, 55] width 179 height 16
paste input "80006718-75"
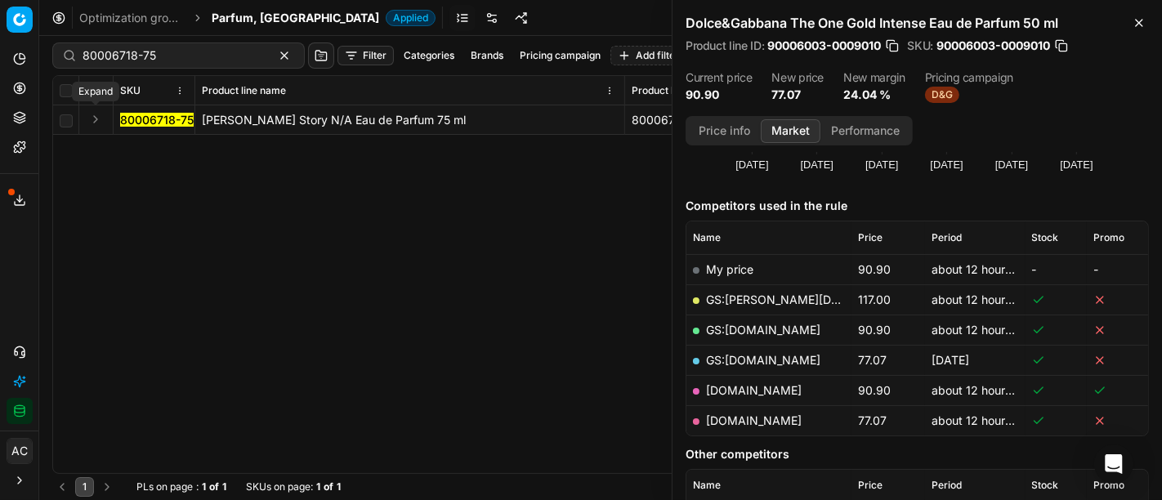
click at [88, 118] on button "Expand" at bounding box center [96, 119] width 20 height 20
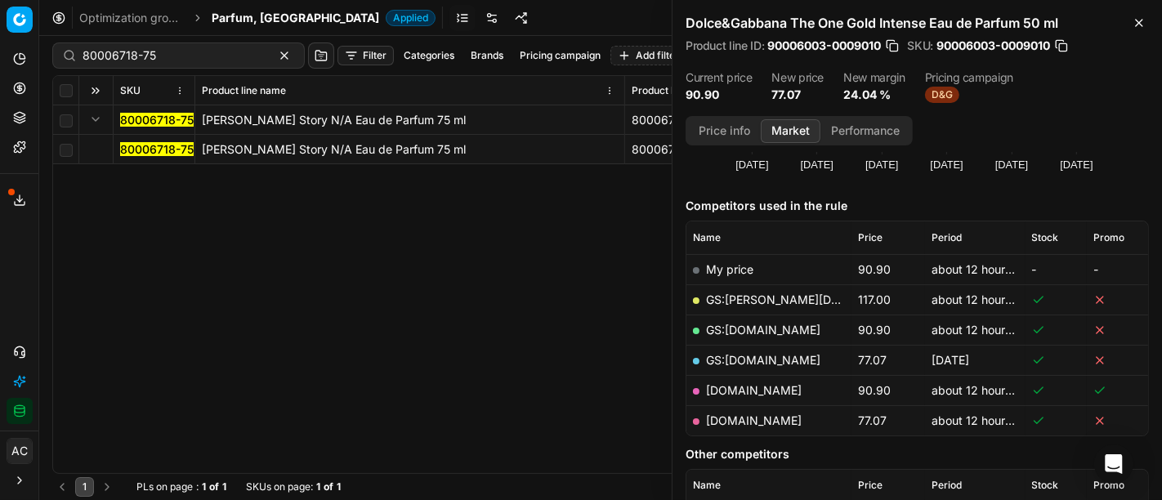
click at [142, 153] on mark "80006718-75" at bounding box center [157, 149] width 74 height 14
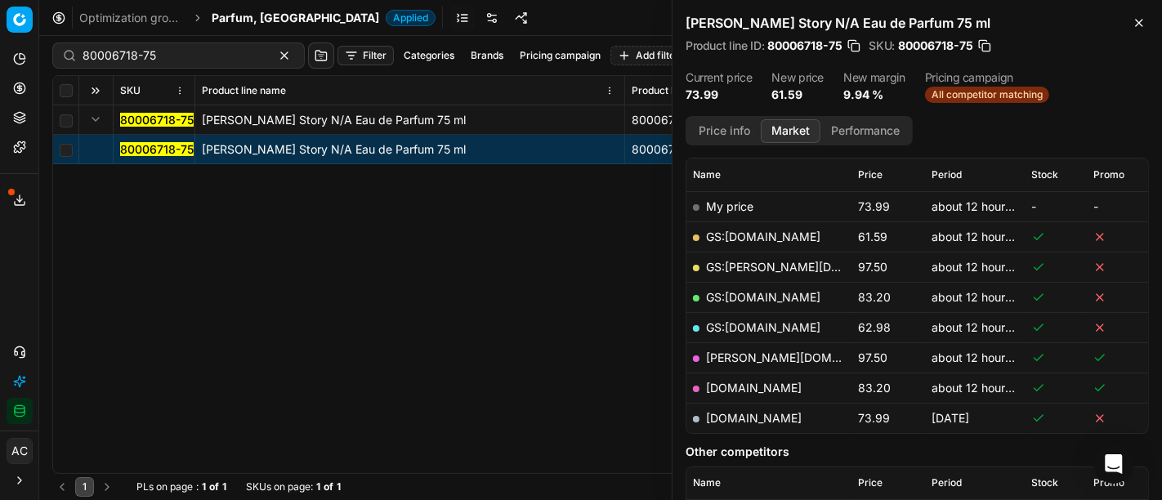
scroll to position [176, 0]
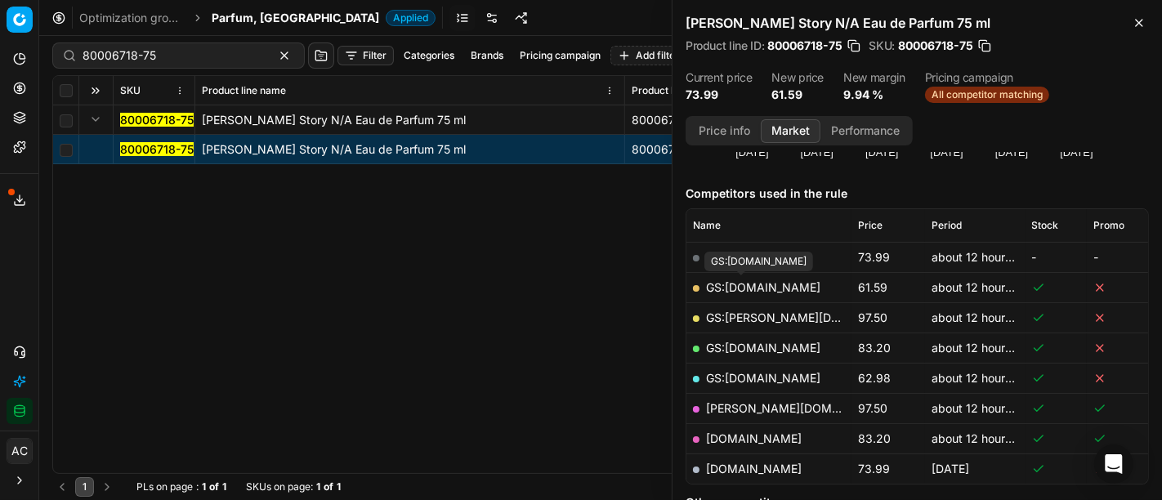
click at [761, 285] on link "GS:[DOMAIN_NAME]" at bounding box center [763, 287] width 114 height 14
click at [513, 308] on div "80006718-75 [PERSON_NAME] Love Story N/A Eau de Parfum 75 ml 80006718-75 [PERSO…" at bounding box center [600, 289] width 1095 height 368
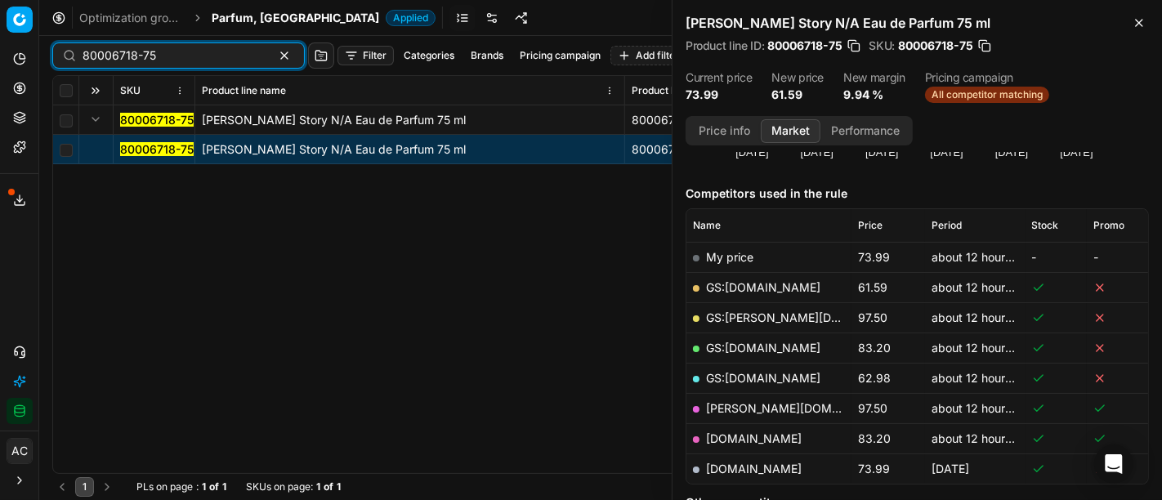
click at [204, 56] on input "80006718-75" at bounding box center [172, 55] width 179 height 16
paste input "90003763-0005494"
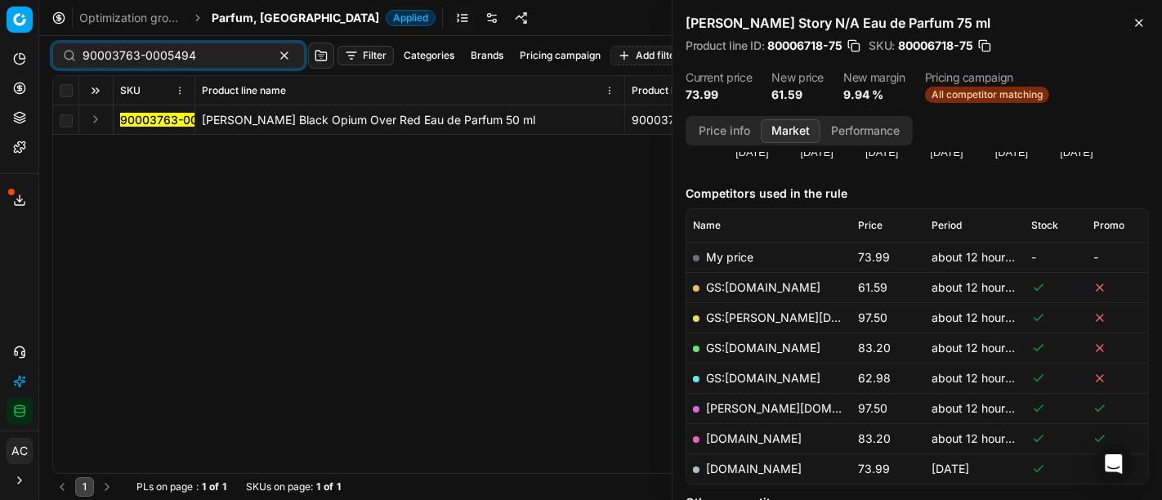
click at [94, 121] on button "Expand" at bounding box center [96, 119] width 20 height 20
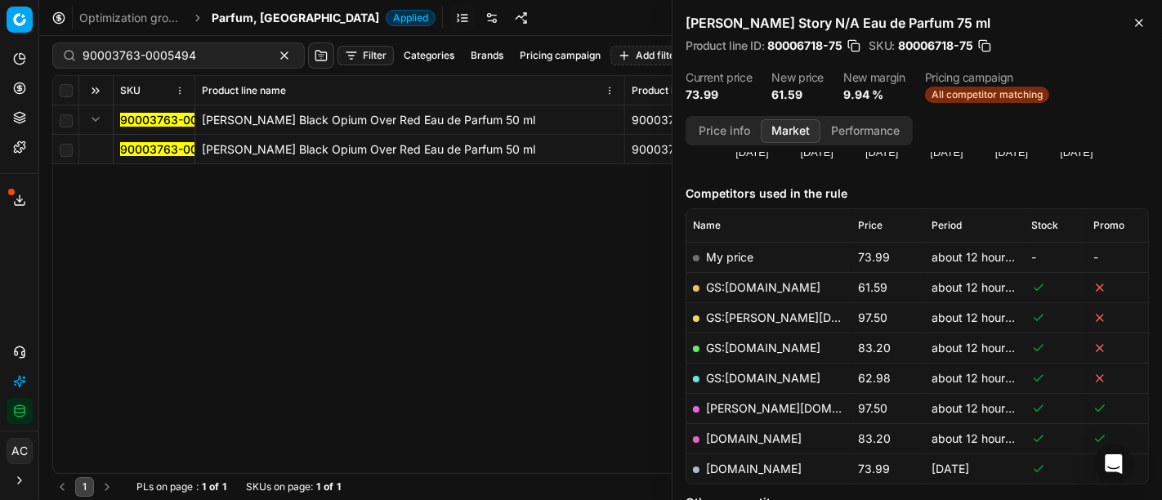
click at [142, 149] on mark "90003763-0005494" at bounding box center [177, 149] width 114 height 14
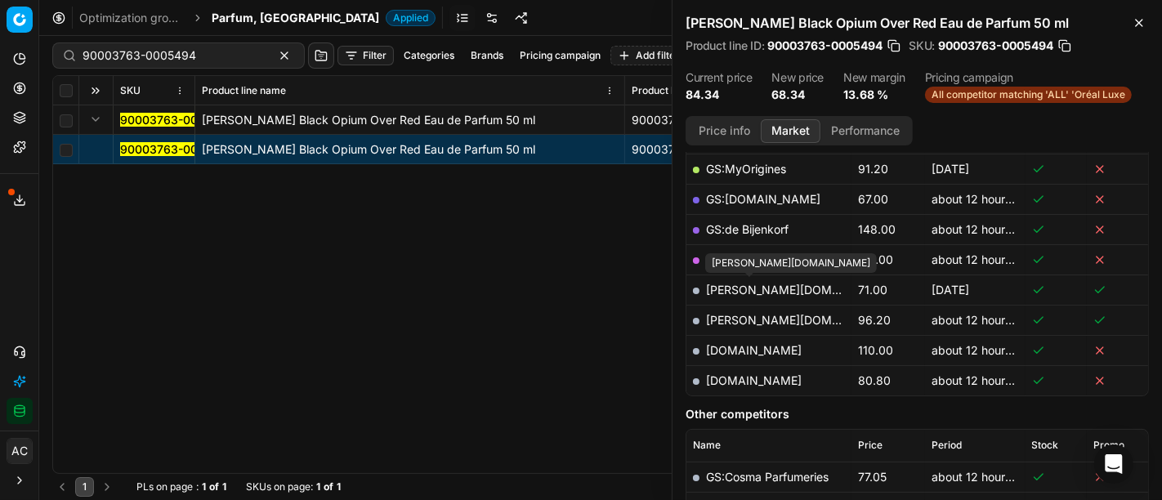
scroll to position [353, 0]
click at [763, 375] on link "[DOMAIN_NAME]" at bounding box center [754, 382] width 96 height 14
click at [492, 354] on div "90003763-0005494 [PERSON_NAME] Black Opium Over Red Eau de Parfum 50 ml 9000376…" at bounding box center [600, 289] width 1095 height 368
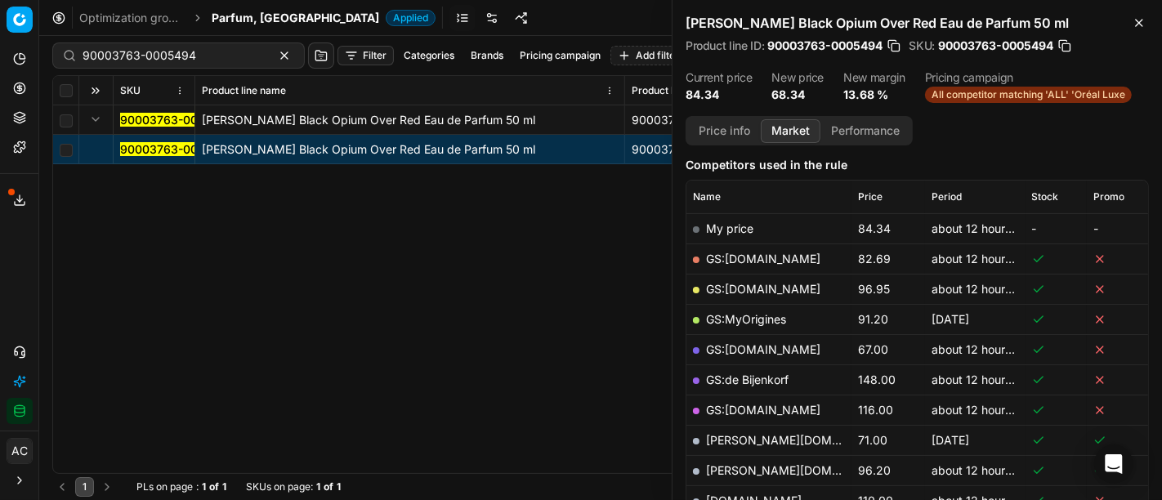
scroll to position [200, 0]
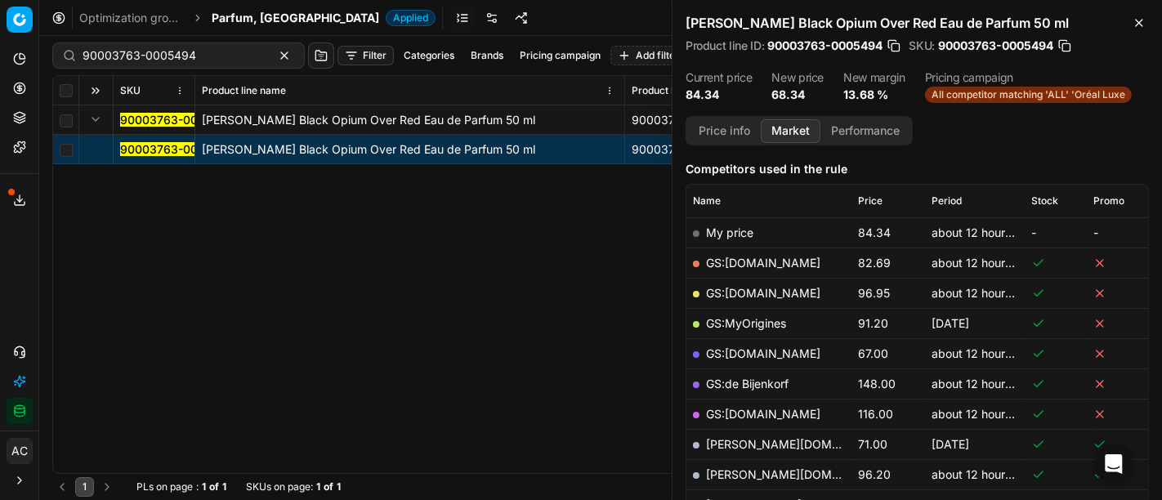
click at [734, 133] on button "Price info" at bounding box center [724, 131] width 73 height 24
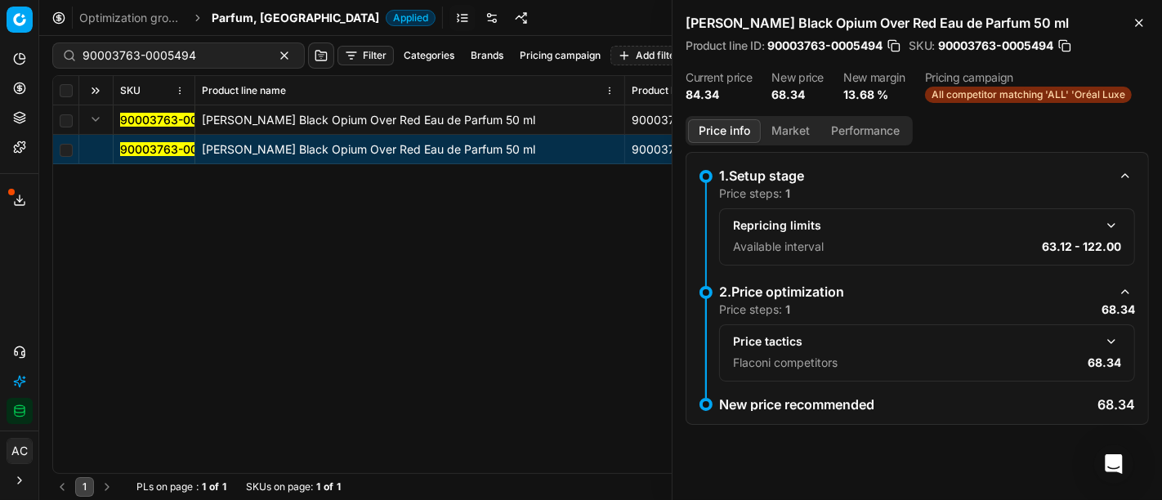
click at [1109, 337] on button "button" at bounding box center [1111, 342] width 20 height 20
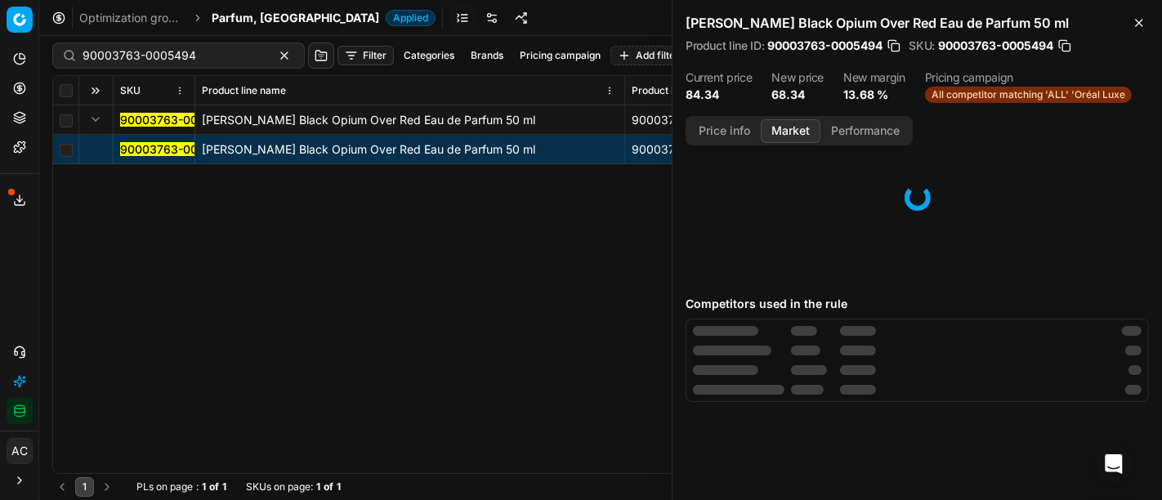
click at [788, 133] on button "Market" at bounding box center [791, 131] width 60 height 24
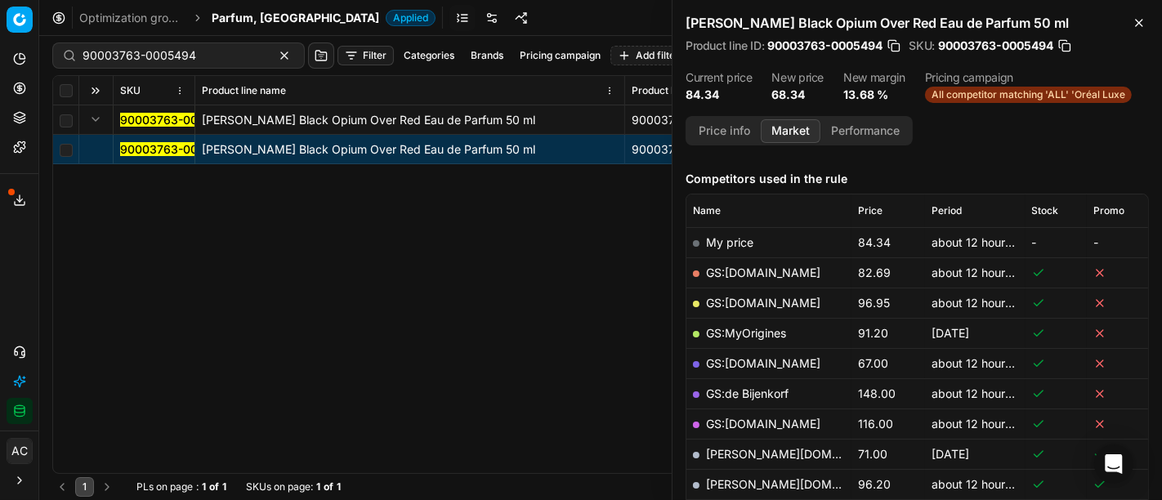
scroll to position [190, 0]
click at [761, 359] on link "GS:[DOMAIN_NAME]" at bounding box center [763, 363] width 114 height 14
click at [507, 338] on div "90003763-0005494 [PERSON_NAME] Black Opium Over Red Eau de Parfum 50 ml 9000376…" at bounding box center [600, 289] width 1095 height 368
click at [199, 57] on input "90003763-0005494" at bounding box center [172, 55] width 179 height 16
paste input "80031187-50"
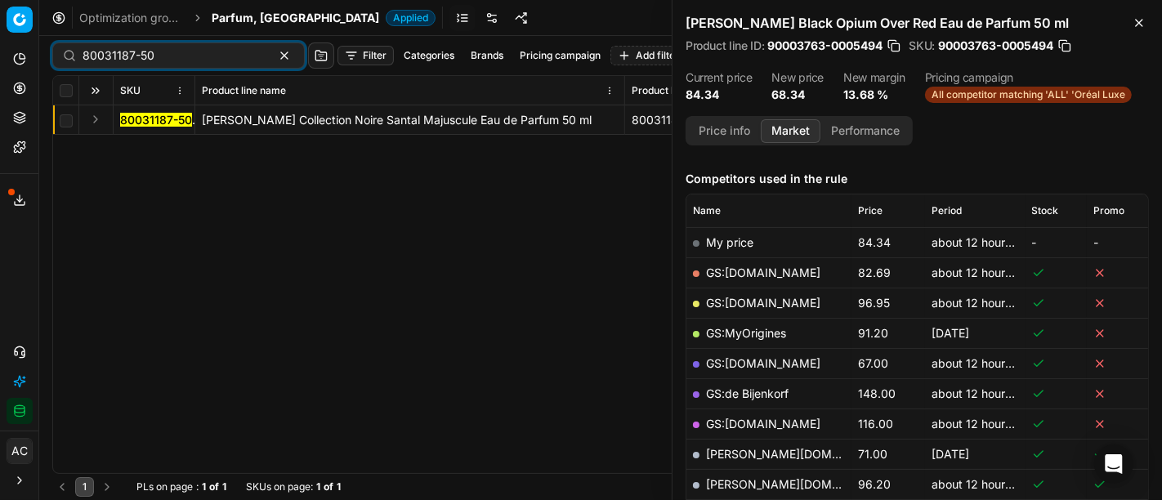
click at [100, 120] on button "Expand" at bounding box center [96, 119] width 20 height 20
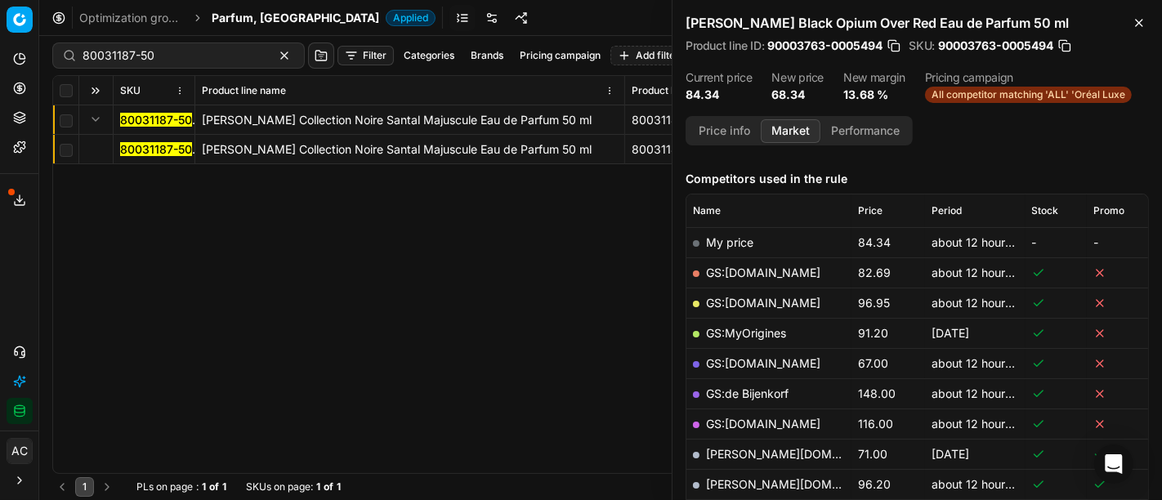
click at [144, 153] on mark "80031187-50" at bounding box center [156, 149] width 72 height 14
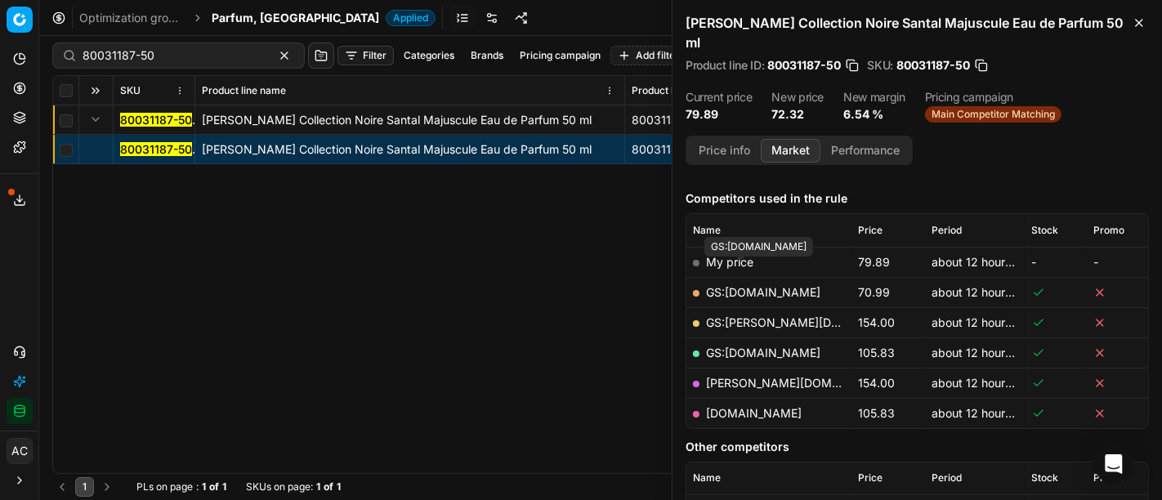
click at [761, 285] on link "GS:[DOMAIN_NAME]" at bounding box center [763, 292] width 114 height 14
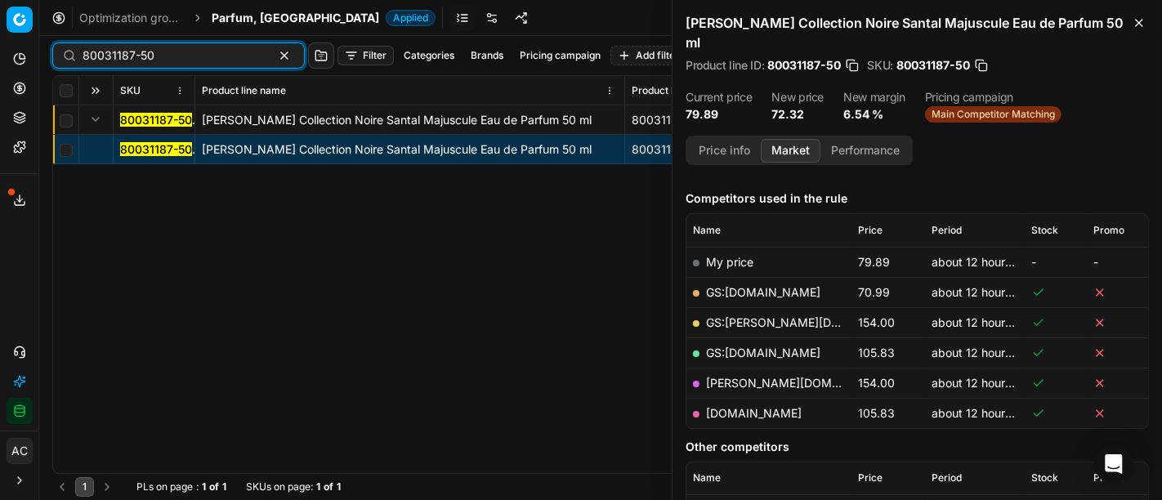
click at [202, 55] on input "80031187-50" at bounding box center [172, 55] width 179 height 16
paste input "90012276-0019371"
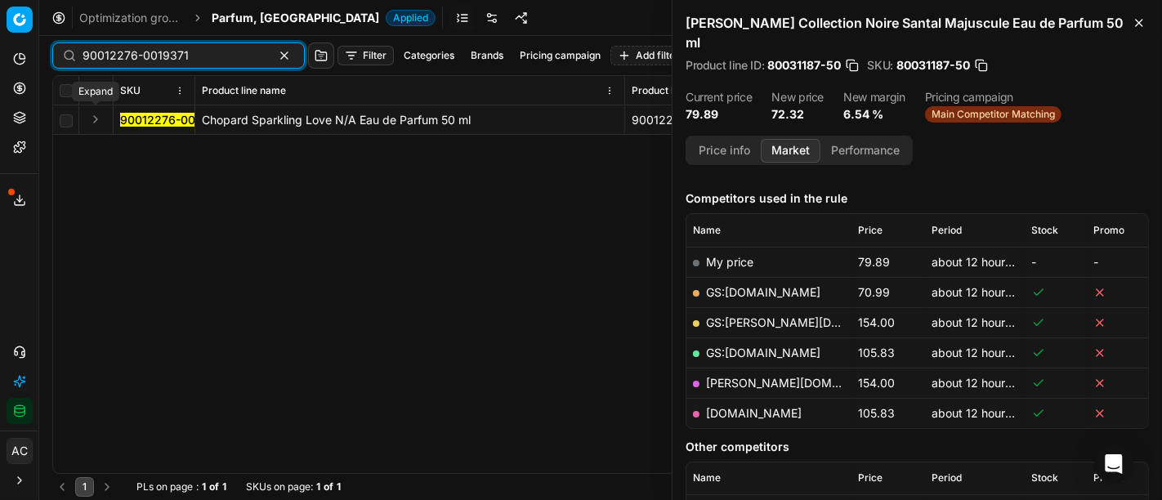
type input "90012276-0019371"
click at [99, 119] on button "Expand" at bounding box center [96, 119] width 20 height 20
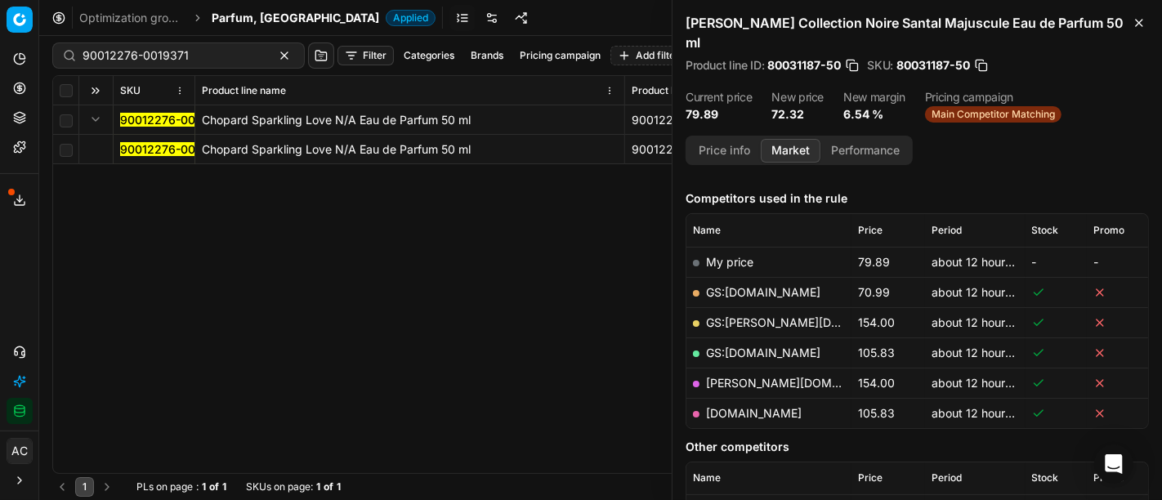
click at [139, 153] on mark "90012276-0019371" at bounding box center [173, 149] width 106 height 14
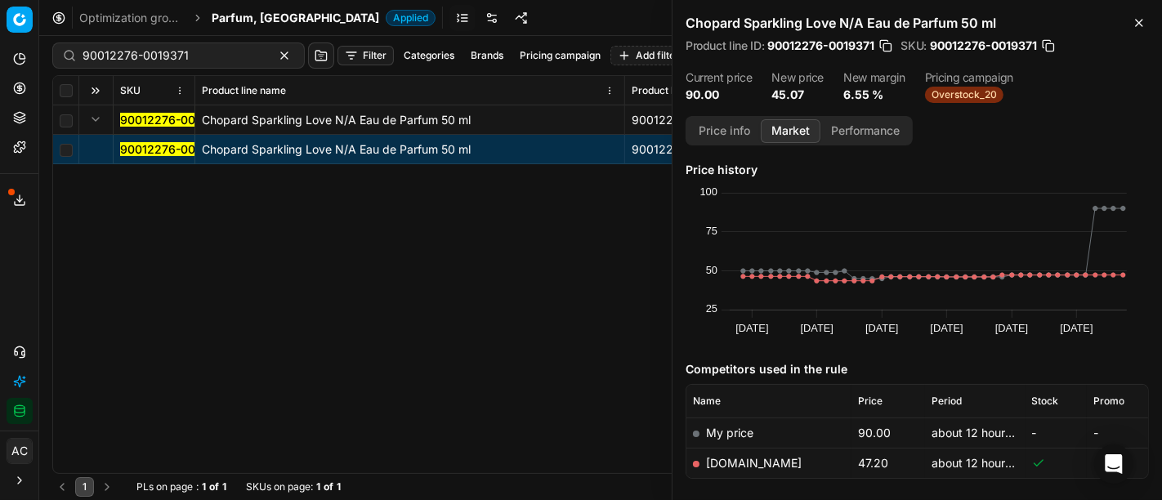
click at [736, 462] on link "[DOMAIN_NAME]" at bounding box center [754, 463] width 96 height 14
click at [257, 20] on span "Parfum, [GEOGRAPHIC_DATA]" at bounding box center [295, 18] width 167 height 16
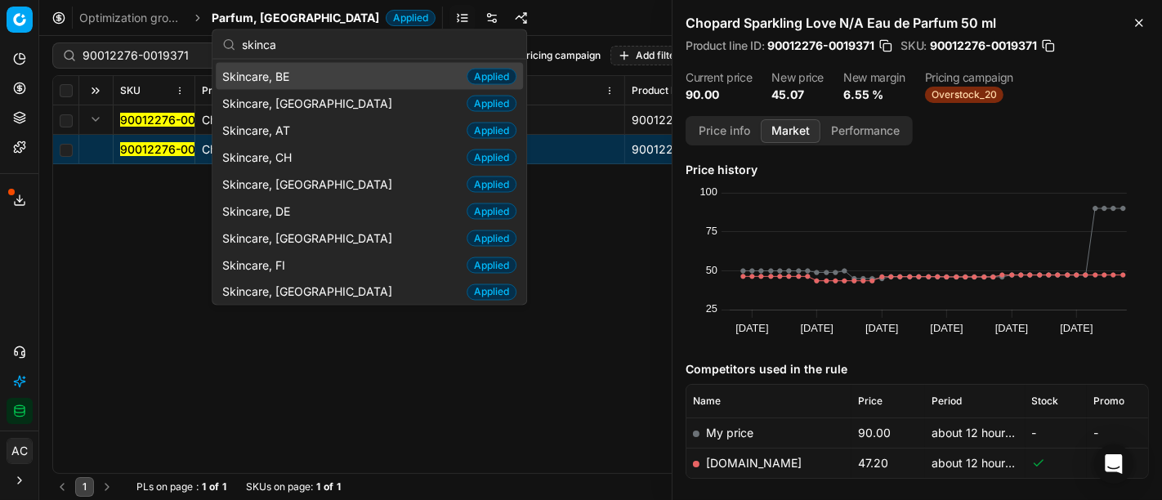
type input "skinca"
click at [293, 68] on span "Skincare, BE" at bounding box center [259, 76] width 74 height 16
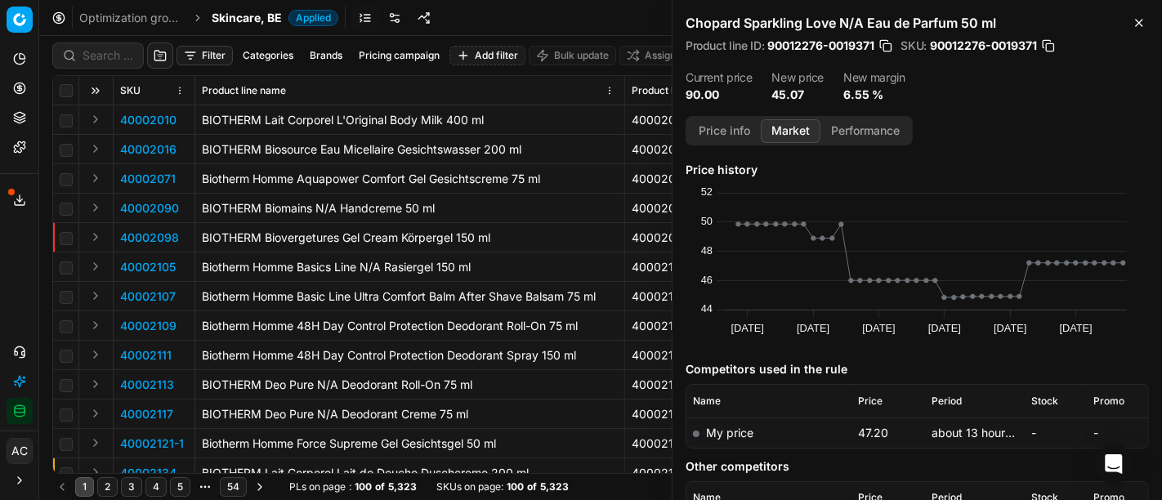
click at [96, 43] on div at bounding box center [97, 55] width 91 height 26
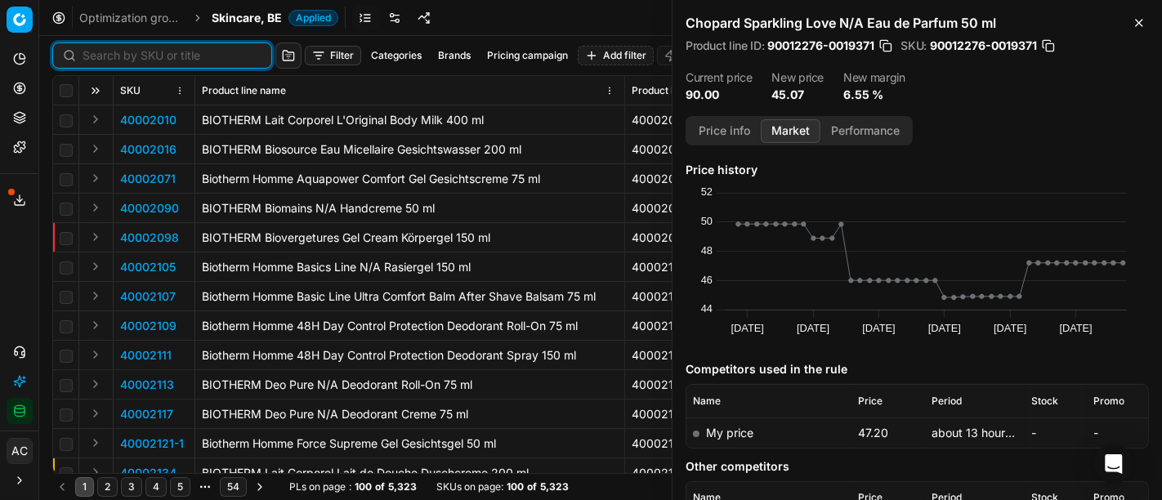
paste input "80036964-75"
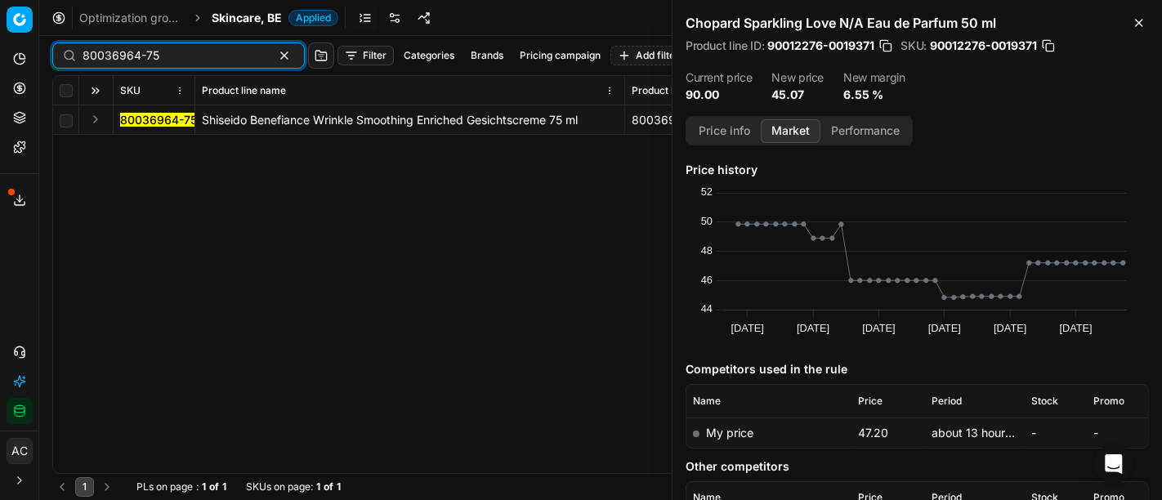
type input "80036964-75"
click at [93, 114] on button "Expand" at bounding box center [96, 119] width 20 height 20
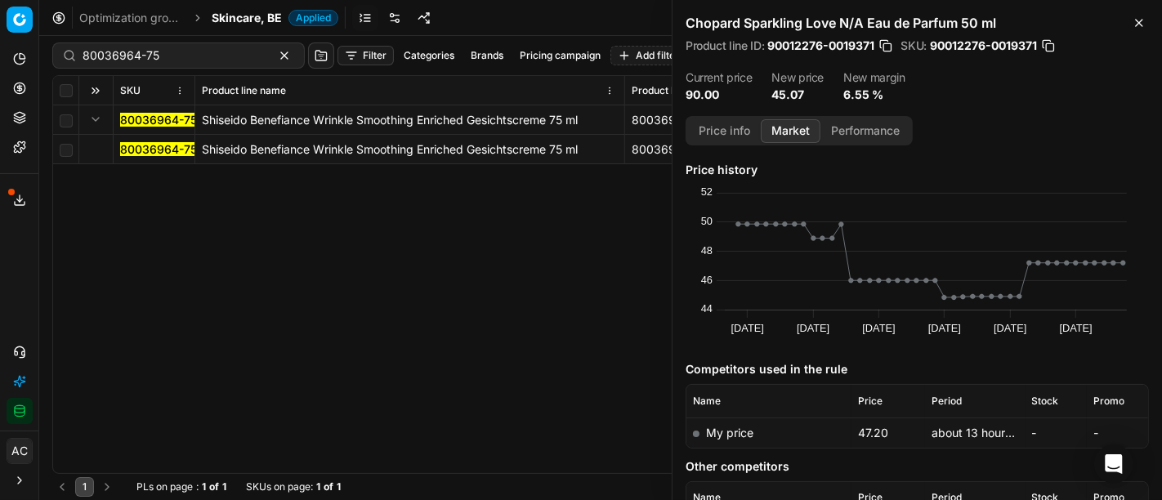
click at [148, 147] on mark "80036964-75" at bounding box center [158, 149] width 77 height 14
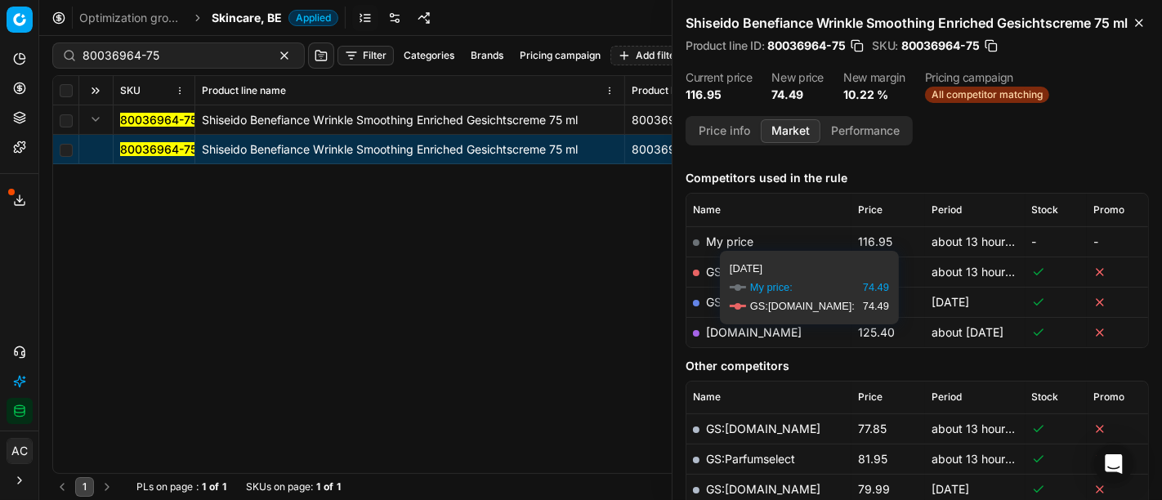
scroll to position [190, 0]
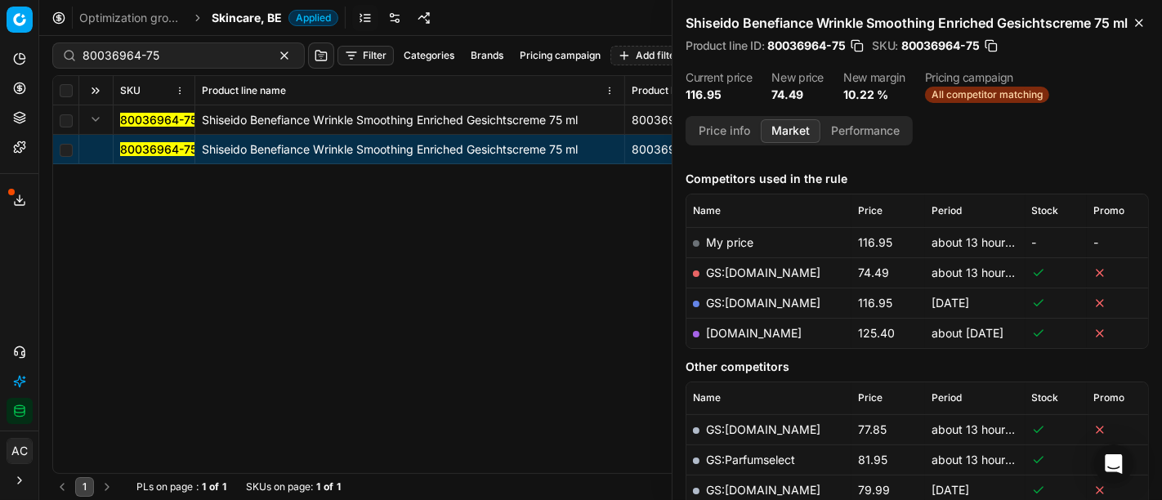
click at [746, 279] on link "GS:[DOMAIN_NAME]" at bounding box center [763, 273] width 114 height 14
click at [234, 25] on span "Skincare, BE" at bounding box center [247, 18] width 70 height 16
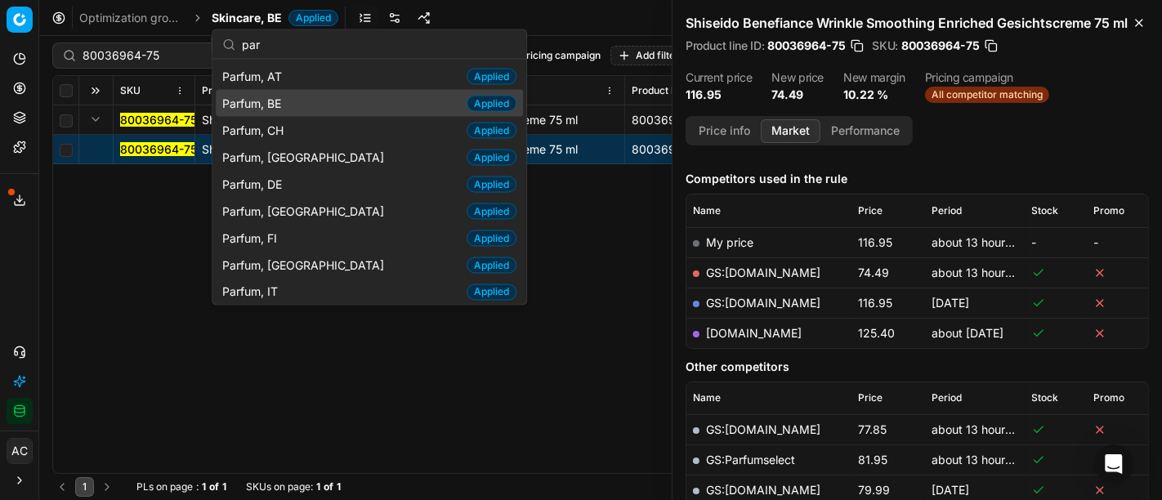
type input "par"
click at [301, 106] on div "Parfum, BE Applied" at bounding box center [369, 103] width 307 height 27
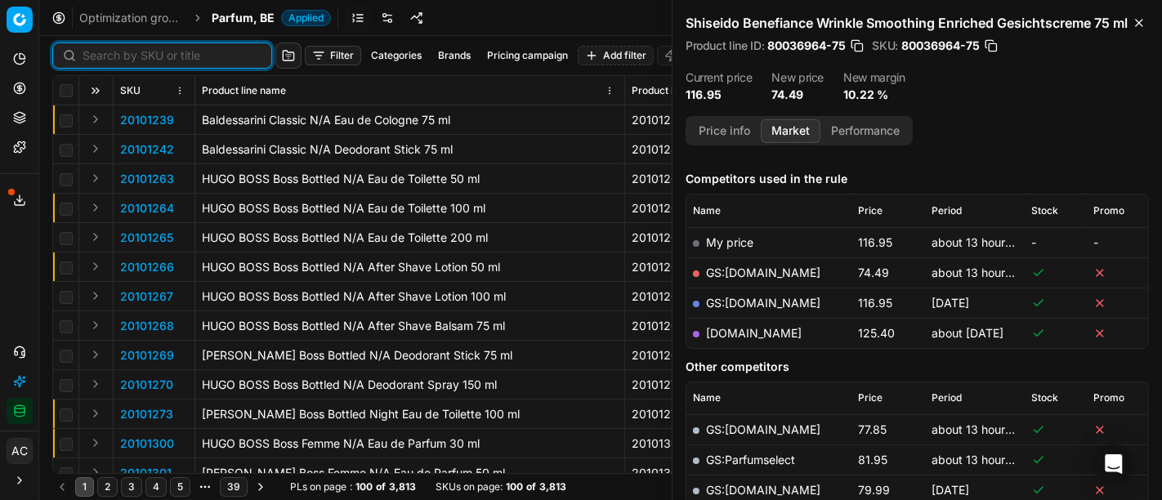
click at [106, 59] on input at bounding box center [172, 55] width 179 height 16
paste input "80070407-50"
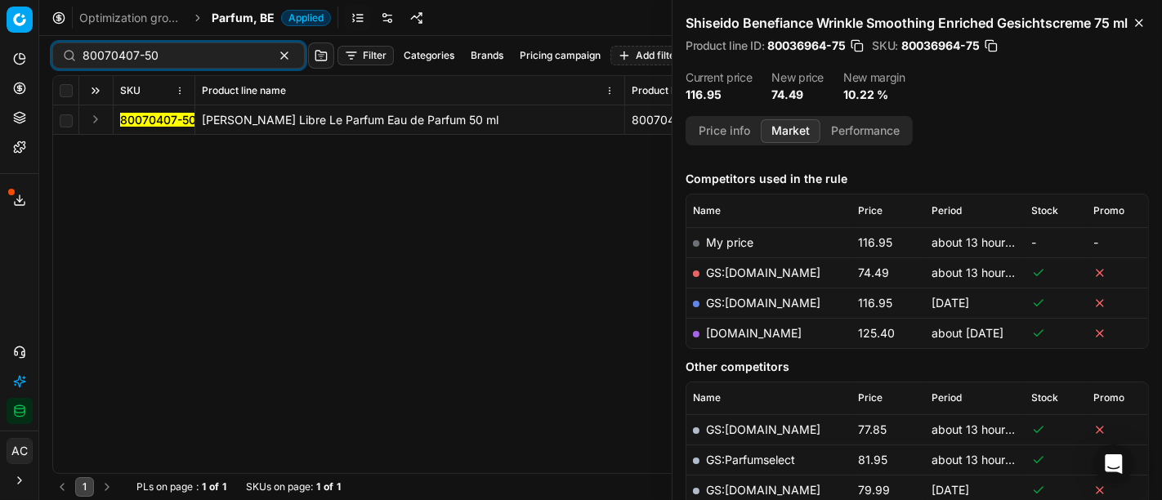
click at [92, 124] on button "Expand" at bounding box center [96, 119] width 20 height 20
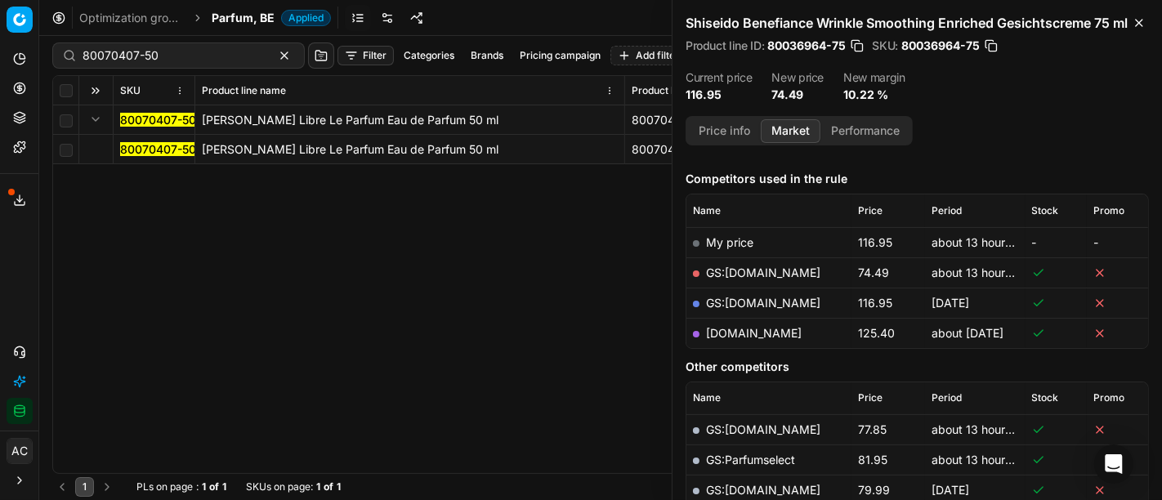
click at [143, 150] on mark "80070407-50" at bounding box center [158, 149] width 76 height 14
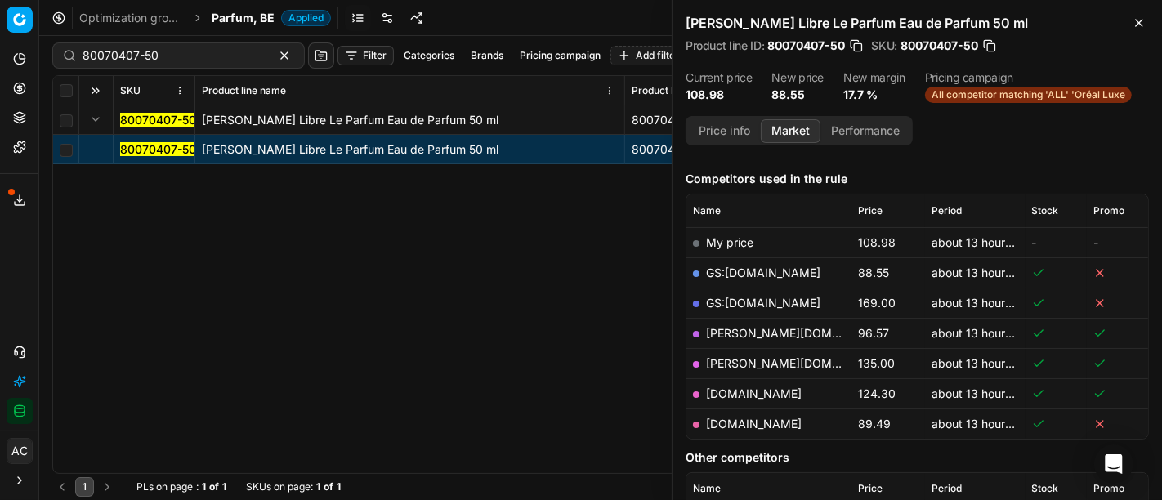
click at [748, 421] on link "[DOMAIN_NAME]" at bounding box center [754, 424] width 96 height 14
click at [546, 367] on div "80070407-50 [PERSON_NAME] Libre Le Parfum Eau de Parfum 50 ml 80070407-50 [PERS…" at bounding box center [600, 289] width 1095 height 368
click at [213, 56] on input "80070407-50" at bounding box center [172, 55] width 179 height 16
paste input "20102662"
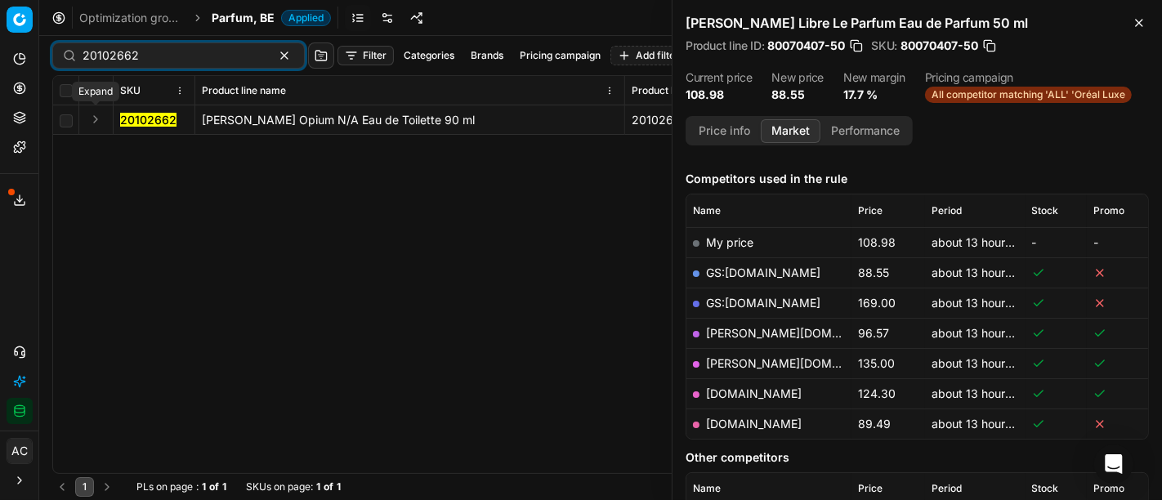
click at [88, 124] on button "Expand" at bounding box center [96, 119] width 20 height 20
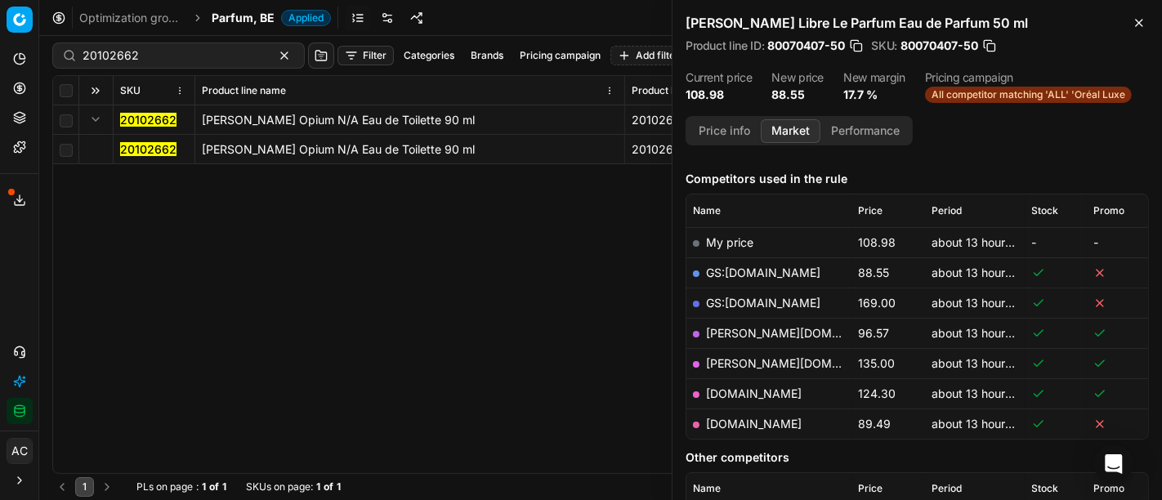
click at [124, 148] on mark "20102662" at bounding box center [148, 149] width 56 height 14
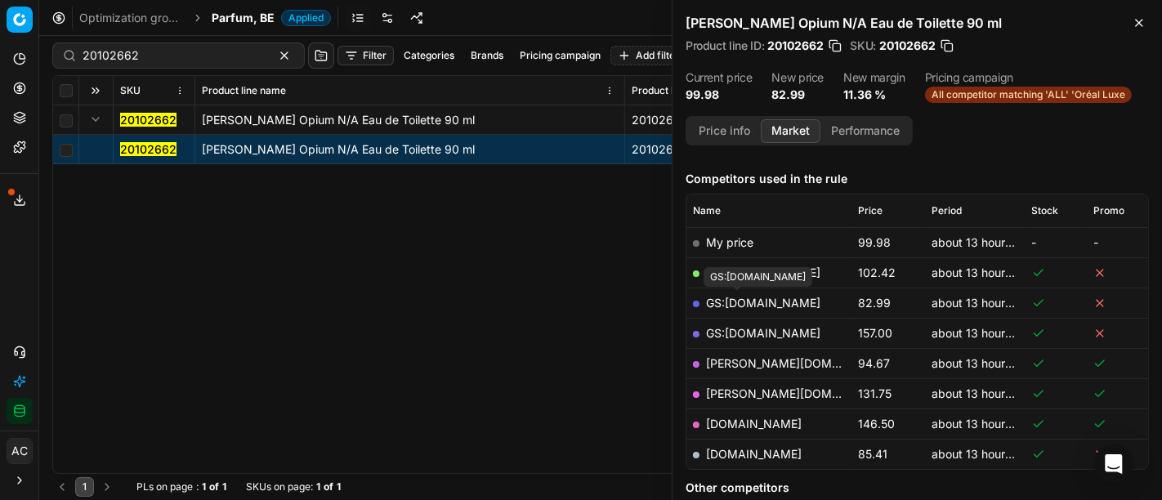
click at [747, 303] on link "GS:[DOMAIN_NAME]" at bounding box center [763, 303] width 114 height 14
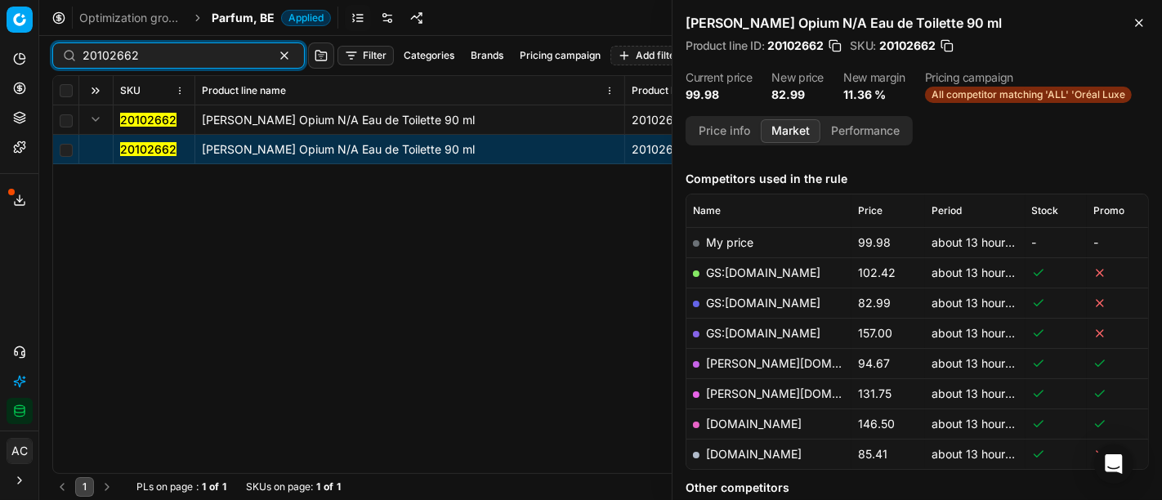
click at [166, 50] on input "20102662" at bounding box center [172, 55] width 179 height 16
paste input "80070684-100"
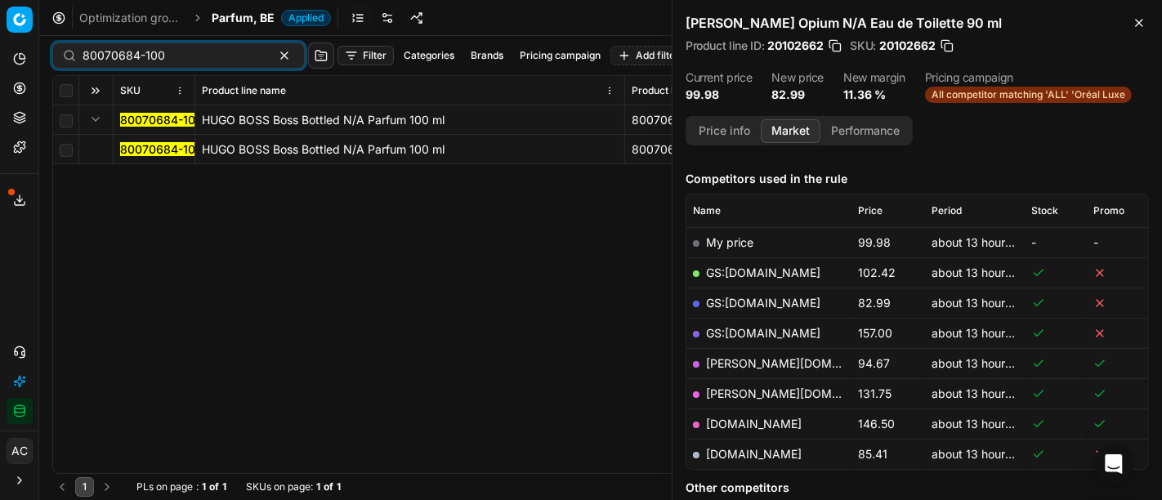
click at [133, 148] on mark "80070684-100" at bounding box center [161, 149] width 83 height 14
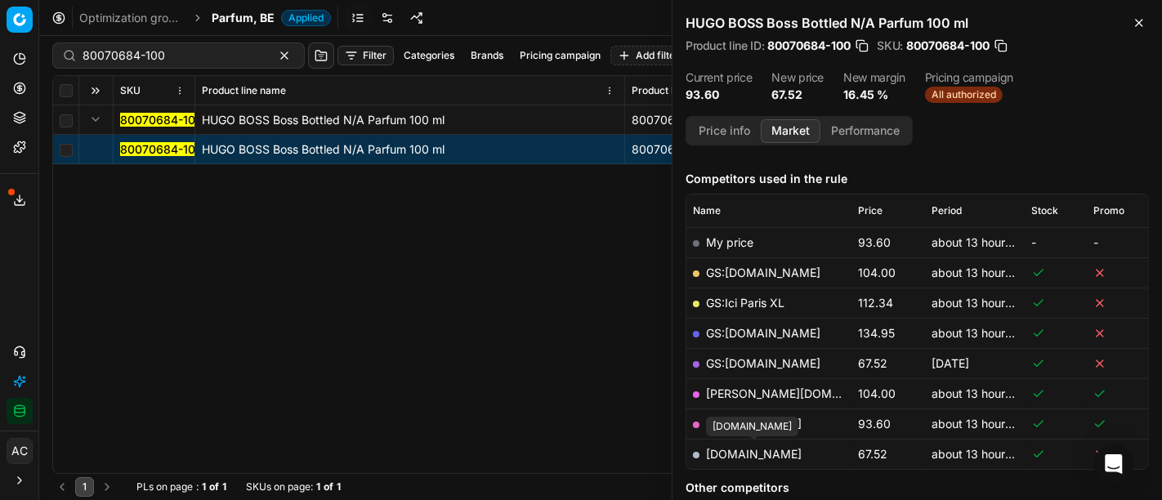
click at [746, 449] on link "[DOMAIN_NAME]" at bounding box center [754, 454] width 96 height 14
click at [196, 57] on input "80070684-100" at bounding box center [172, 55] width 179 height 16
paste input "90003763-0005494"
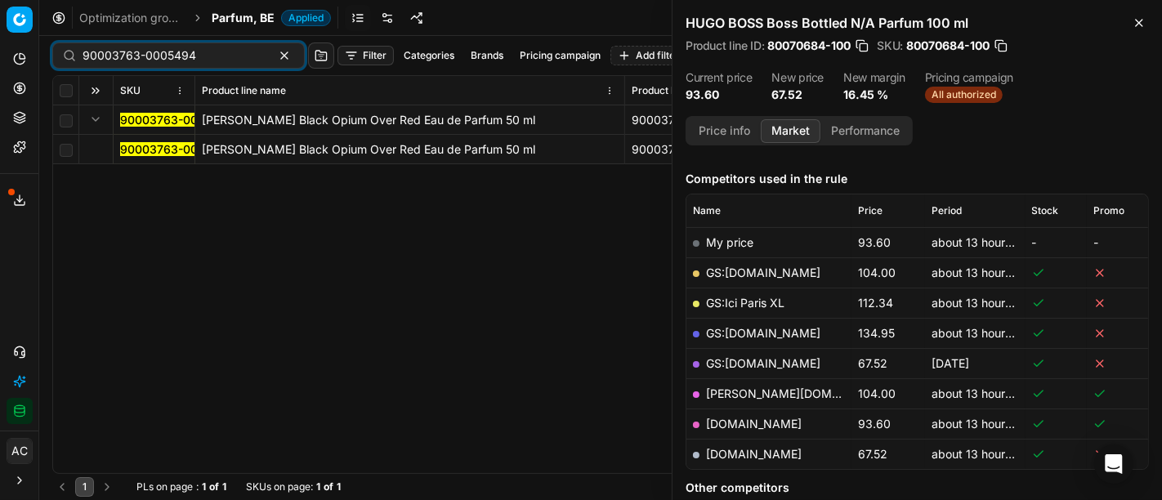
click at [131, 151] on mark "90003763-0005494" at bounding box center [177, 149] width 114 height 14
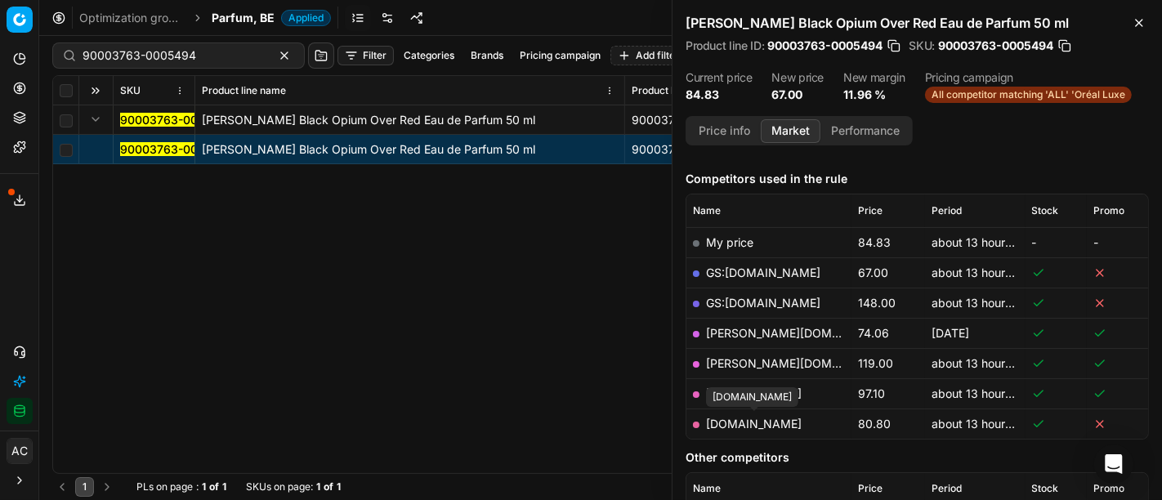
click at [782, 424] on link "[DOMAIN_NAME]" at bounding box center [754, 424] width 96 height 14
click at [157, 53] on input "90003763-0005494" at bounding box center [172, 55] width 179 height 16
paste input "80008354-100"
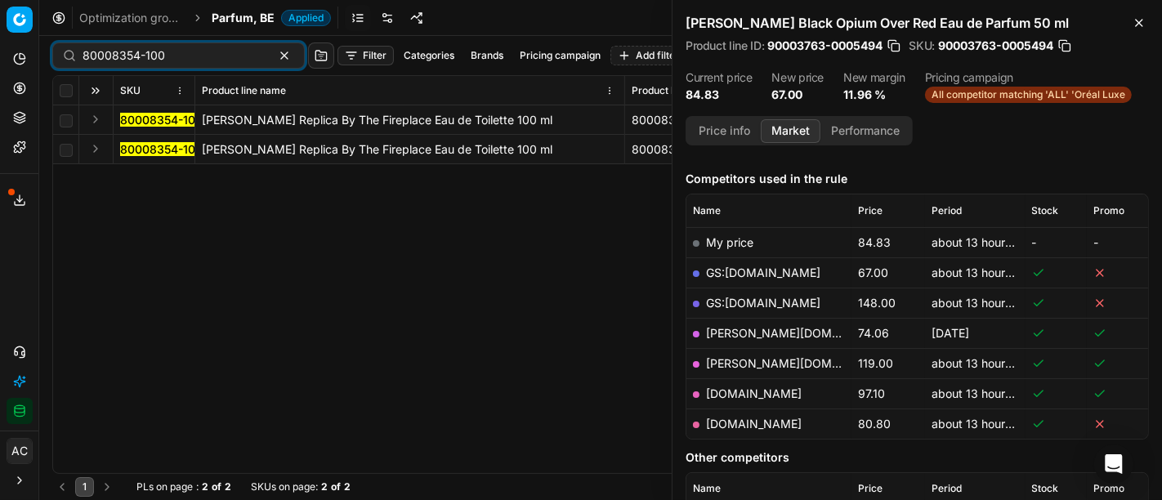
click at [149, 150] on mark "80008354-100" at bounding box center [161, 149] width 83 height 14
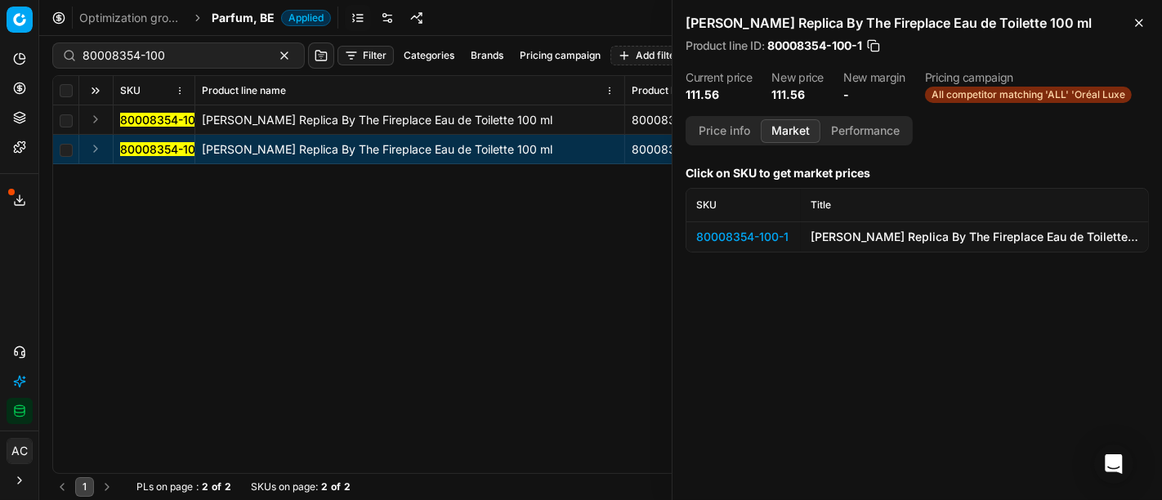
click at [91, 118] on button "Expand" at bounding box center [96, 119] width 20 height 20
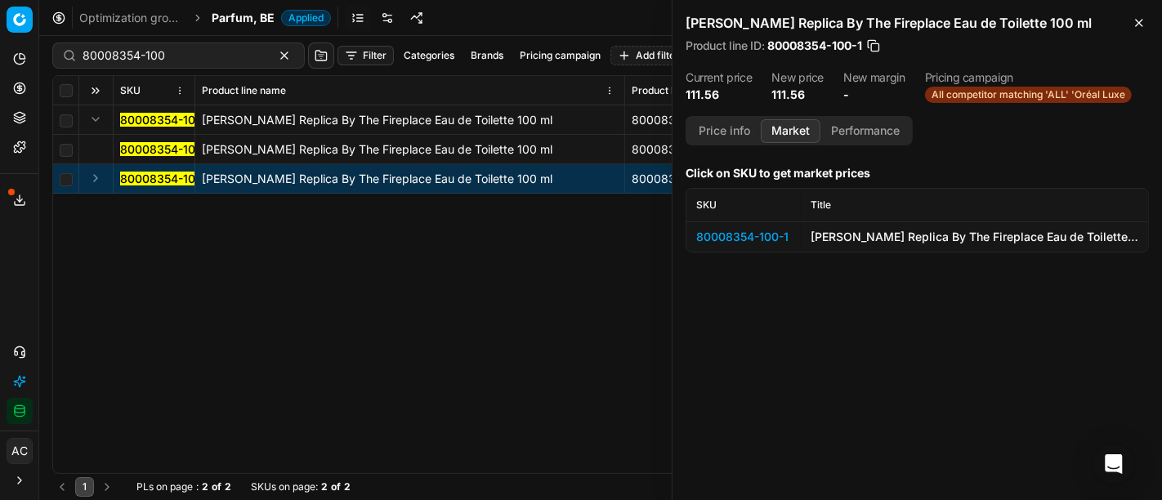
click at [160, 149] on mark "80008354-100" at bounding box center [161, 149] width 83 height 14
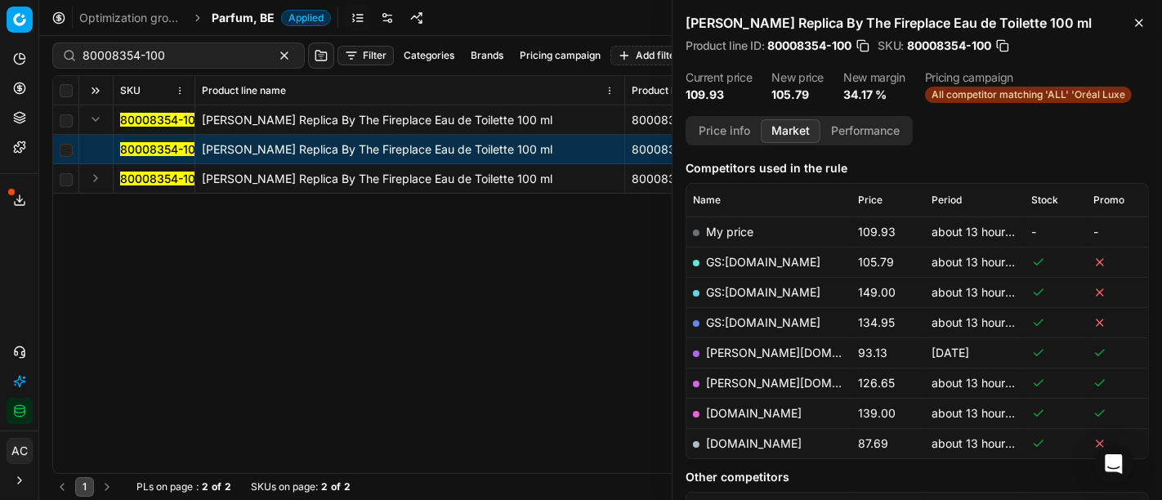
scroll to position [183, 0]
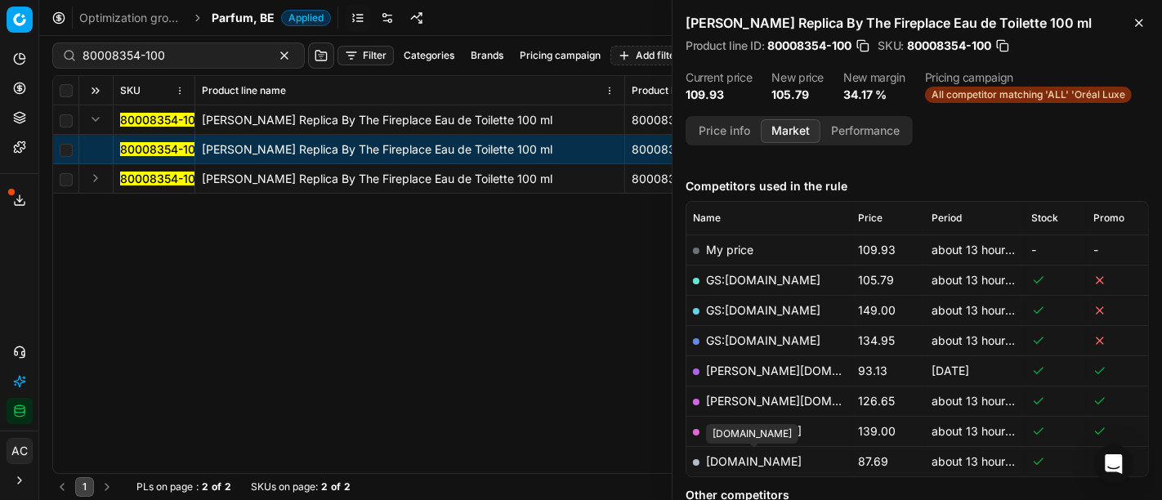
click at [752, 457] on link "[DOMAIN_NAME]" at bounding box center [754, 461] width 96 height 14
click at [181, 43] on div "80008354-100" at bounding box center [178, 55] width 252 height 26
paste input "66037-75"
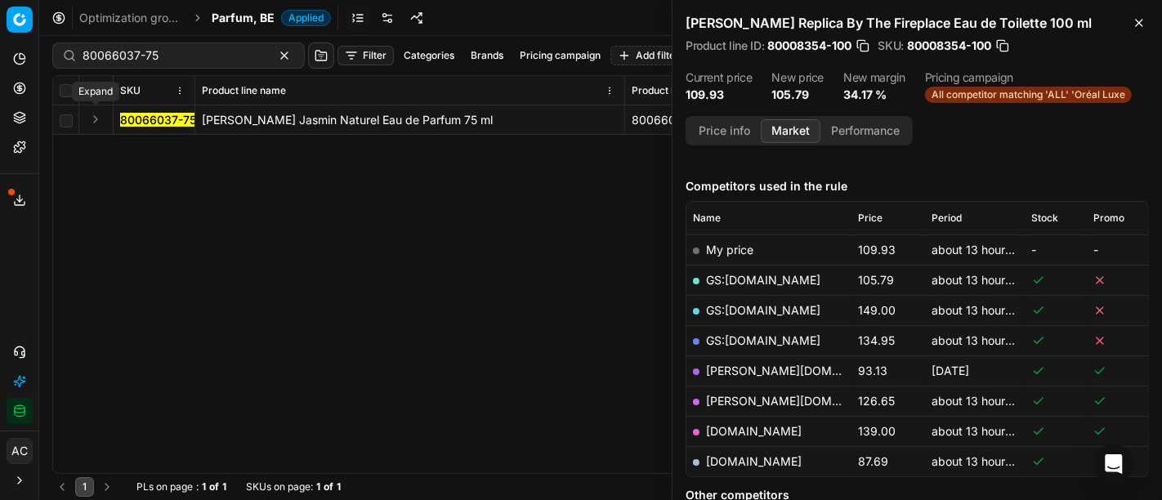
click at [95, 120] on button "Expand" at bounding box center [96, 119] width 20 height 20
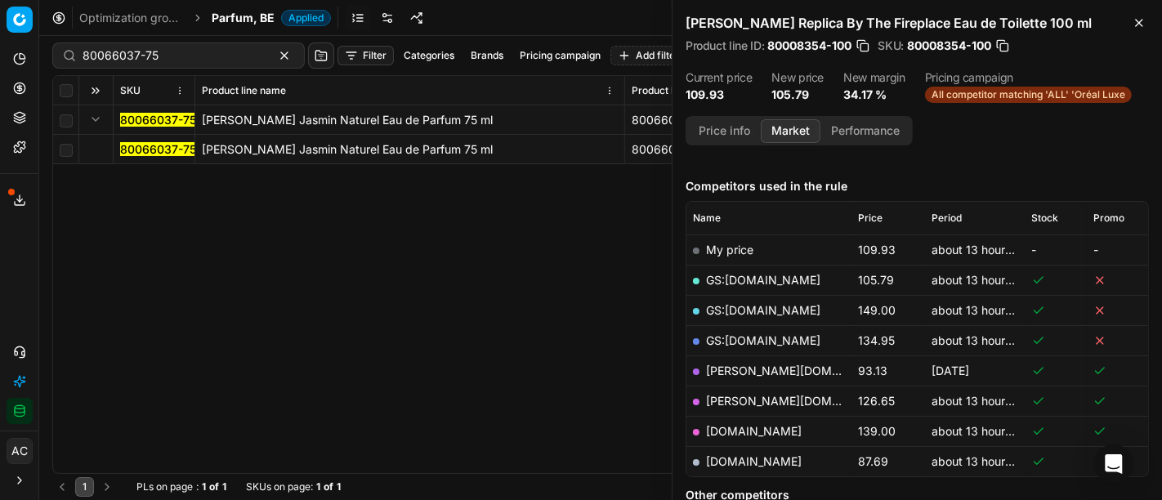
click at [151, 148] on mark "80066037-75" at bounding box center [158, 149] width 76 height 14
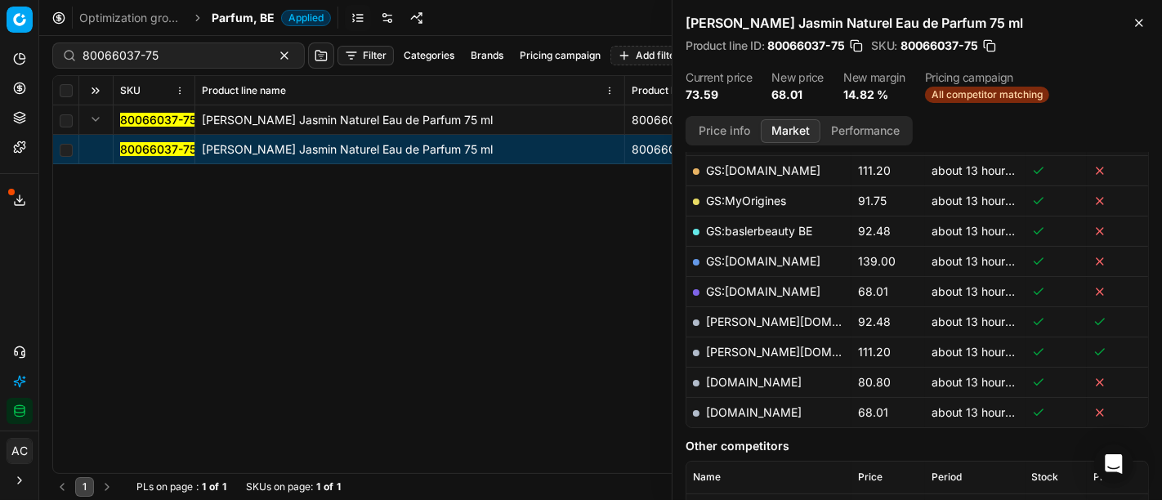
scroll to position [323, 0]
click at [784, 405] on link "[DOMAIN_NAME]" at bounding box center [754, 412] width 96 height 14
click at [203, 56] on input "80066037-75" at bounding box center [172, 55] width 179 height 16
paste input "75134-50"
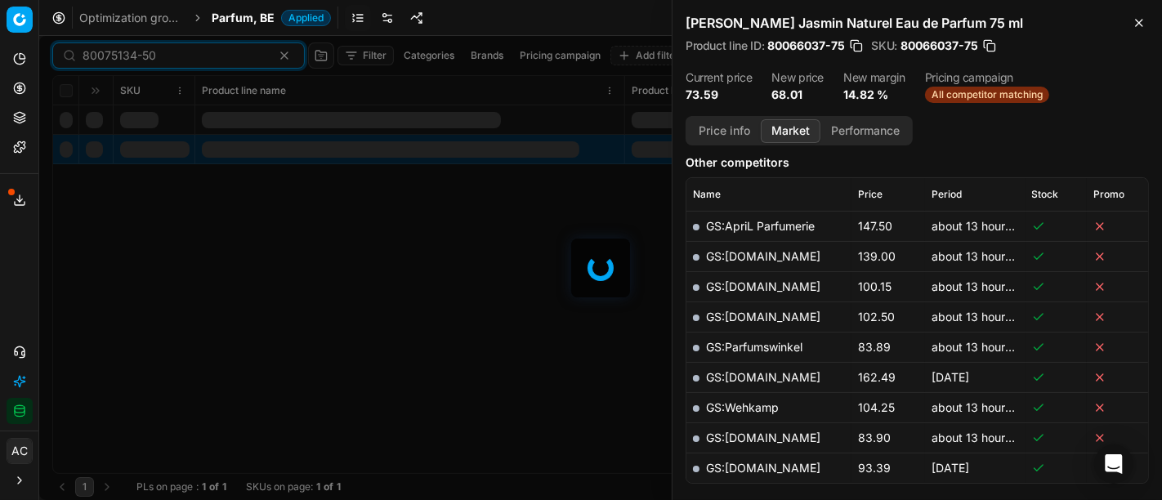
scroll to position [323, 0]
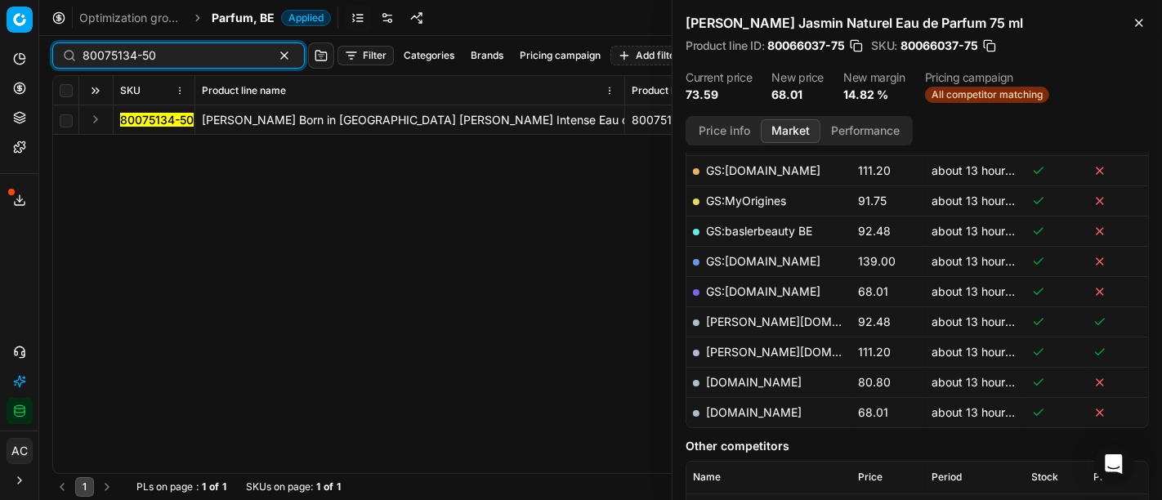
type input "80075134-50"
click at [89, 115] on button "Expand" at bounding box center [96, 119] width 20 height 20
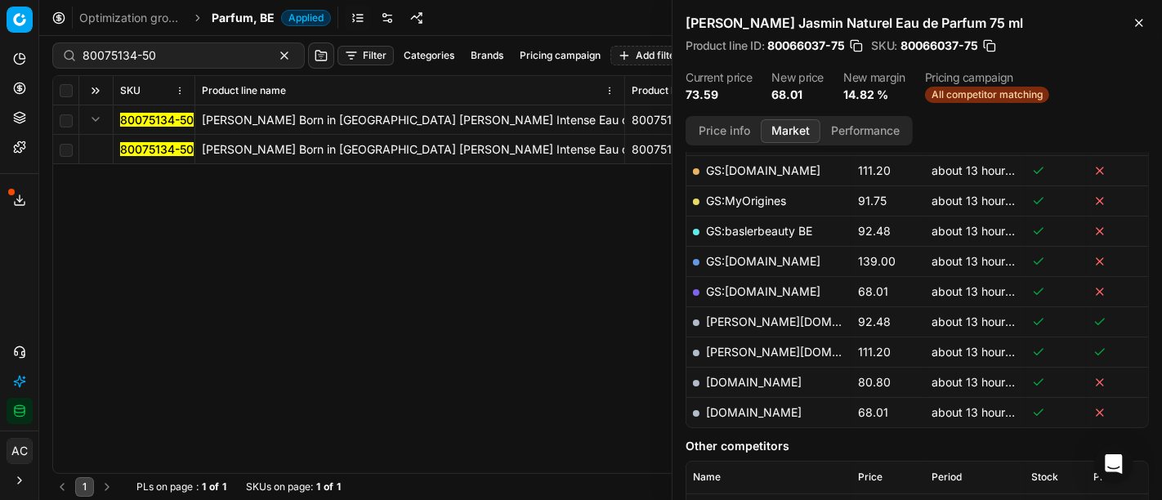
click at [145, 145] on mark "80075134-50" at bounding box center [157, 149] width 74 height 14
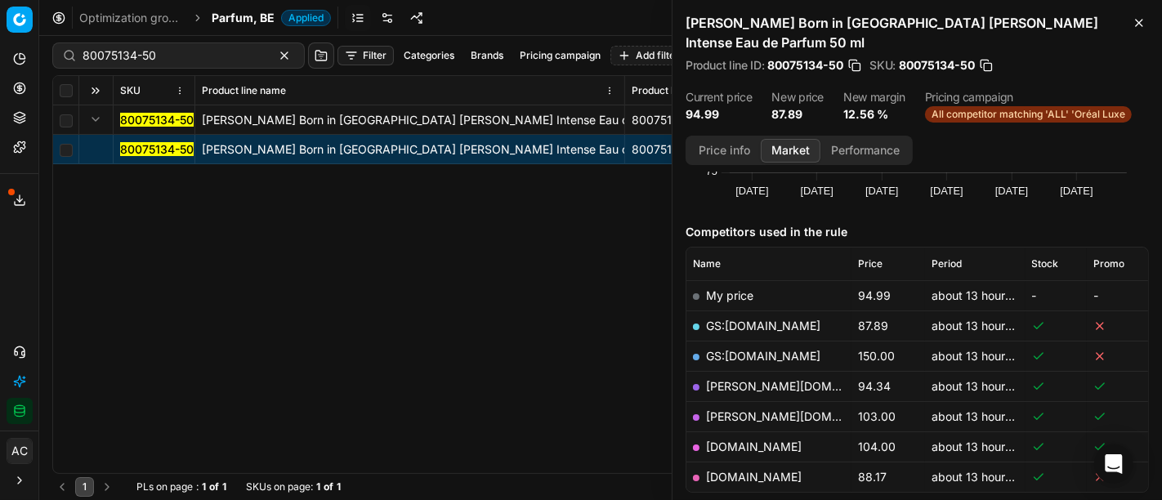
scroll to position [158, 0]
click at [738, 318] on link "GS:[DOMAIN_NAME]" at bounding box center [763, 325] width 114 height 14
